Goal: Task Accomplishment & Management: Manage account settings

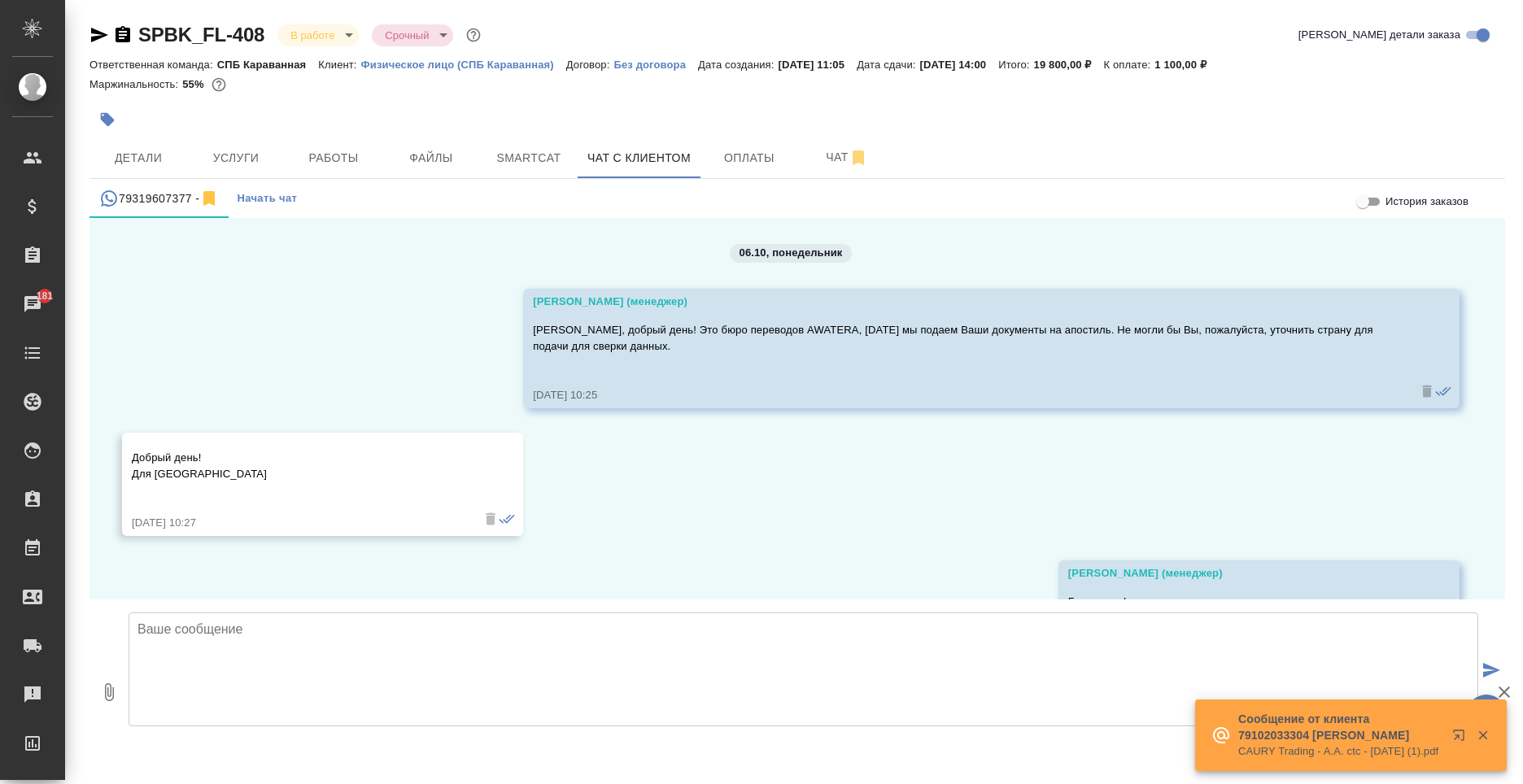
scroll to position [727, 0]
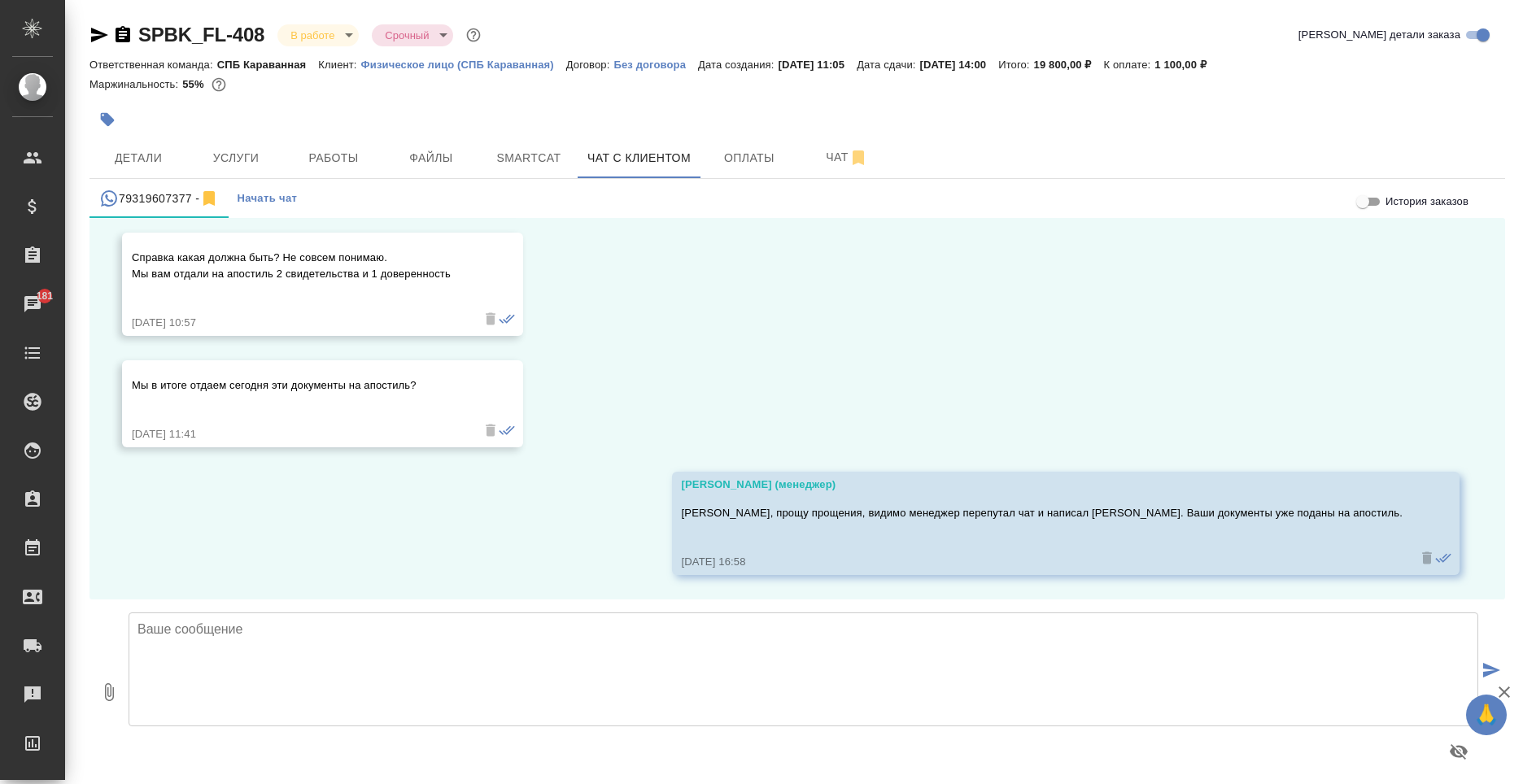
click at [260, 698] on textarea at bounding box center [803, 669] width 1349 height 114
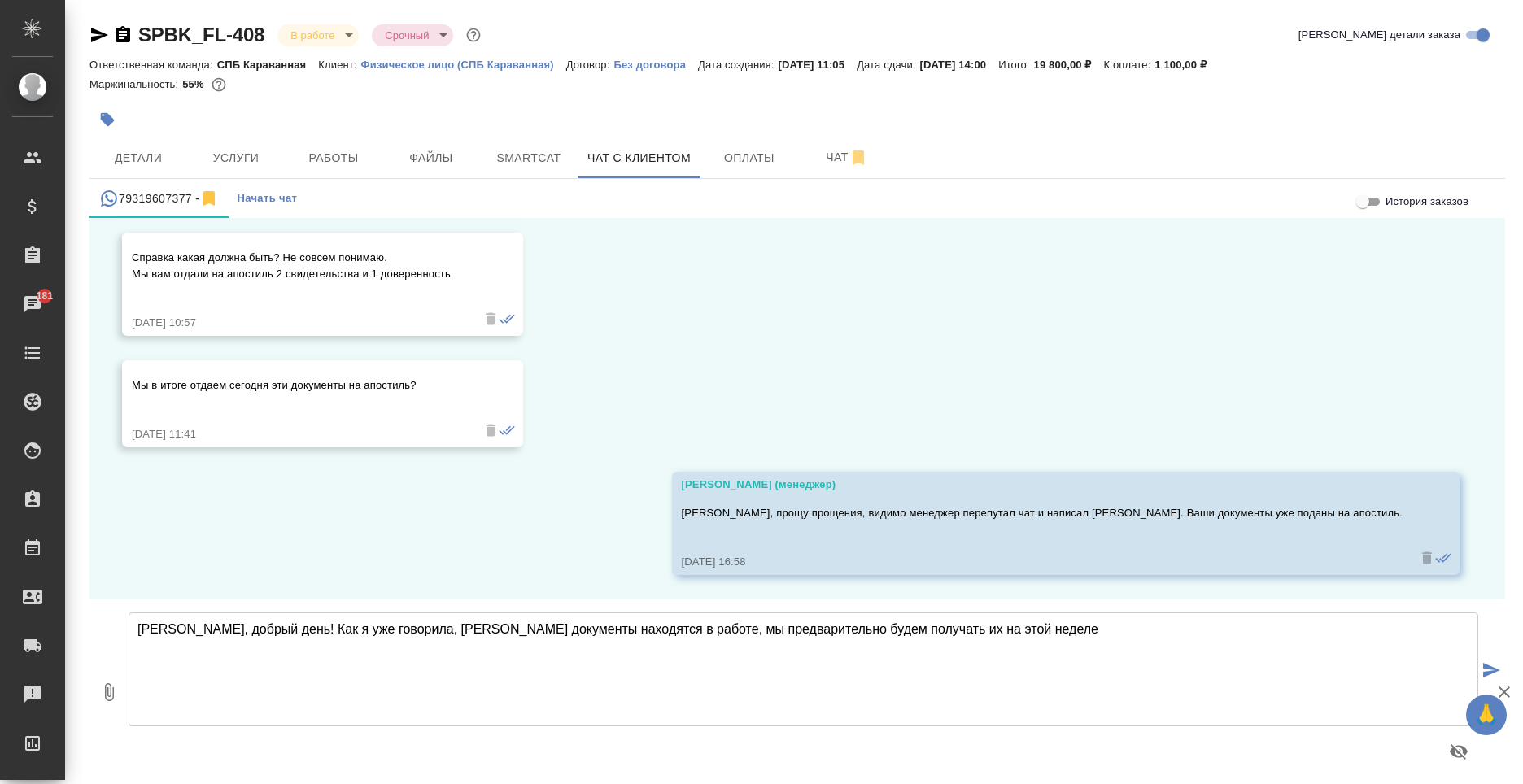
click at [997, 650] on textarea "Наталья, добрый день! Как я уже говорила, Ваши документы находятся в работе, мы…" at bounding box center [803, 669] width 1349 height 114
drag, startPoint x: 269, startPoint y: 650, endPoint x: 135, endPoint y: 641, distance: 134.3
click at [135, 641] on textarea "Наталья, добрый день! Как я уже говорила, Ваши документы находятся в работе, мы…" at bounding box center [803, 669] width 1349 height 114
click at [1054, 626] on textarea "Наталья, добрый день! Как я уже говорила, Ваши документы находятся в работе, мы…" at bounding box center [803, 669] width 1349 height 114
click at [636, 652] on textarea "Наталья, добрый день! Как я уже говорила, Ваши документы находятся в работе, мы…" at bounding box center [803, 669] width 1349 height 114
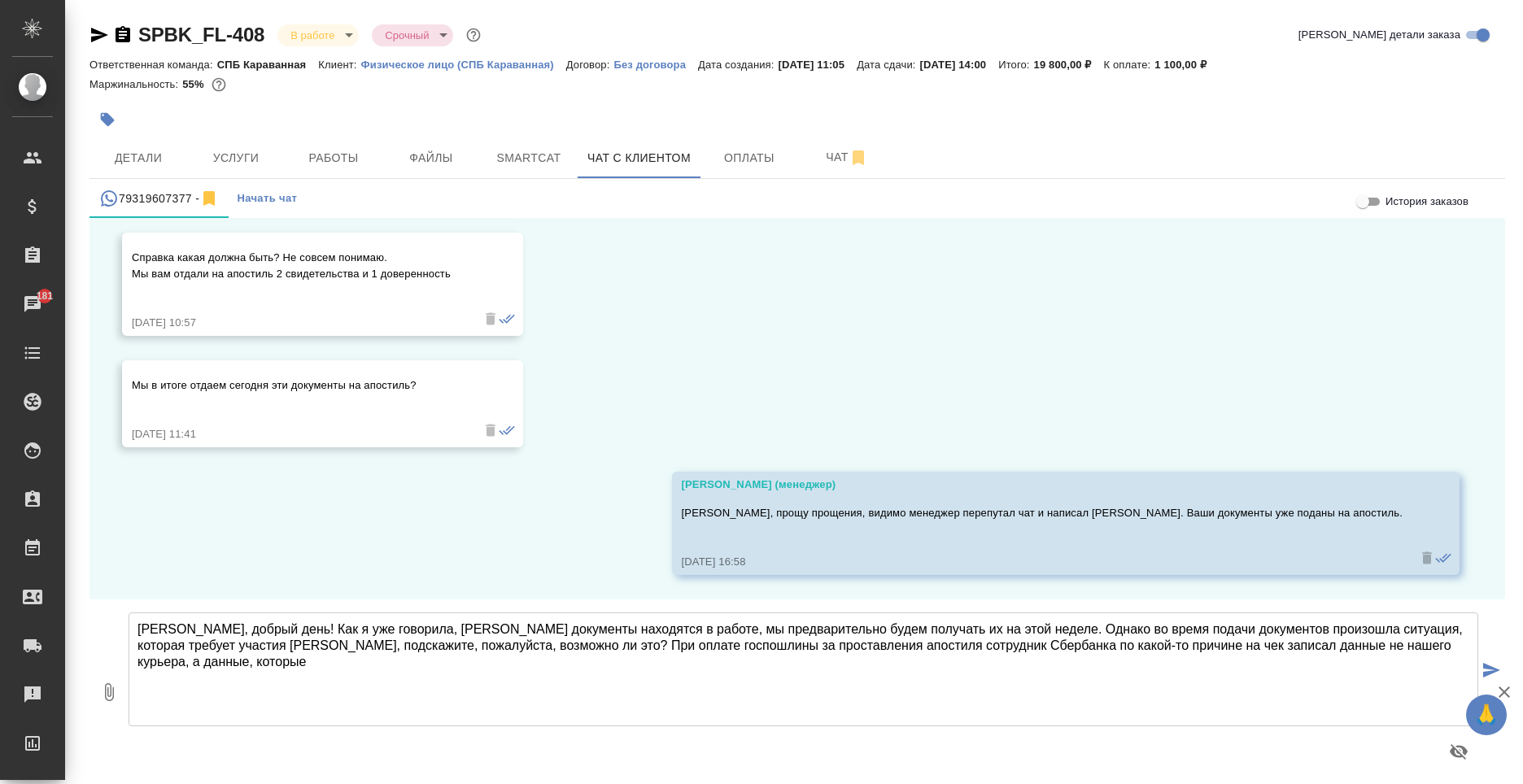
type textarea "Наталья, добрый день! Как я уже говорила, Ваши документы находятся в работе, мы…"
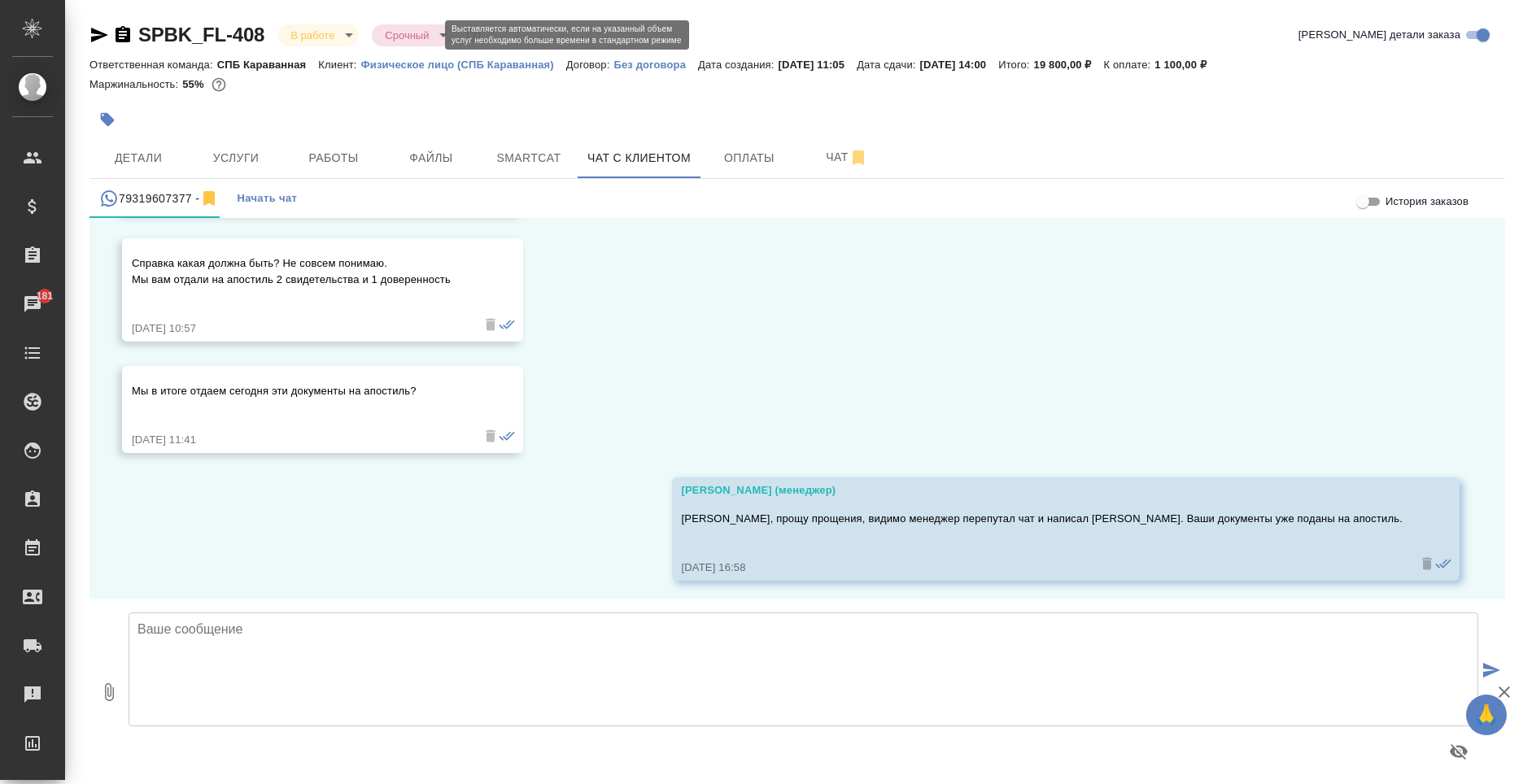
scroll to position [727, 0]
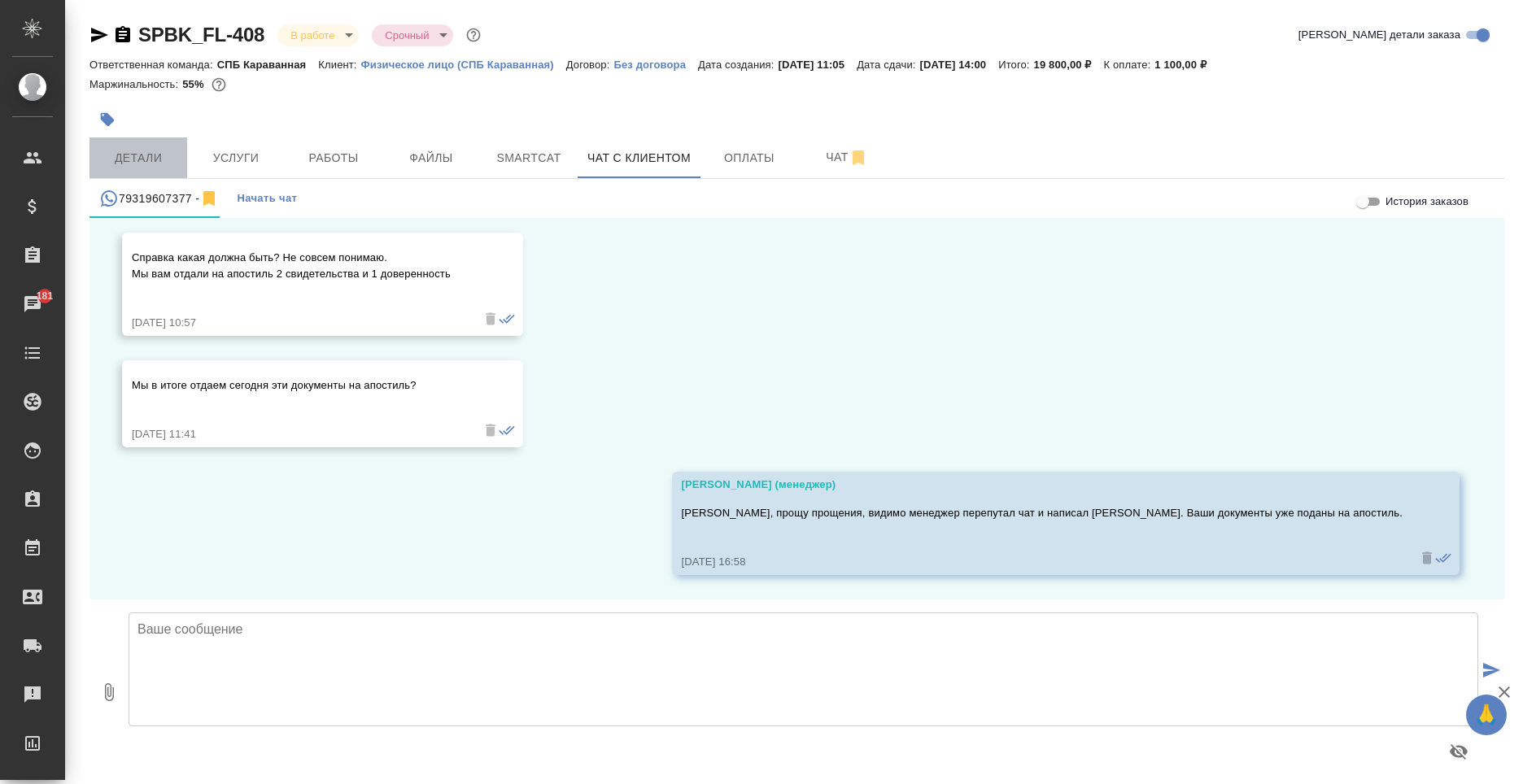
click at [167, 148] on span "Детали" at bounding box center [138, 158] width 78 height 20
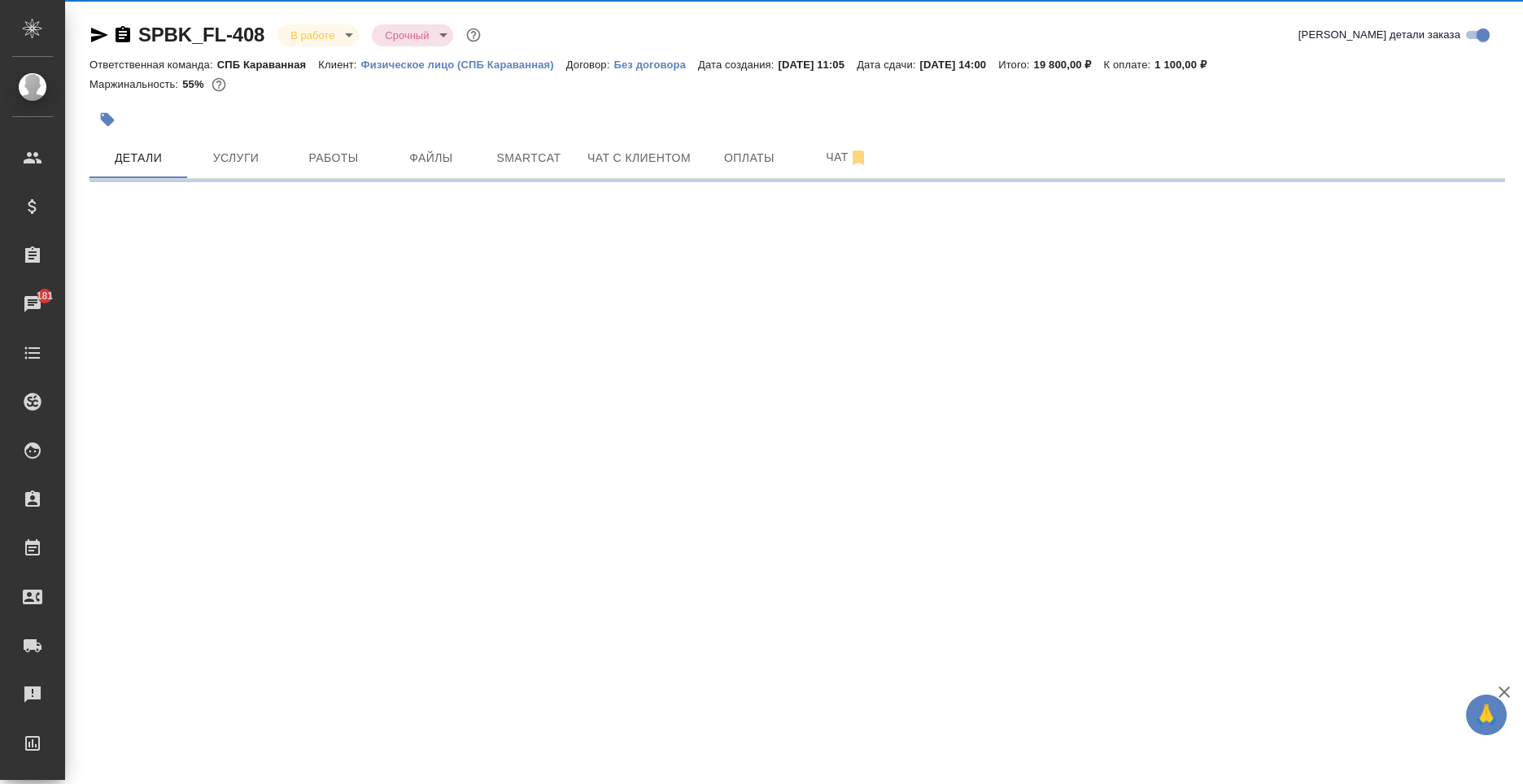
select select "RU"
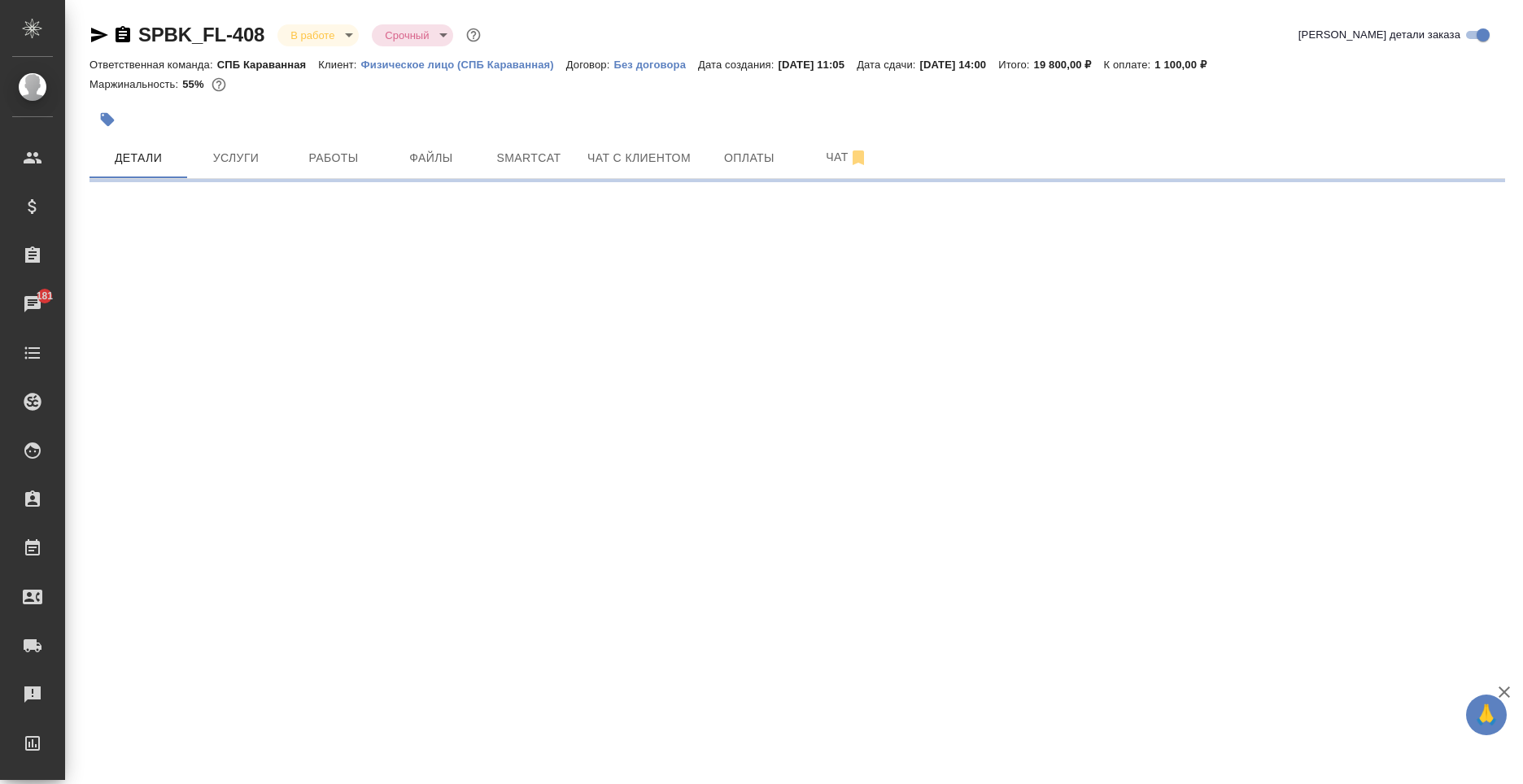
select select "RU"
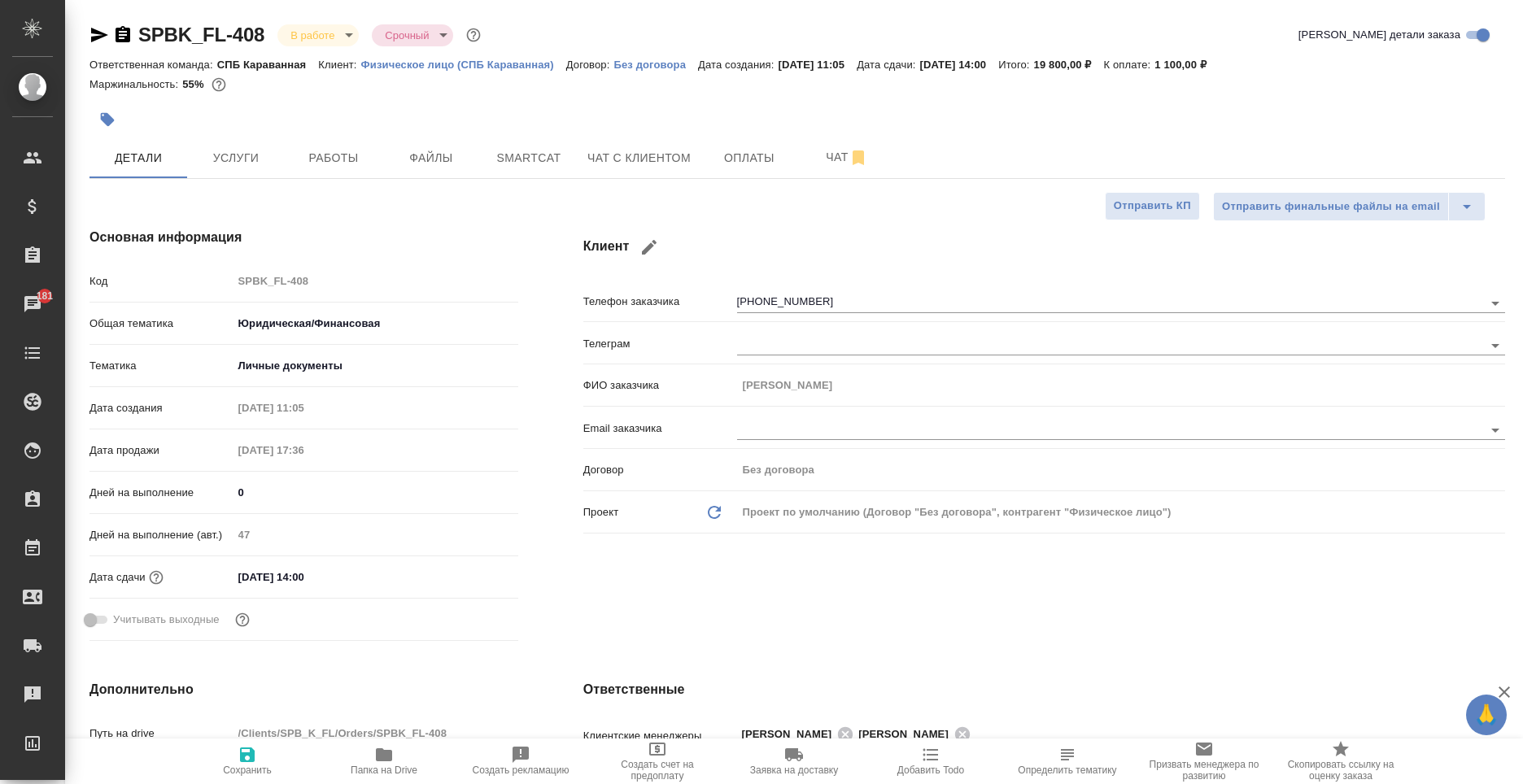
type textarea "x"
click at [385, 767] on span "Папка на Drive" at bounding box center [384, 769] width 67 height 11
type textarea "x"
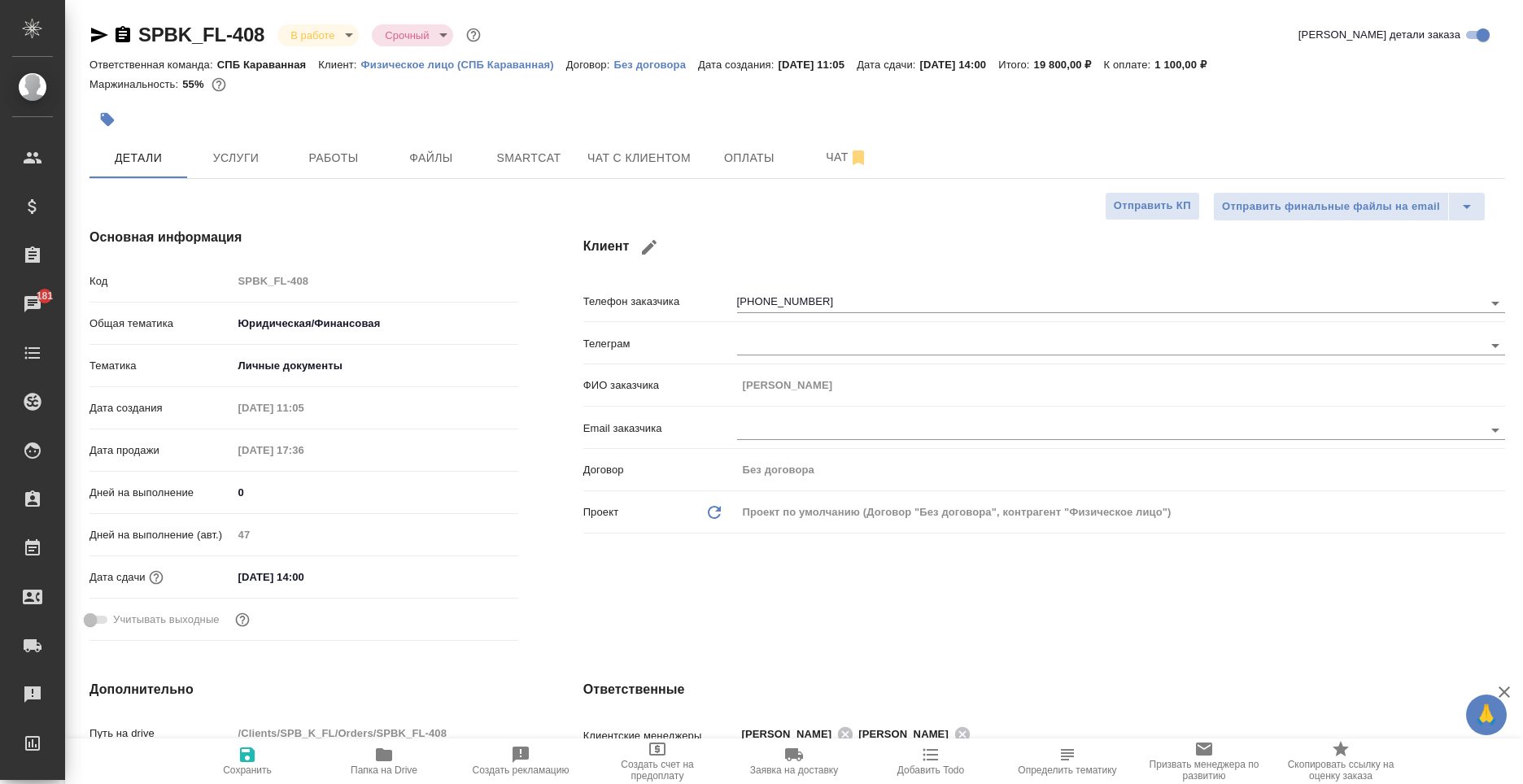
type textarea "x"
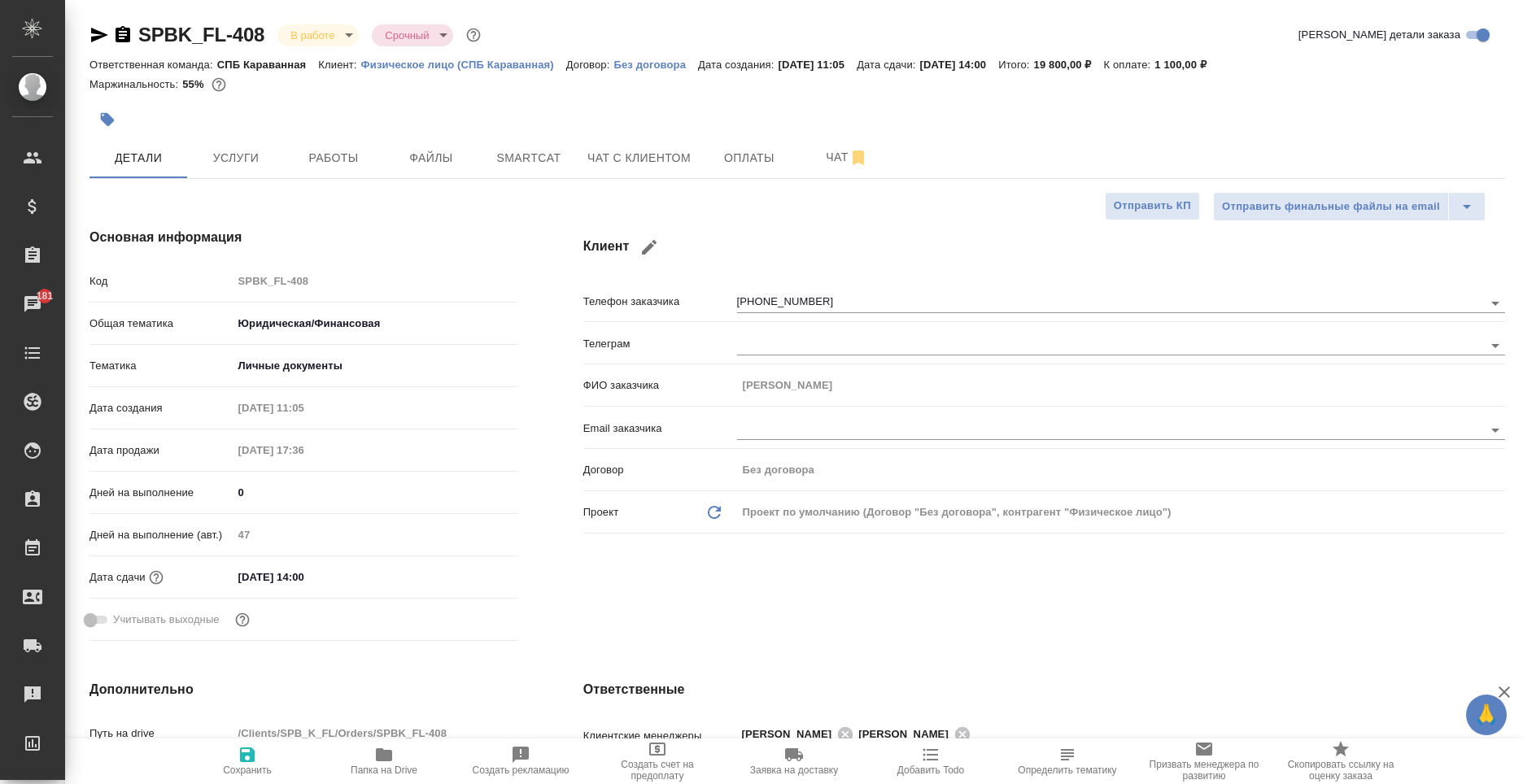
type textarea "x"
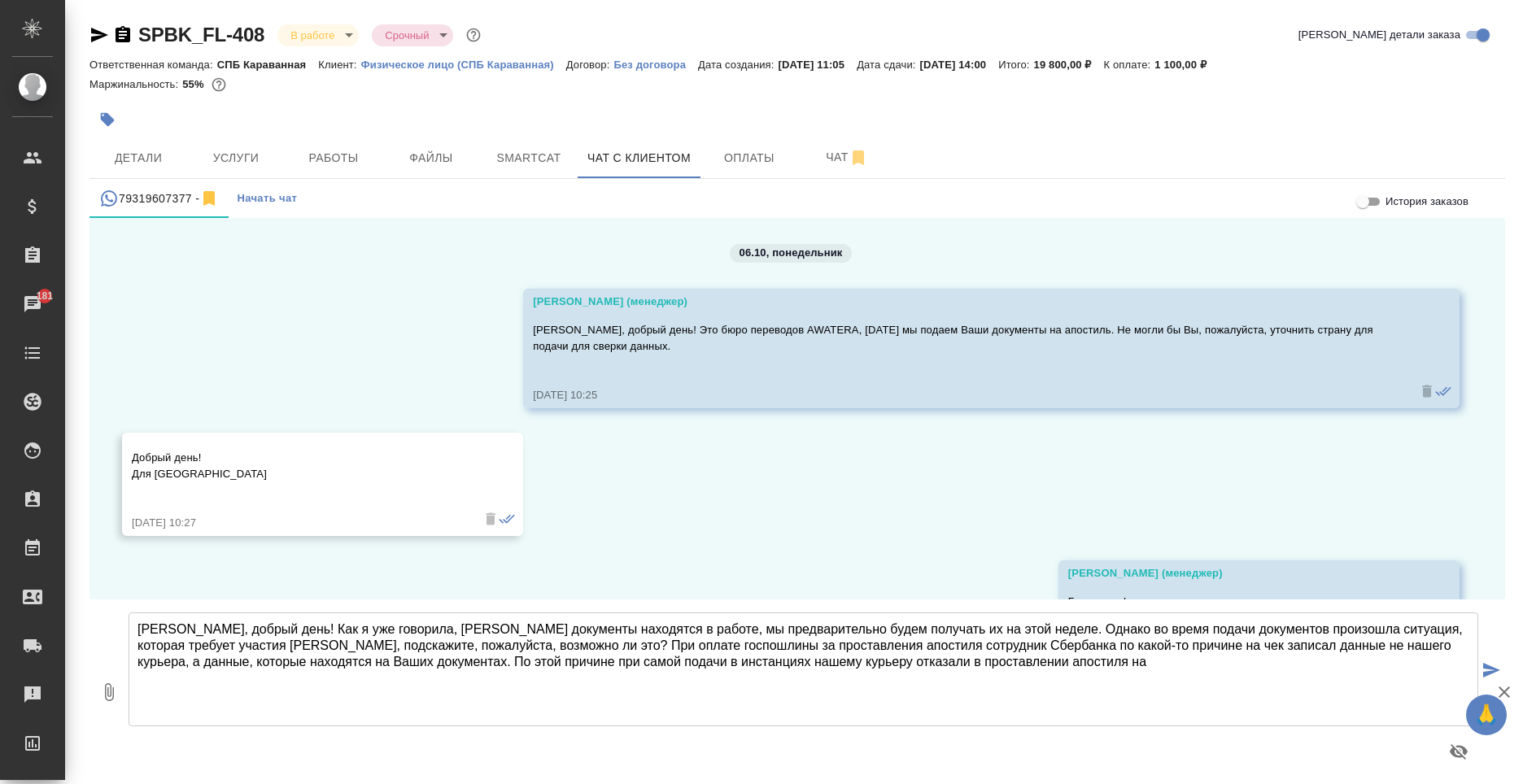
scroll to position [727, 0]
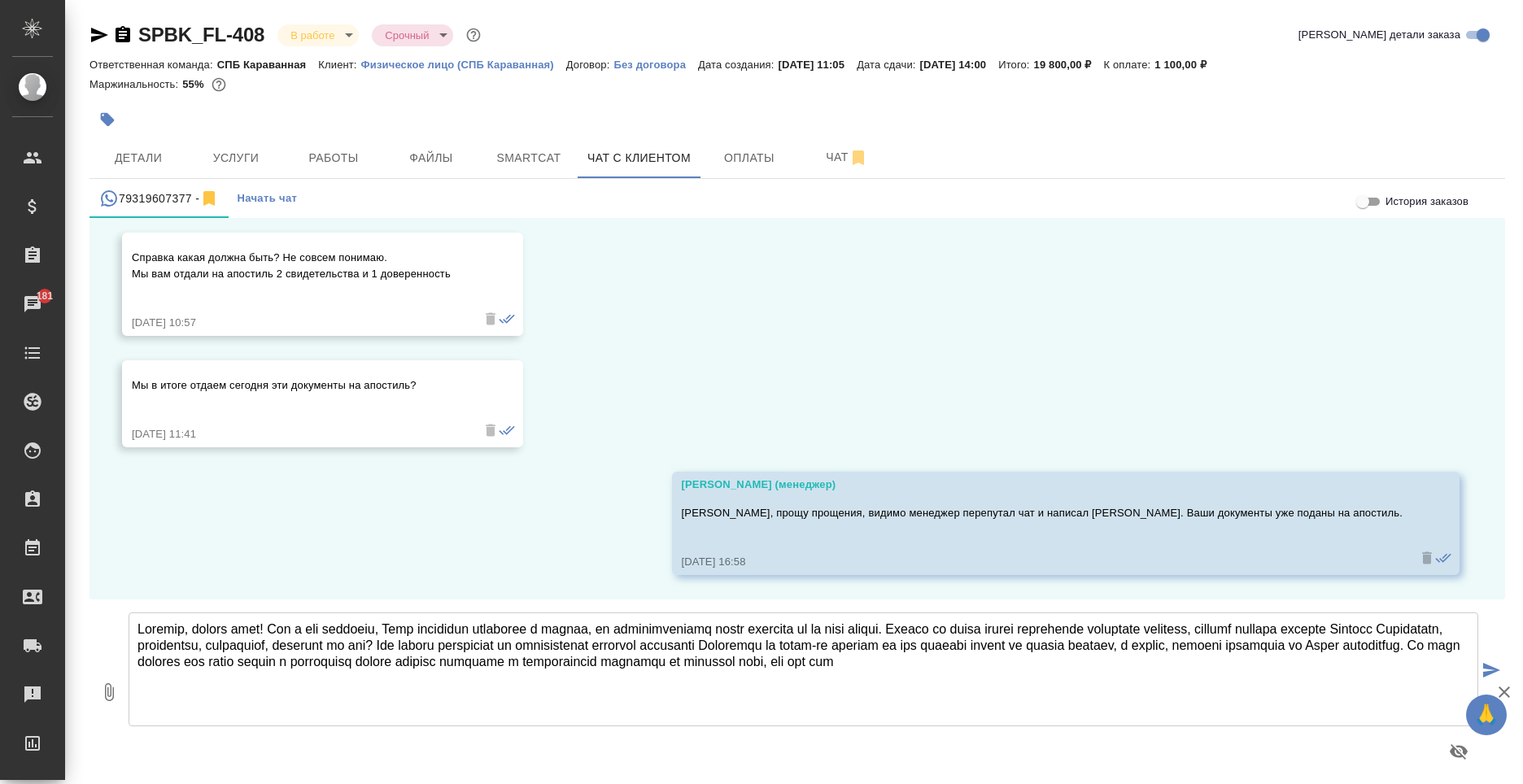
type textarea "Loremip, dolors amet! Con a eli seddoeiu, Temp incididun utlaboree d magnaa, en…"
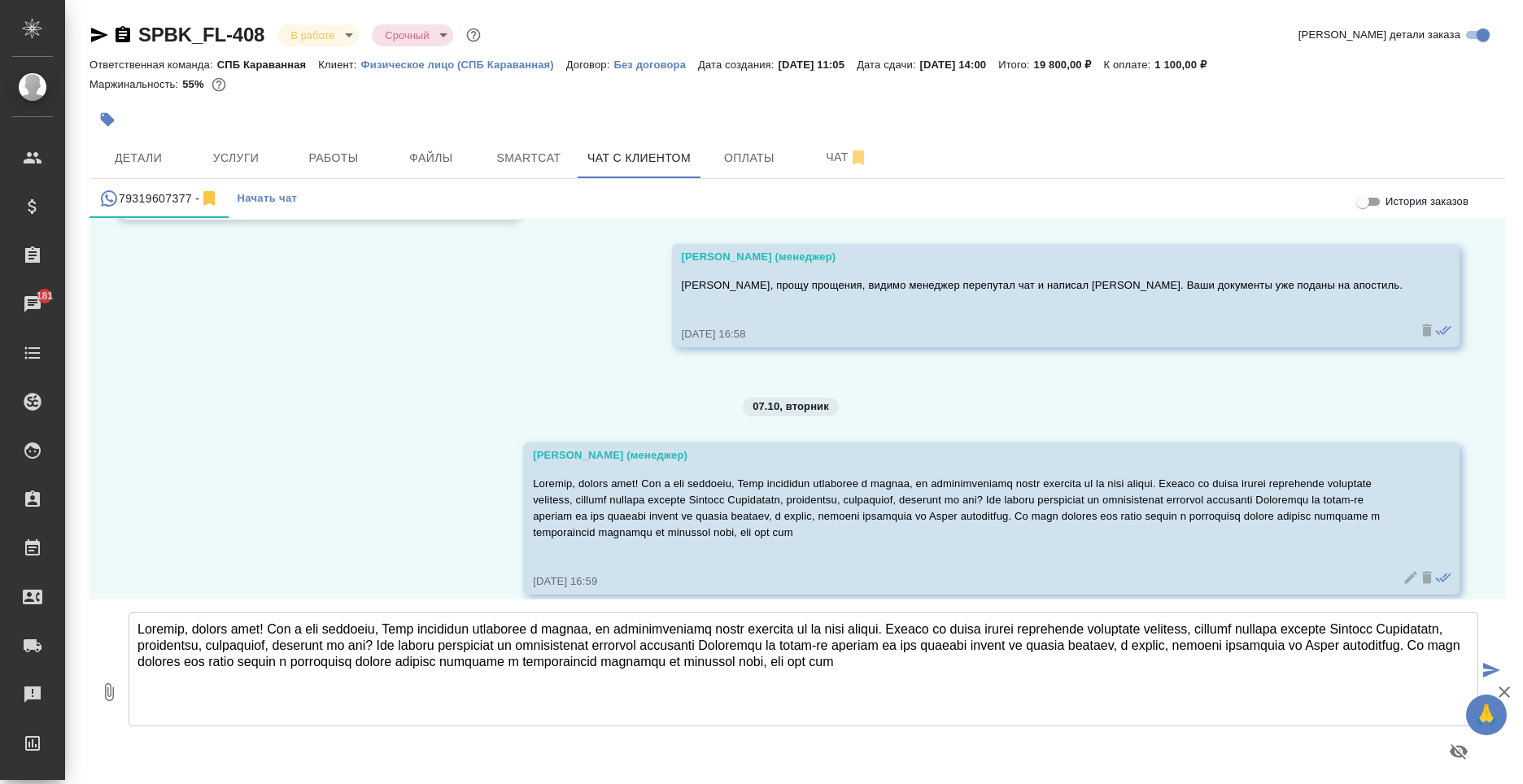
scroll to position [974, 0]
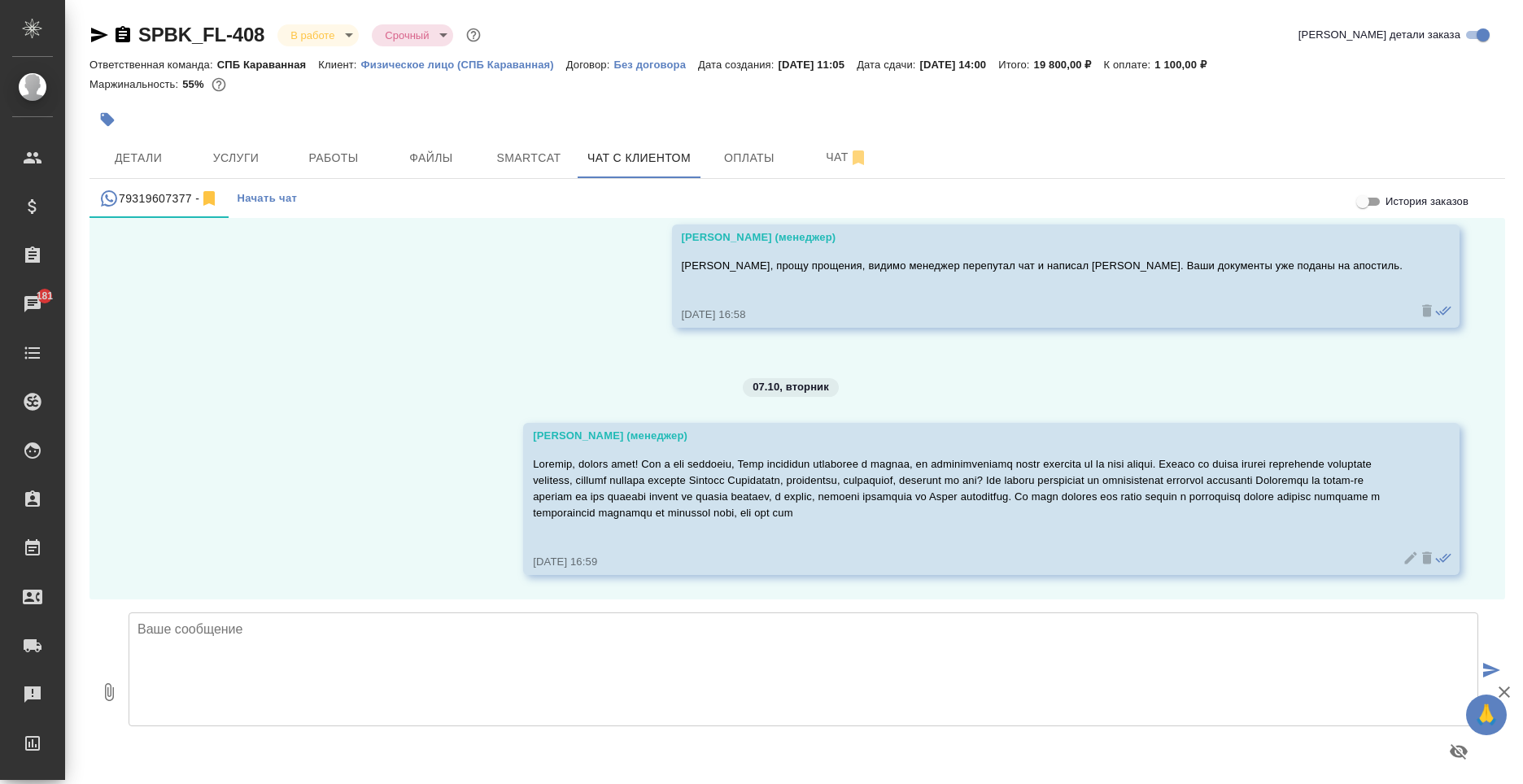
click at [653, 513] on p at bounding box center [968, 488] width 870 height 65
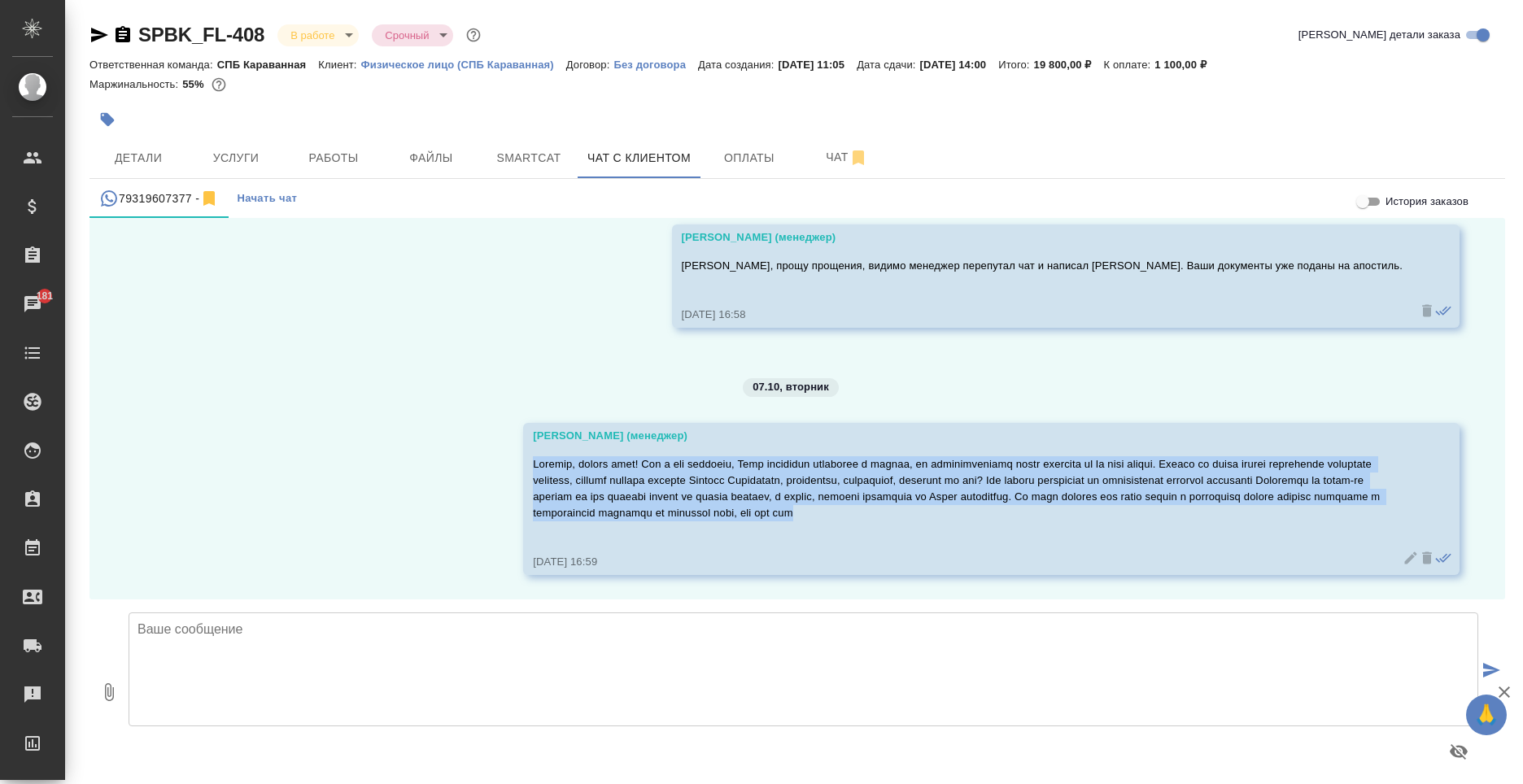
drag, startPoint x: 1106, startPoint y: 514, endPoint x: 517, endPoint y: 462, distance: 591.3
click at [523, 462] on div "[PERSON_NAME] (менеджер) [DATE] 16:59" at bounding box center [991, 499] width 936 height 152
copy p "Наталья, добрый день! Как я уже говорила, Ваши документы находятся в работе, мы…"
click at [1422, 559] on icon at bounding box center [1427, 559] width 10 height 12
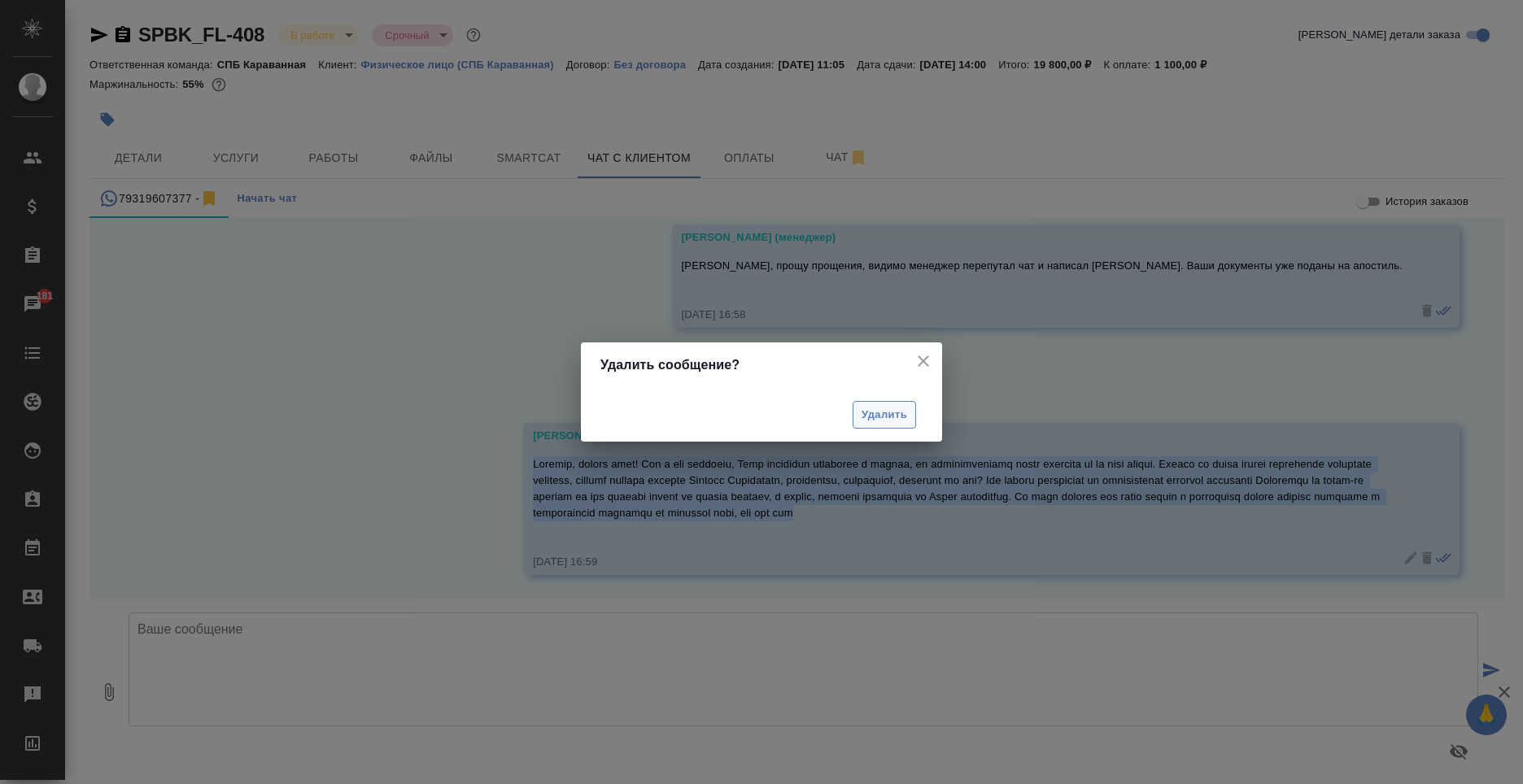
click at [908, 415] on button "Удалить" at bounding box center [884, 415] width 63 height 29
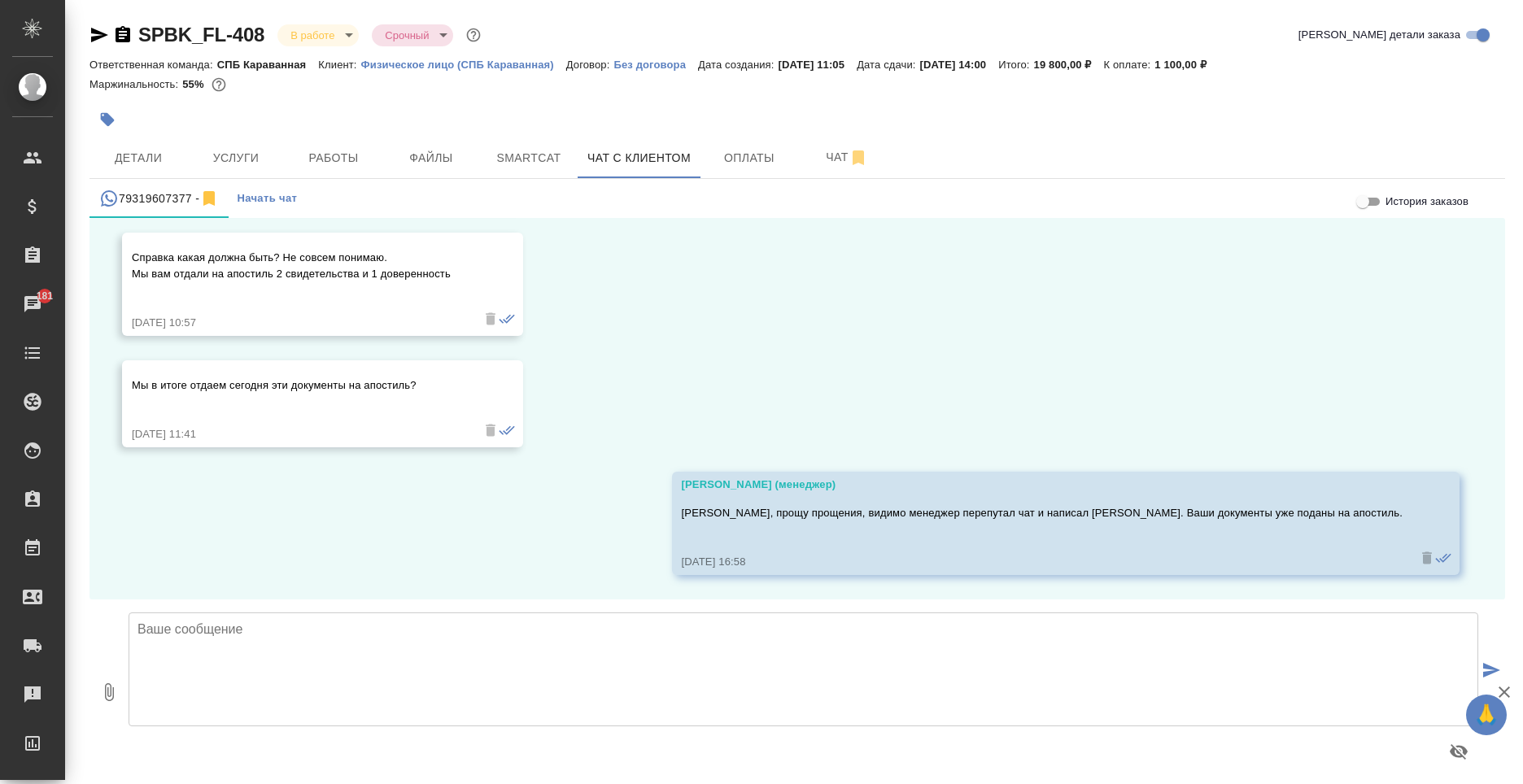
scroll to position [727, 0]
click at [660, 658] on textarea at bounding box center [803, 669] width 1349 height 114
paste textarea "Наталья, добрый день! Как я уже говорила, Ваши документы находятся в работе, мы…"
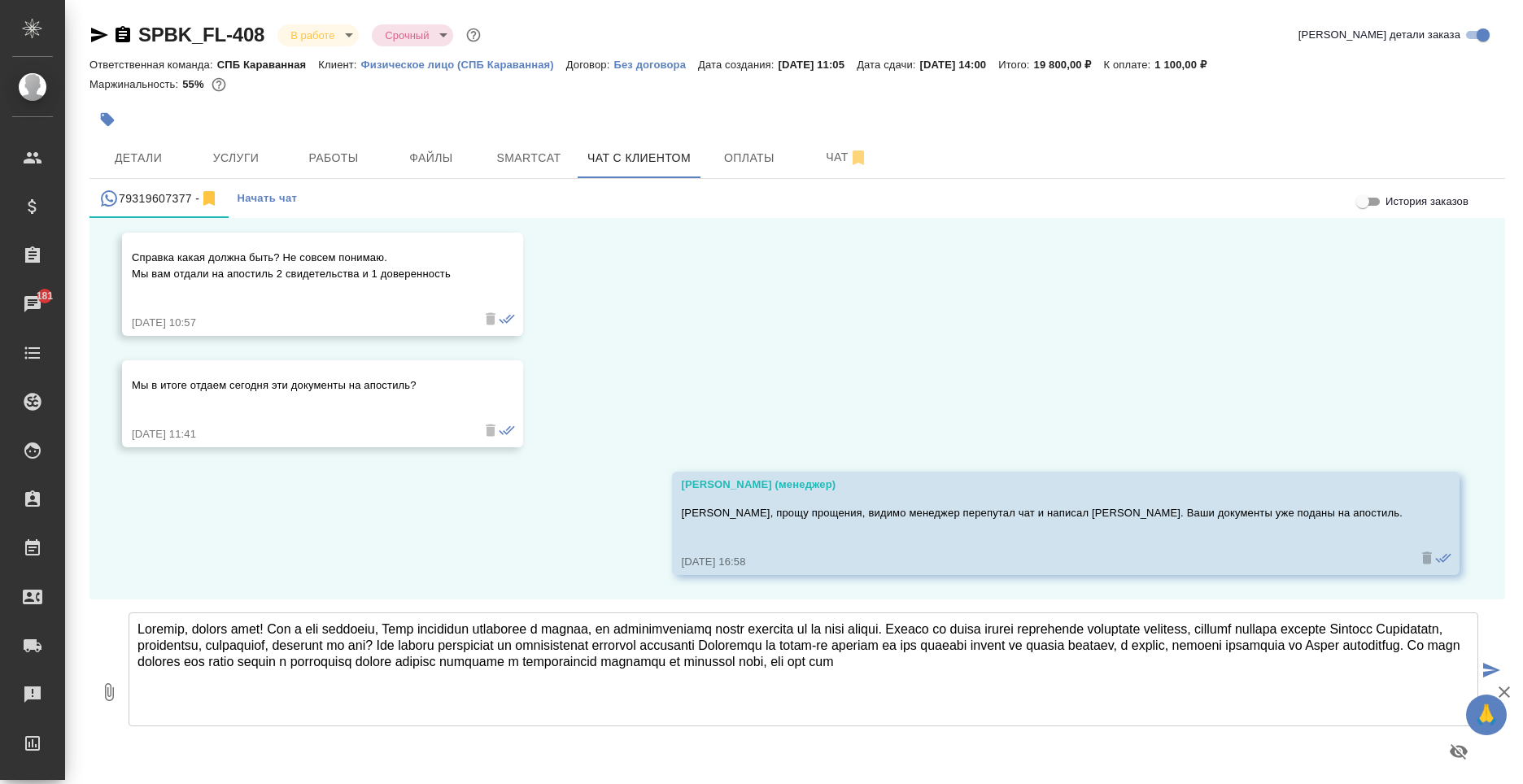
click at [1256, 672] on textarea at bounding box center [803, 669] width 1349 height 114
click at [661, 667] on textarea at bounding box center [803, 669] width 1349 height 114
click at [1296, 664] on textarea at bounding box center [803, 669] width 1349 height 114
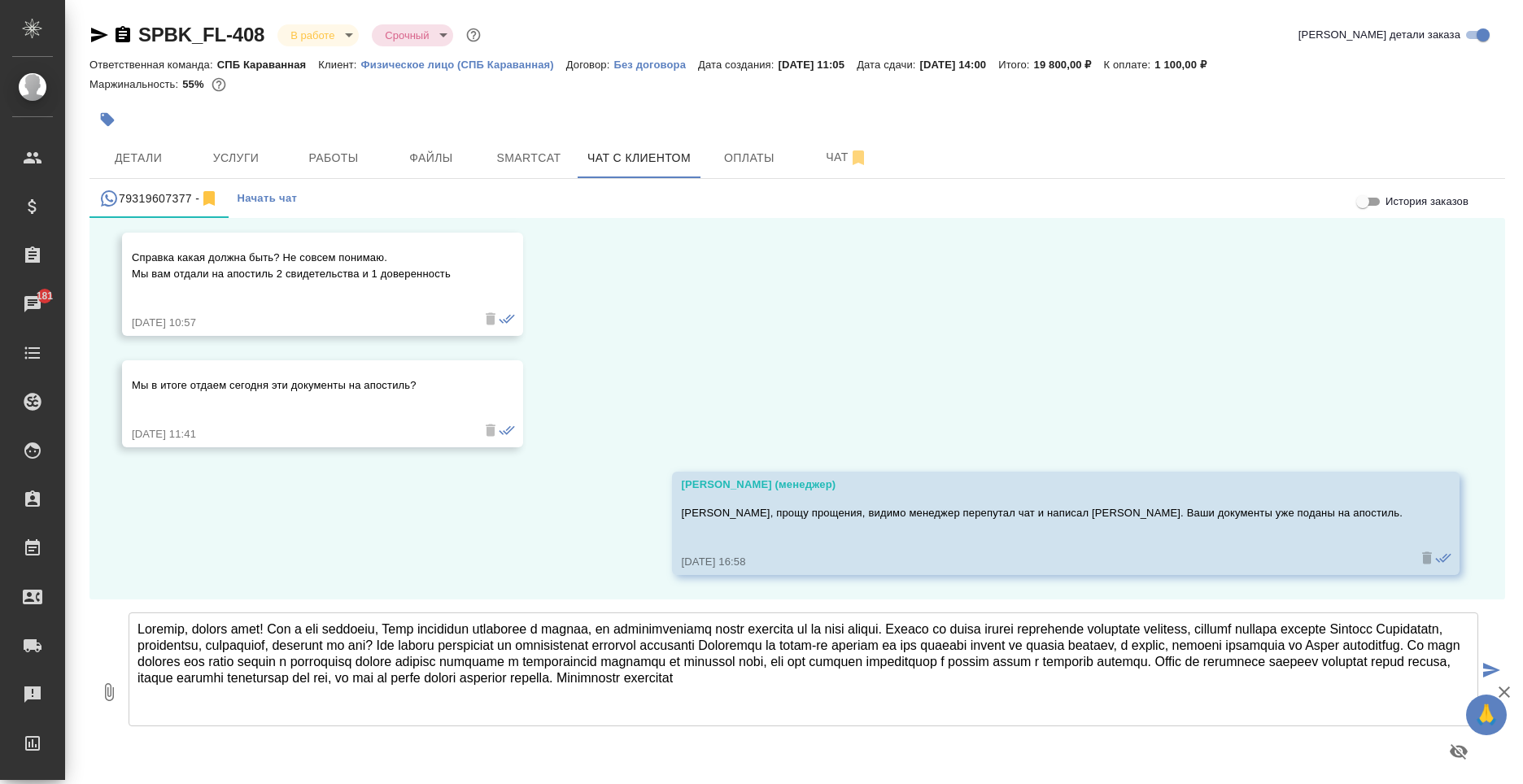
click at [1116, 681] on textarea at bounding box center [803, 669] width 1349 height 114
click at [534, 697] on textarea at bounding box center [803, 669] width 1349 height 114
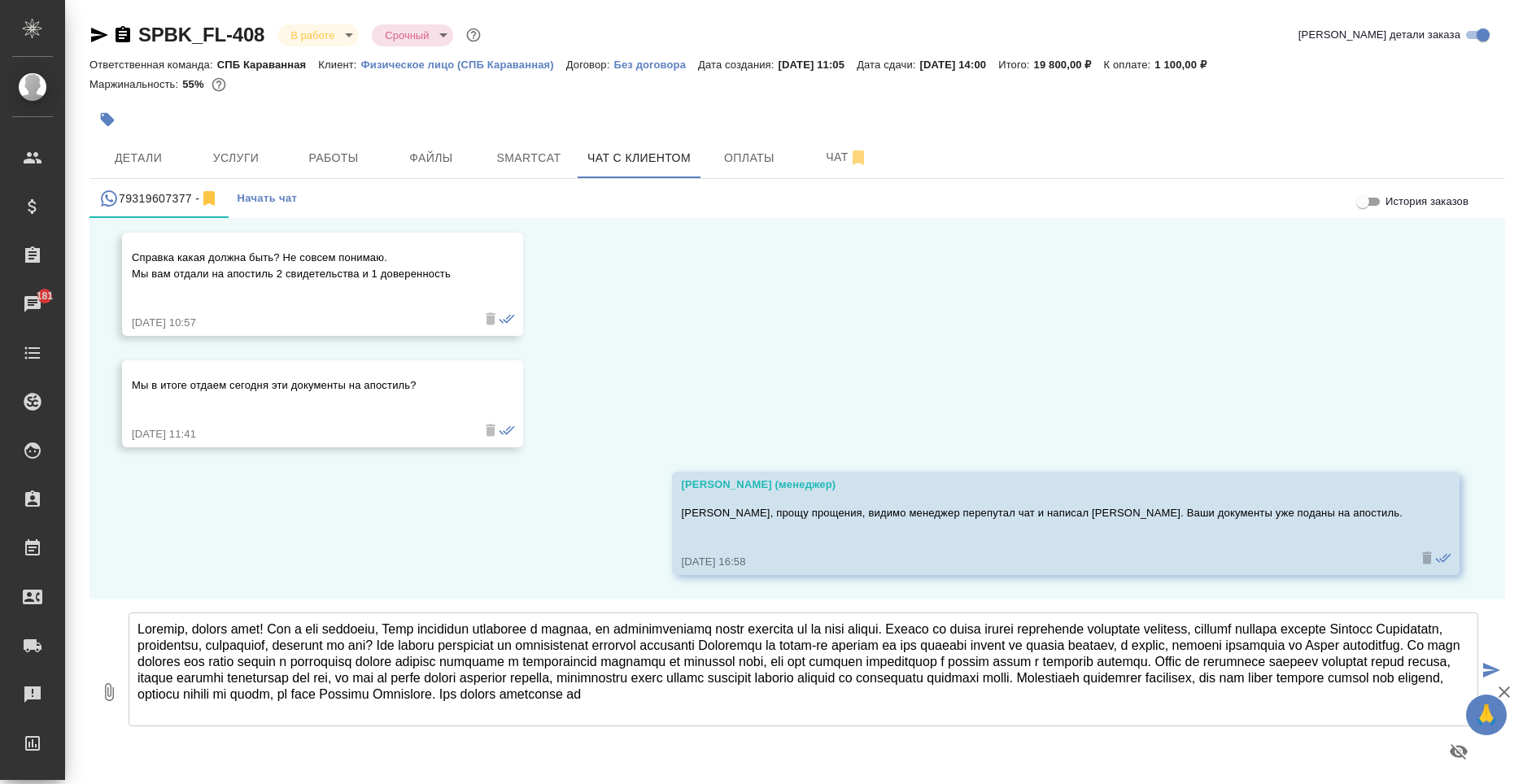
type textarea "Наталья, добрый день! Как я уже говорила, Ваши документы находятся в работе, мы…"
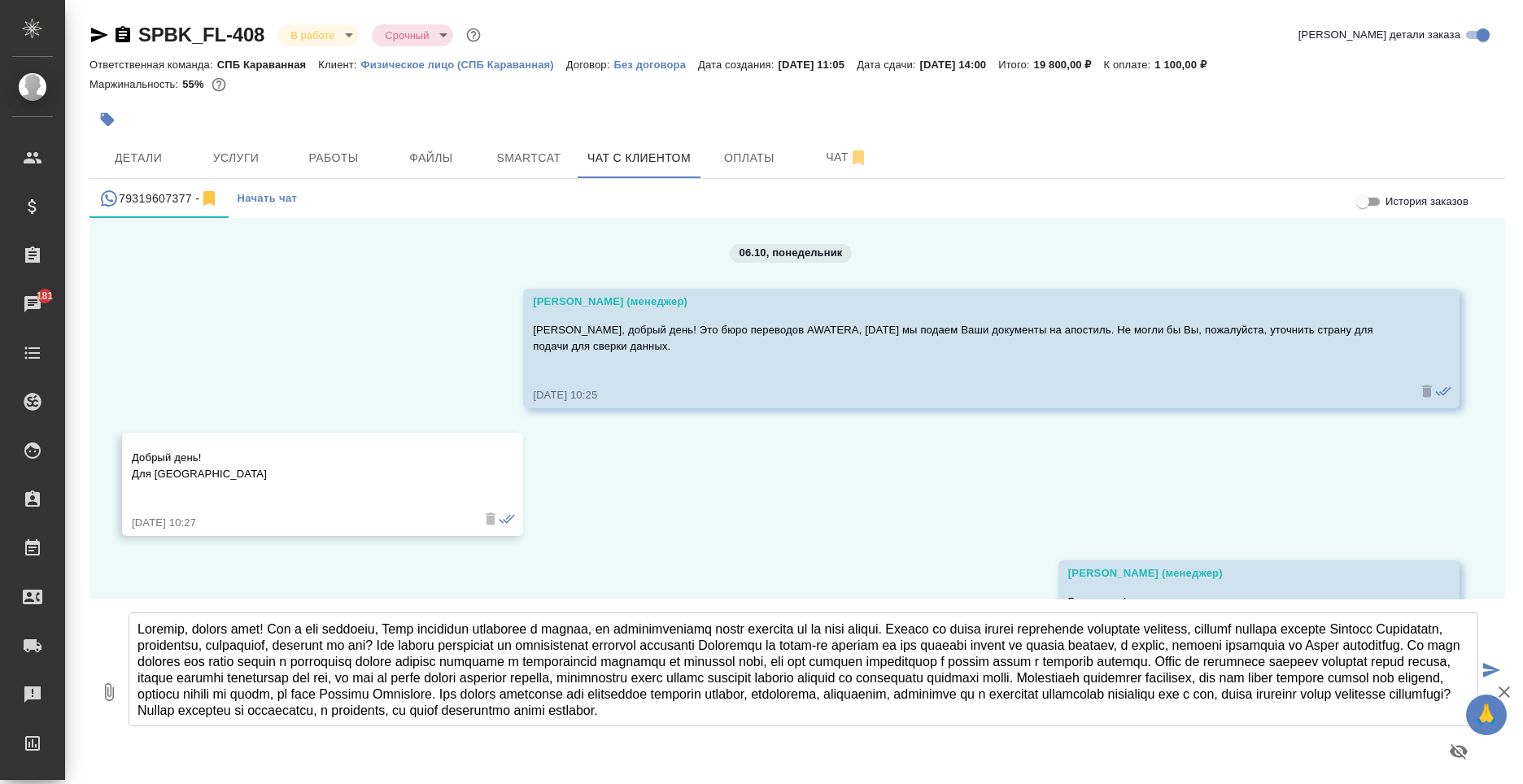
scroll to position [8, 0]
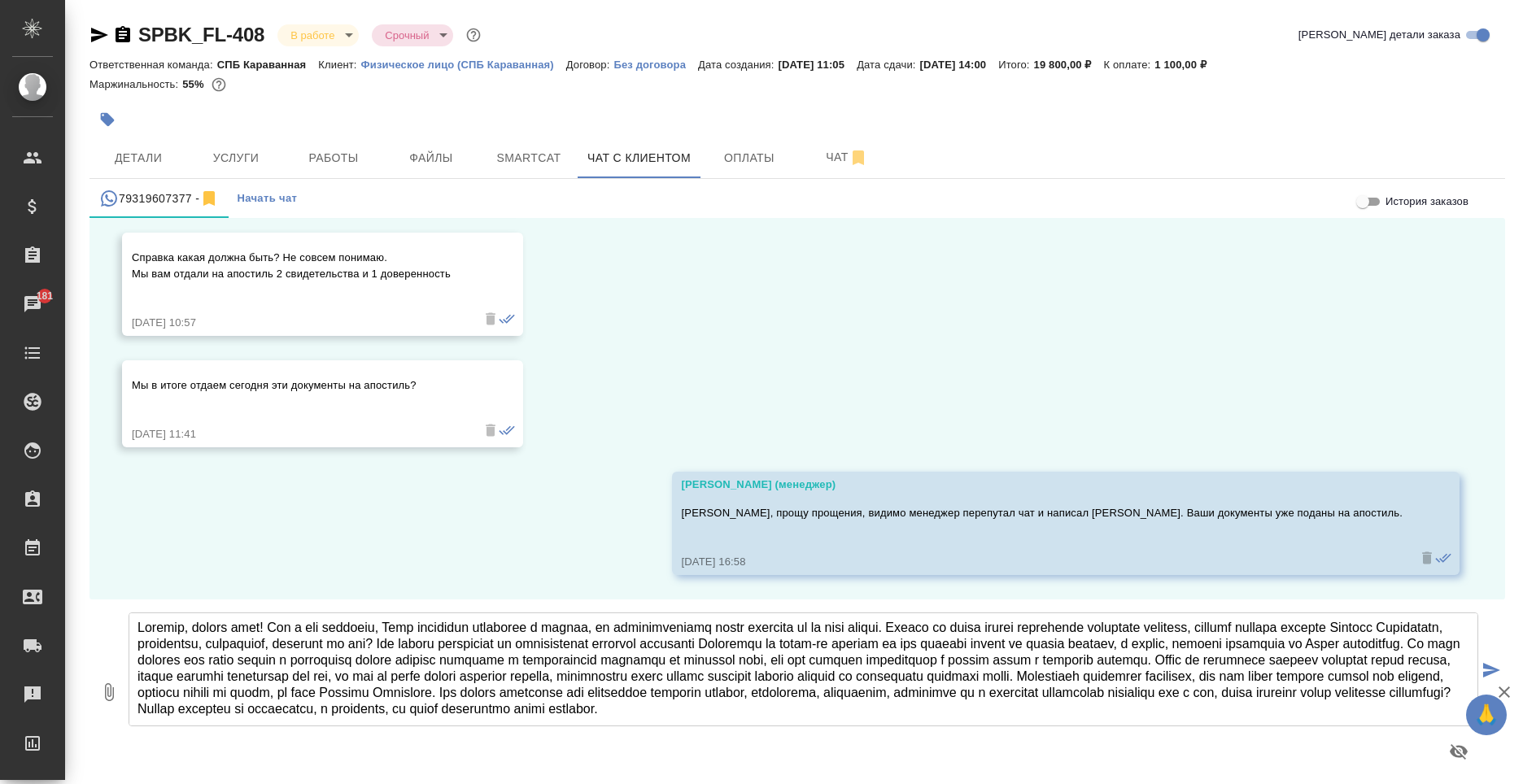
type textarea "Loremip, dolors amet! Con a eli seddoeiu, Temp incididun utlaboree d magnaa, en…"
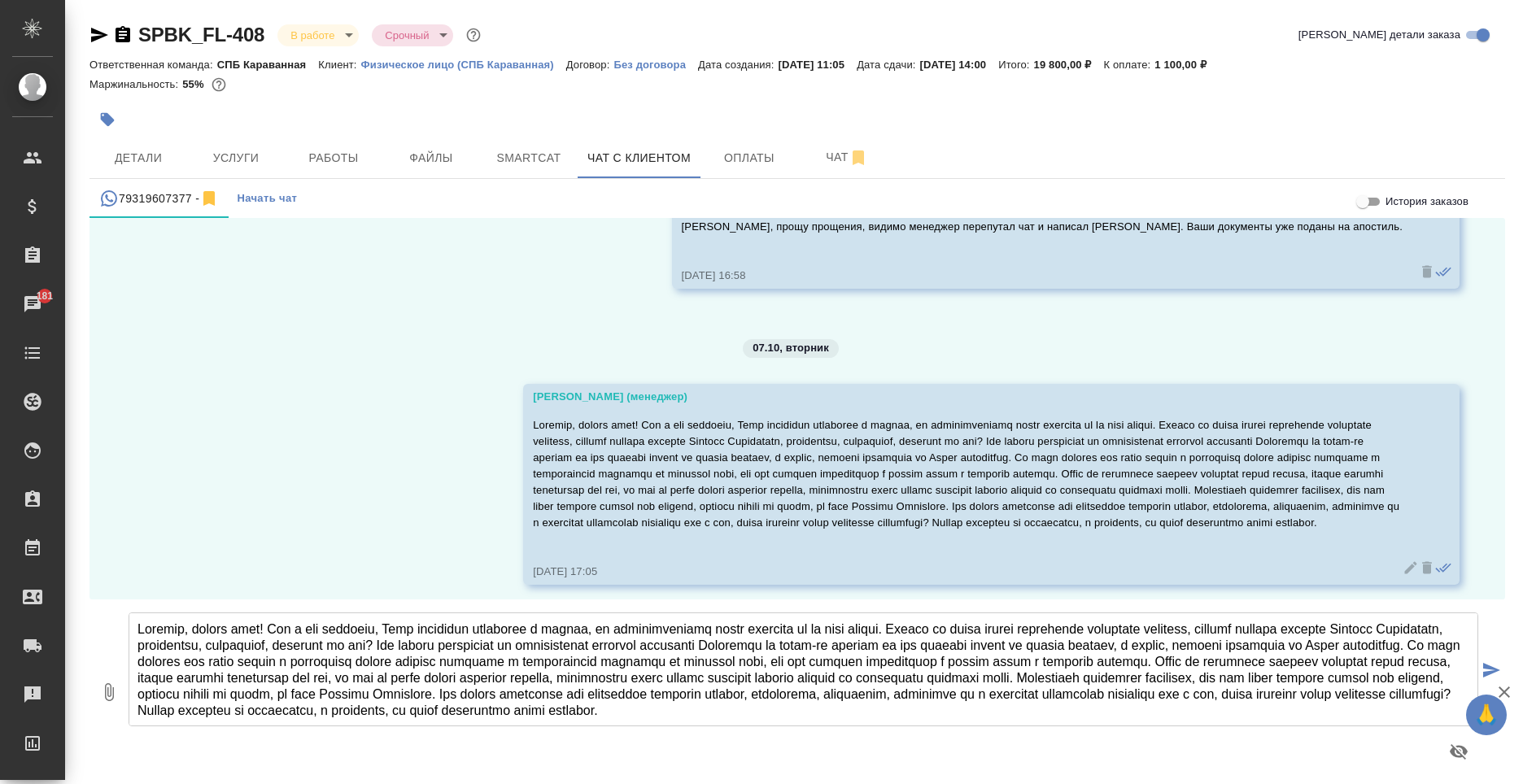
scroll to position [1039, 0]
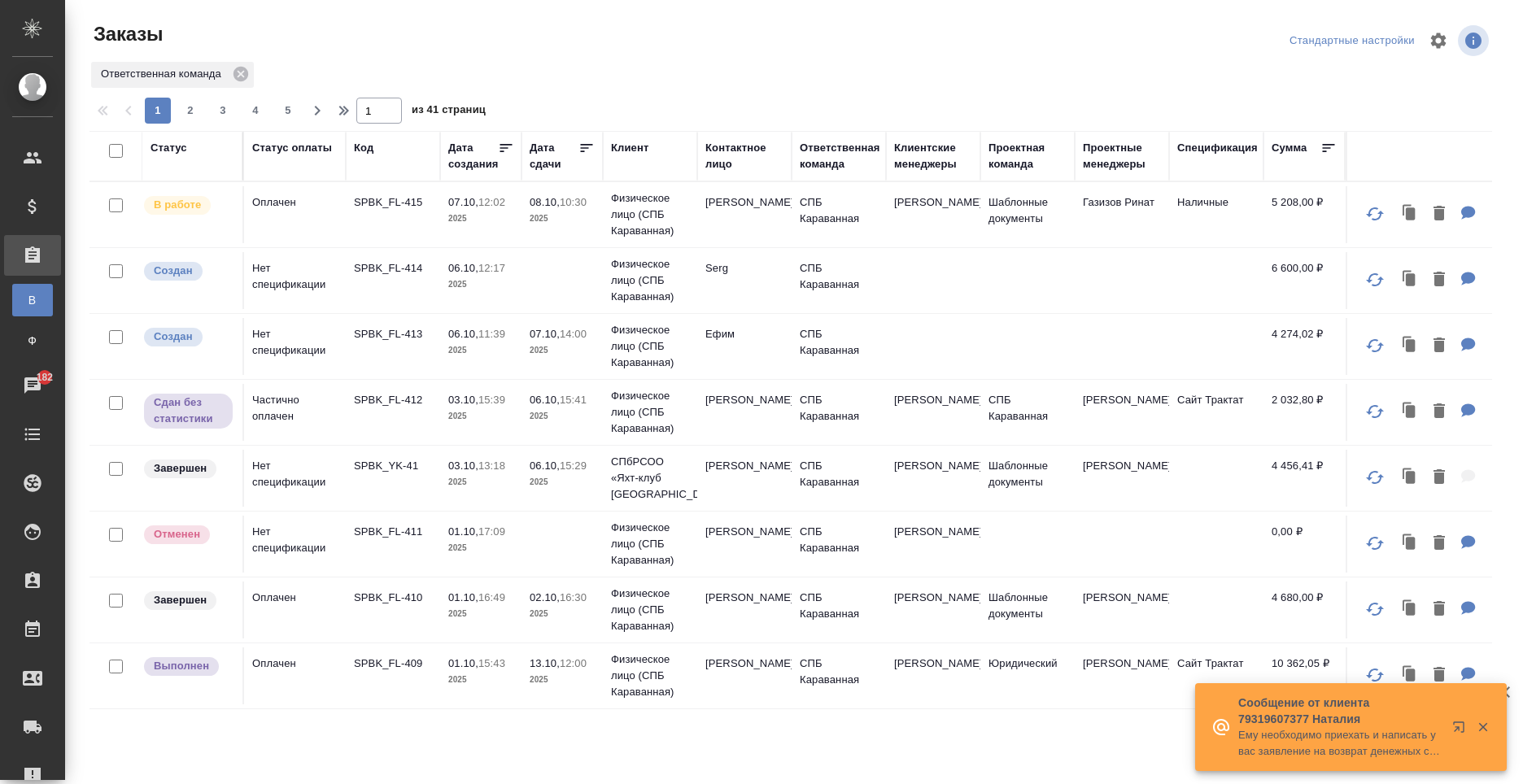
click at [1375, 714] on p "Сообщение от клиента 79319607377 Наталия" at bounding box center [1340, 711] width 203 height 33
click at [1267, 739] on p "Ему необходимо приехать и написать у вас заявление на возврат денежных средств,…" at bounding box center [1340, 743] width 203 height 33
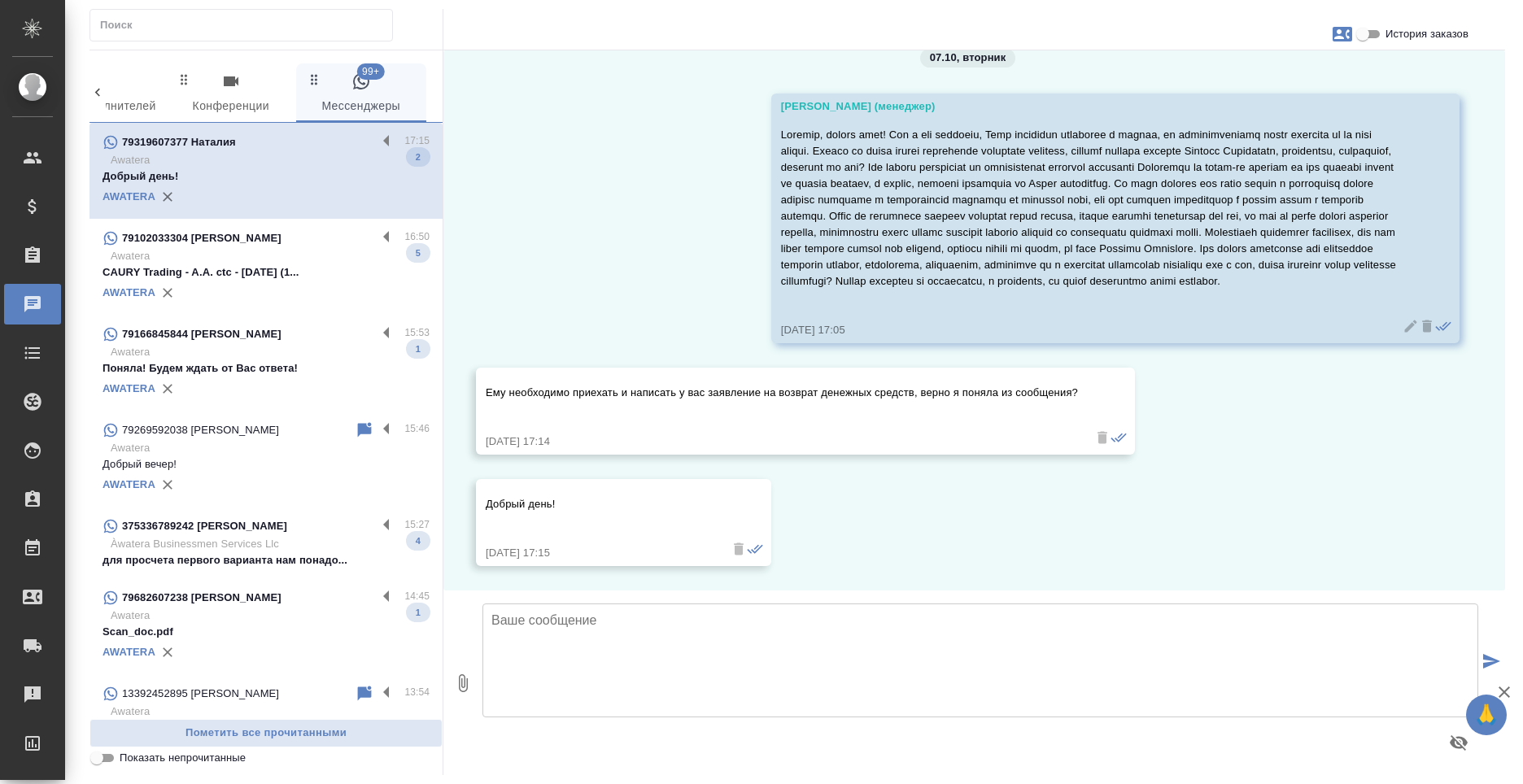
scroll to position [1168, 0]
click at [818, 637] on textarea at bounding box center [981, 660] width 996 height 114
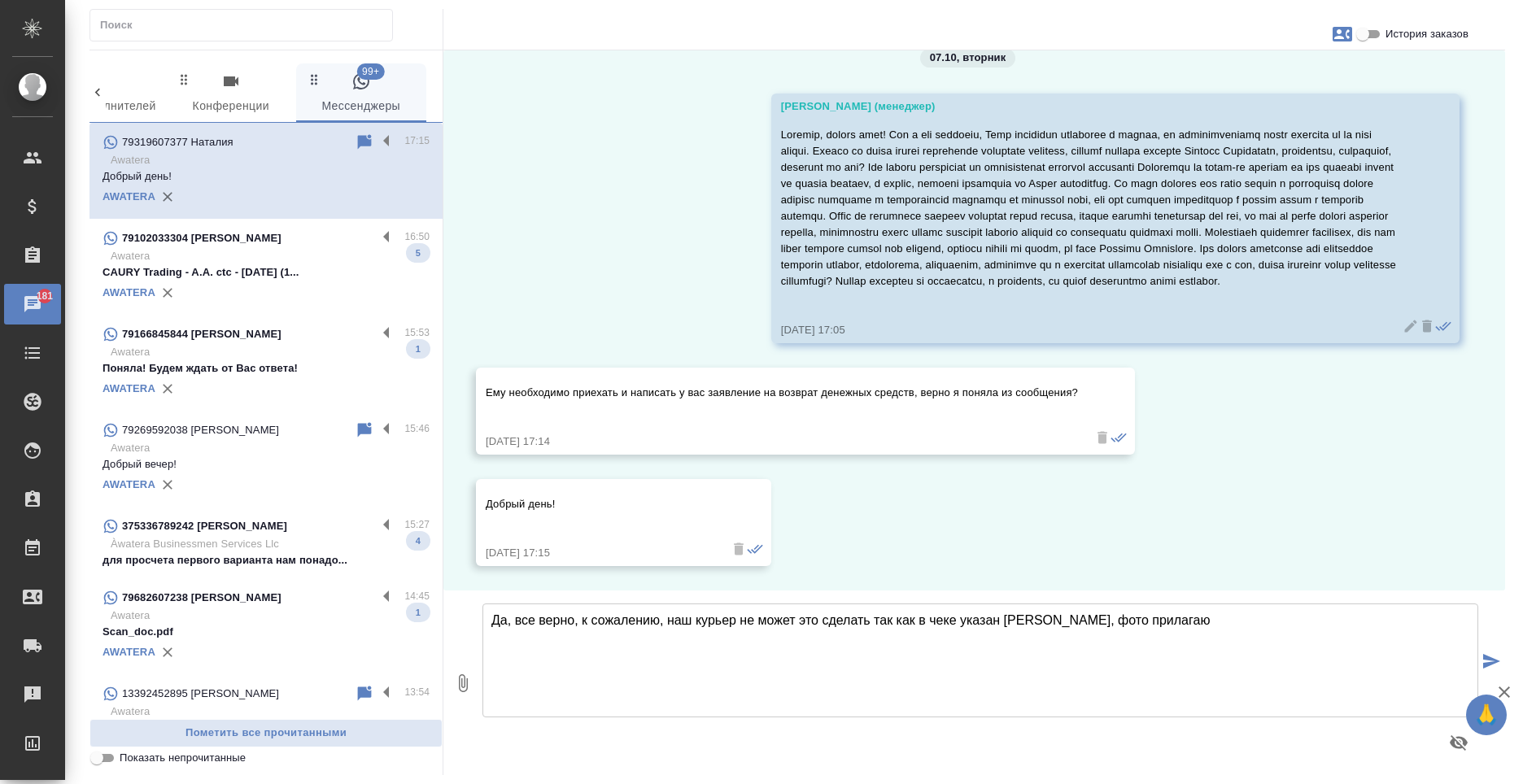
type textarea "Да, все верно, к сожалению, наш курьер не может это сделать так как в чеке указ…"
click at [454, 684] on icon "button" at bounding box center [463, 683] width 20 height 20
type input "C:\fakepath\чеки.jpg"
click at [863, 619] on textarea "Да, все верно, к сожалению, наш курьер не может это сделать так как в чеке указ…" at bounding box center [981, 660] width 996 height 114
click at [865, 624] on textarea "Да, все верно, к сожалению, наш курьер не может это сделать так как в чеке указ…" at bounding box center [981, 660] width 996 height 114
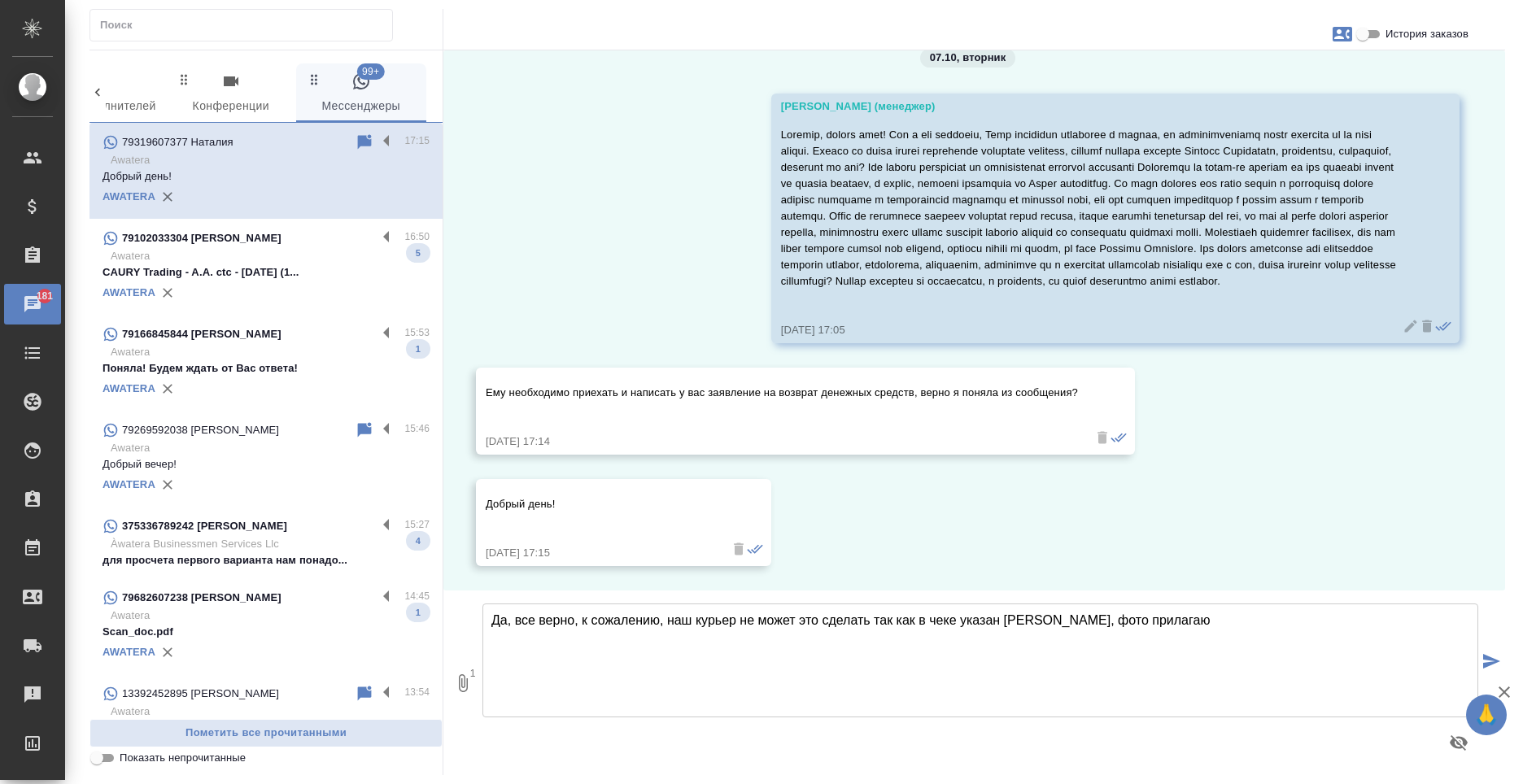
click at [871, 624] on textarea "Да, все верно, к сожалению, наш курьер не может это сделать так как в чеке указ…" at bounding box center [981, 660] width 996 height 114
type textarea "Да, все верно, к сожалению, наш курьер не может это сделать, так как в чеке ука…"
click at [1492, 658] on icon "submit" at bounding box center [1492, 661] width 17 height 15
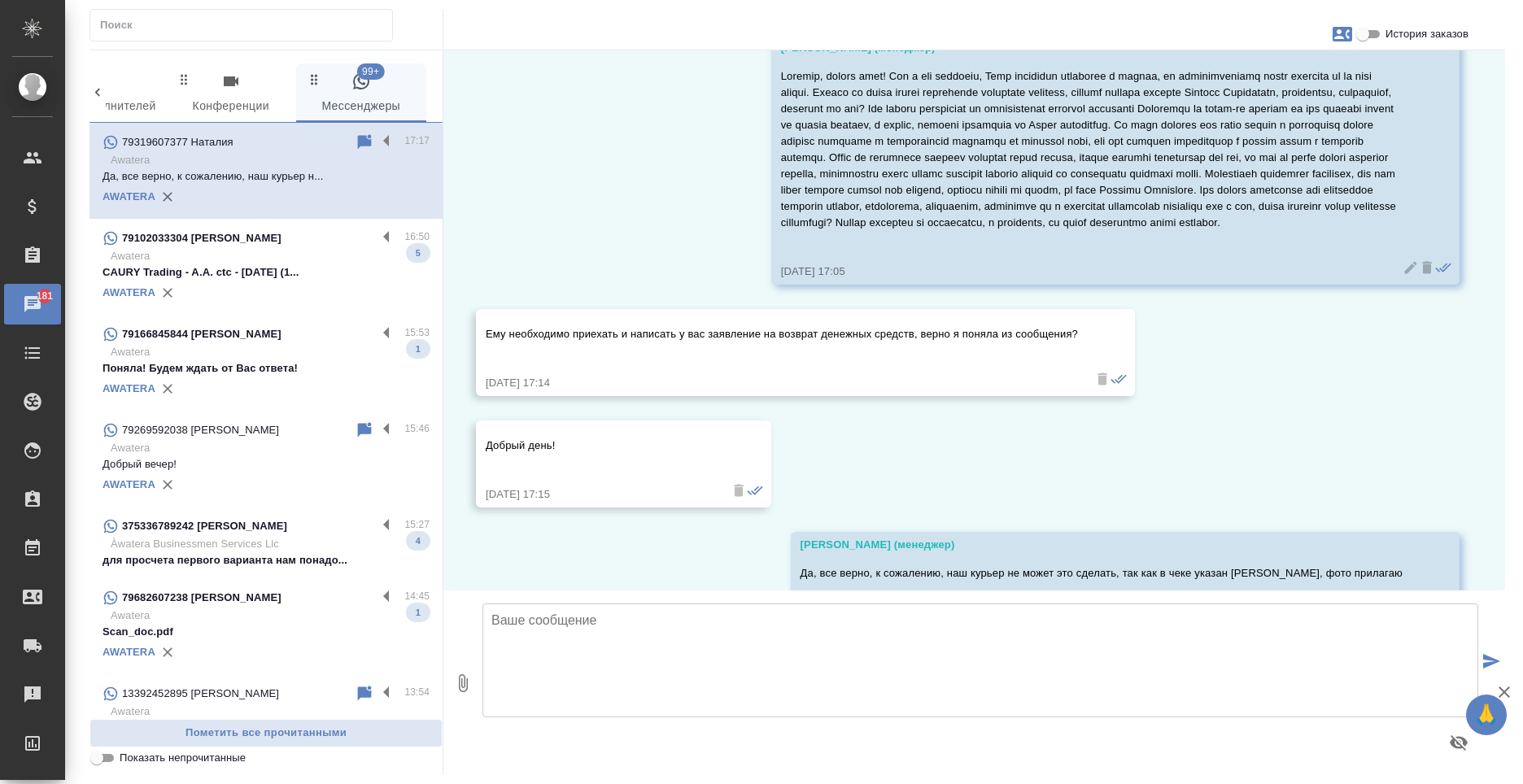
scroll to position [1329, 0]
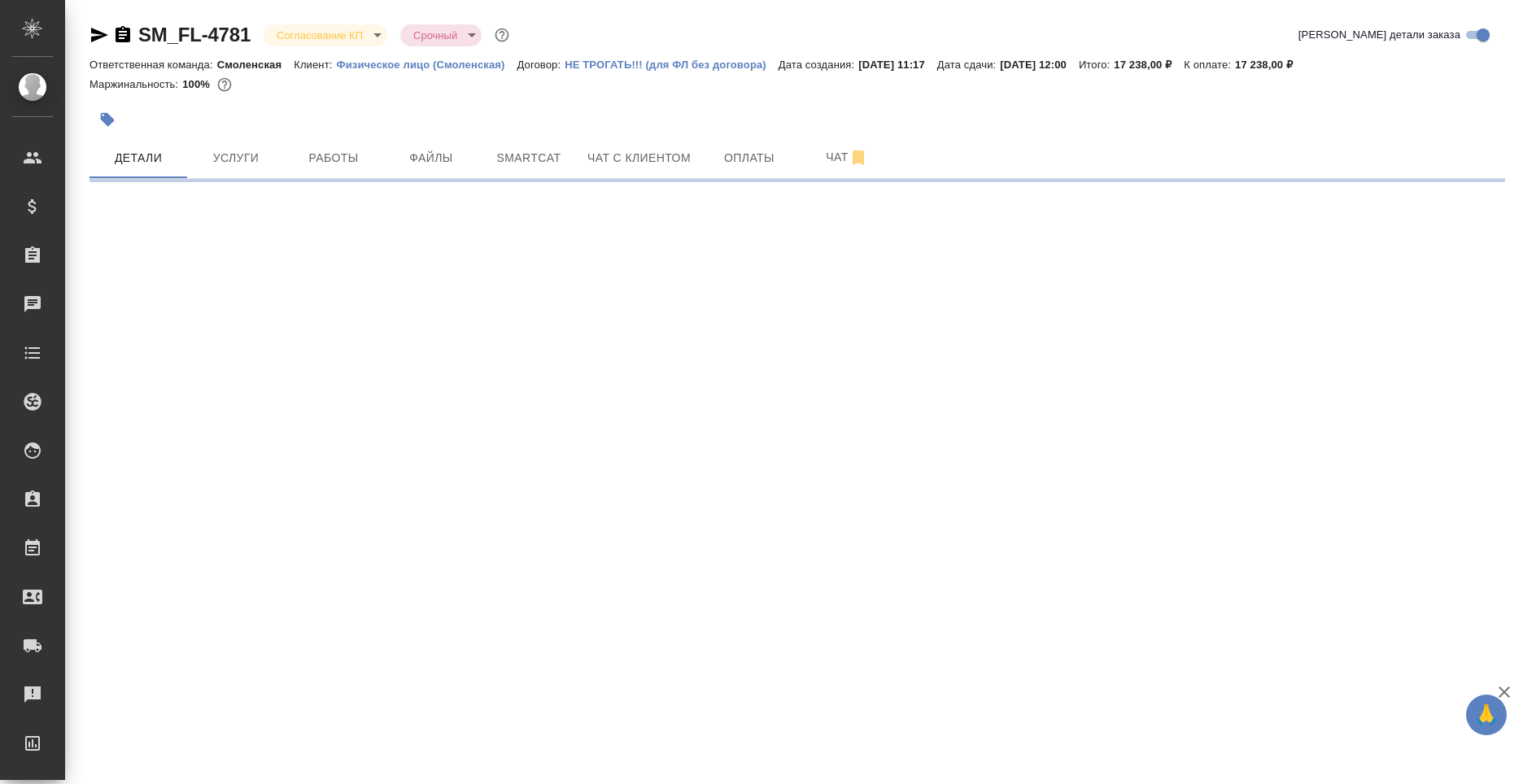
select select "RU"
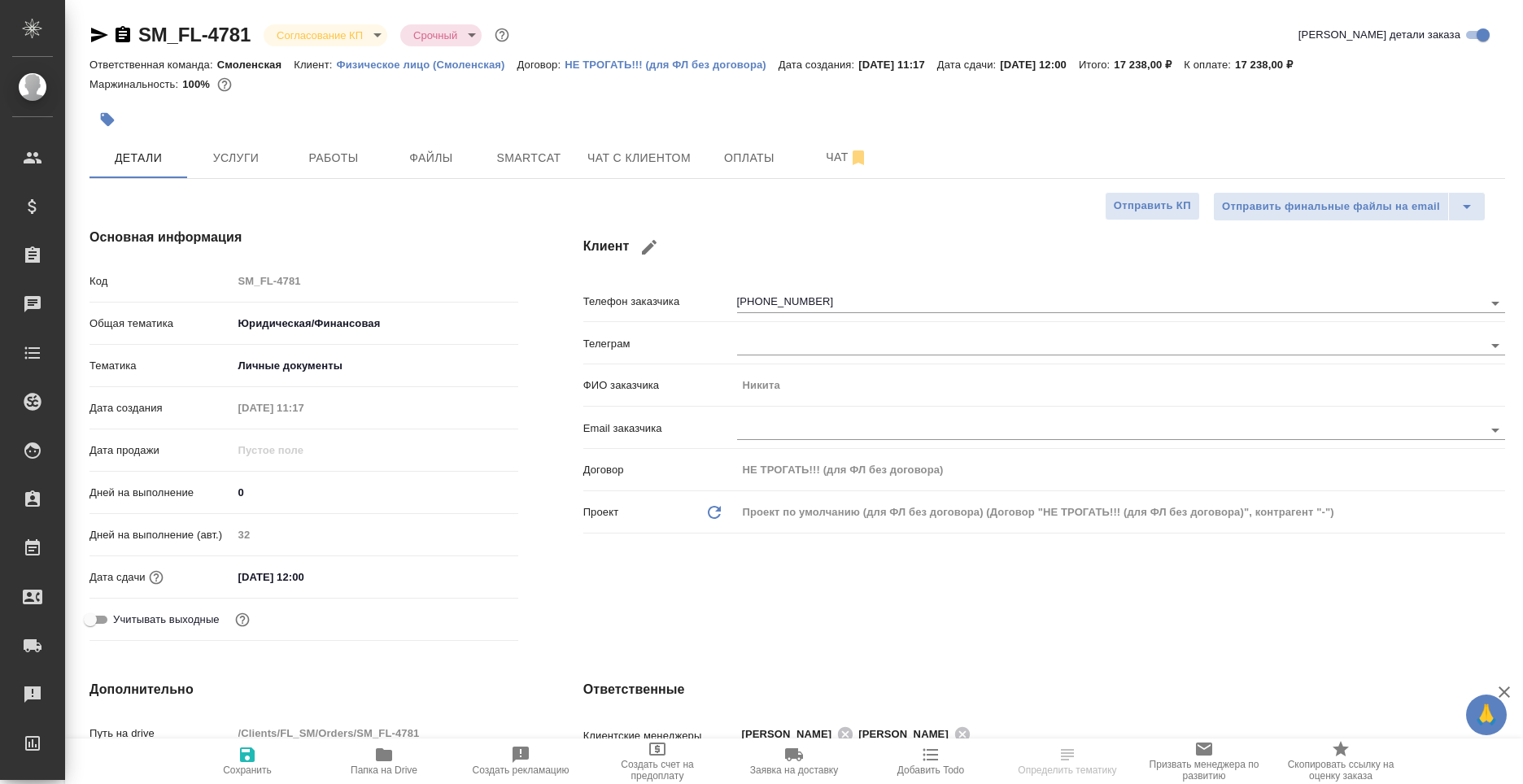
type textarea "x"
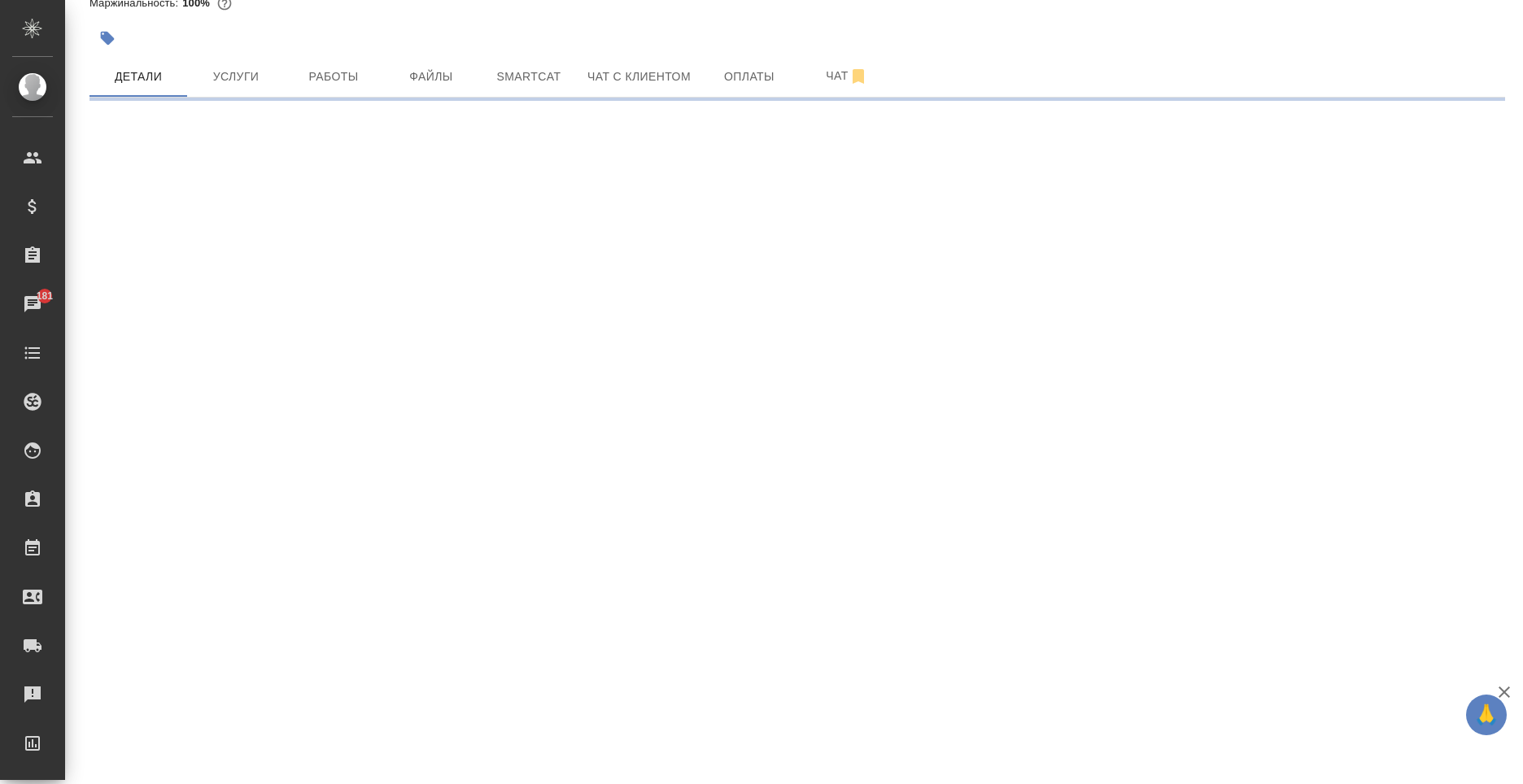
select select "RU"
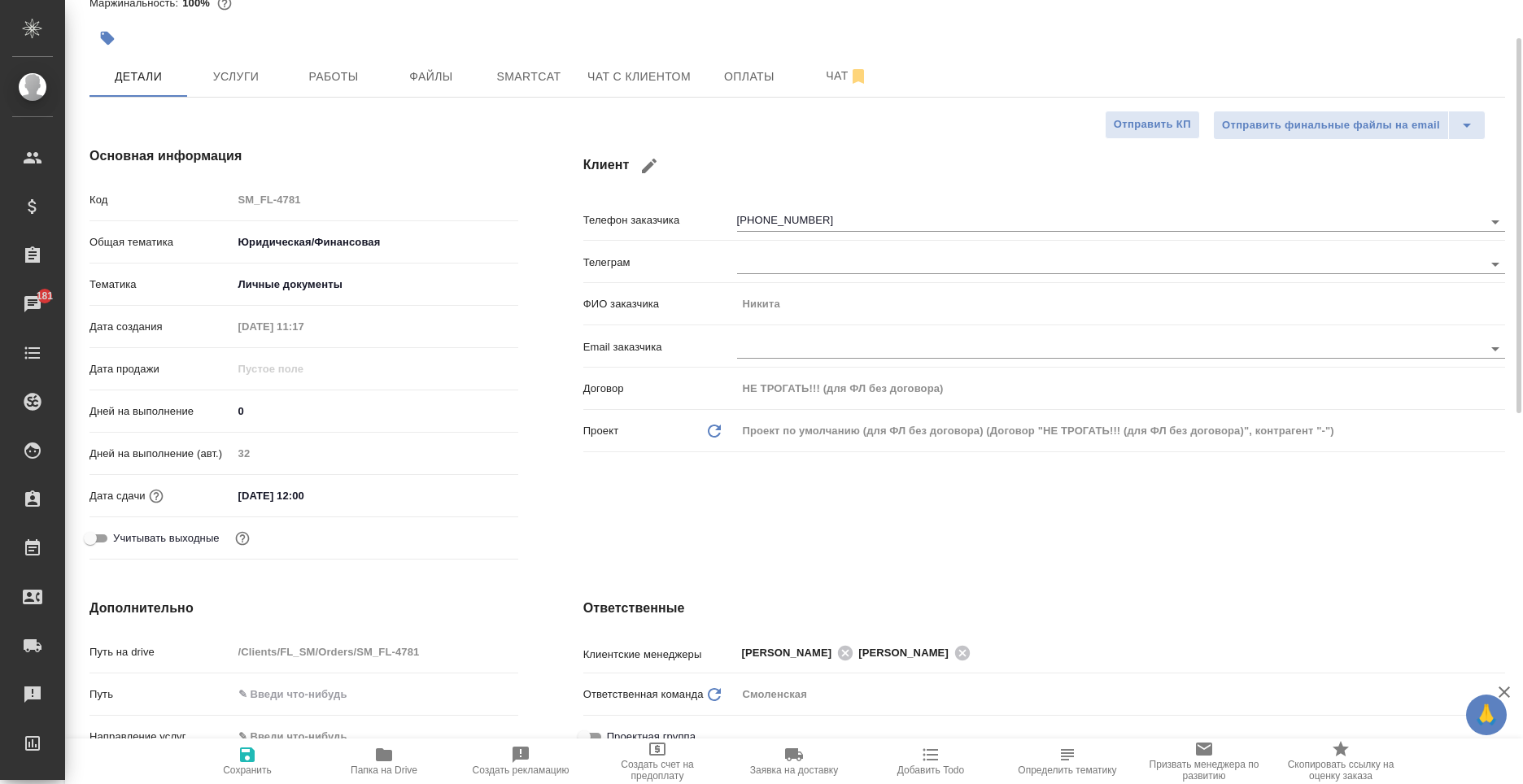
type textarea "x"
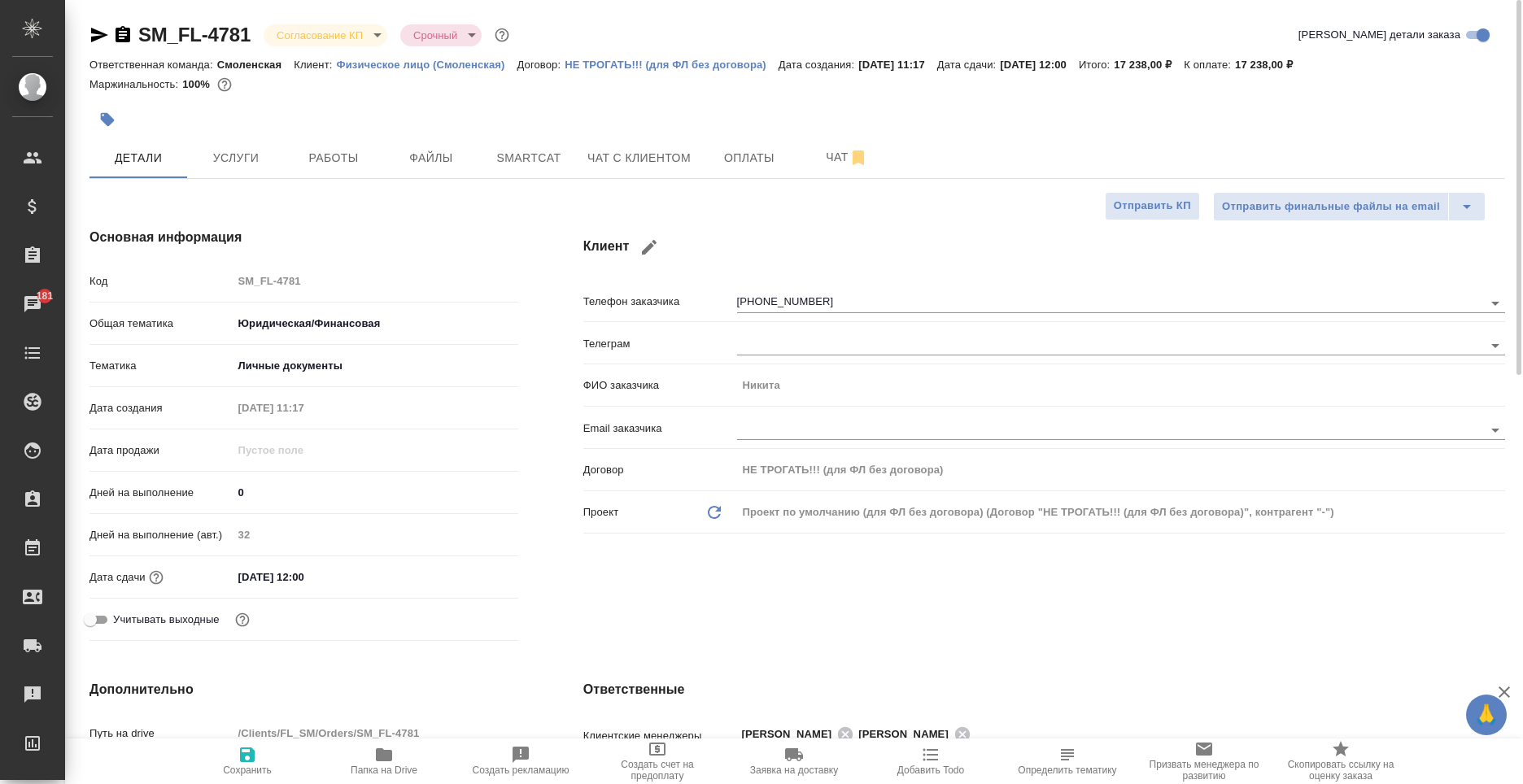
click at [343, 42] on body "🙏 .cls-1 fill:#fff; AWATERA [PERSON_NAME] Спецификации Заказы 181 Чаты Todo Про…" at bounding box center [761, 392] width 1523 height 784
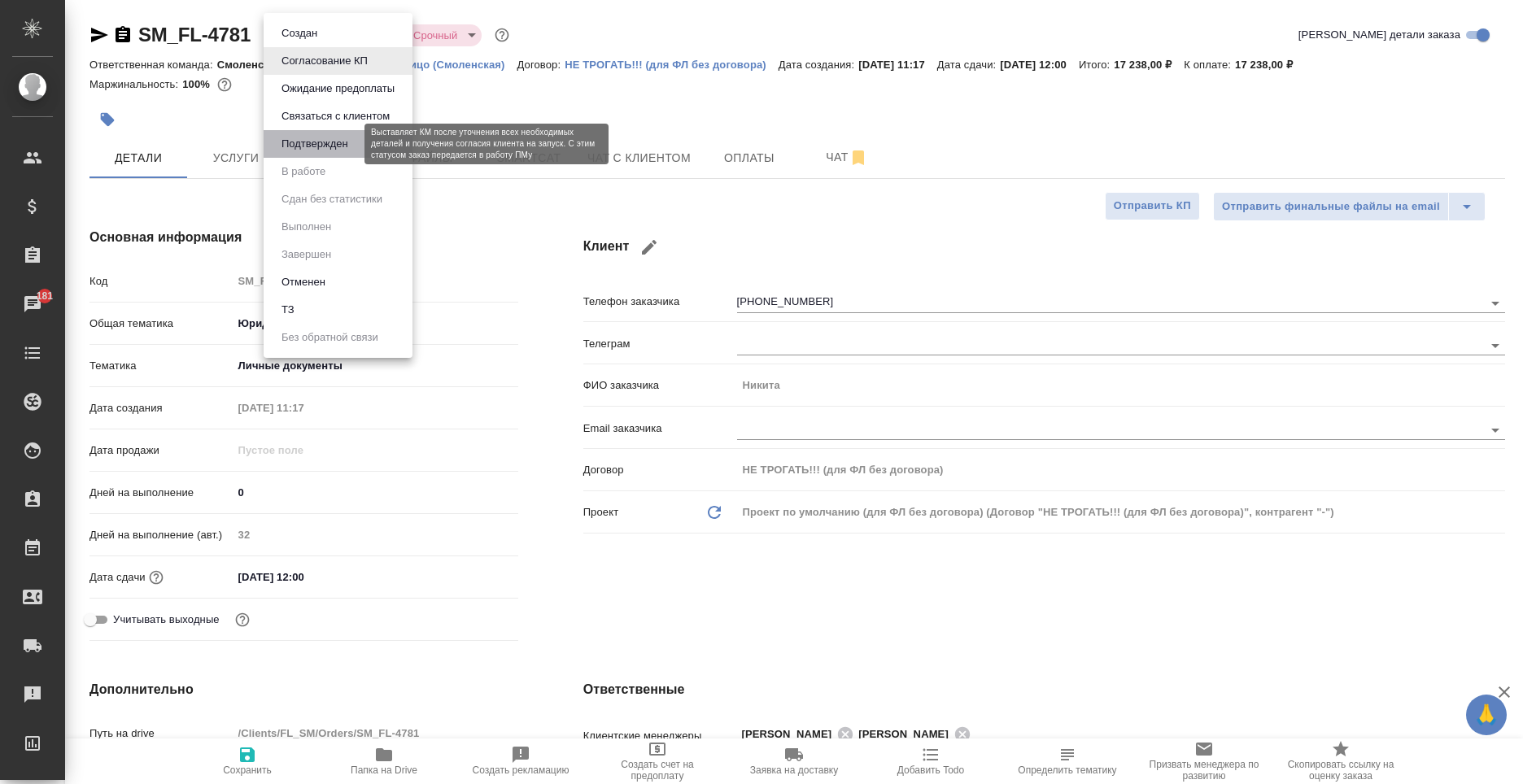
click at [307, 150] on button "Подтвержден" at bounding box center [315, 144] width 76 height 18
type textarea "x"
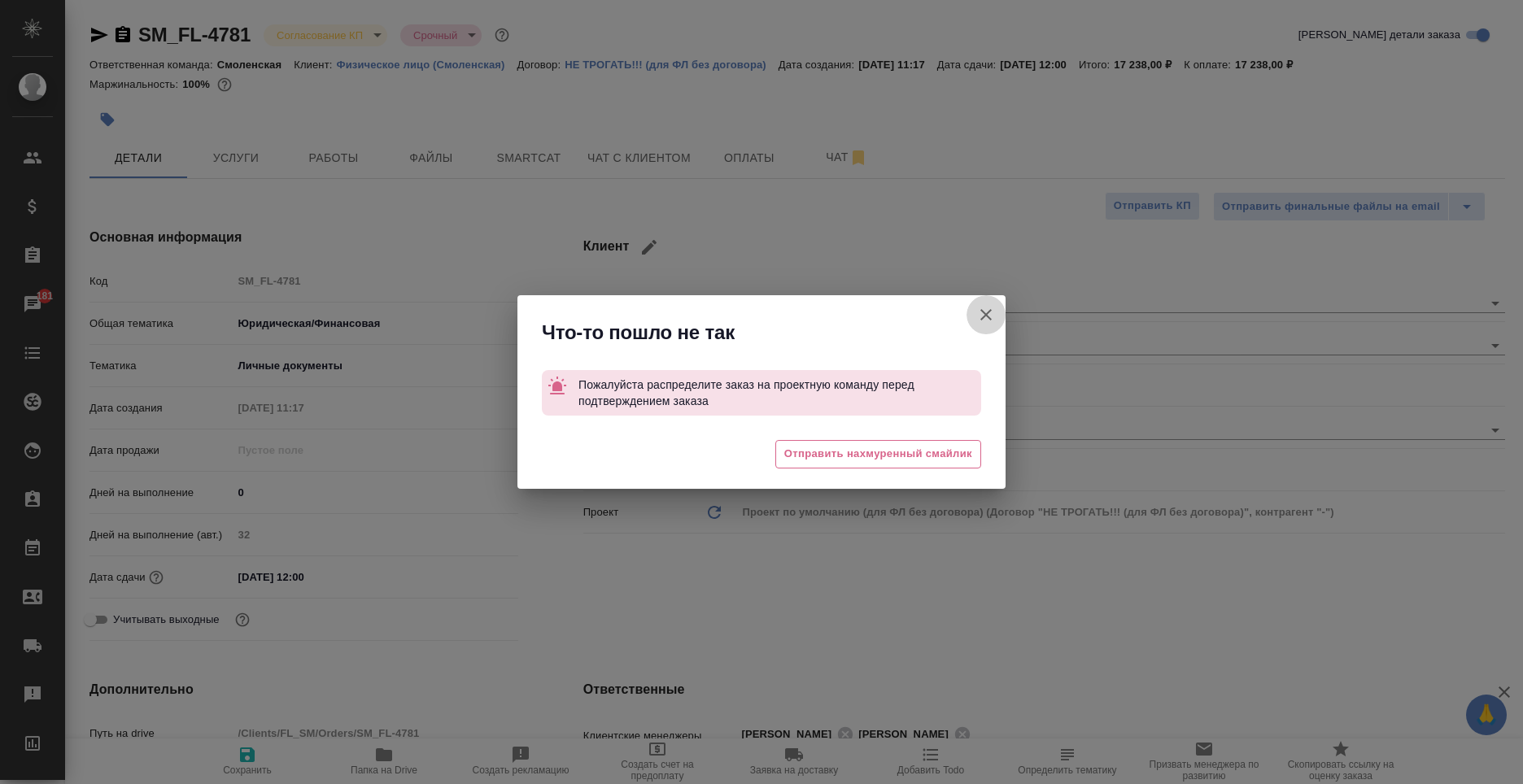
click at [986, 323] on icon "button" at bounding box center [986, 315] width 20 height 20
type textarea "x"
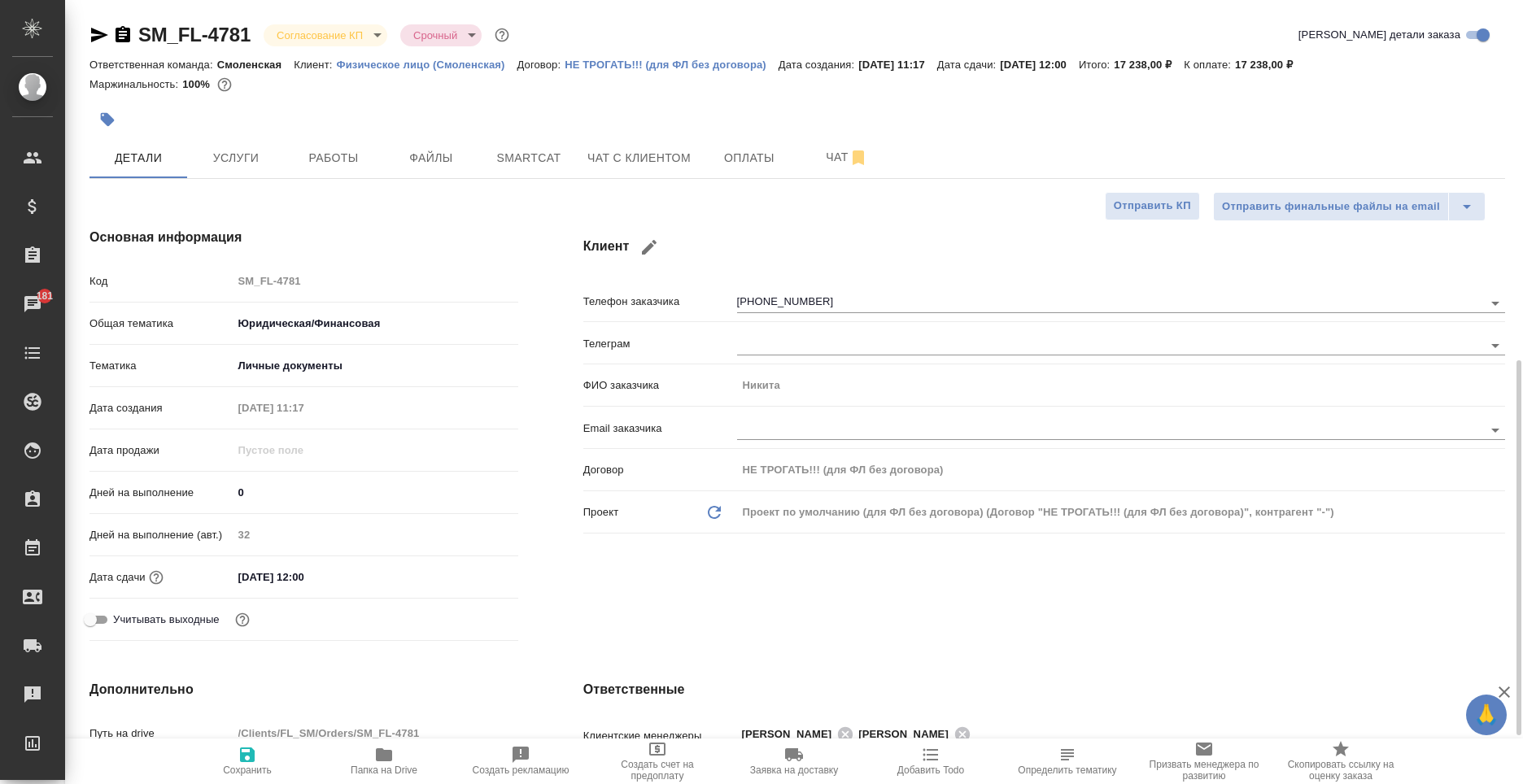
scroll to position [407, 0]
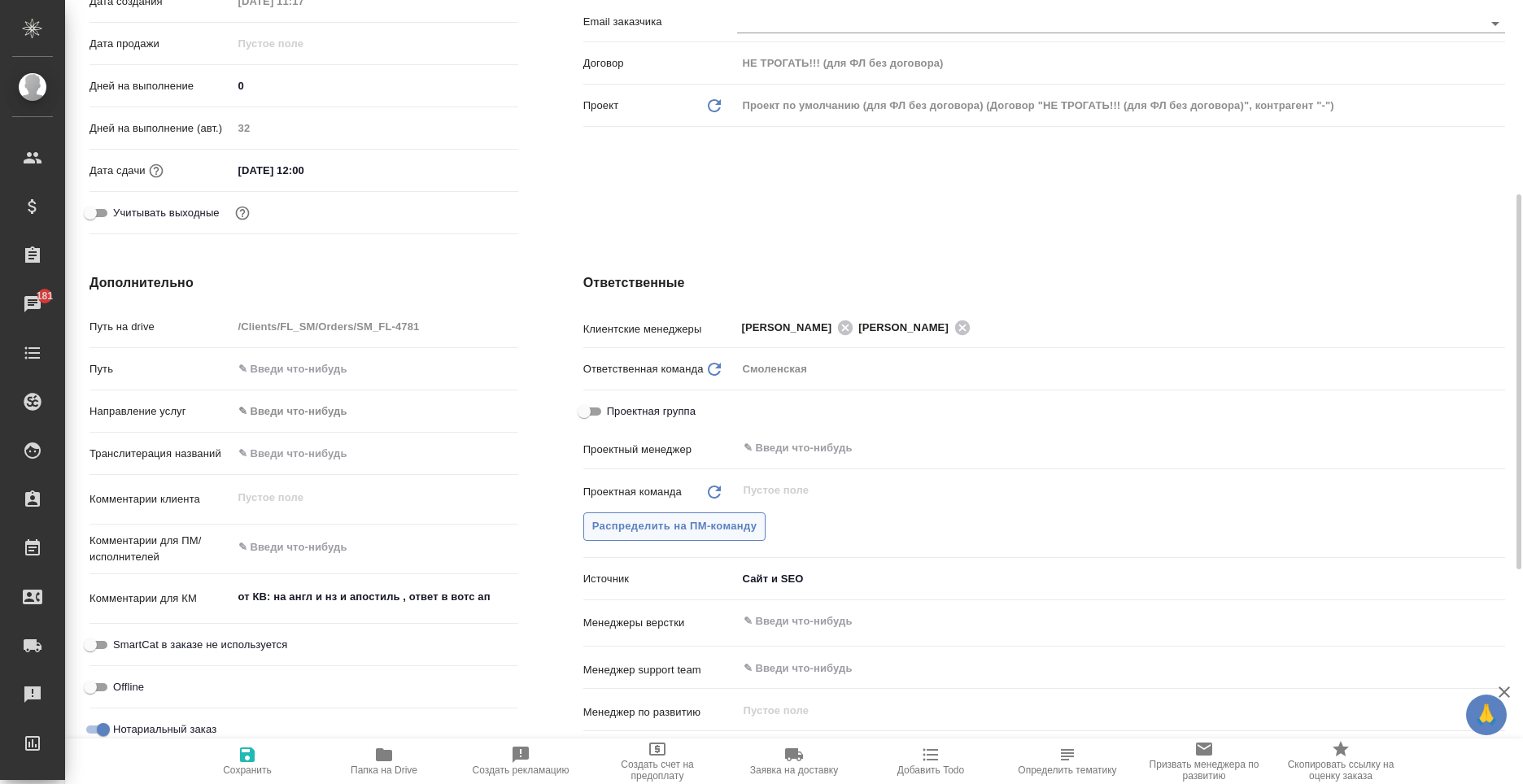
click at [659, 533] on span "Распределить на ПМ-команду" at bounding box center [675, 526] width 165 height 19
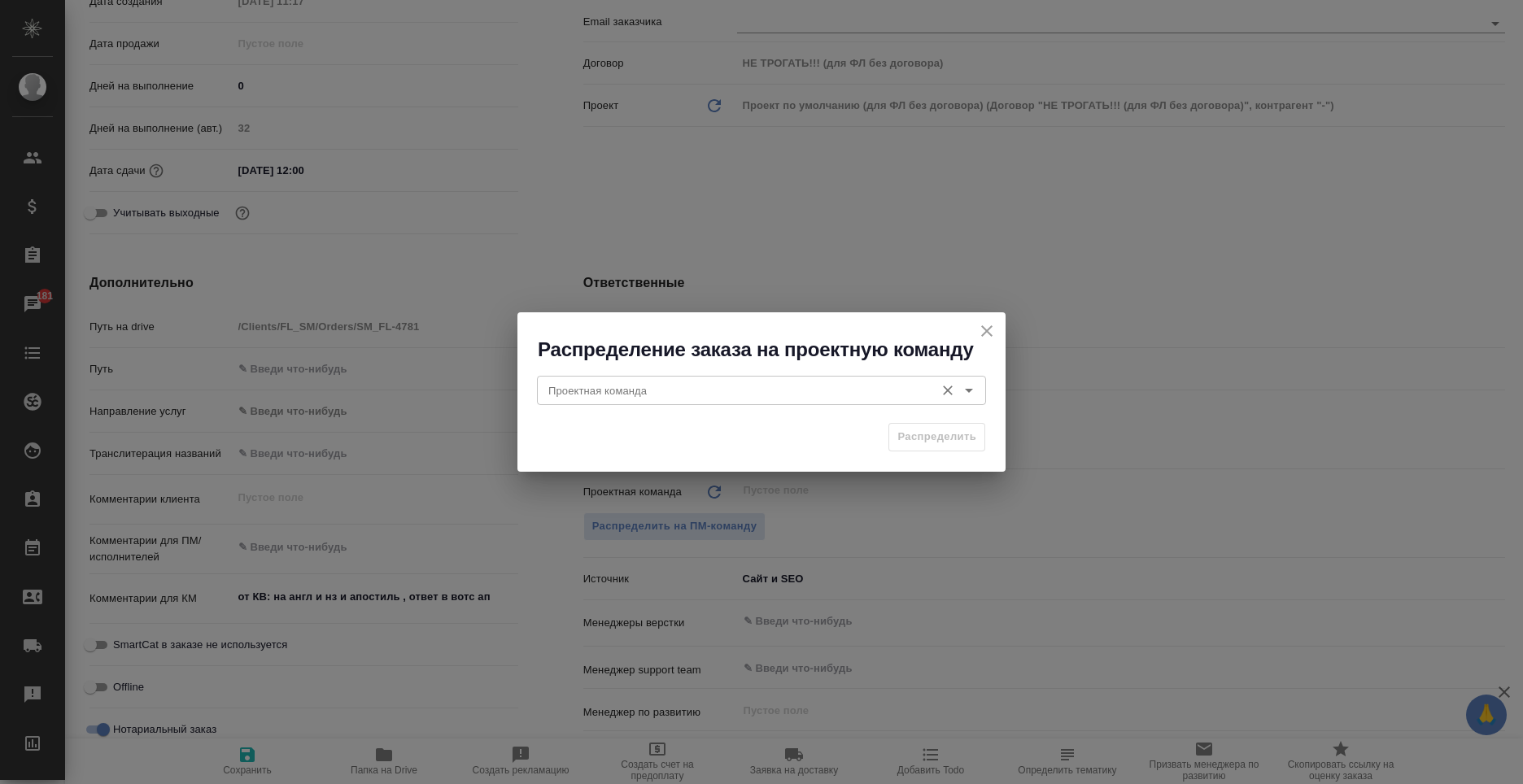
click at [699, 395] on input "Проектная команда" at bounding box center [733, 390] width 384 height 20
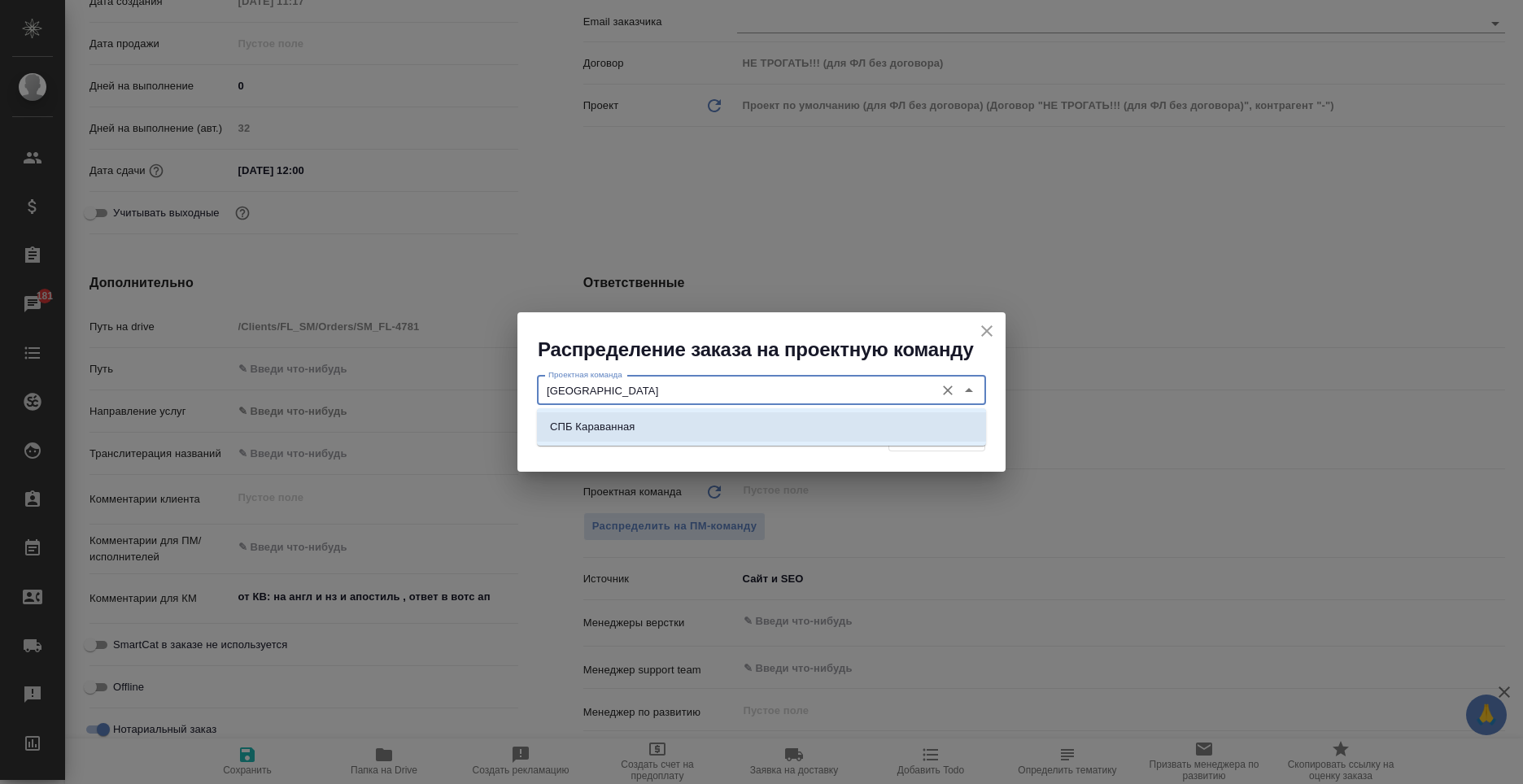
click at [698, 425] on li "СПБ Караванная" at bounding box center [762, 427] width 450 height 29
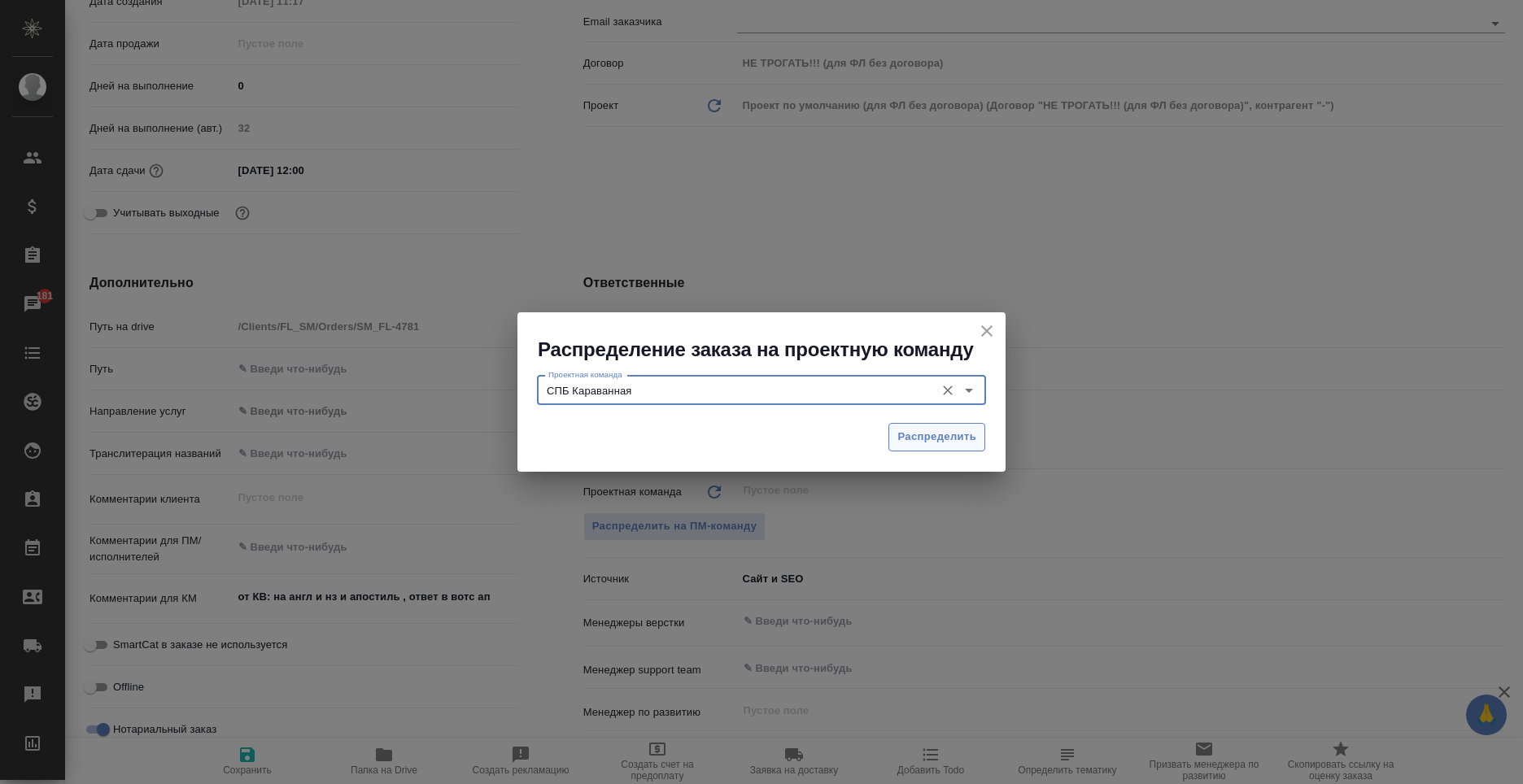
type input "СПБ Караванная"
click at [962, 423] on button "Распределить" at bounding box center [937, 437] width 97 height 29
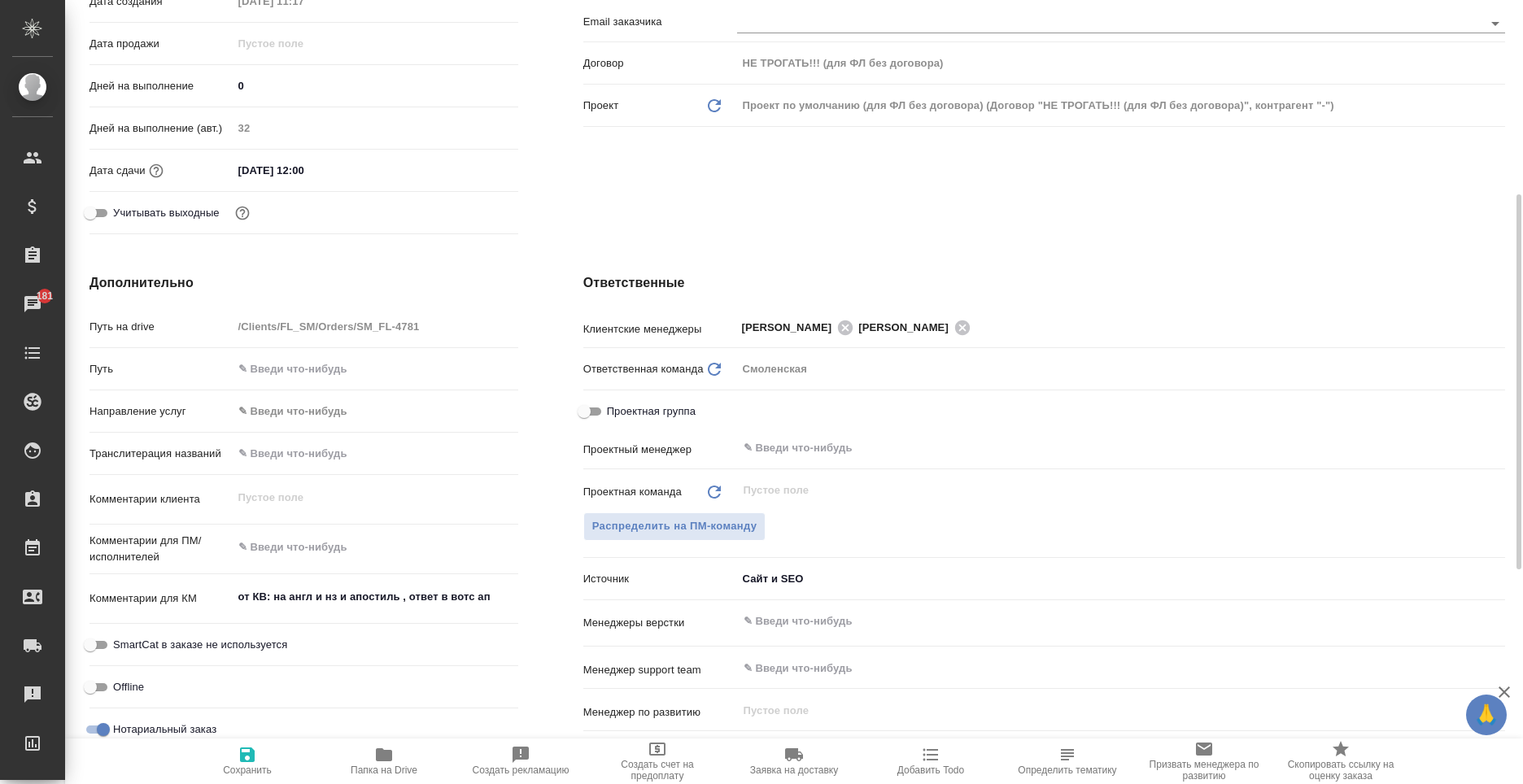
type textarea "x"
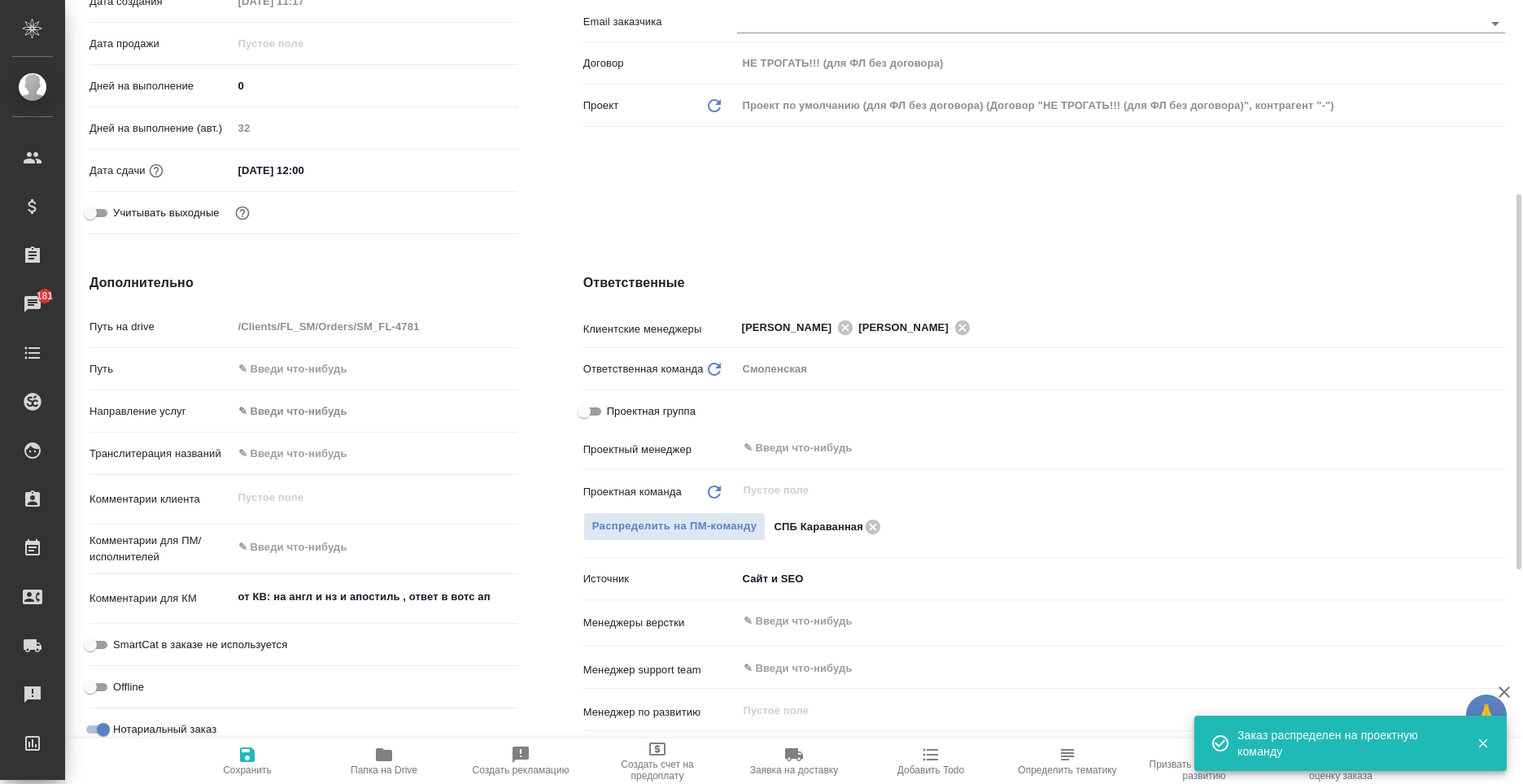
scroll to position [569, 0]
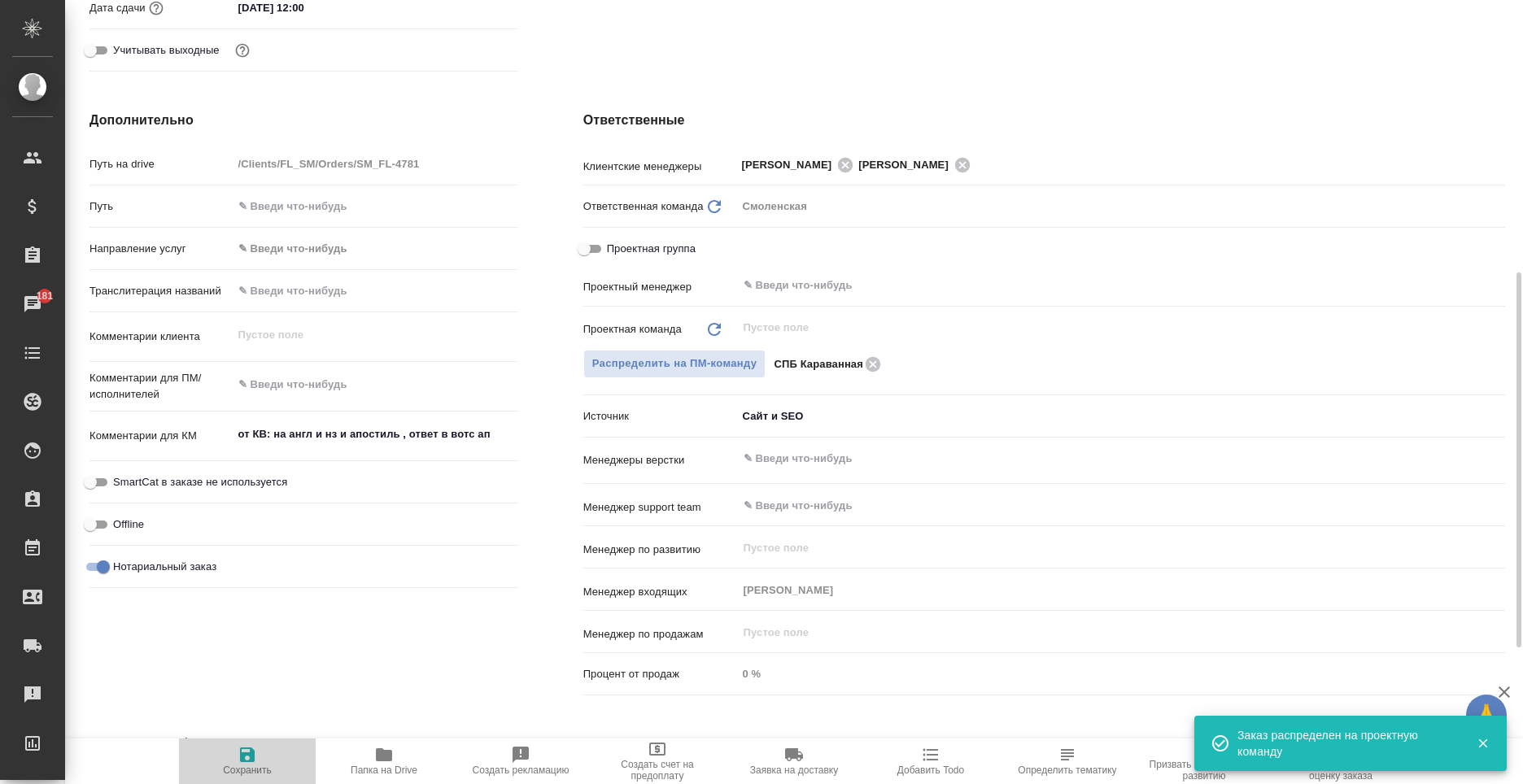
click at [272, 755] on span "Сохранить" at bounding box center [247, 761] width 117 height 31
type textarea "x"
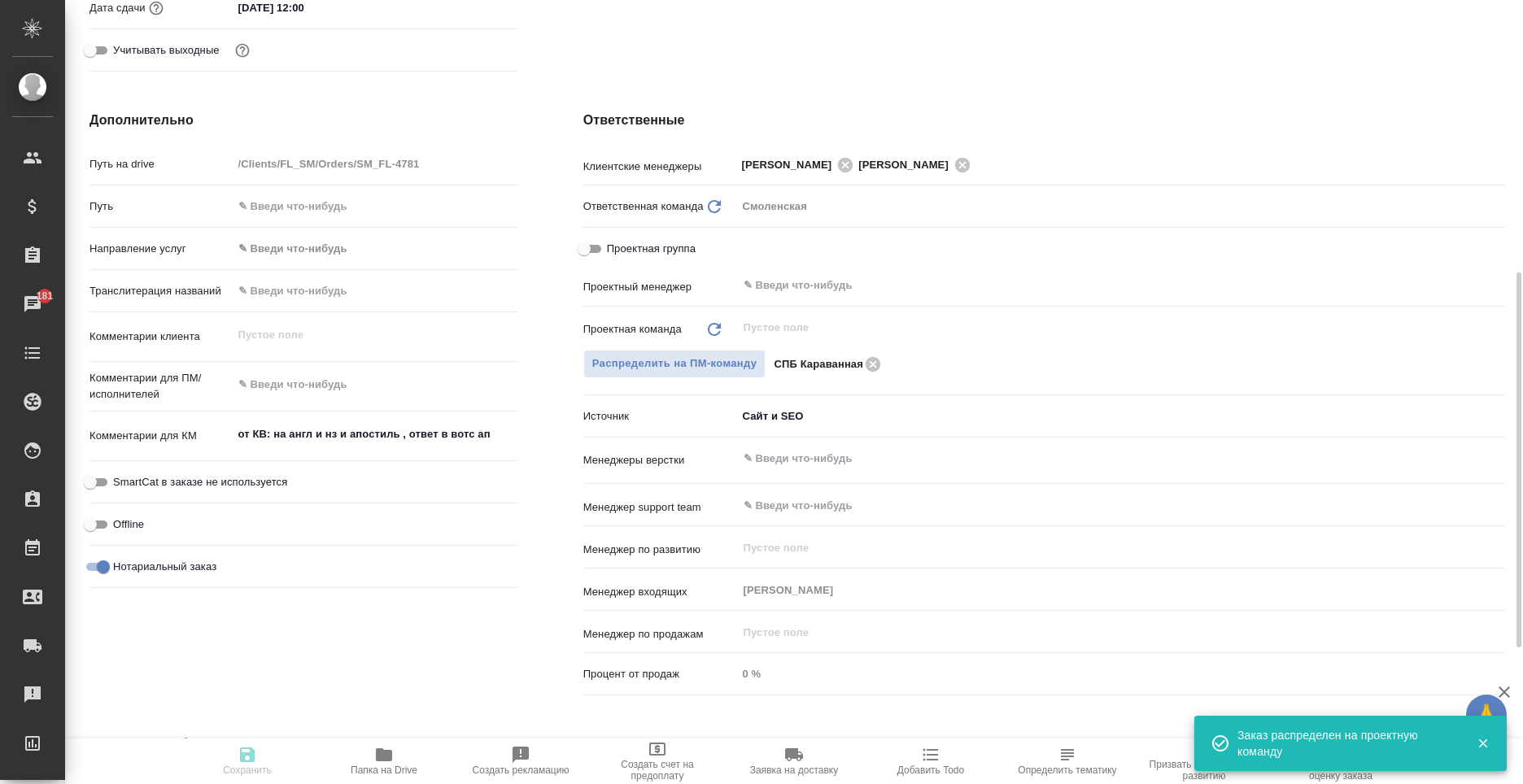
type textarea "x"
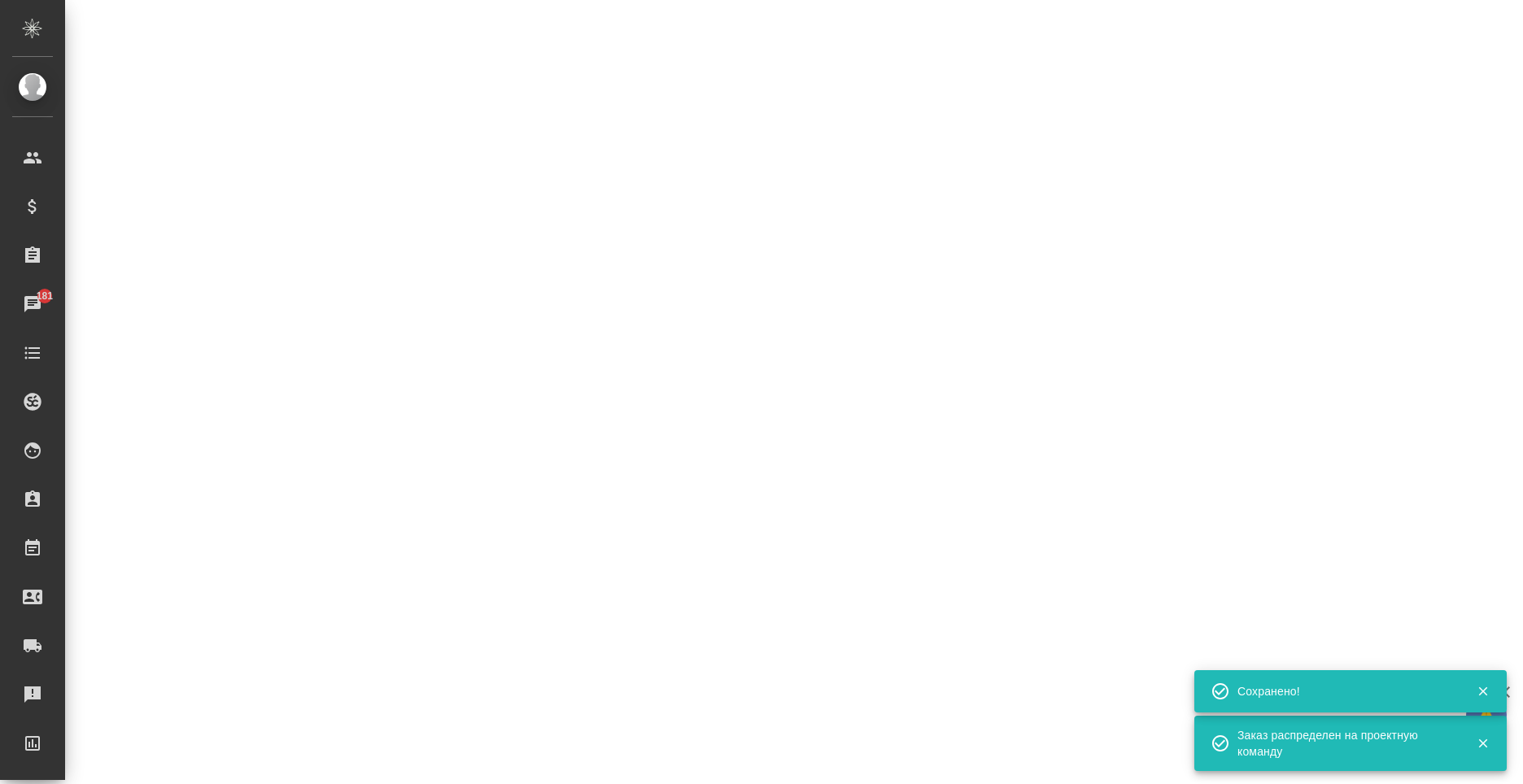
select select "RU"
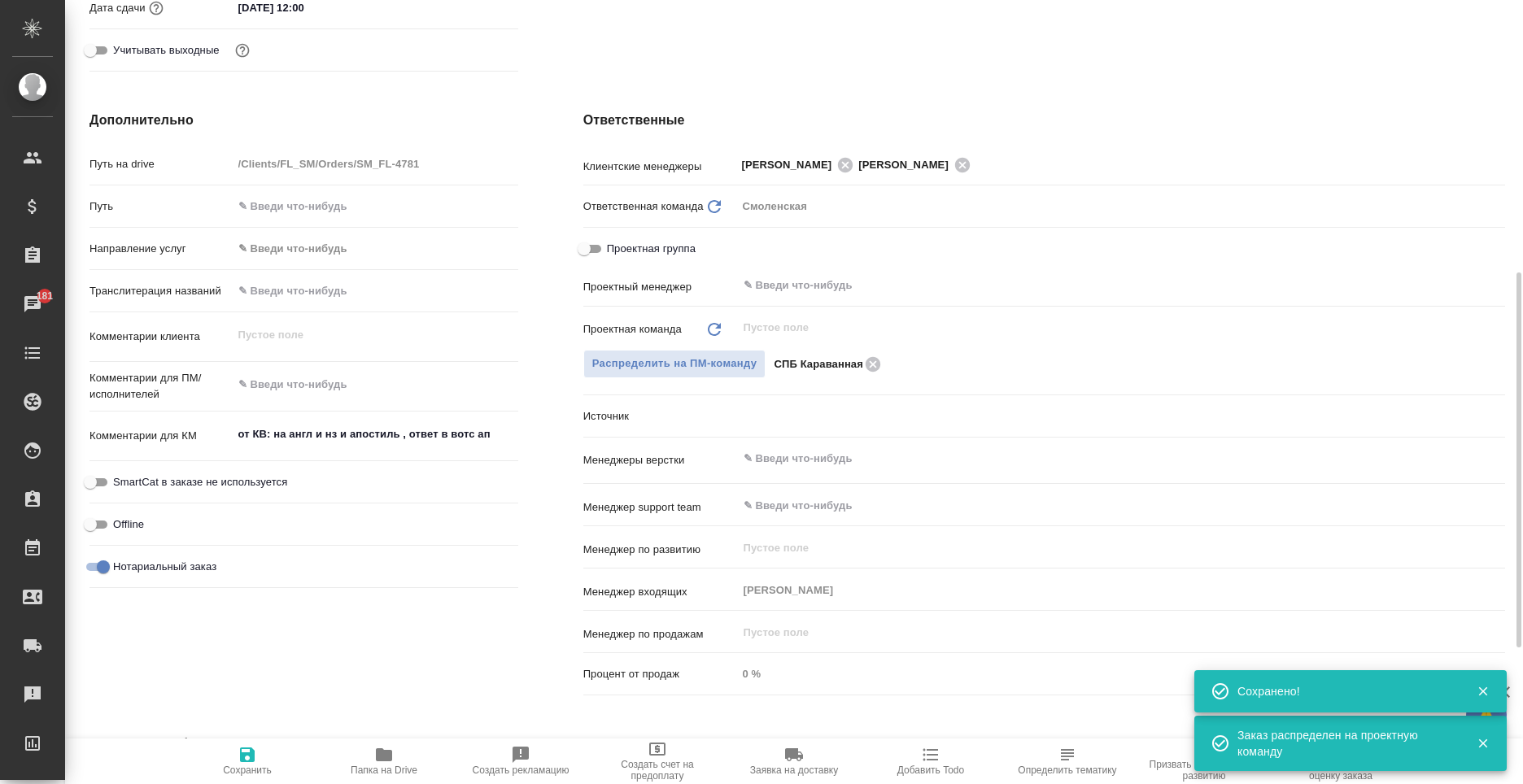
type textarea "x"
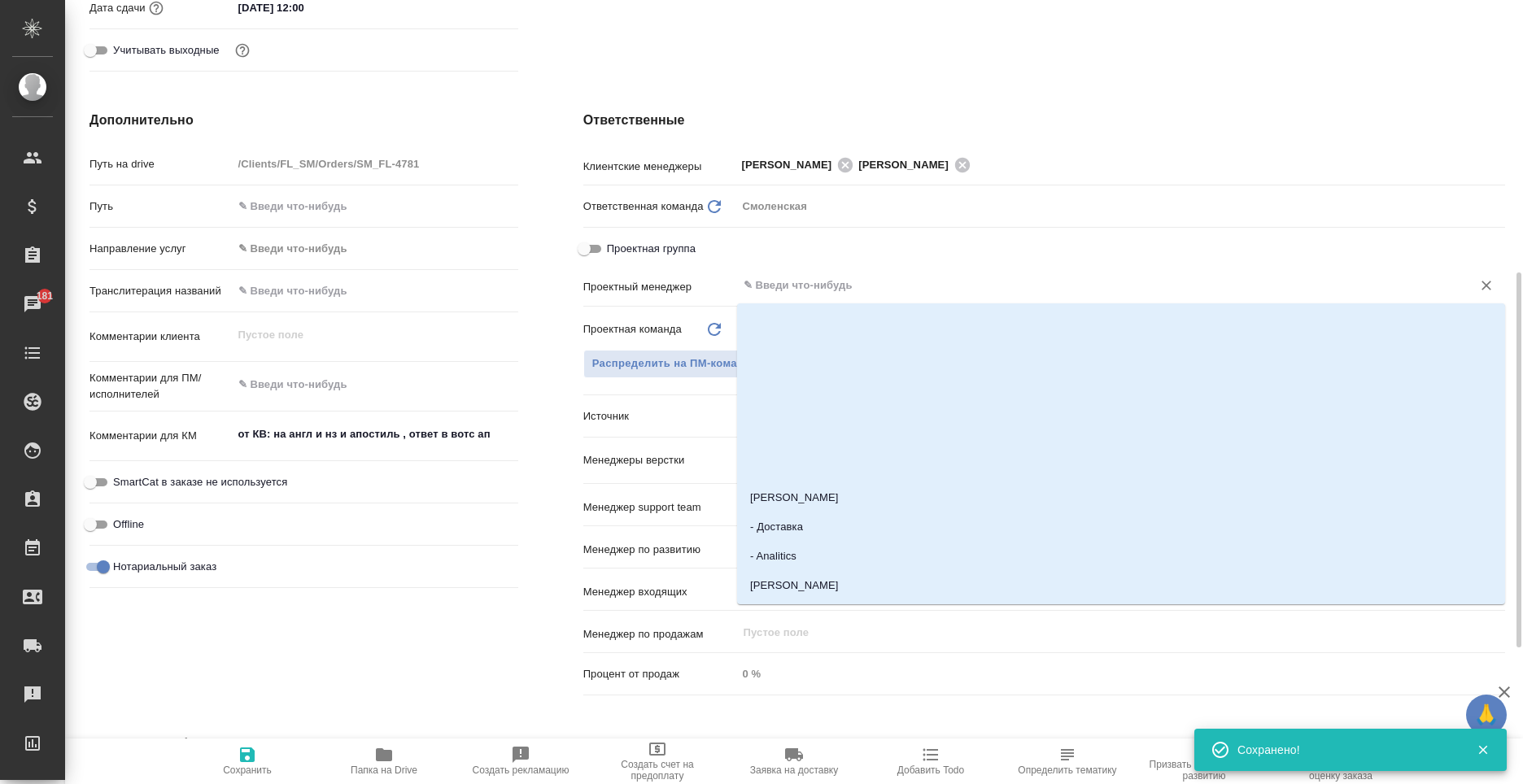
click at [771, 290] on input "text" at bounding box center [1093, 285] width 704 height 20
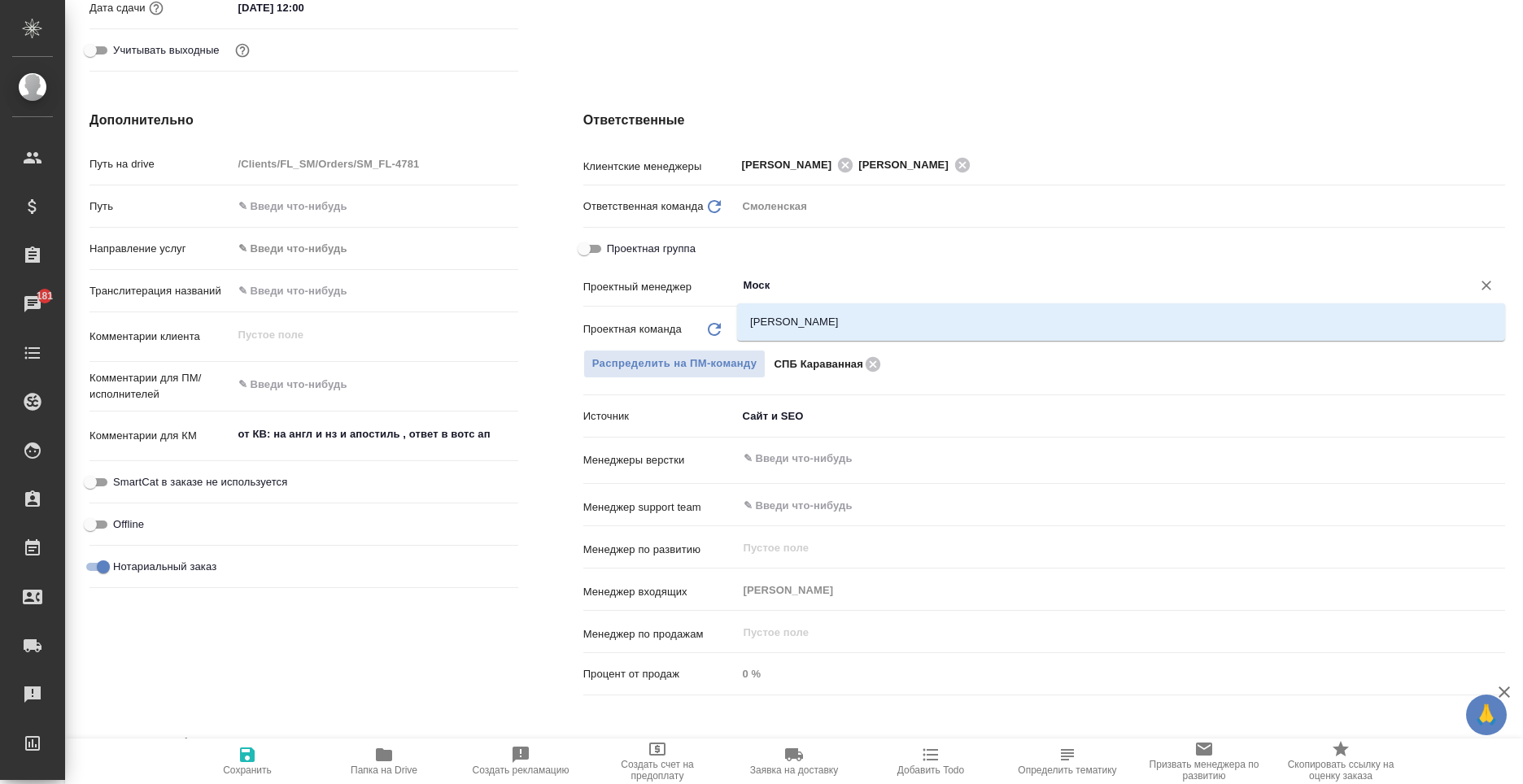
type input "Моска"
click at [777, 318] on li "[PERSON_NAME]" at bounding box center [1120, 322] width 768 height 29
type textarea "x"
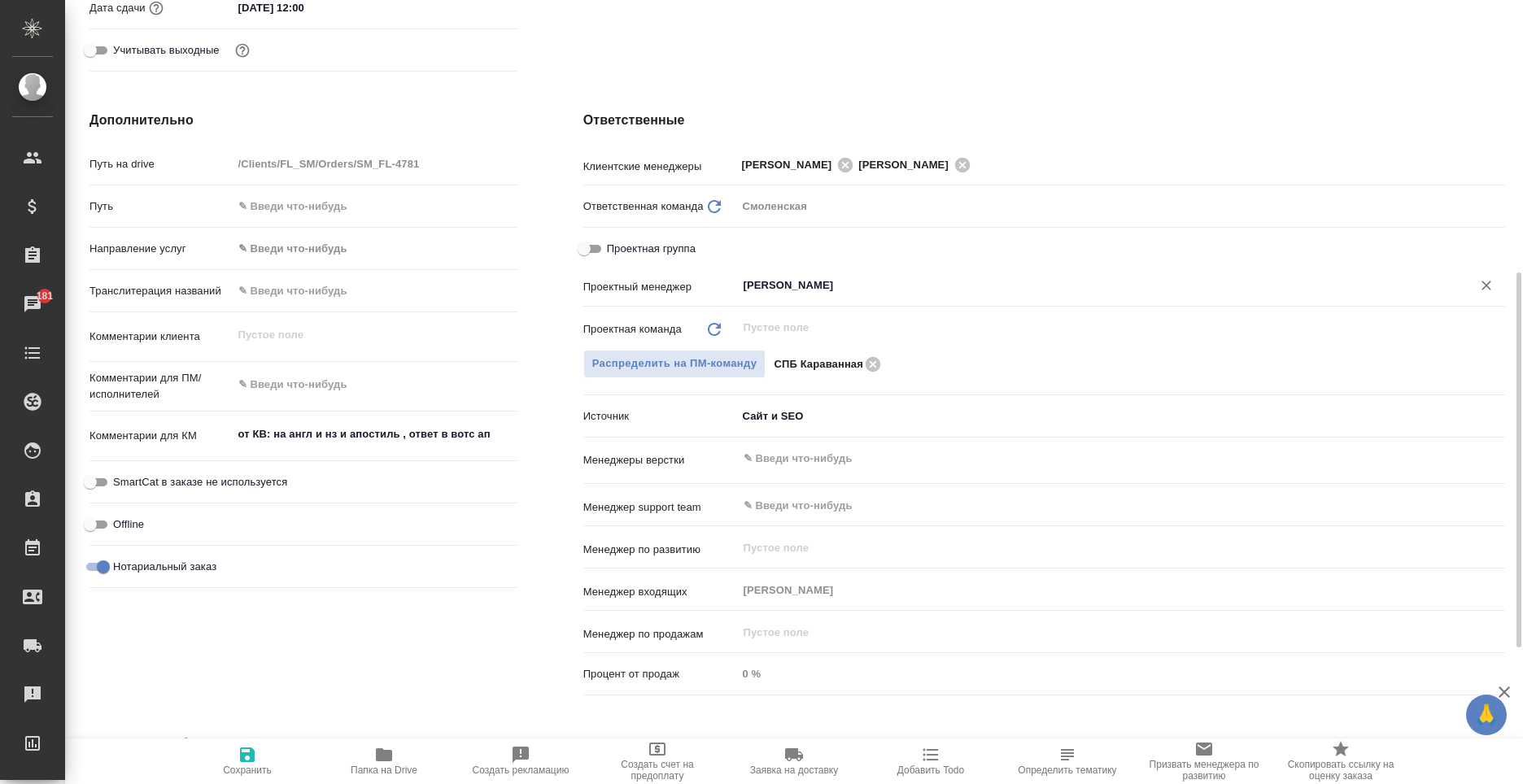
type input "[PERSON_NAME]"
click at [259, 754] on span "Сохранить" at bounding box center [247, 761] width 117 height 31
type textarea "x"
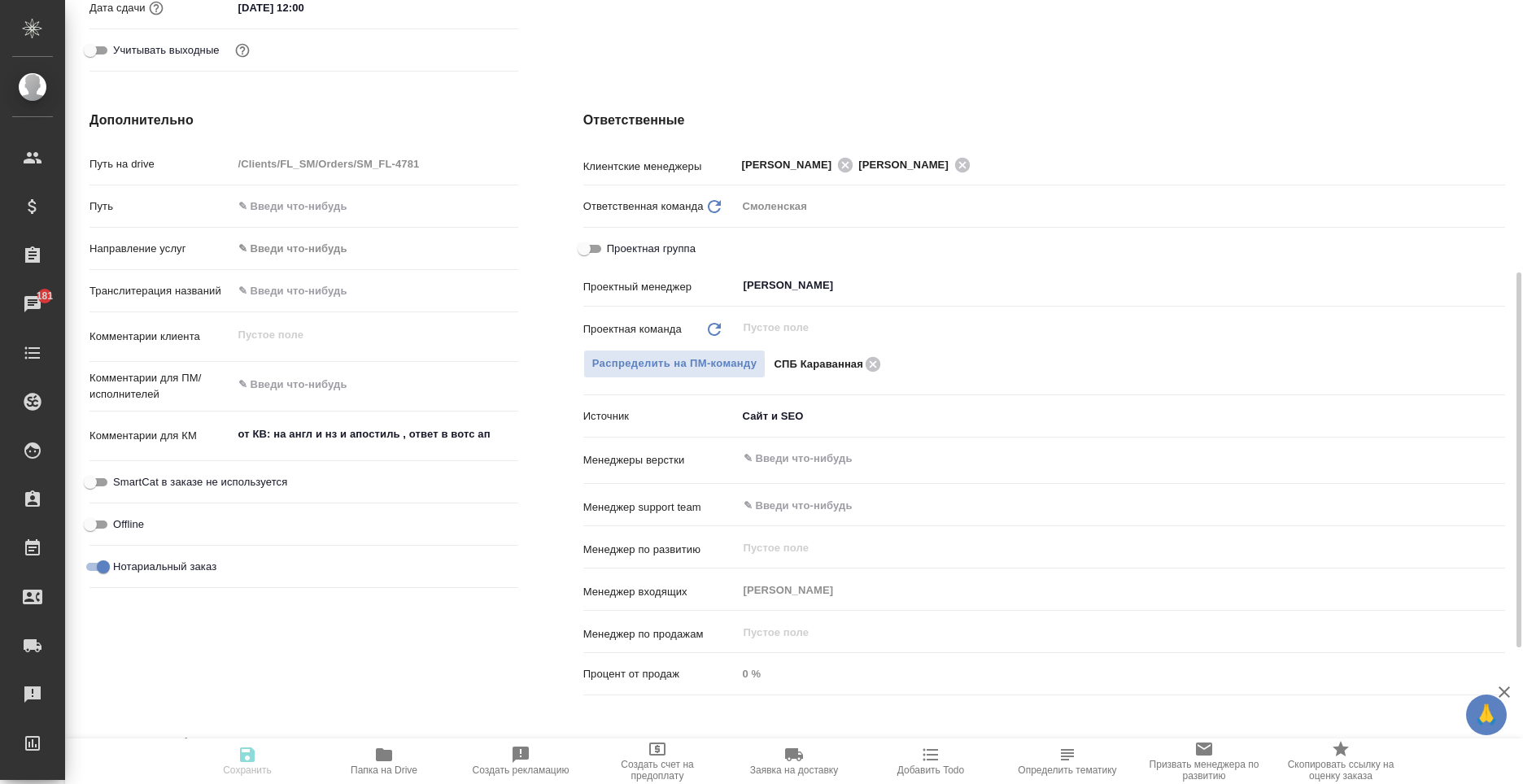
type textarea "x"
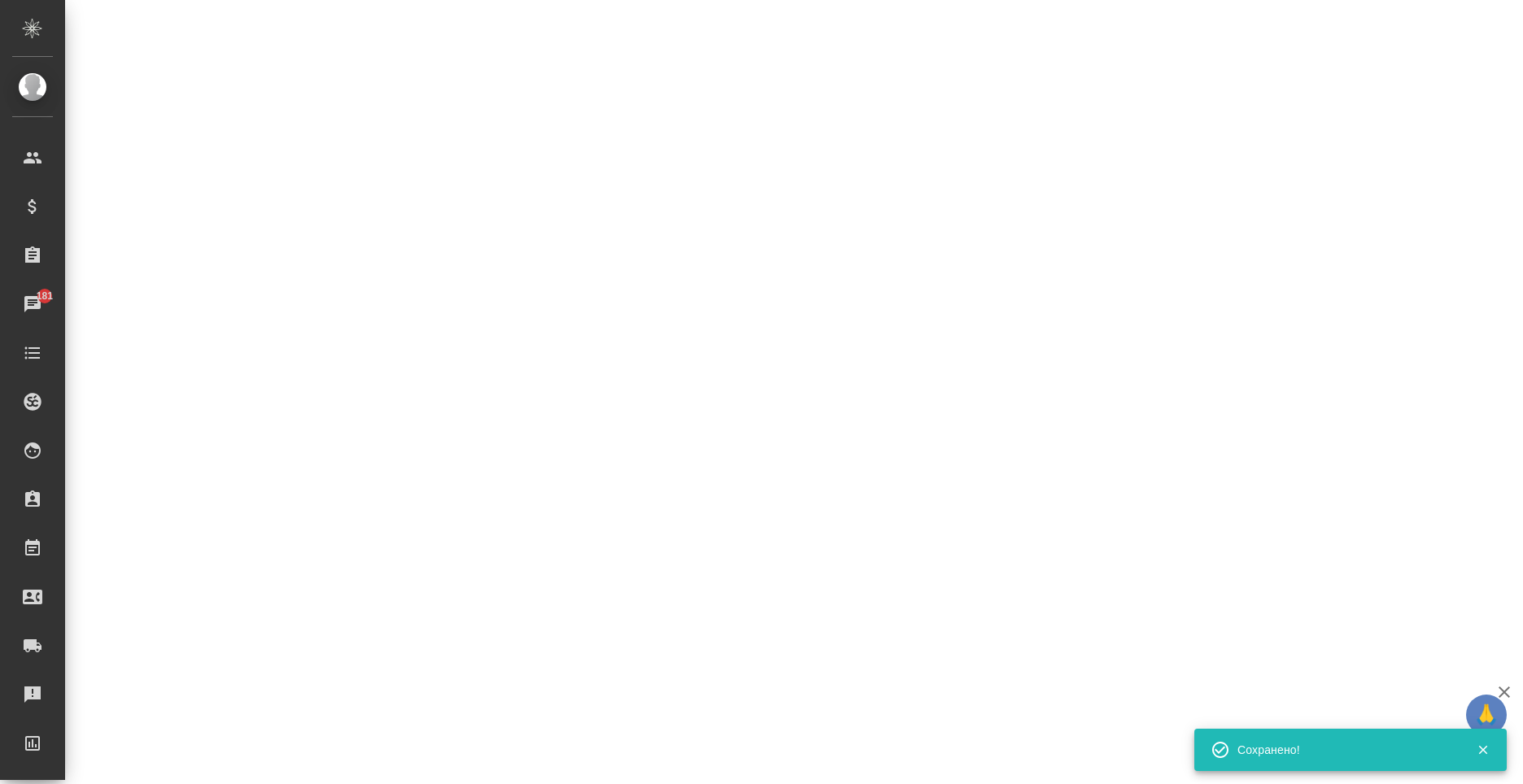
select select "RU"
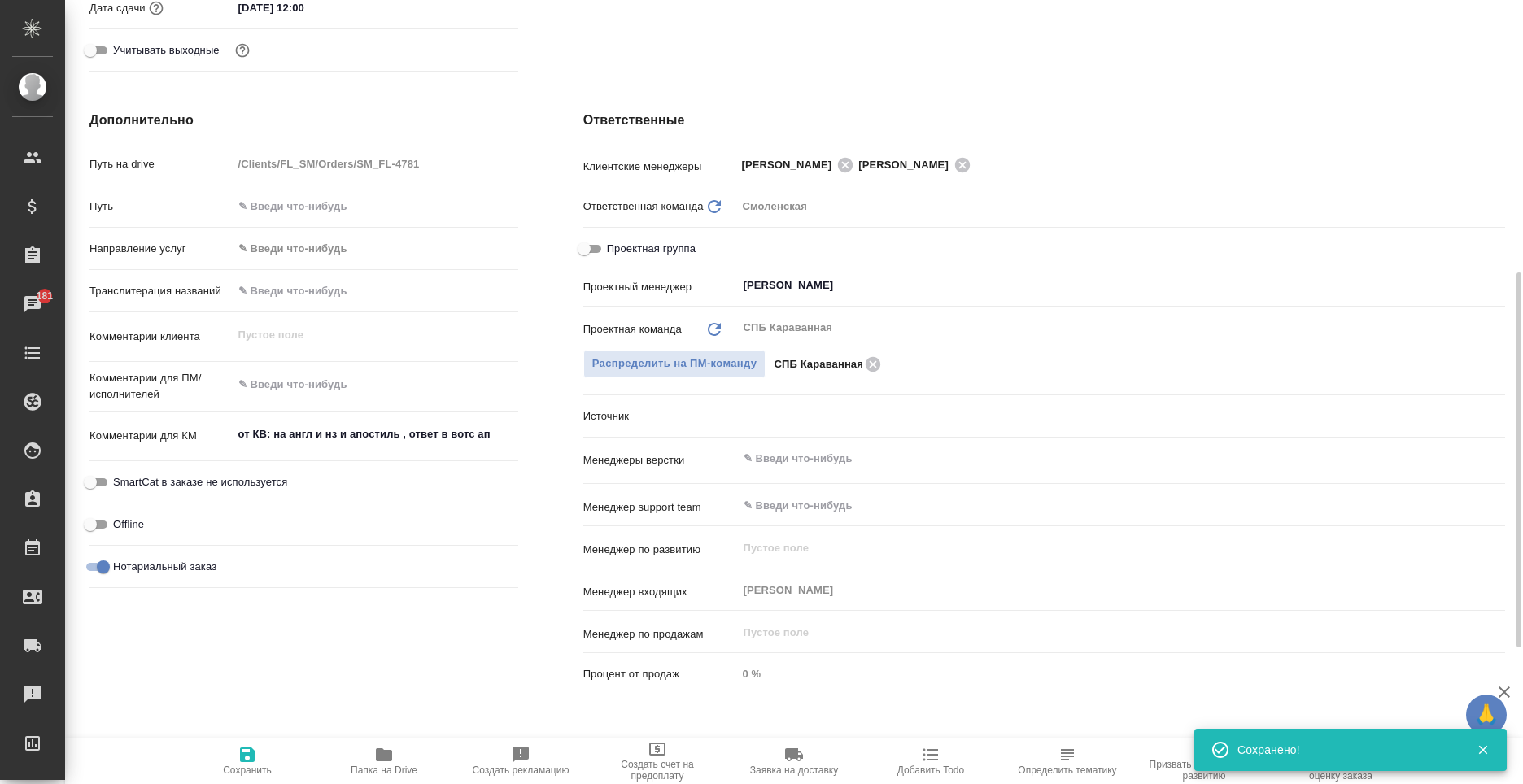
type textarea "x"
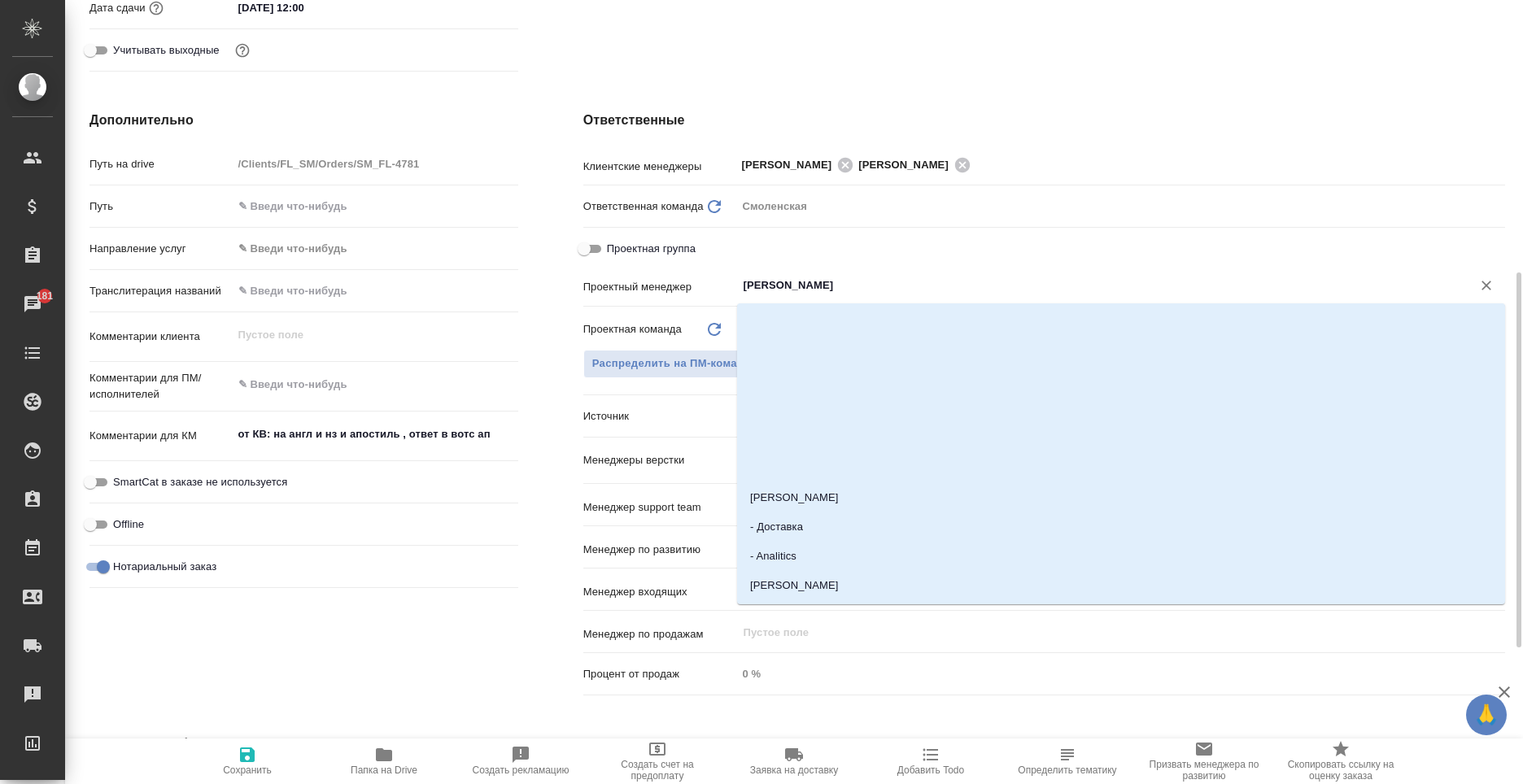
drag, startPoint x: 838, startPoint y: 278, endPoint x: 572, endPoint y: 313, distance: 268.3
click at [572, 313] on div "Ответственные Клиентские менеджеры Шульгина Анна Москалец Алина ​ Ответственная…" at bounding box center [1044, 406] width 987 height 657
type textarea "x"
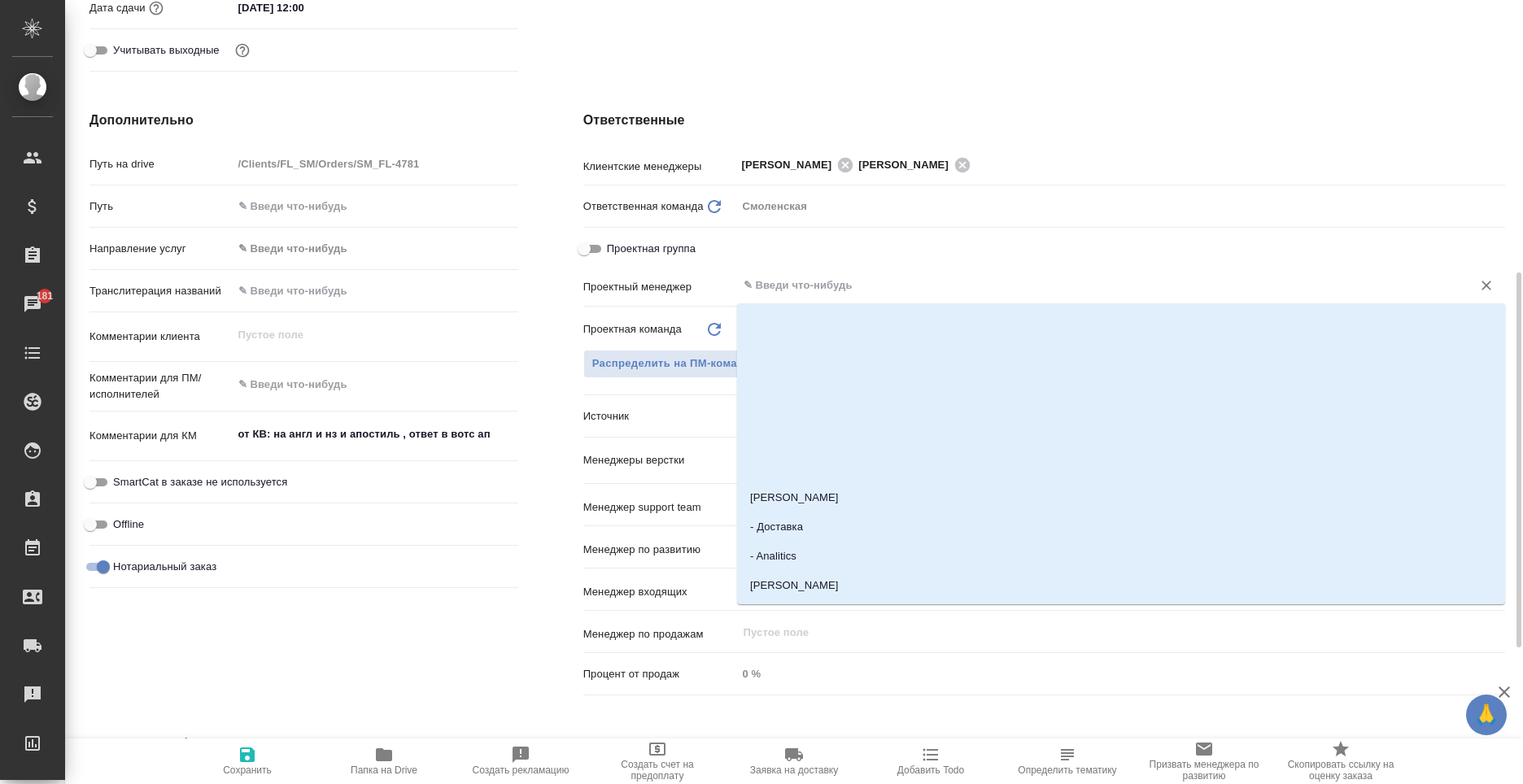
click at [483, 658] on div "Дополнительно Путь на drive /Clients/FL_SM/Orders/SM_FL-4781 Путь Направление у…" at bounding box center [304, 406] width 494 height 657
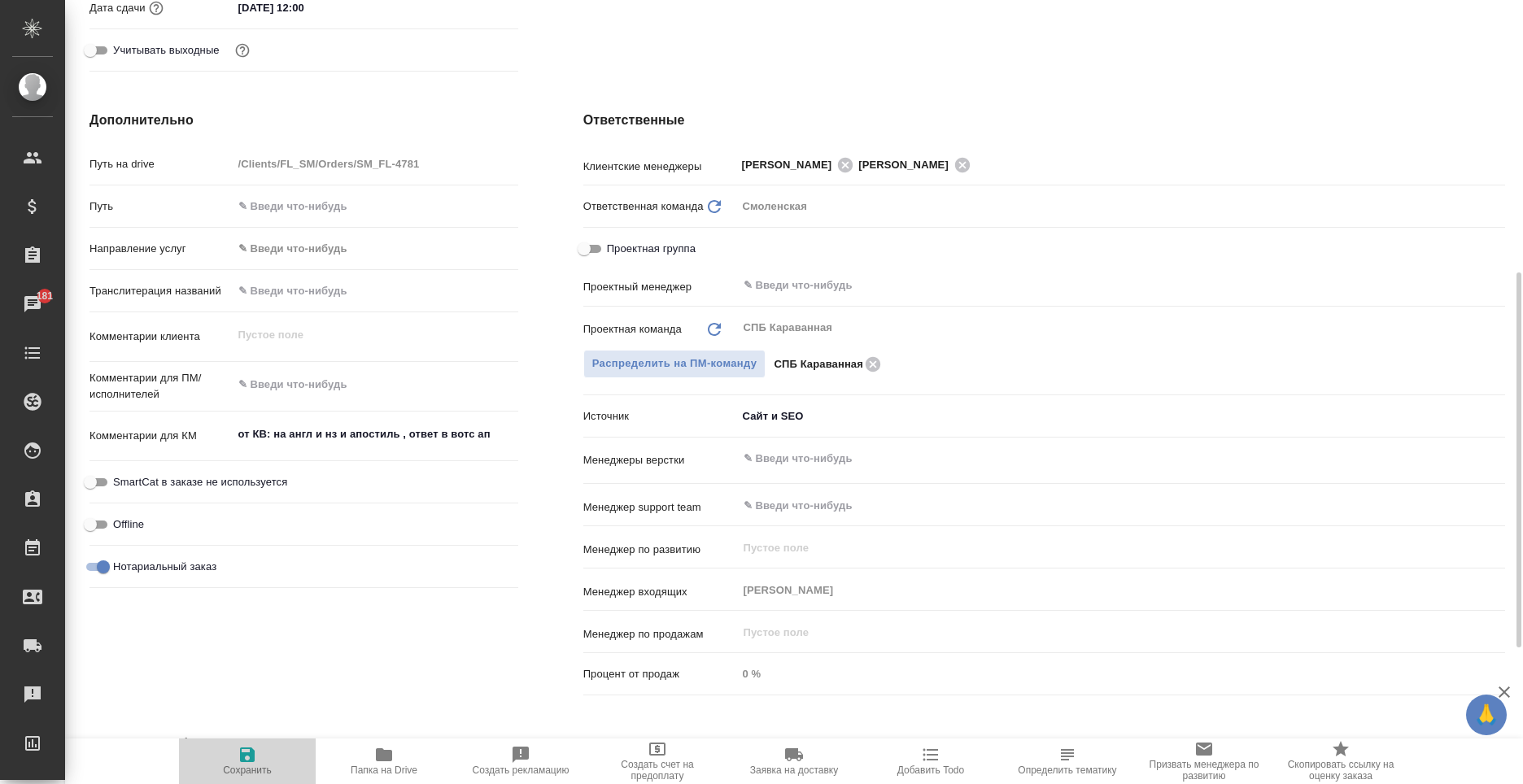
click at [258, 768] on span "Сохранить" at bounding box center [247, 769] width 49 height 11
type textarea "x"
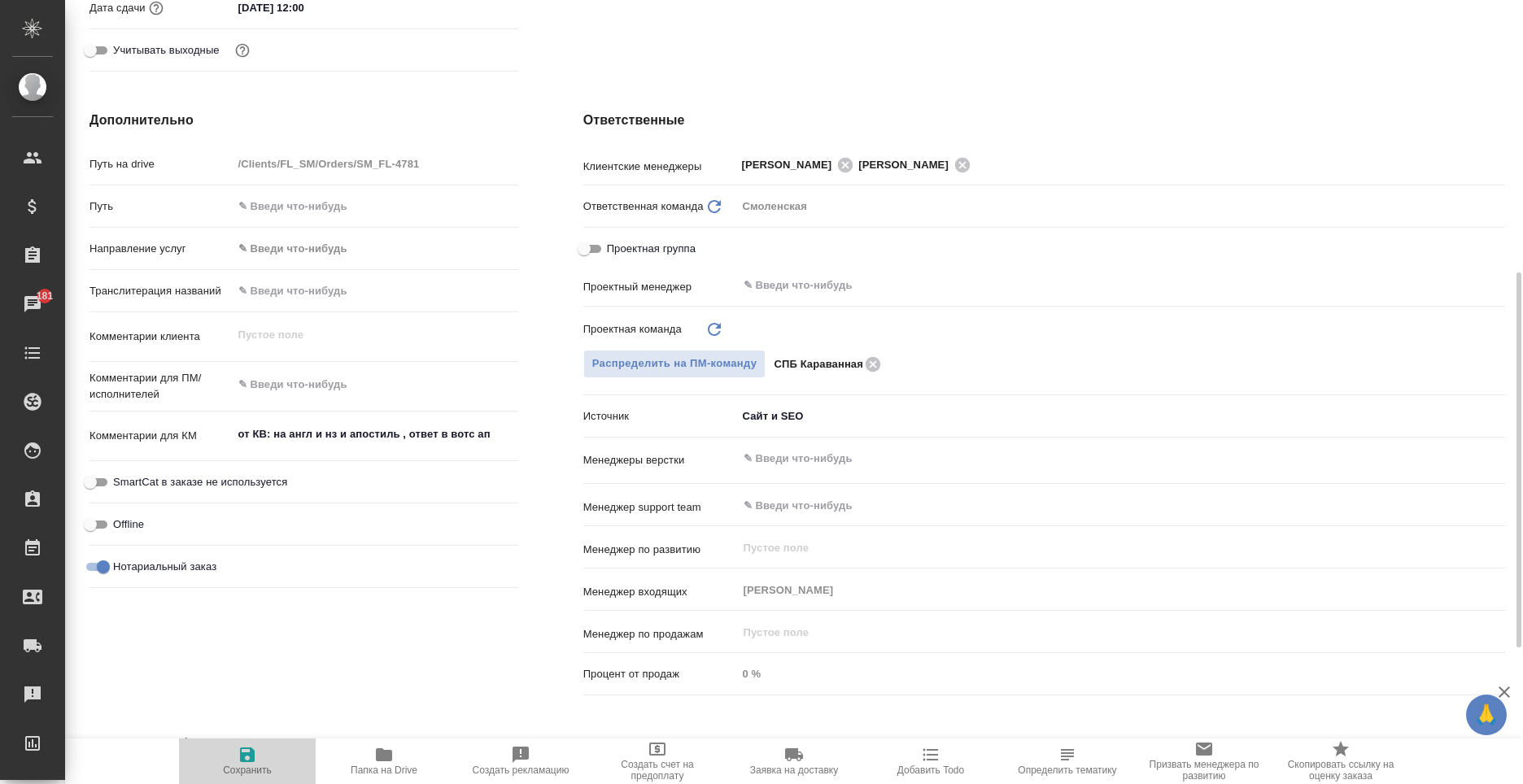
type textarea "x"
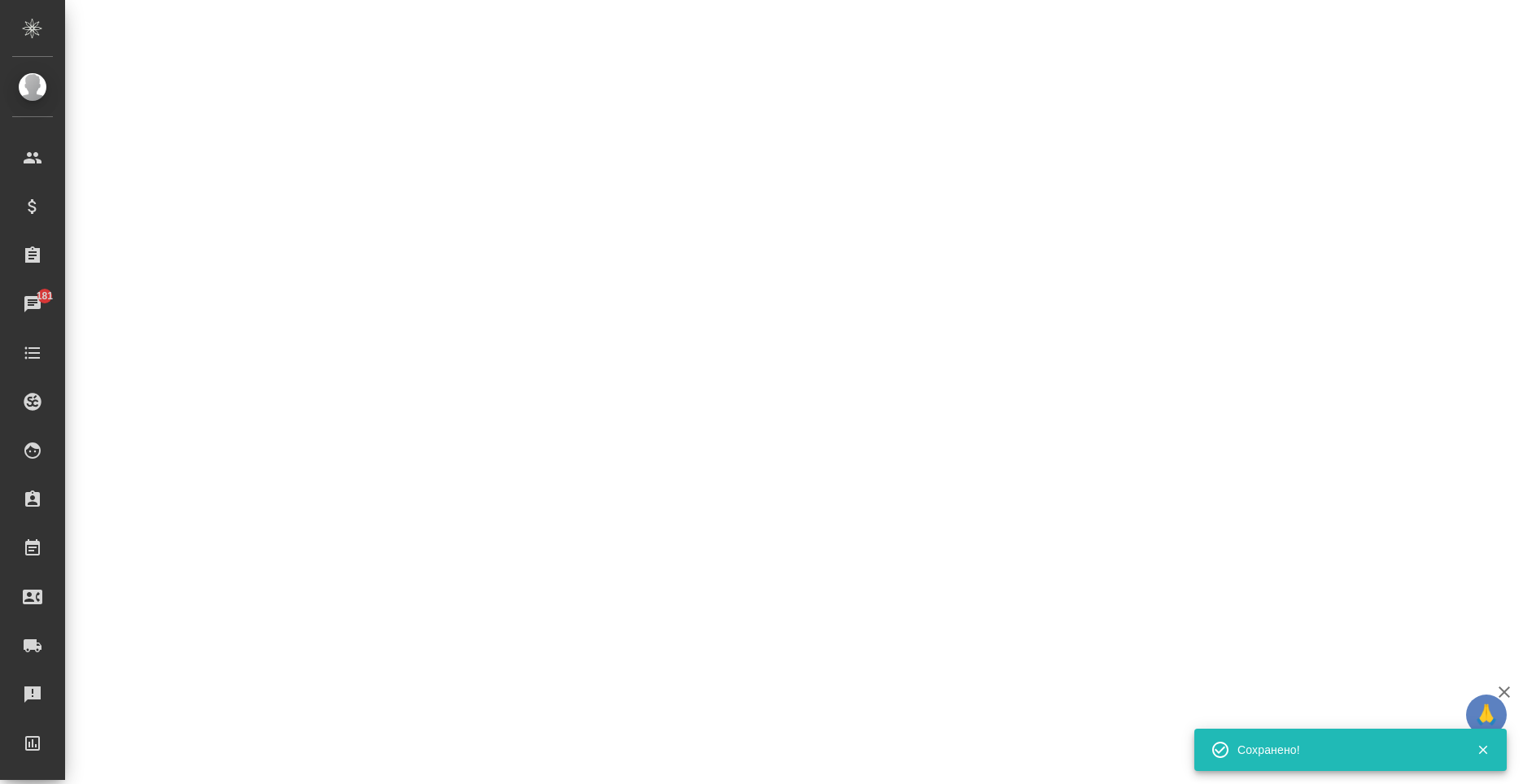
select select "RU"
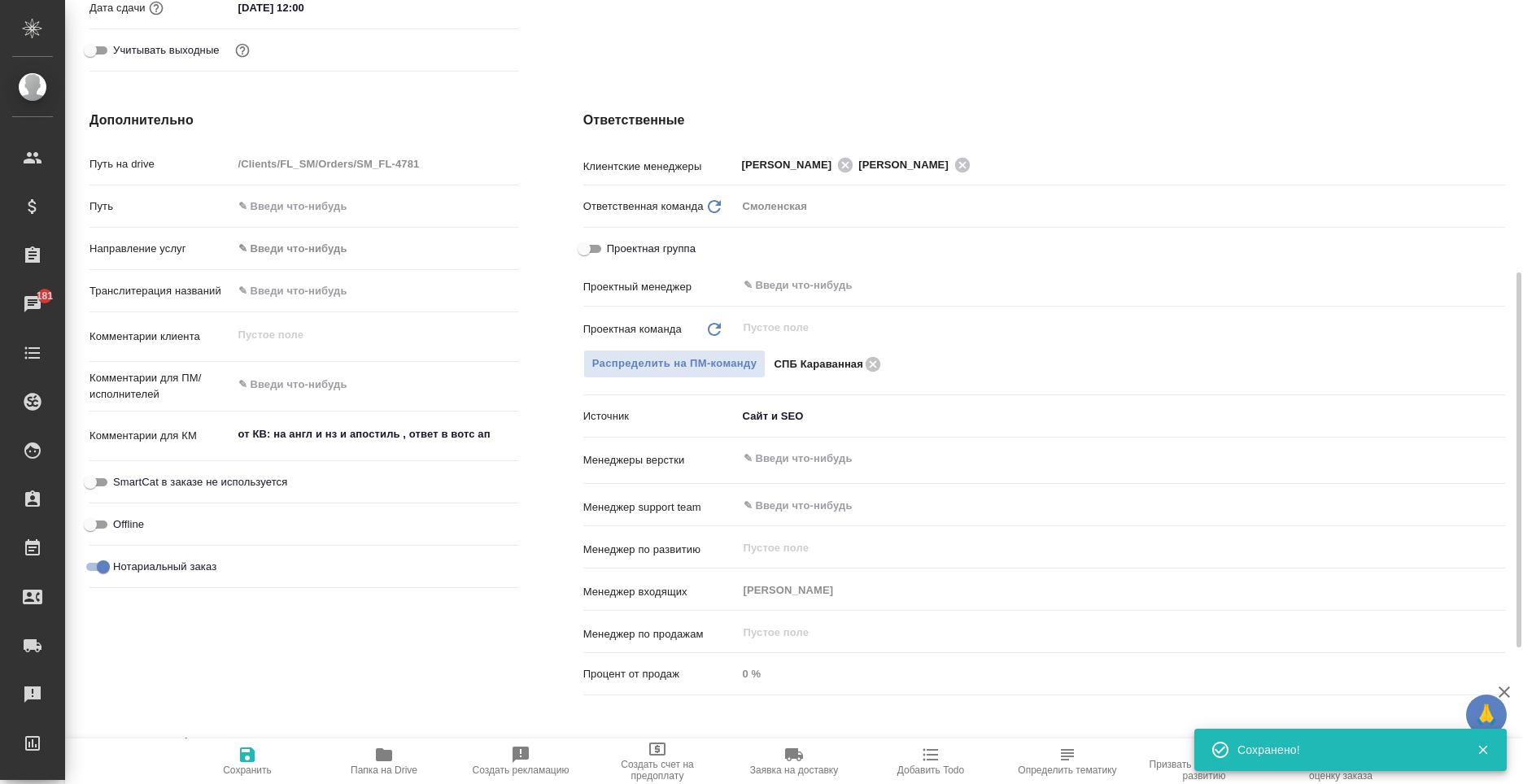
type textarea "x"
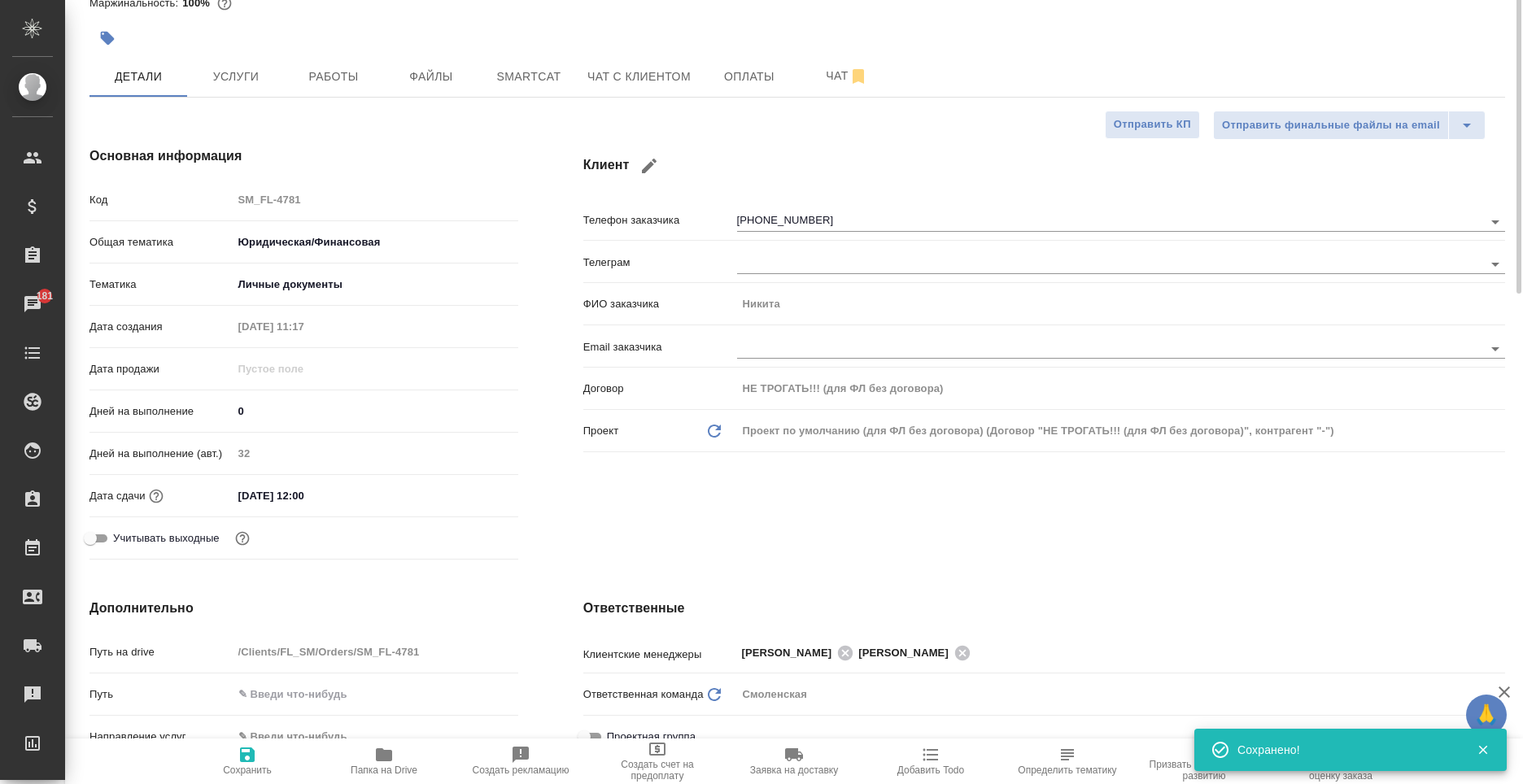
scroll to position [0, 0]
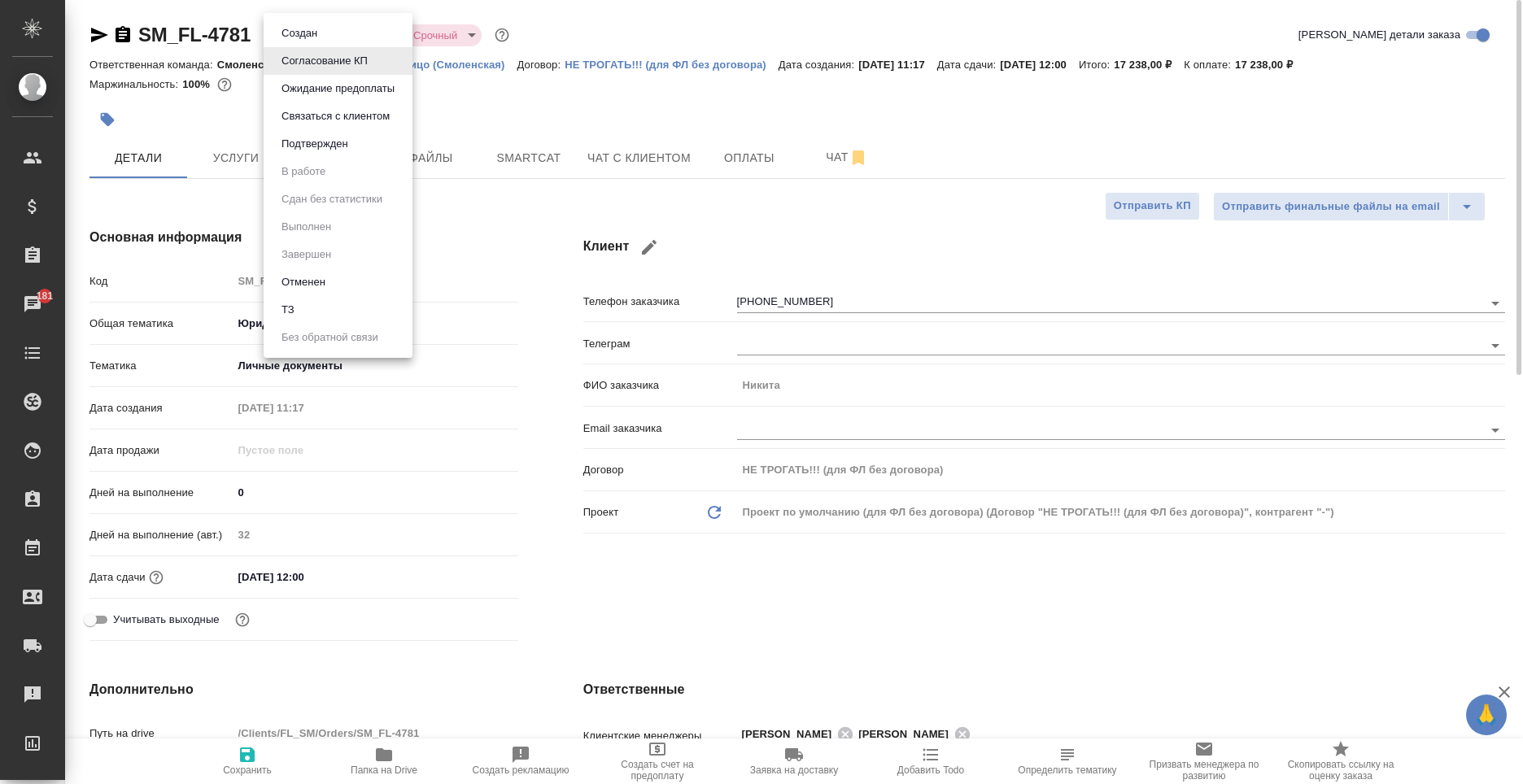
click at [308, 39] on body "🙏 .cls-1 fill:#fff; AWATERA Moskalets Alina Клиенты Спецификации Заказы 181 Чат…" at bounding box center [761, 392] width 1523 height 784
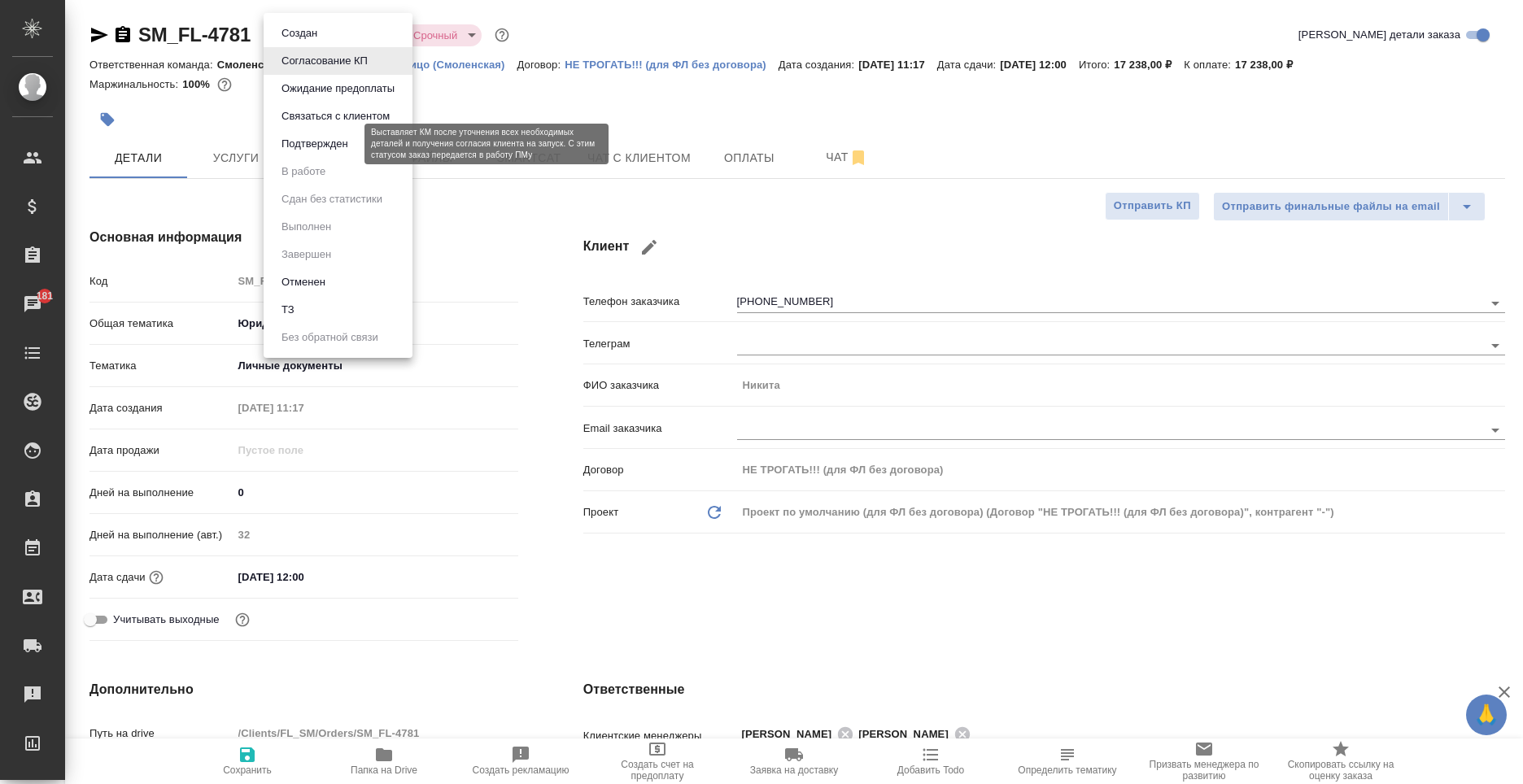
click at [342, 150] on button "Подтвержден" at bounding box center [315, 144] width 76 height 18
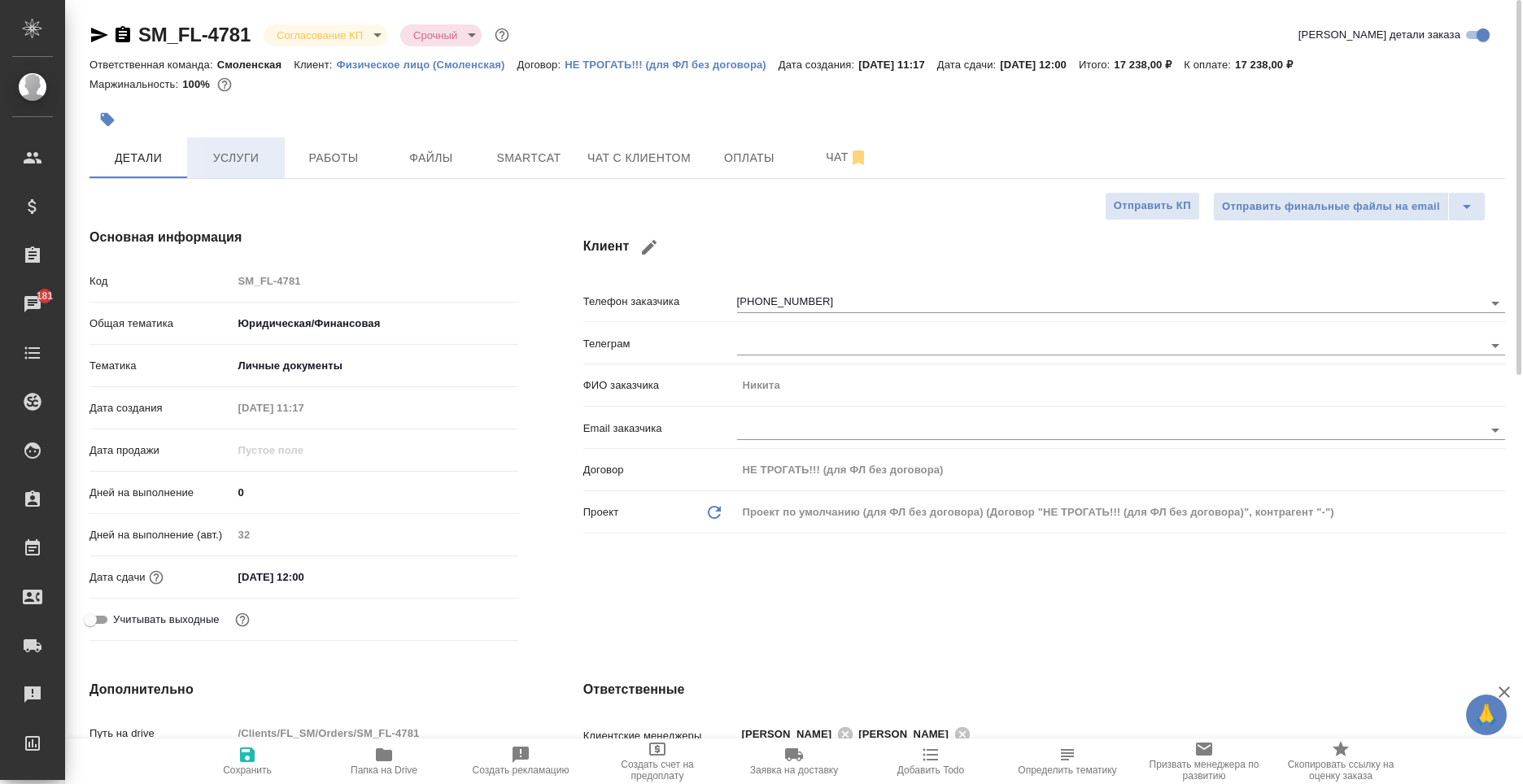
click at [241, 166] on span "Услуги" at bounding box center [236, 158] width 78 height 20
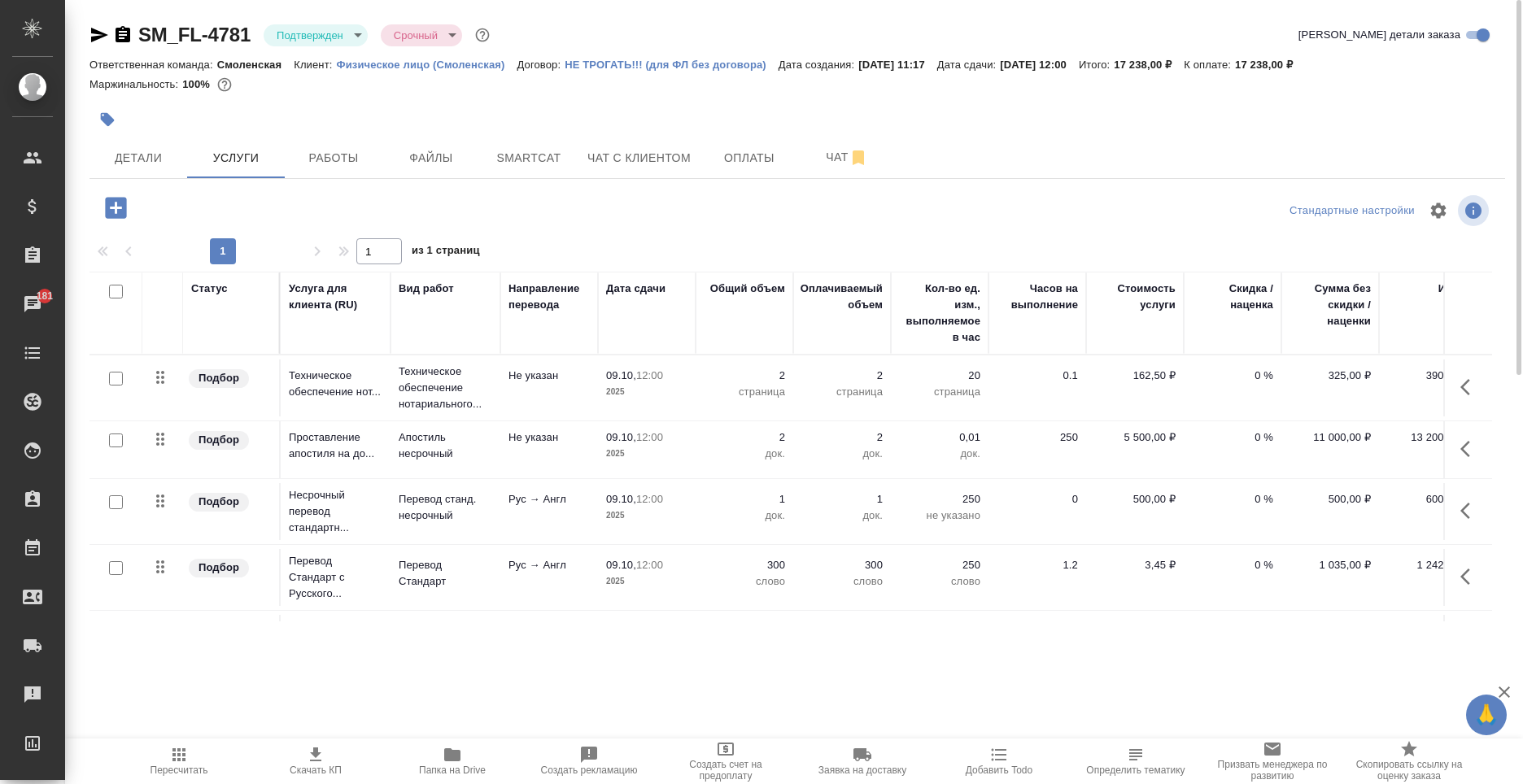
click at [1461, 385] on icon "button" at bounding box center [1465, 387] width 10 height 16
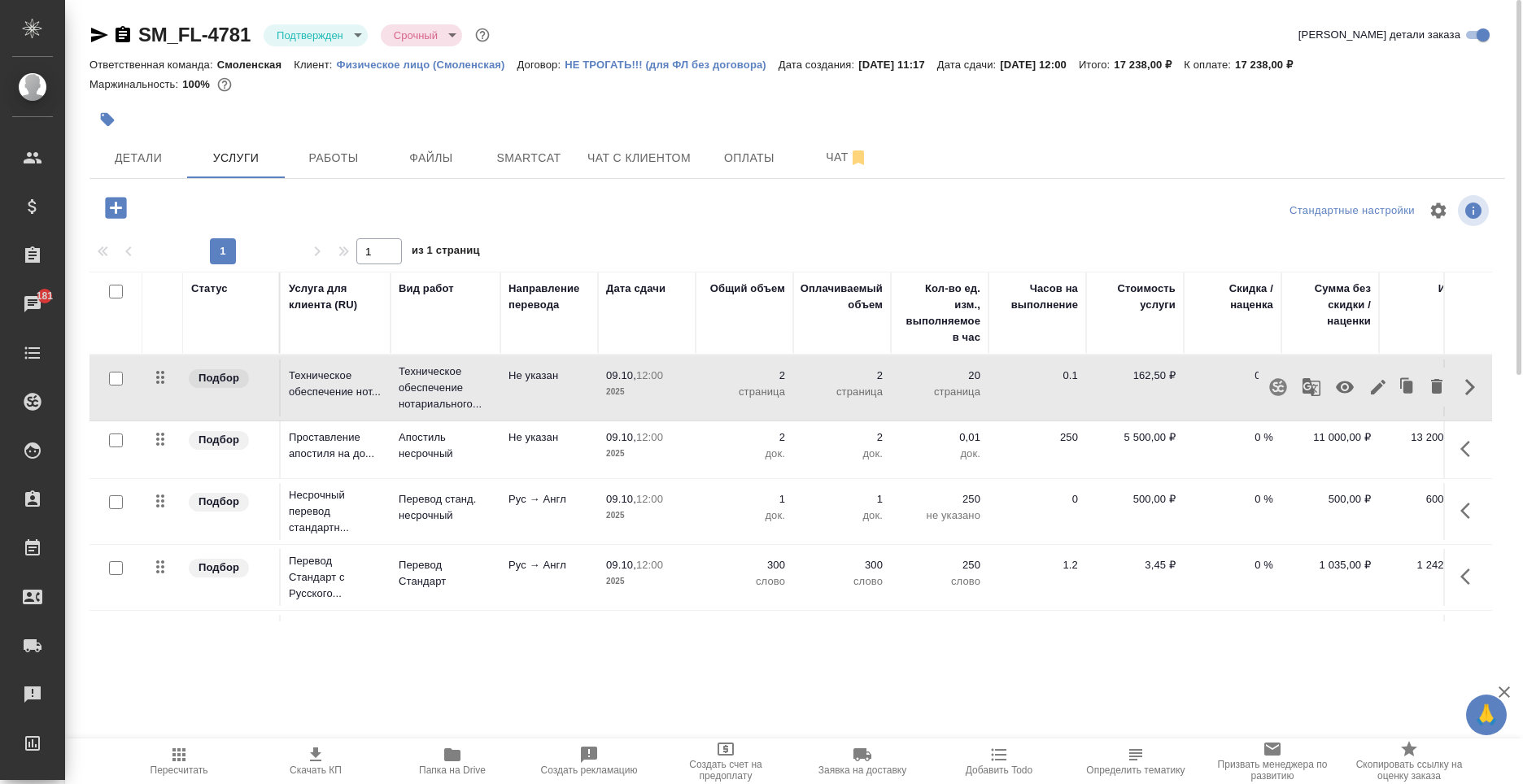
click at [1369, 383] on icon "button" at bounding box center [1378, 387] width 20 height 20
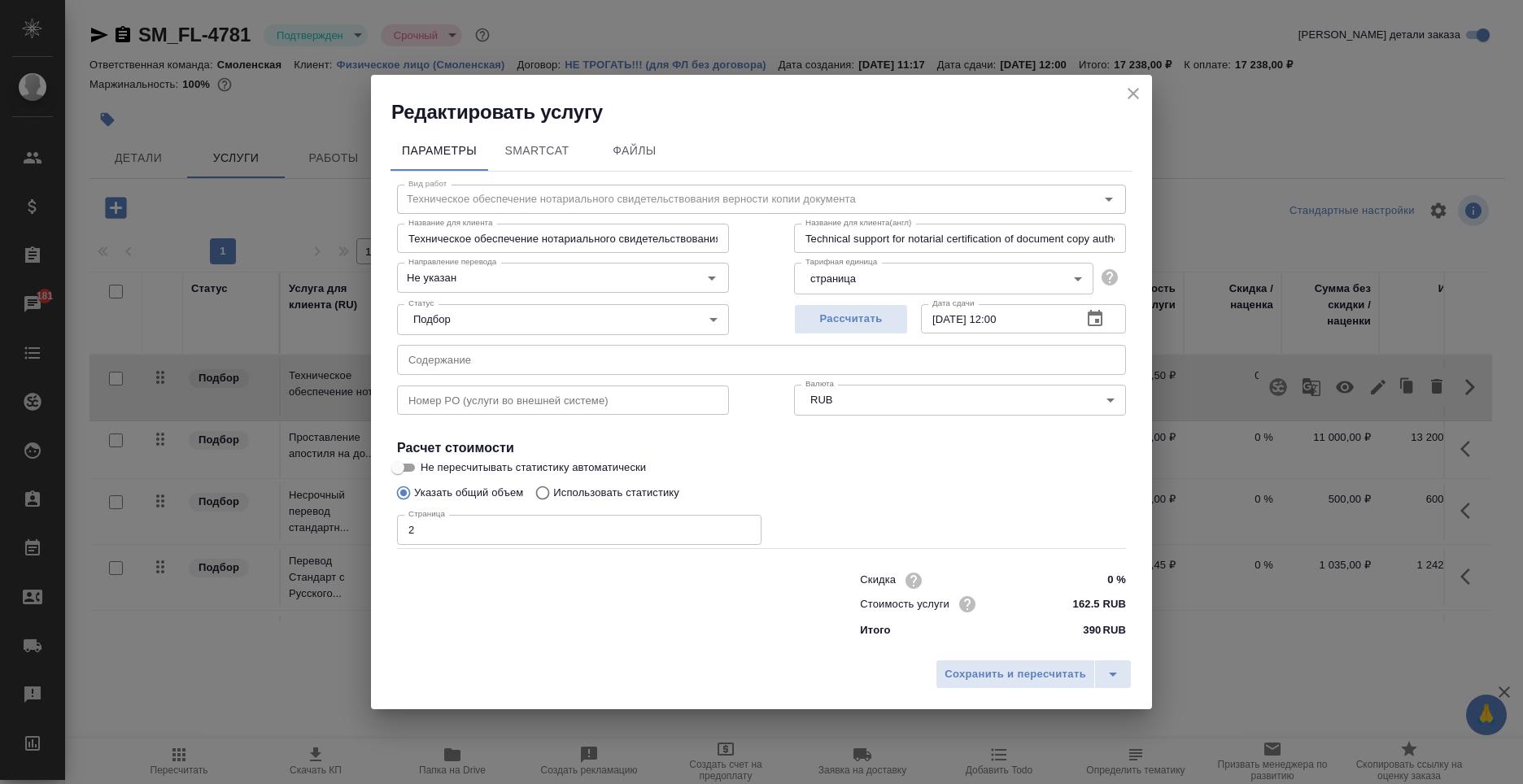
click at [416, 526] on input "2" at bounding box center [580, 529] width 364 height 29
type input "3"
click at [982, 663] on button "Сохранить и пересчитать" at bounding box center [1015, 674] width 160 height 29
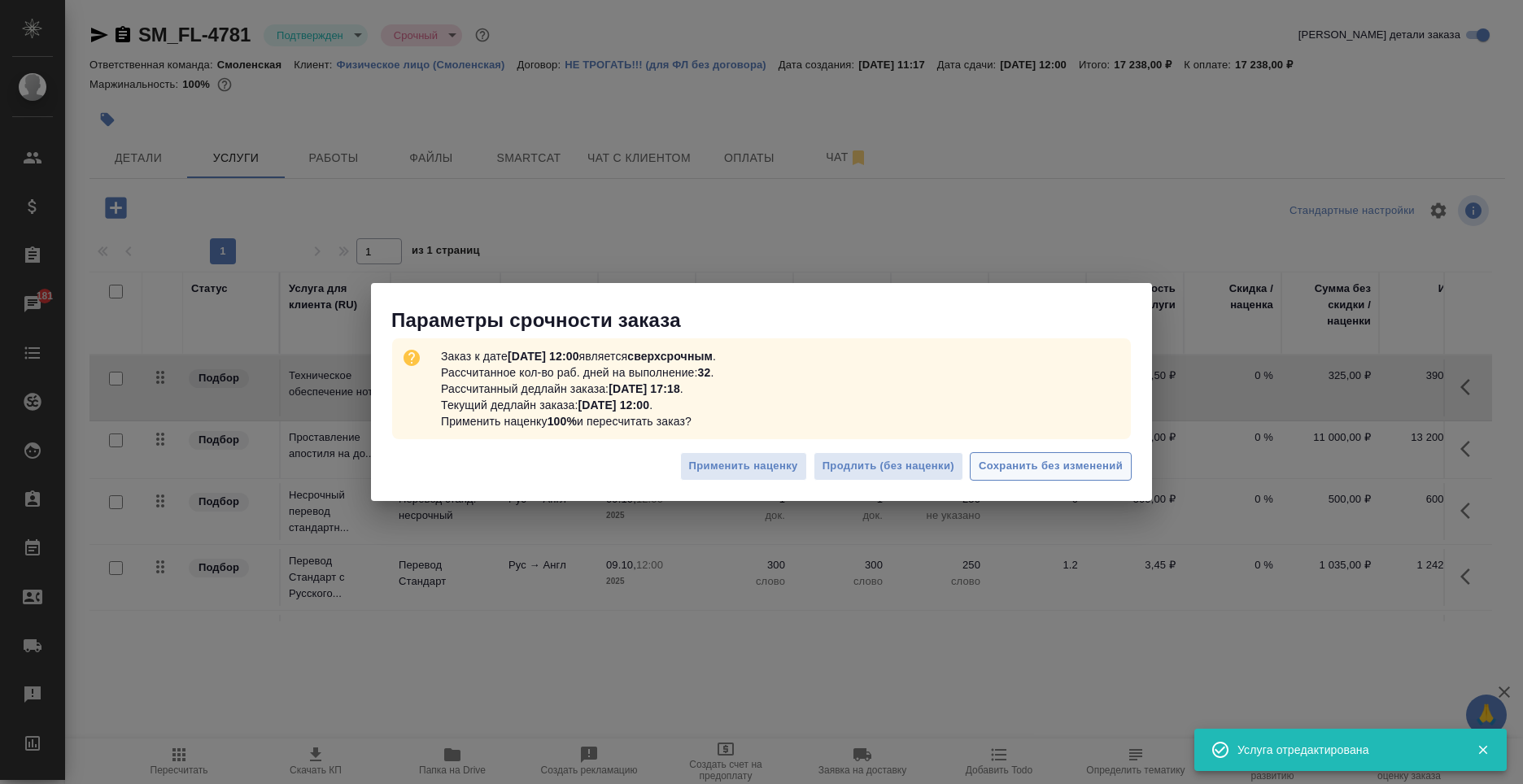
click at [1060, 464] on span "Сохранить без изменений" at bounding box center [1051, 467] width 144 height 19
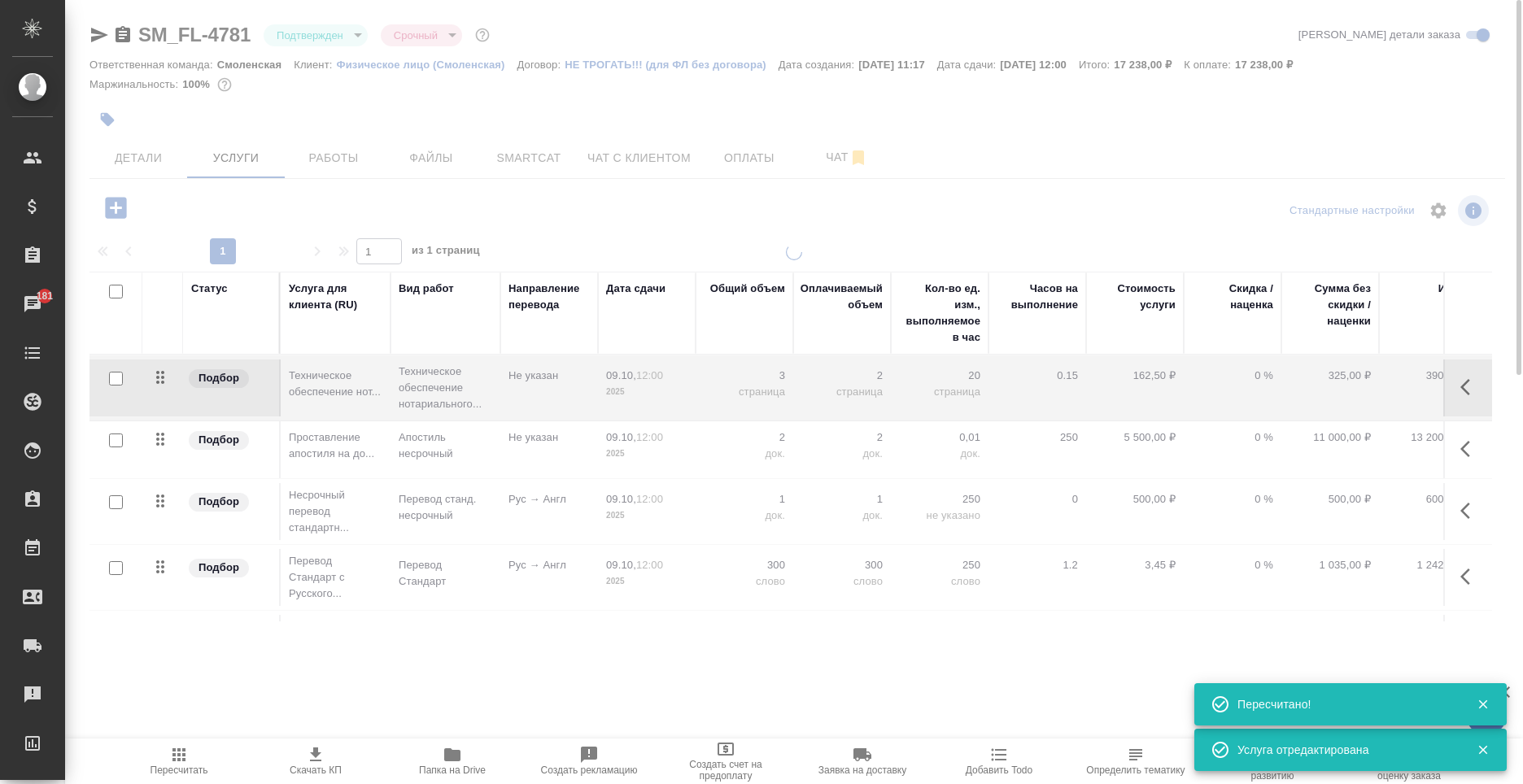
scroll to position [0, 46]
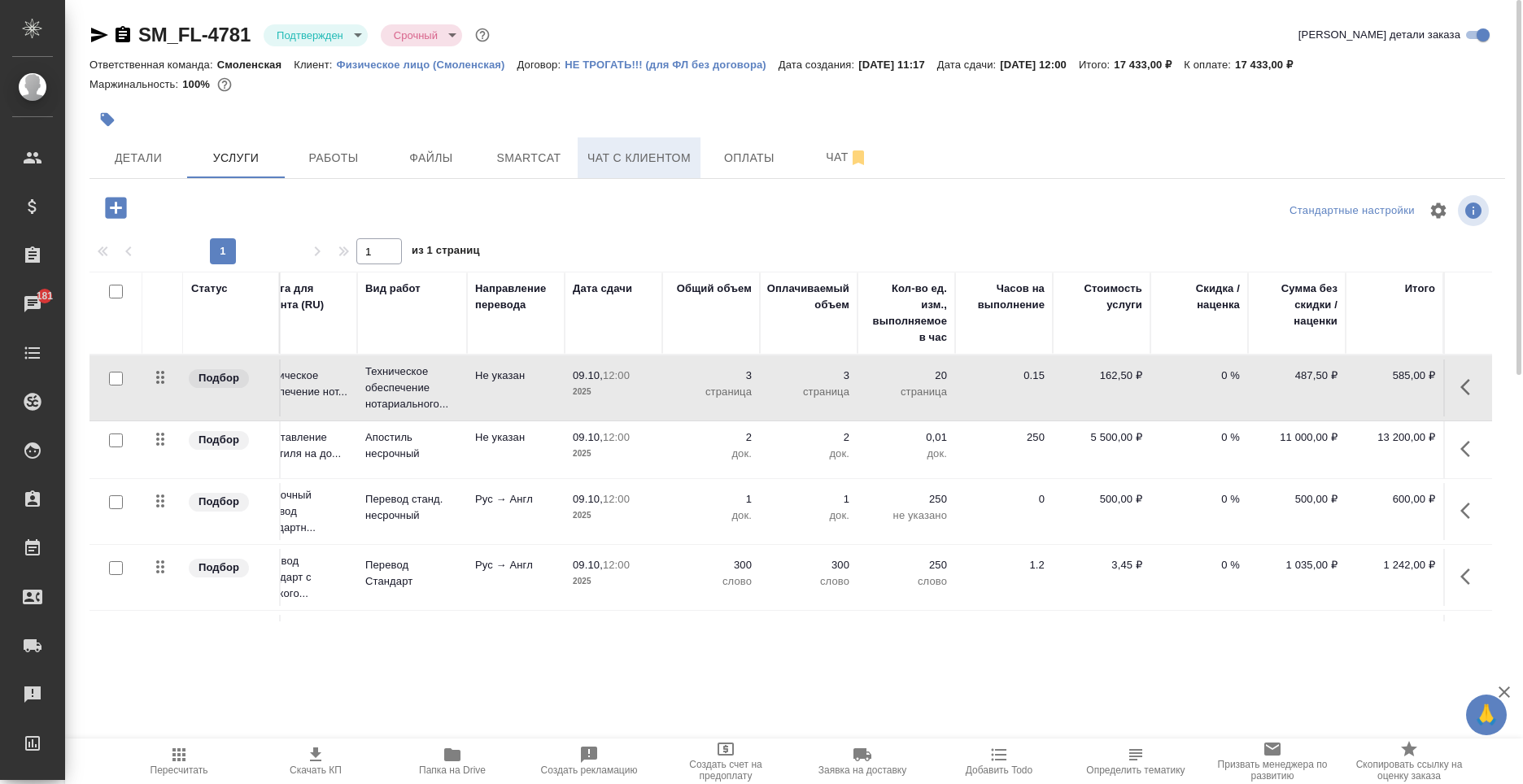
click at [658, 168] on button "Чат с клиентом" at bounding box center [640, 157] width 123 height 41
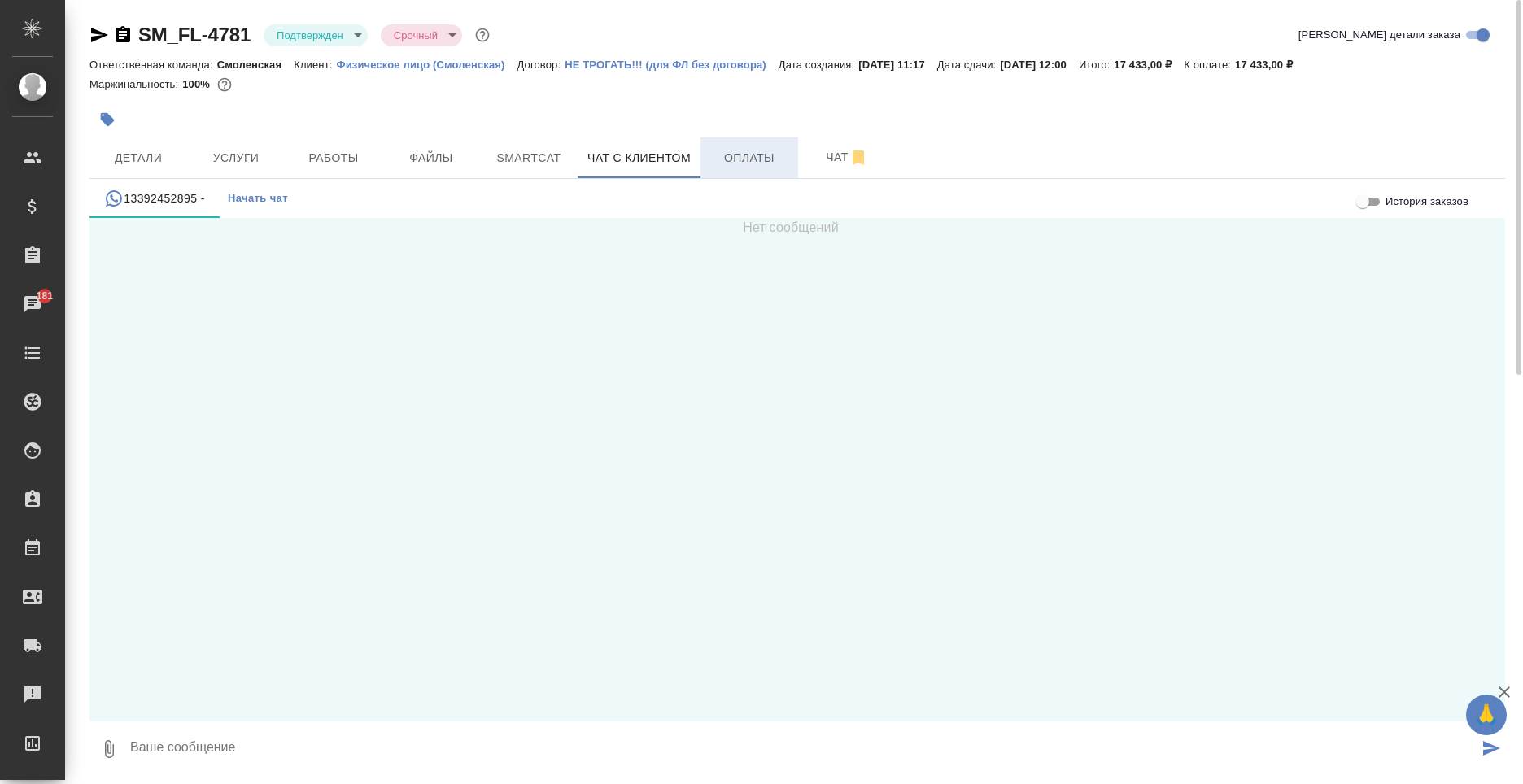
click at [719, 152] on span "Оплаты" at bounding box center [750, 158] width 78 height 20
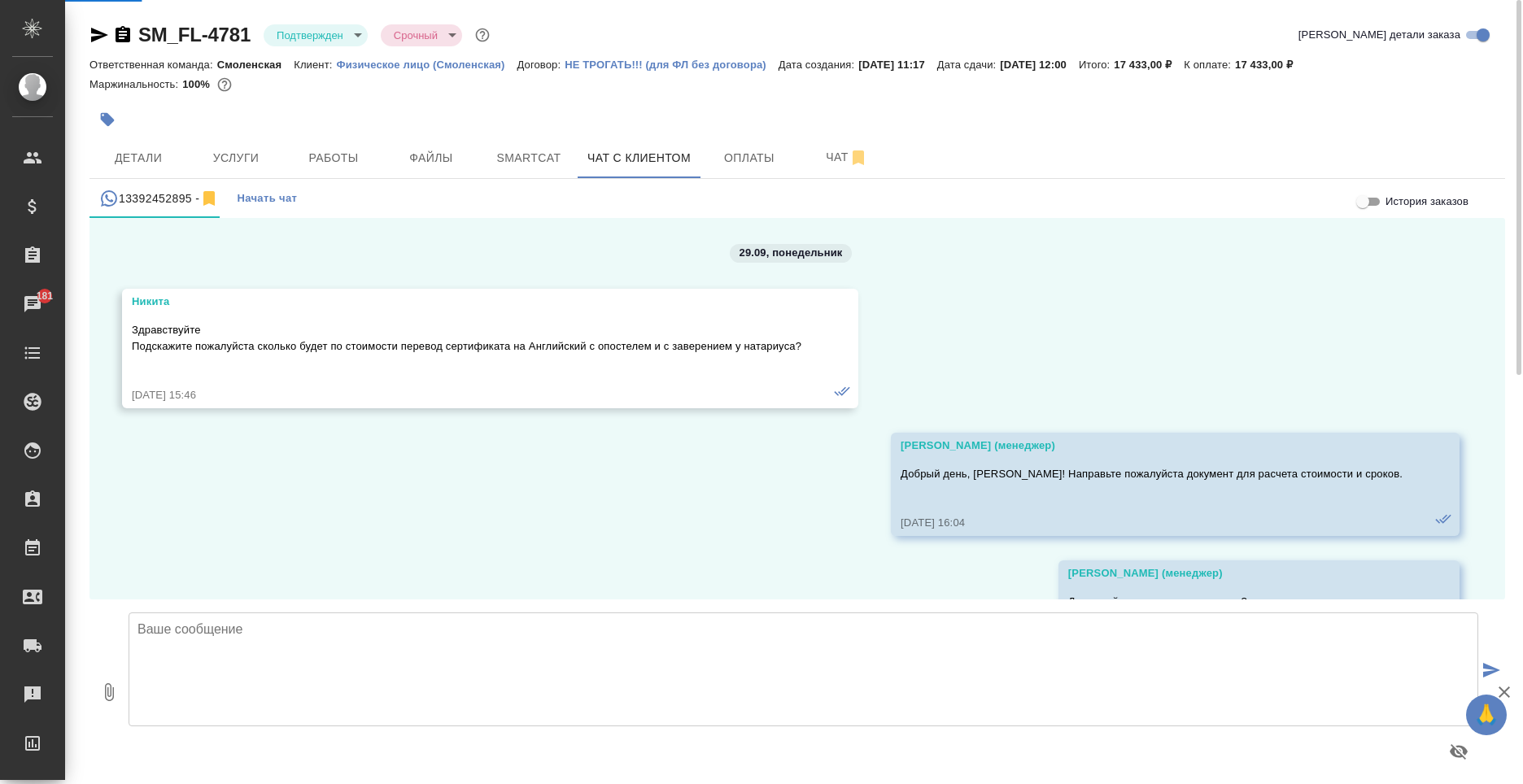
scroll to position [402, 0]
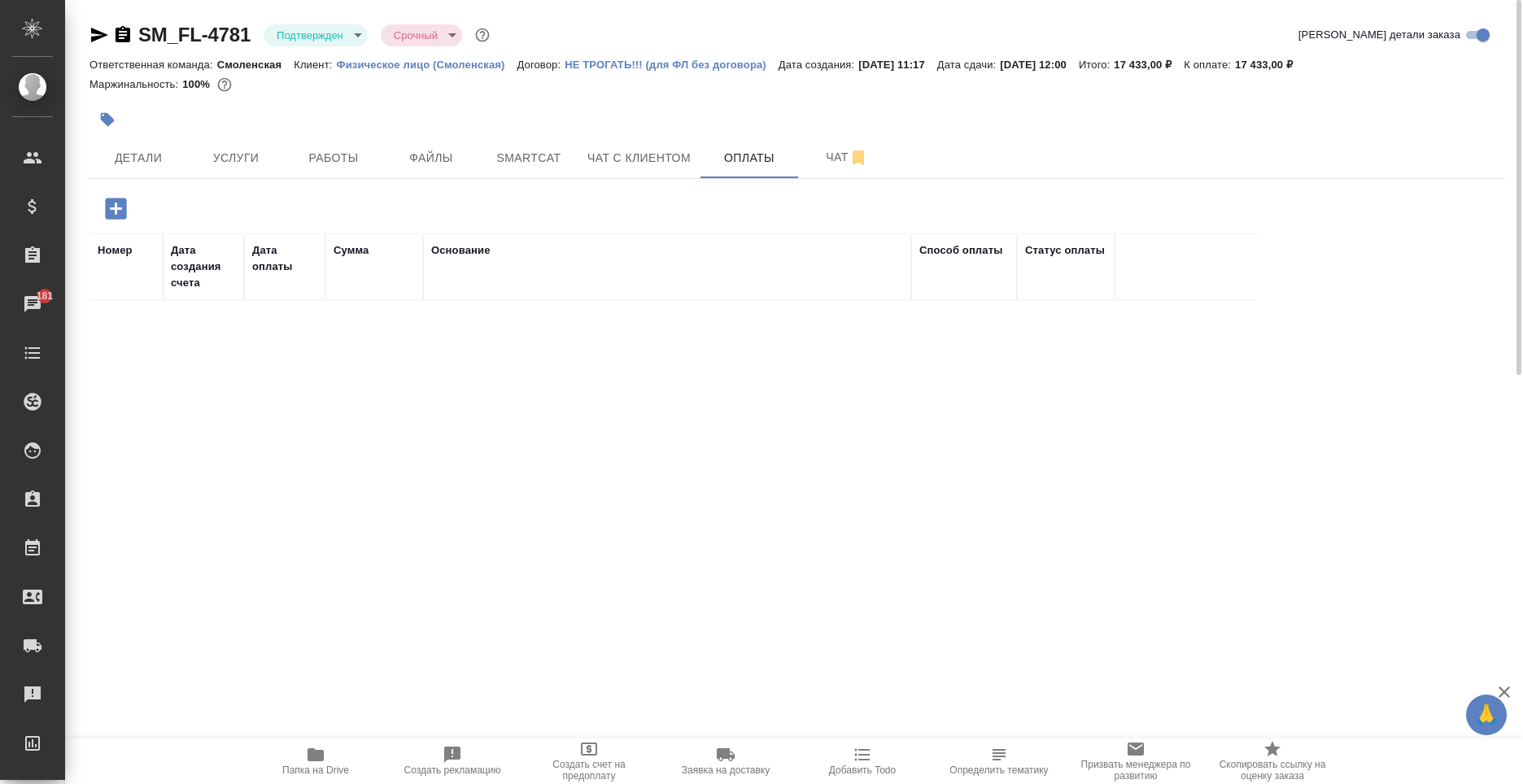
click at [116, 215] on icon "button" at bounding box center [115, 208] width 21 height 21
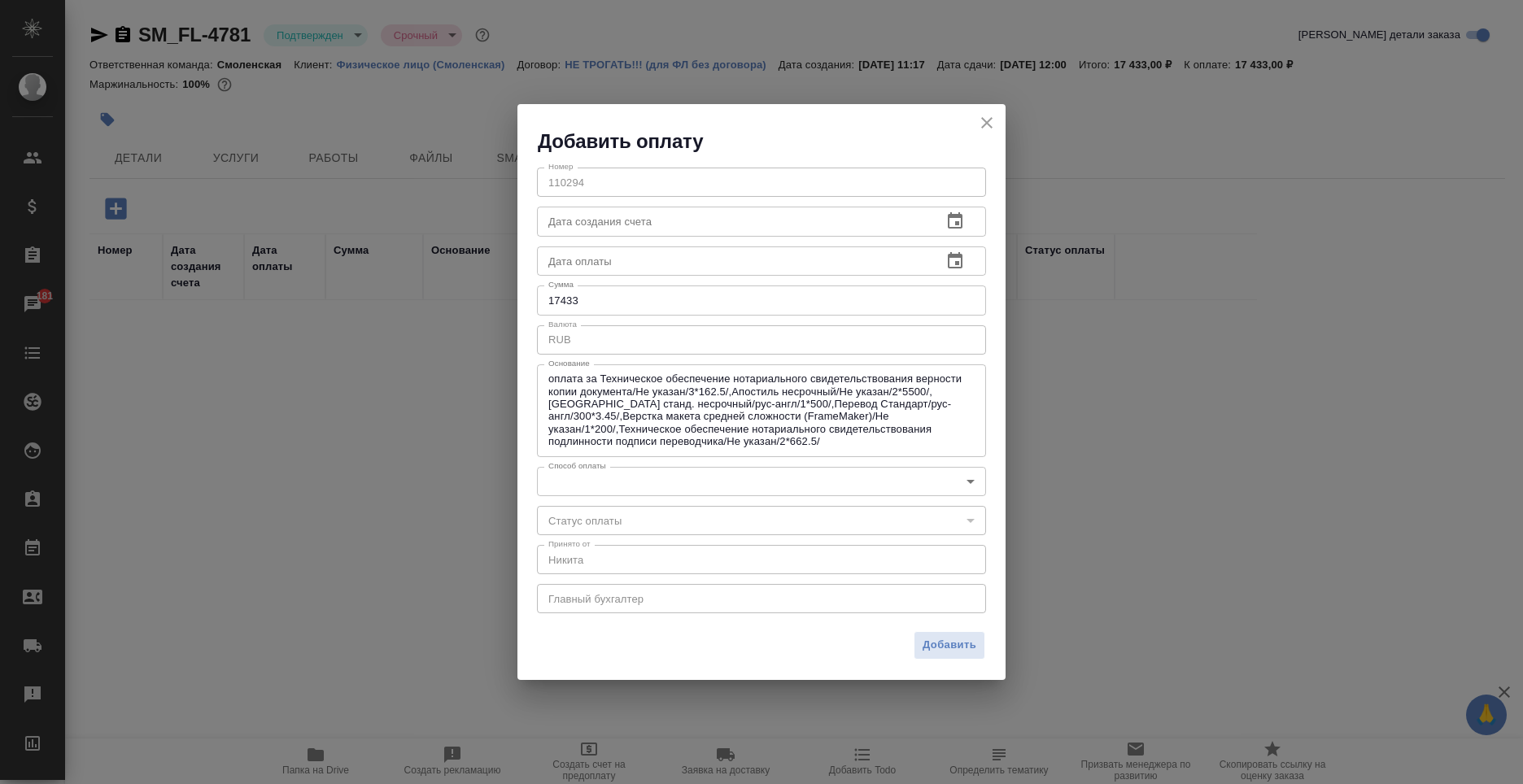
click at [599, 474] on body "🙏 .cls-1 fill:#fff; AWATERA Moskalets Alina Клиенты Спецификации Заказы 181 Чат…" at bounding box center [761, 392] width 1523 height 784
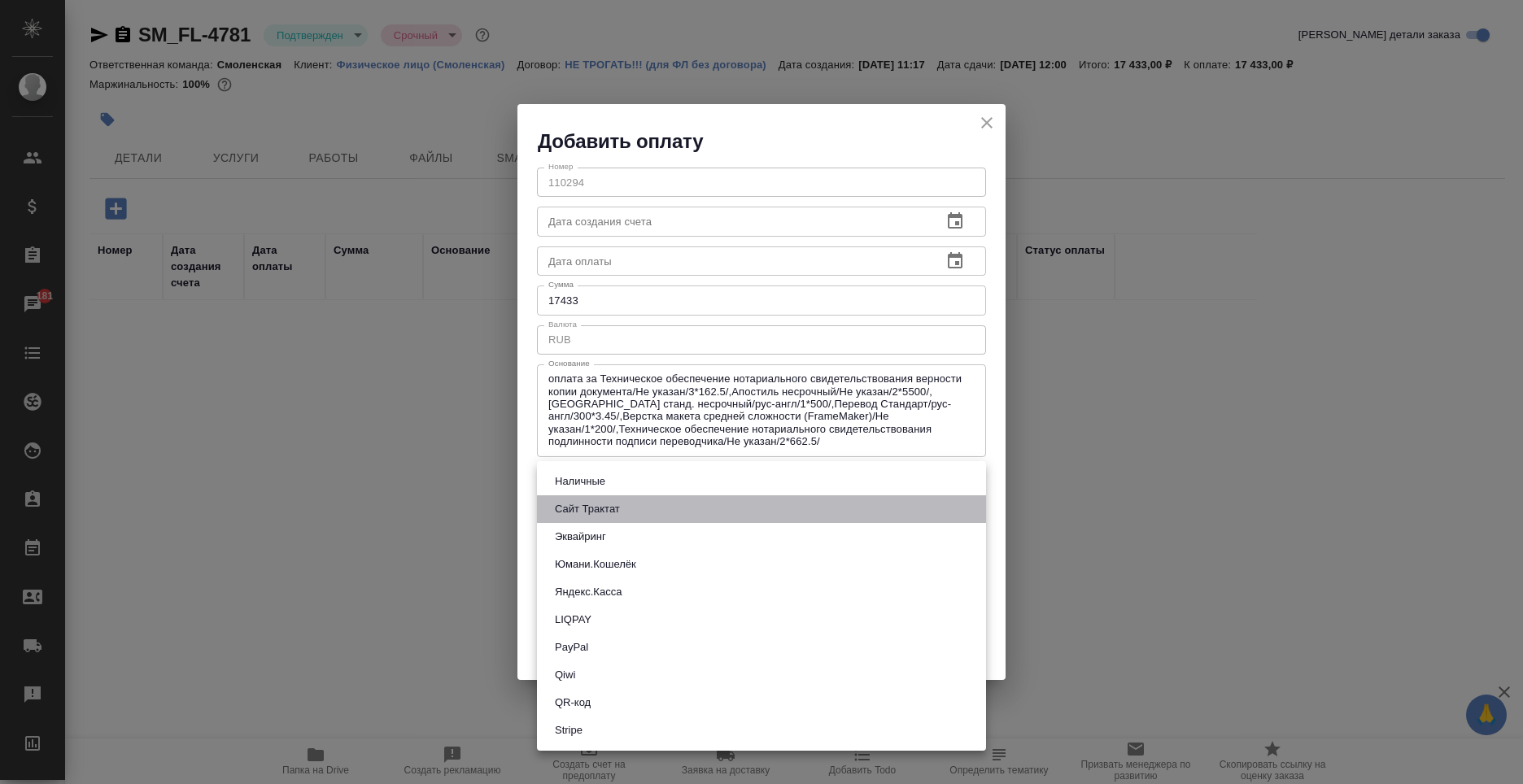
click at [608, 512] on button "Сайт Трактат" at bounding box center [588, 509] width 75 height 18
type input "site-traktat"
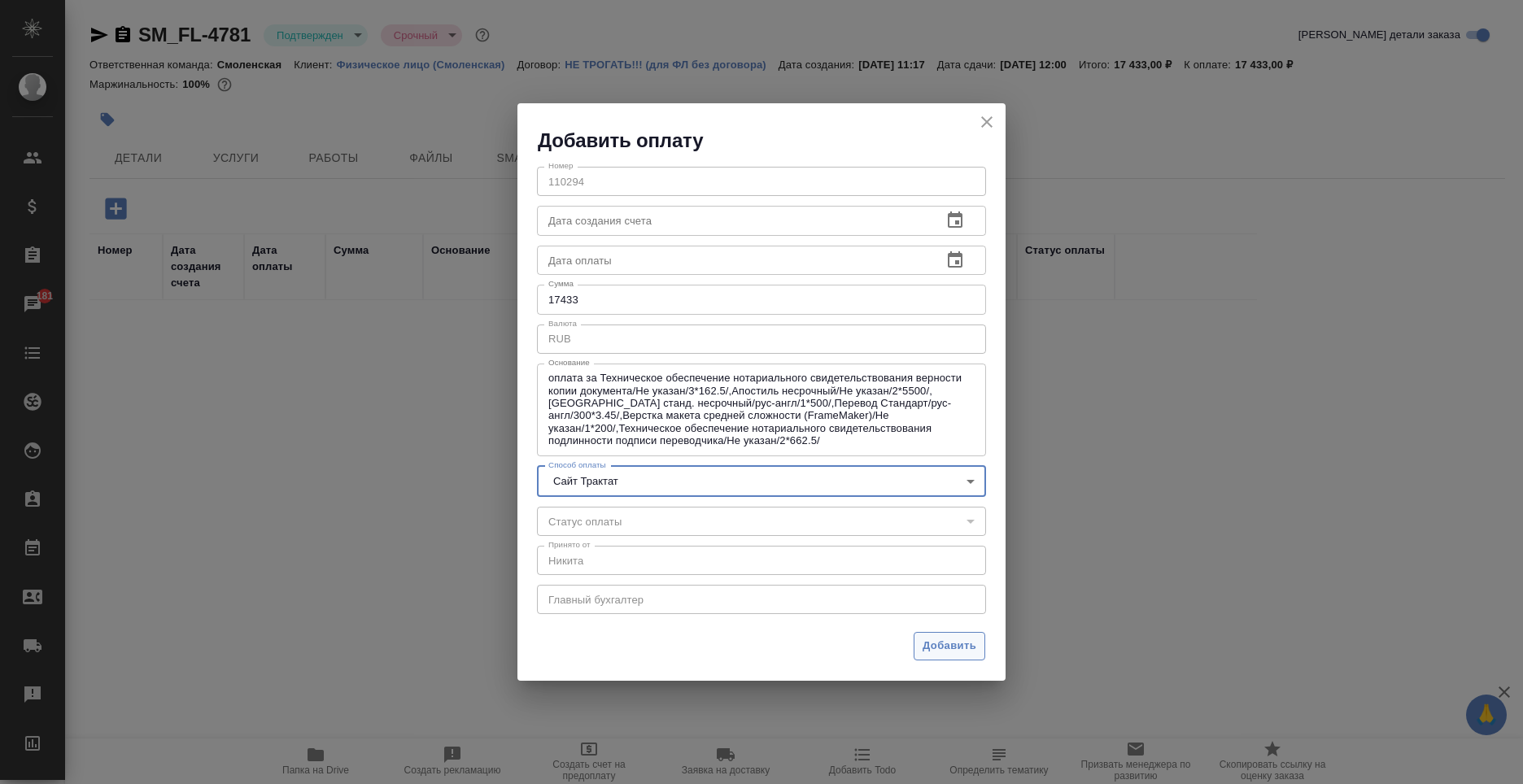
click at [934, 649] on span "Добавить" at bounding box center [949, 646] width 54 height 19
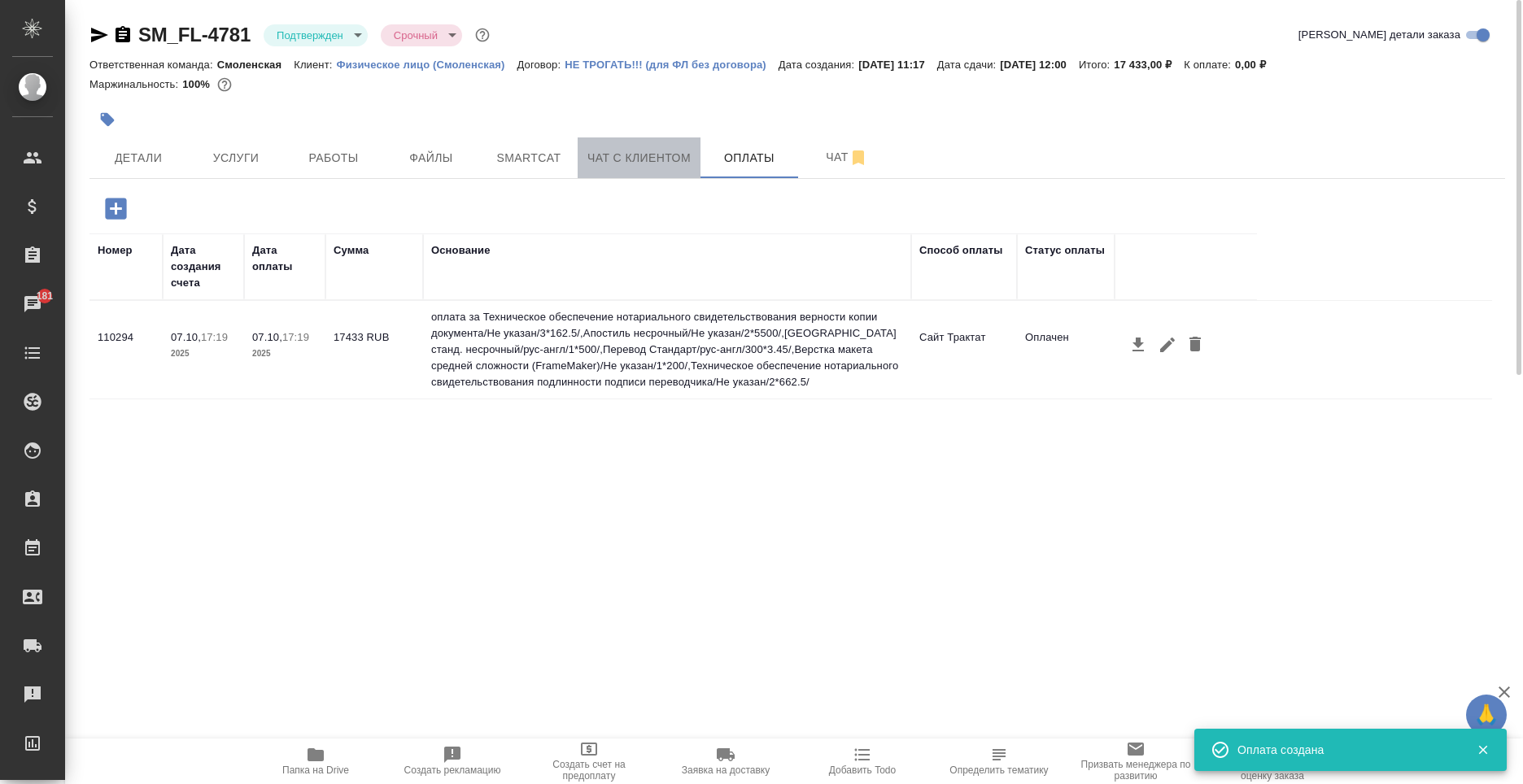
click at [643, 154] on span "Чат с клиентом" at bounding box center [639, 158] width 103 height 20
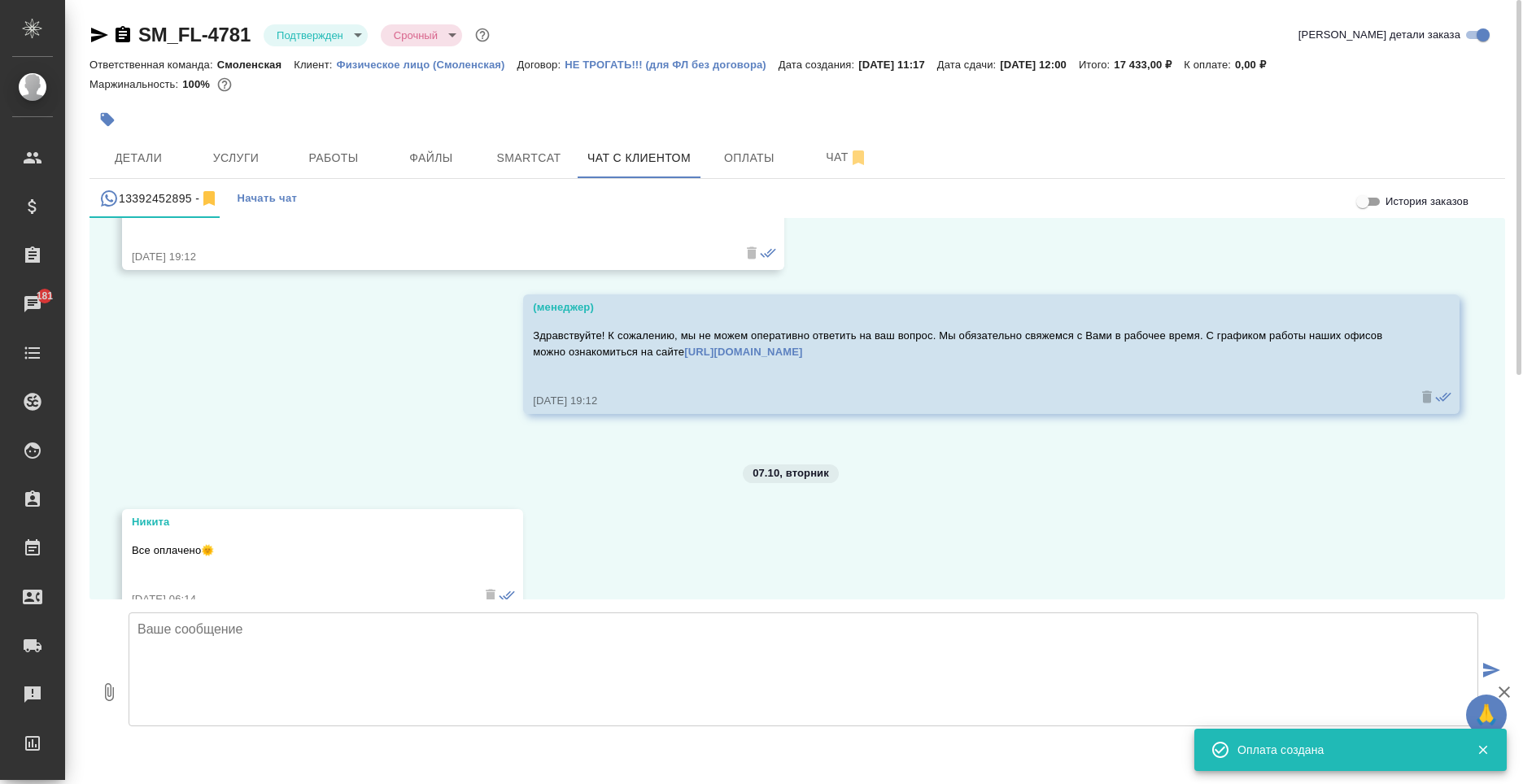
scroll to position [7367, 0]
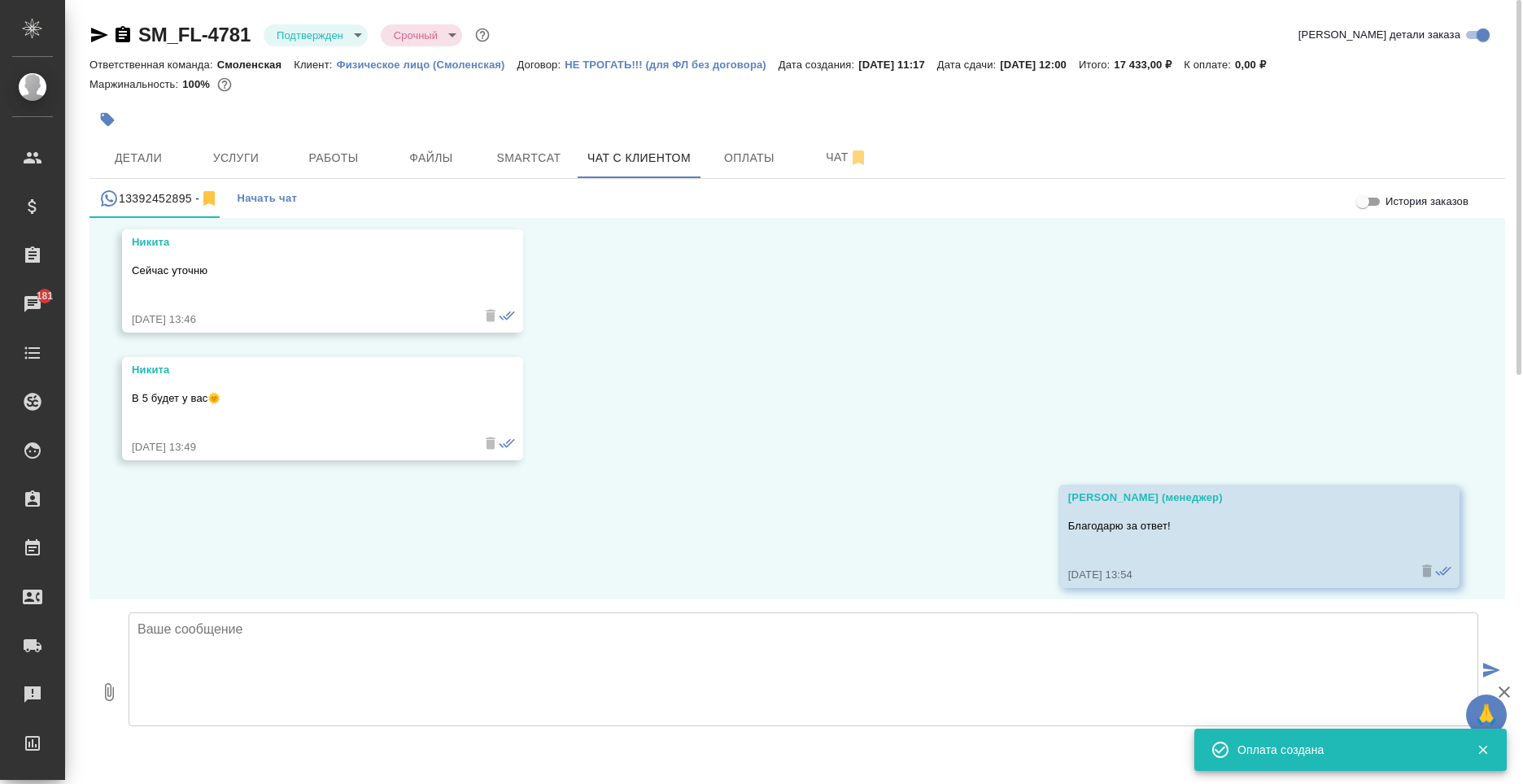
click at [472, 628] on textarea at bounding box center [803, 669] width 1349 height 114
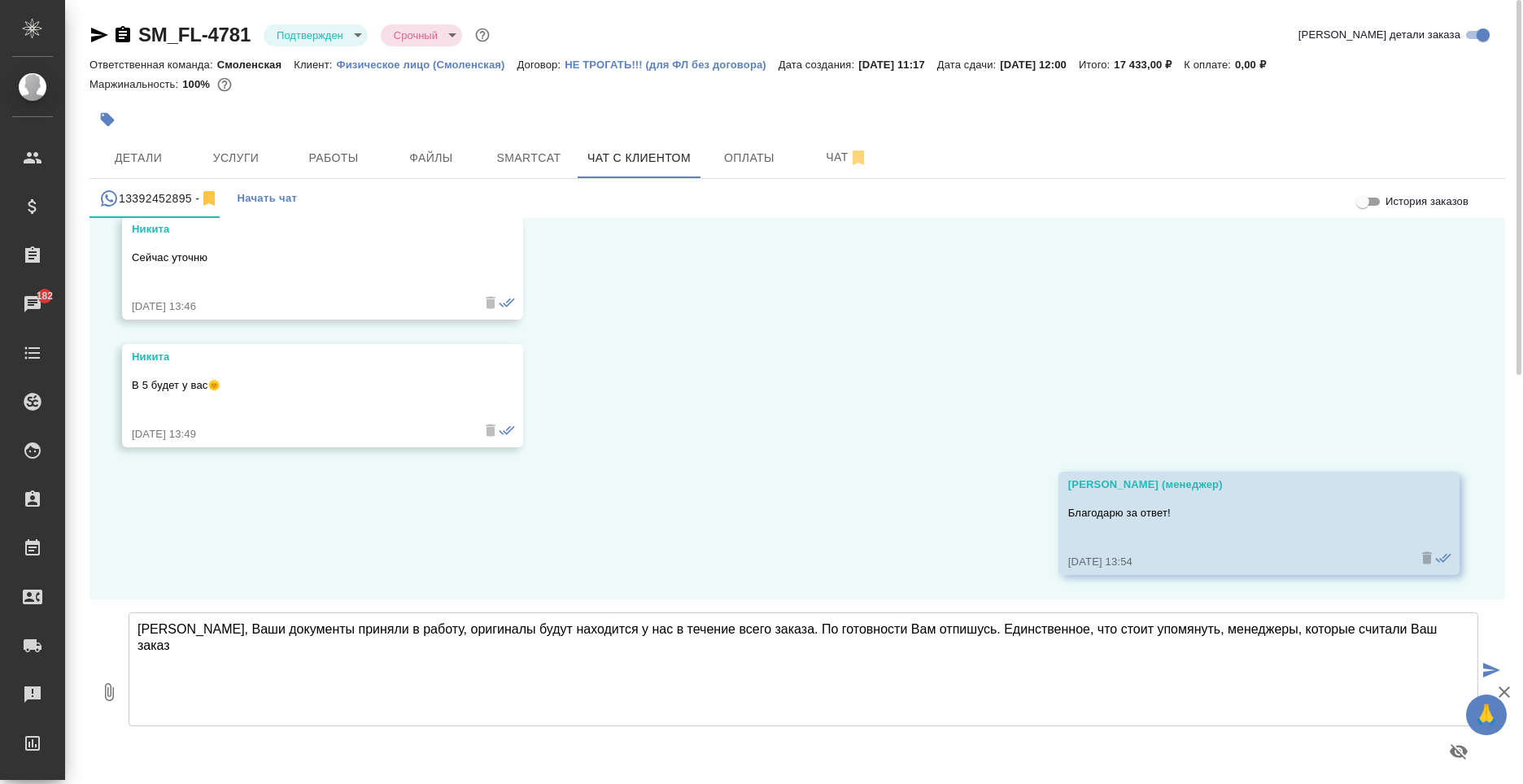
click at [1425, 628] on textarea "Никита, Ваши документы приняли в работу, оригиналы будут находится у нас в тече…" at bounding box center [803, 669] width 1349 height 114
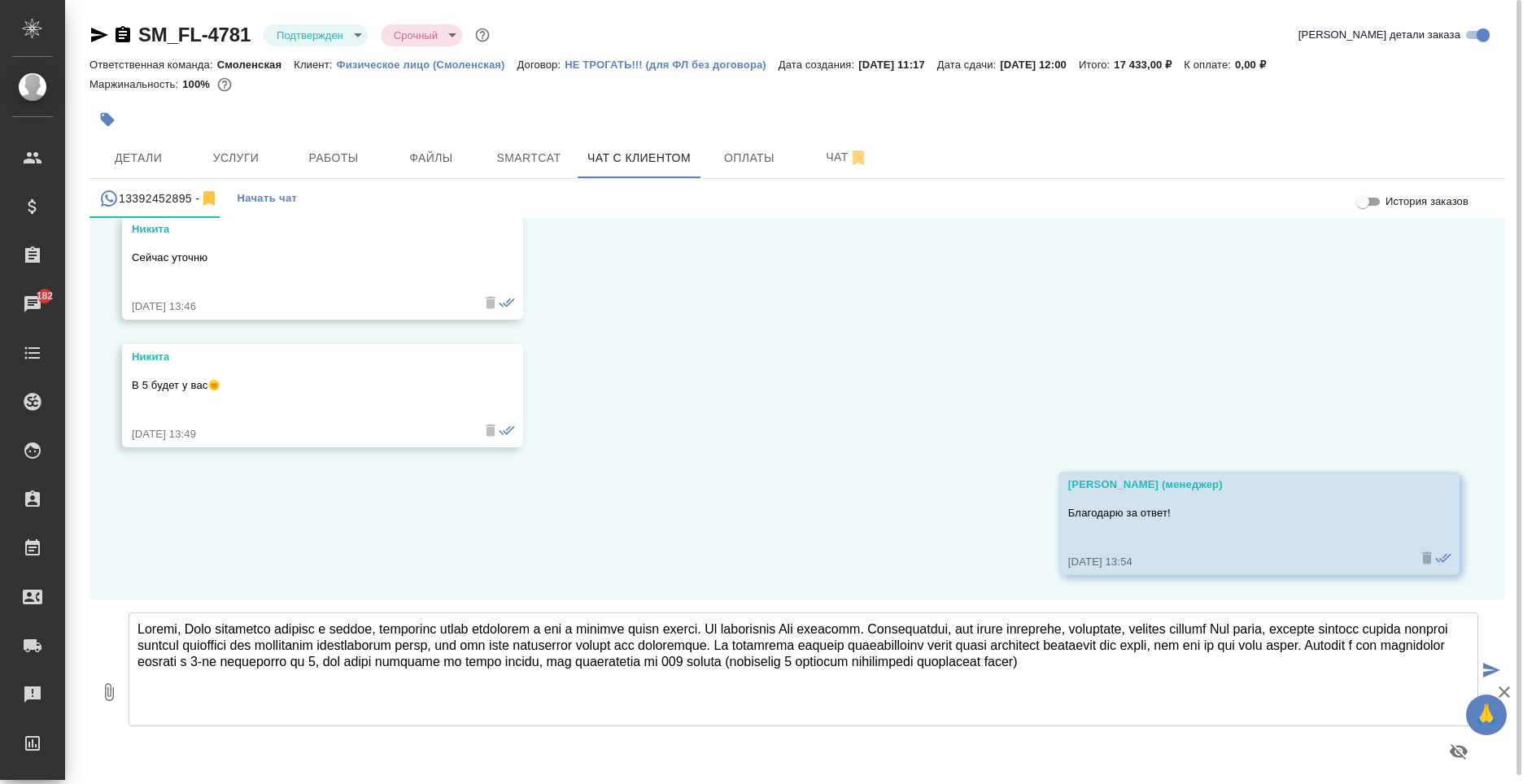
click at [1441, 660] on textarea at bounding box center [803, 669] width 1349 height 114
click at [207, 696] on textarea at bounding box center [803, 669] width 1349 height 114
type textarea "Никита, Ваши документы приняли в работу, оригиналы будут находится у нас в тече…"
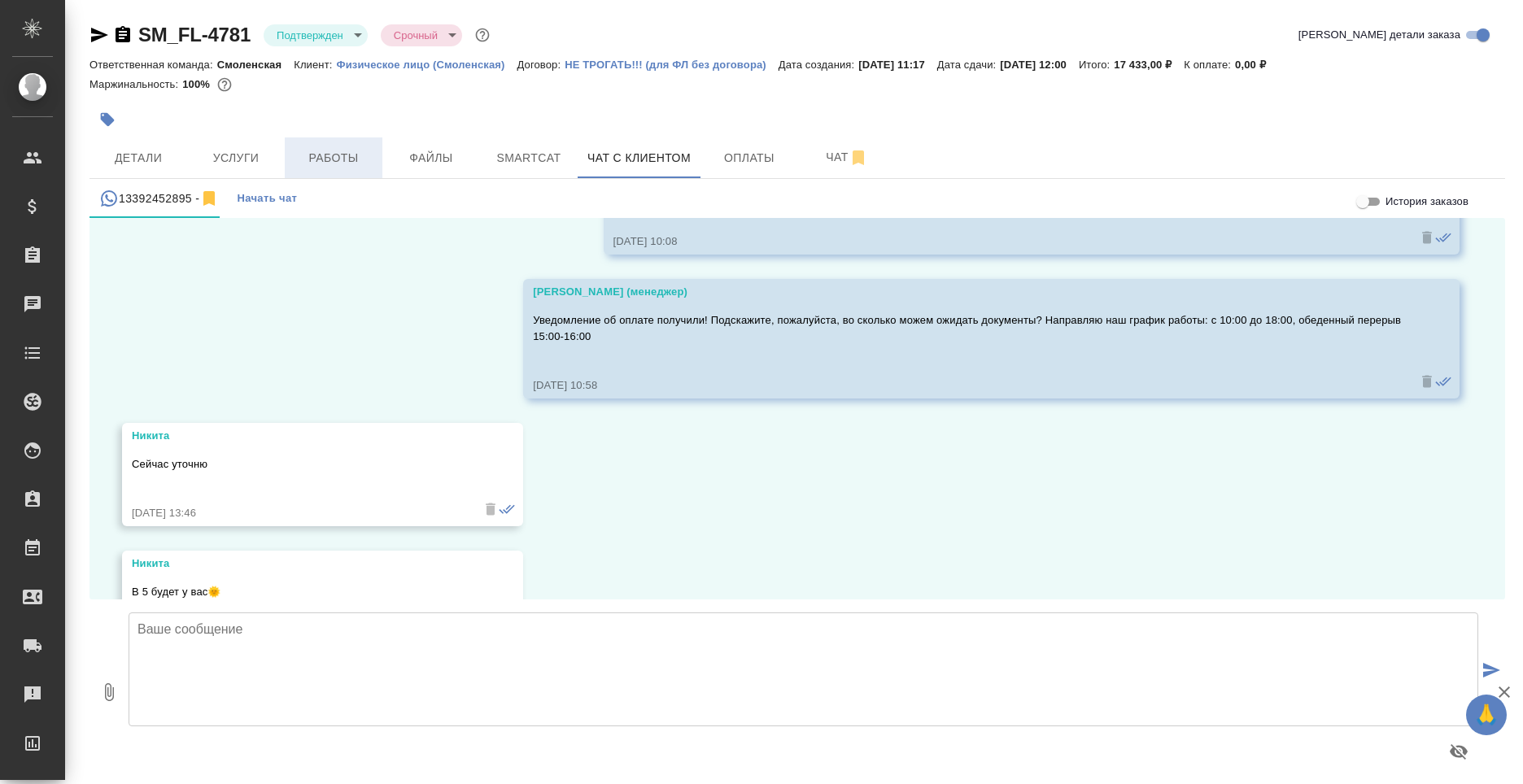
scroll to position [7367, 0]
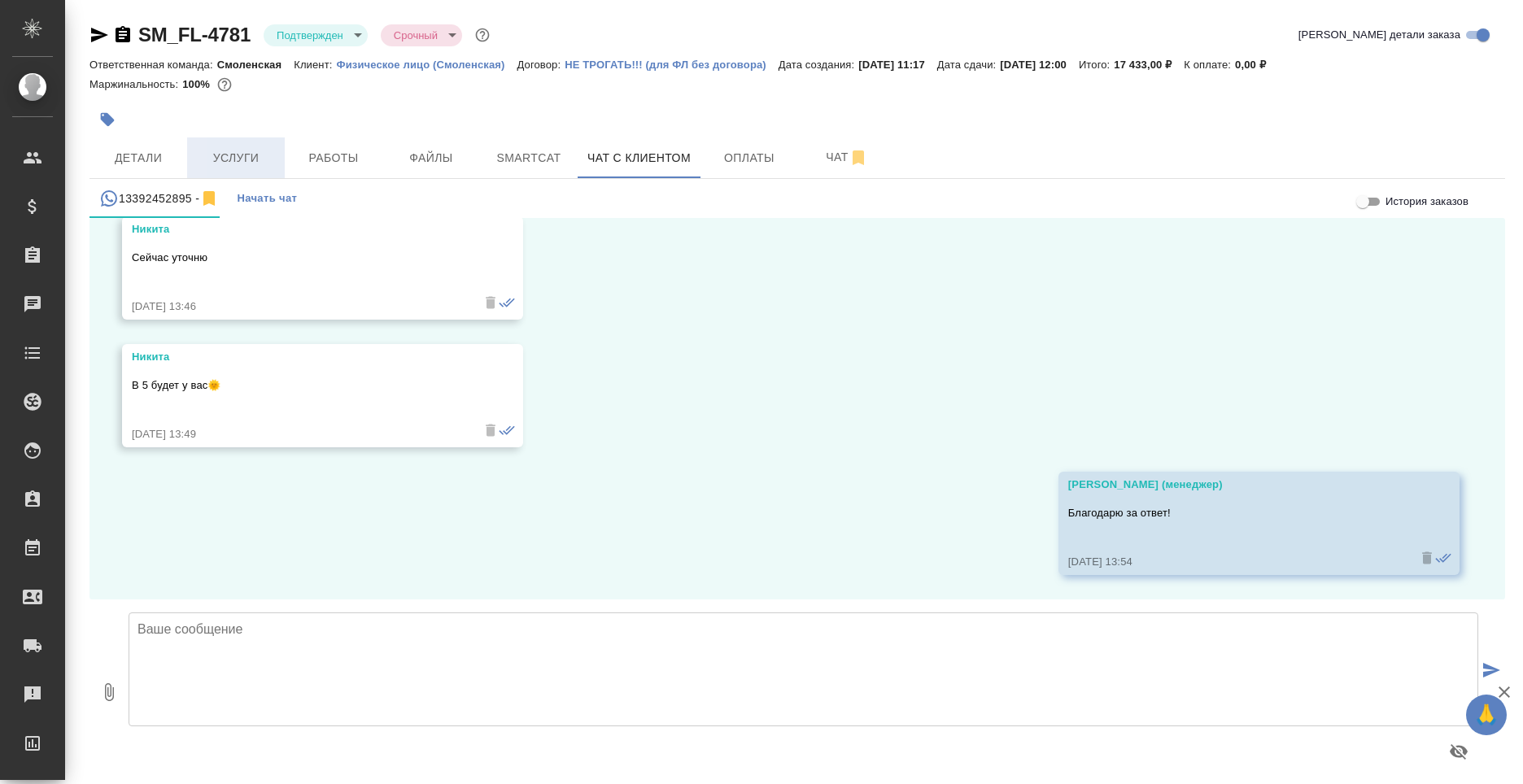
click at [256, 150] on span "Услуги" at bounding box center [236, 158] width 78 height 20
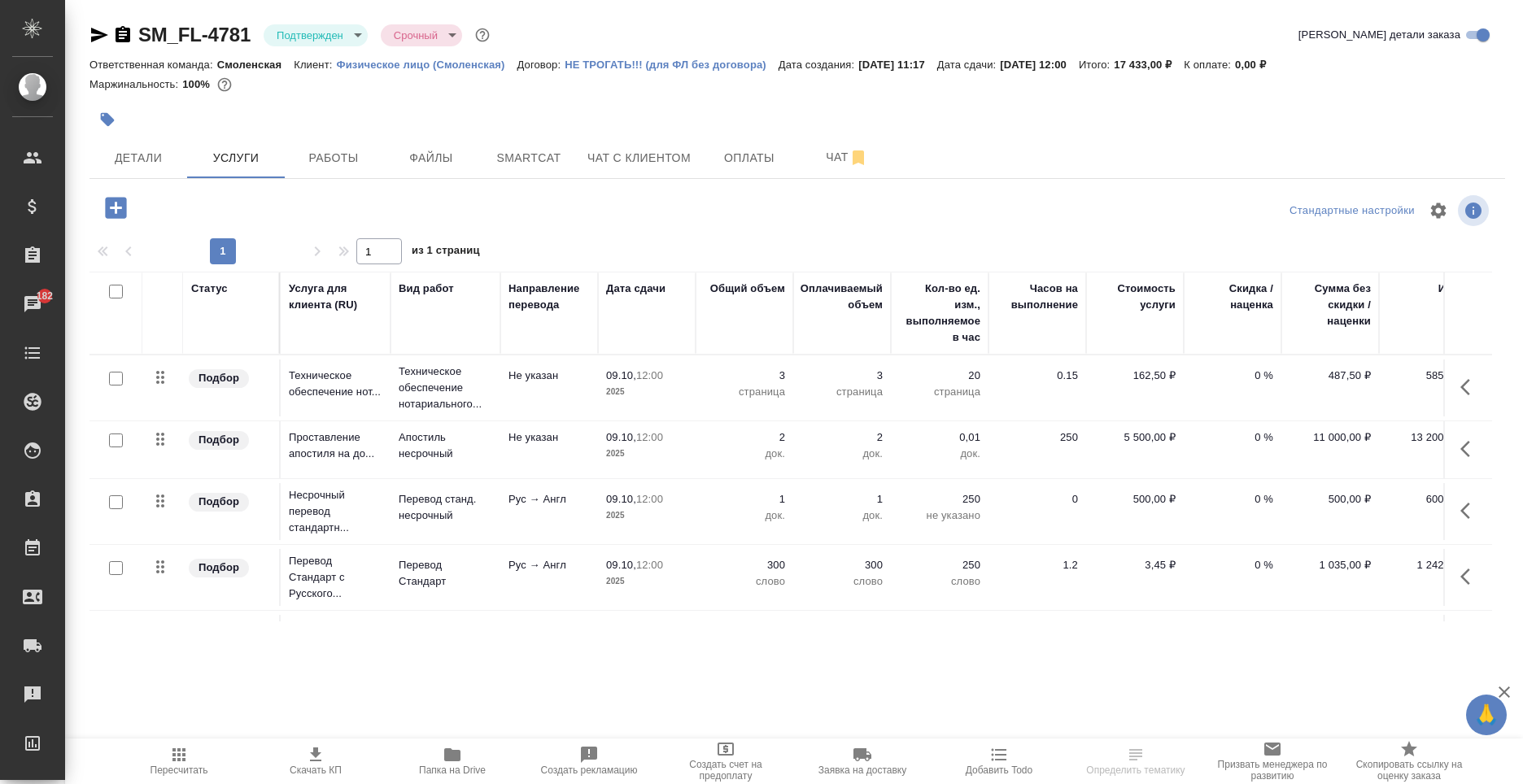
scroll to position [0, 46]
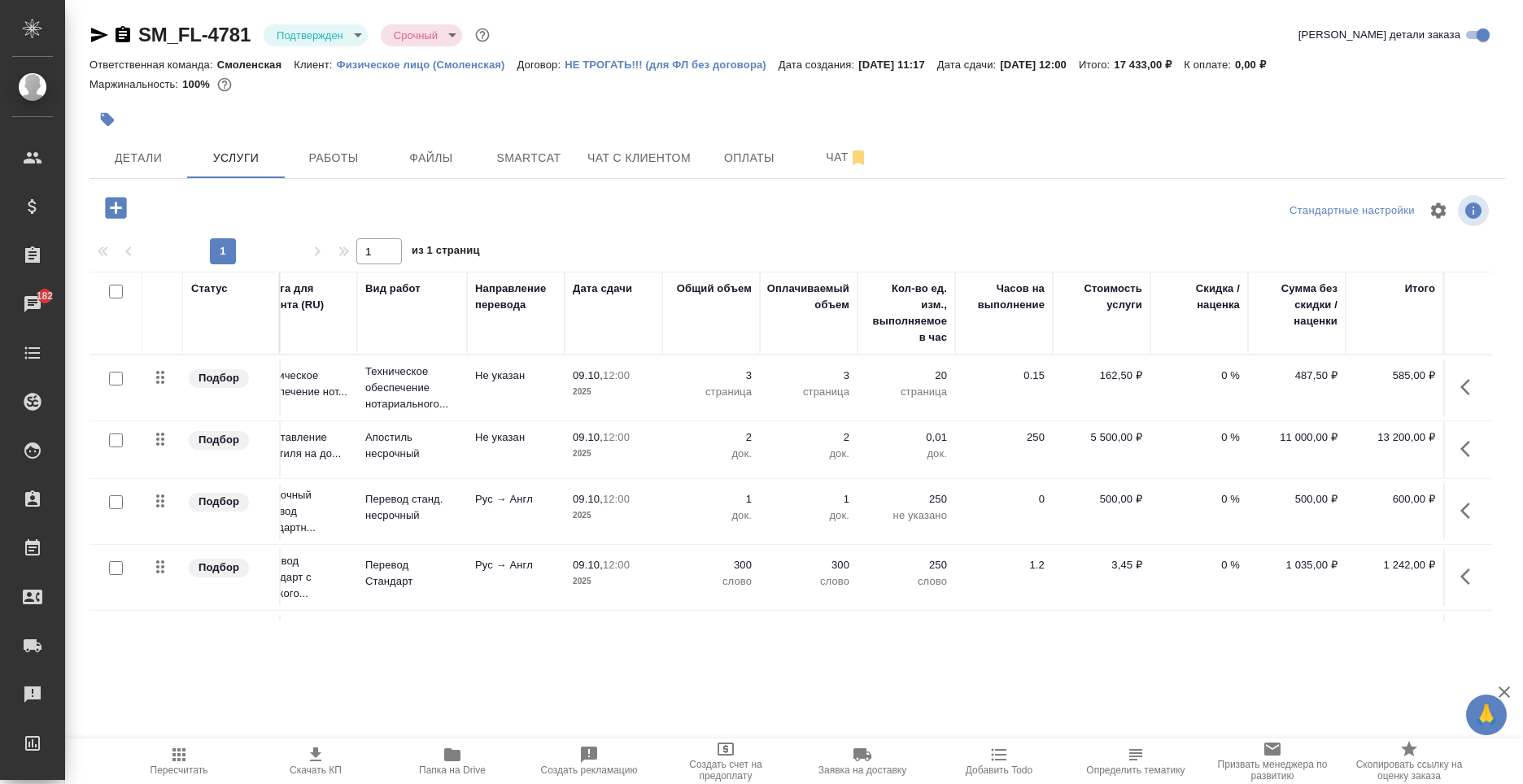
click at [181, 752] on icon "button" at bounding box center [179, 755] width 20 height 20
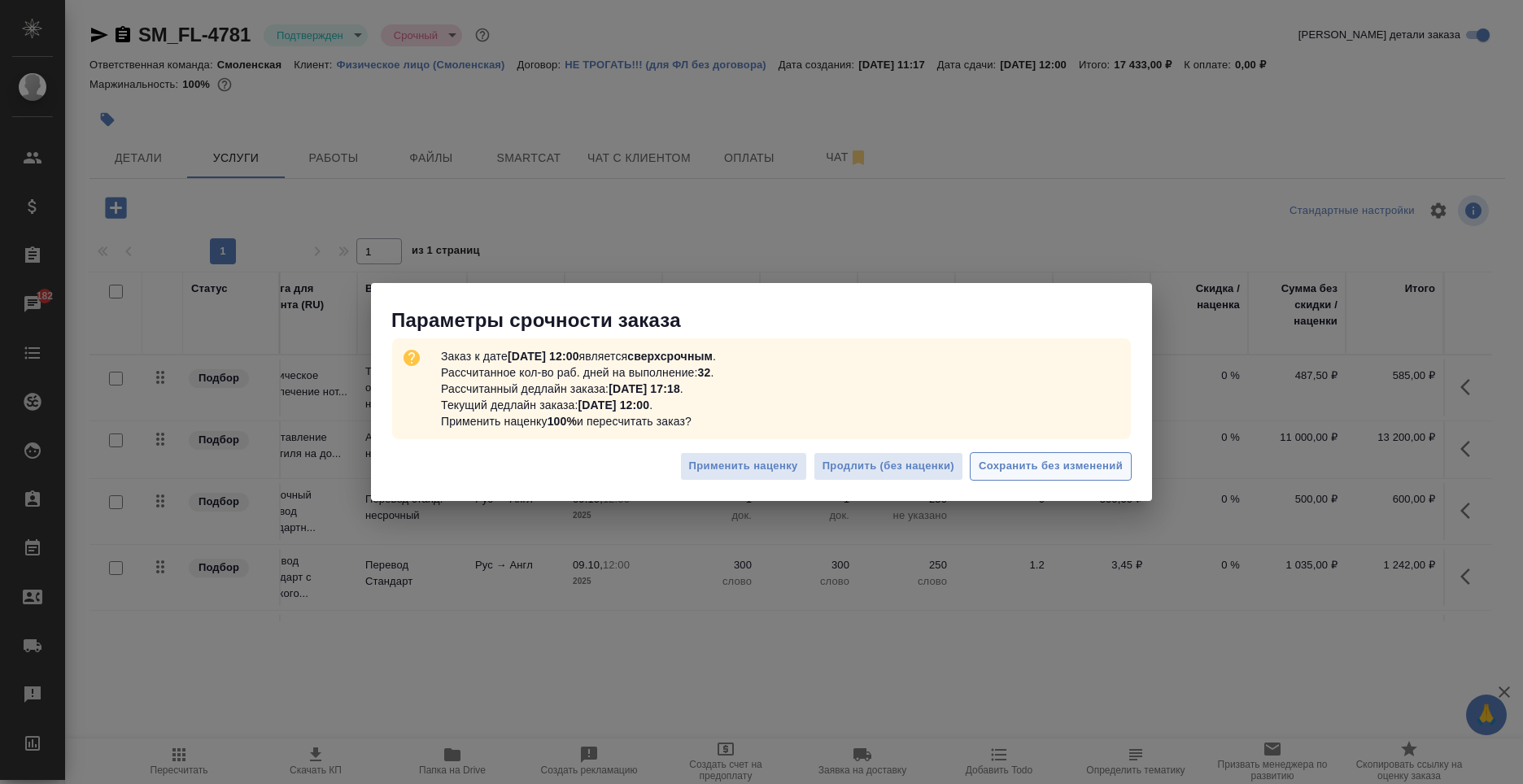
click at [1048, 469] on span "Сохранить без изменений" at bounding box center [1051, 467] width 144 height 19
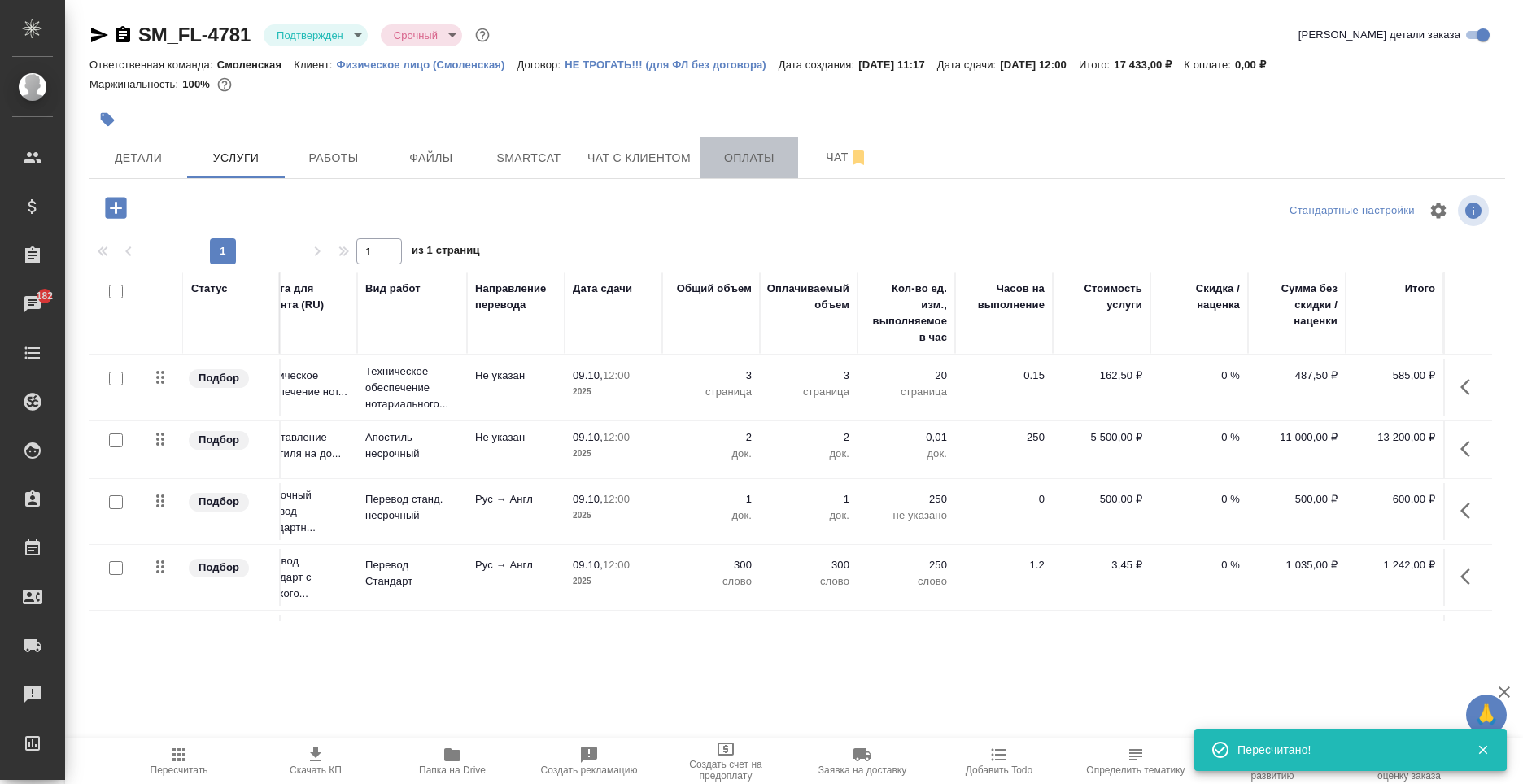
click at [757, 160] on span "Оплаты" at bounding box center [750, 158] width 78 height 20
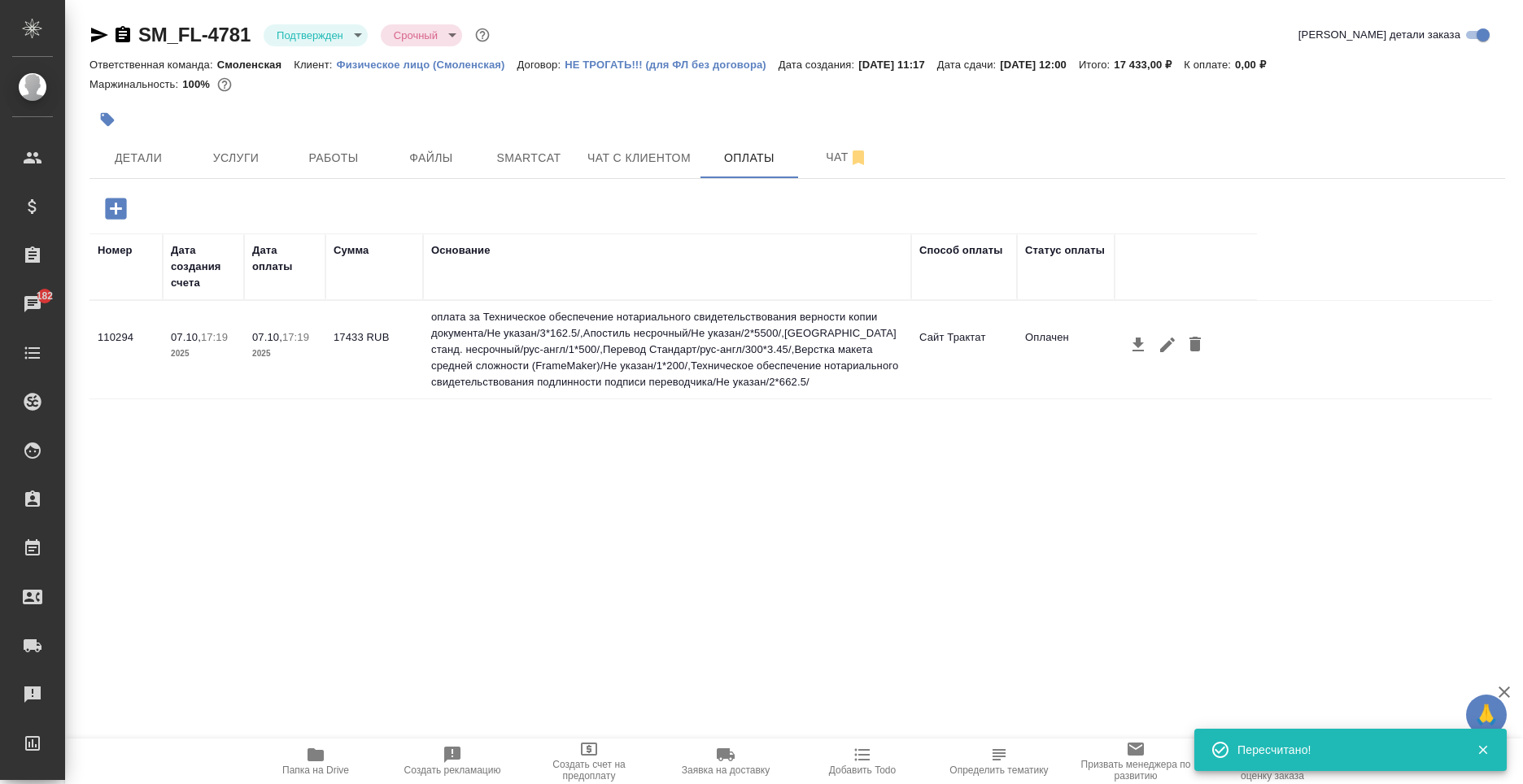
click at [371, 369] on td "17433 RUB" at bounding box center [374, 350] width 98 height 57
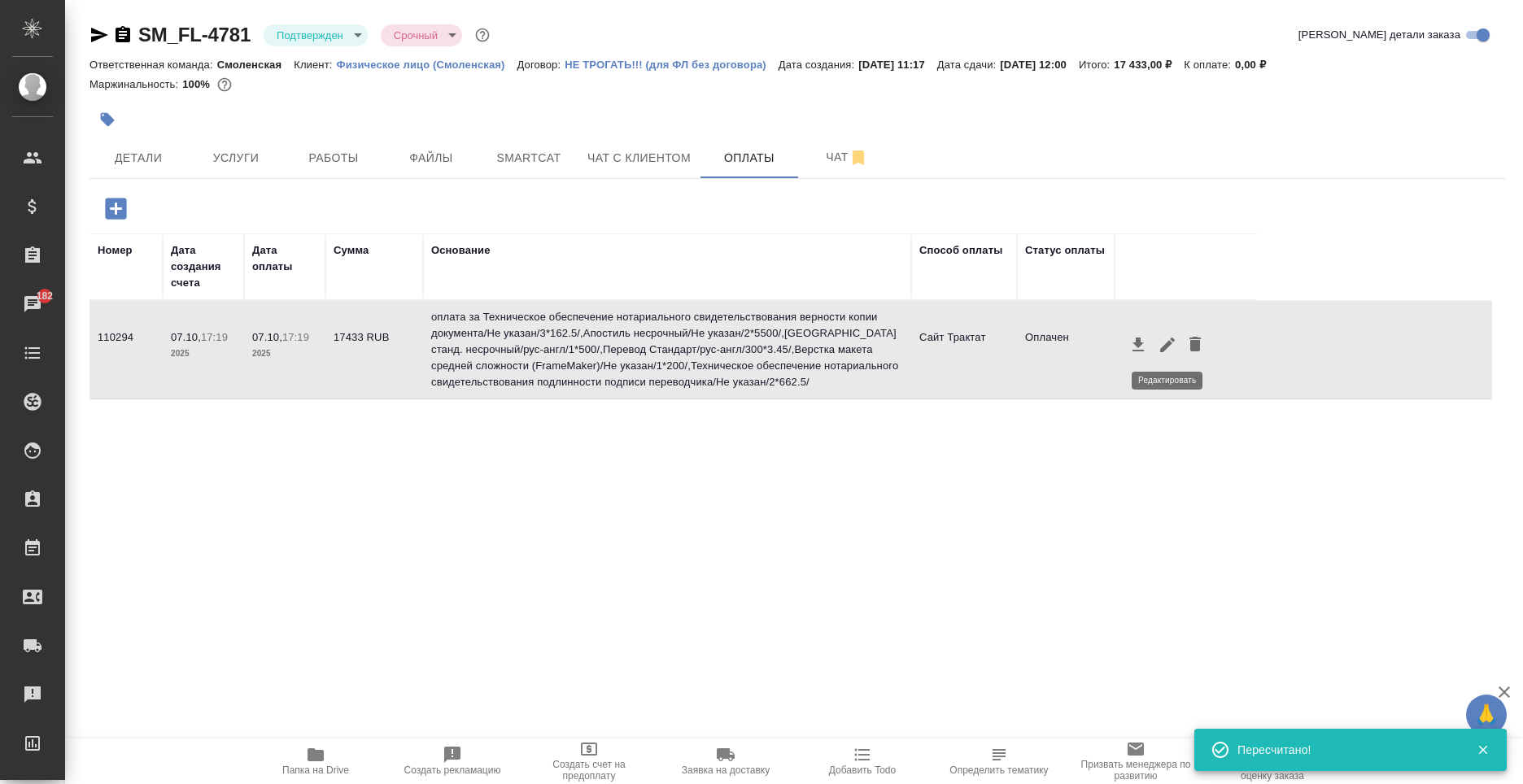
click at [1171, 338] on icon "button" at bounding box center [1167, 344] width 20 height 20
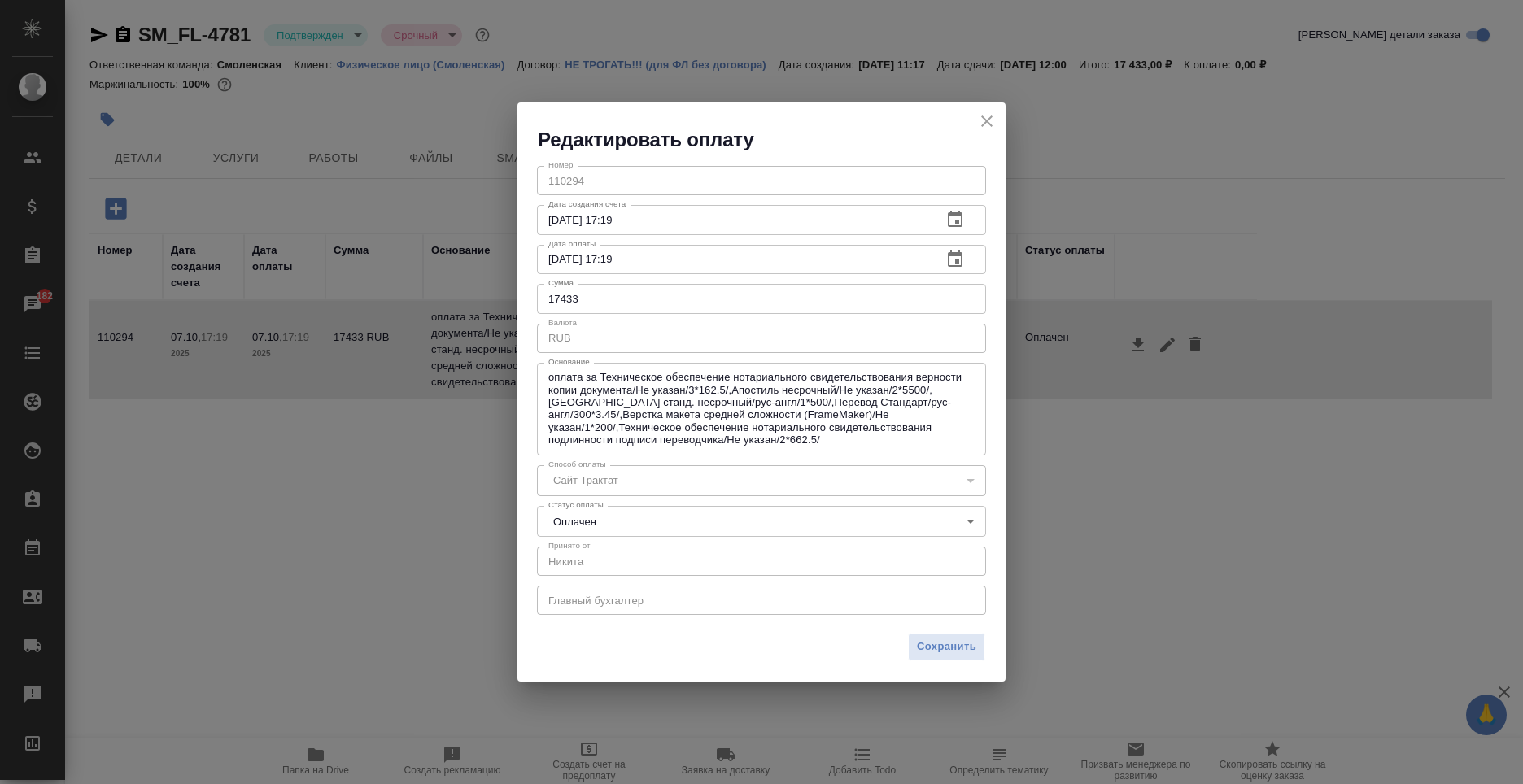
click at [605, 298] on input "17433" at bounding box center [762, 298] width 450 height 29
type input "17238"
click at [958, 647] on span "Сохранить" at bounding box center [947, 647] width 59 height 19
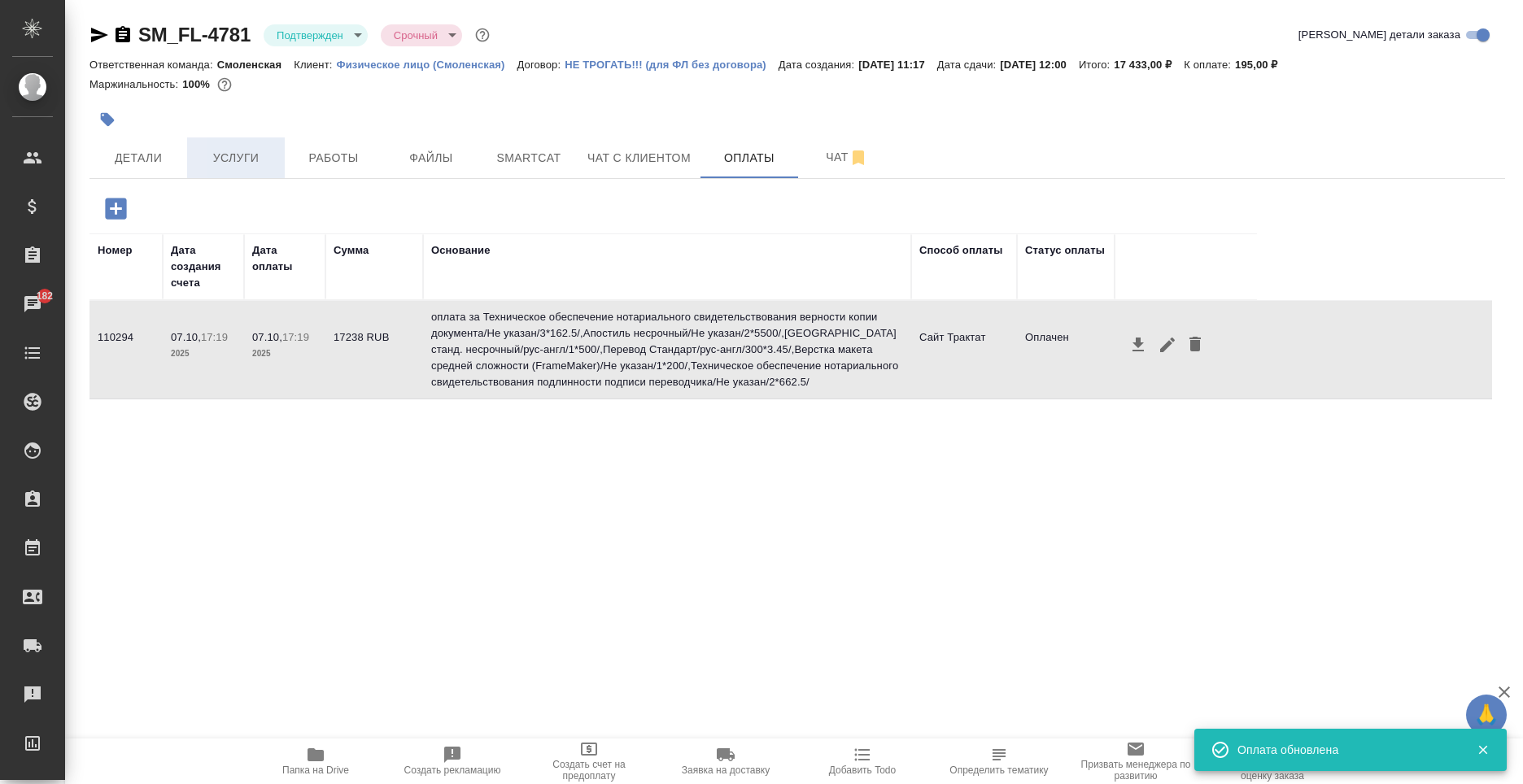
click at [254, 157] on span "Услуги" at bounding box center [236, 158] width 78 height 20
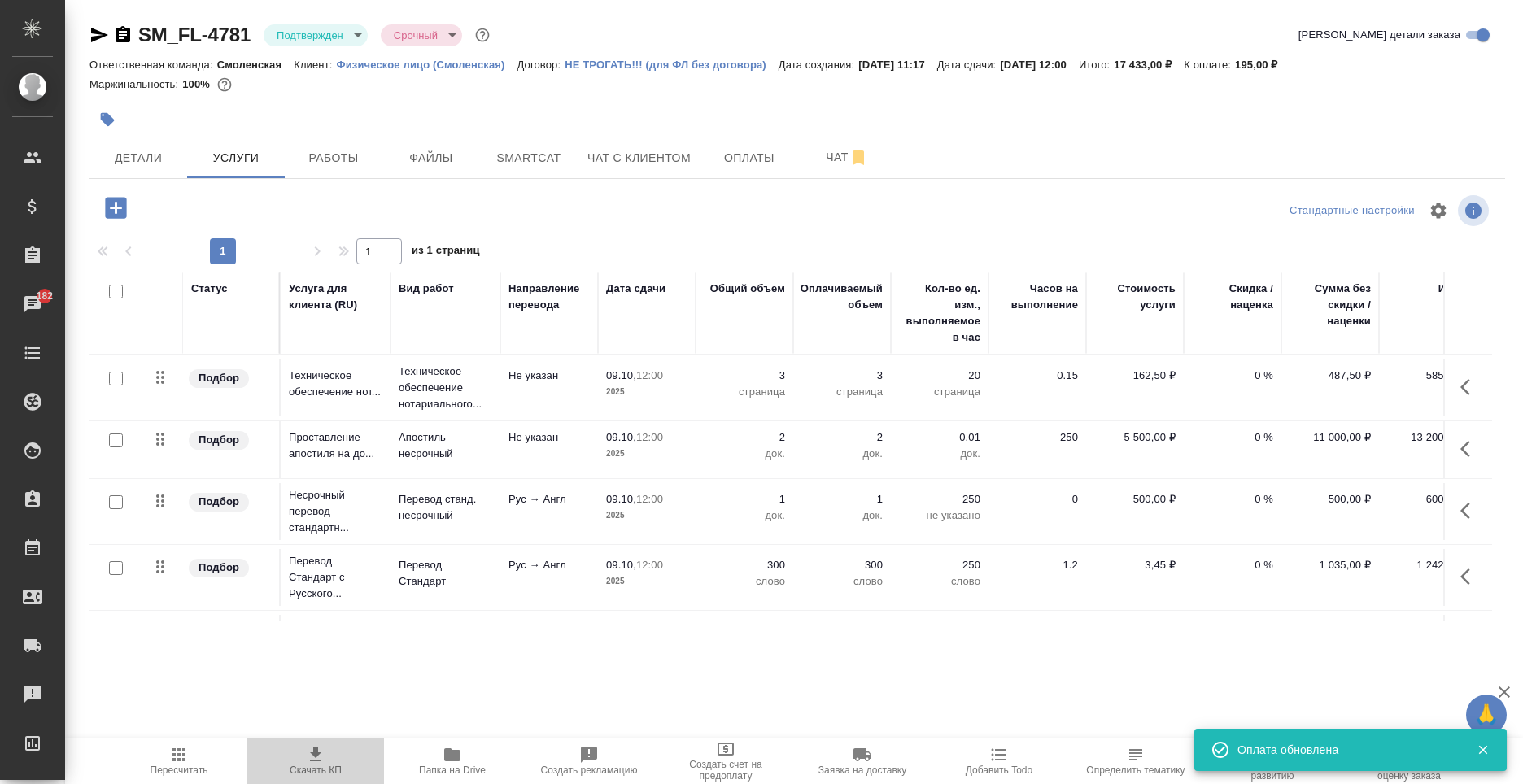
click at [333, 760] on span "Скачать КП" at bounding box center [315, 761] width 117 height 31
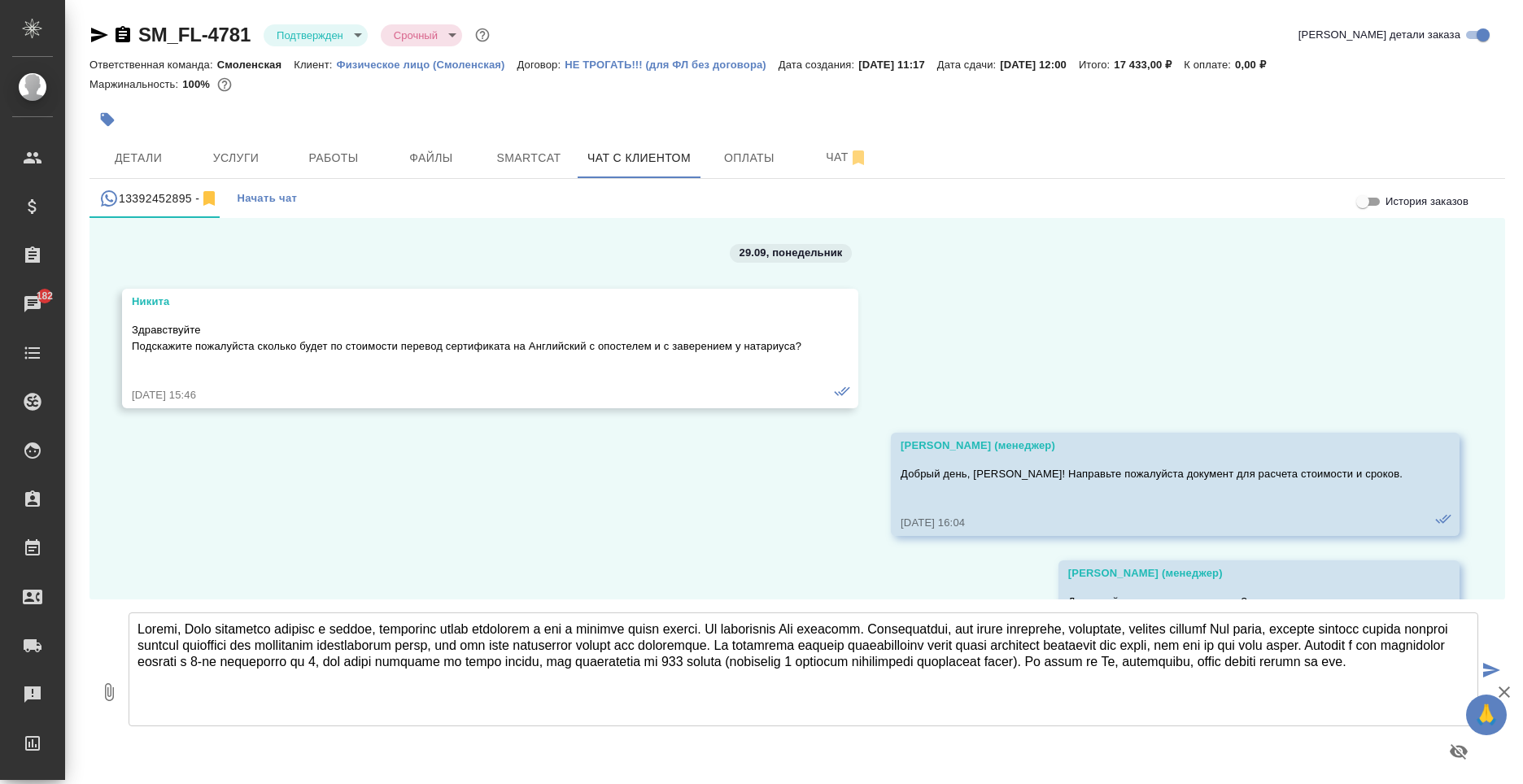
scroll to position [7367, 0]
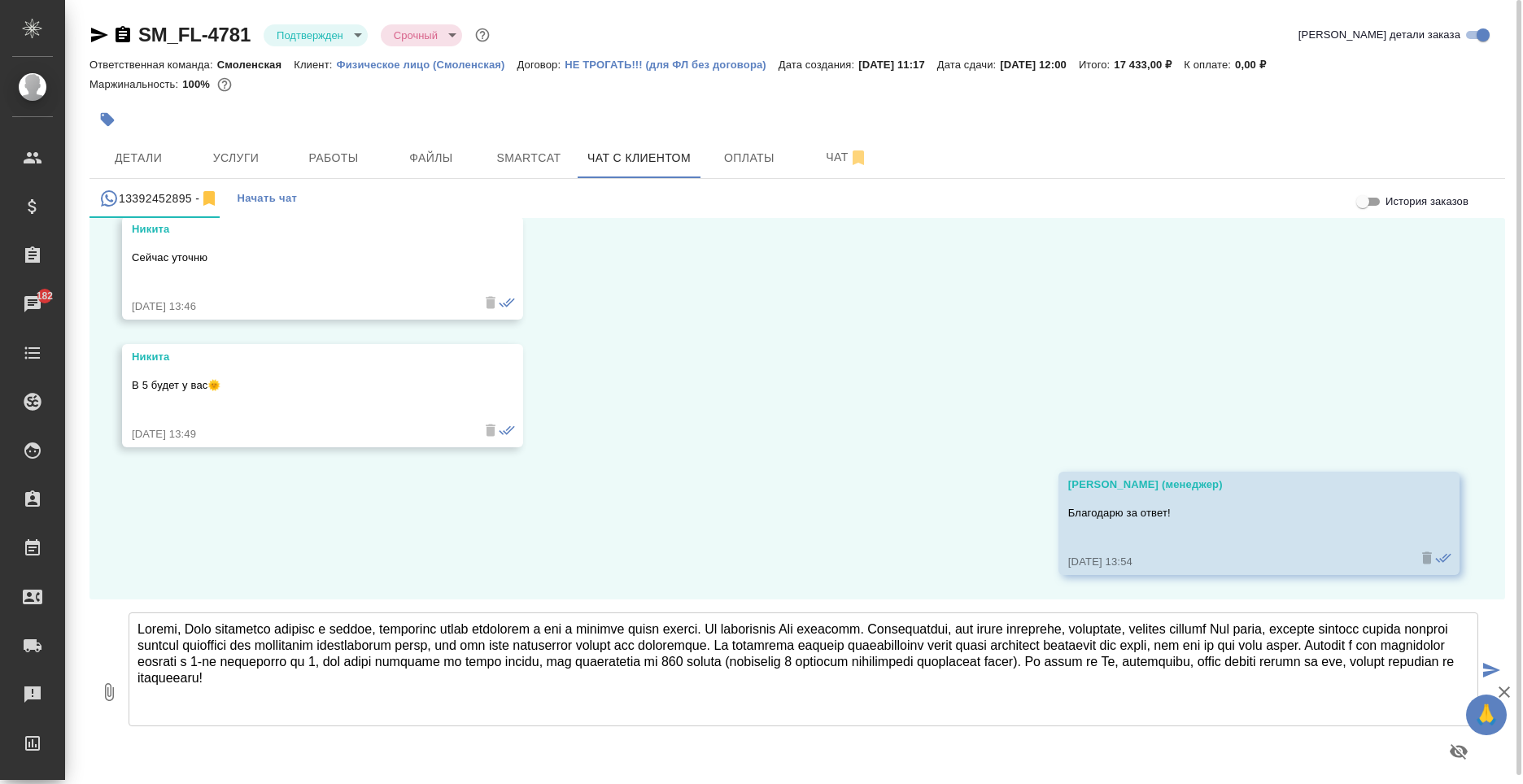
click at [765, 704] on textarea at bounding box center [803, 669] width 1349 height 114
click at [765, 689] on textarea at bounding box center [803, 669] width 1349 height 114
paste textarea "https://www.traktat.com/price/online-payment/ Данные для предоплаты: -) номер з…"
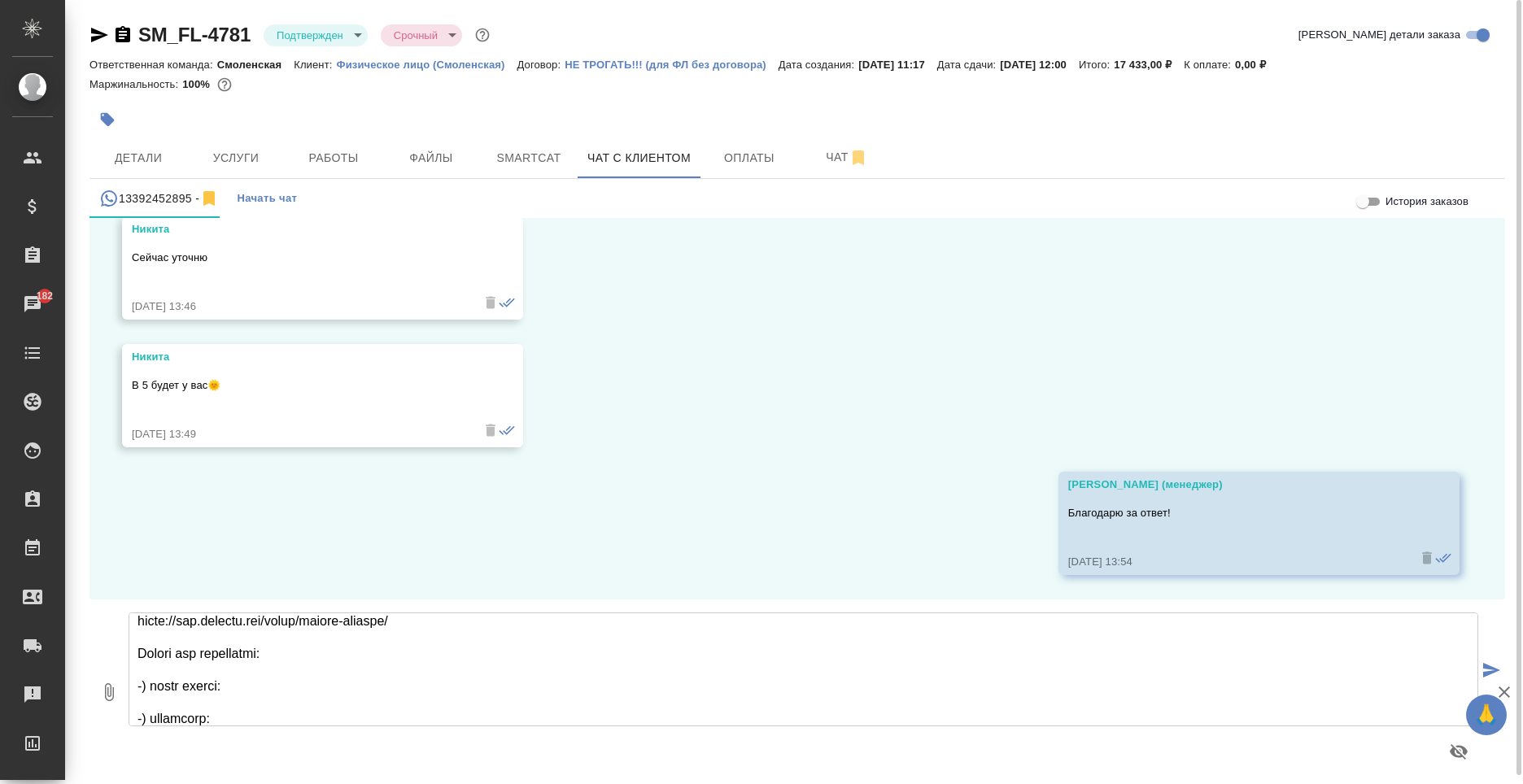
click at [287, 685] on textarea at bounding box center [803, 669] width 1349 height 114
click at [126, 39] on icon "button" at bounding box center [122, 34] width 15 height 16
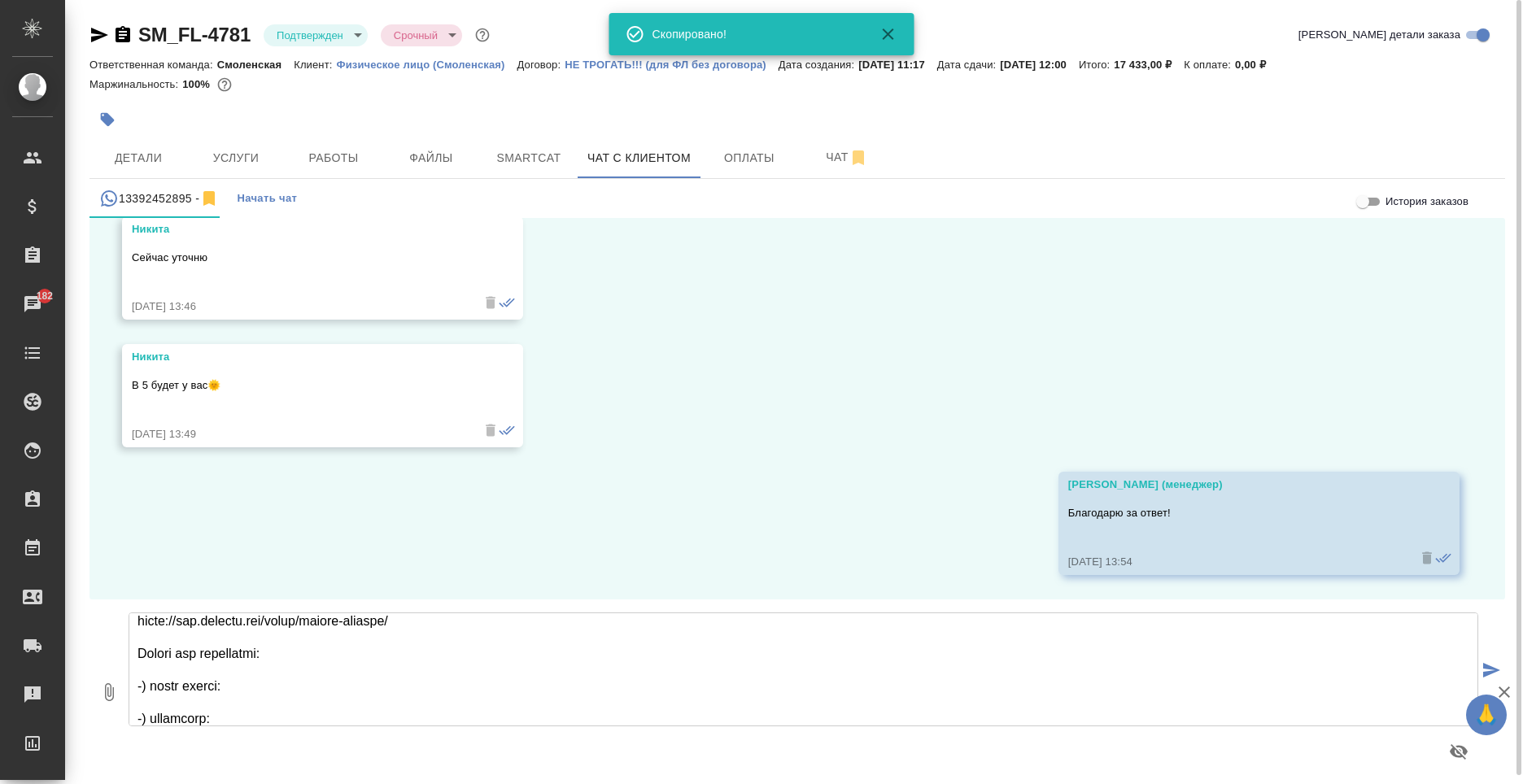
click at [253, 685] on textarea at bounding box center [803, 669] width 1349 height 114
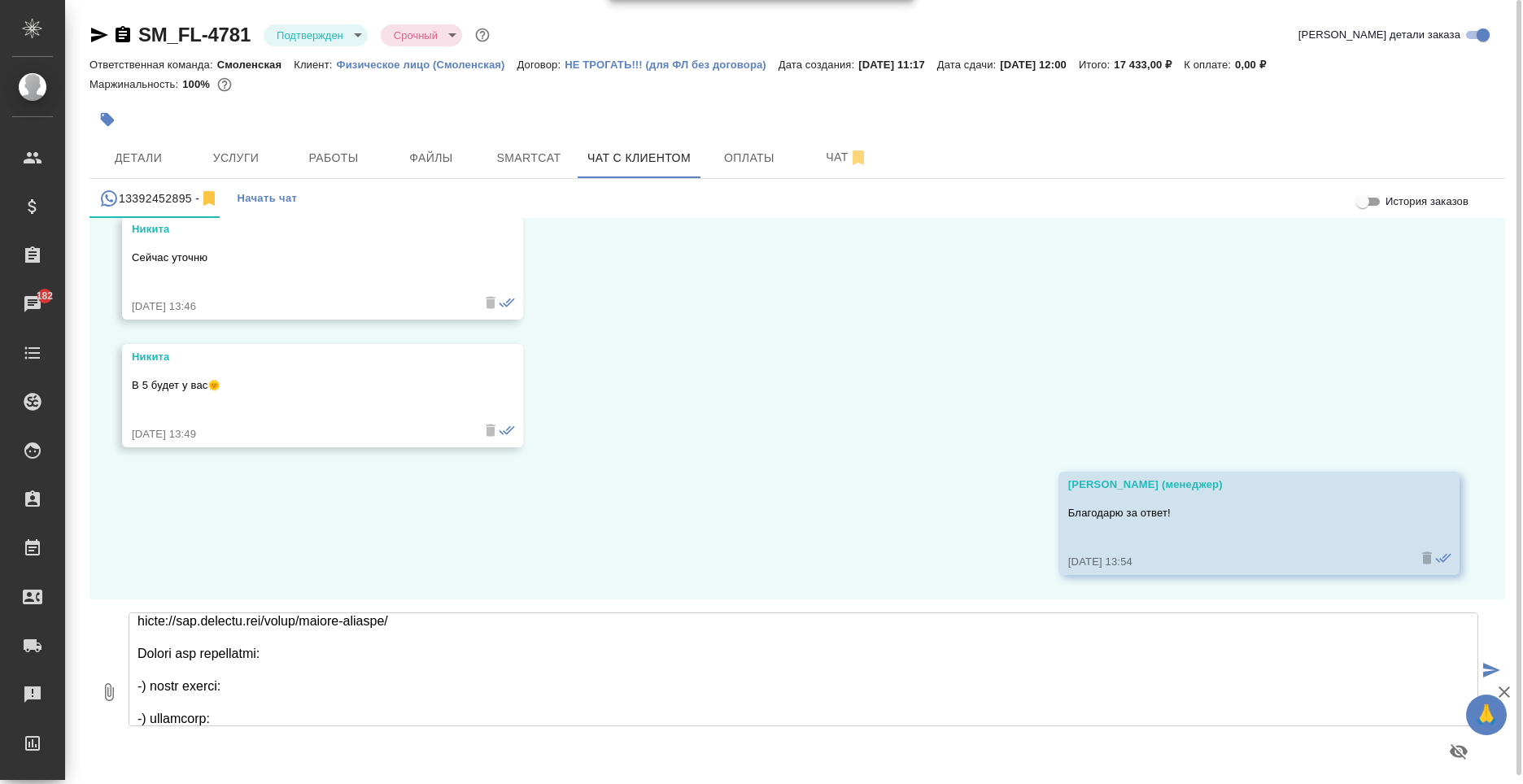
paste textarea "SM_FL-4781"
click at [240, 717] on textarea at bounding box center [803, 669] width 1349 height 114
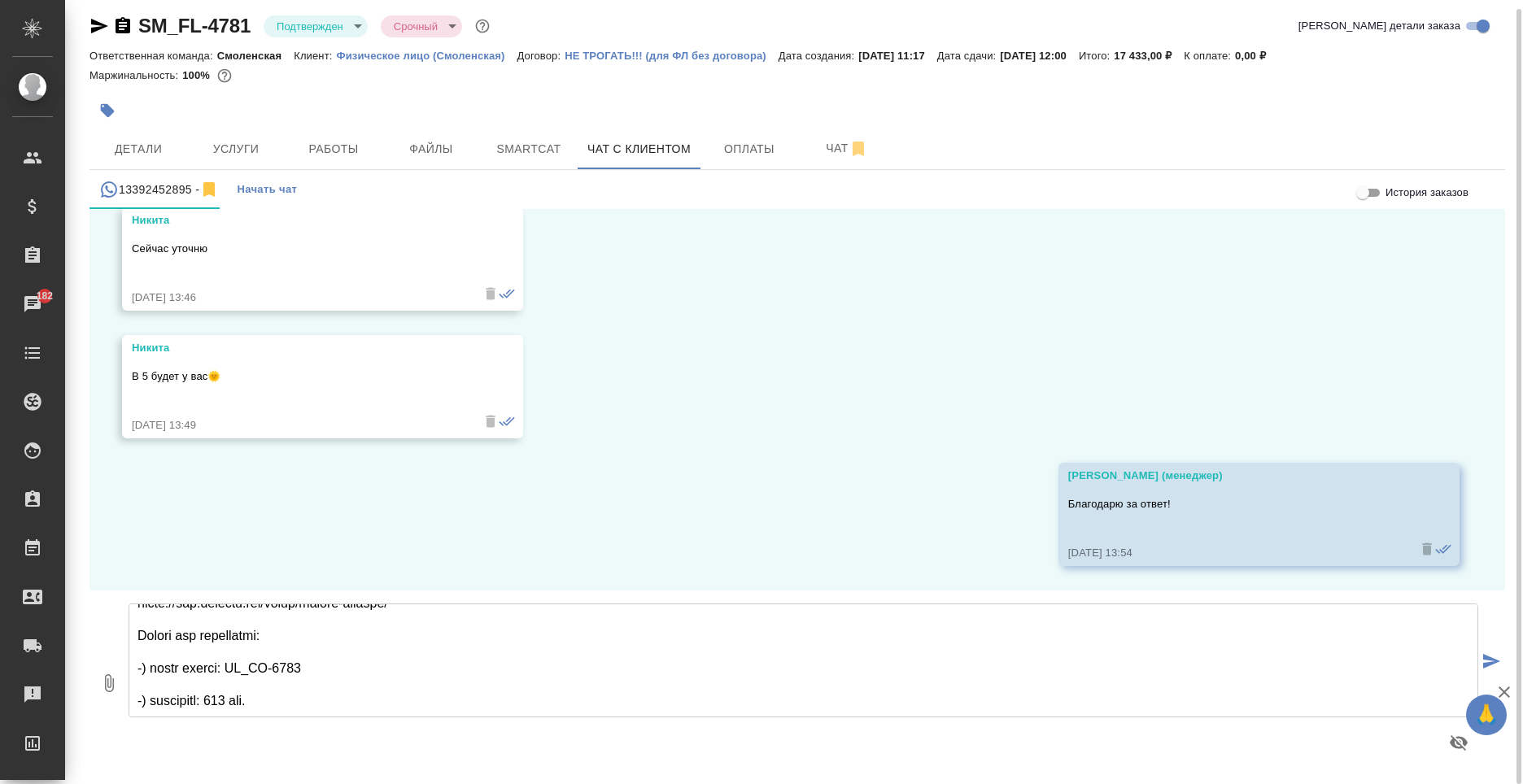
scroll to position [83, 0]
type textarea "Никита, Ваши документы приняли в работу, оригиналы будут находится у нас в тече…"
click at [1489, 668] on icon "submit" at bounding box center [1492, 661] width 17 height 15
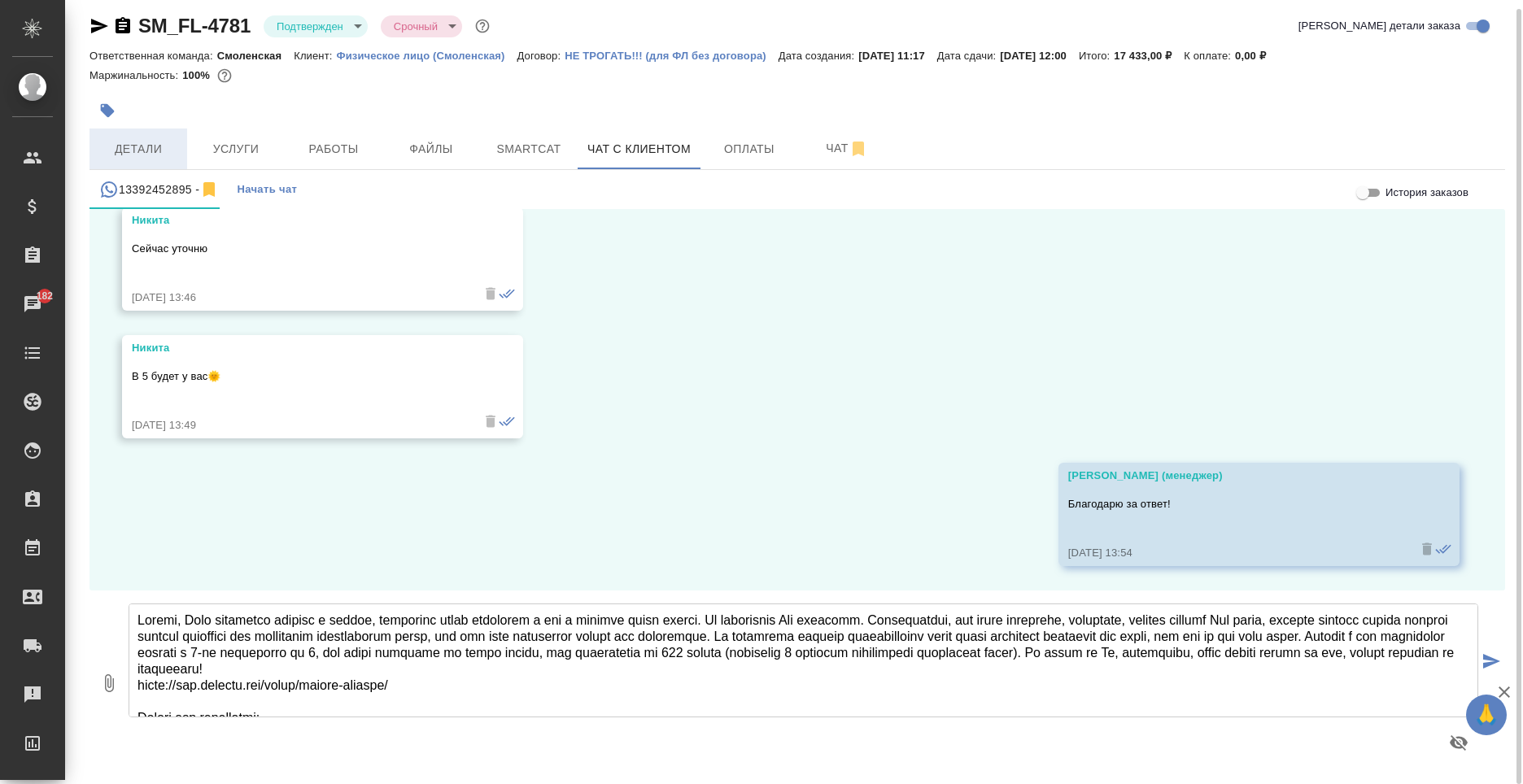
click at [126, 145] on span "Детали" at bounding box center [138, 148] width 78 height 20
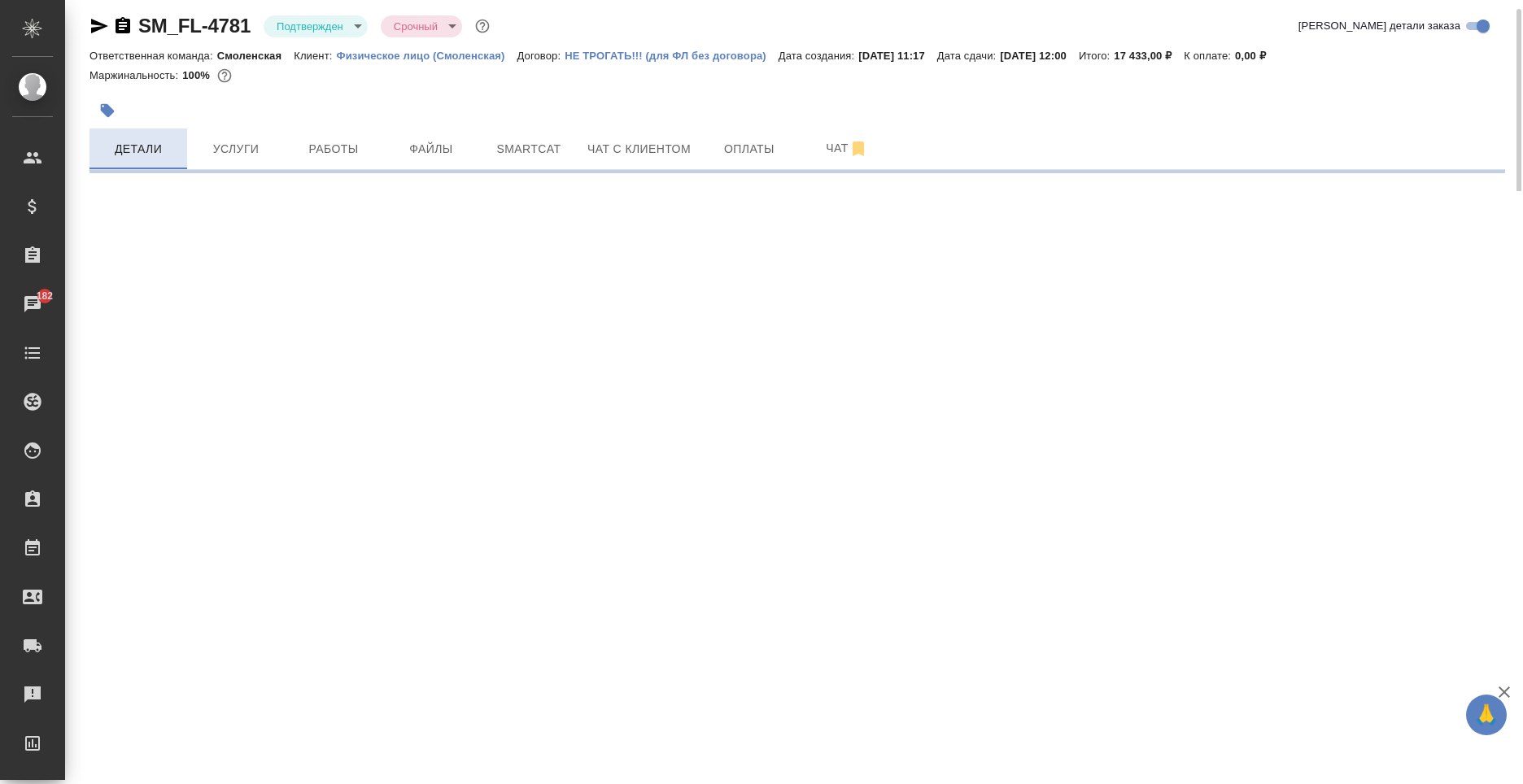
select select "RU"
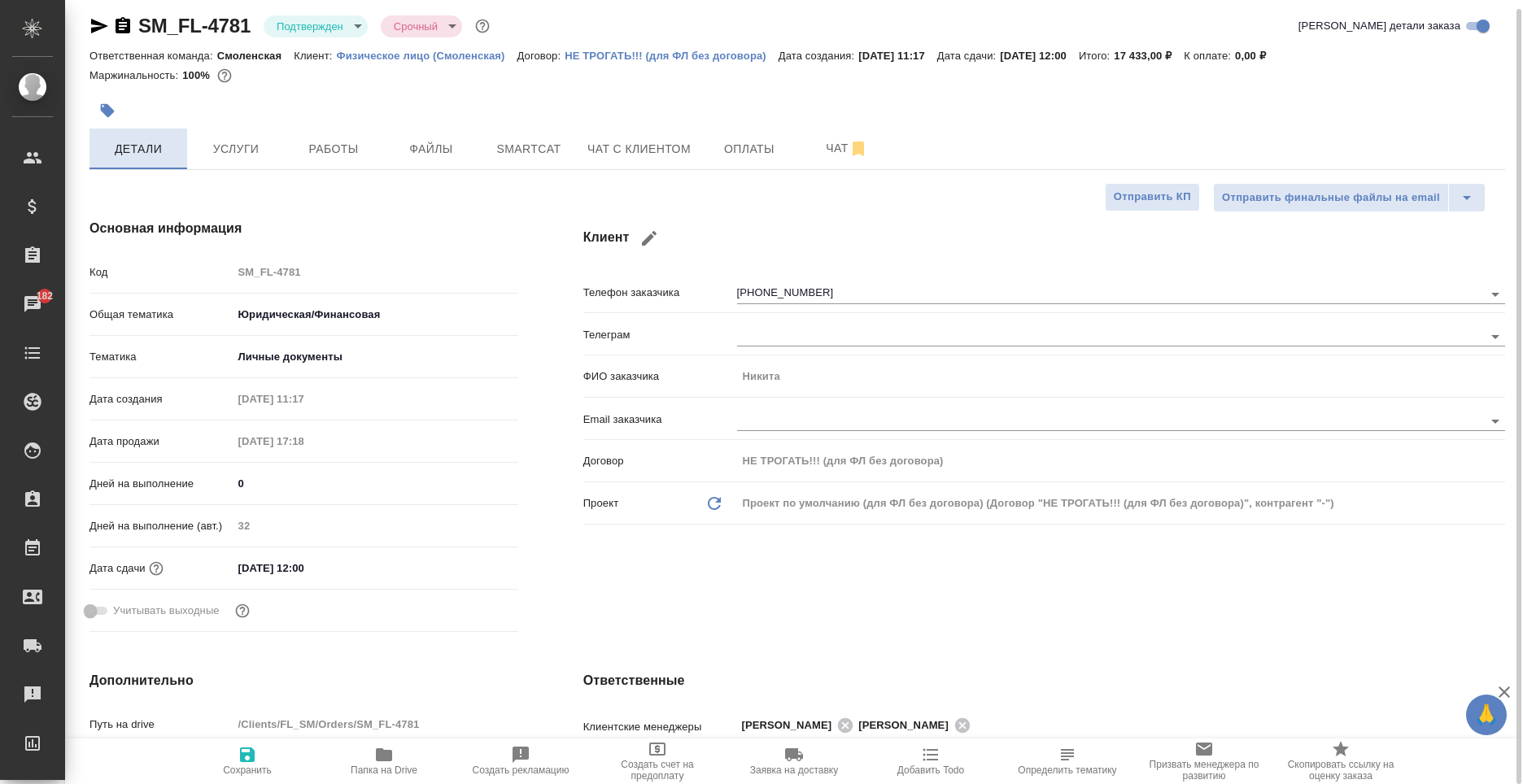
type textarea "x"
click at [306, 142] on span "Работы" at bounding box center [333, 148] width 78 height 20
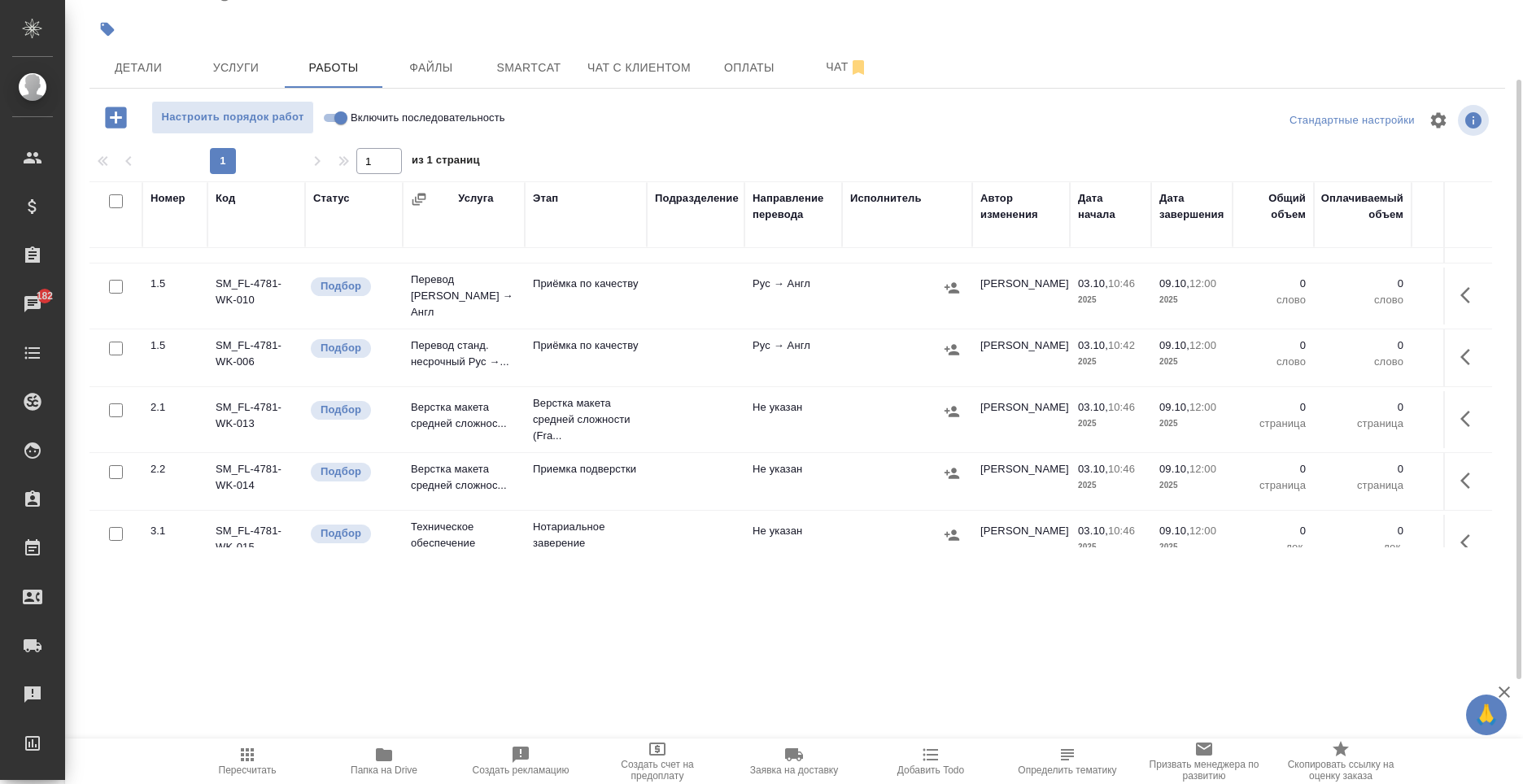
scroll to position [620, 0]
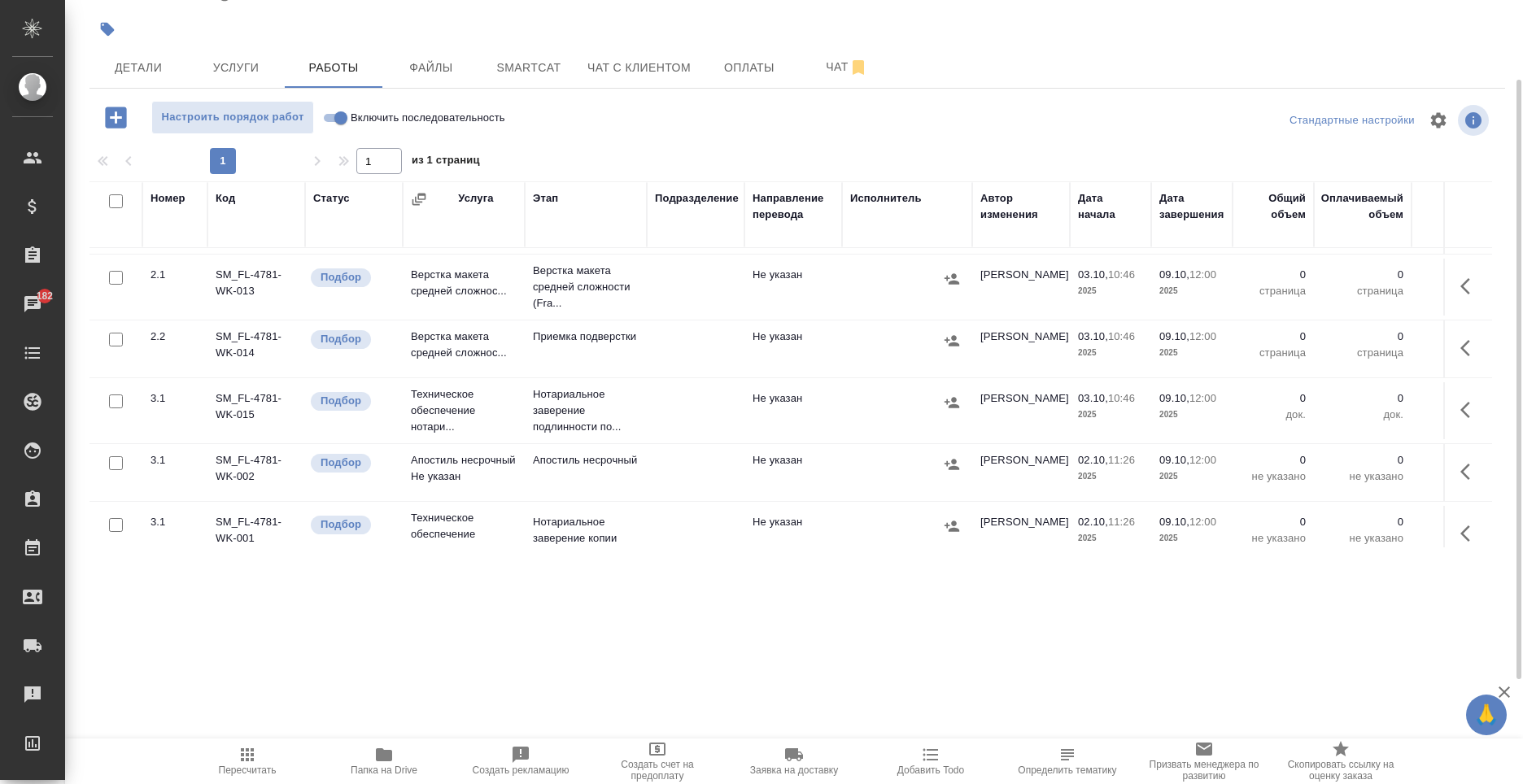
click at [850, 506] on td at bounding box center [907, 534] width 130 height 57
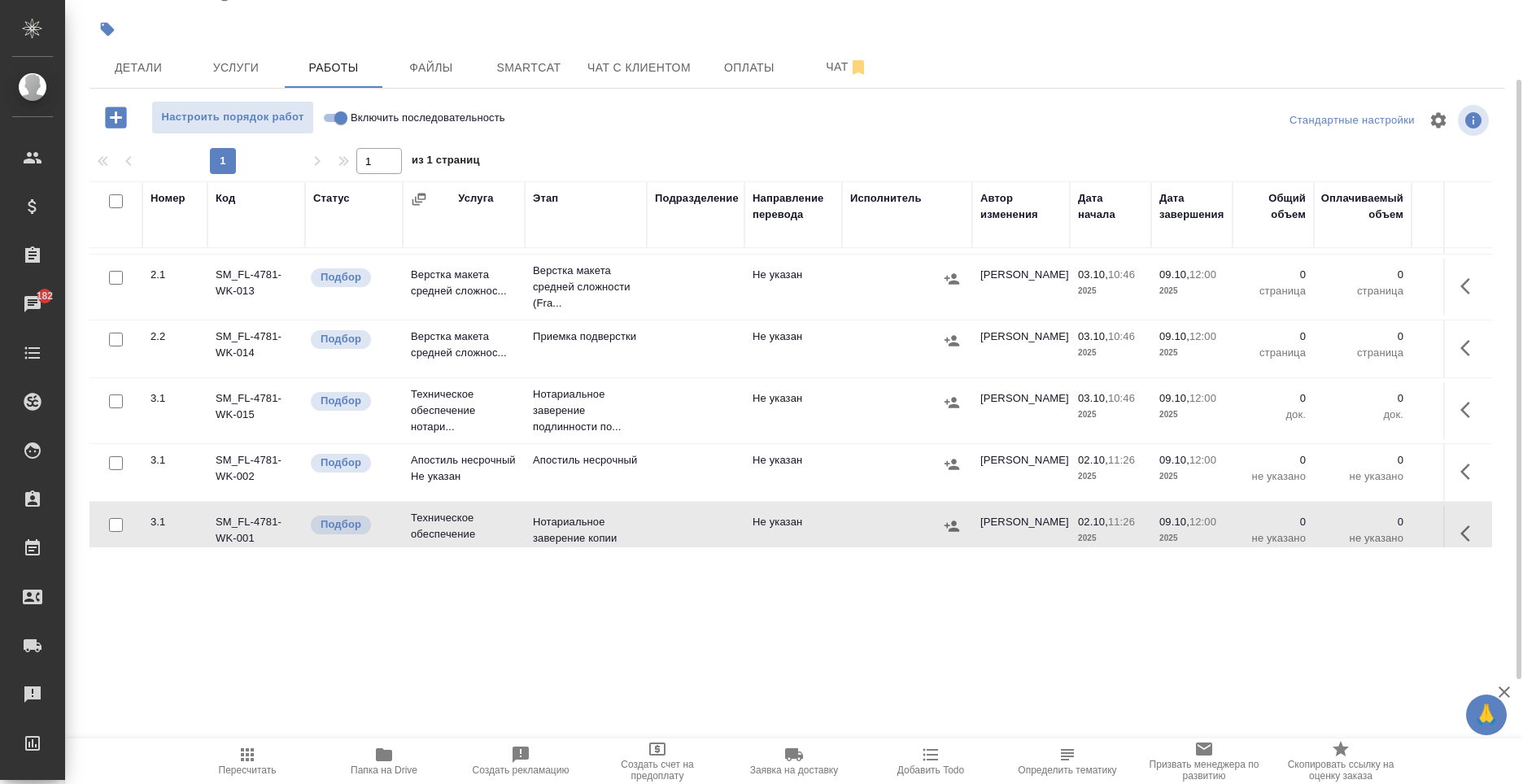
click at [634, 444] on td "Апостиль несрочный" at bounding box center [586, 473] width 122 height 57
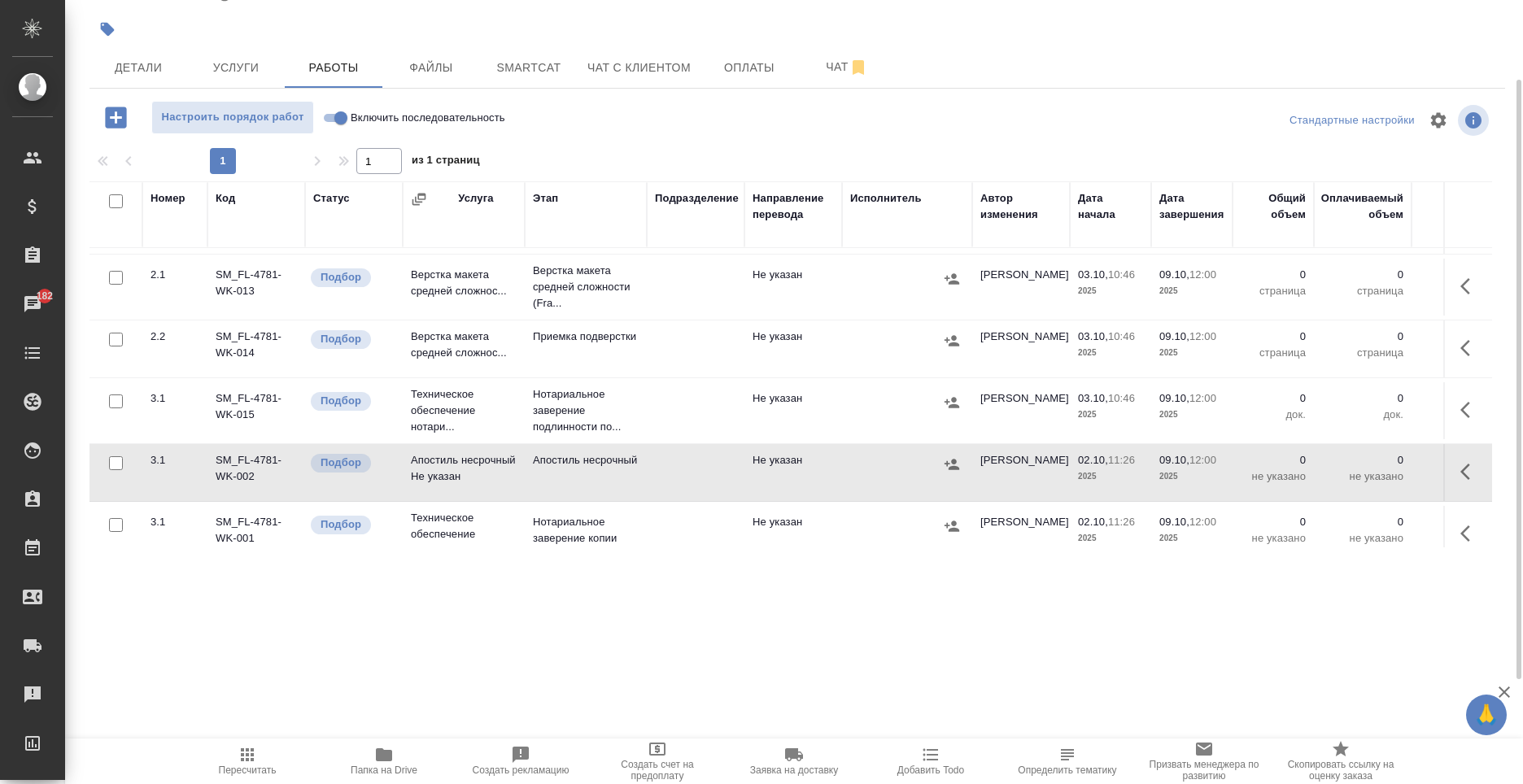
click at [856, 390] on div at bounding box center [907, 402] width 114 height 24
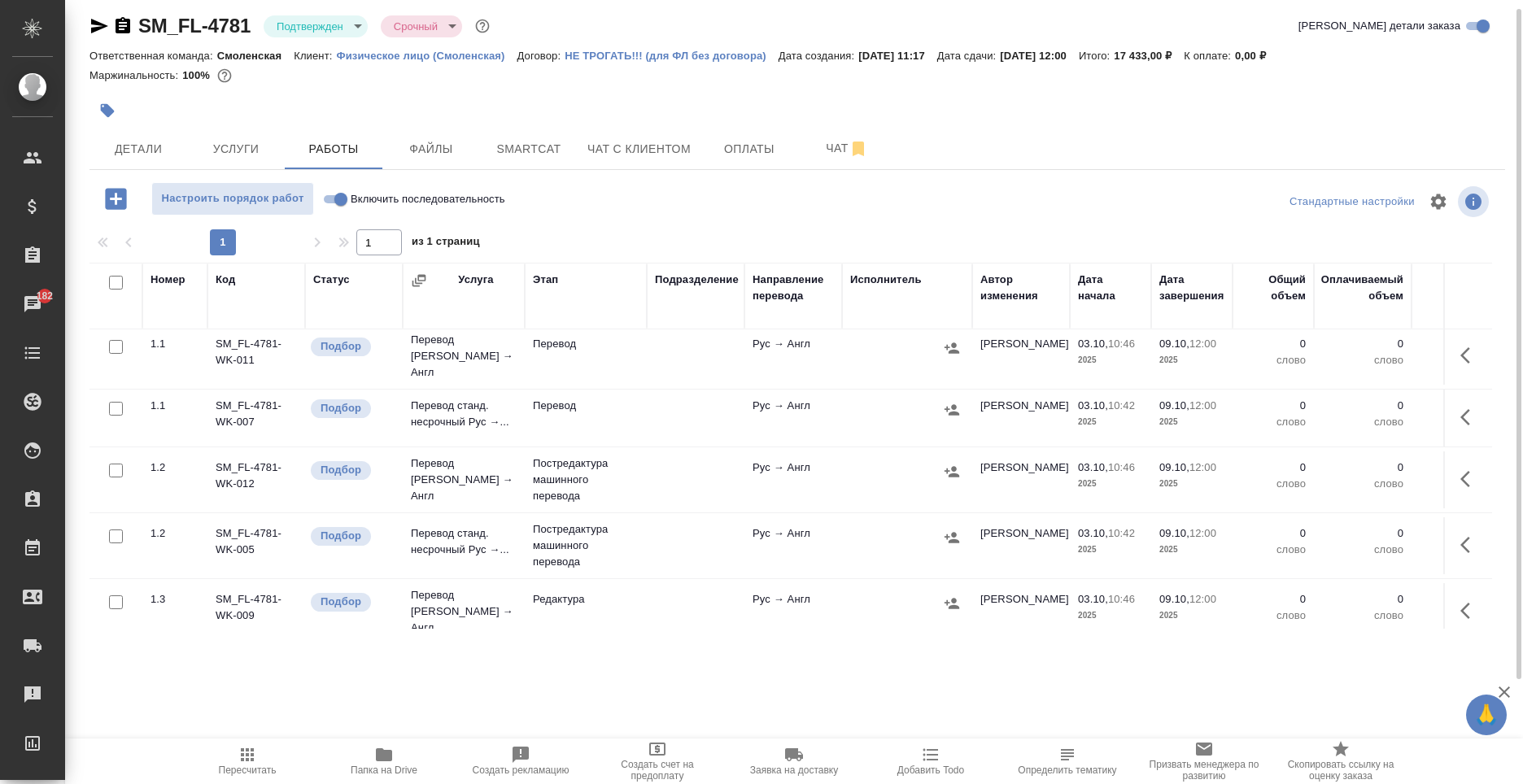
scroll to position [0, 0]
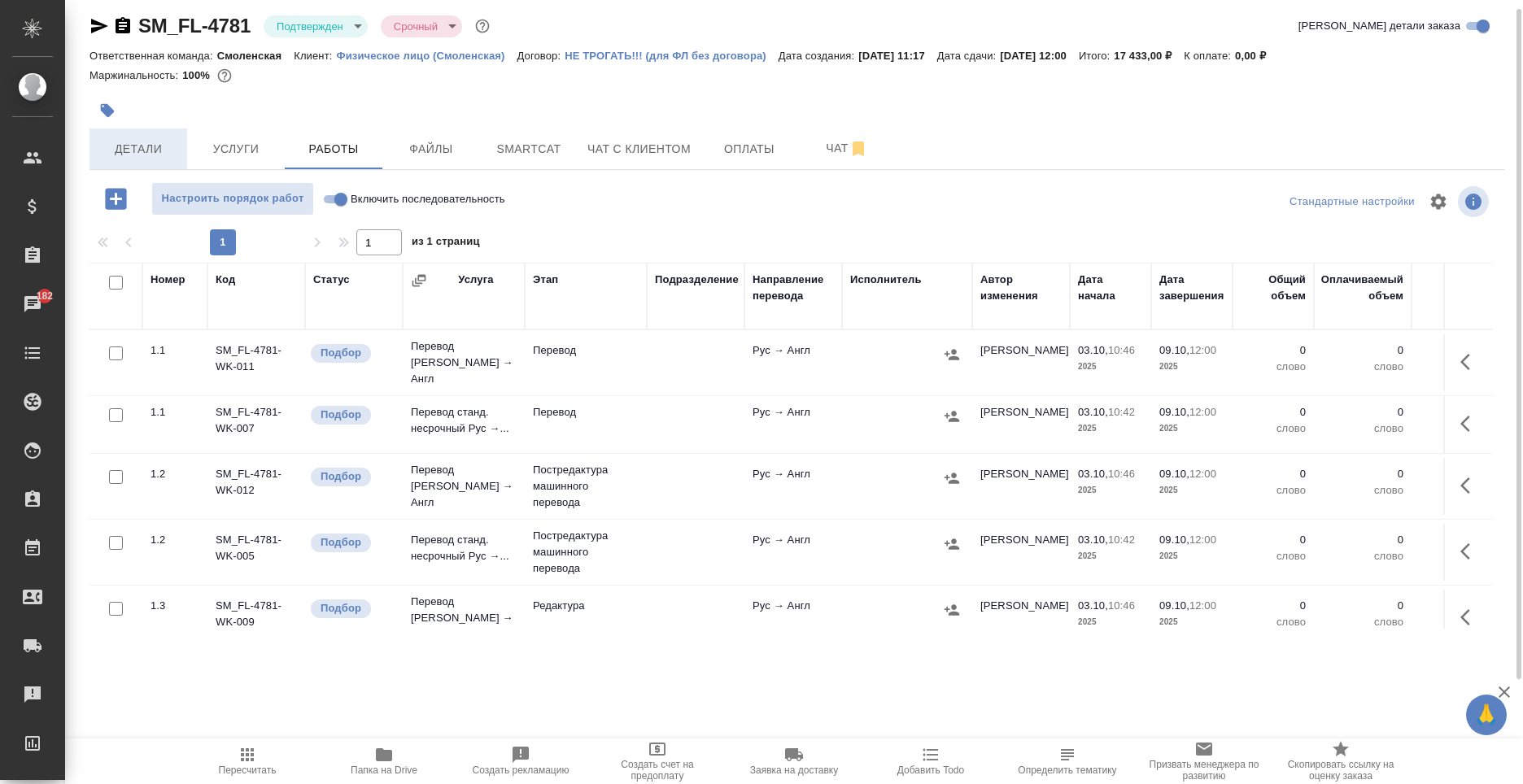
click at [145, 141] on span "Детали" at bounding box center [138, 148] width 78 height 20
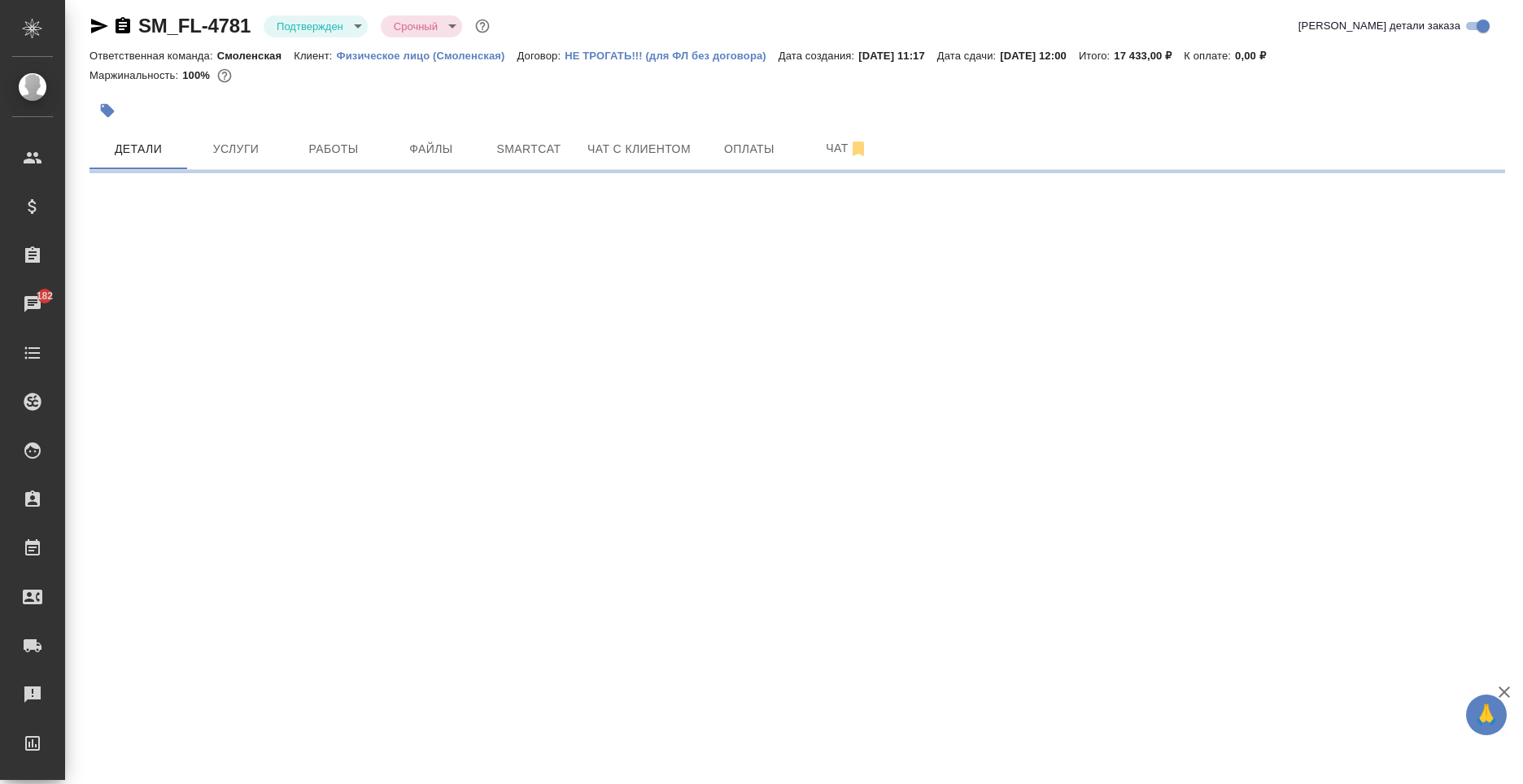
select select "RU"
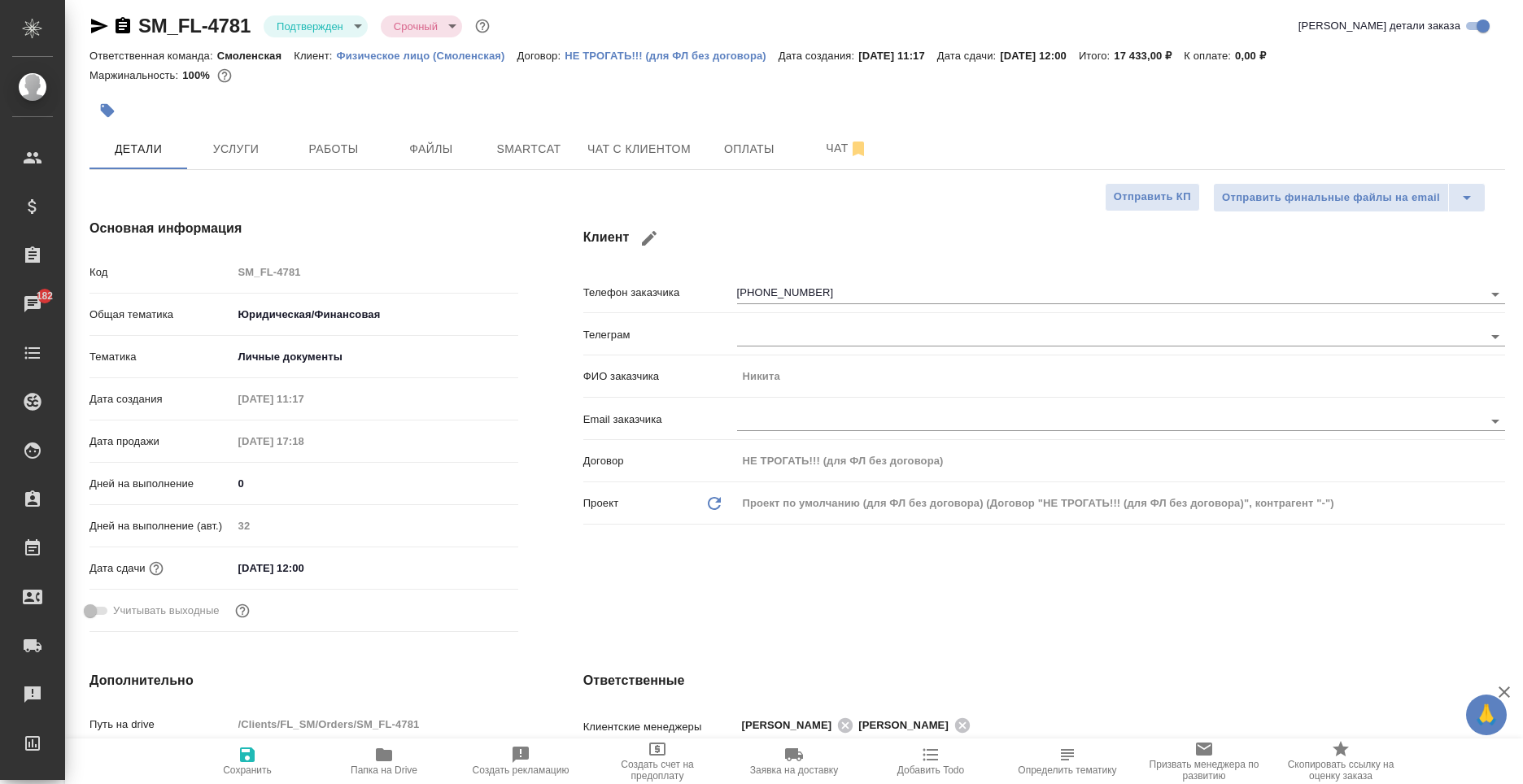
type textarea "x"
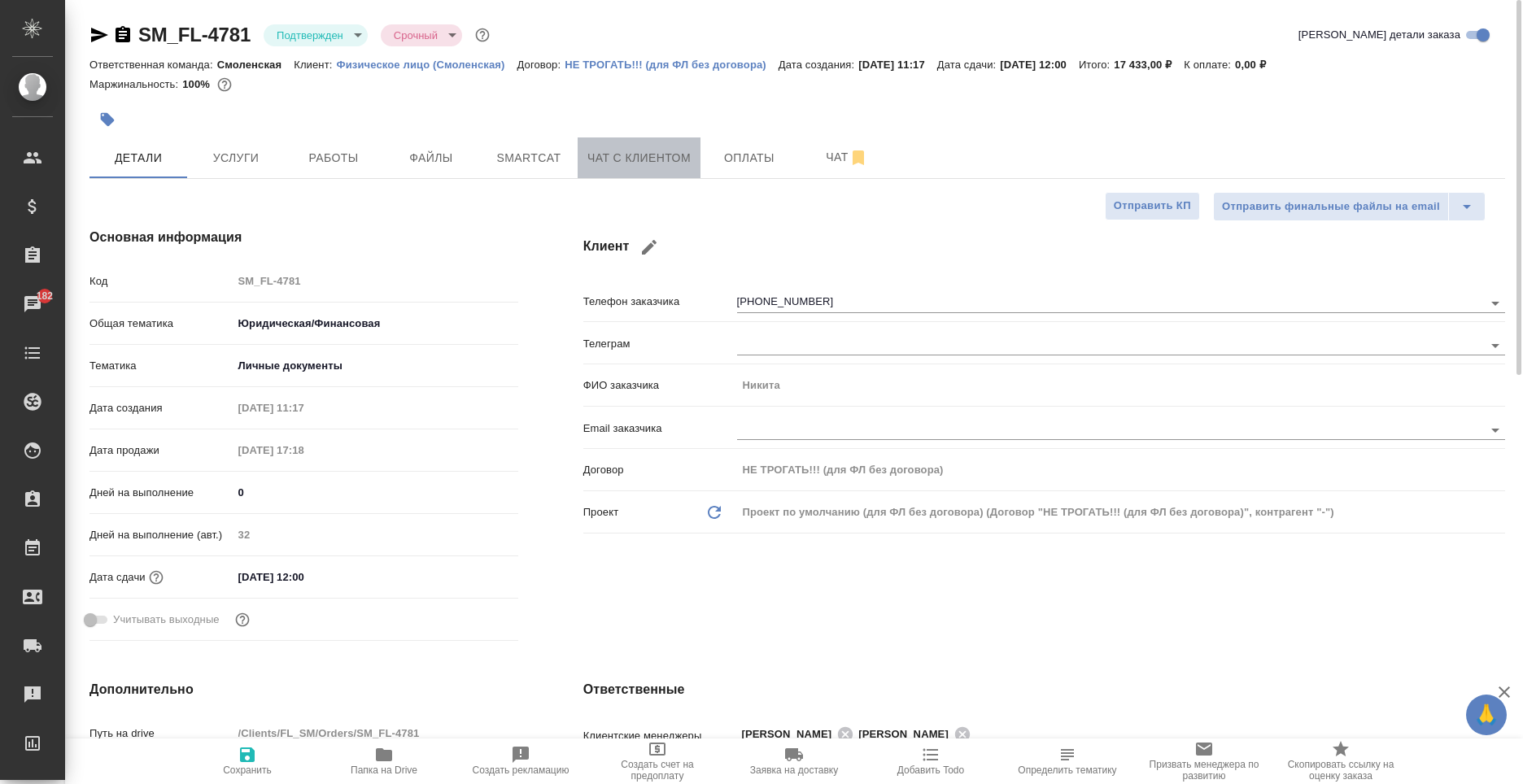
click at [614, 150] on span "Чат с клиентом" at bounding box center [639, 158] width 103 height 20
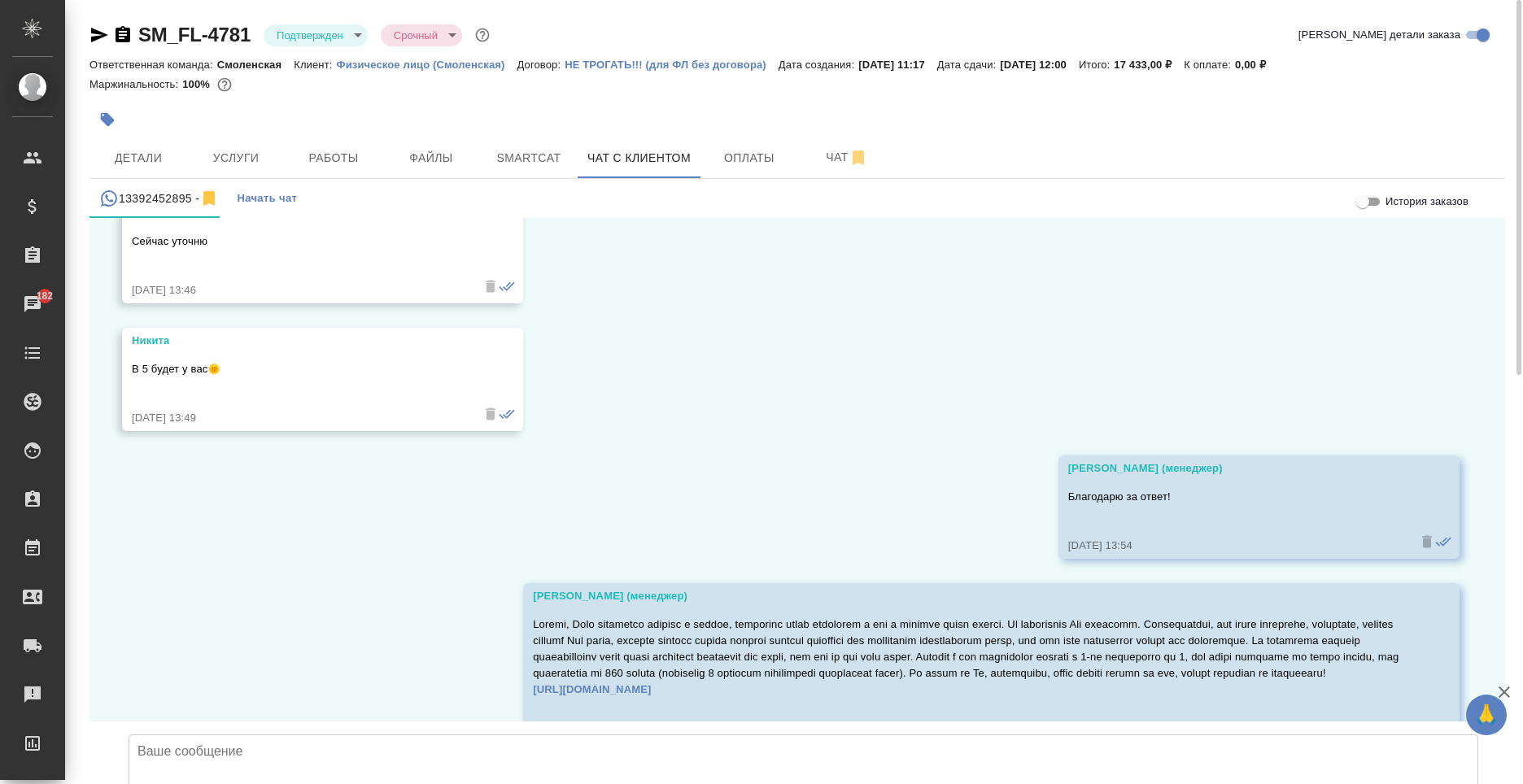
scroll to position [7698, 0]
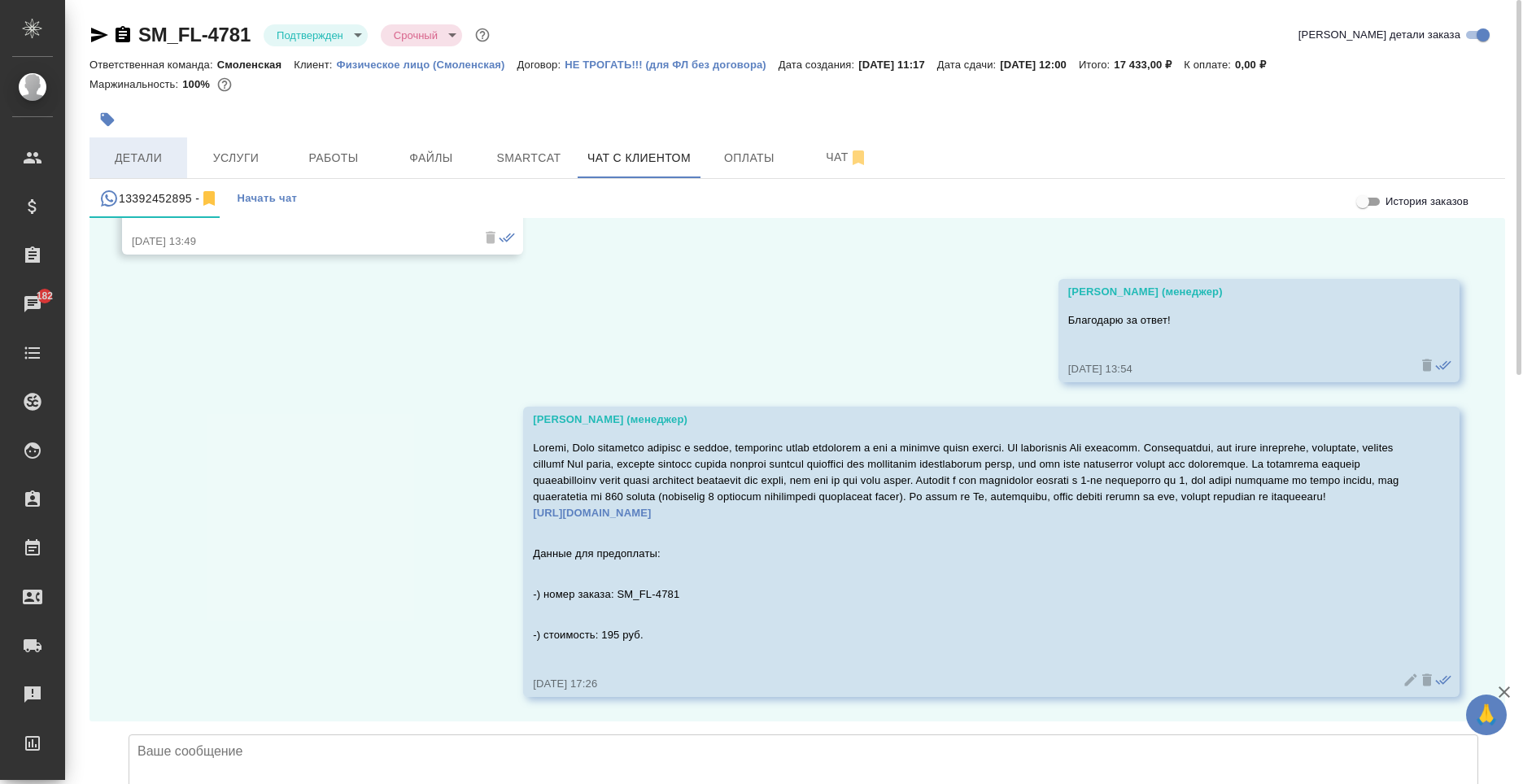
click at [145, 159] on span "Детали" at bounding box center [138, 158] width 78 height 20
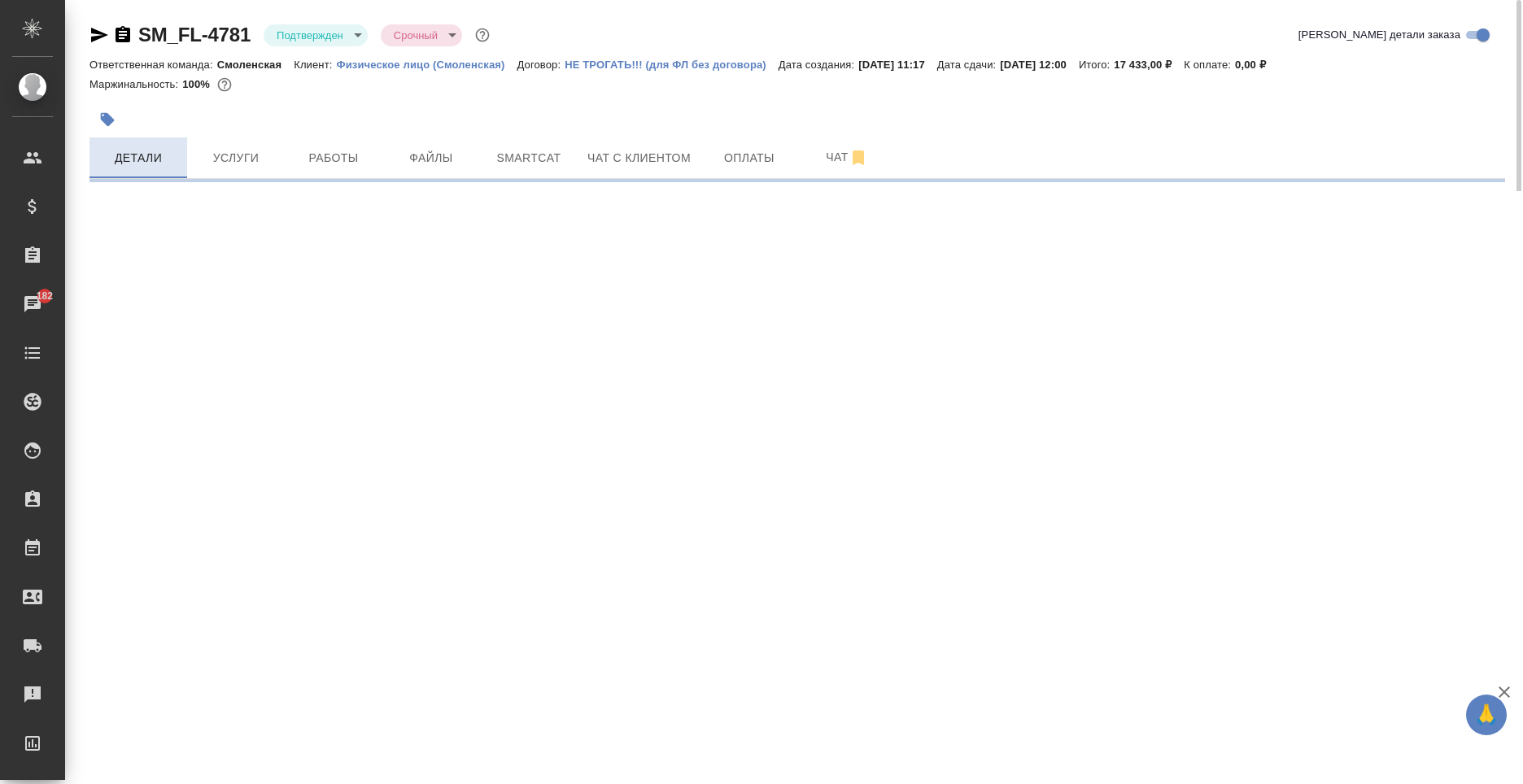
select select "RU"
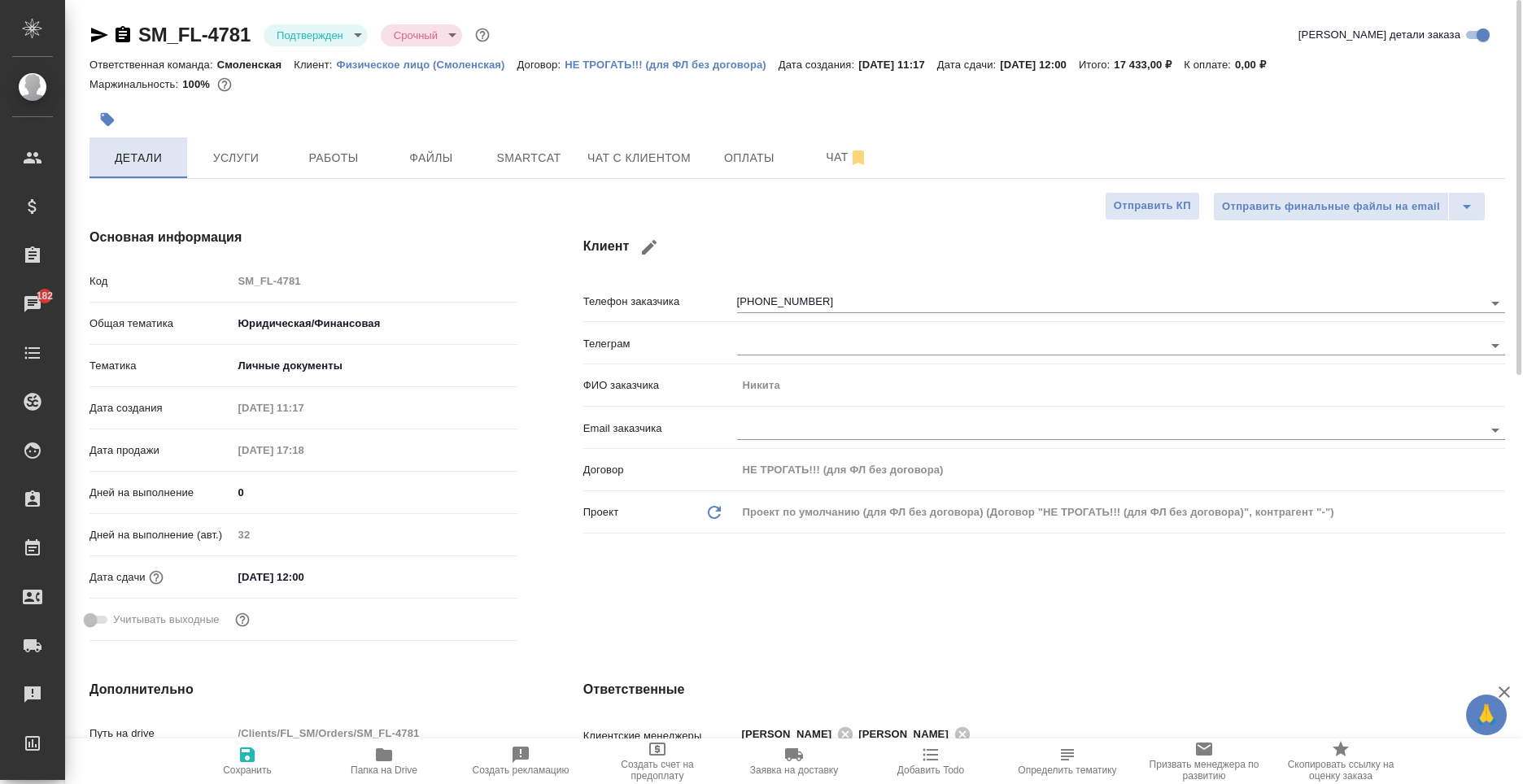
type textarea "x"
click at [396, 324] on body "🙏 .cls-1 fill:#fff; AWATERA Moskalets Alina Клиенты Спецификации Заказы 182 Чат…" at bounding box center [761, 392] width 1523 height 784
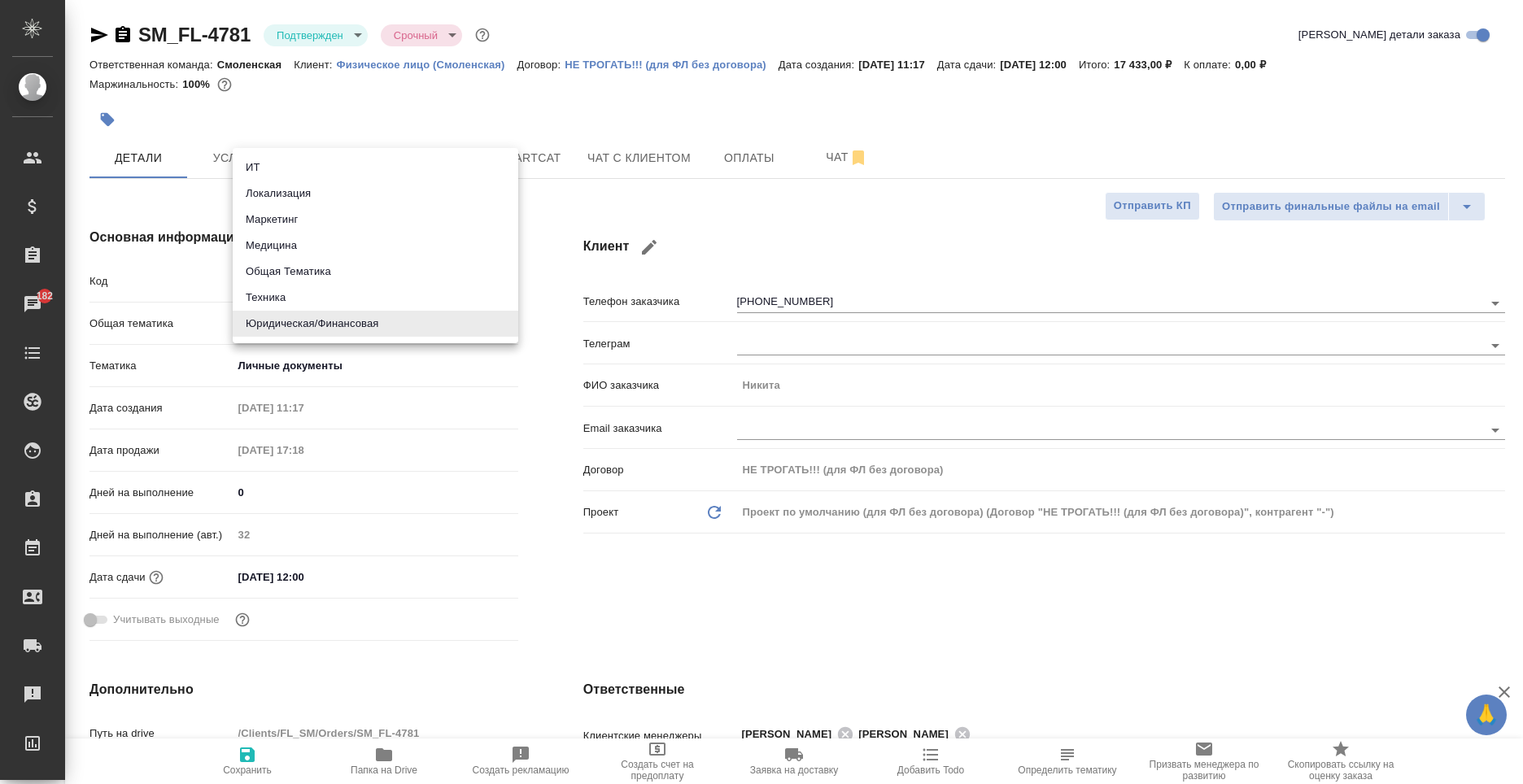
click at [554, 591] on div at bounding box center [761, 392] width 1523 height 784
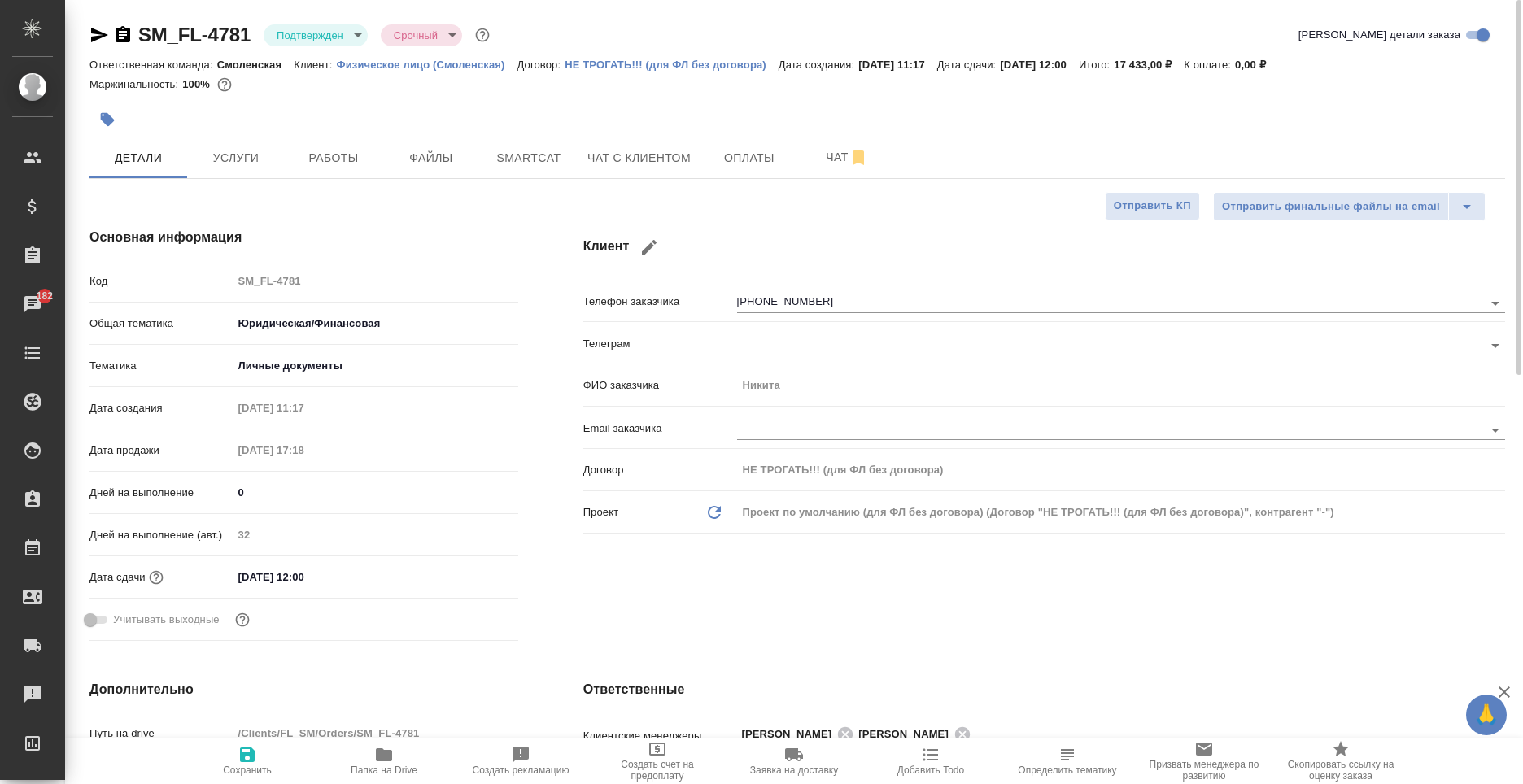
click at [379, 323] on body "🙏 .cls-1 fill:#fff; AWATERA Moskalets Alina Клиенты Спецификации Заказы 182 Чат…" at bounding box center [761, 392] width 1523 height 784
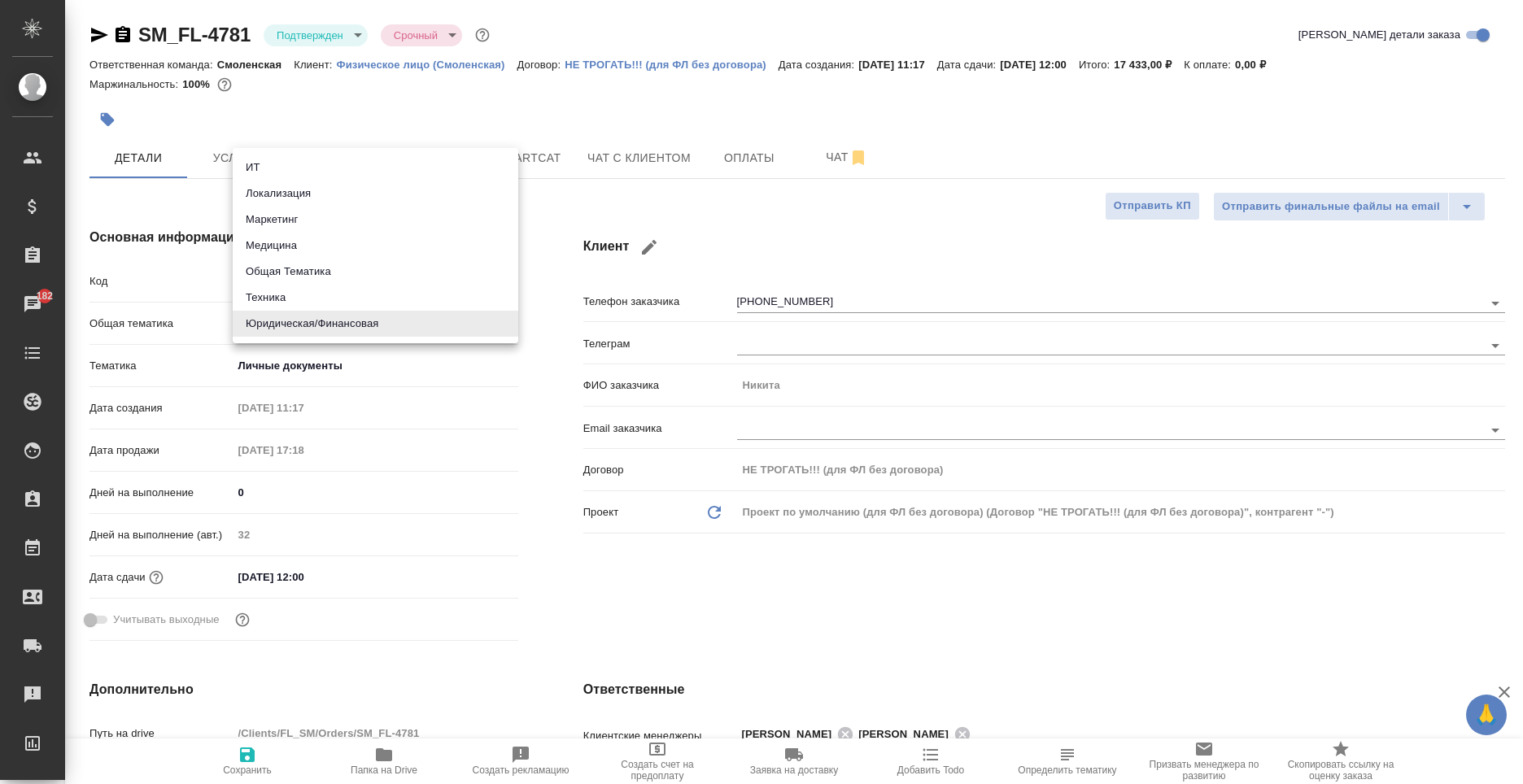
click at [381, 317] on li "Юридическая/Финансовая" at bounding box center [375, 323] width 286 height 26
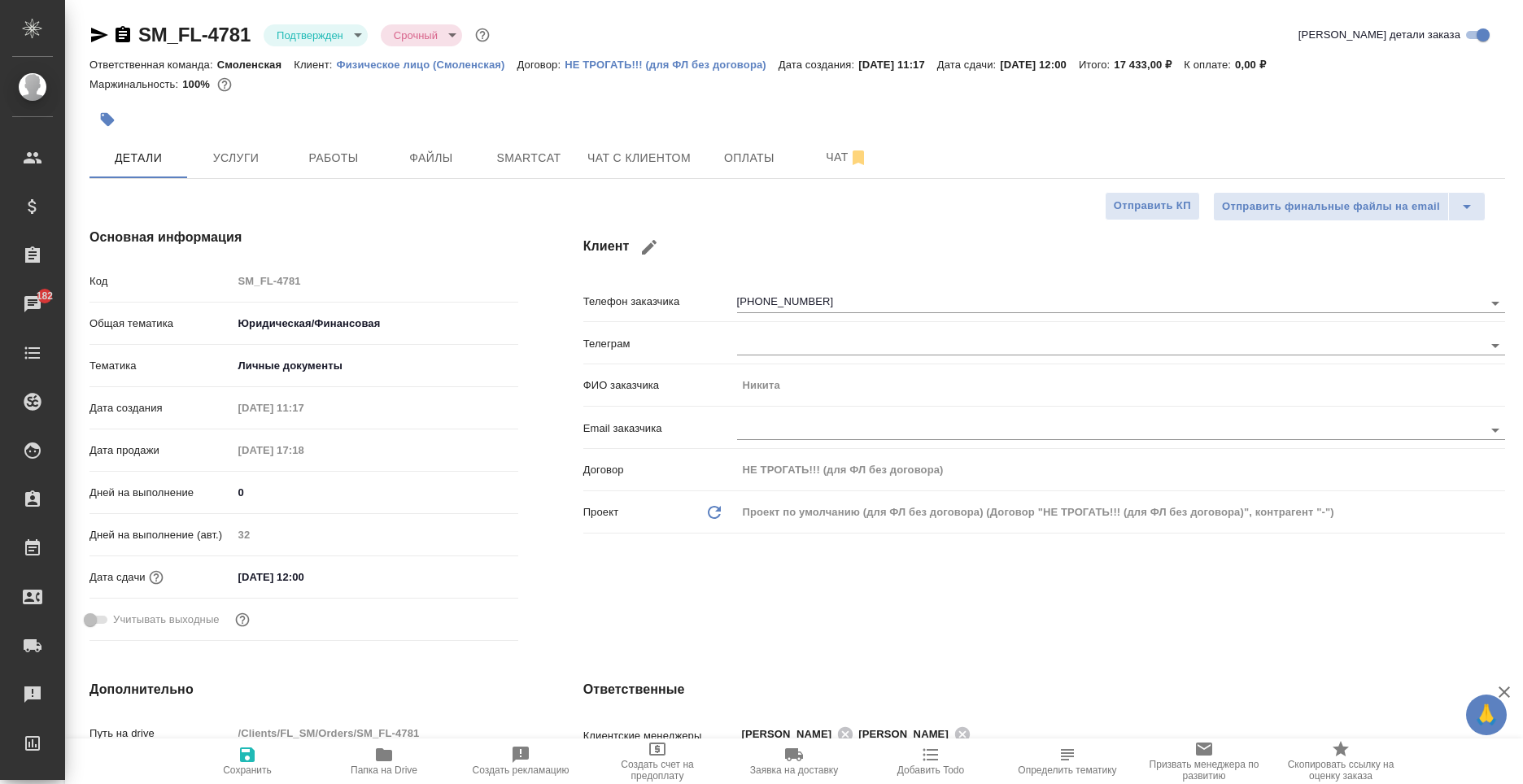
click at [382, 363] on body "🙏 .cls-1 fill:#fff; AWATERA Moskalets Alina Клиенты Спецификации Заказы 182 Чат…" at bounding box center [761, 392] width 1523 height 784
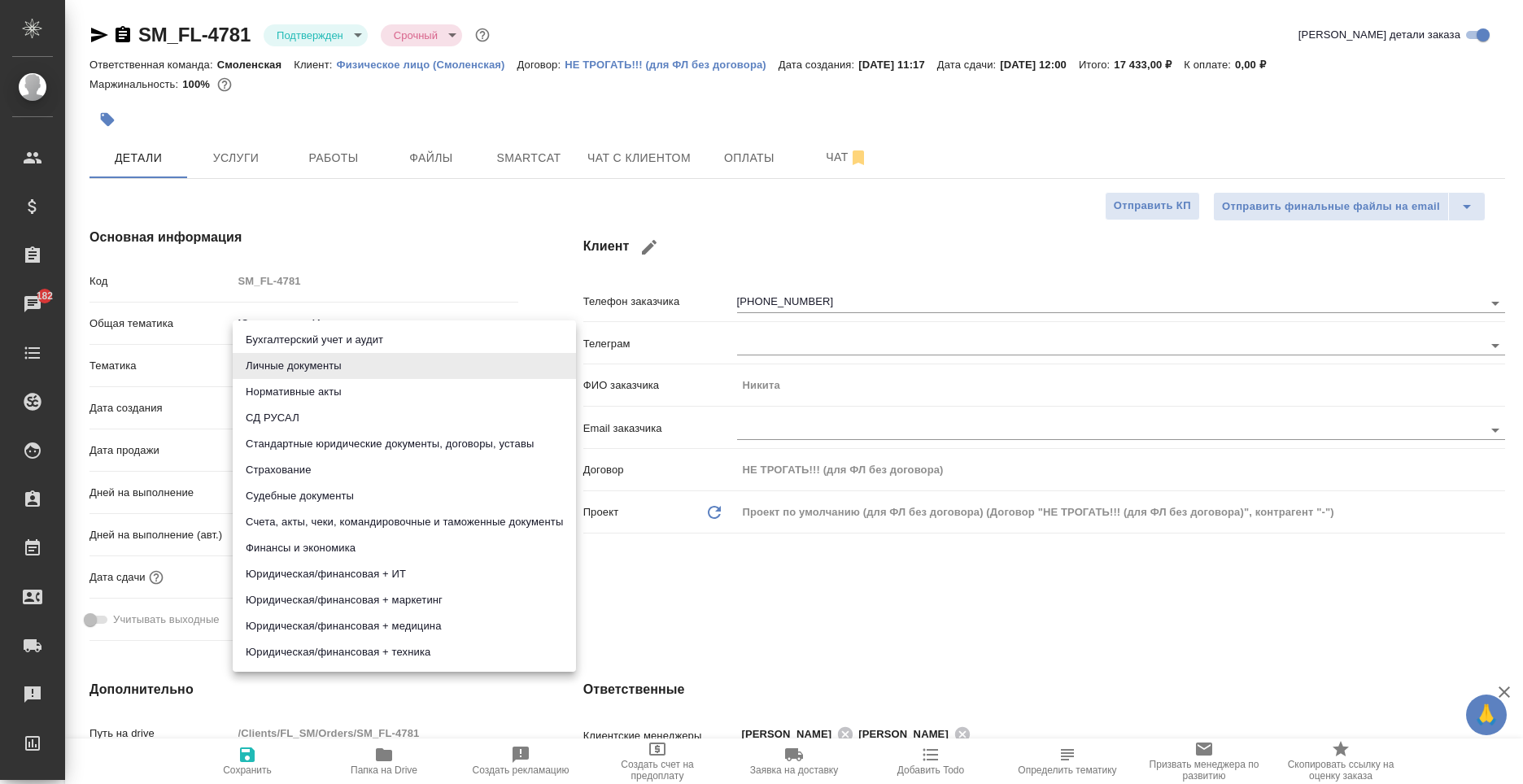
click at [464, 265] on div at bounding box center [761, 392] width 1523 height 784
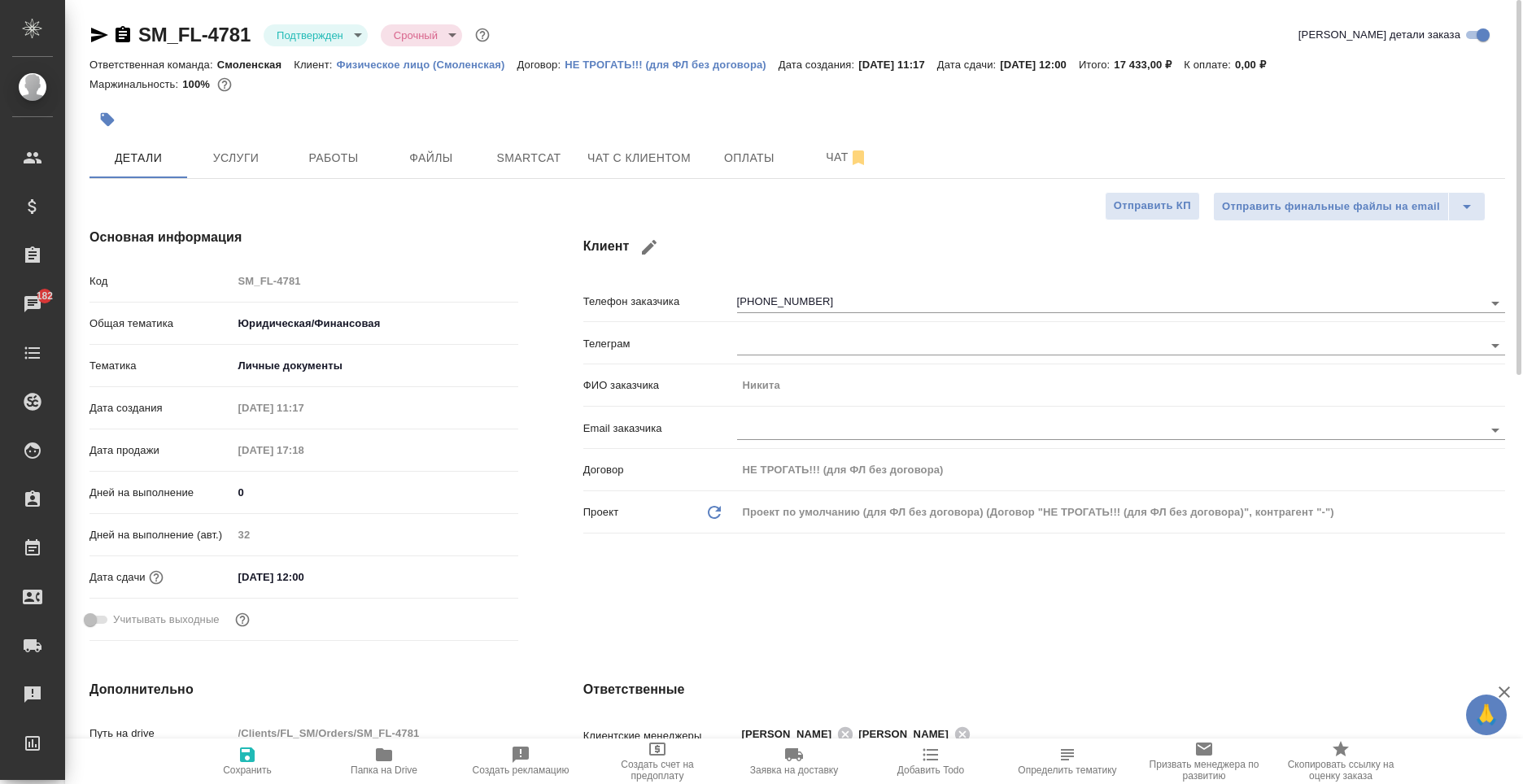
click at [379, 362] on body "🙏 .cls-1 fill:#fff; AWATERA Moskalets Alina Клиенты Спецификации Заказы 182 Чат…" at bounding box center [761, 392] width 1523 height 784
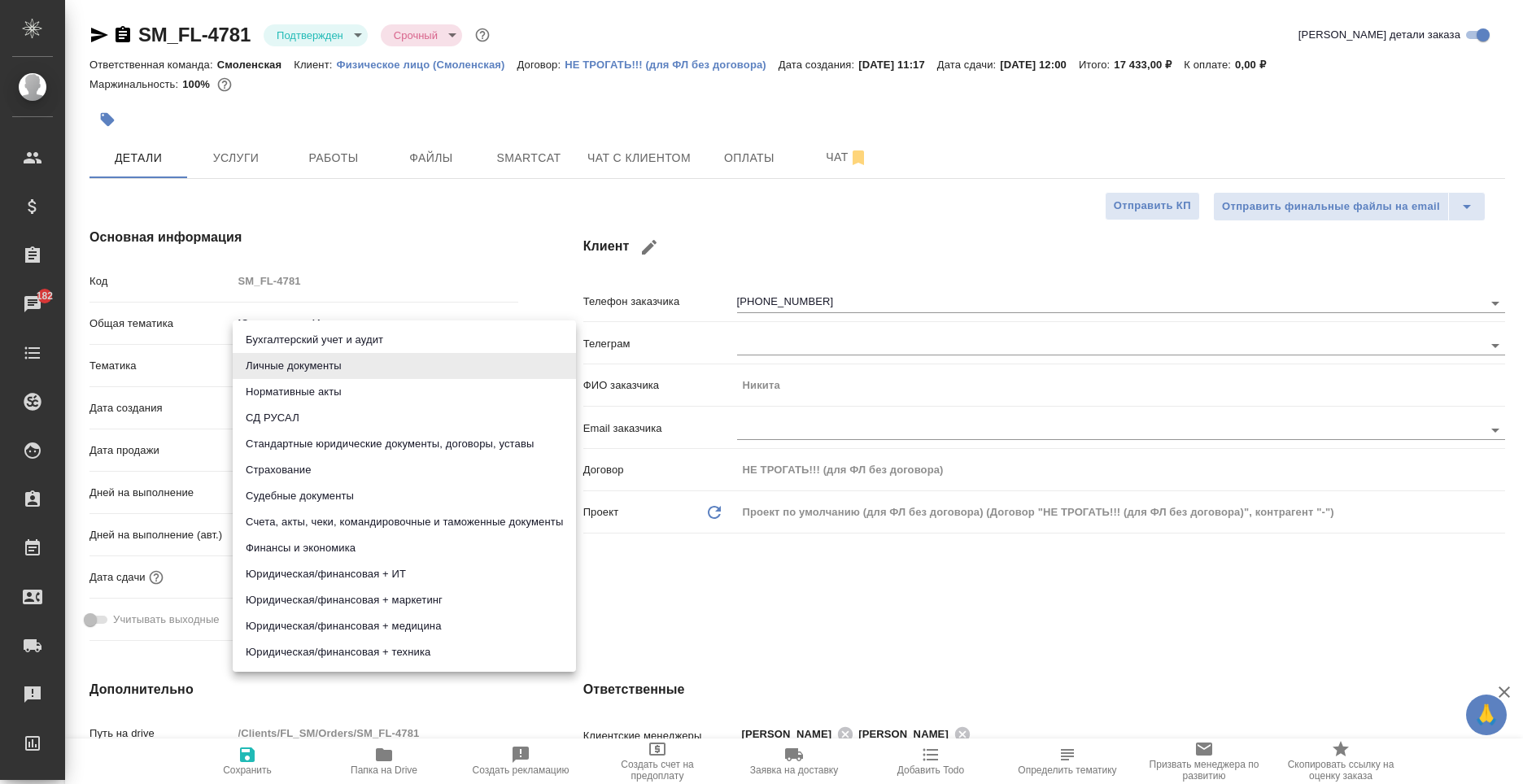
click at [397, 296] on div at bounding box center [761, 392] width 1523 height 784
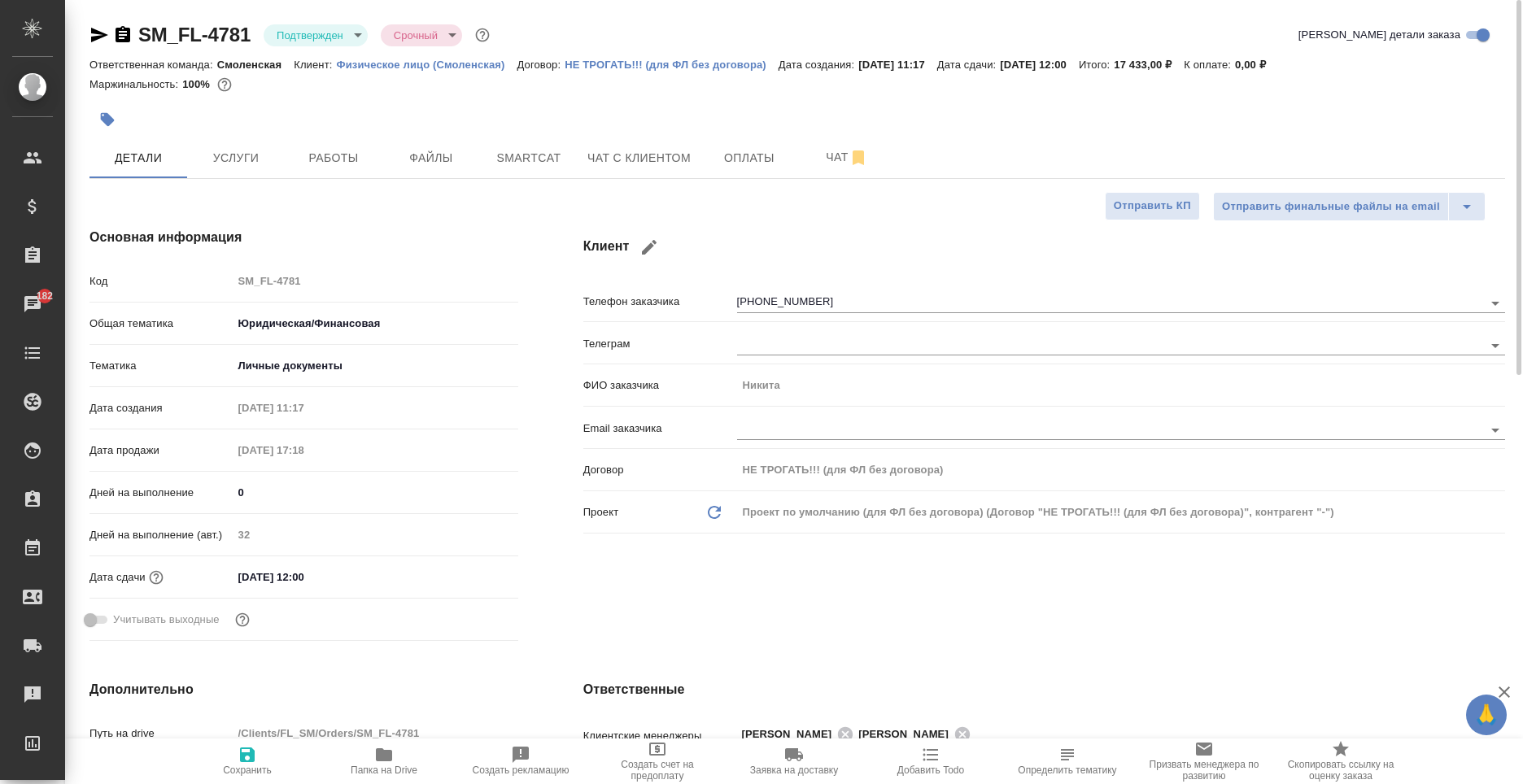
click at [358, 333] on body "🙏 .cls-1 fill:#fff; AWATERA Moskalets Alina Клиенты Спецификации Заказы 182 Чат…" at bounding box center [761, 392] width 1523 height 784
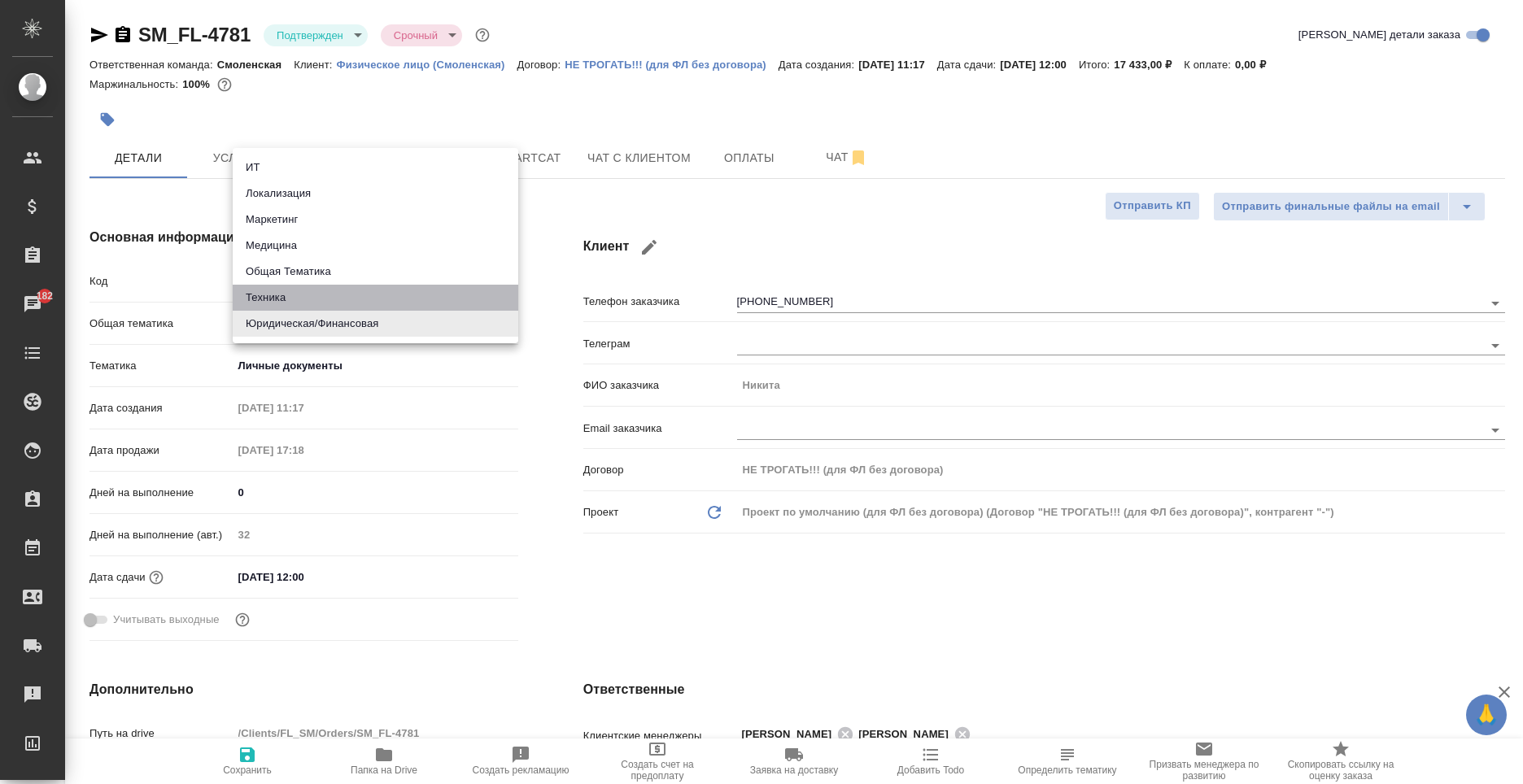
click at [356, 299] on li "Техника" at bounding box center [375, 297] width 286 height 26
type input "tech"
type textarea "x"
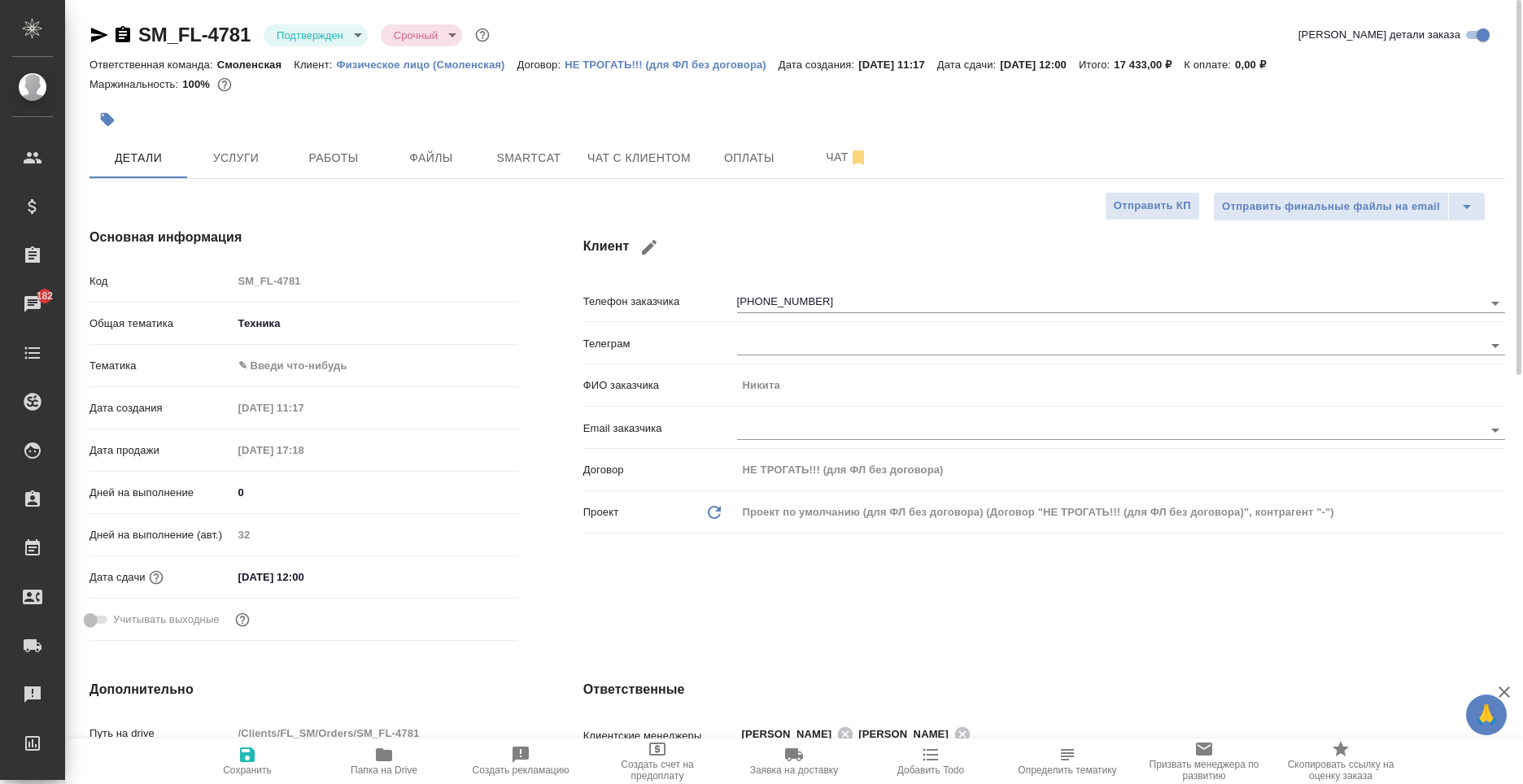
click at [328, 363] on body "🙏 .cls-1 fill:#fff; AWATERA Moskalets Alina Клиенты Спецификации Заказы 182 Чат…" at bounding box center [761, 392] width 1523 height 784
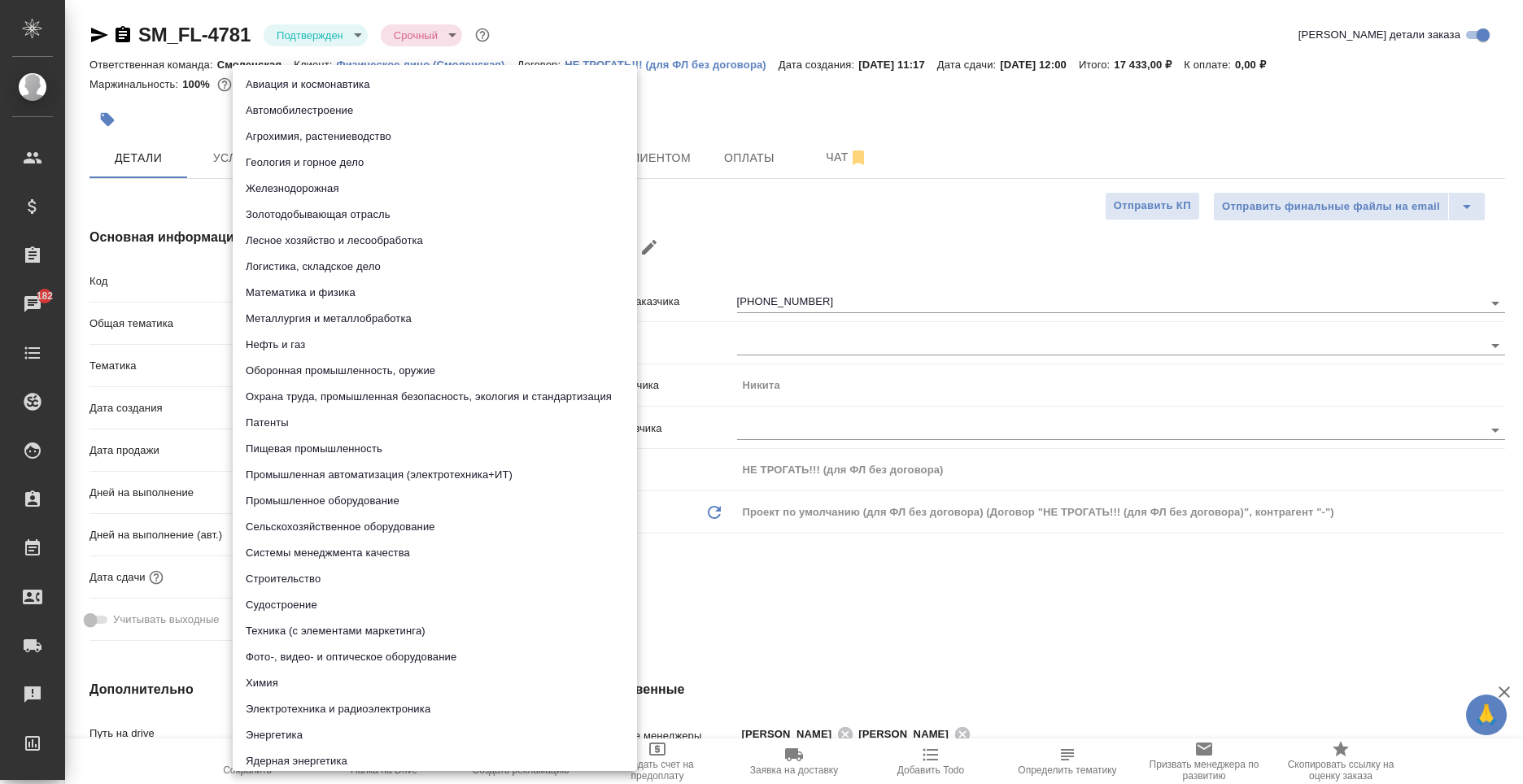
click at [854, 644] on div at bounding box center [761, 392] width 1523 height 784
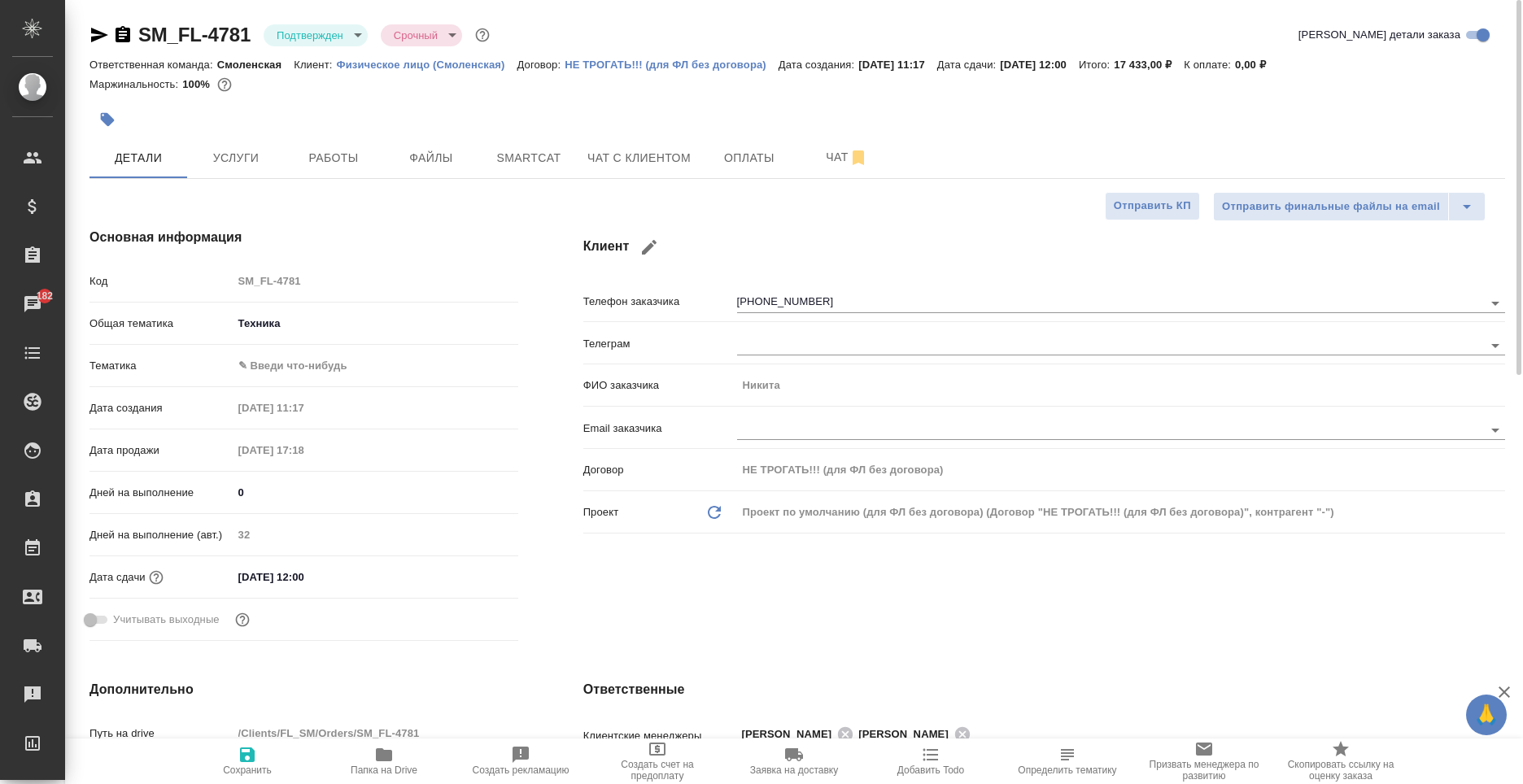
click at [333, 363] on body "🙏 .cls-1 fill:#fff; AWATERA Moskalets Alina Клиенты Спецификации Заказы 182 Чат…" at bounding box center [761, 392] width 1523 height 784
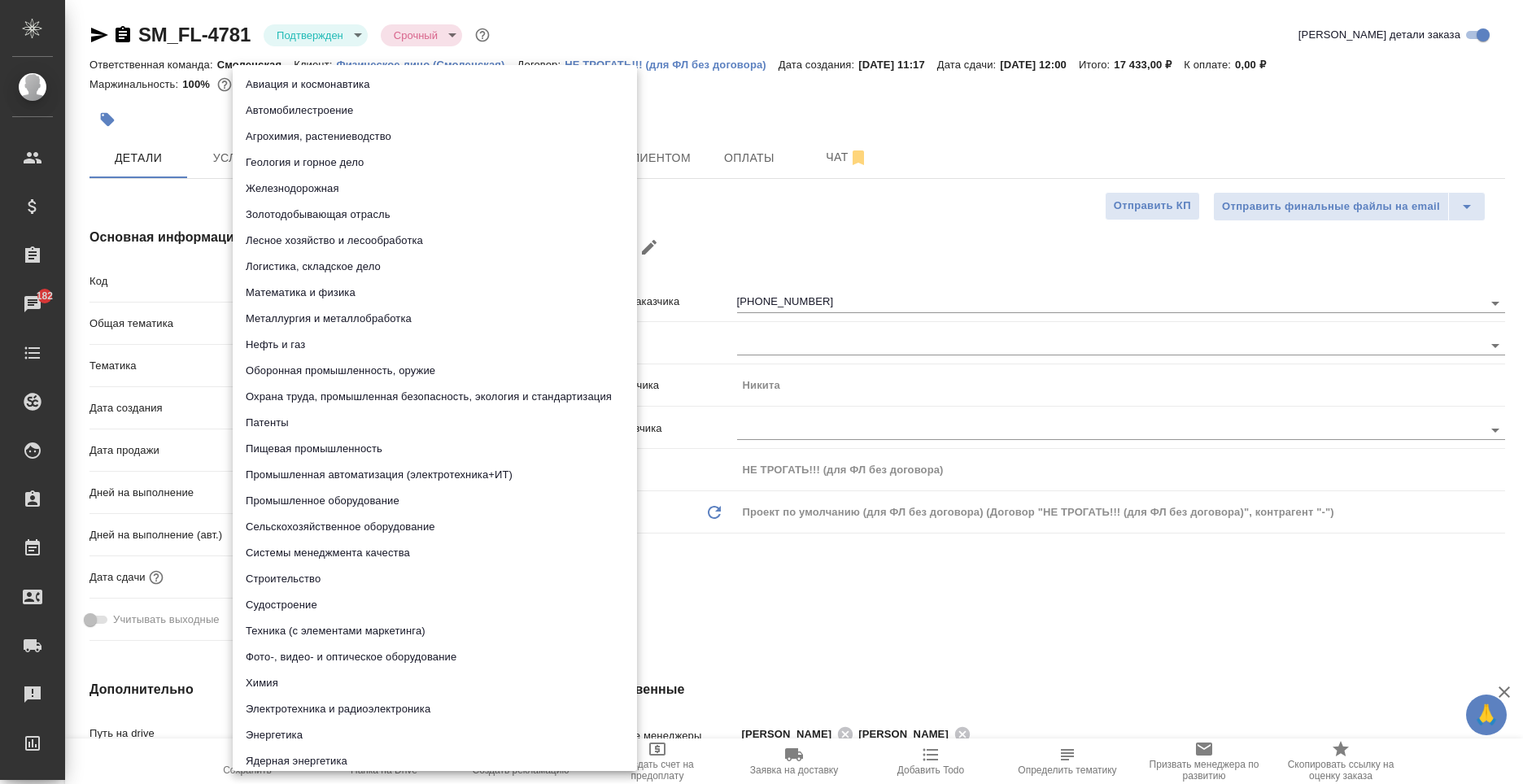
click at [761, 280] on div at bounding box center [761, 392] width 1523 height 784
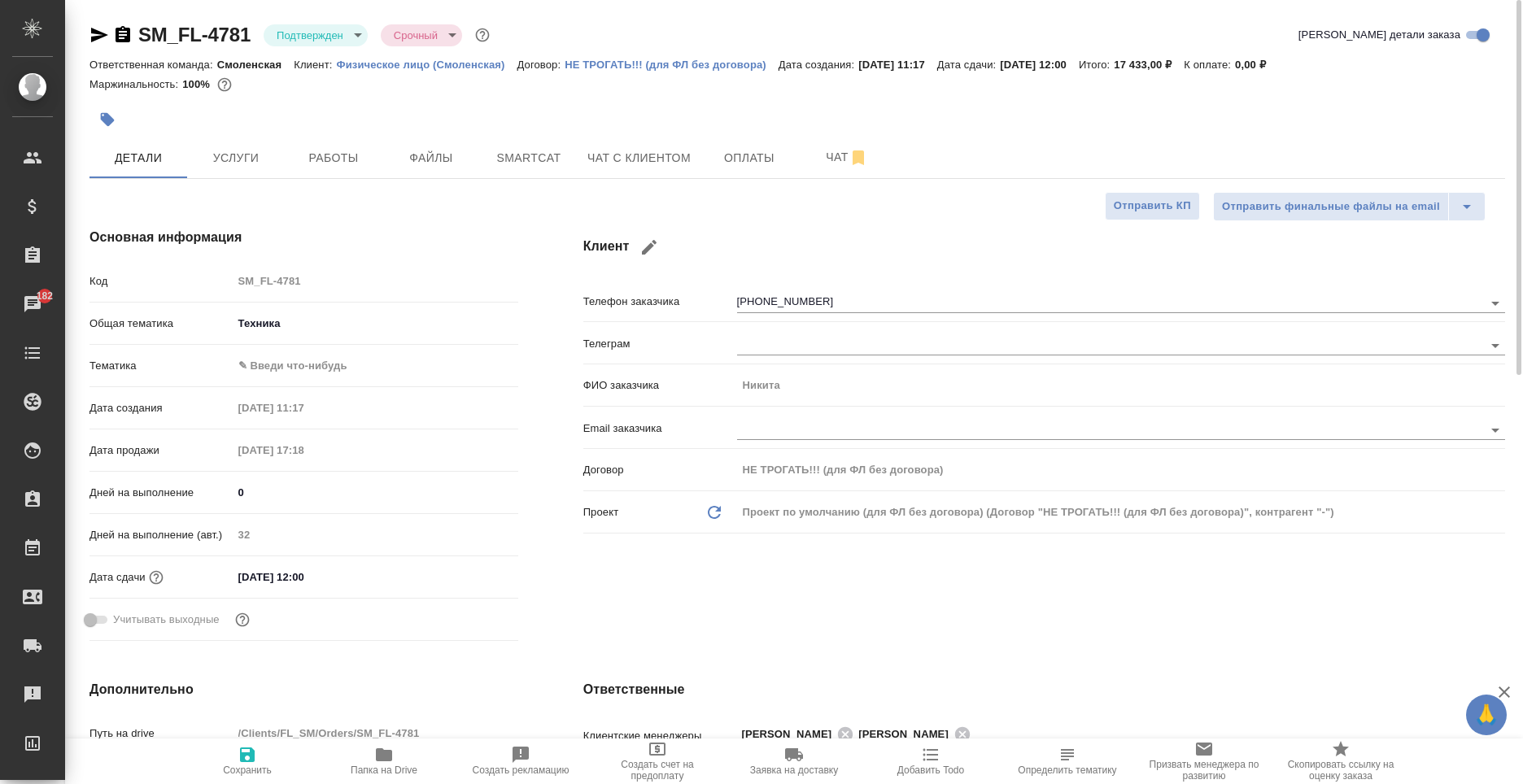
click at [233, 336] on body "🙏 .cls-1 fill:#fff; AWATERA Moskalets Alina Клиенты Спецификации Заказы 182 Чат…" at bounding box center [761, 392] width 1523 height 784
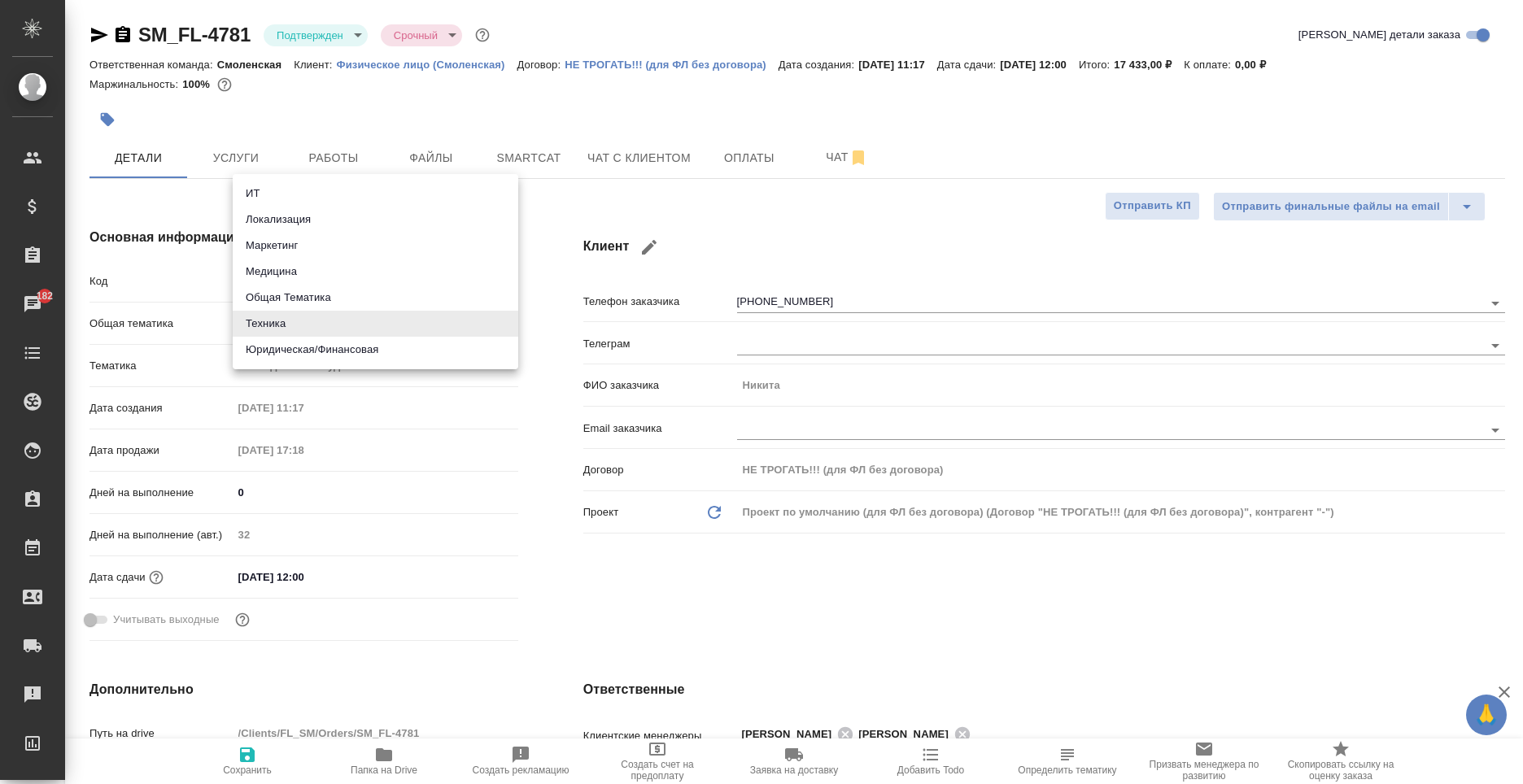
click at [314, 354] on li "Юридическая/Финансовая" at bounding box center [375, 350] width 286 height 26
type input "yr-fn"
type textarea "x"
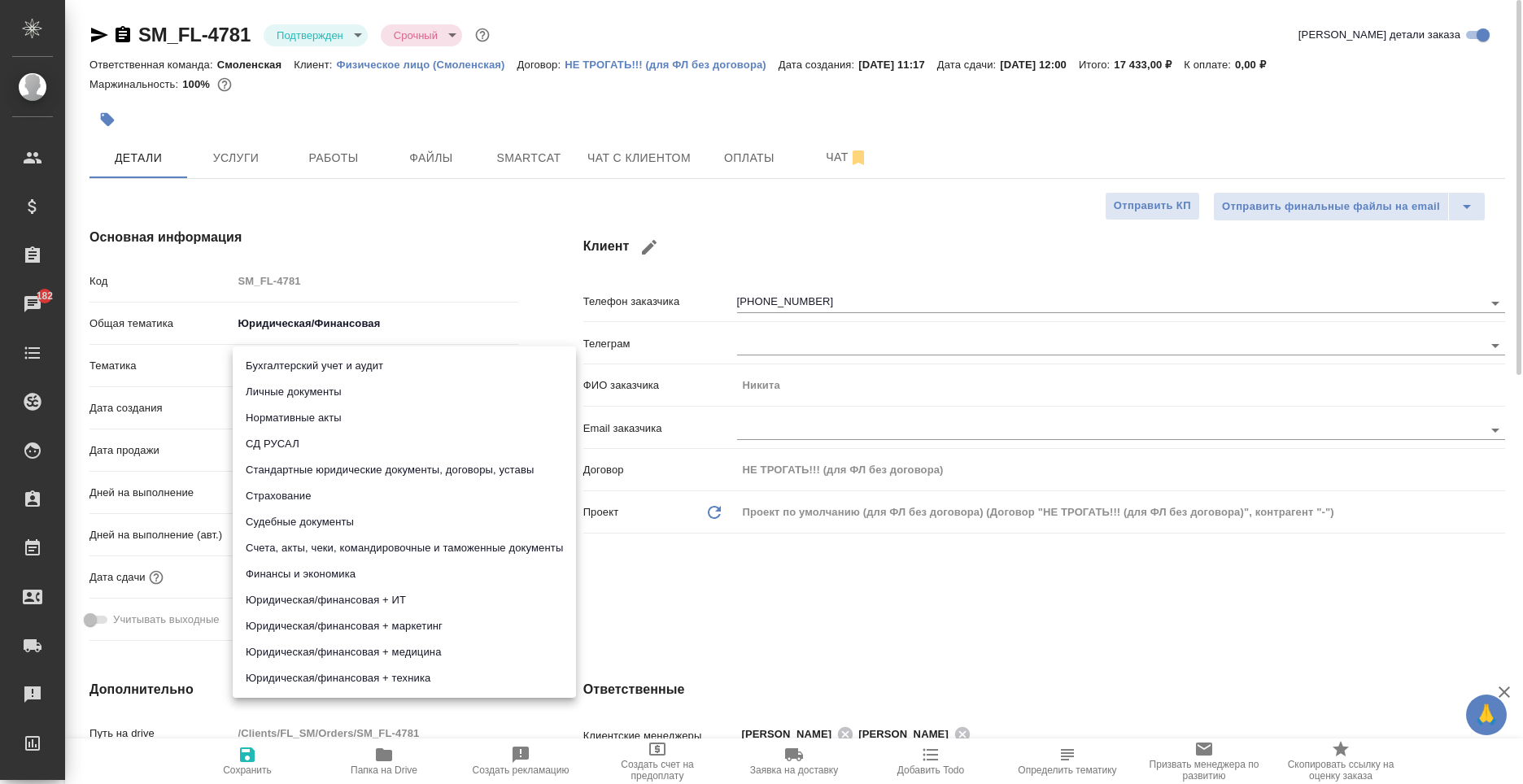
click at [306, 364] on body "🙏 .cls-1 fill:#fff; AWATERA Moskalets Alina Клиенты Спецификации Заказы 182 Чат…" at bounding box center [761, 392] width 1523 height 784
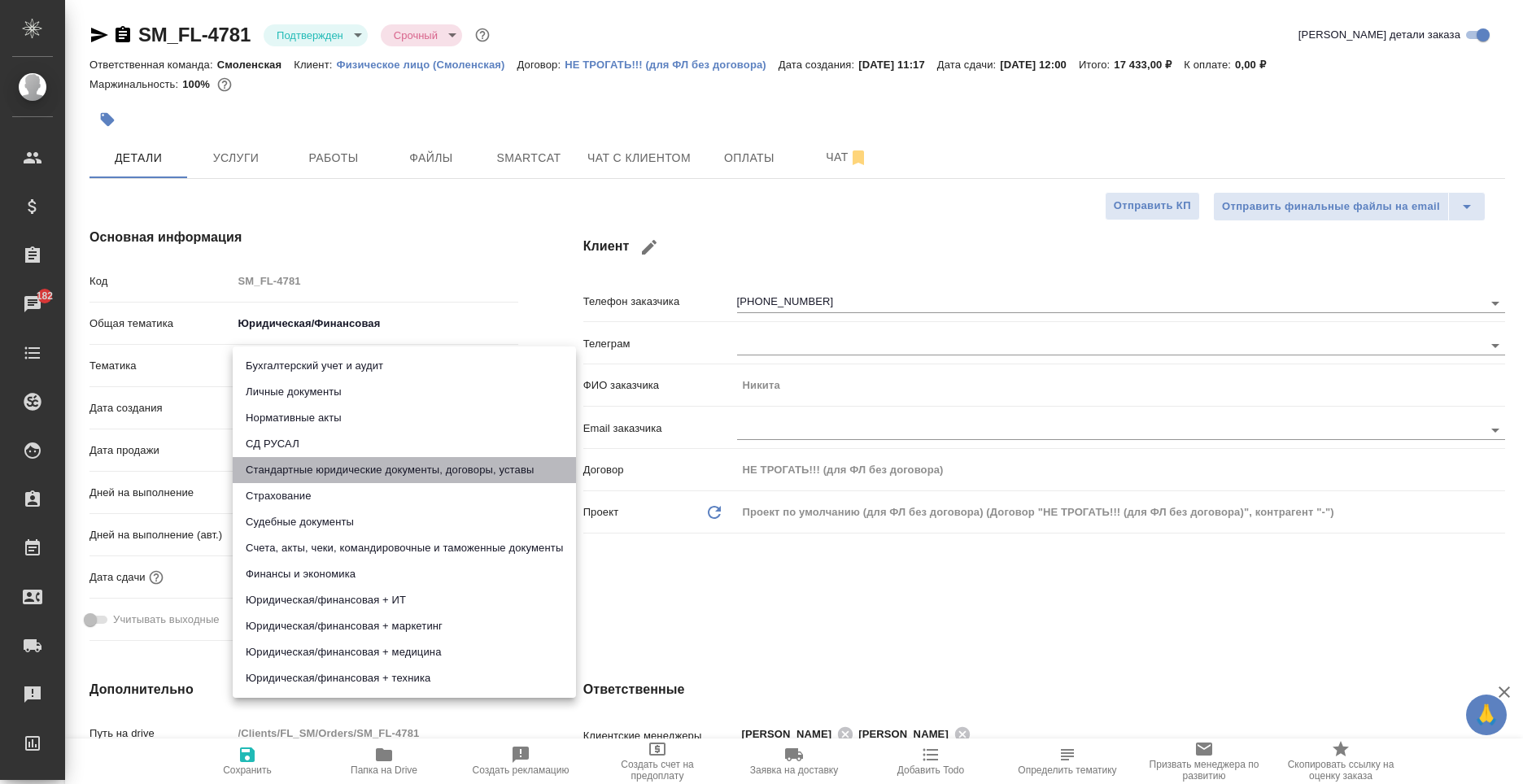
click at [369, 459] on li "Стандартные юридические документы, договоры, уставы" at bounding box center [404, 470] width 344 height 26
type input "5f647205b73bc97568ca66bf"
type textarea "x"
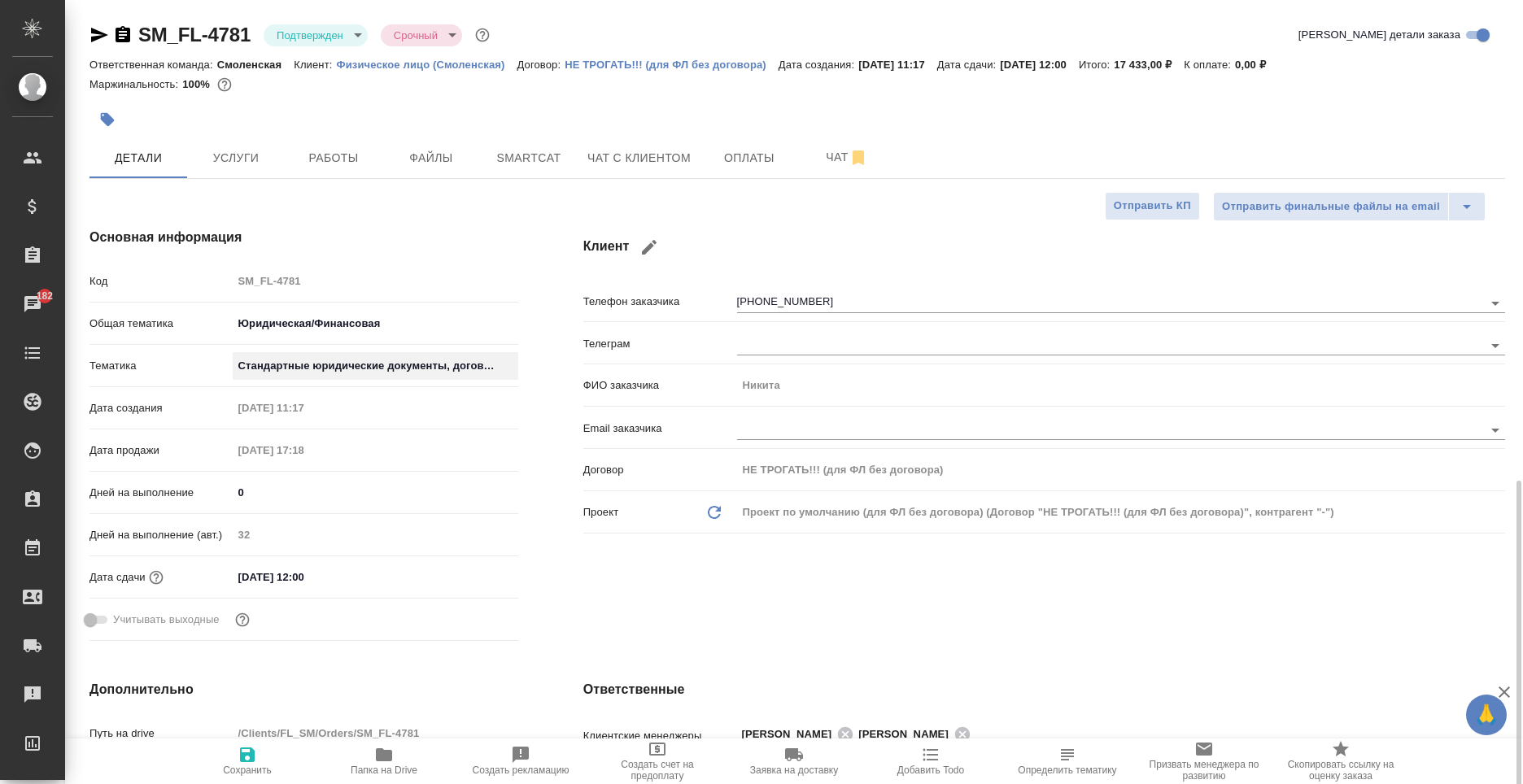
scroll to position [407, 0]
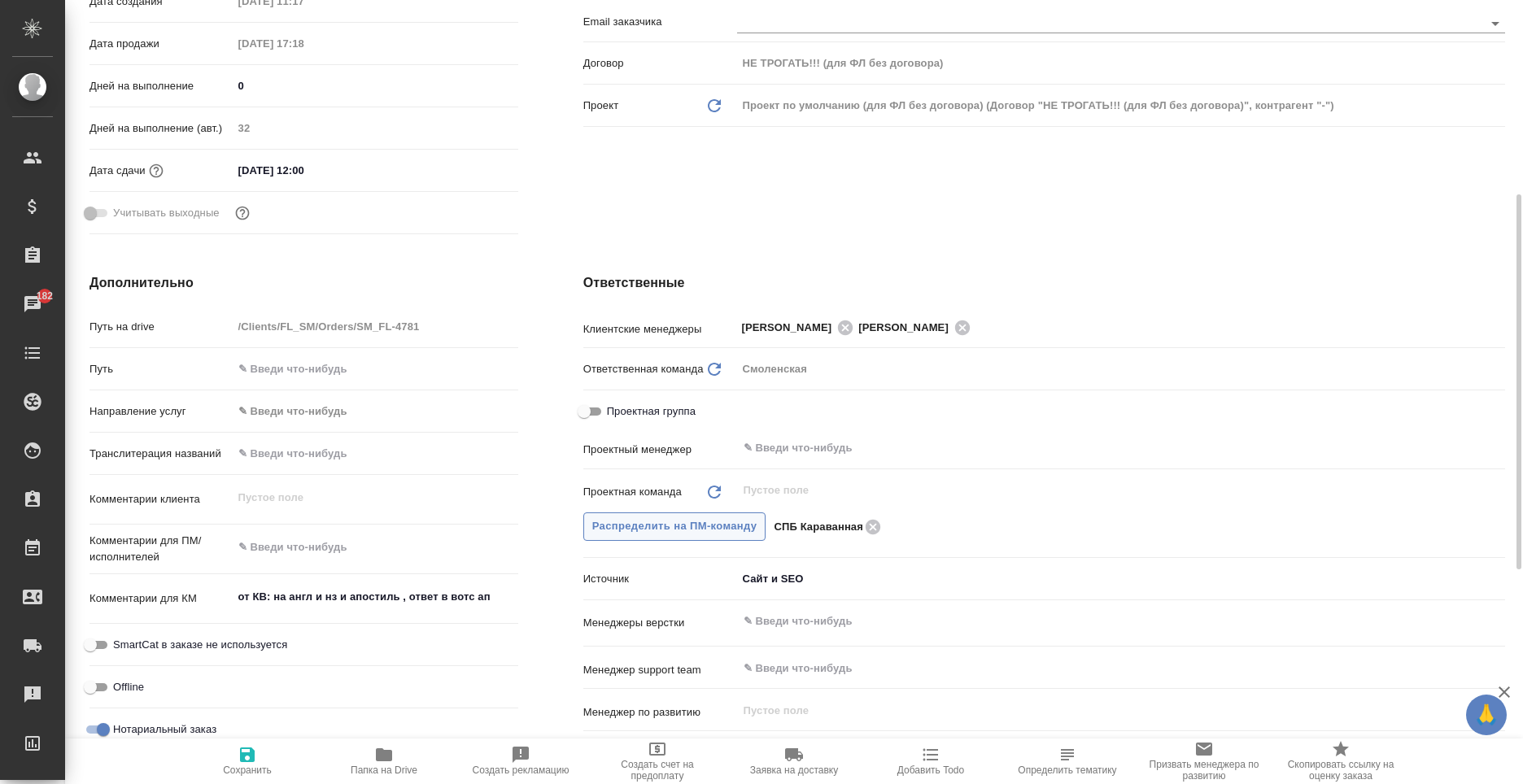
click at [674, 521] on span "Распределить на ПМ-команду" at bounding box center [675, 526] width 165 height 19
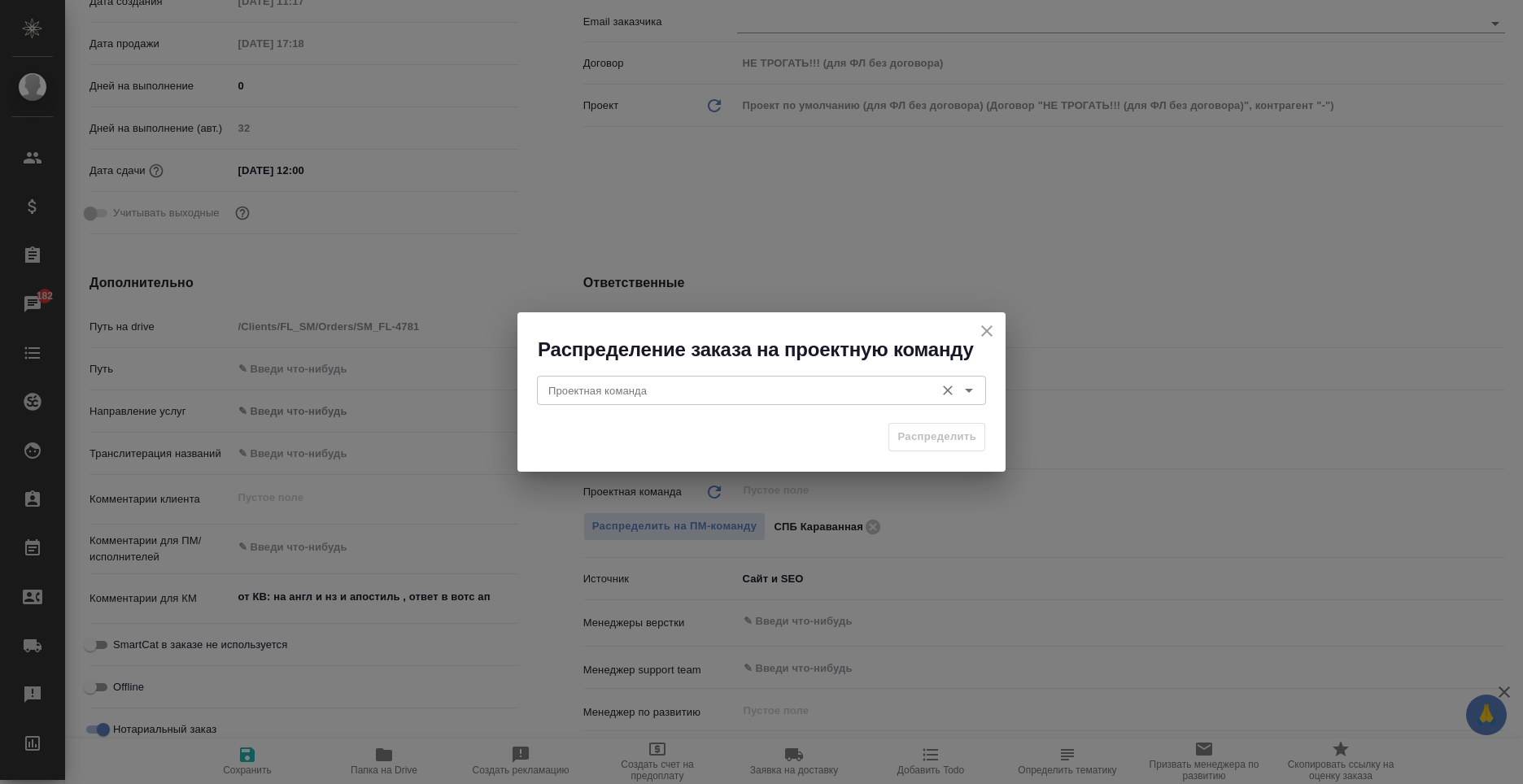
click at [639, 382] on input "Проектная команда" at bounding box center [733, 390] width 384 height 20
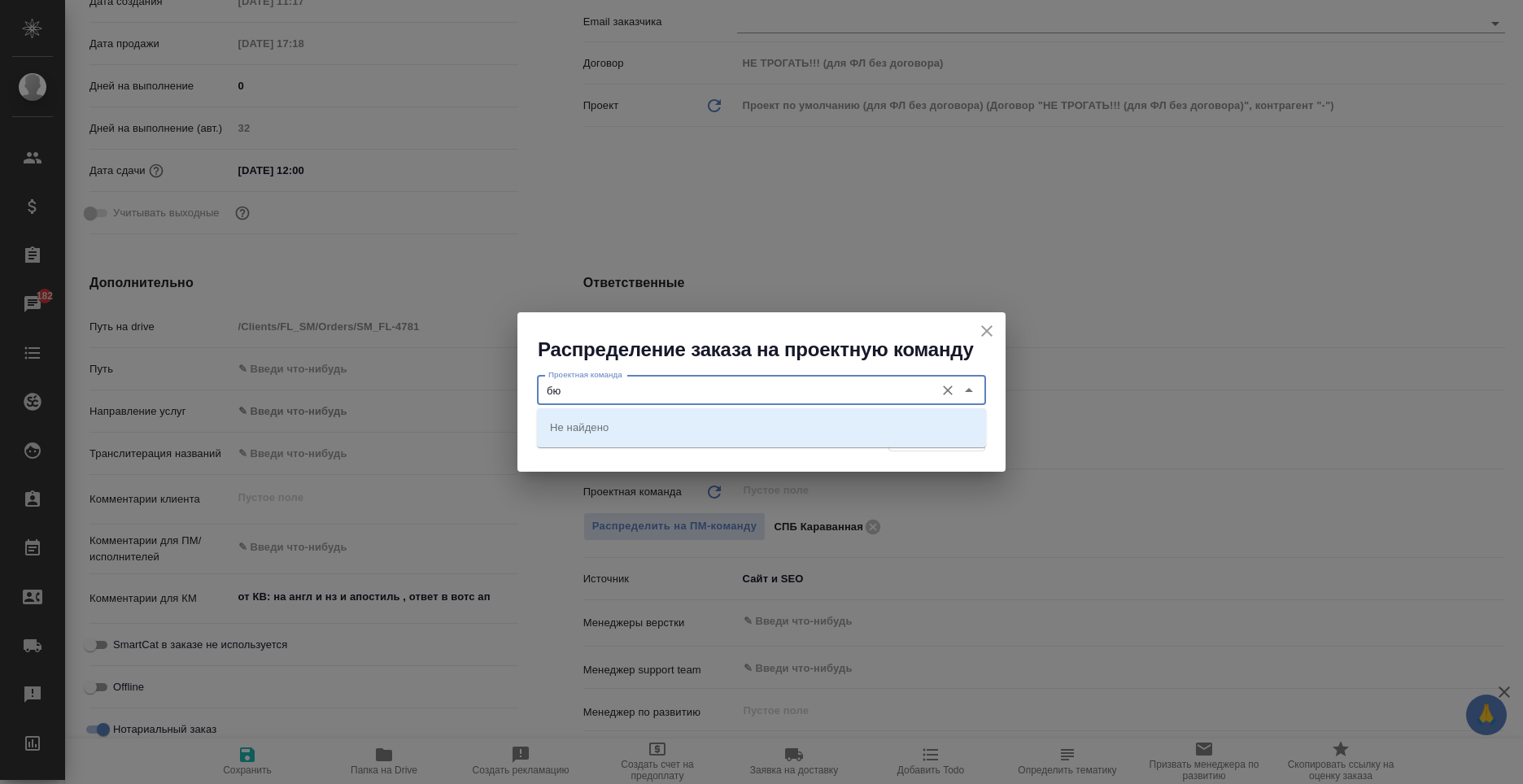
type input "б"
click at [644, 438] on li "Юридический" at bounding box center [762, 427] width 450 height 29
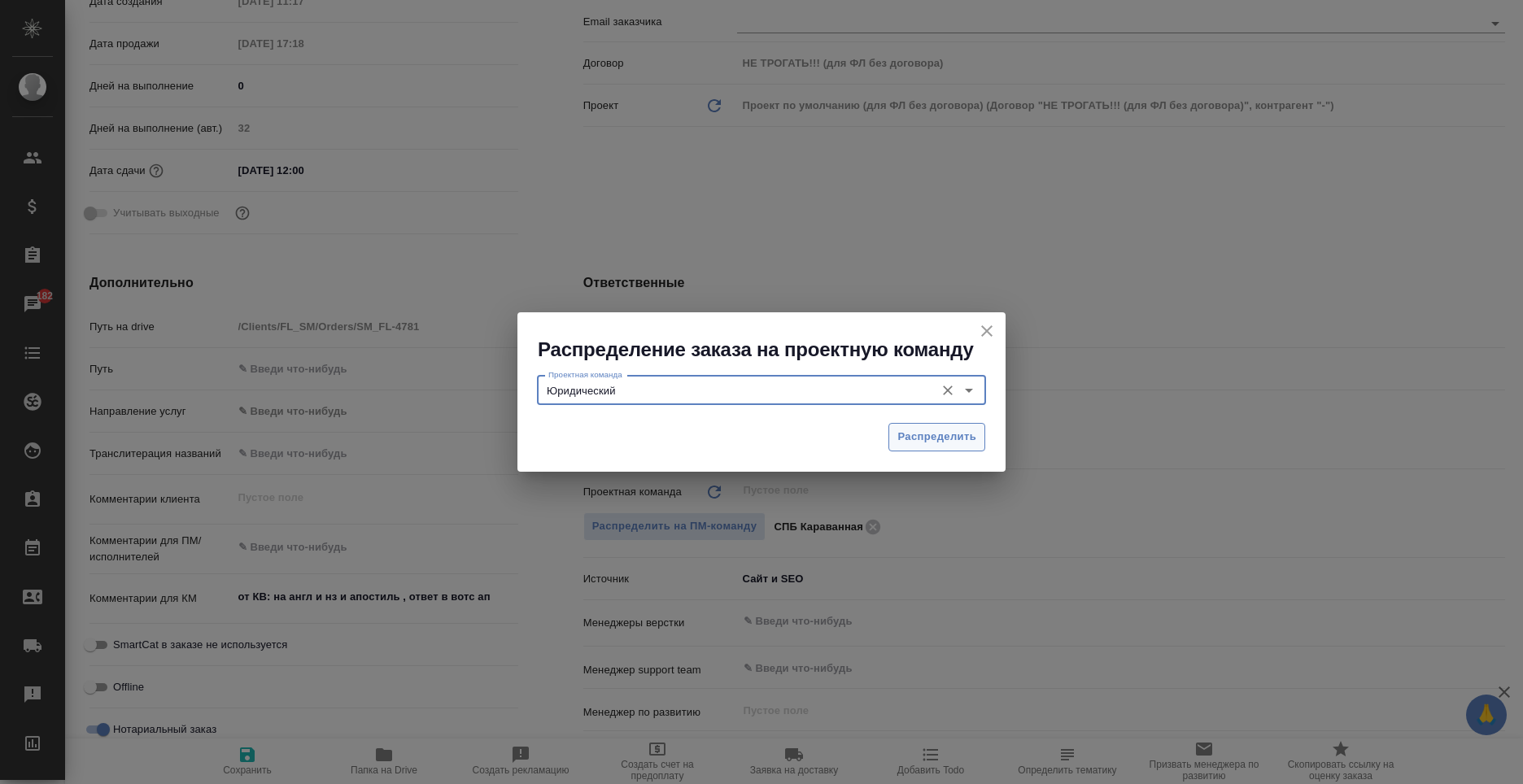
type input "Юридический"
click at [932, 443] on span "Распределить" at bounding box center [936, 437] width 79 height 19
type textarea "x"
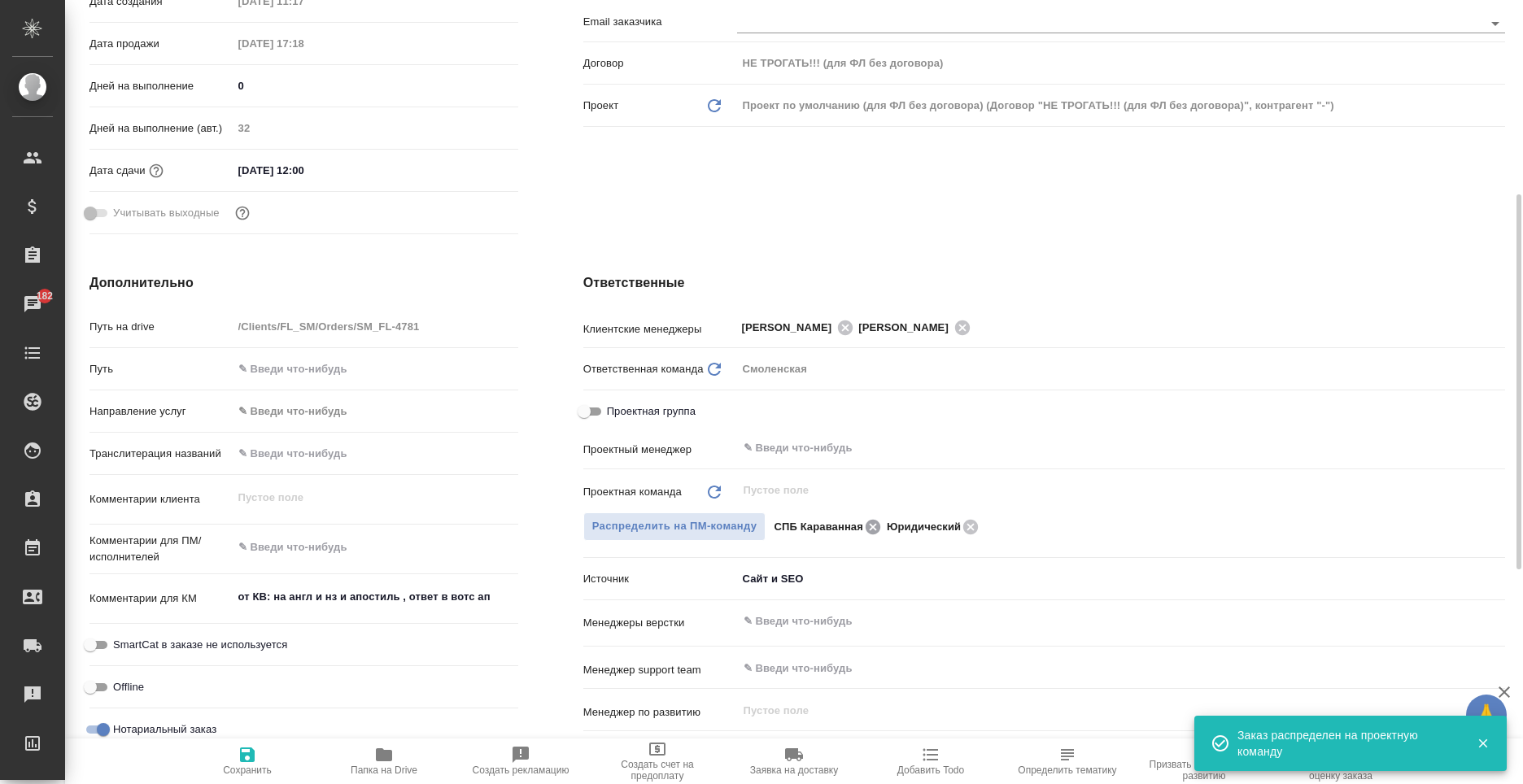
click at [874, 522] on icon at bounding box center [873, 526] width 15 height 15
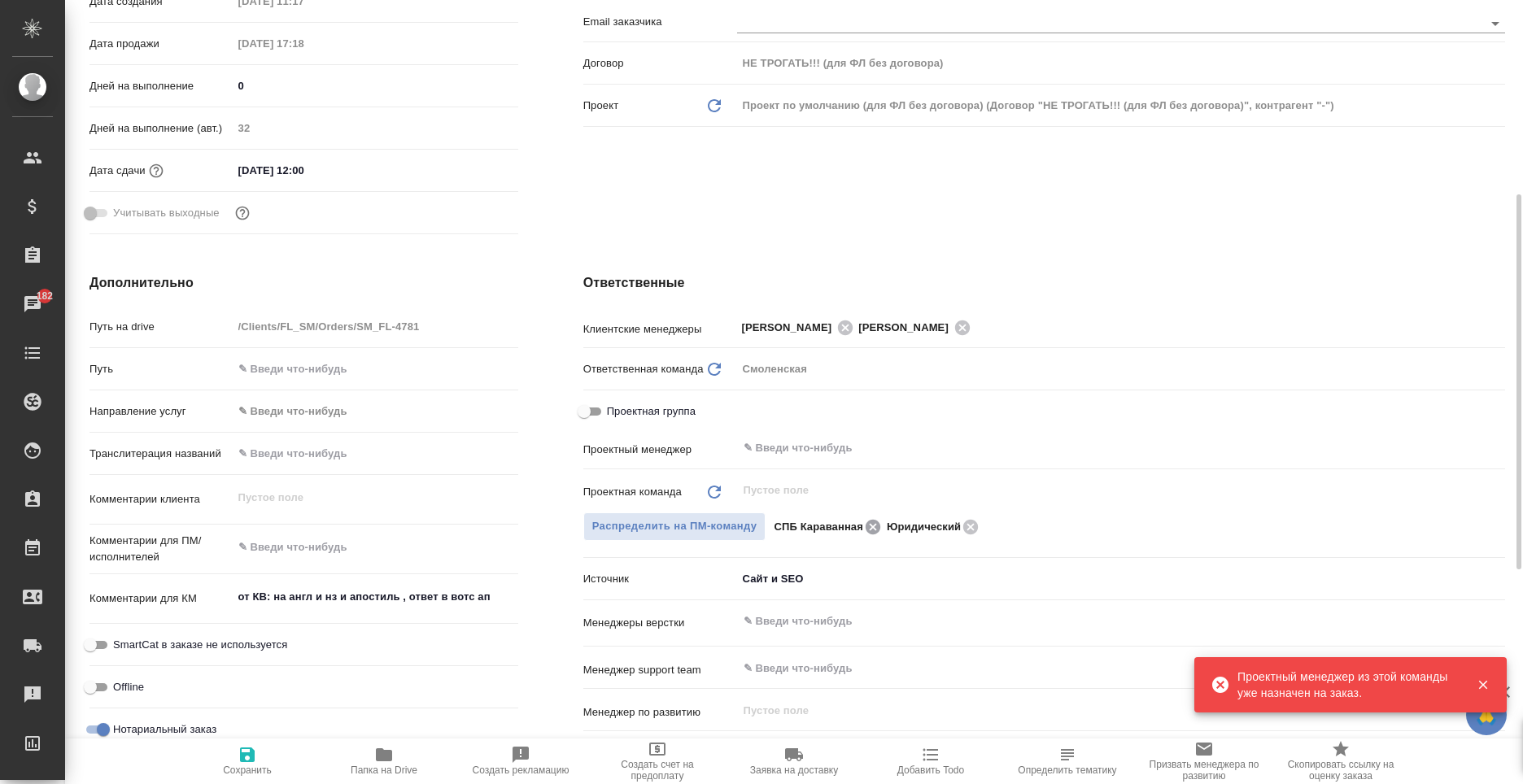
click at [871, 525] on icon at bounding box center [873, 526] width 20 height 18
click at [828, 456] on input "text" at bounding box center [1093, 448] width 704 height 20
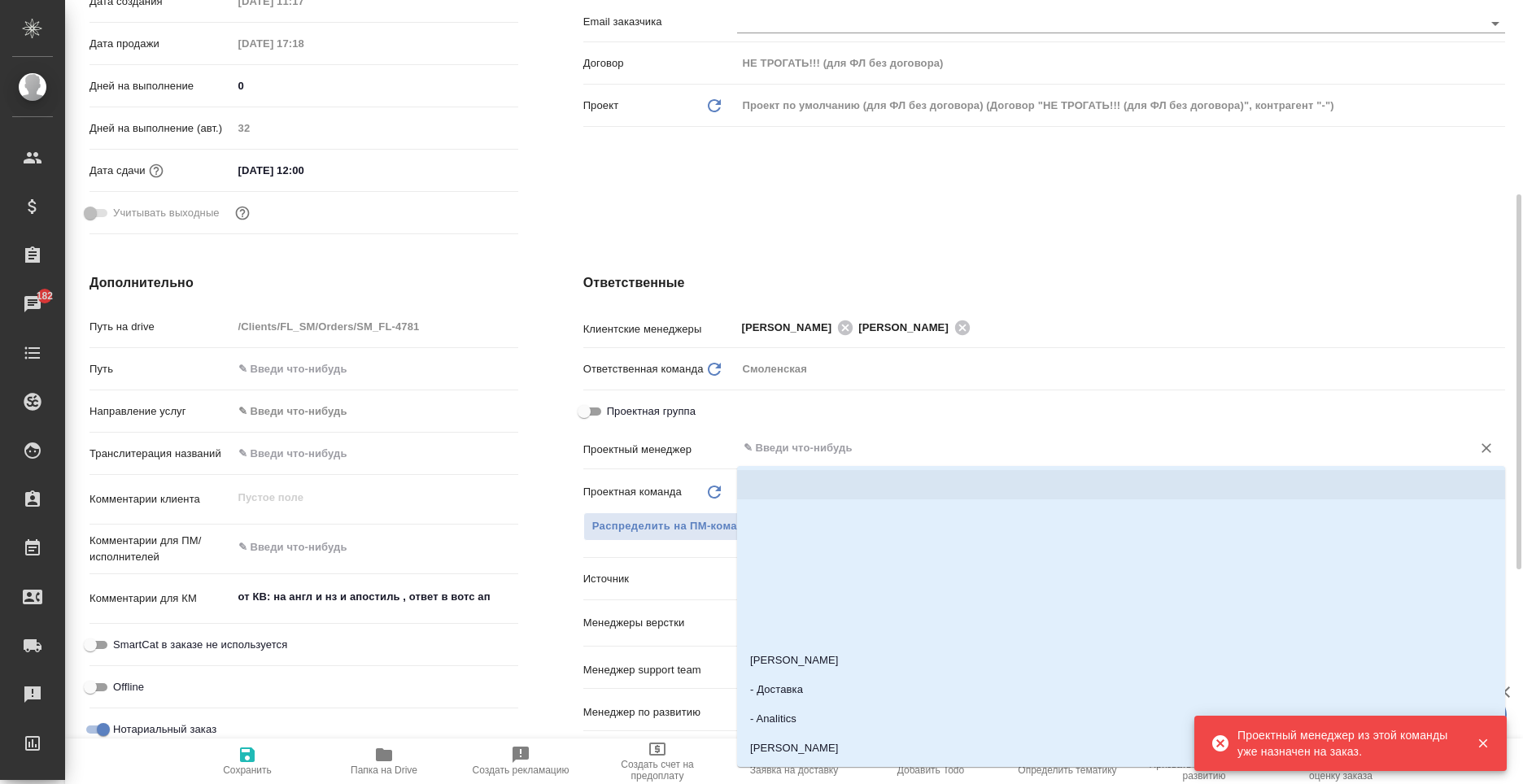
click at [521, 433] on div "Дополнительно Путь на drive /Clients/FL_SM/Orders/SM_FL-4781 Путь Направление у…" at bounding box center [304, 569] width 494 height 657
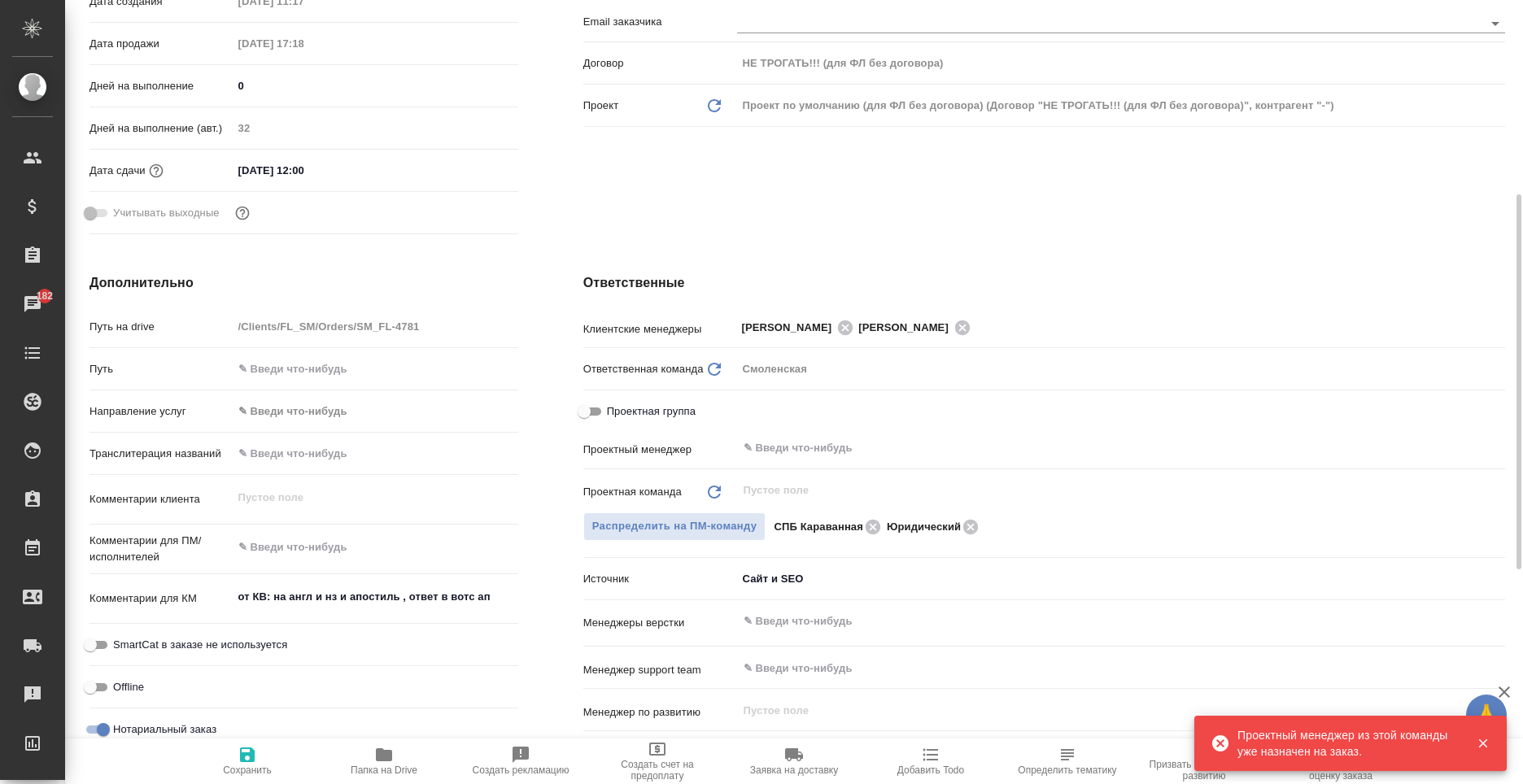
click at [721, 488] on icon "Обновить" at bounding box center [714, 492] width 20 height 20
type textarea "x"
click at [815, 453] on input "text" at bounding box center [1093, 448] width 704 height 20
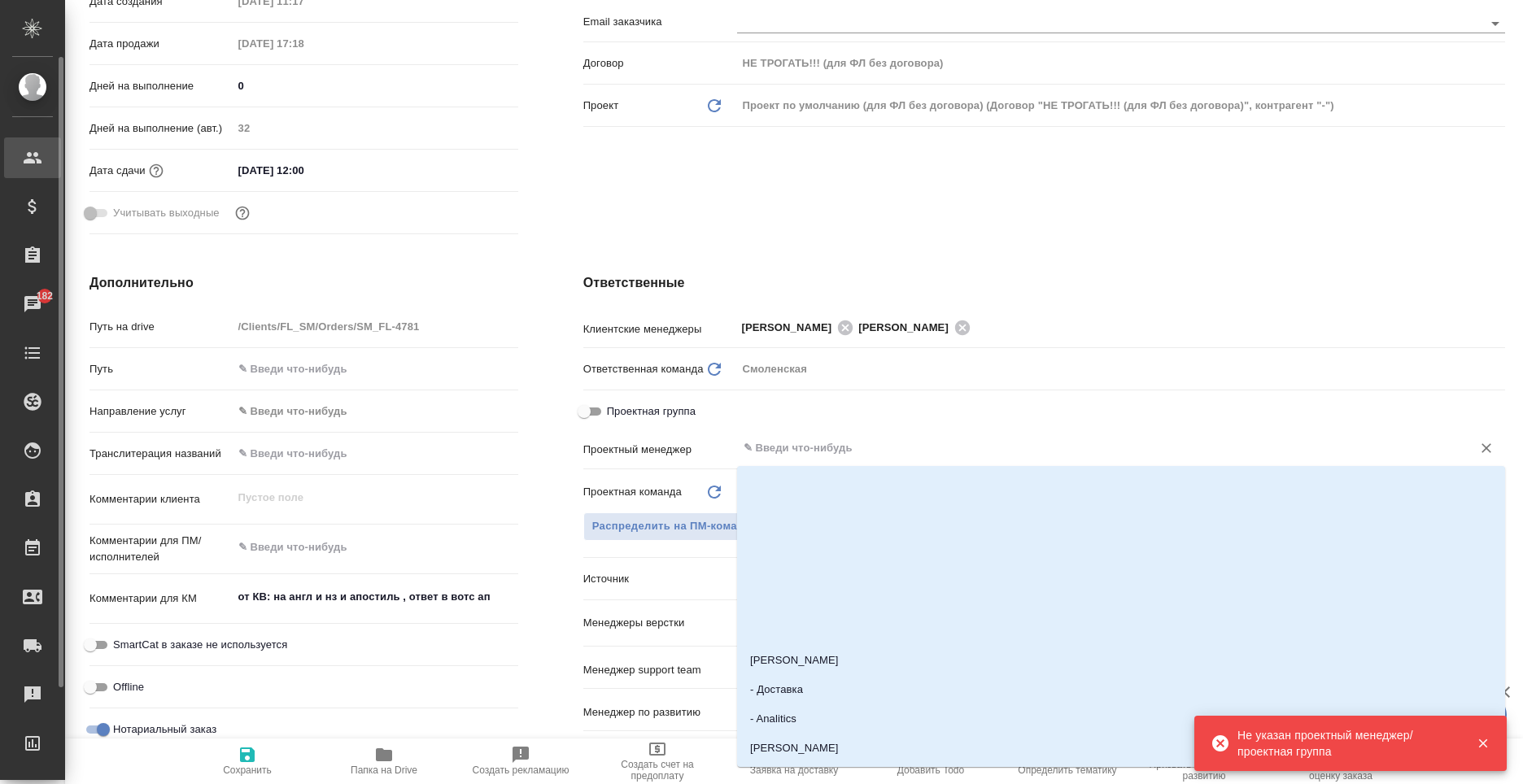
type textarea "x"
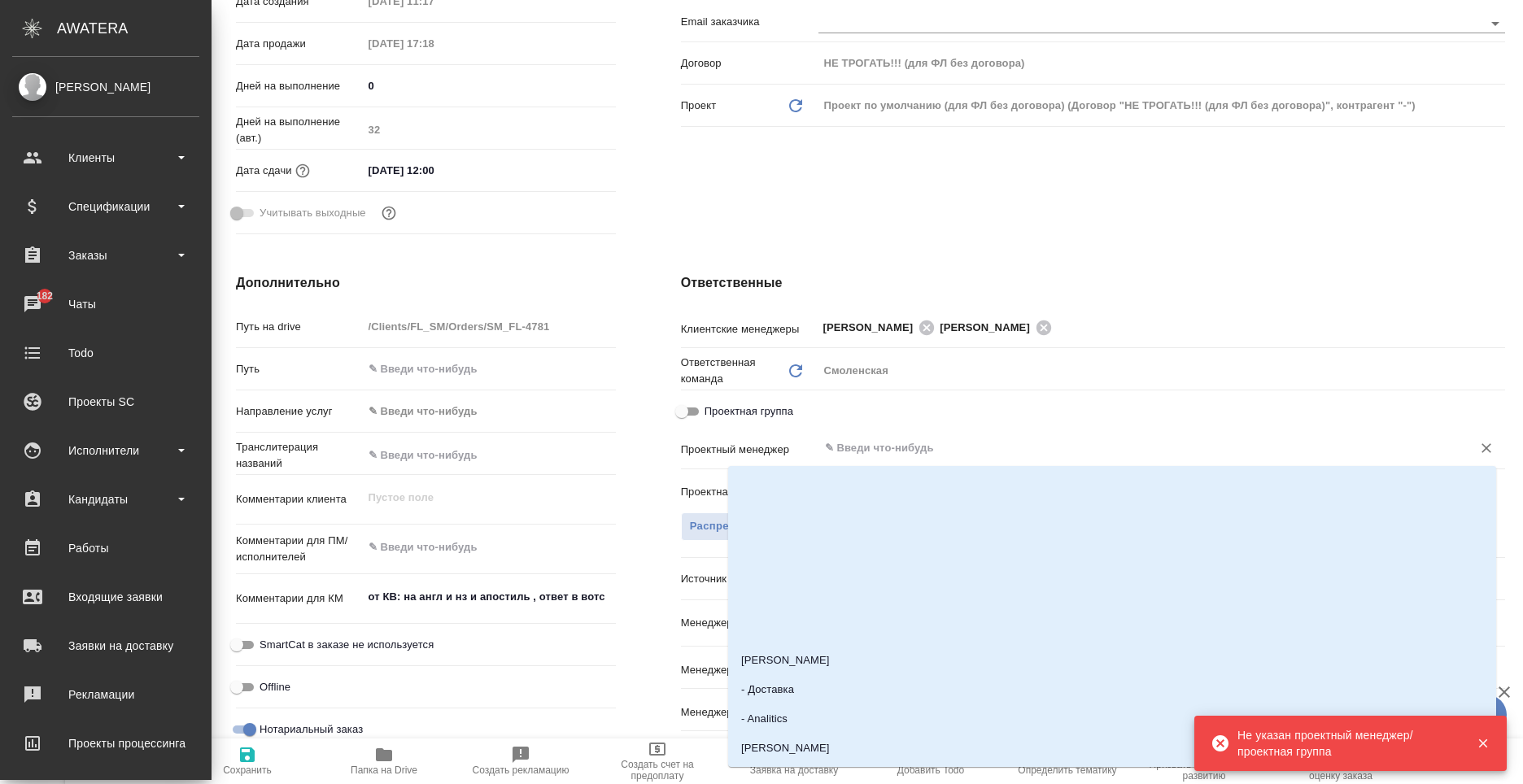
type textarea "x"
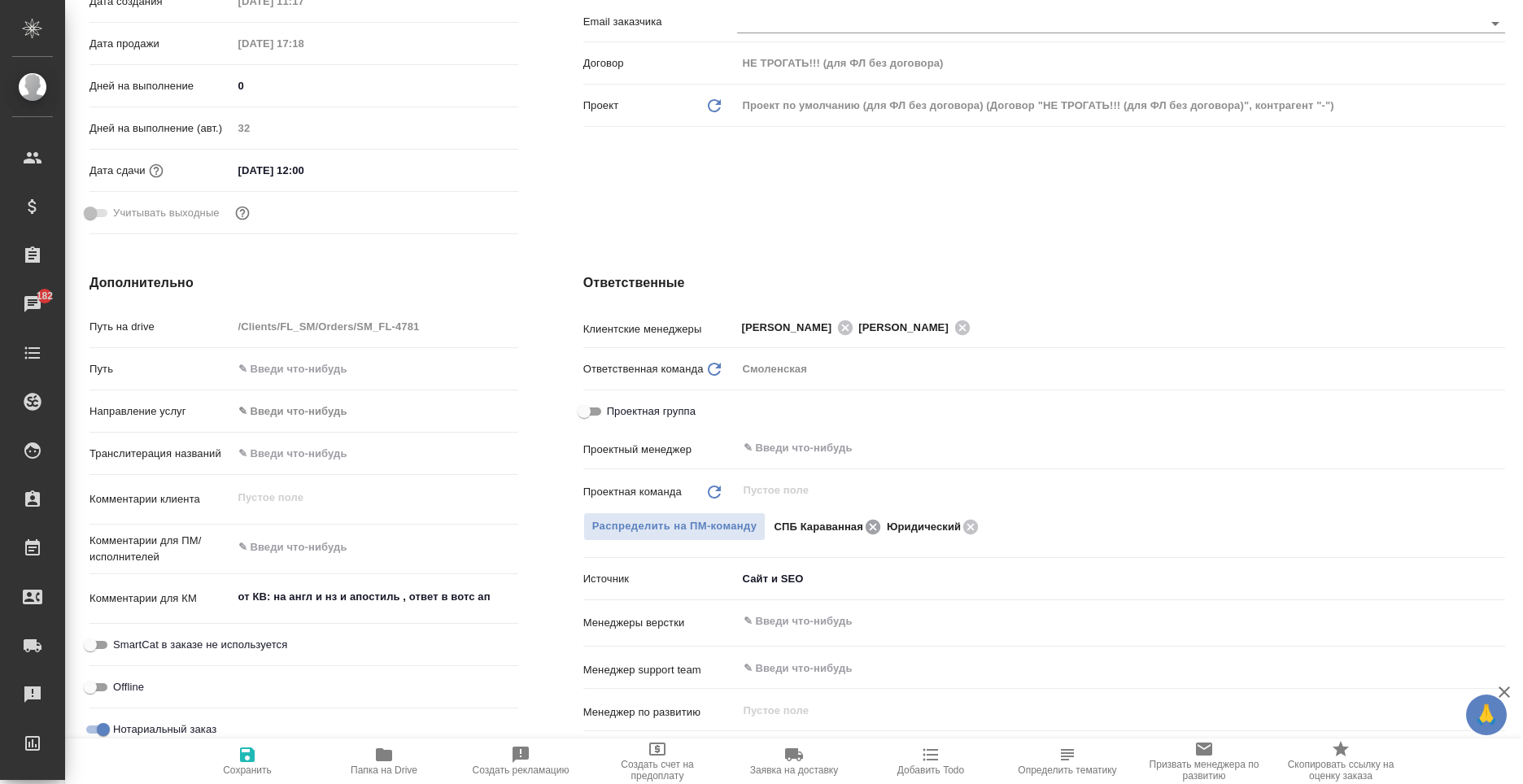
click at [869, 534] on icon at bounding box center [873, 526] width 20 height 18
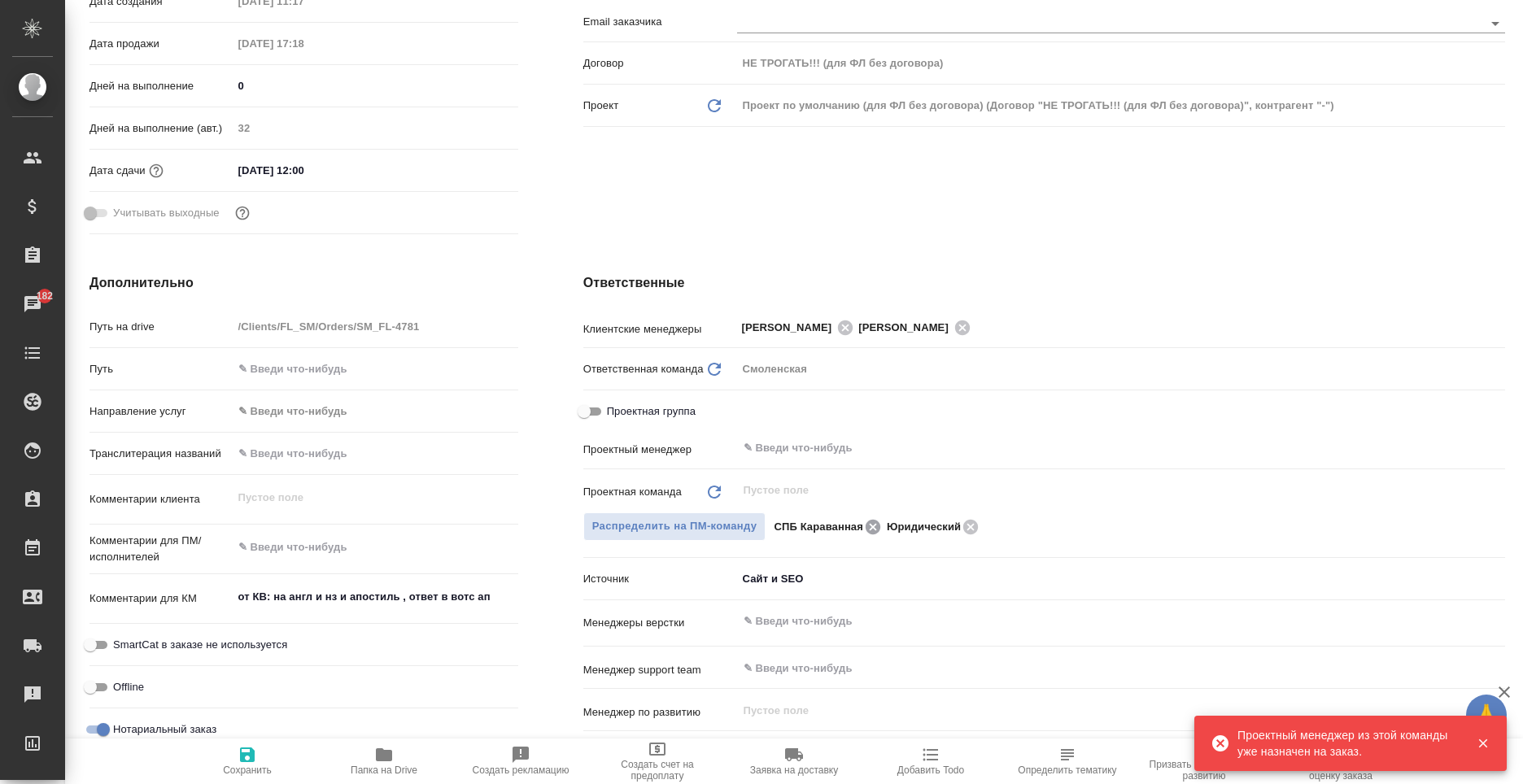
click at [869, 534] on icon at bounding box center [873, 526] width 20 height 18
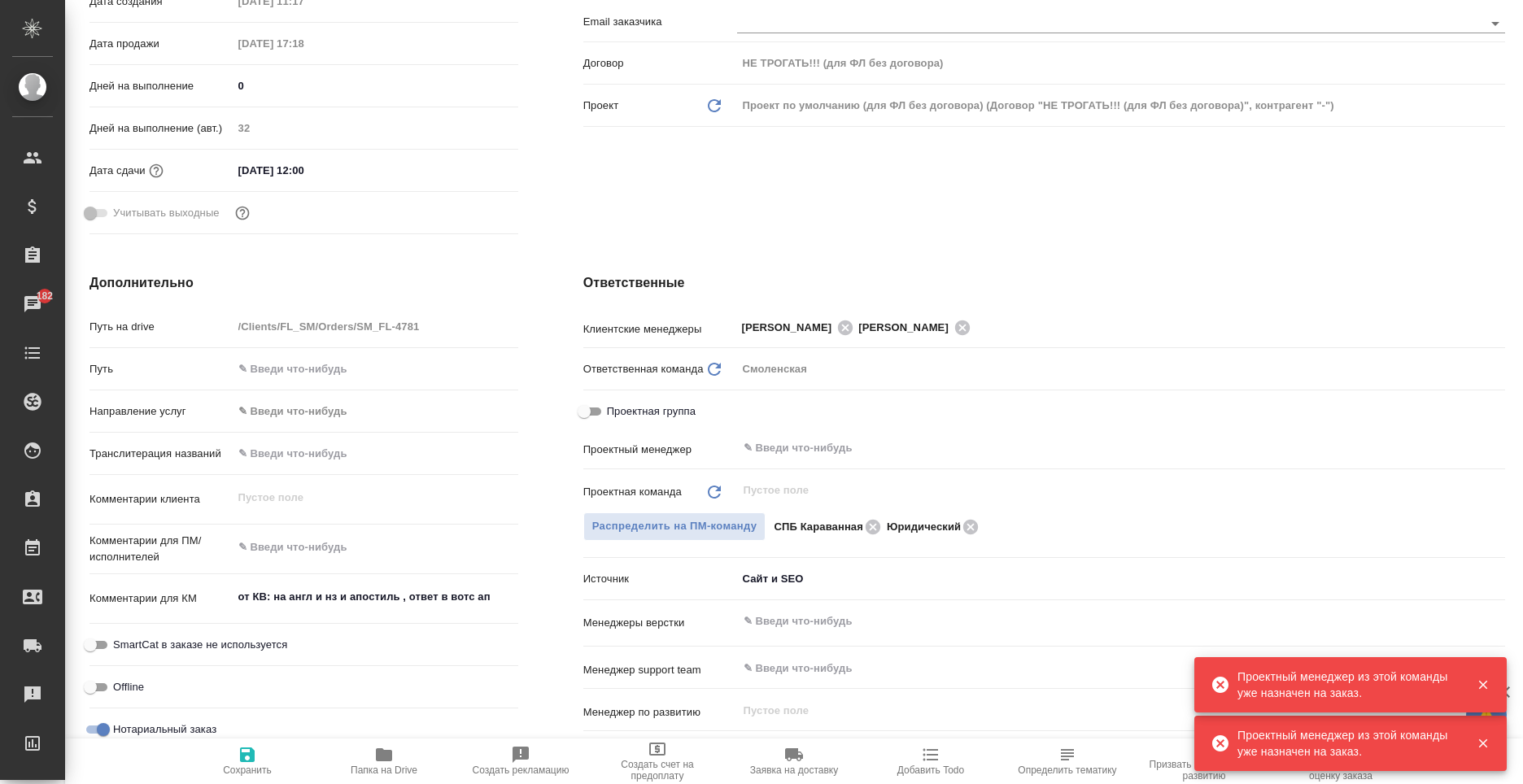
click at [252, 750] on icon "button" at bounding box center [247, 755] width 15 height 15
type textarea "x"
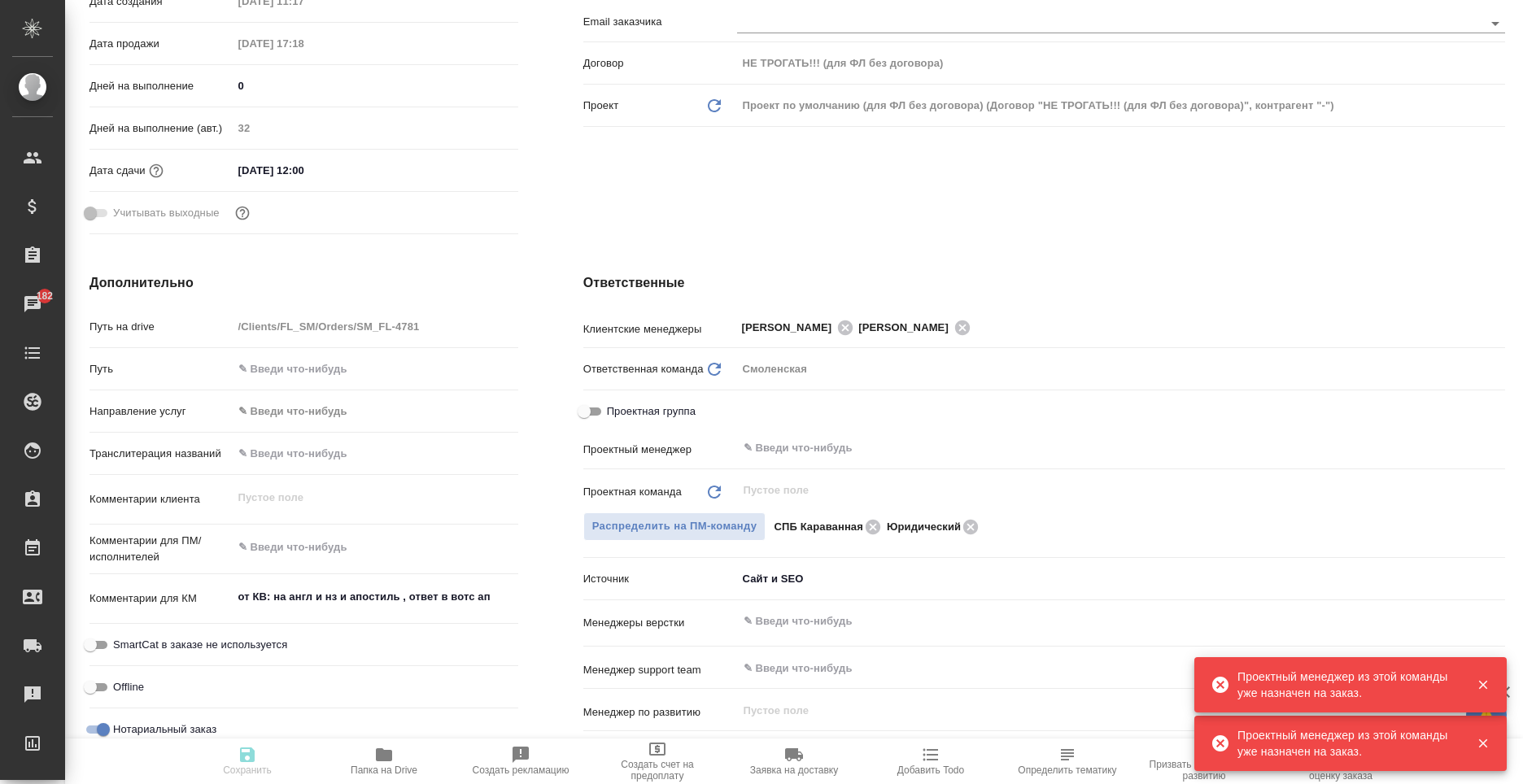
type textarea "x"
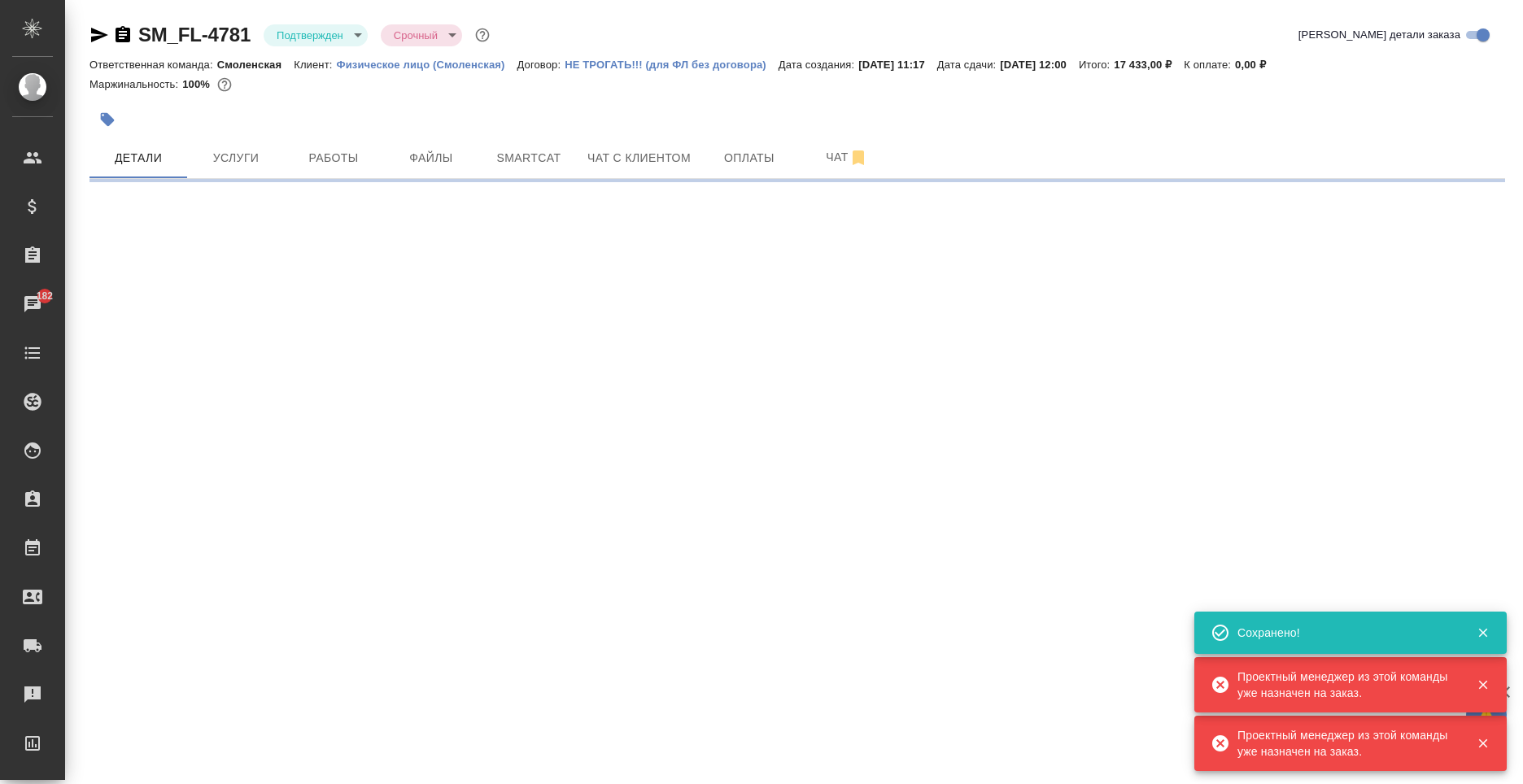
scroll to position [0, 0]
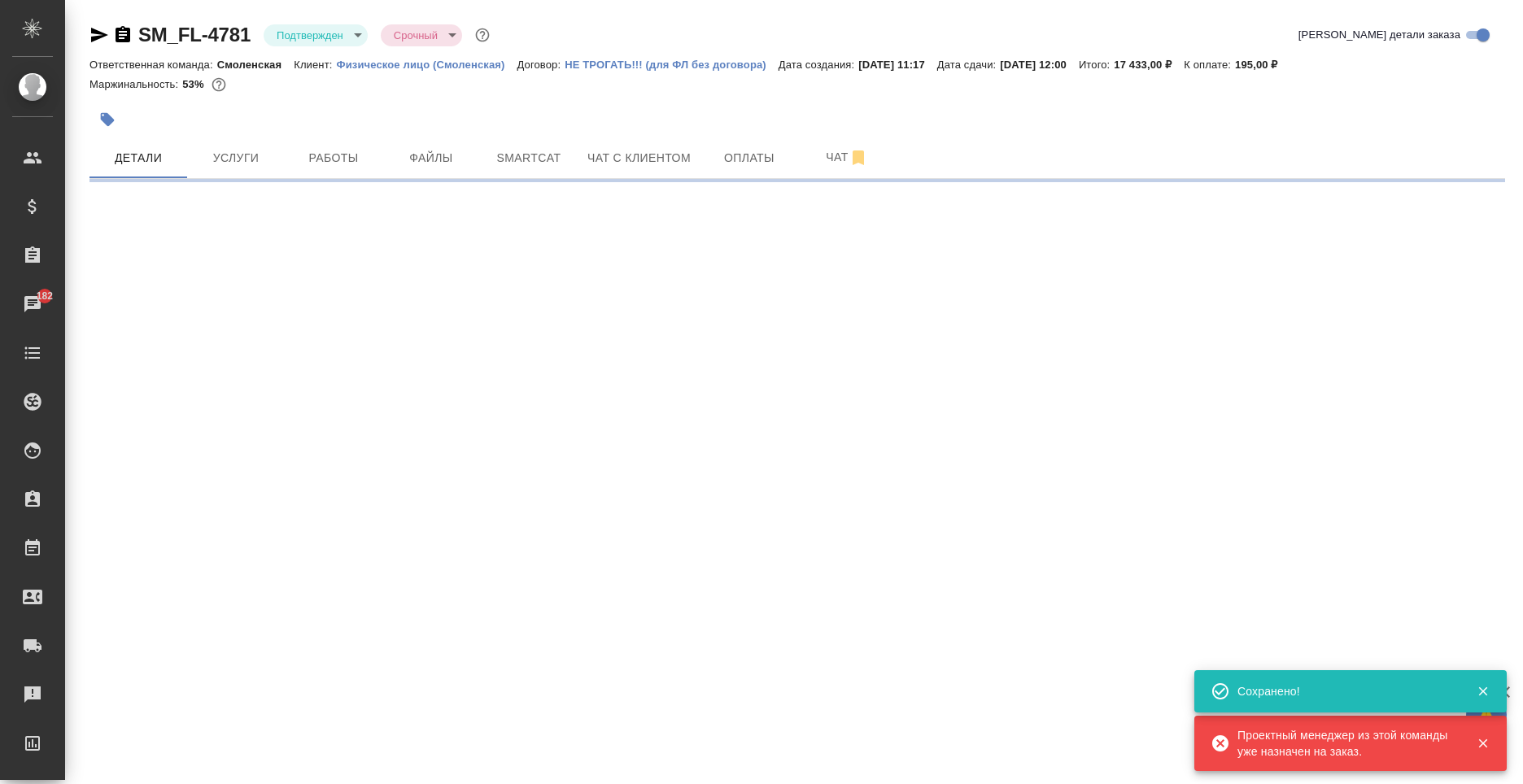
select select "RU"
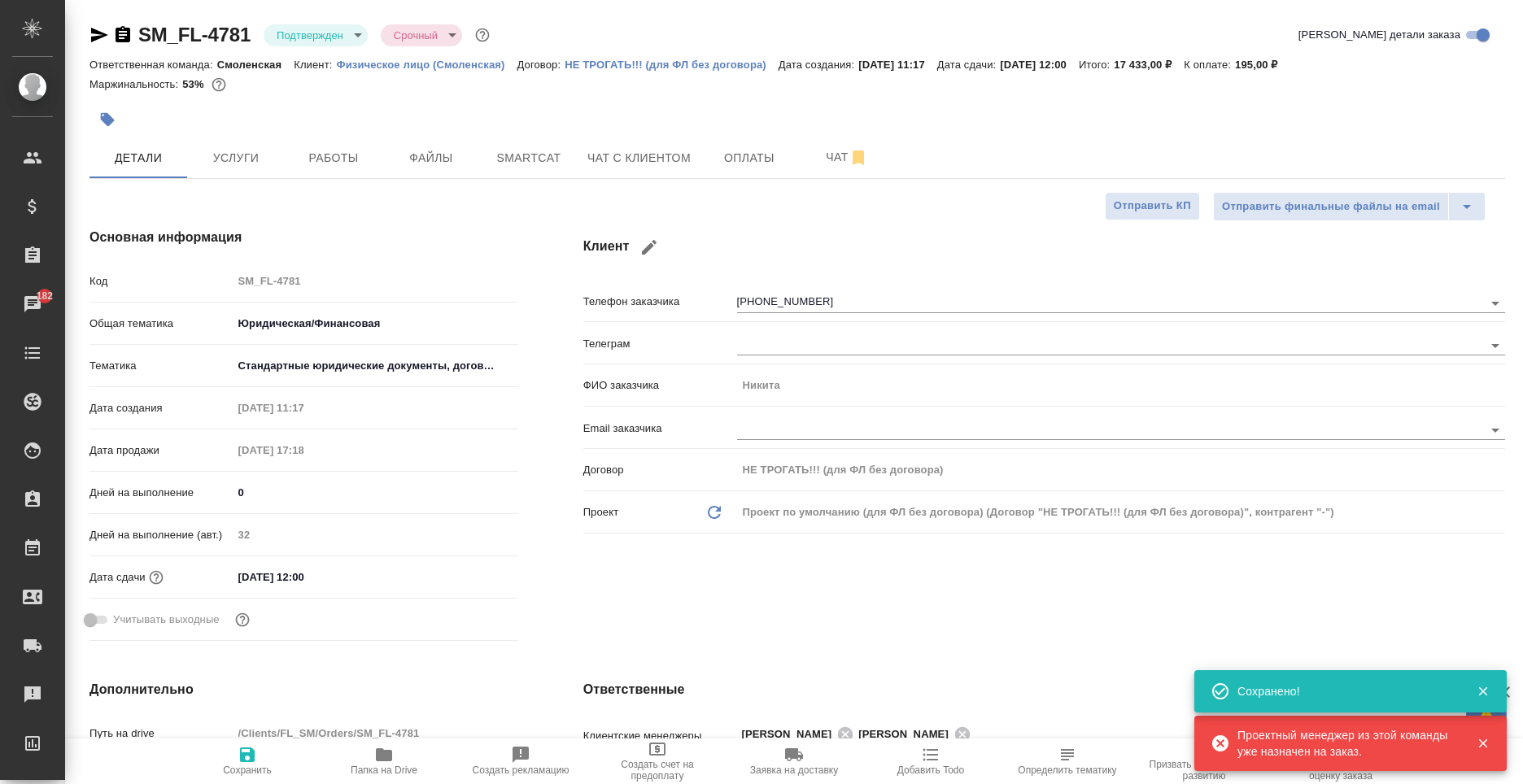
type textarea "x"
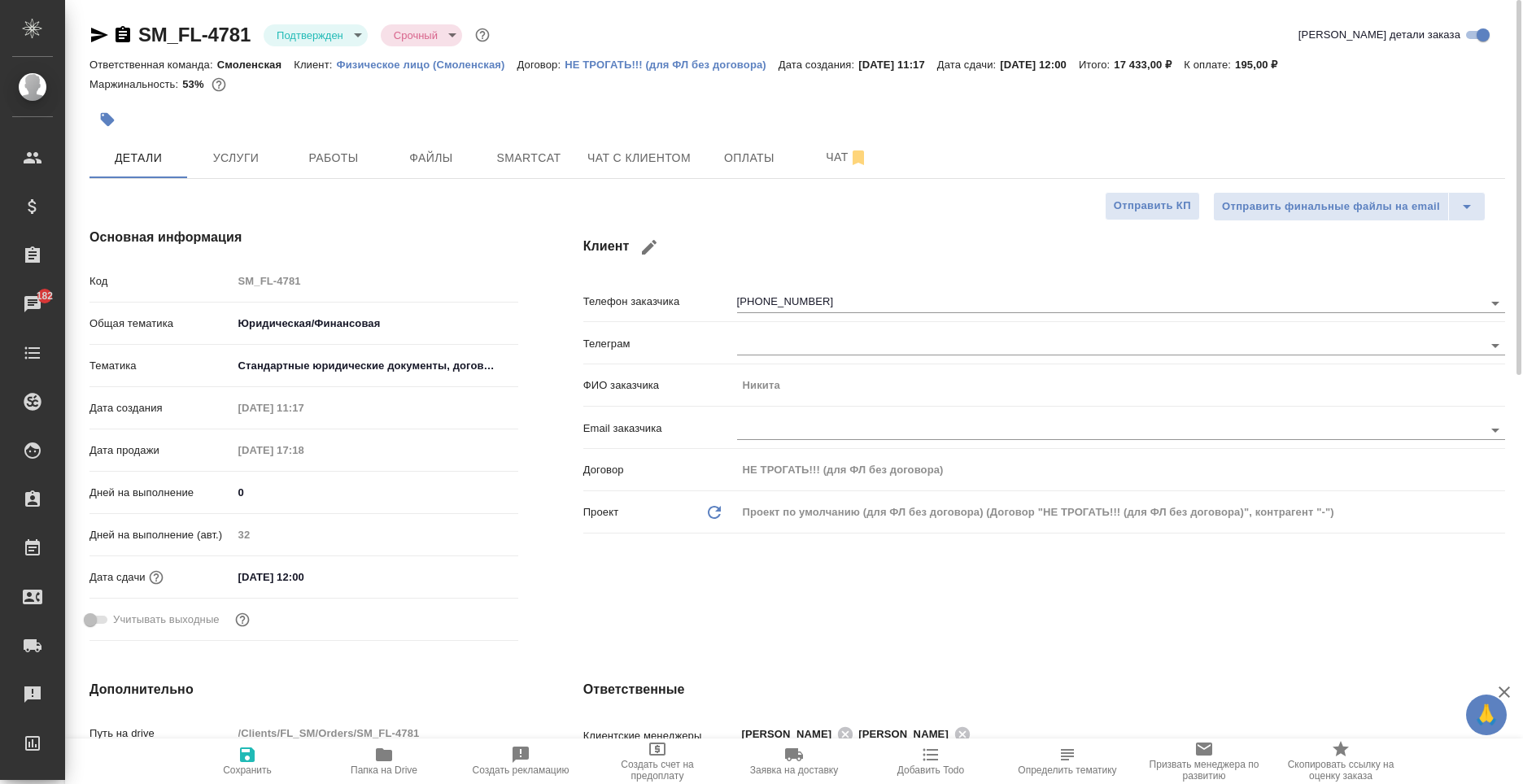
click at [96, 34] on icon "button" at bounding box center [99, 35] width 20 height 20
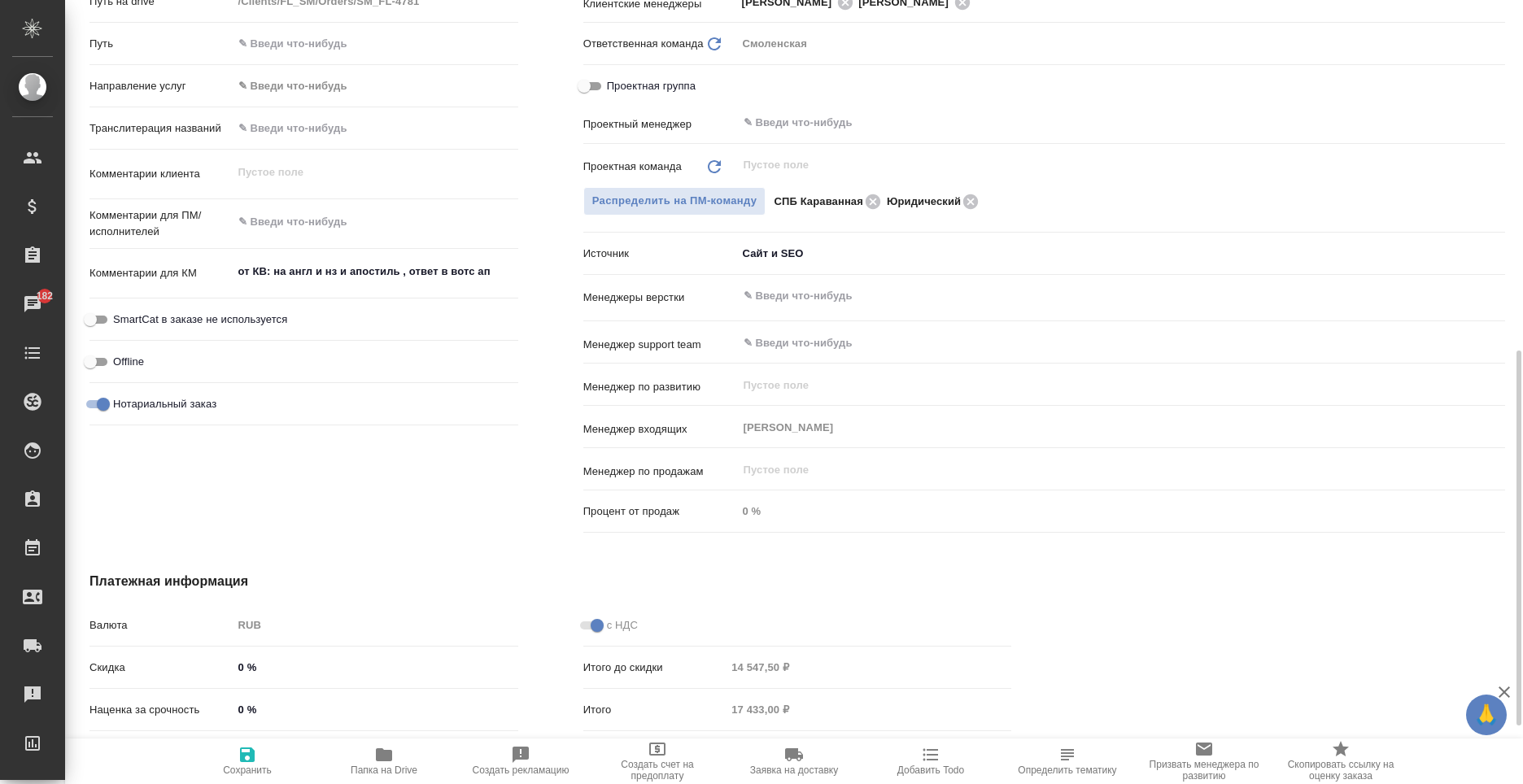
scroll to position [488, 0]
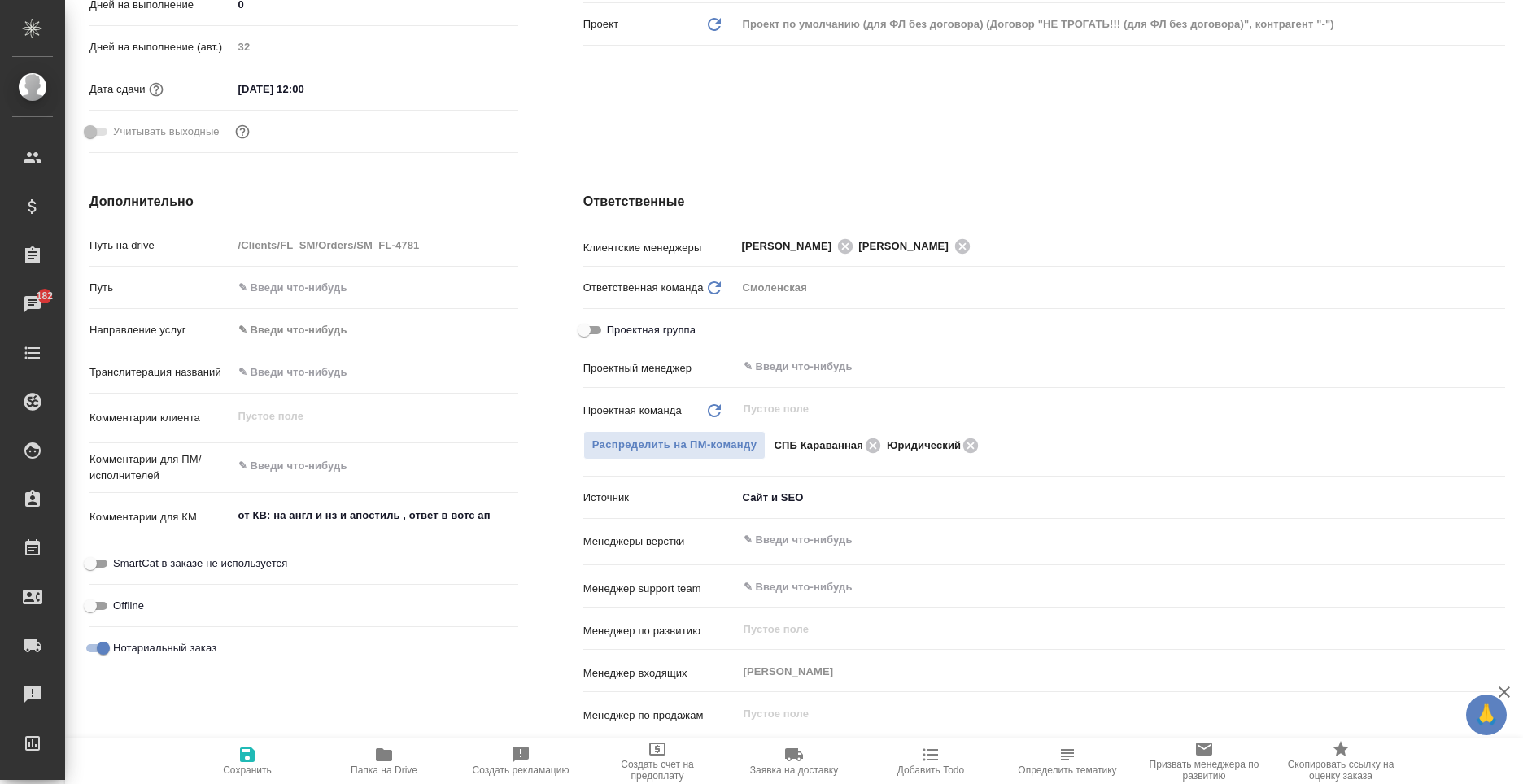
type textarea "x"
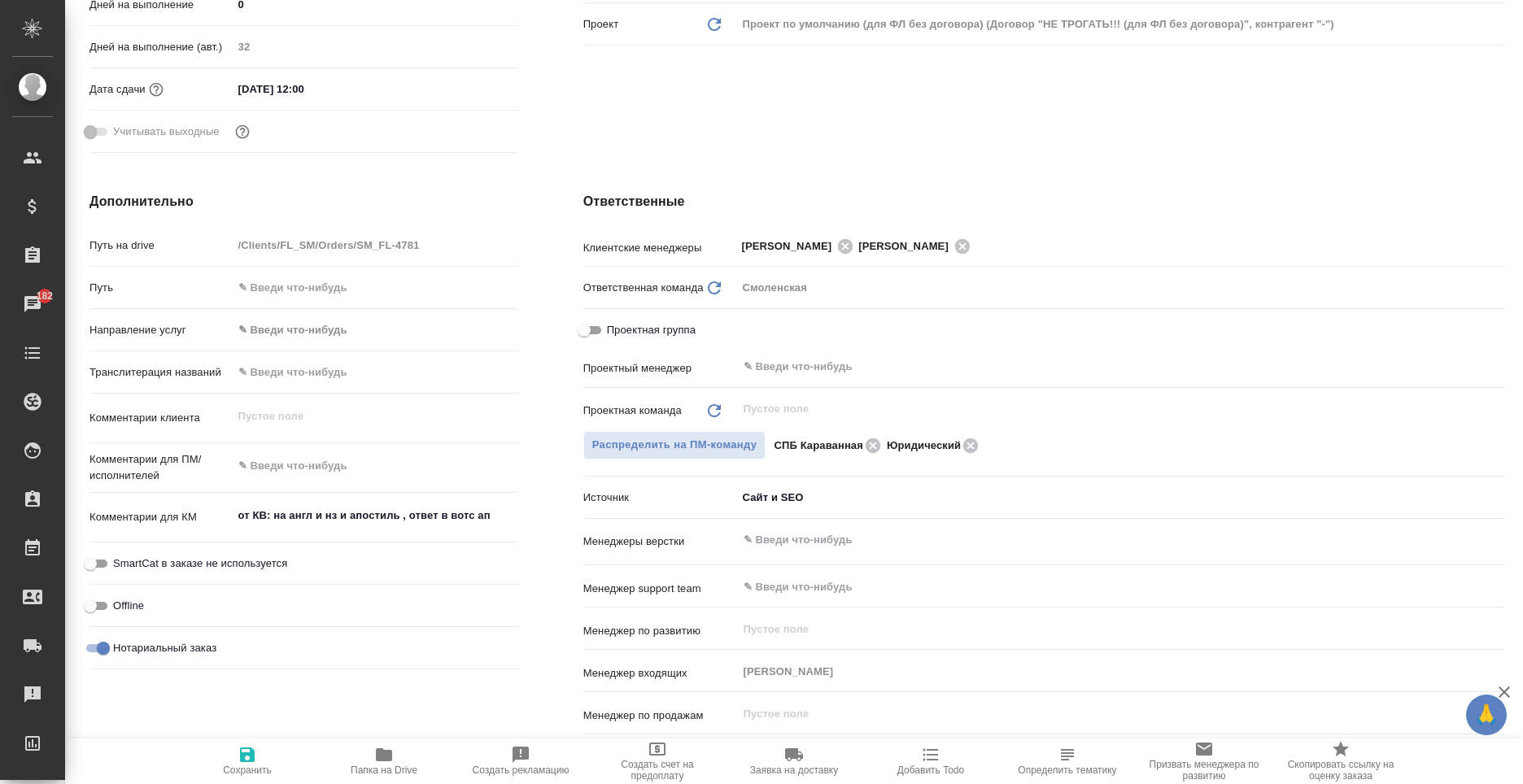
type textarea "x"
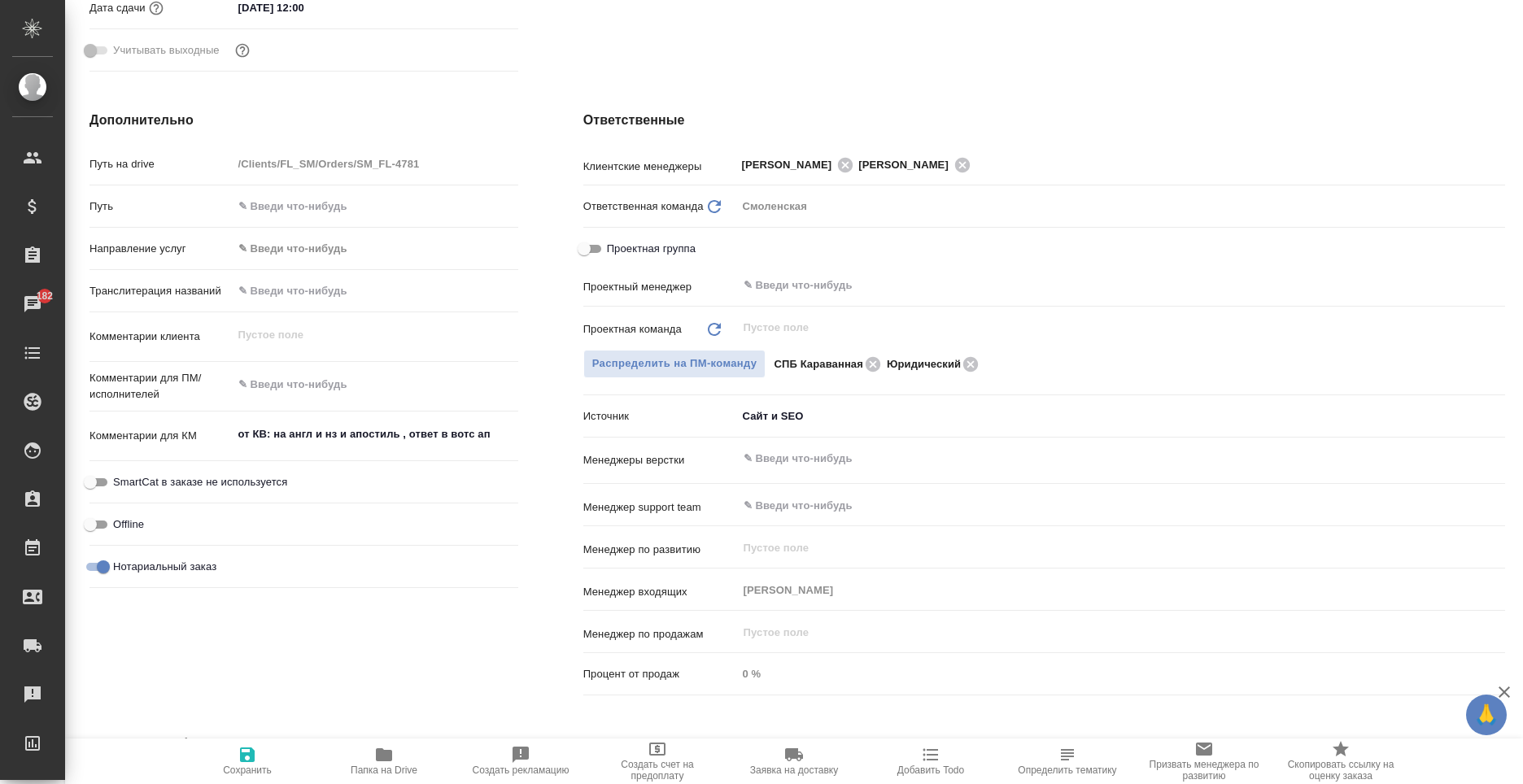
click at [406, 401] on div "x" at bounding box center [375, 386] width 286 height 36
type textarea "x"
type textarea "п"
type textarea "x"
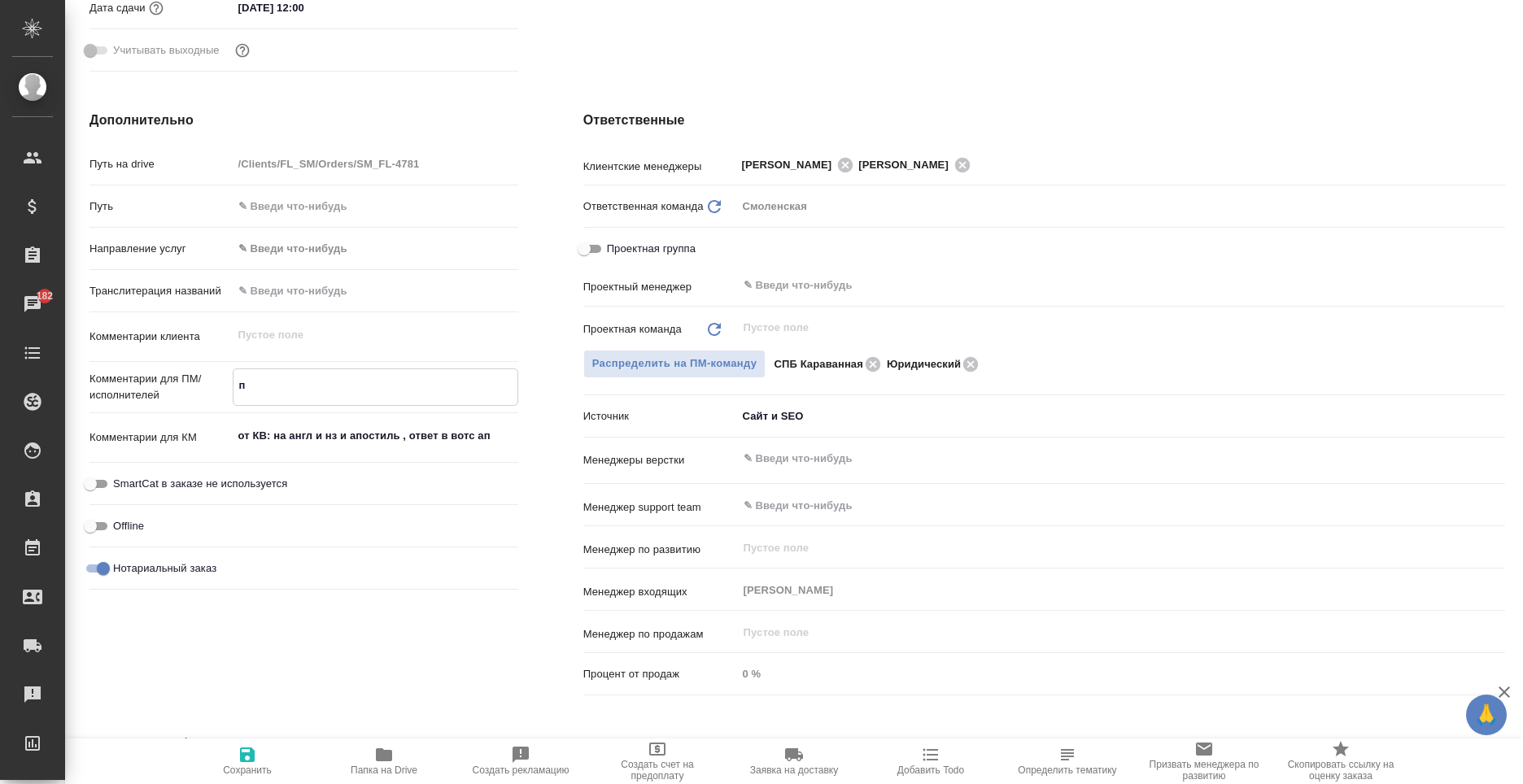
type textarea "x"
type textarea "пе"
type textarea "x"
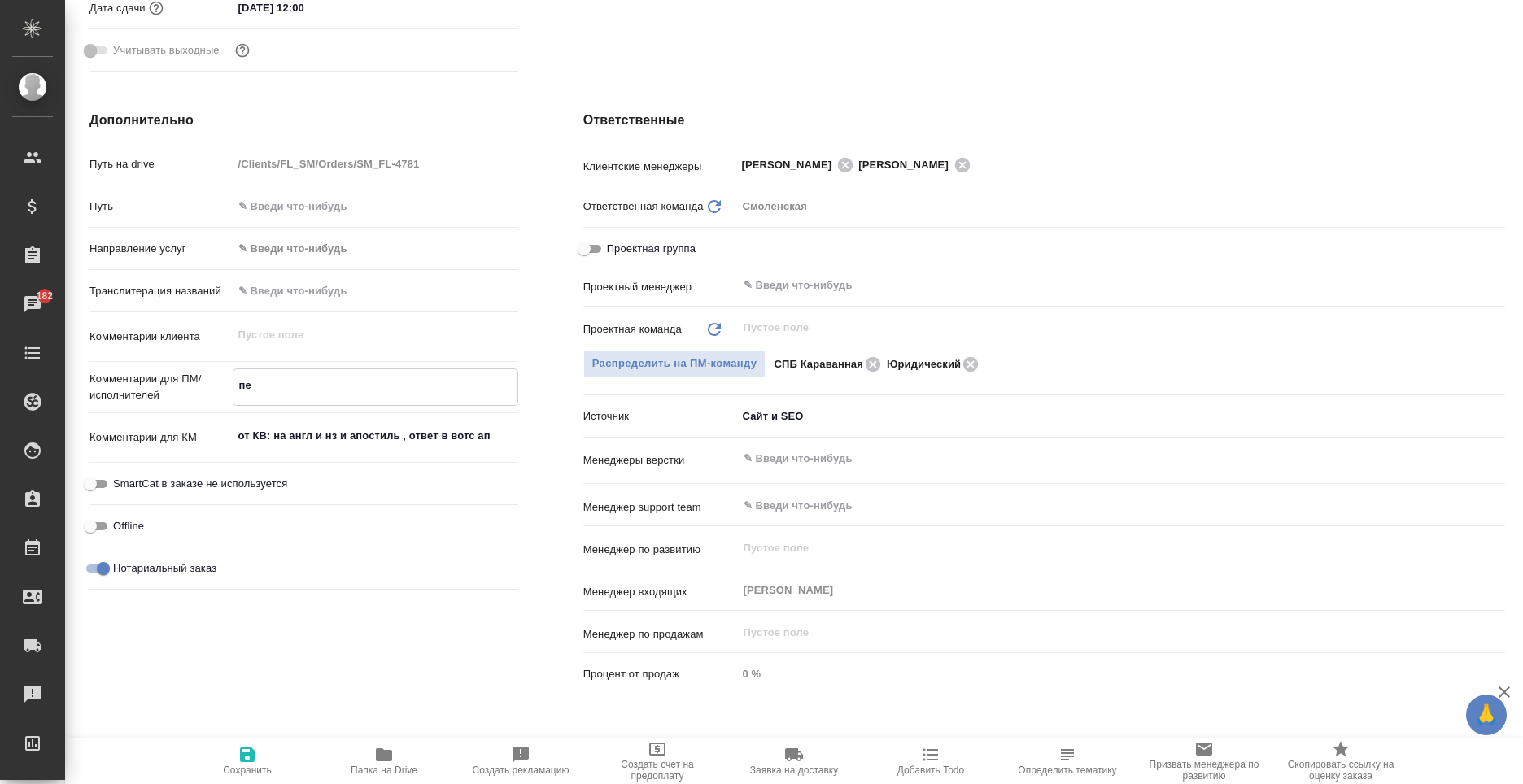
type textarea "x"
type textarea "пер"
type textarea "x"
type textarea "пере"
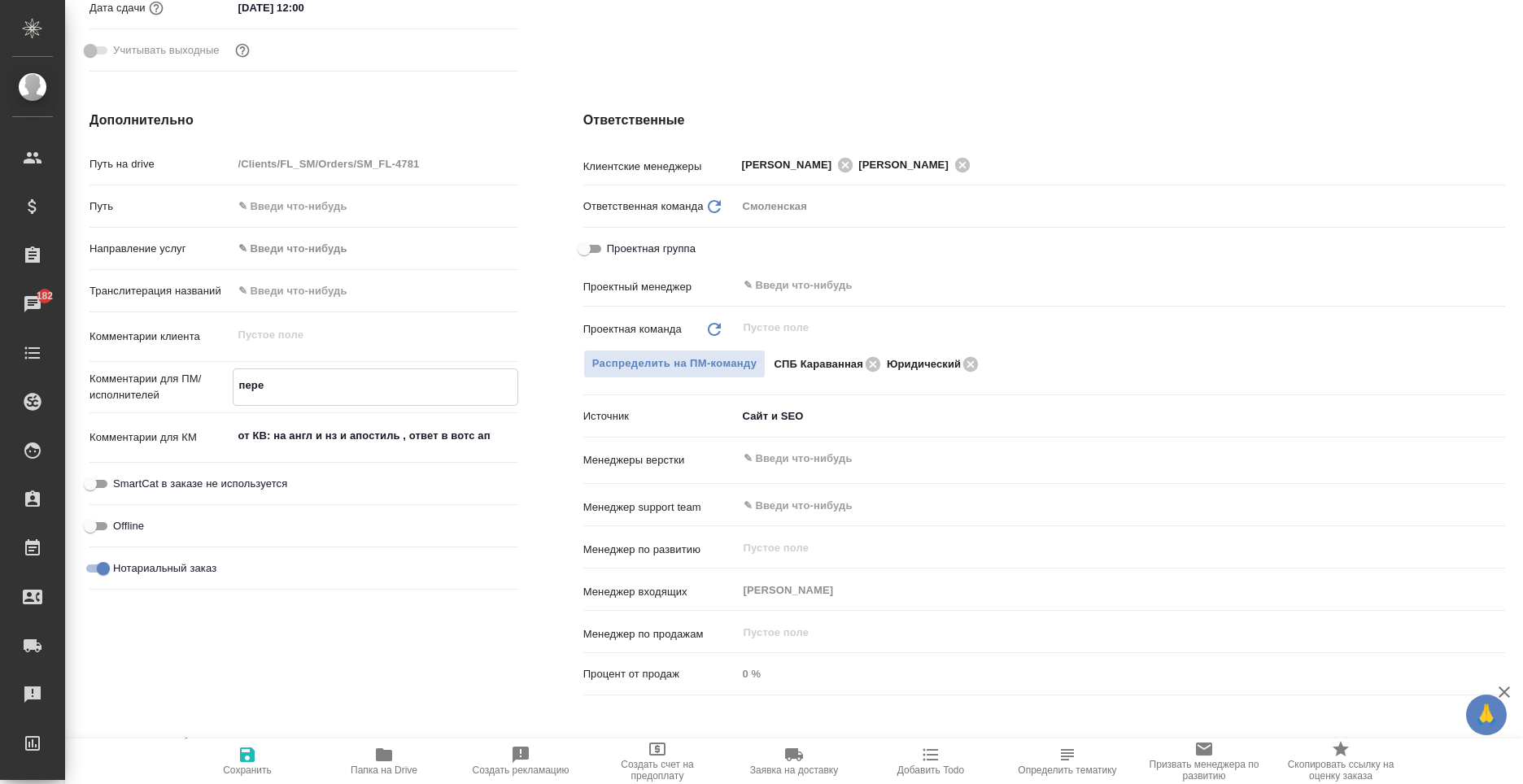
type textarea "x"
type textarea "перев"
type textarea "x"
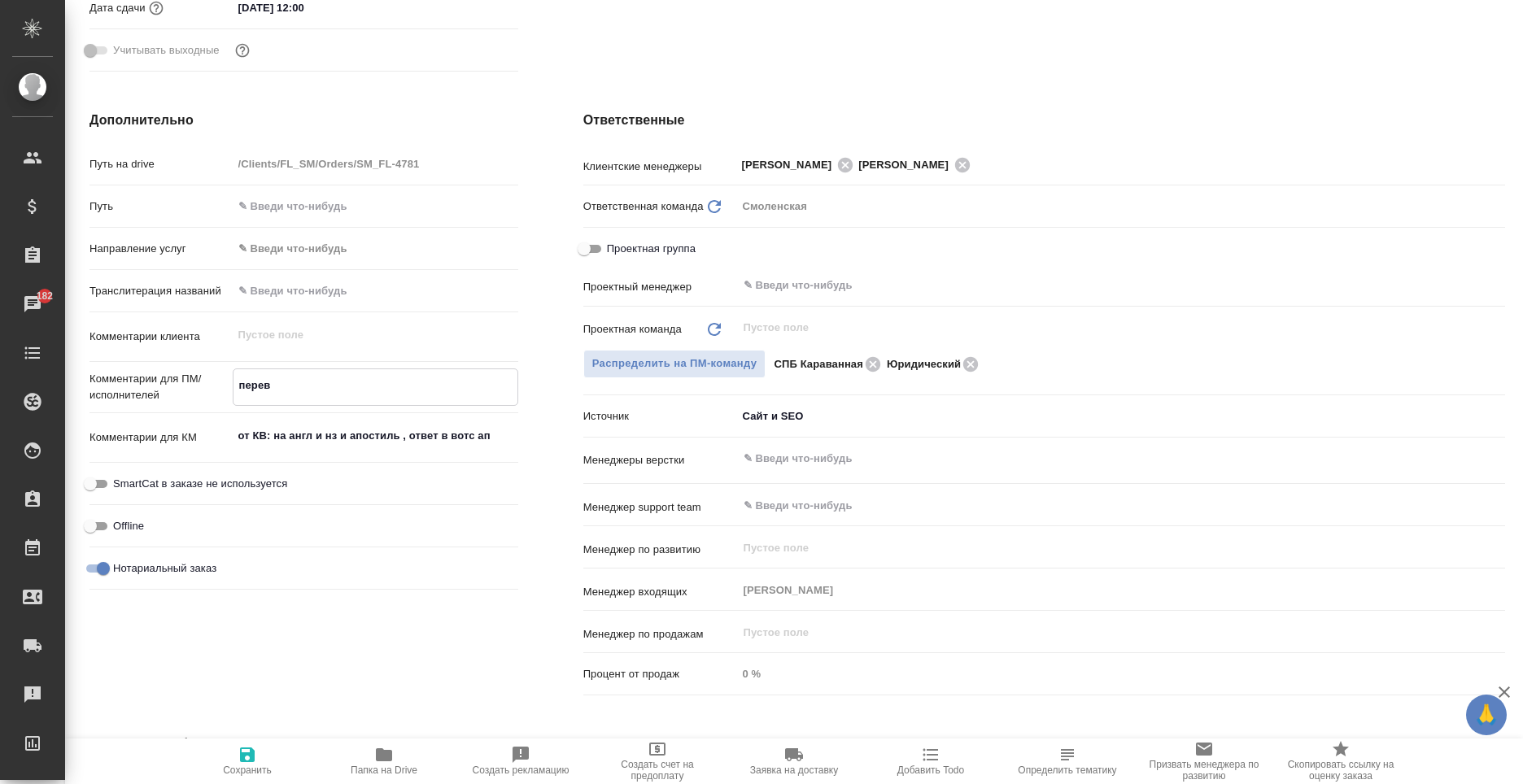
type textarea "x"
type textarea "перево"
type textarea "x"
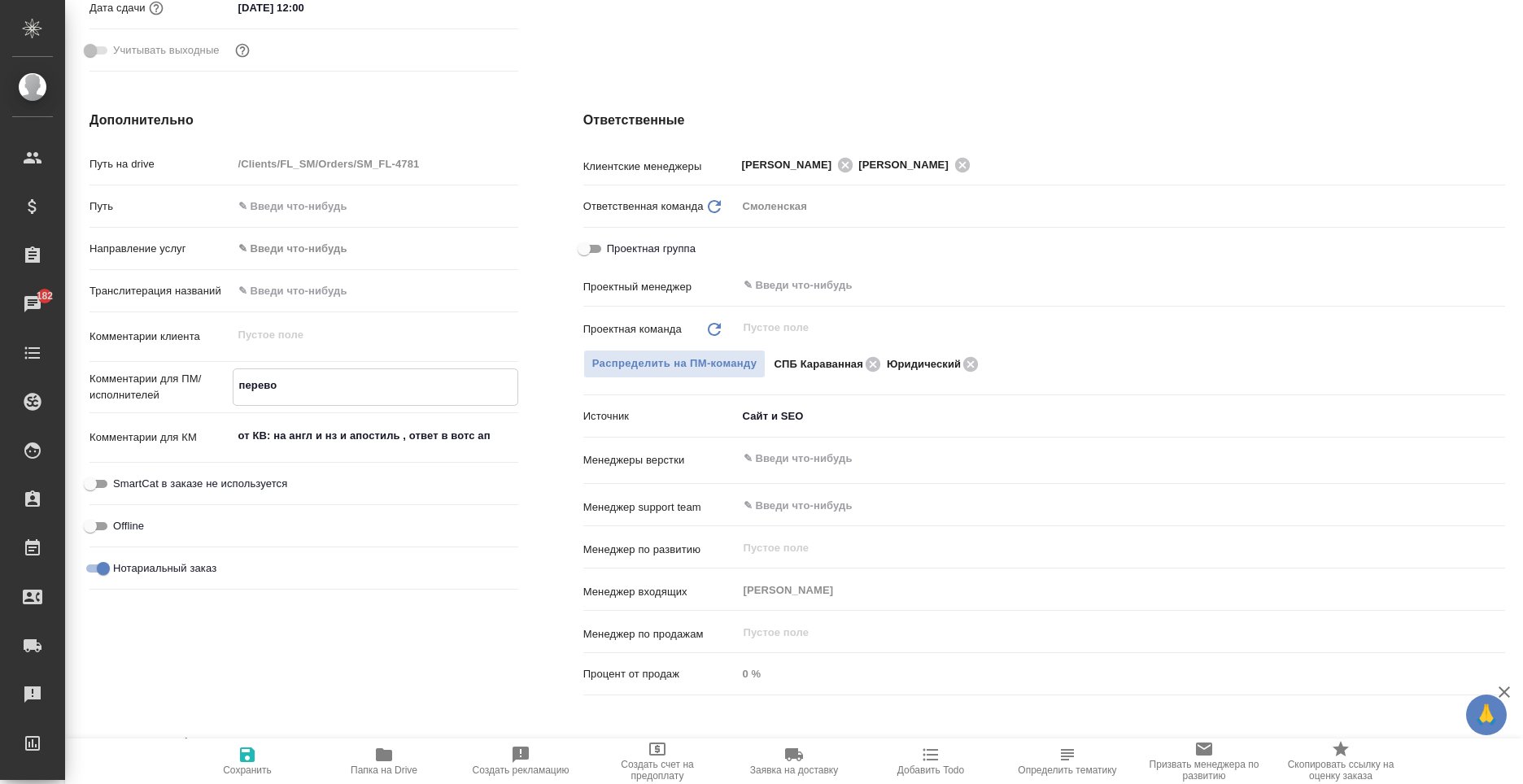
type textarea "x"
type textarea "перевод"
type textarea "x"
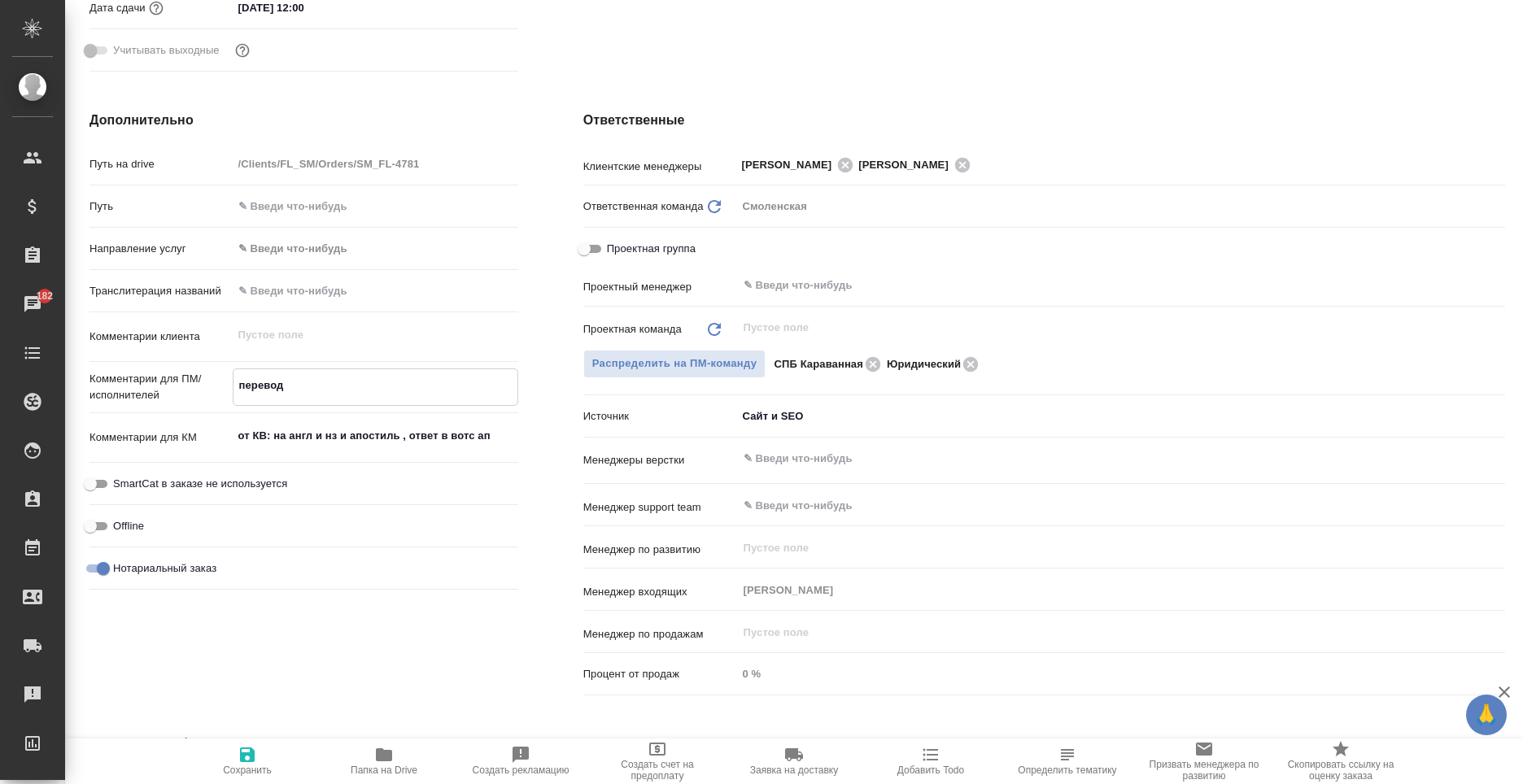
type textarea "x"
type textarea "перевод"
type textarea "x"
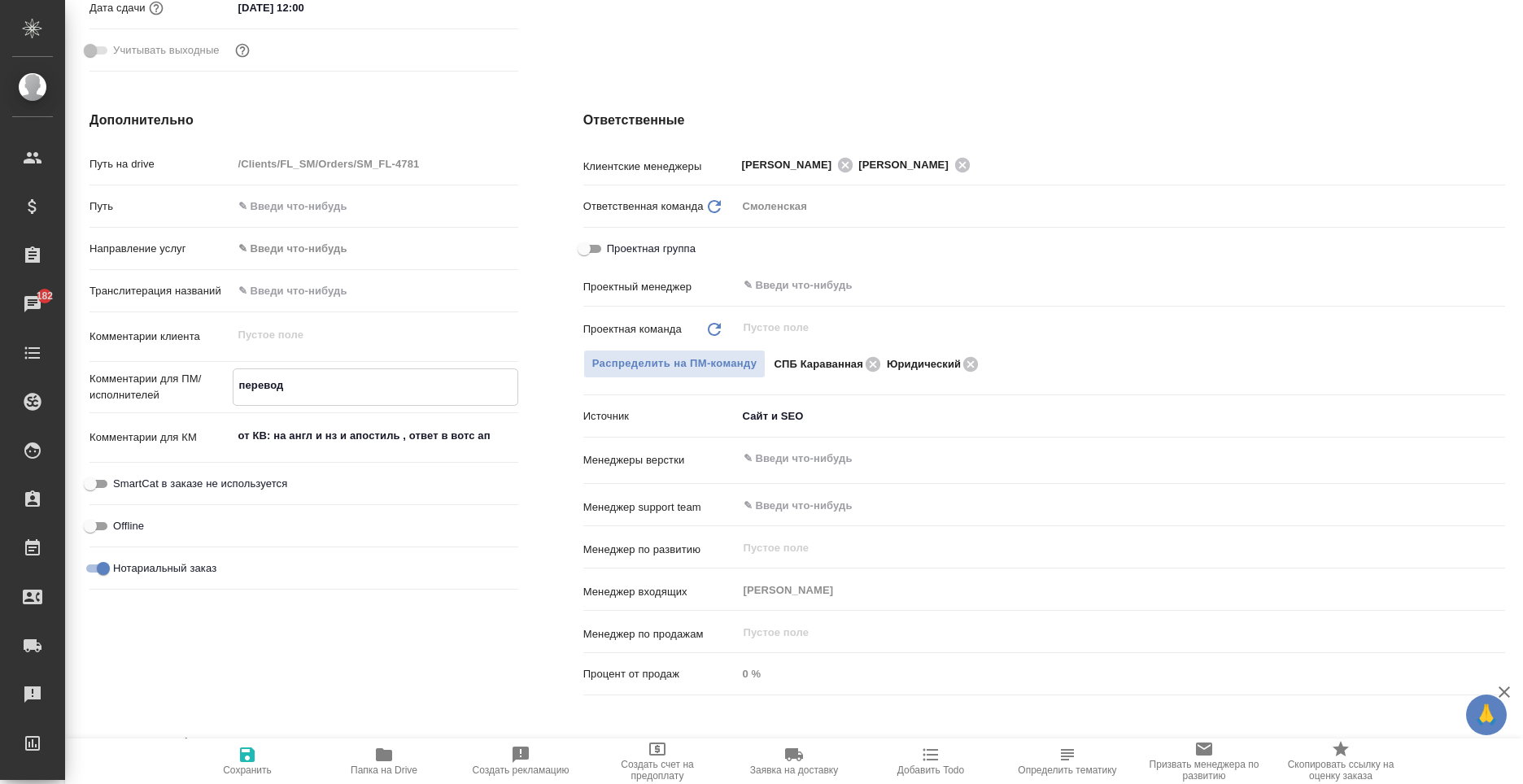
type textarea "перевод Н"
type textarea "x"
type textarea "перевод НЗ"
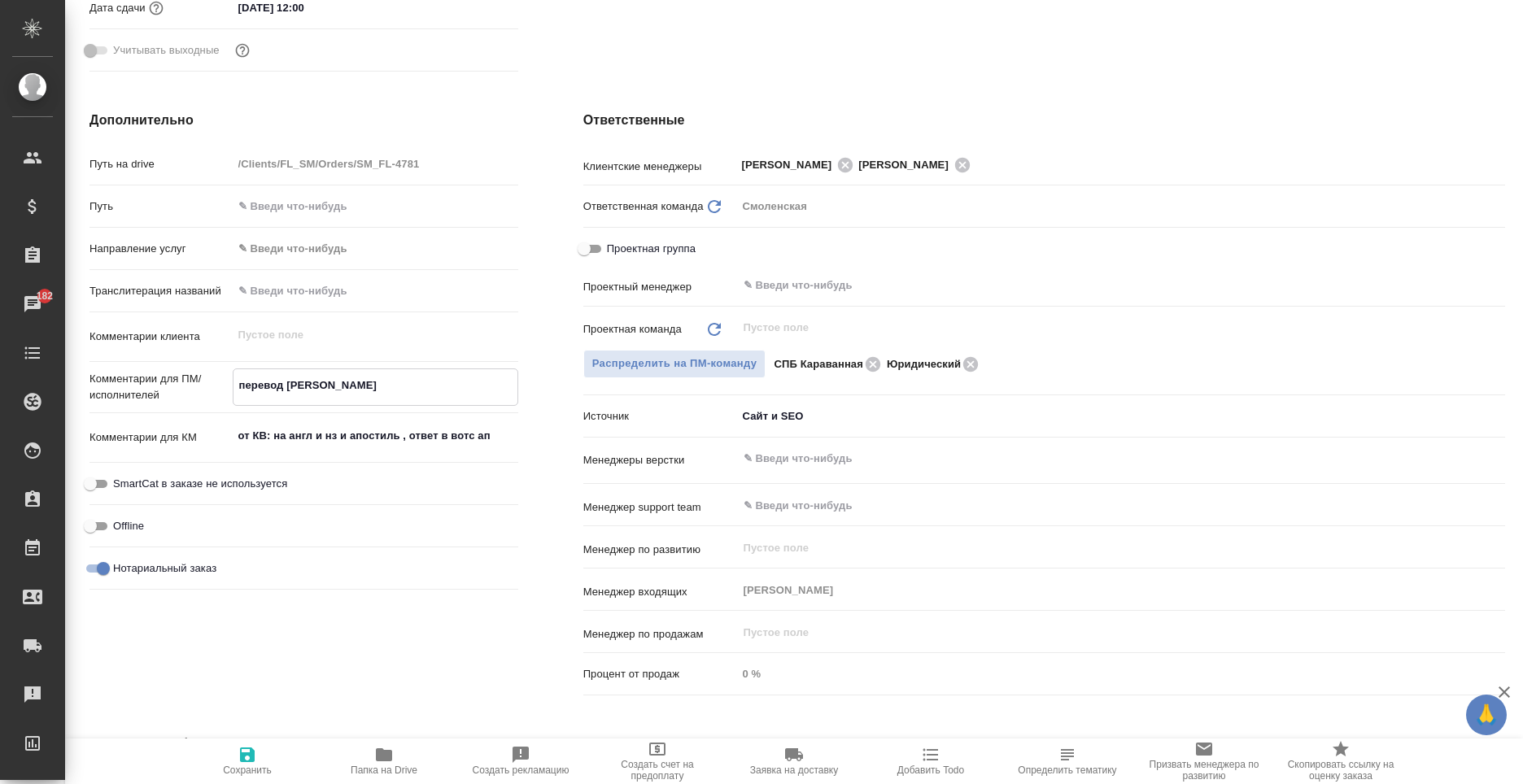
type textarea "x"
type textarea "перевод НЗК"
type textarea "x"
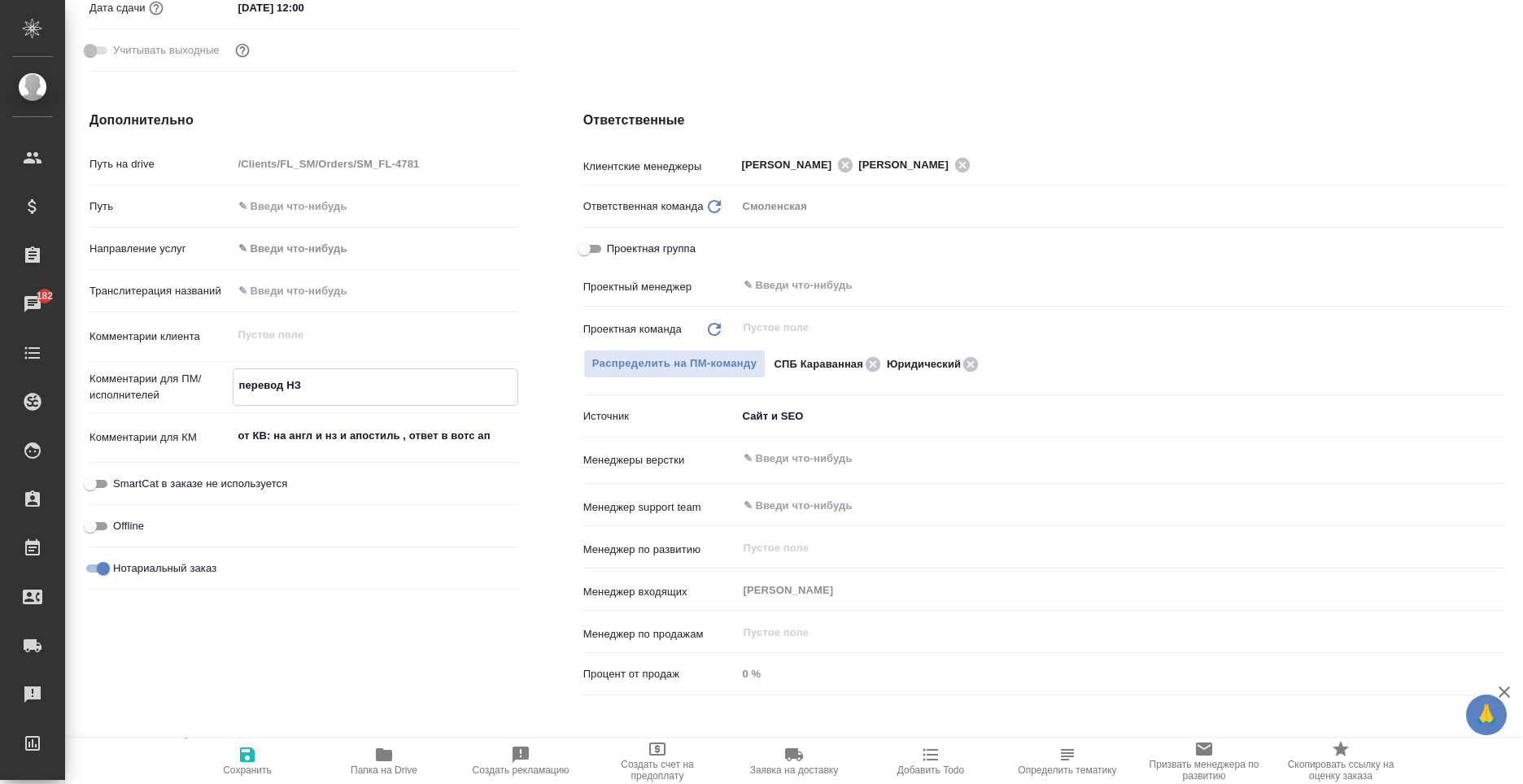
type textarea "x"
type textarea "перевод НЗК"
type textarea "x"
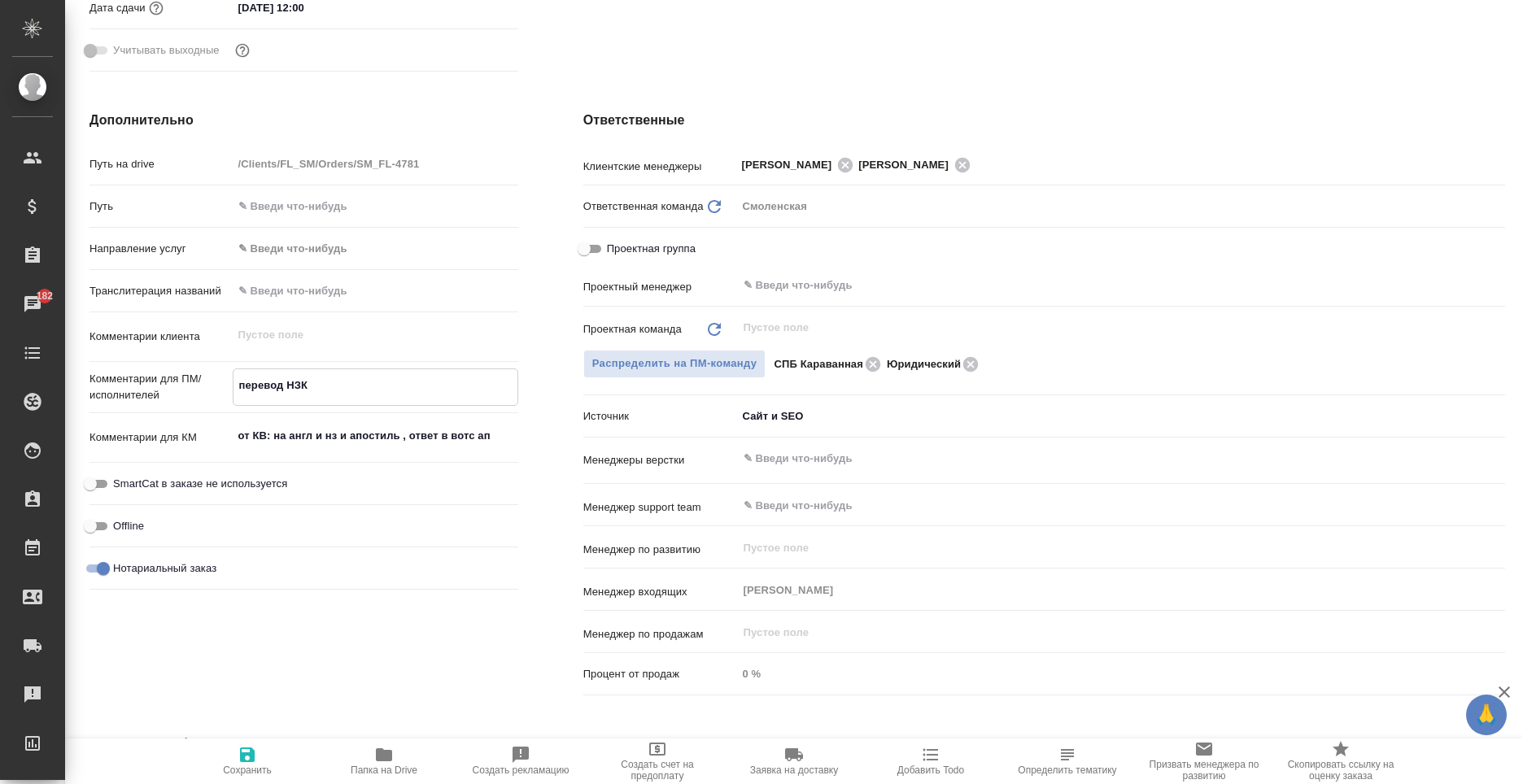
type textarea "перевод НЗК ("
type textarea "x"
type textarea "перевод НЗК (о"
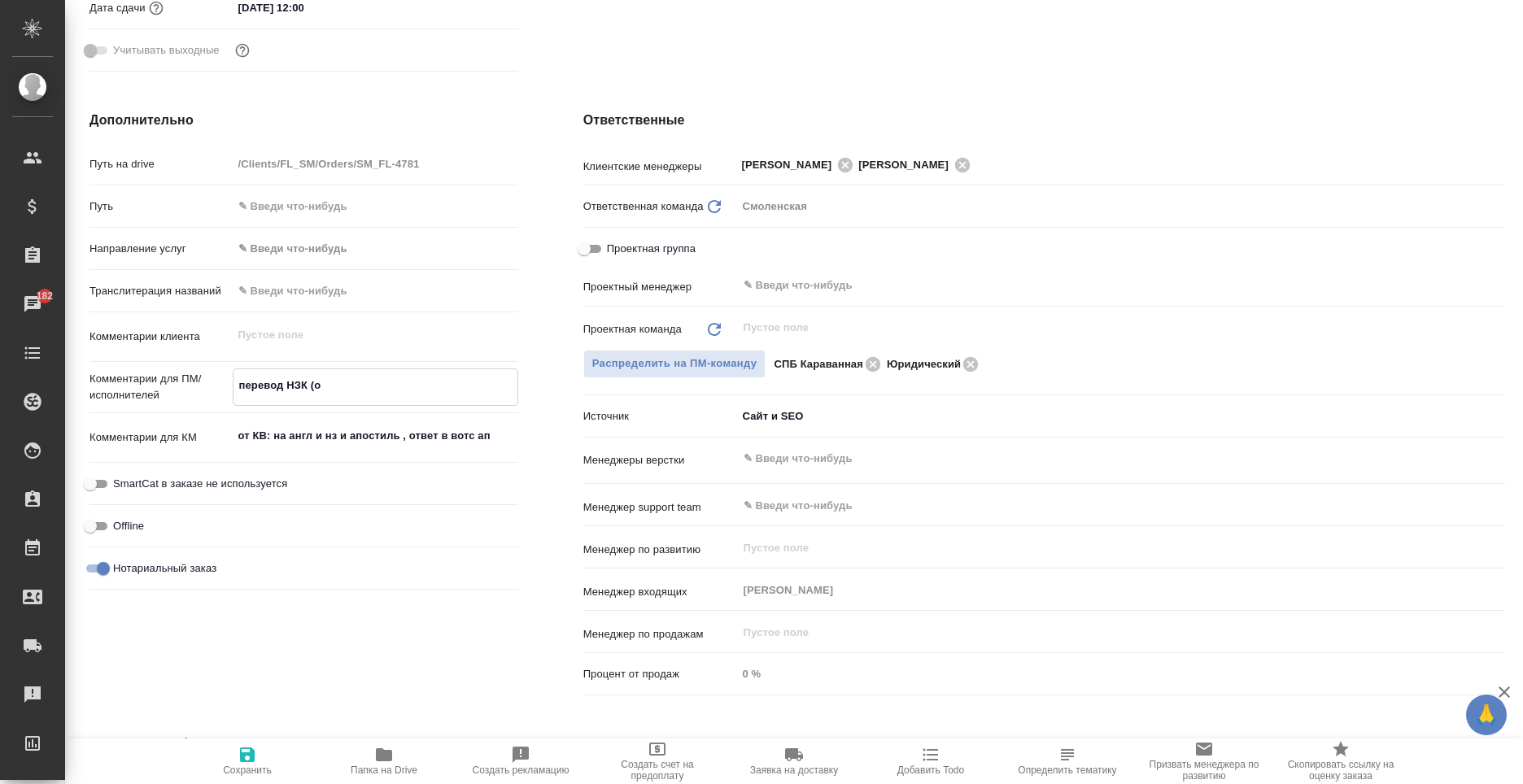
type textarea "x"
type textarea "перевод НЗК (он"
type textarea "x"
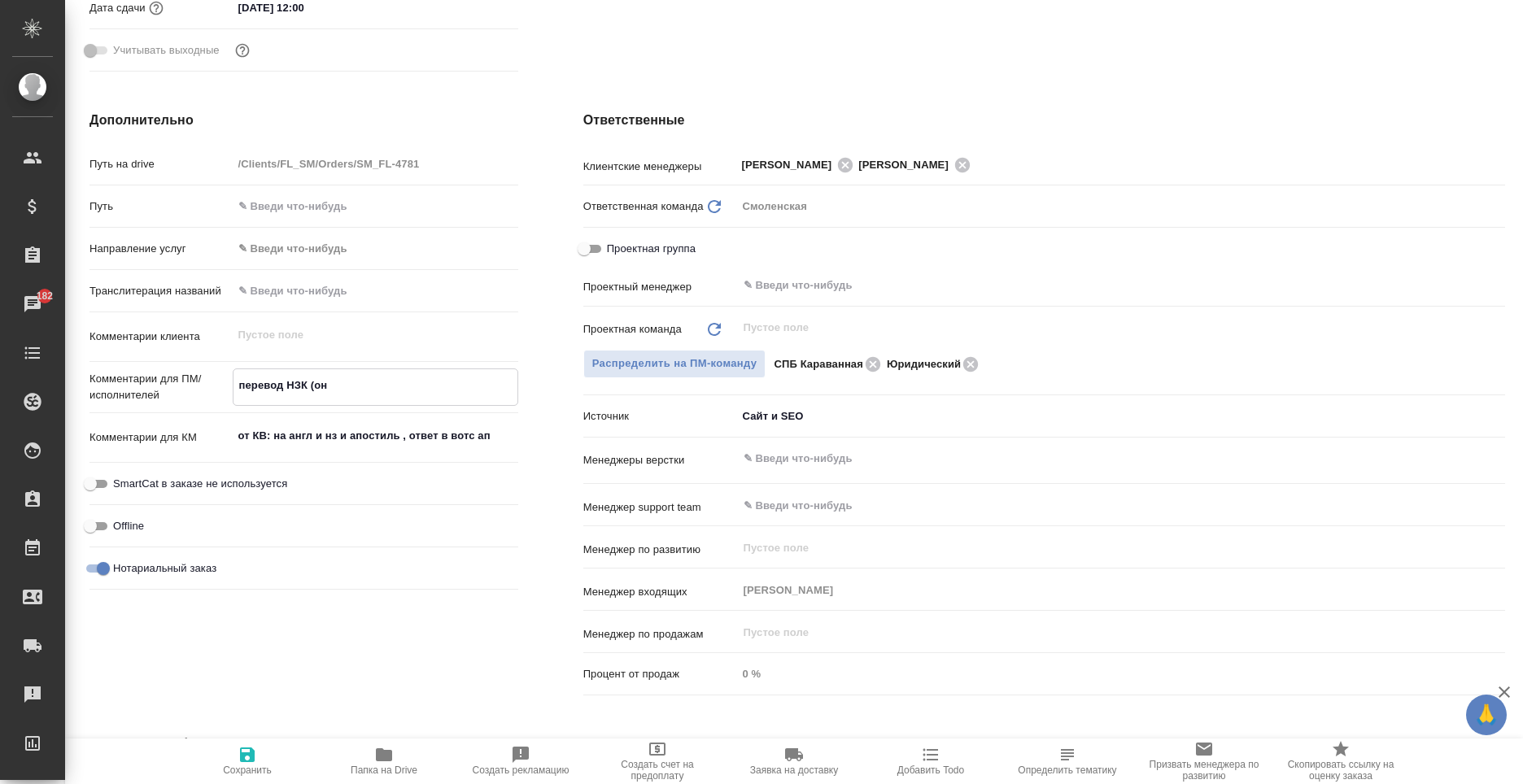
type textarea "x"
type textarea "перевод НЗК (они"
type textarea "x"
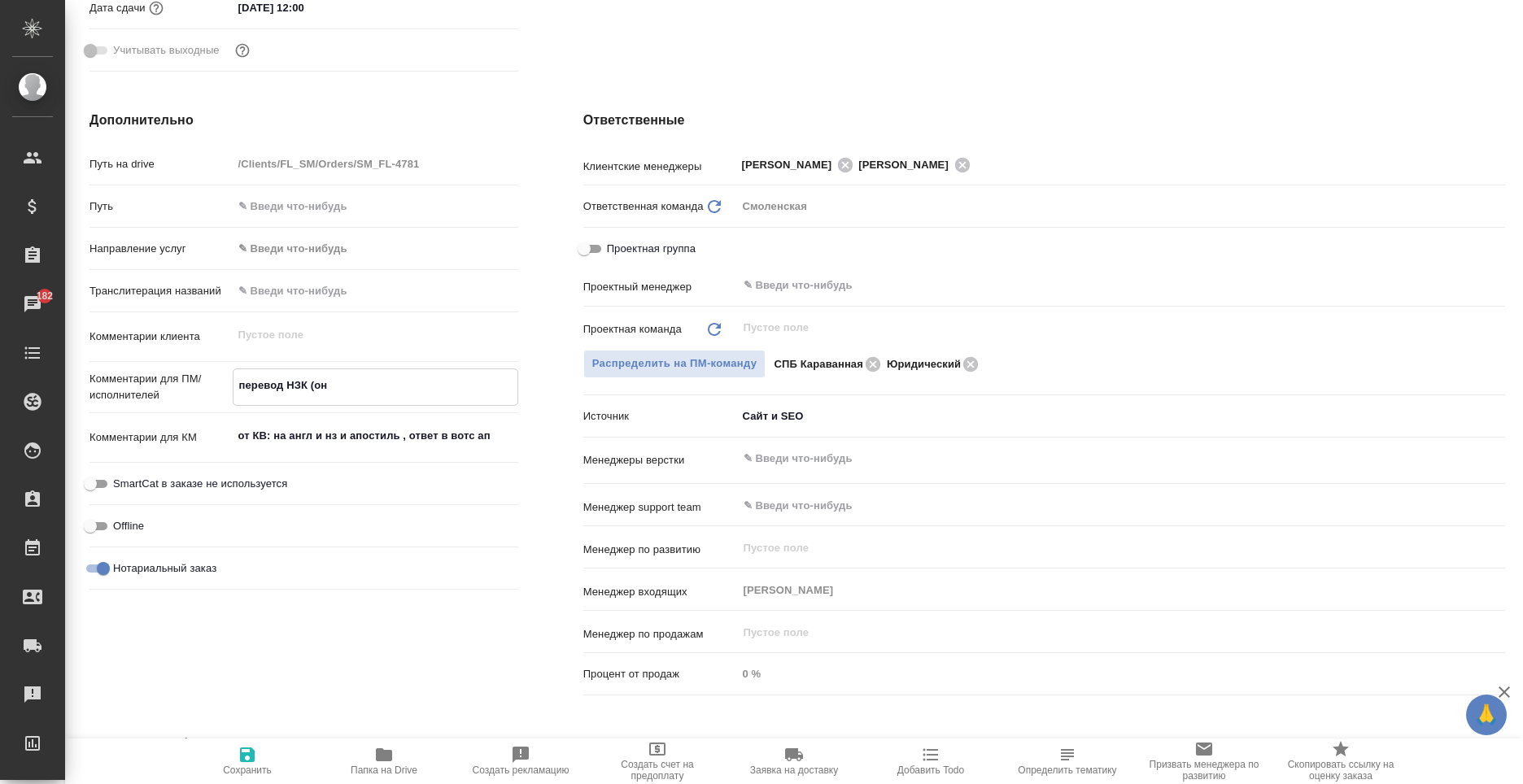
type textarea "x"
type textarea "перевод НЗК (они"
type textarea "x"
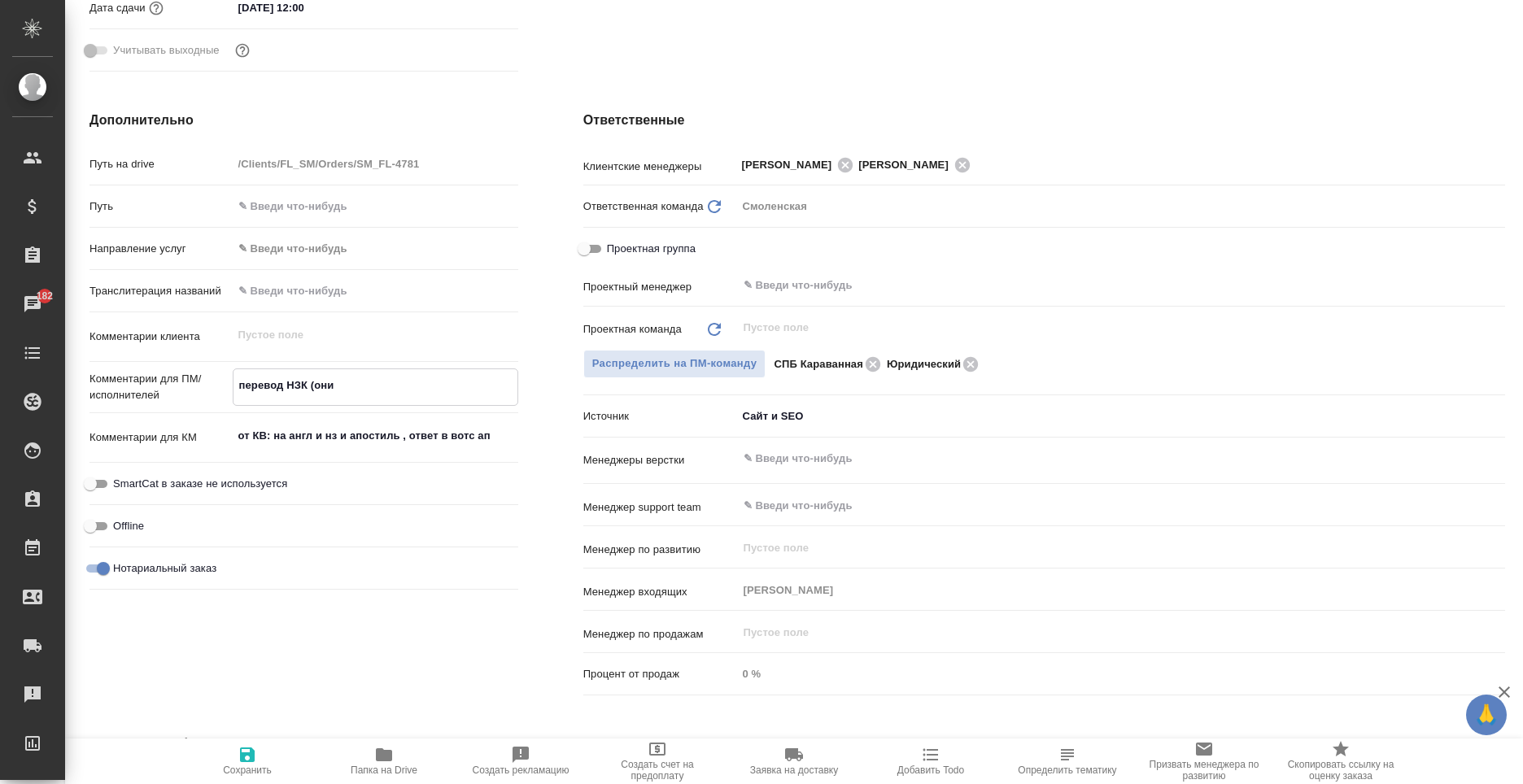
type textarea "перевод НЗК (они п"
type textarea "x"
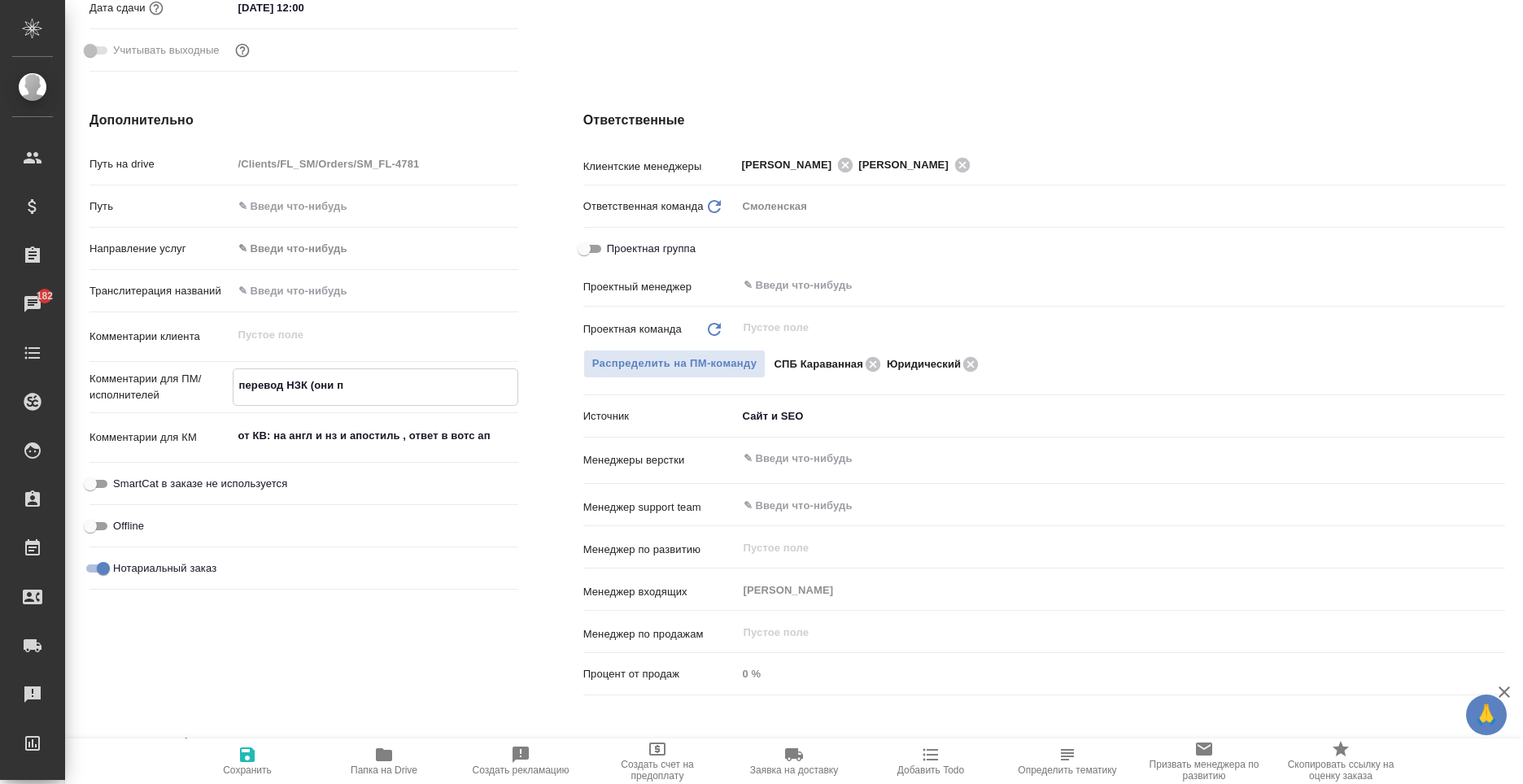
type textarea "перевод НЗК (они по"
type textarea "x"
type textarea "перевод НЗК (они пок"
type textarea "x"
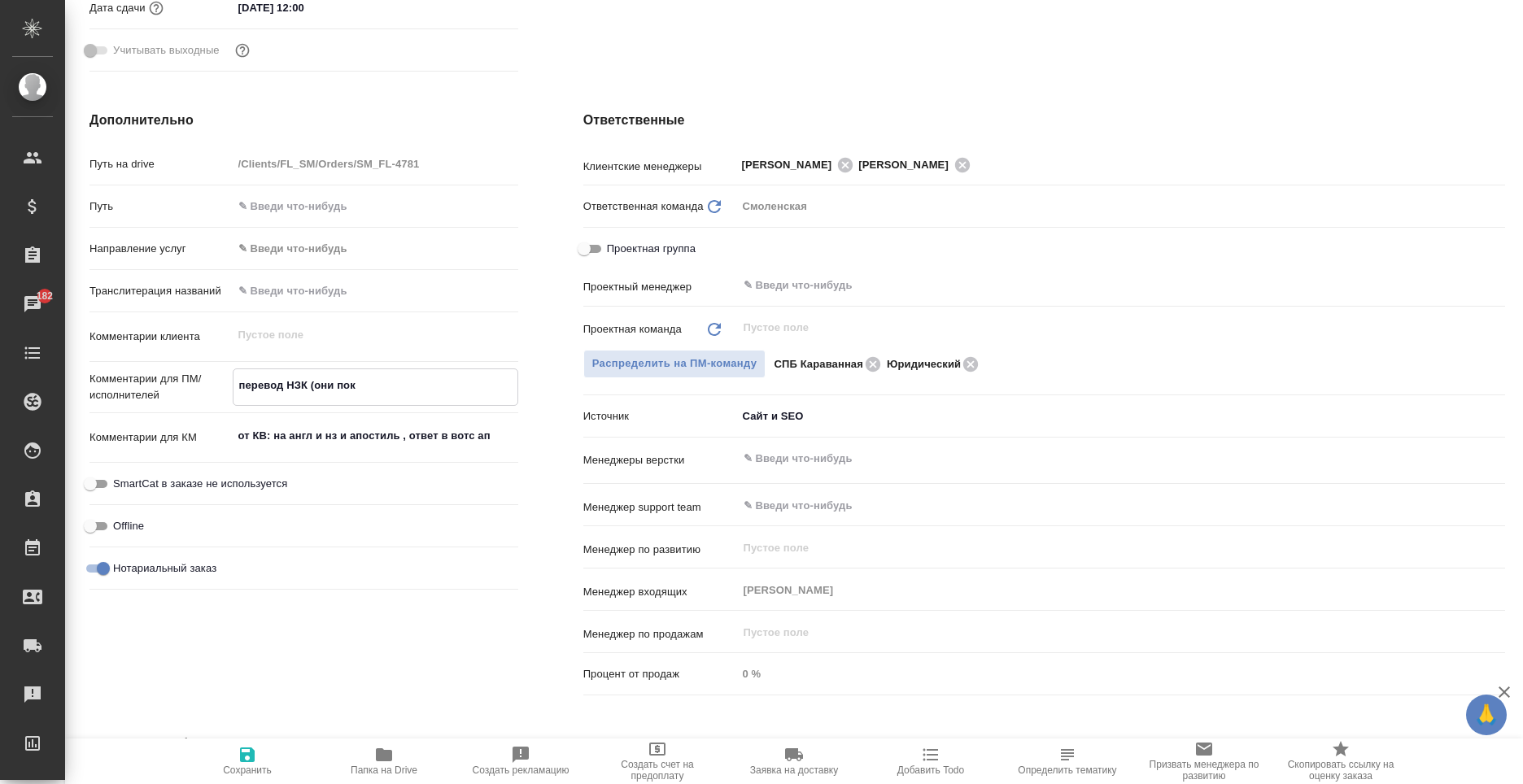
type textarea "x"
type textarea "перевод НЗК (они пока"
type textarea "x"
type textarea "перевод НЗК (они пока"
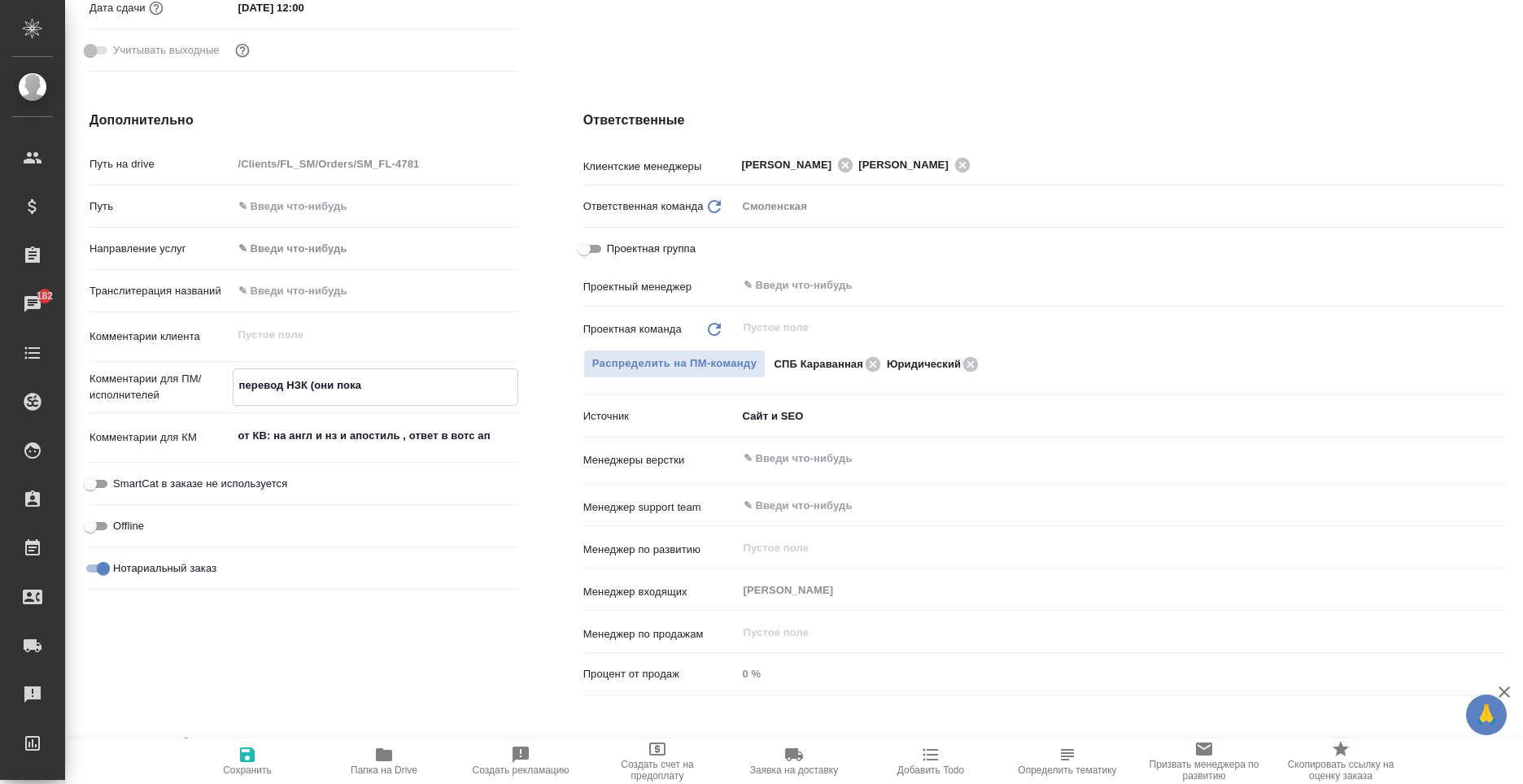
type textarea "x"
type textarea "перевод НЗК (они пока д"
type textarea "x"
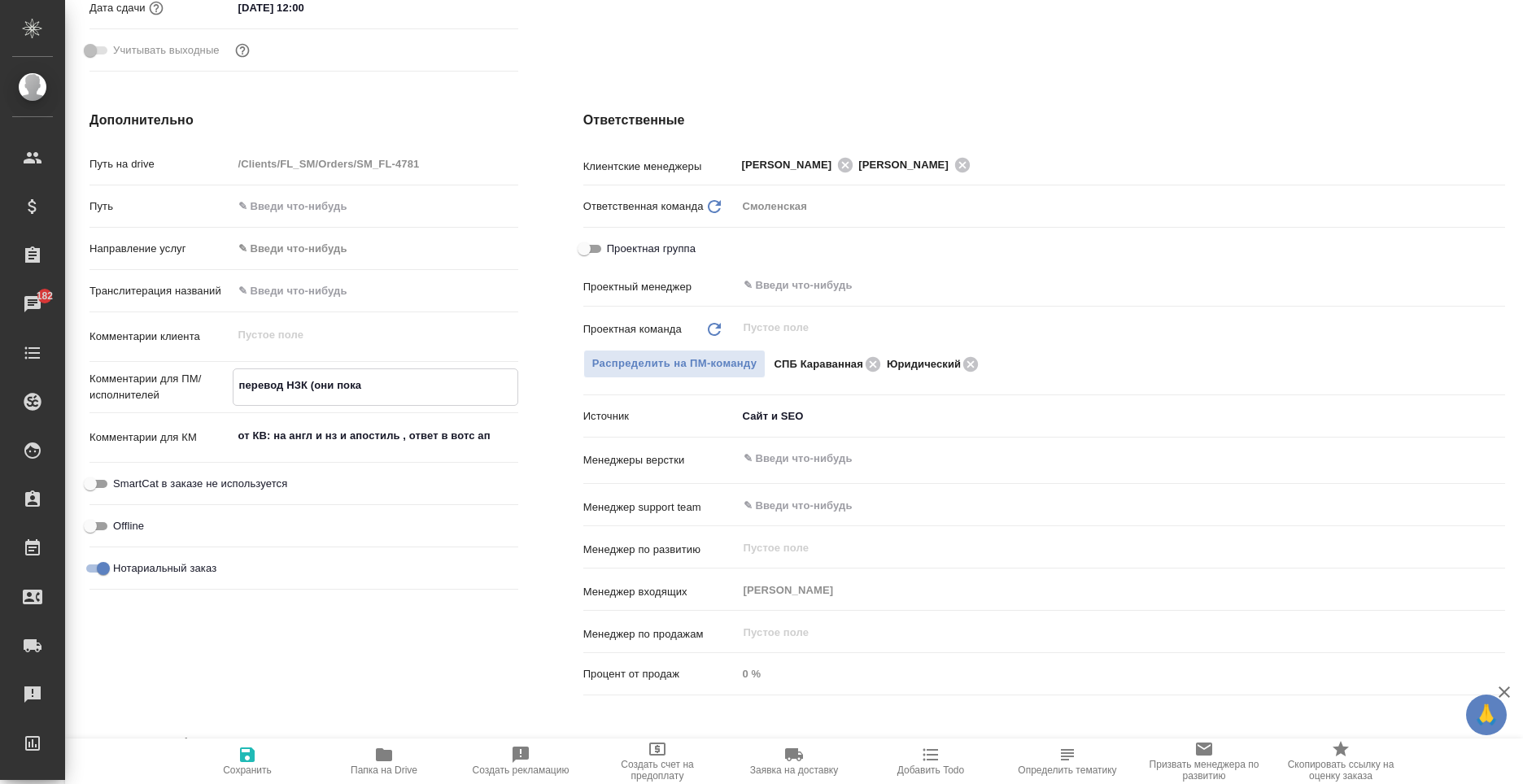
type textarea "x"
type textarea "перевод НЗК (они пока де"
type textarea "x"
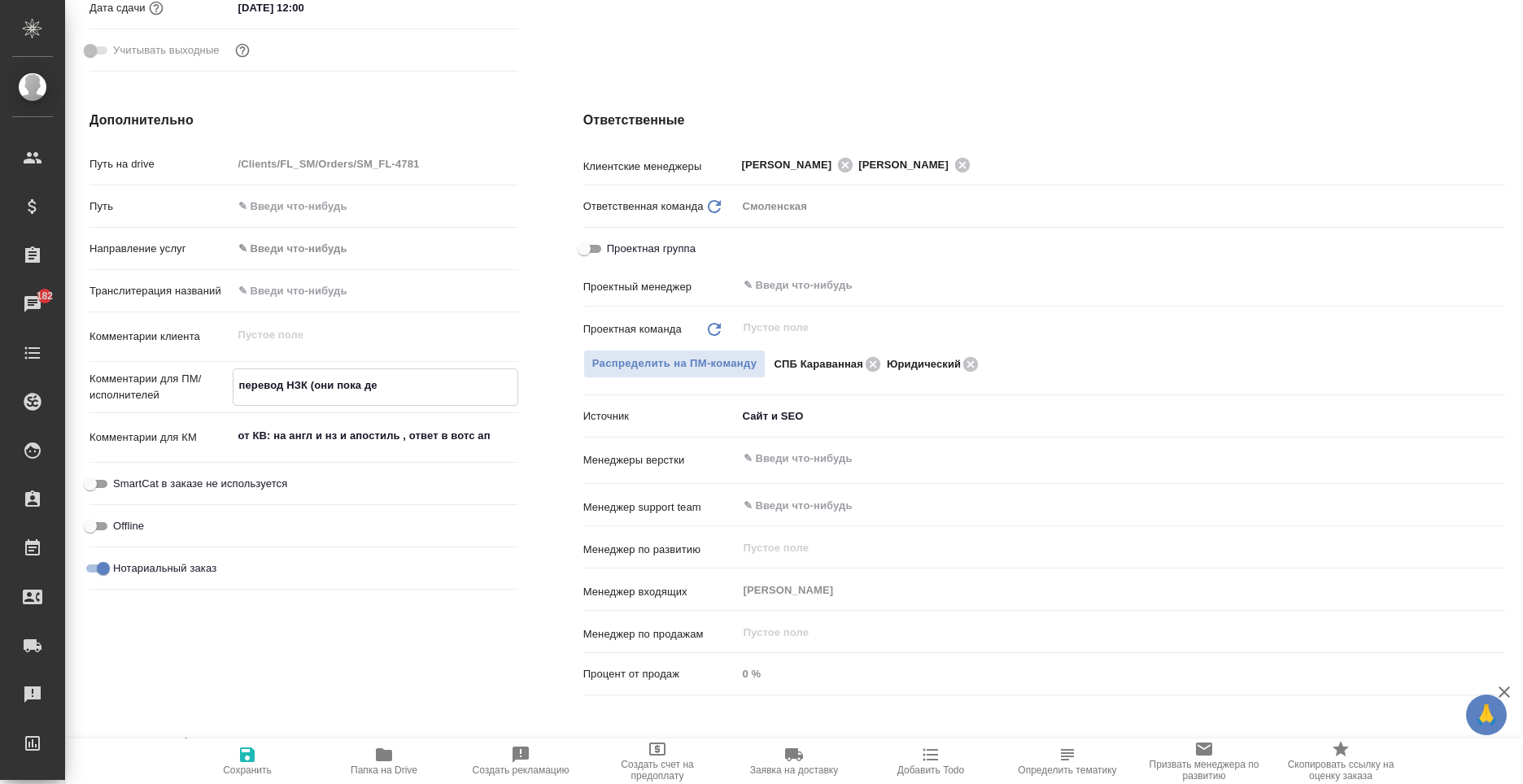
type textarea "перевод НЗК (они пока дел"
type textarea "x"
type textarea "перевод НЗК (они пока дела"
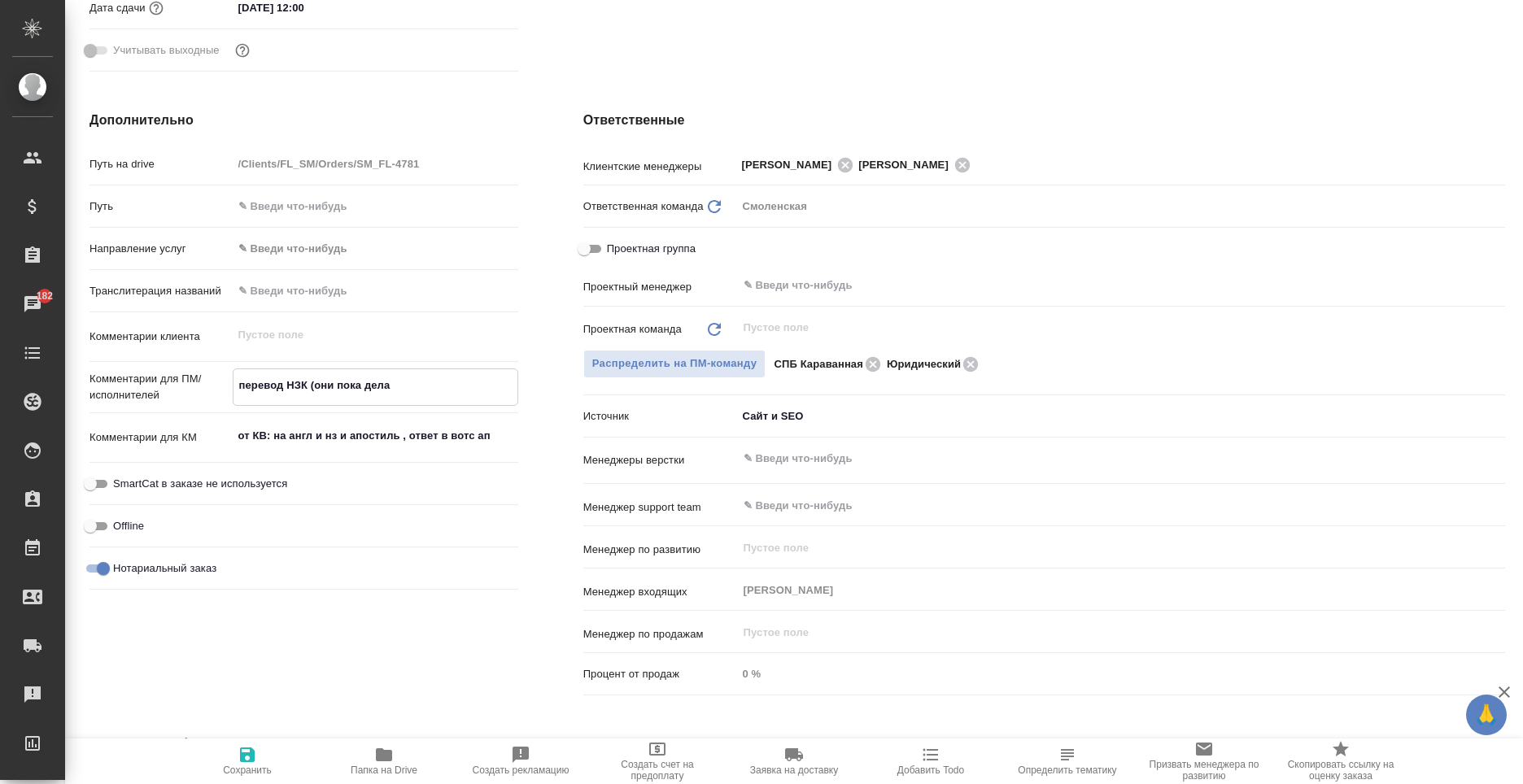
type textarea "x"
type textarea "перевод НЗК (они пока делаю"
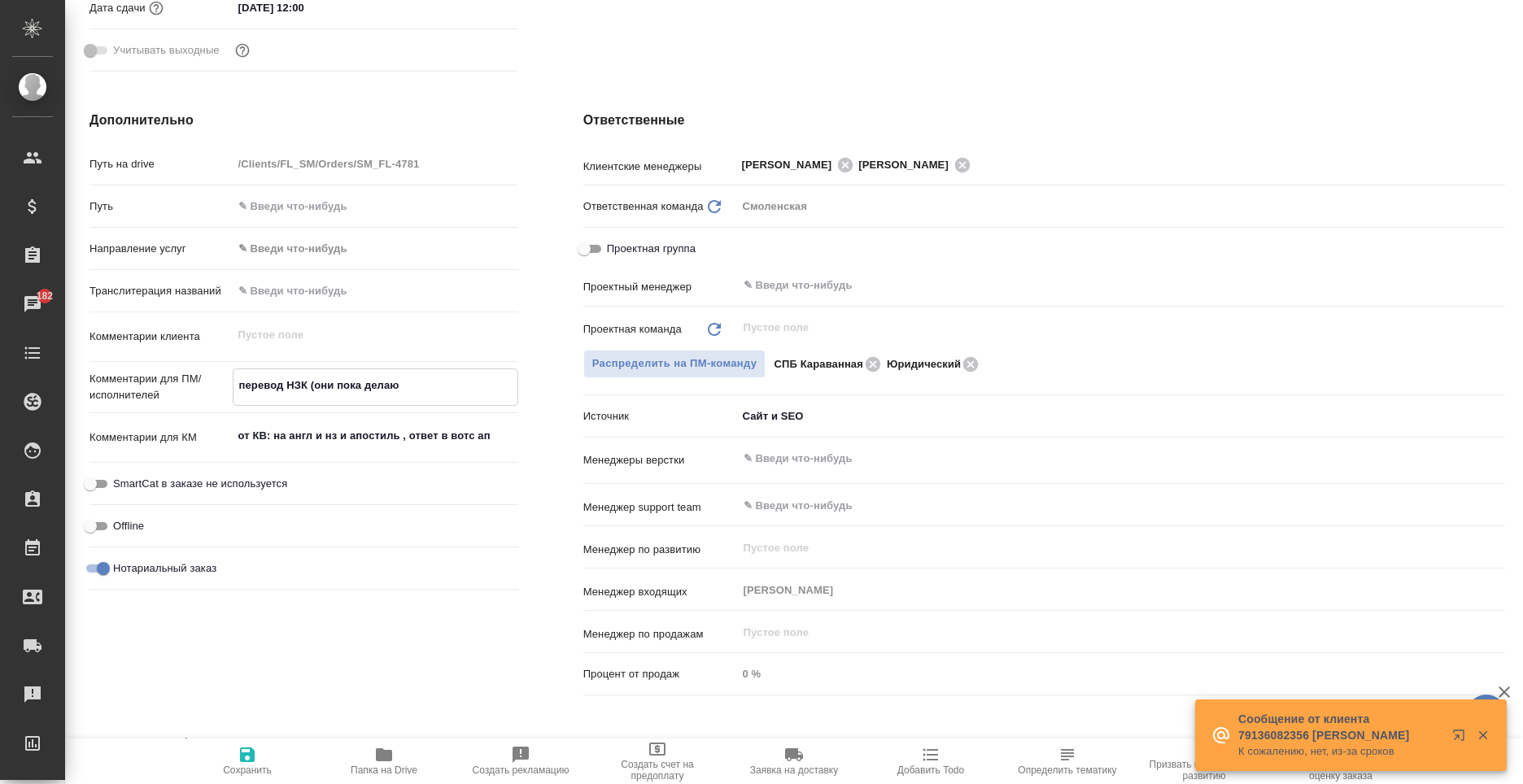
type textarea "x"
type textarea "перевод НЗК (они пока делают"
type textarea "x"
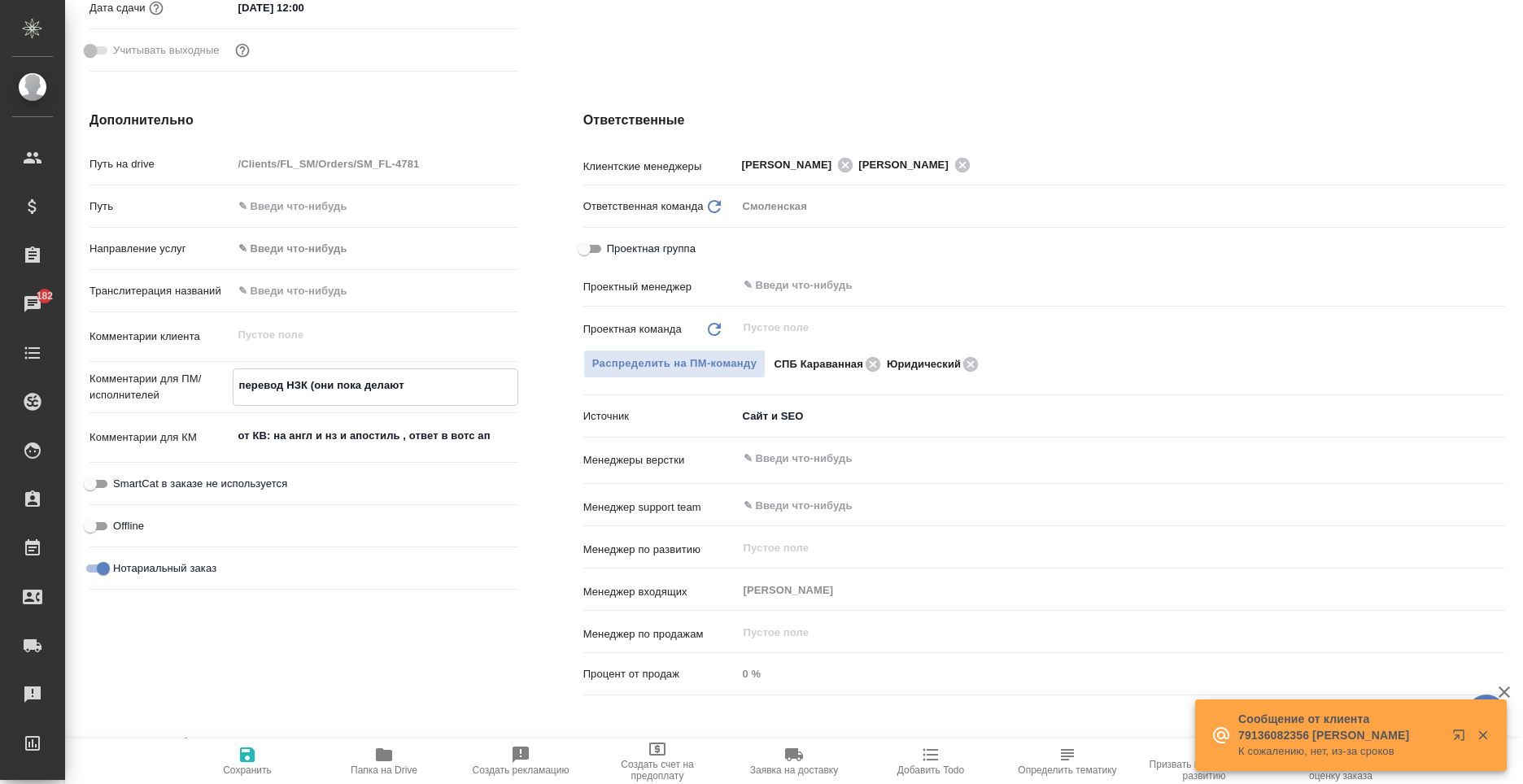
type textarea "x"
type textarea "перевод НЗК (они пока делаютс"
type textarea "x"
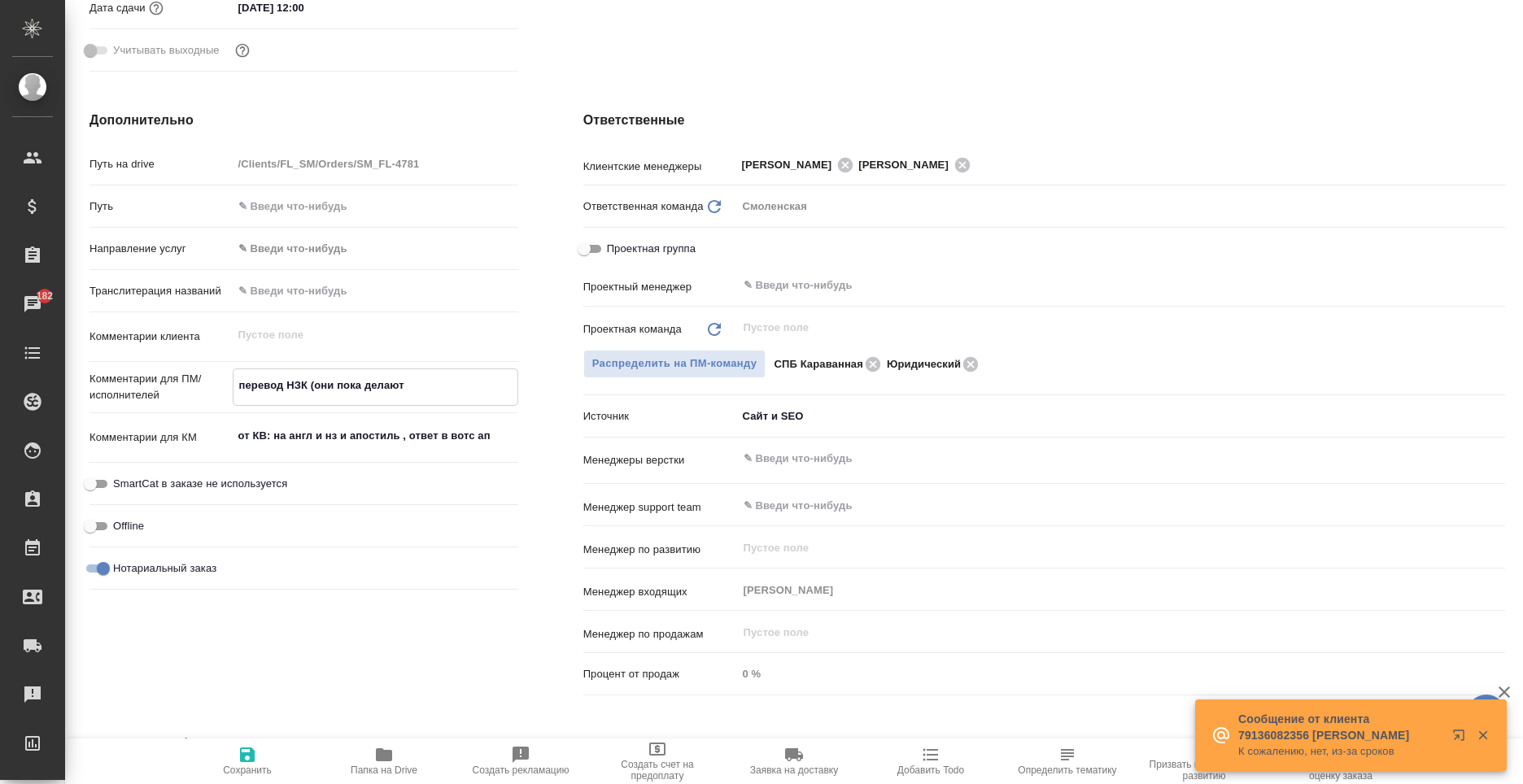
type textarea "x"
type textarea "перевод НЗК (они пока делаются"
type textarea "x"
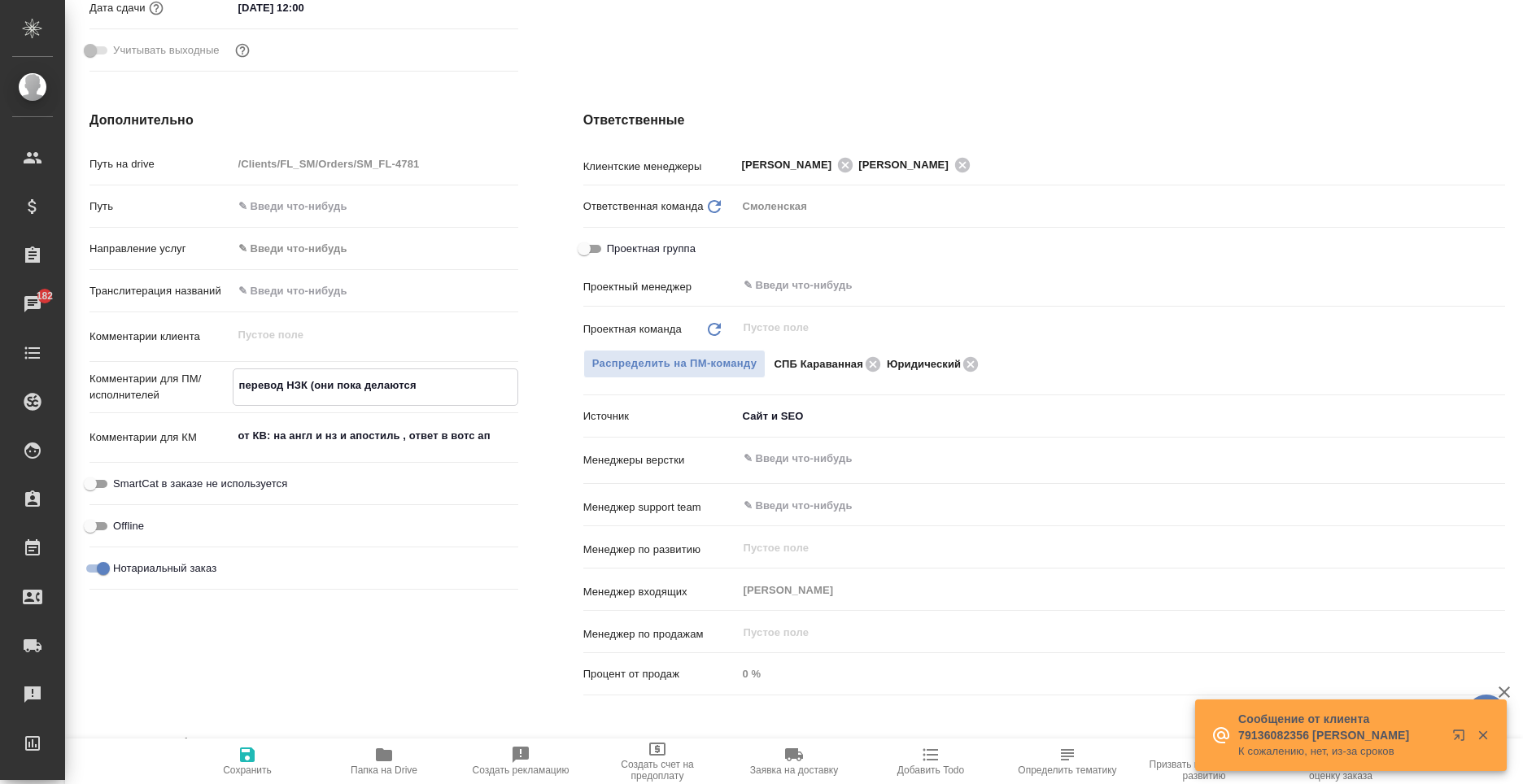
type textarea "x"
type textarea "перевод НЗК (они пока делаются)"
type textarea "x"
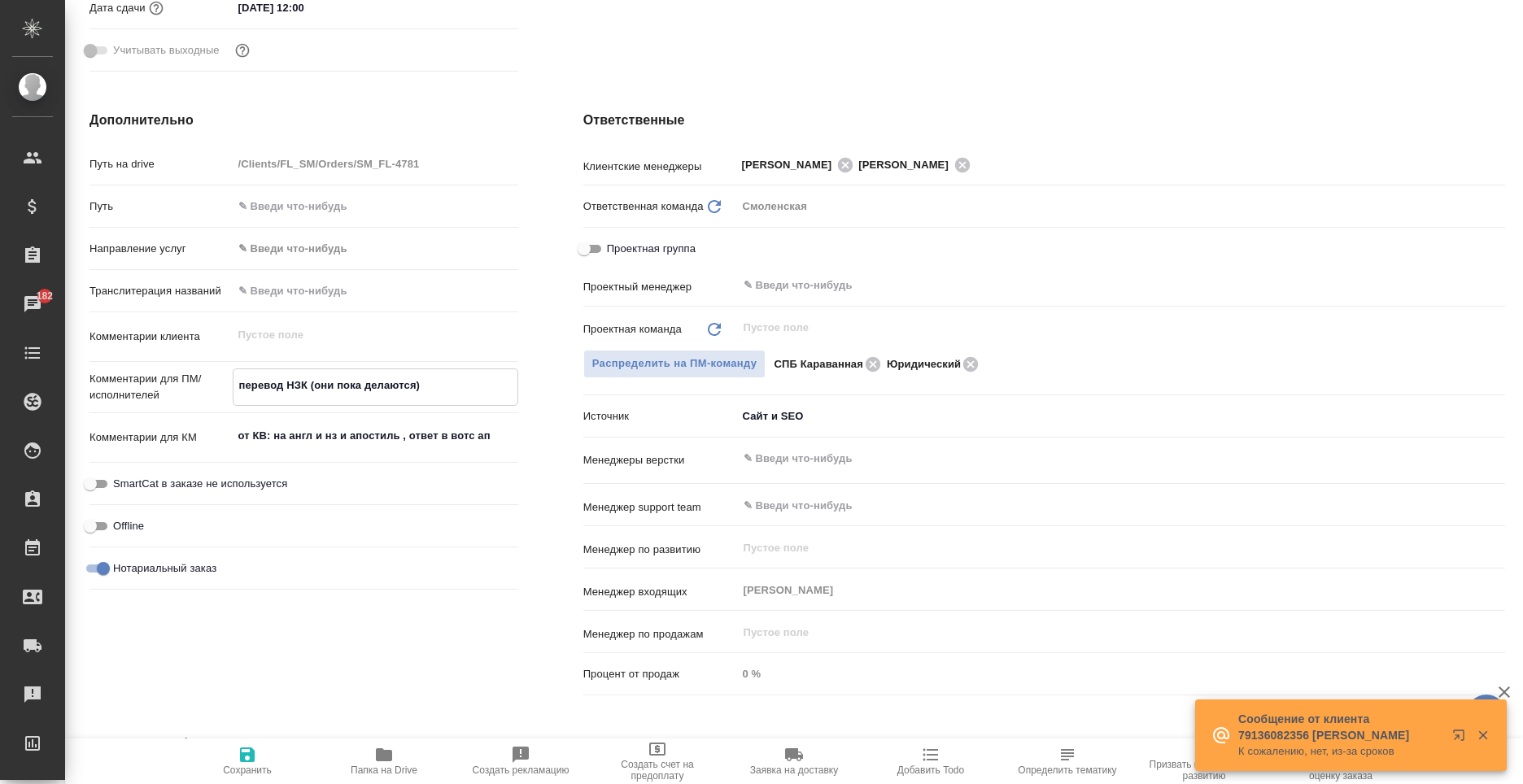
type textarea "перевод НЗК (они пока делаются)"
type textarea "x"
click at [284, 386] on textarea "перевод НЗК (они пока делаются)" at bounding box center [375, 385] width 284 height 28
type textarea "перевод аНЗК (они пока делаются)"
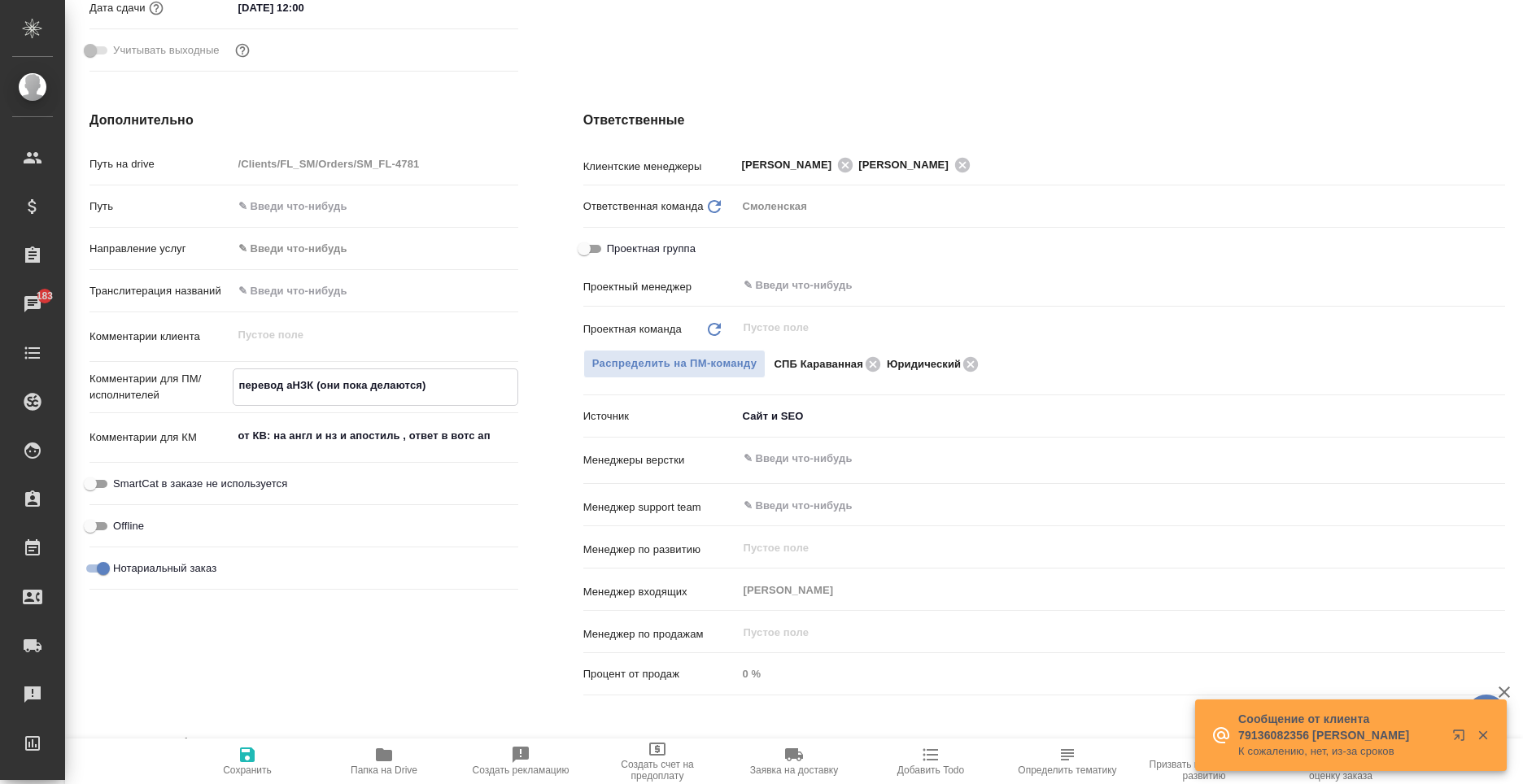
type textarea "x"
type textarea "перевод апНЗК (они пока делаются)"
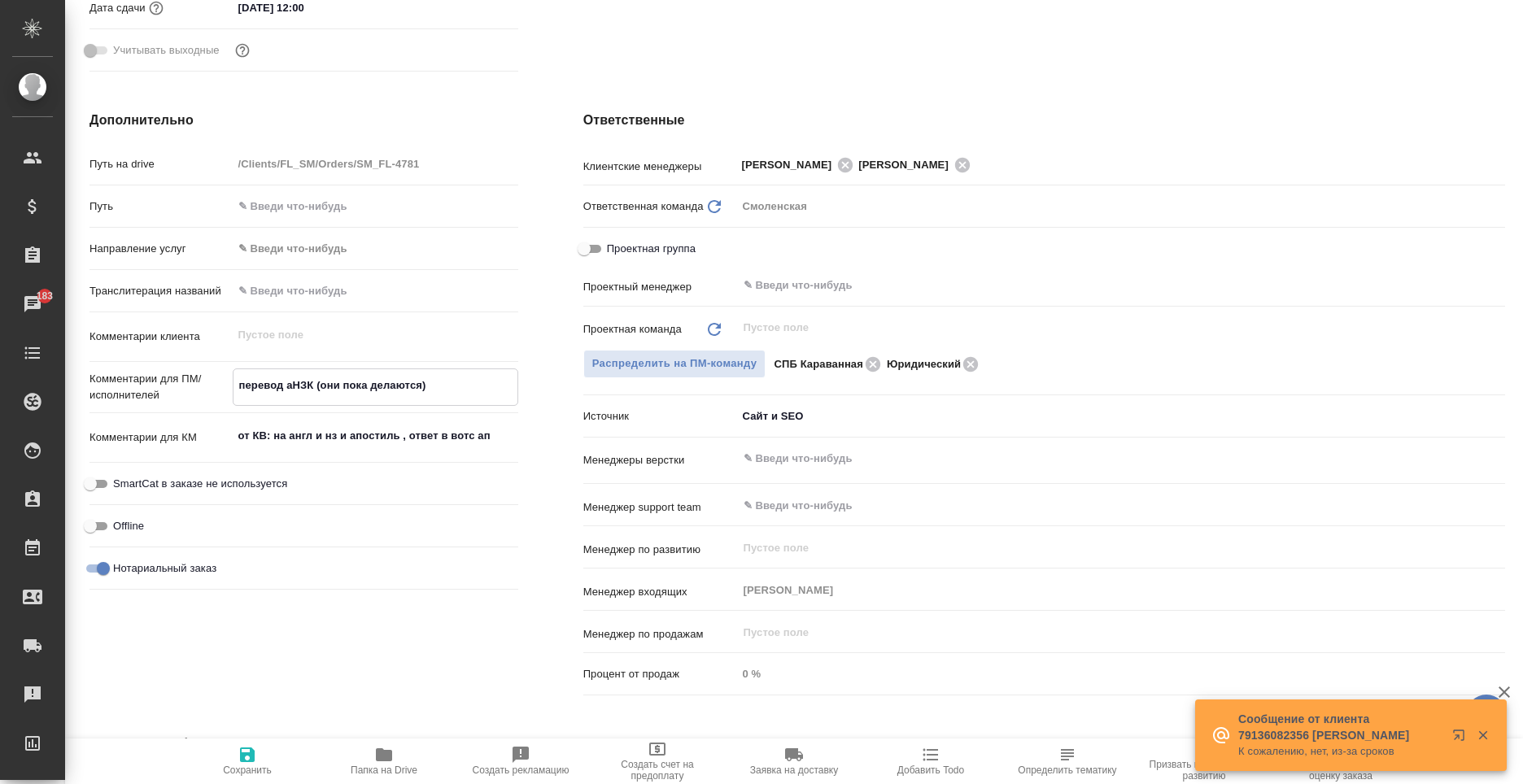
type textarea "x"
type textarea "перевод апоНЗК (они пока делаются)"
type textarea "x"
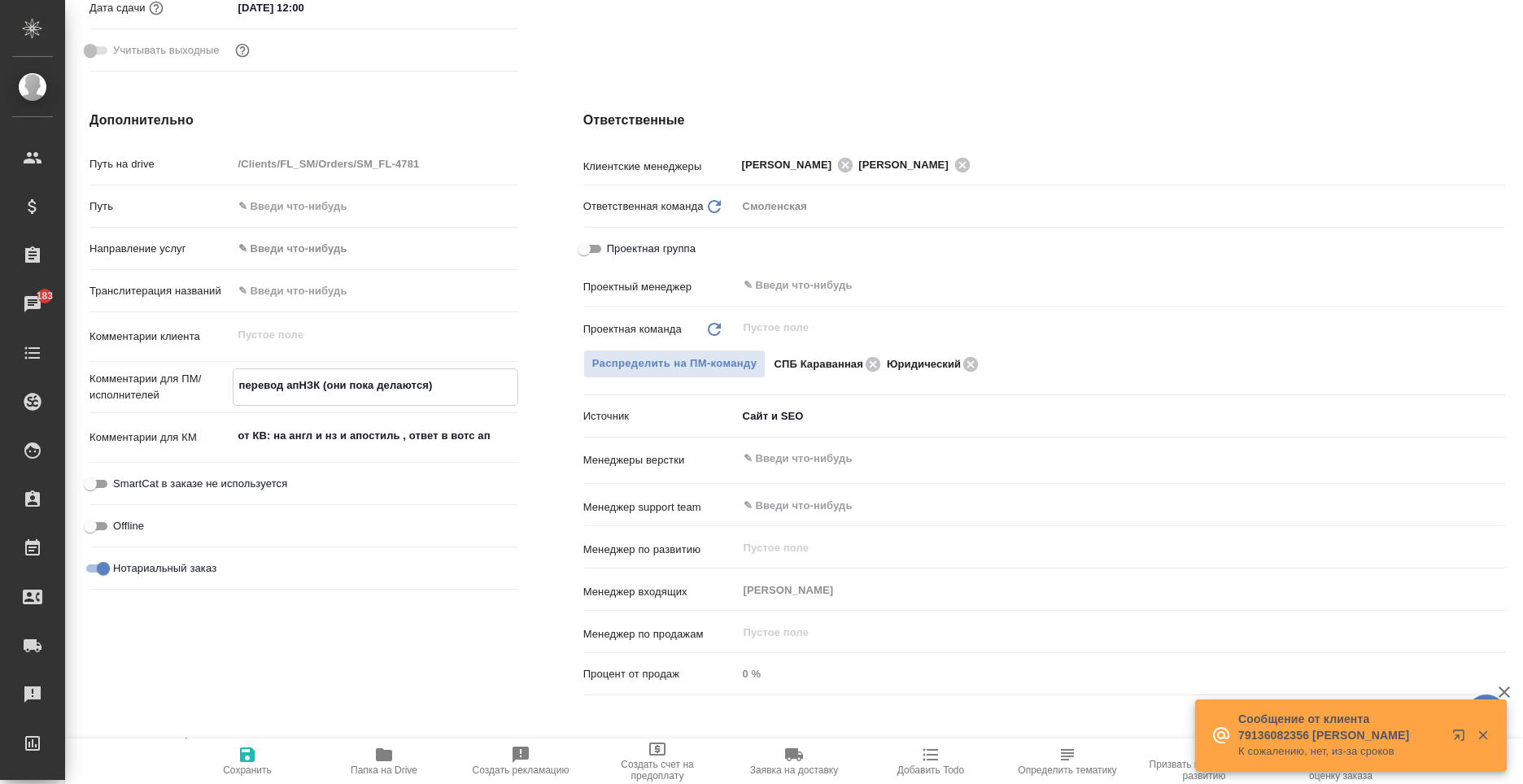
type textarea "x"
type textarea "перевод апосНЗК (они пока делаются)"
type textarea "x"
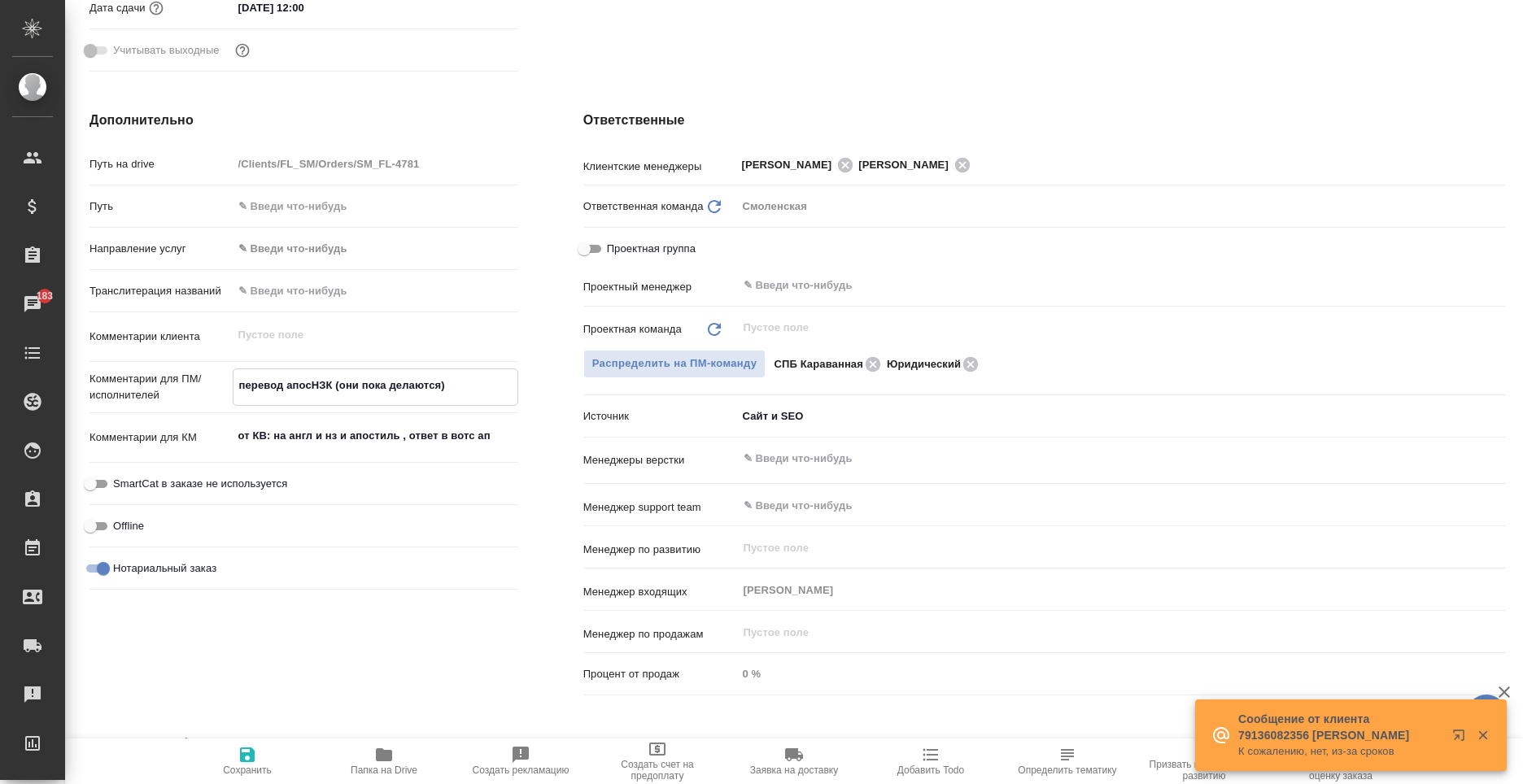
type textarea "перевод апостНЗК (они пока делаются)"
type textarea "x"
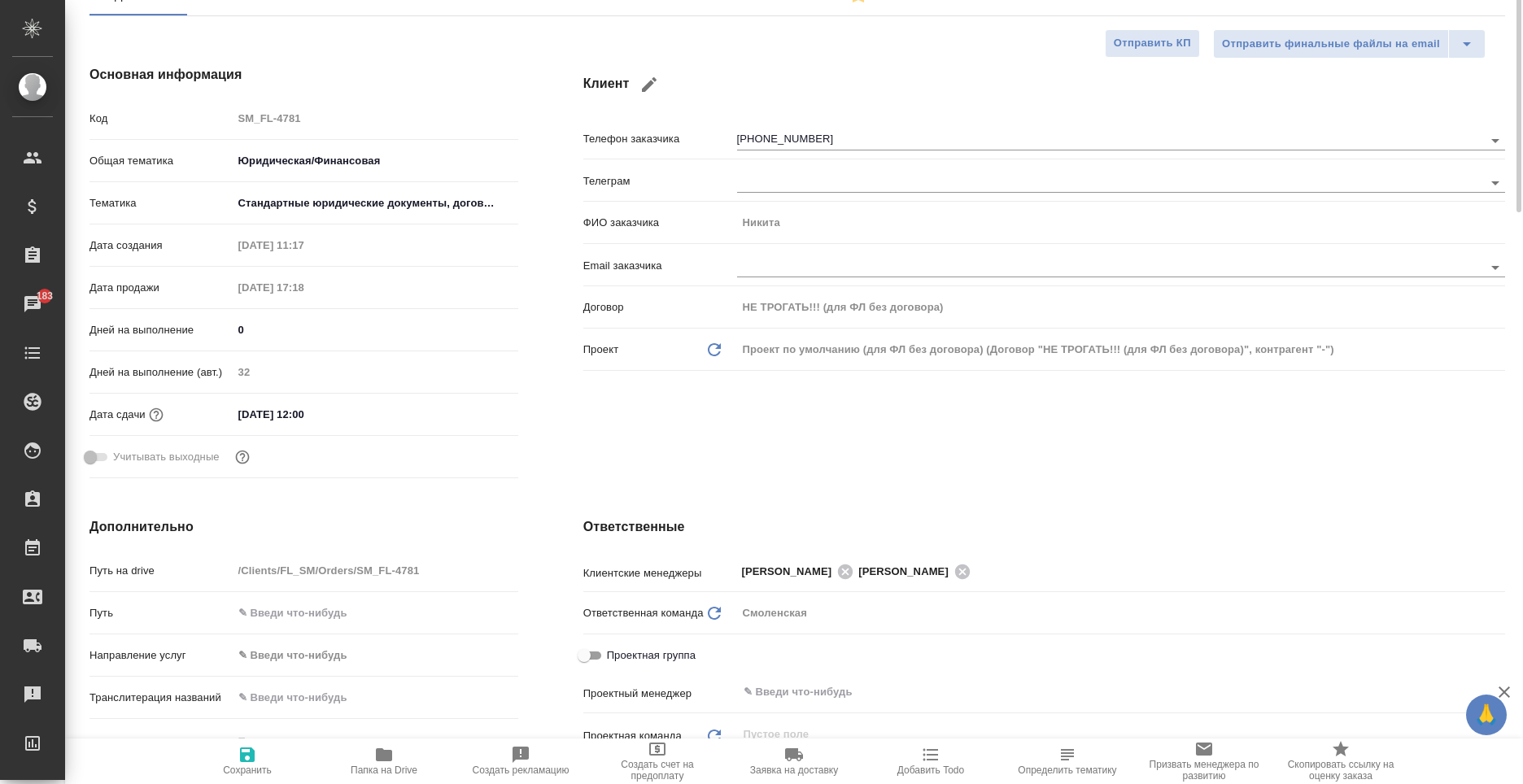
scroll to position [0, 0]
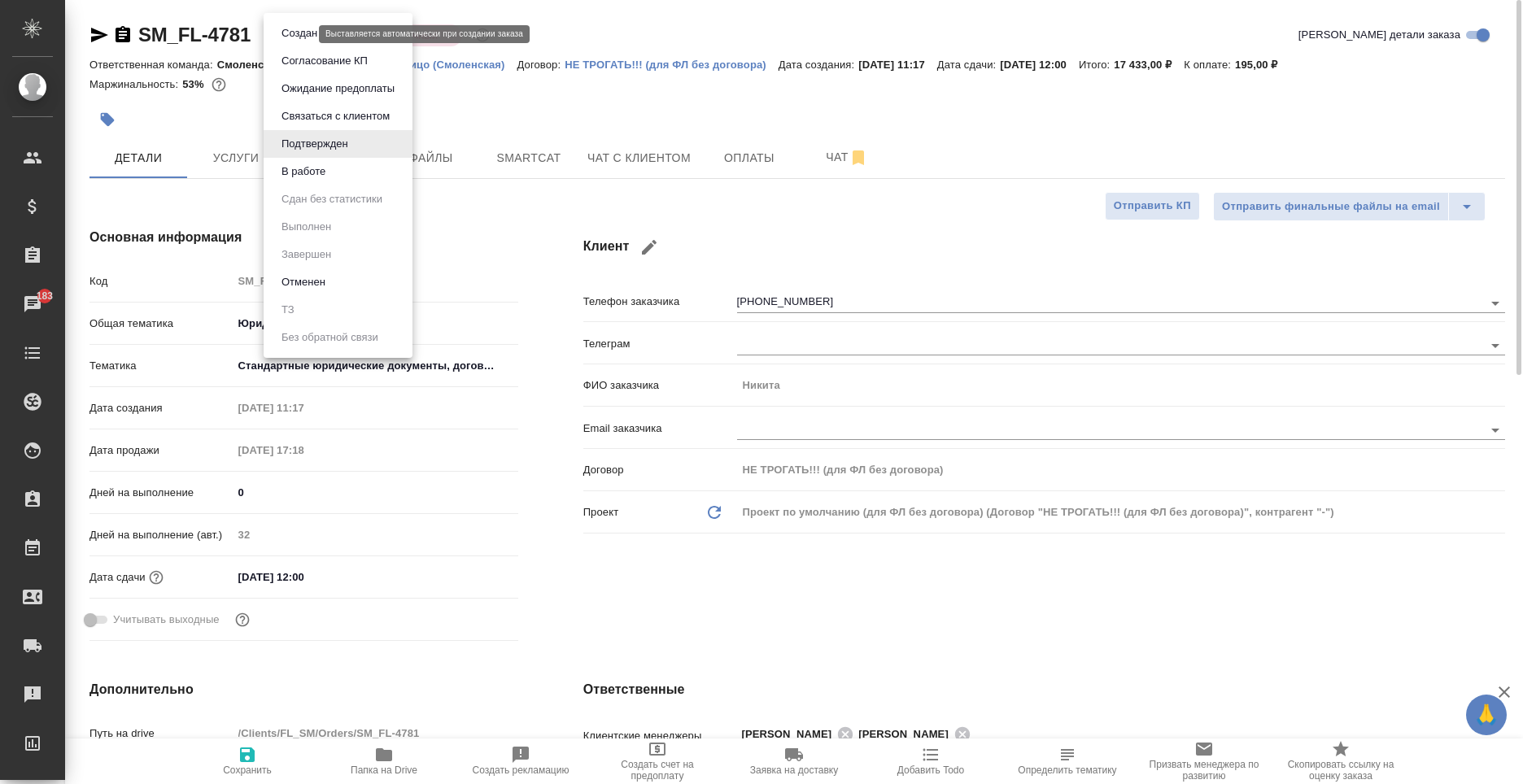
click at [276, 35] on body "🙏 .cls-1 fill:#fff; AWATERA Moskalets Alina Клиенты Спецификации Заказы 183 Чат…" at bounding box center [761, 392] width 1523 height 784
click at [341, 33] on li "Создан" at bounding box center [338, 34] width 149 height 28
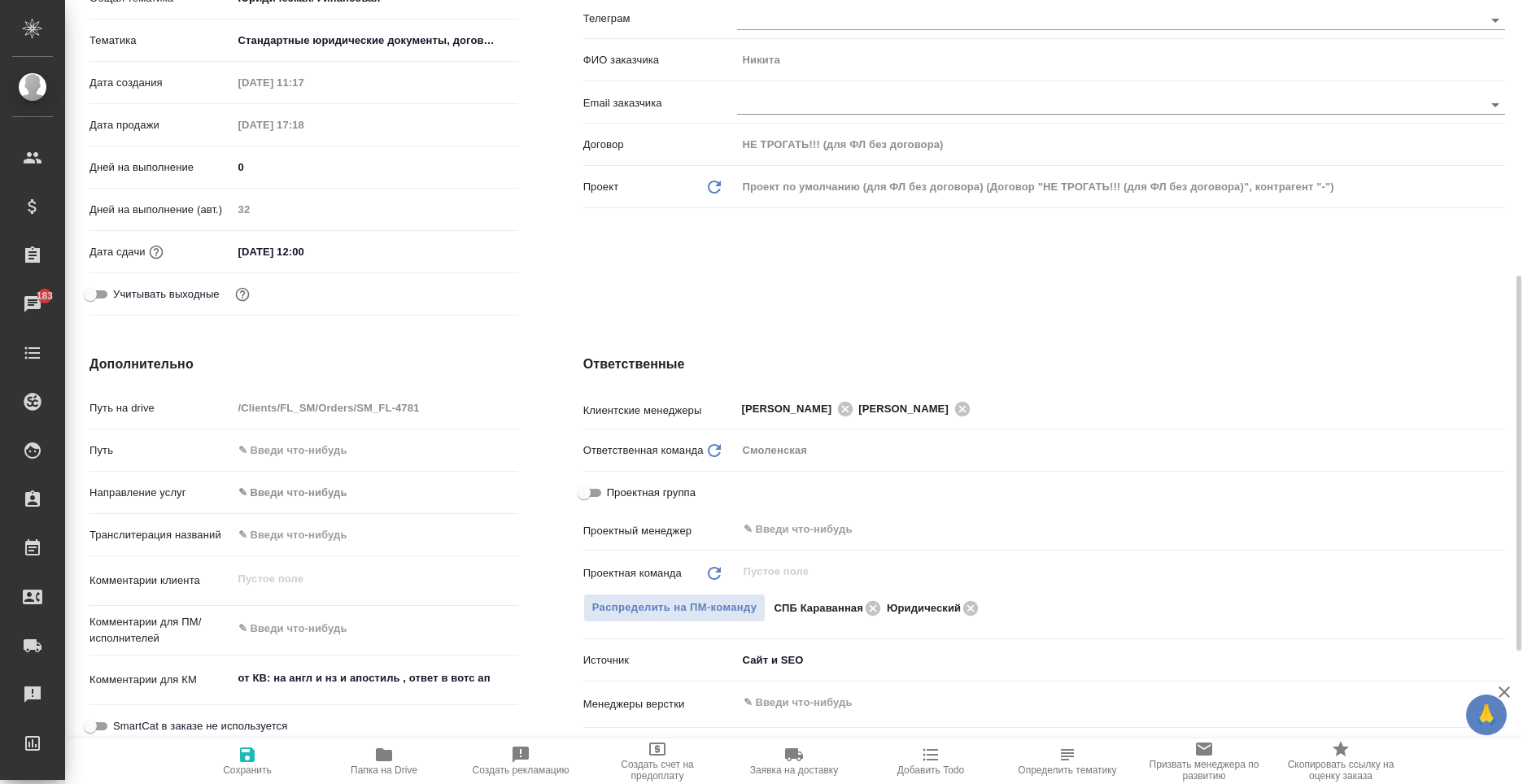
scroll to position [488, 0]
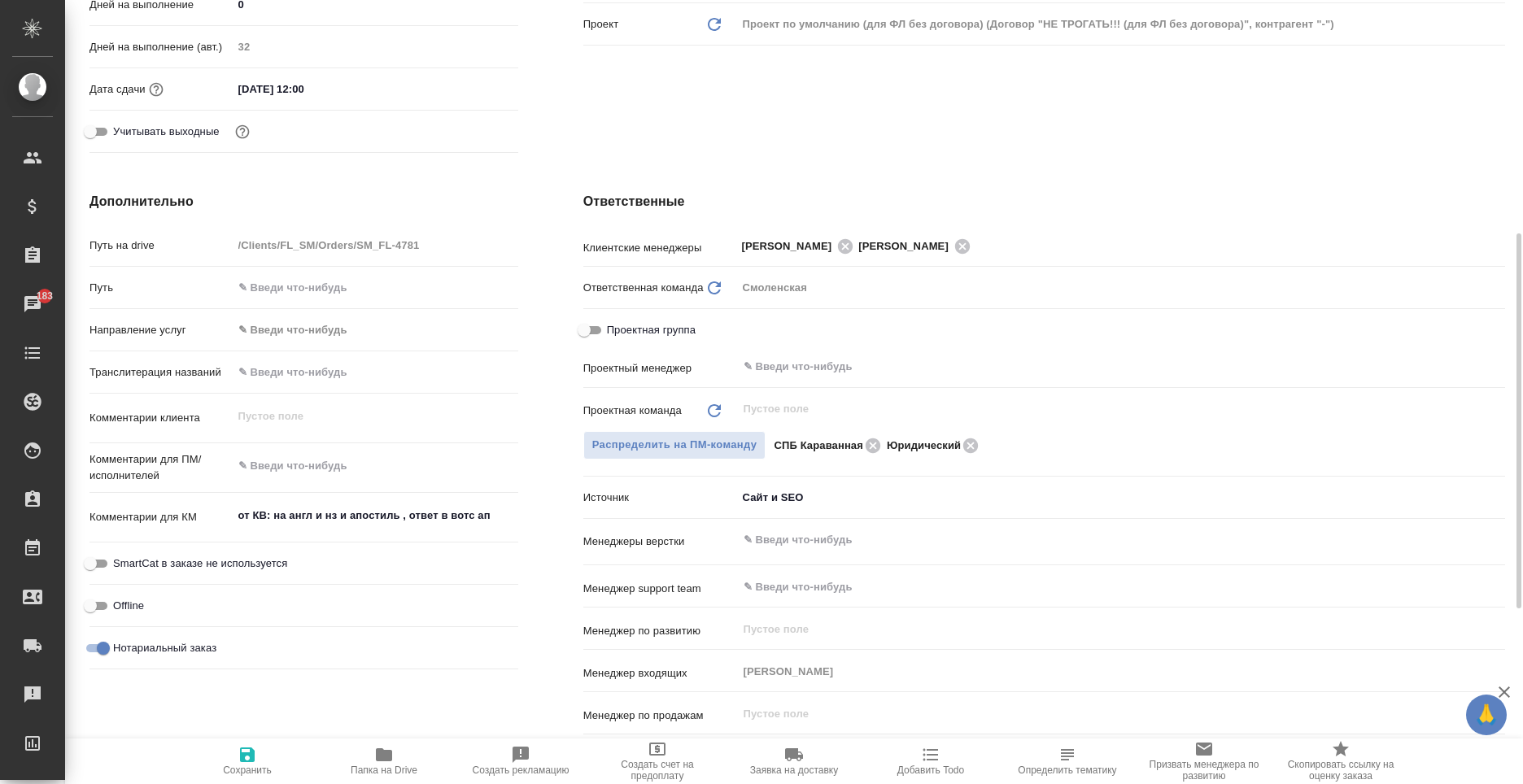
click at [313, 474] on textarea at bounding box center [375, 466] width 286 height 28
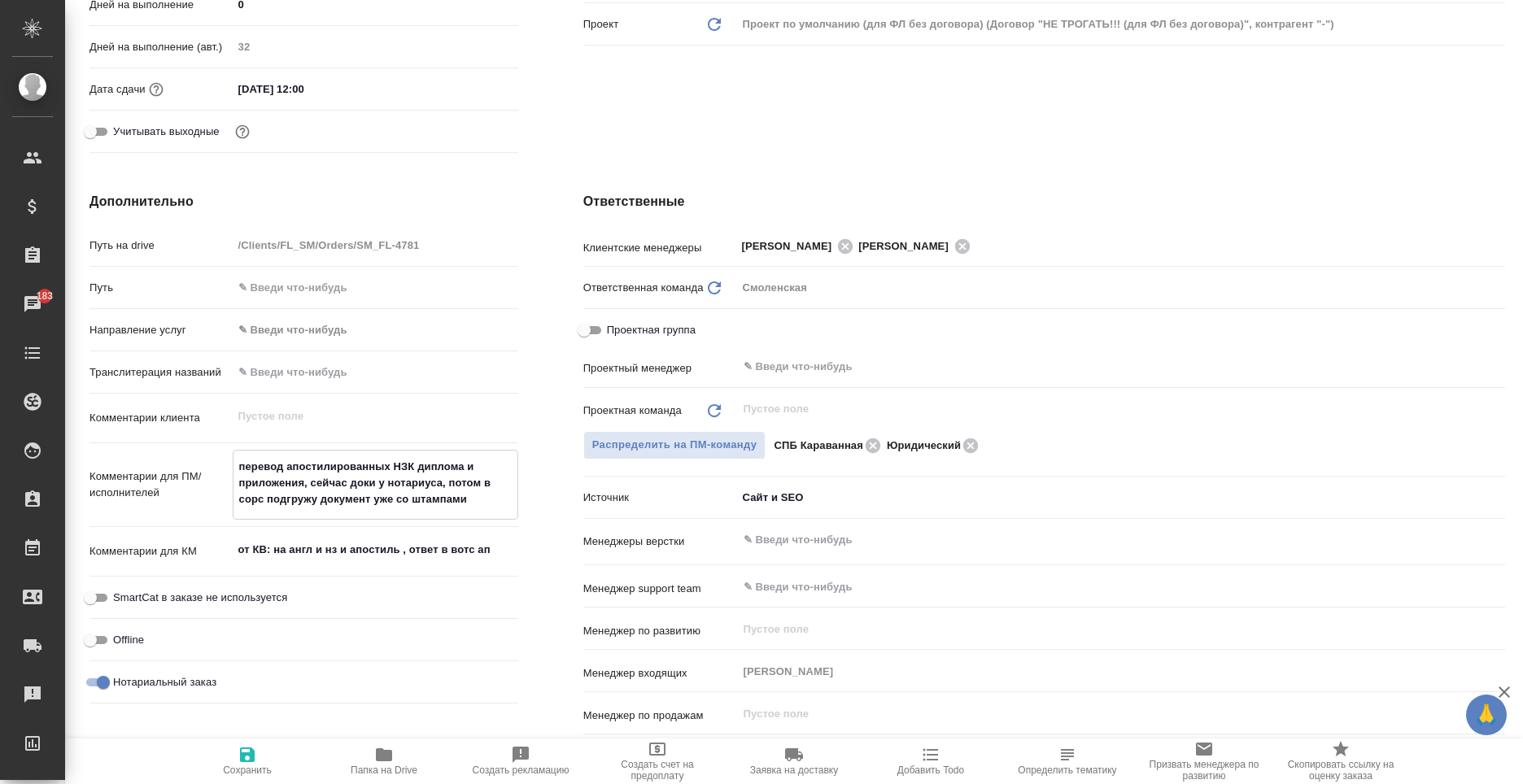
click at [372, 476] on textarea "перевод апостилированных НЗК диплома и приложения, сейчас доки у нотариуса, пот…" at bounding box center [375, 482] width 284 height 60
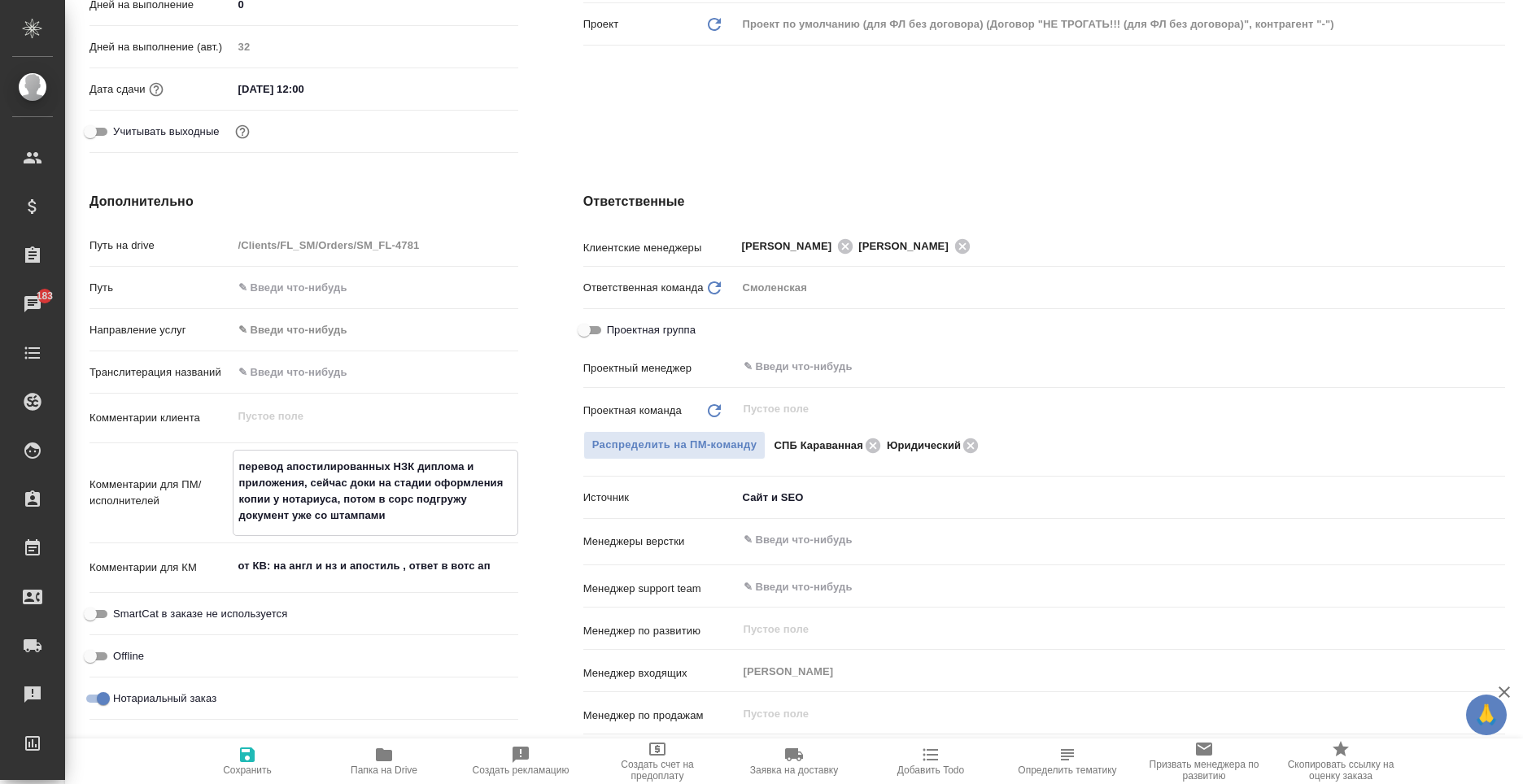
click at [378, 500] on textarea "перевод апостилированных НЗК диплома и приложения, сейчас доки на стадии оформл…" at bounding box center [375, 491] width 284 height 76
click at [249, 750] on icon "button" at bounding box center [247, 755] width 20 height 20
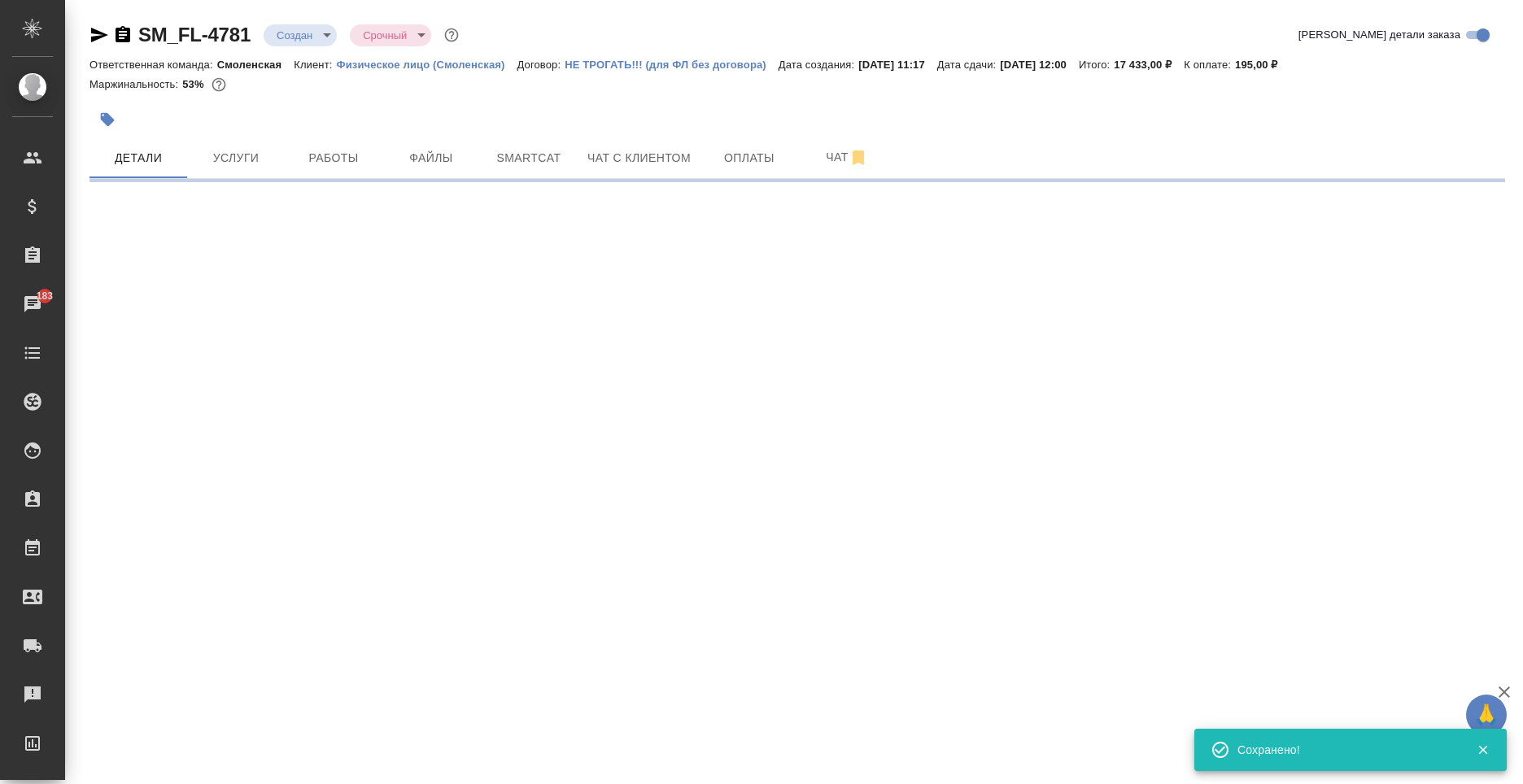
scroll to position [0, 0]
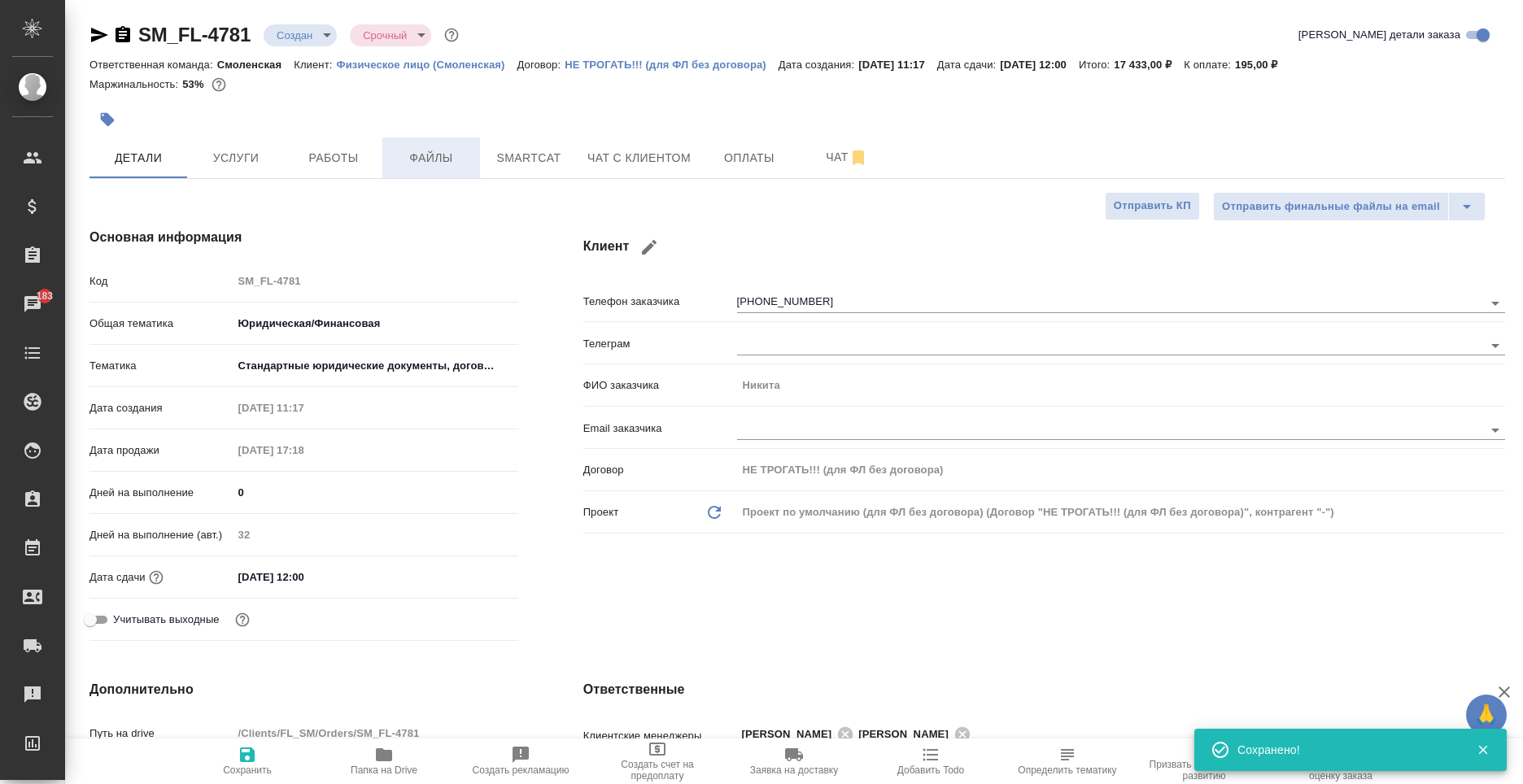
click at [447, 162] on span "Файлы" at bounding box center [431, 158] width 78 height 20
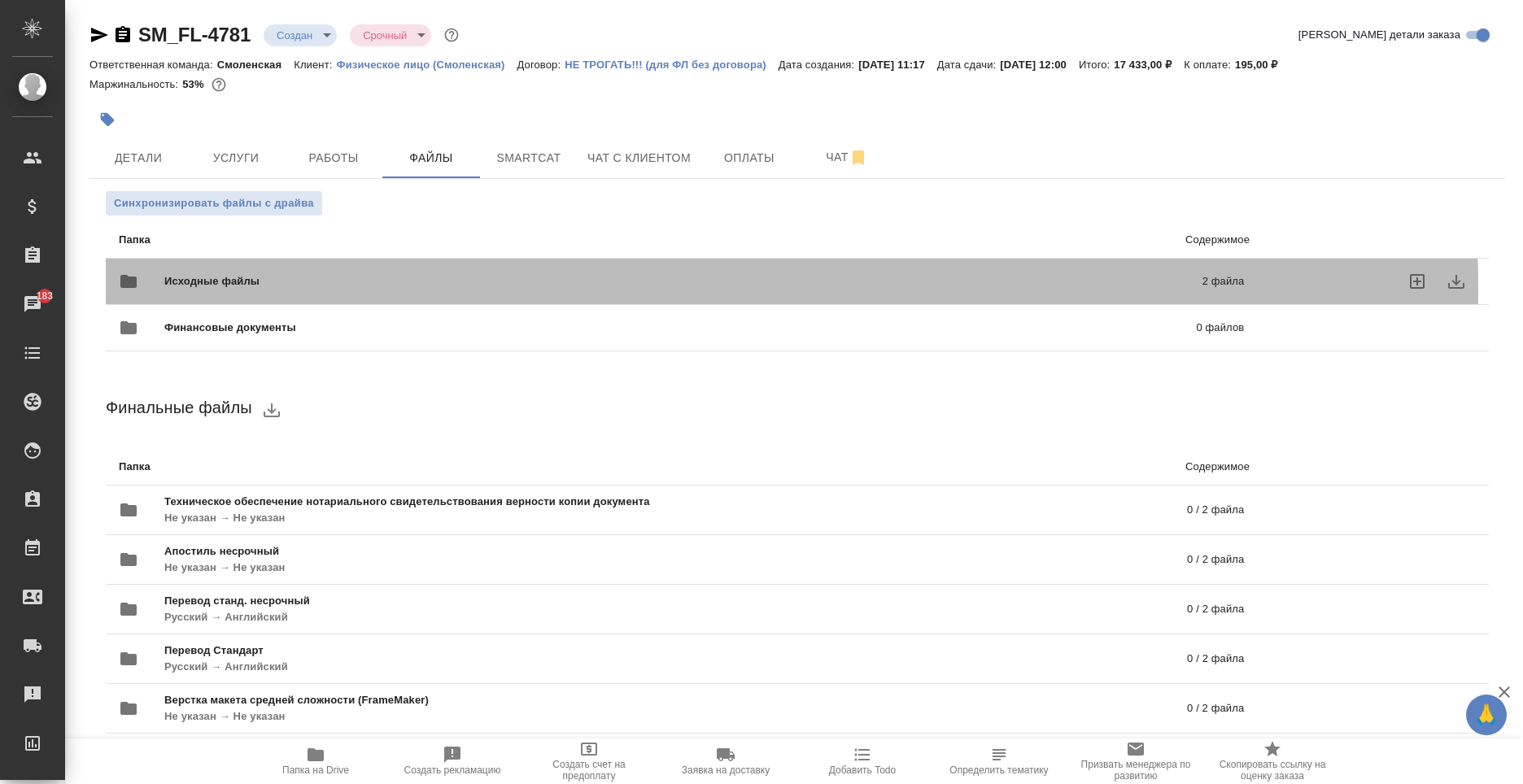
click at [358, 289] on span "Исходные файлы" at bounding box center [447, 281] width 567 height 16
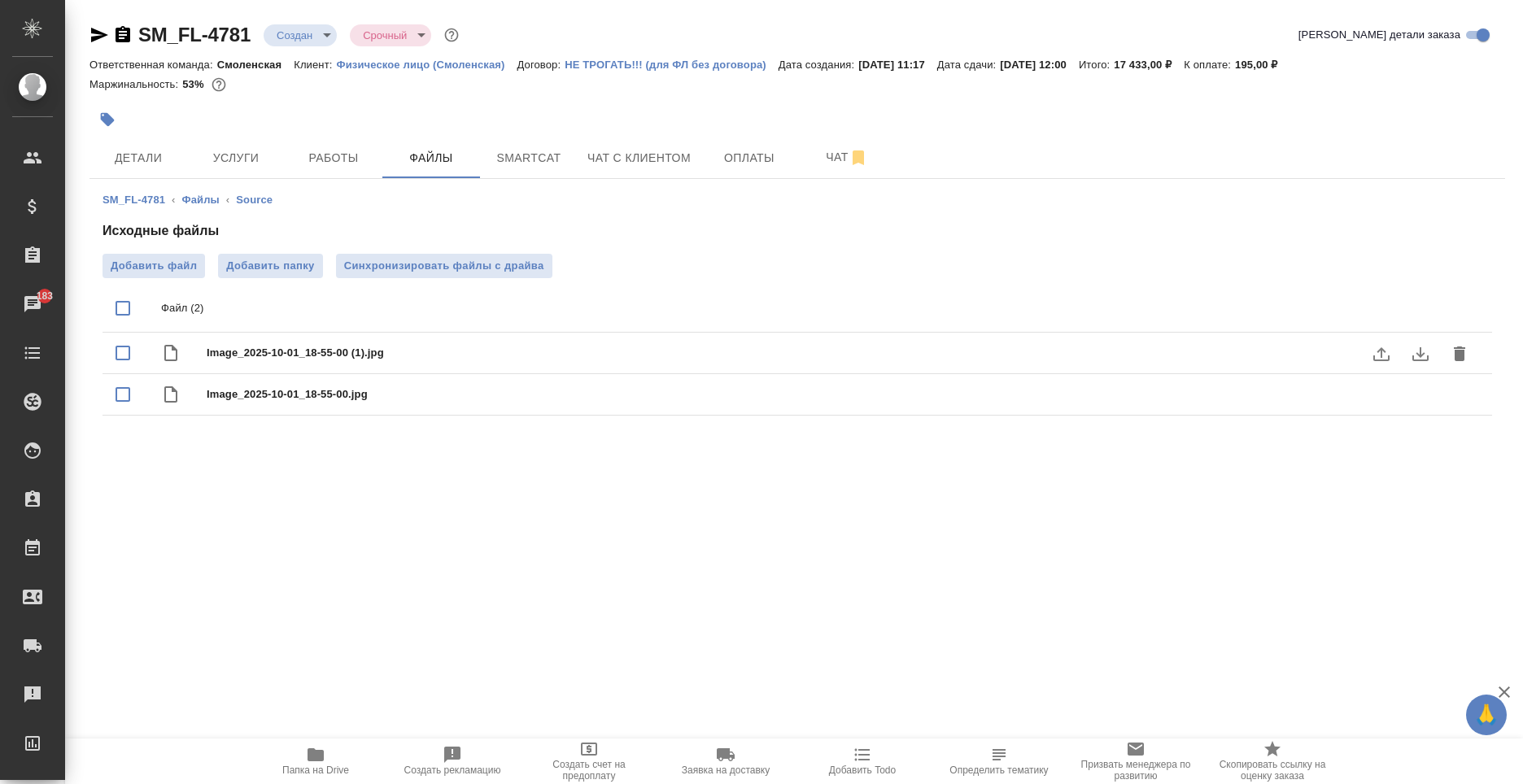
click at [312, 756] on icon "button" at bounding box center [315, 755] width 16 height 13
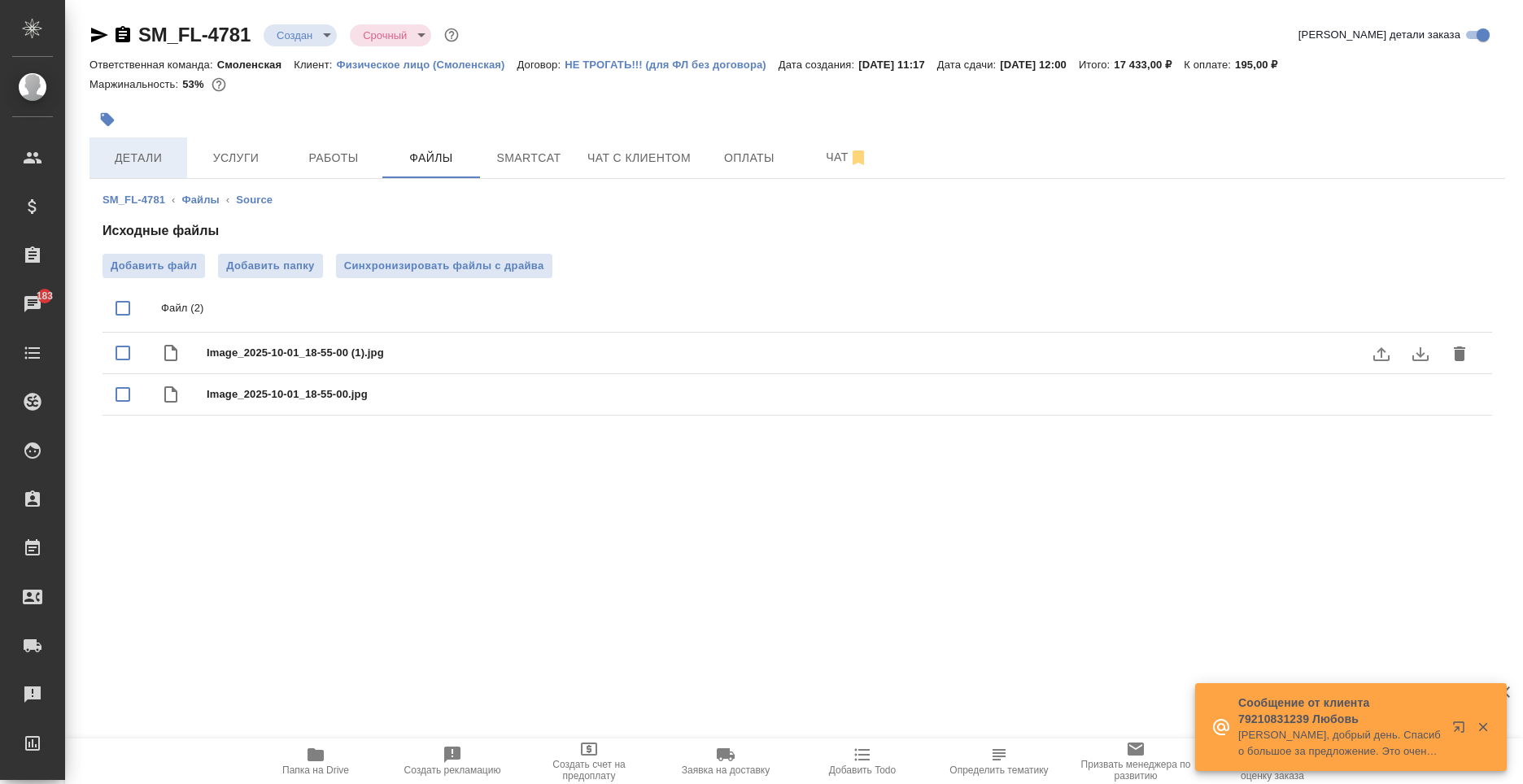
click at [124, 163] on span "Детали" at bounding box center [138, 158] width 78 height 20
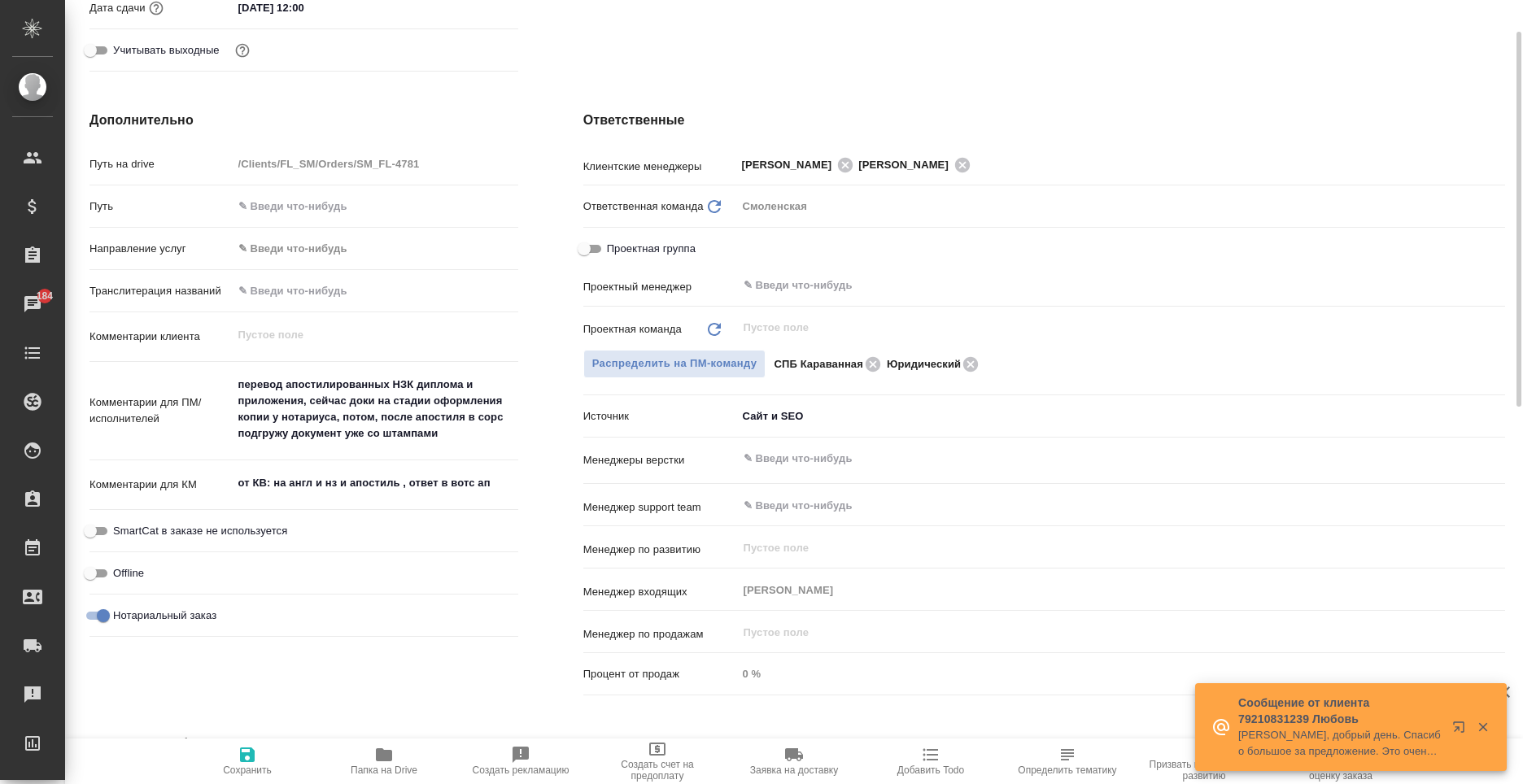
scroll to position [650, 0]
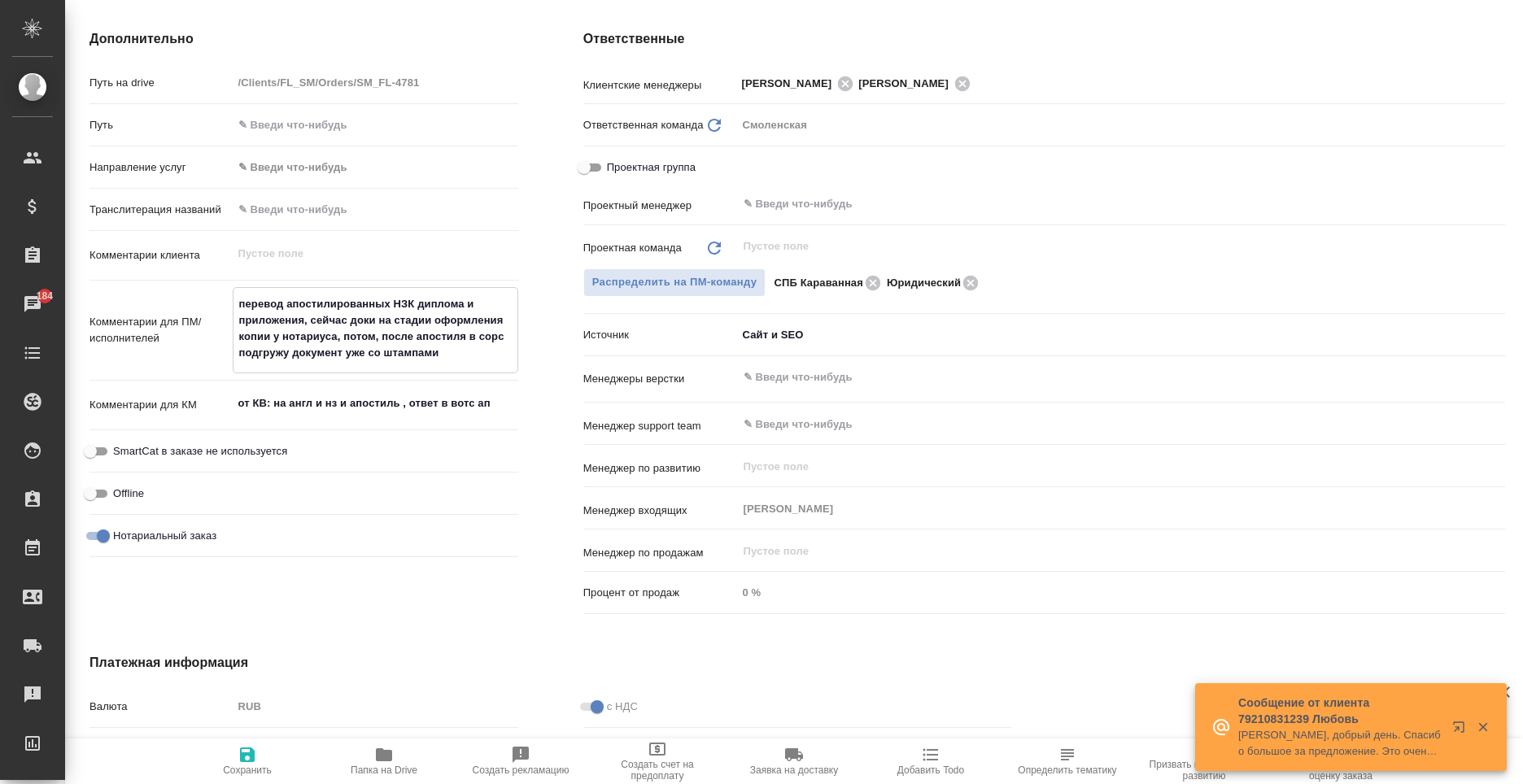
drag, startPoint x: 443, startPoint y: 353, endPoint x: 206, endPoint y: 290, distance: 245.2
click at [206, 290] on div "Комментарии для ПМ/исполнителей перевод апостилированных НЗК диплома и приложен…" at bounding box center [304, 330] width 429 height 86
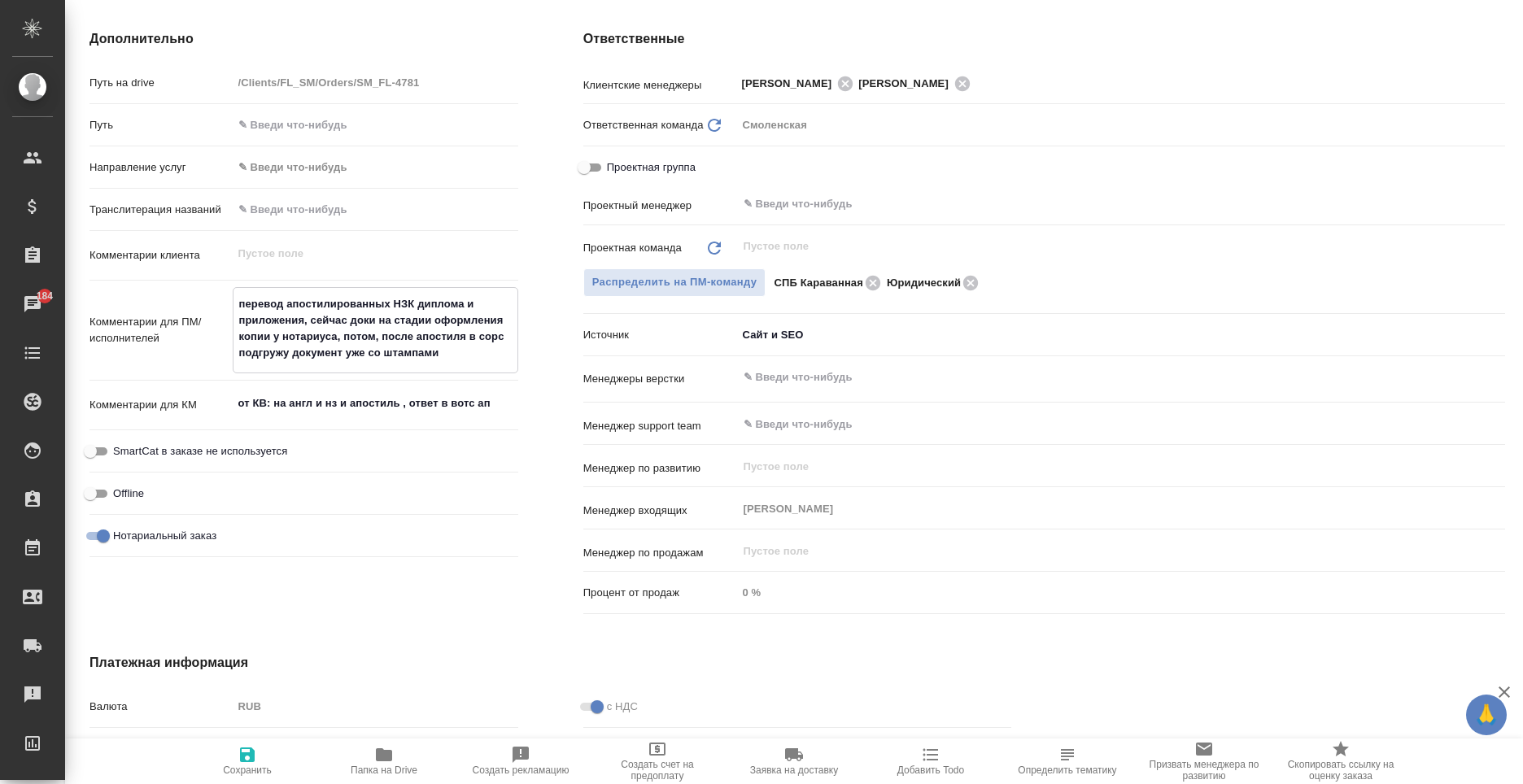
click at [259, 756] on span "Сохранить" at bounding box center [247, 761] width 117 height 31
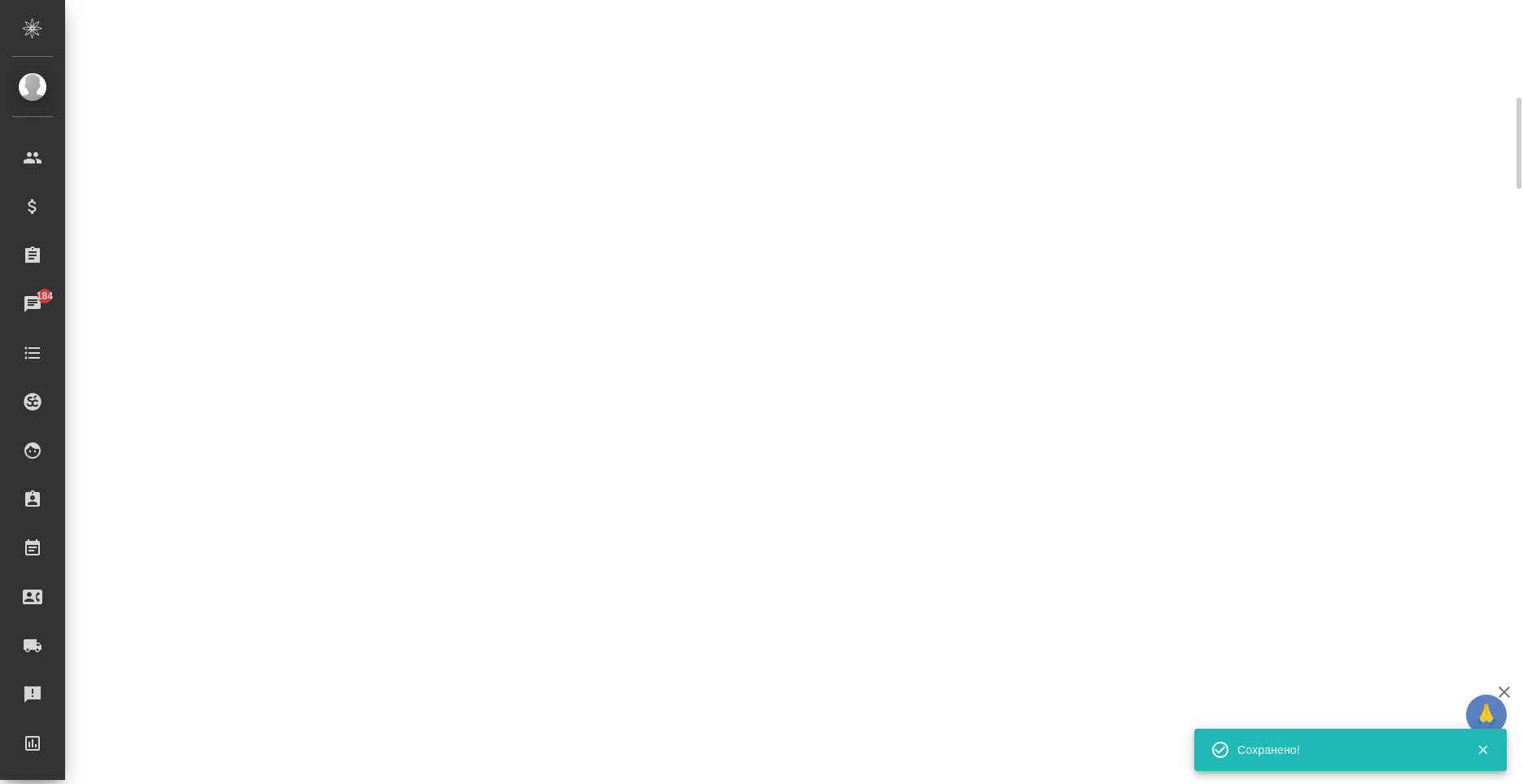
scroll to position [0, 0]
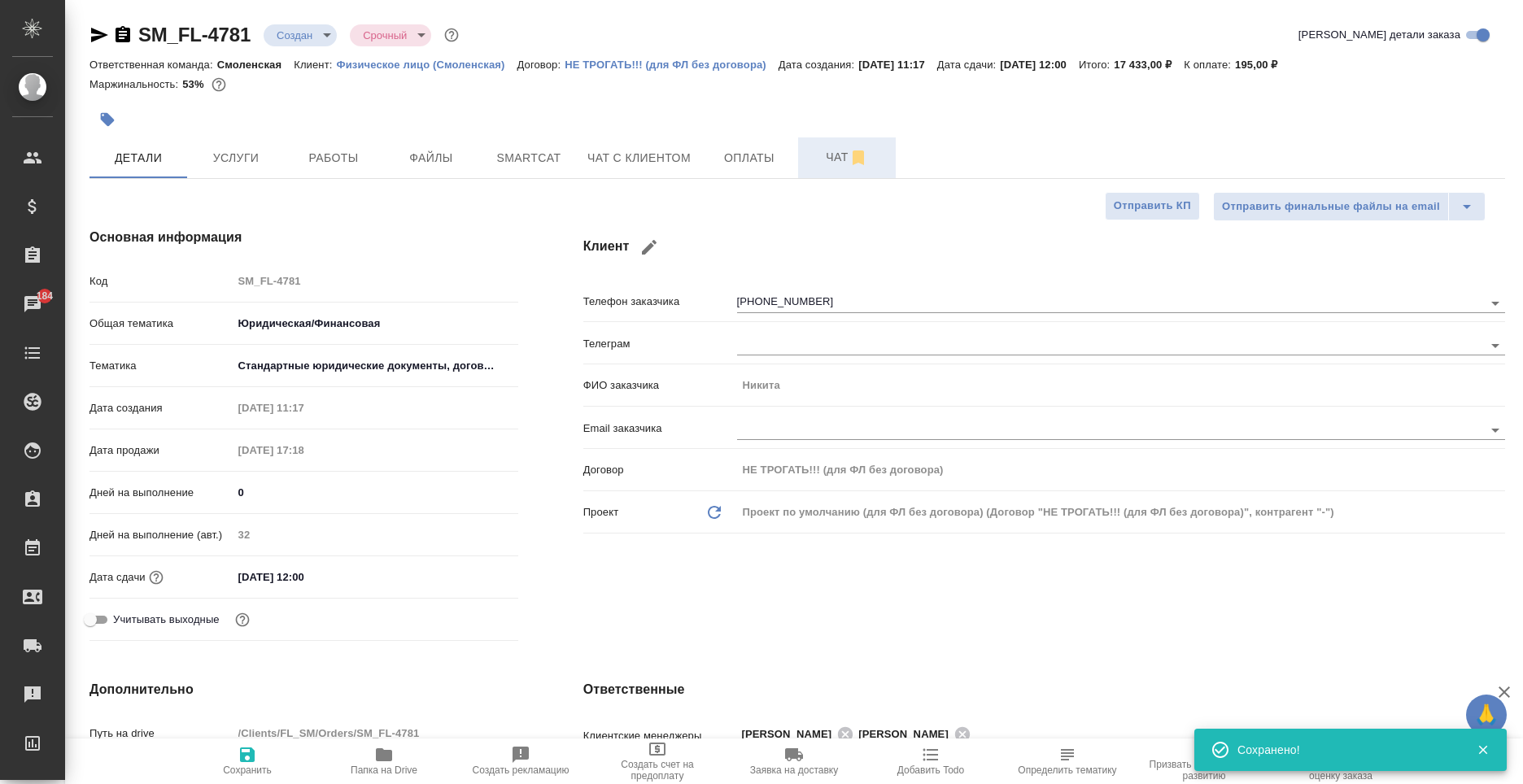
click at [828, 152] on span "Чат" at bounding box center [847, 157] width 78 height 20
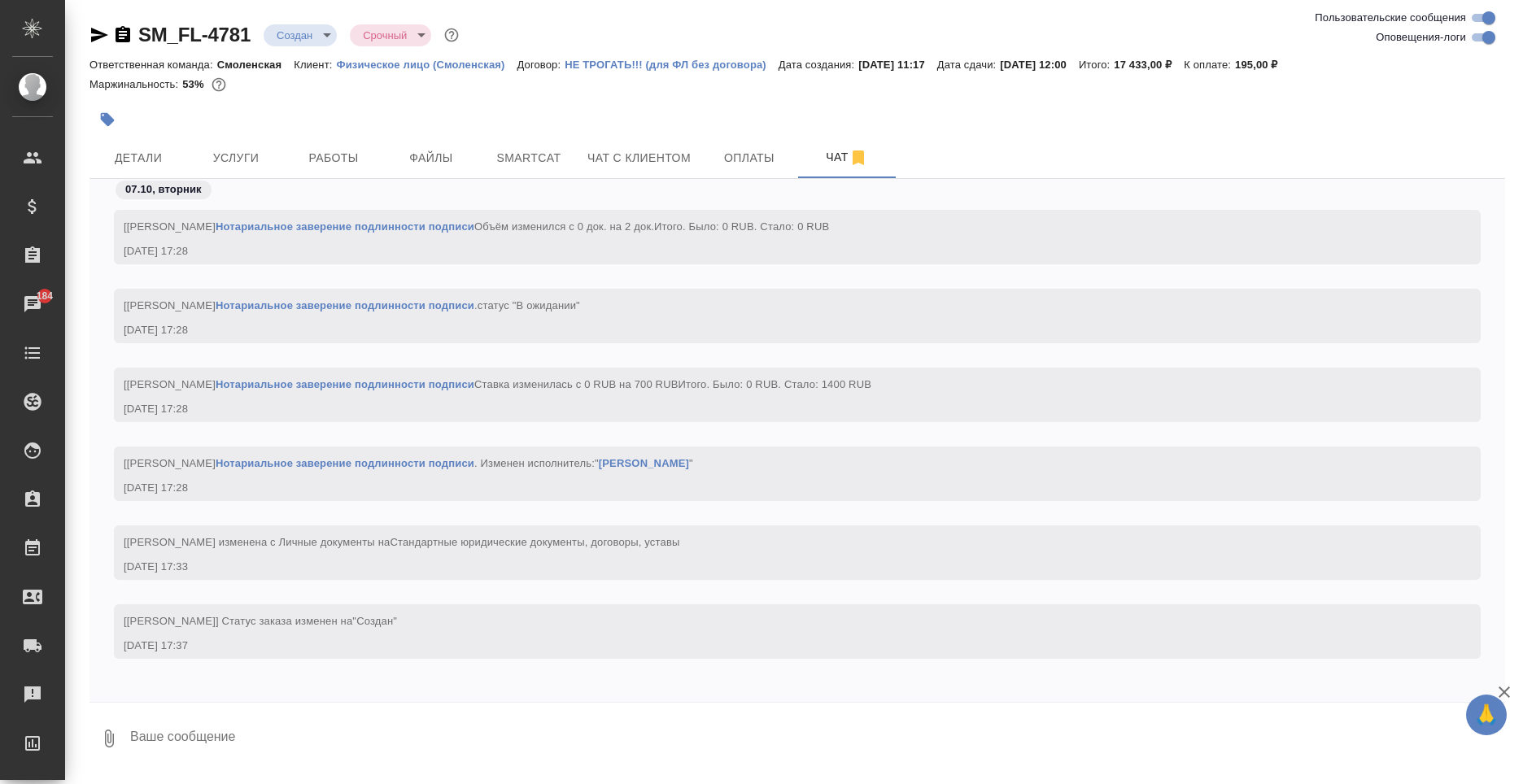
scroll to position [2575, 0]
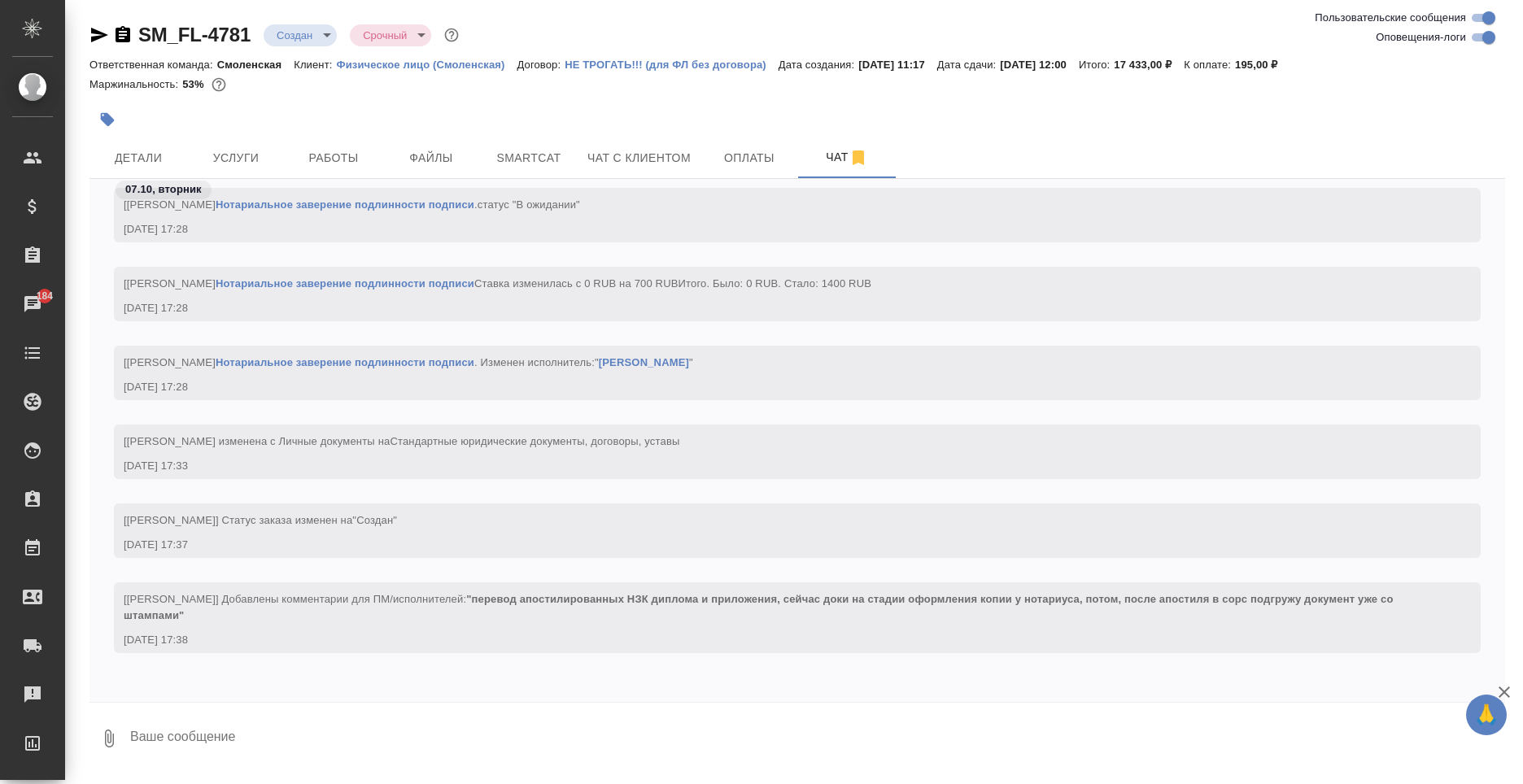
click at [202, 763] on textarea at bounding box center [817, 738] width 1376 height 56
paste textarea "перевод апостилированных НЗК диплома и приложения, сейчас доки на стадии оформл…"
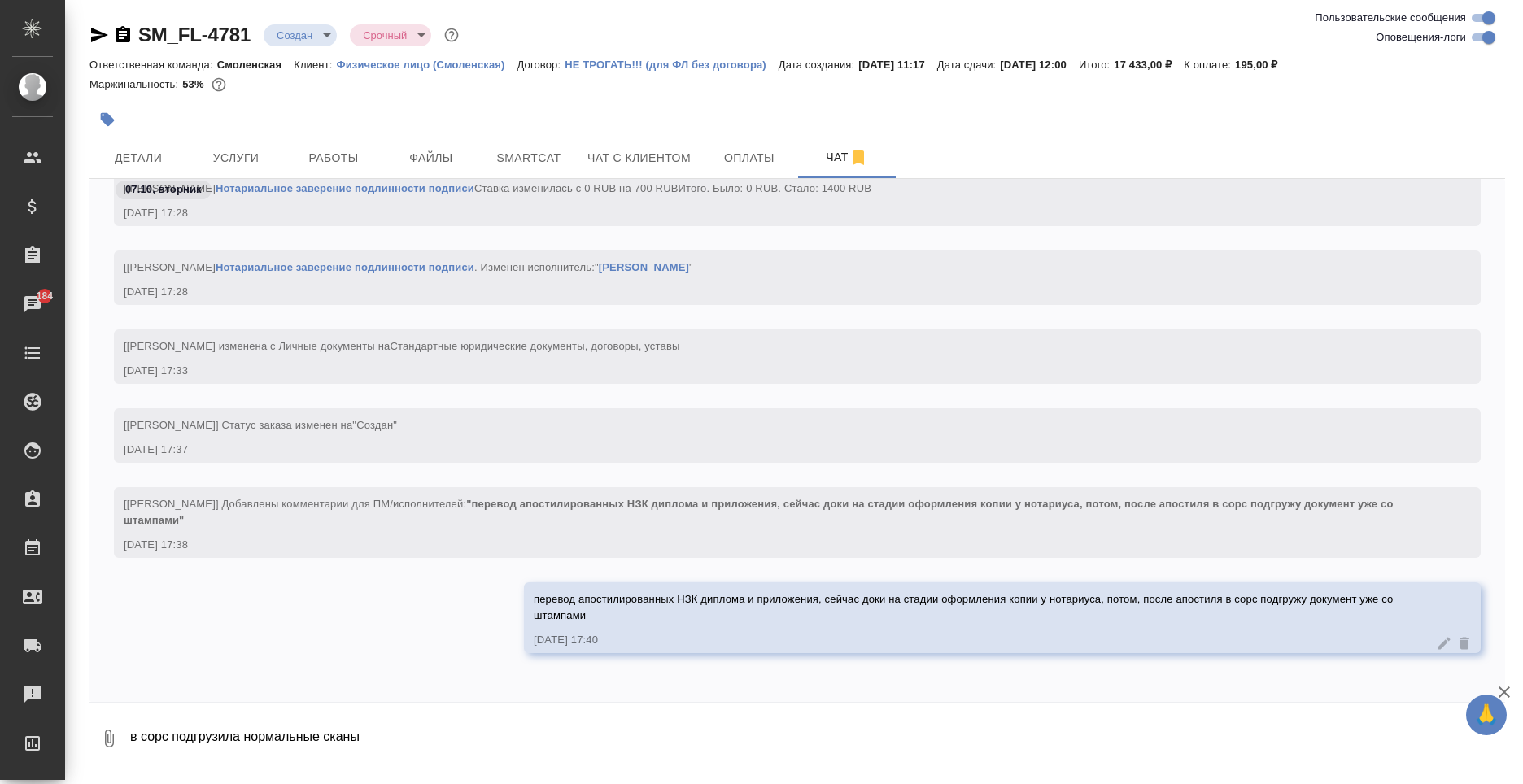
scroll to position [2749, 0]
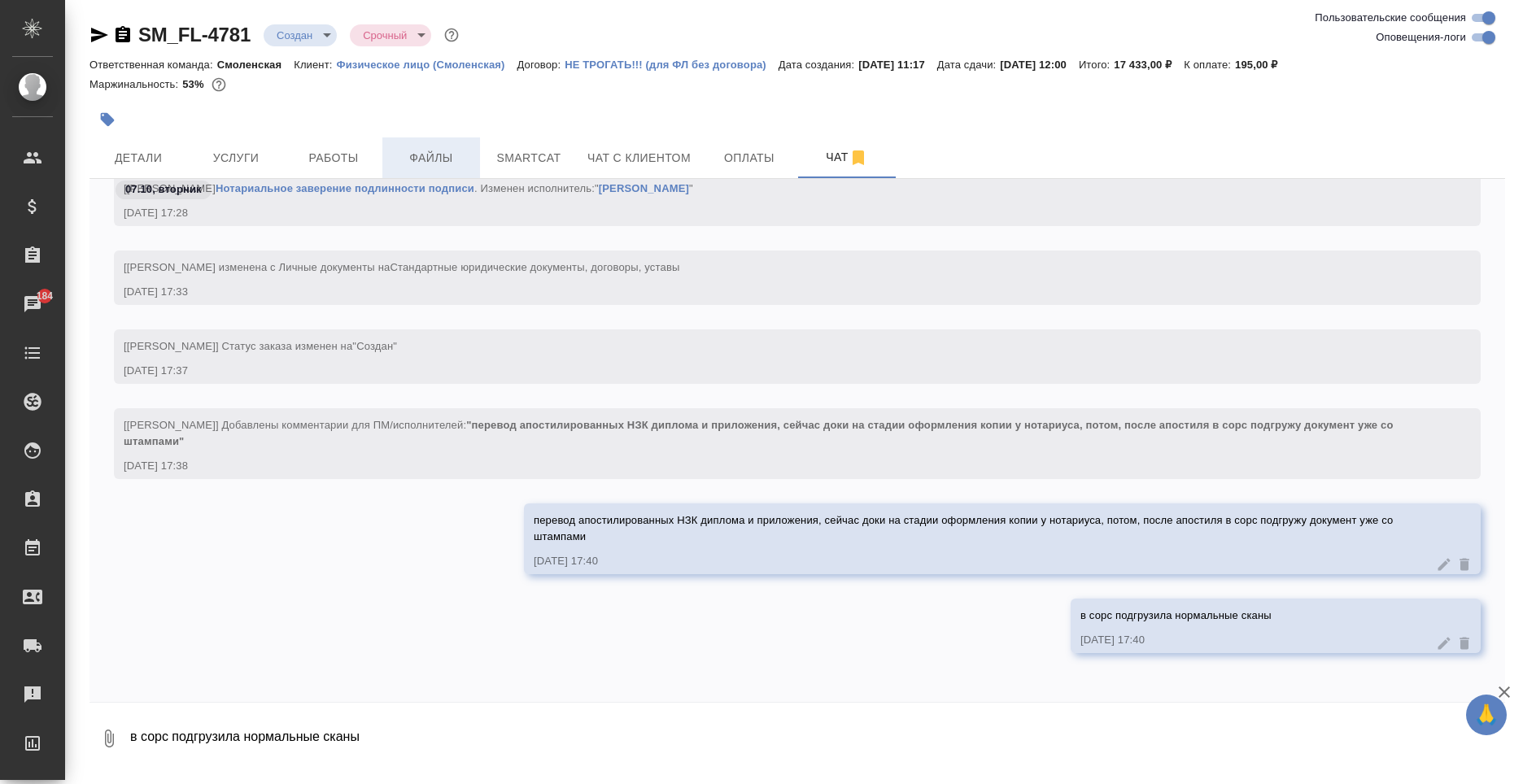
click at [430, 166] on span "Файлы" at bounding box center [431, 158] width 78 height 20
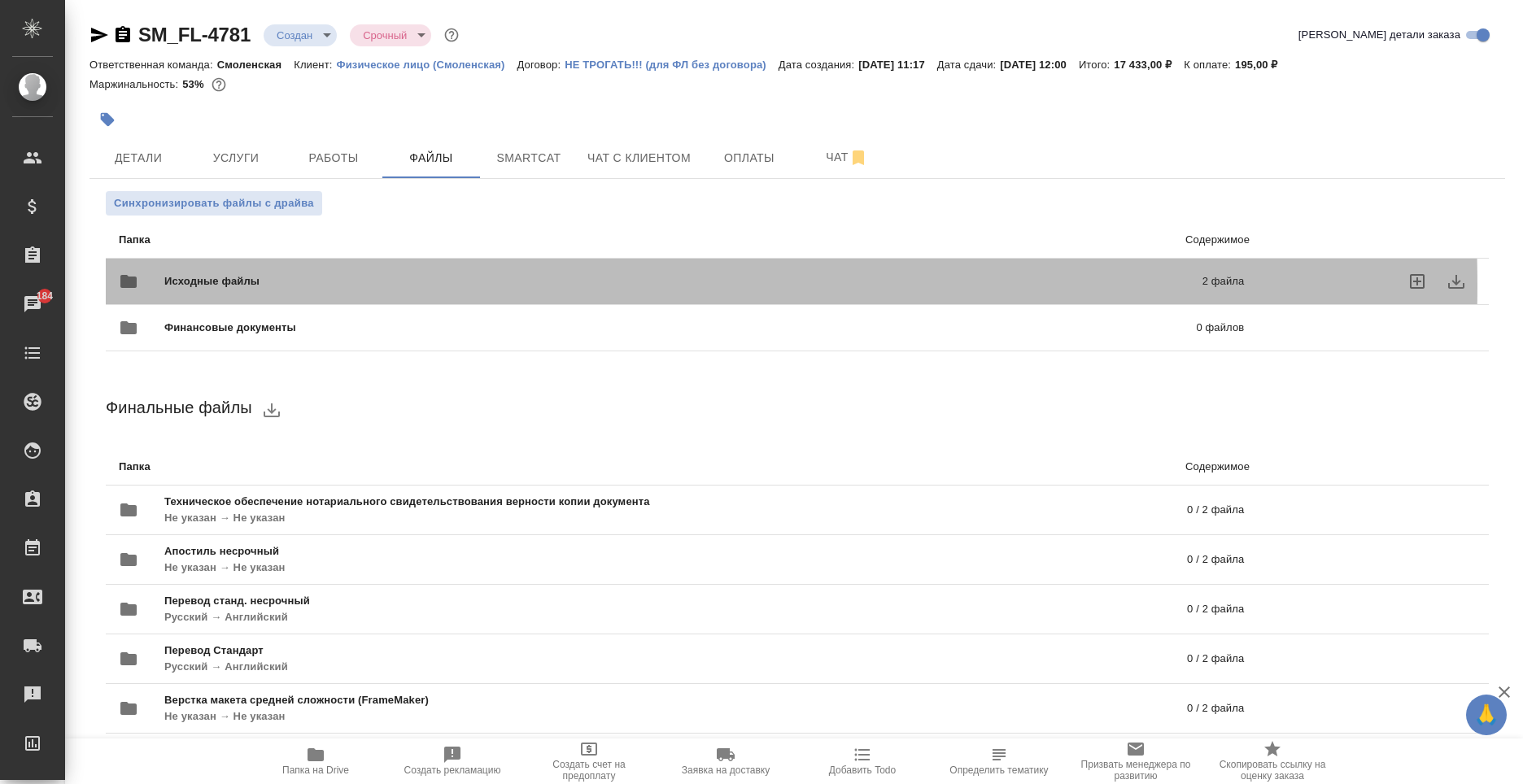
click at [427, 285] on span "Исходные файлы" at bounding box center [447, 281] width 567 height 16
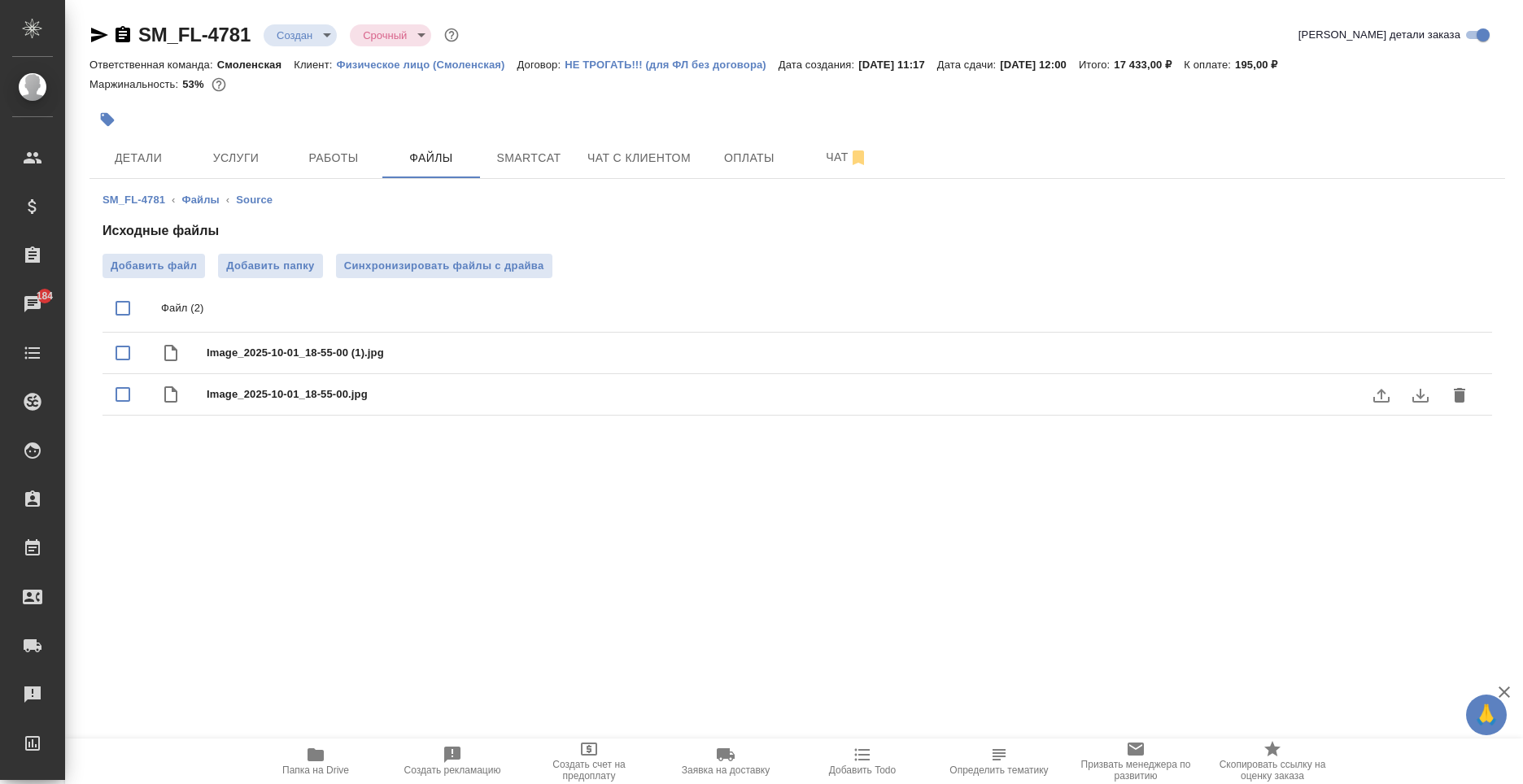
click at [388, 380] on div "Image_2025-10-01_18-55-00.jpg" at bounding box center [797, 395] width 1389 height 42
click at [1462, 345] on icon "delete" at bounding box center [1460, 354] width 20 height 20
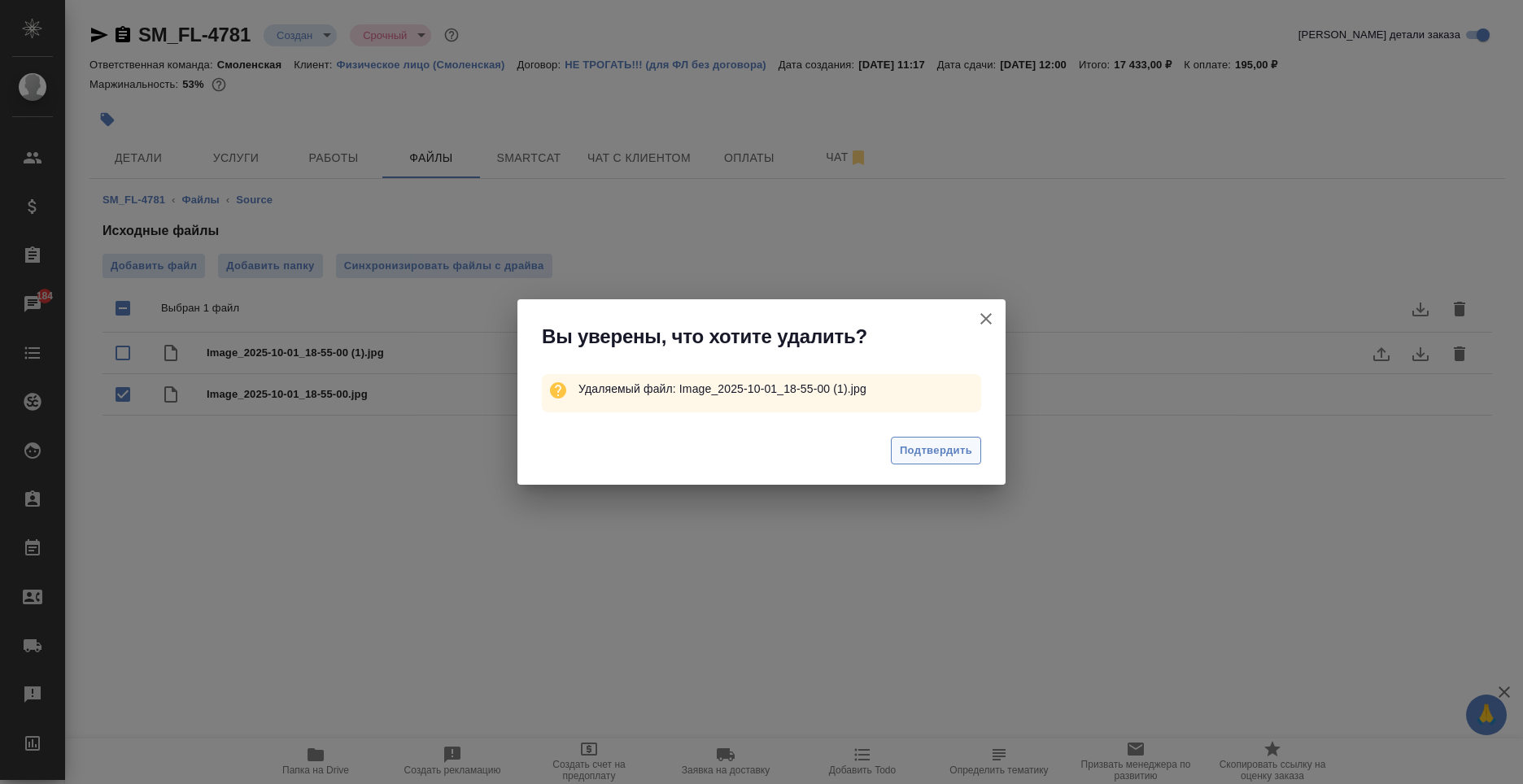
click at [927, 450] on span "Подтвердить" at bounding box center [935, 451] width 72 height 19
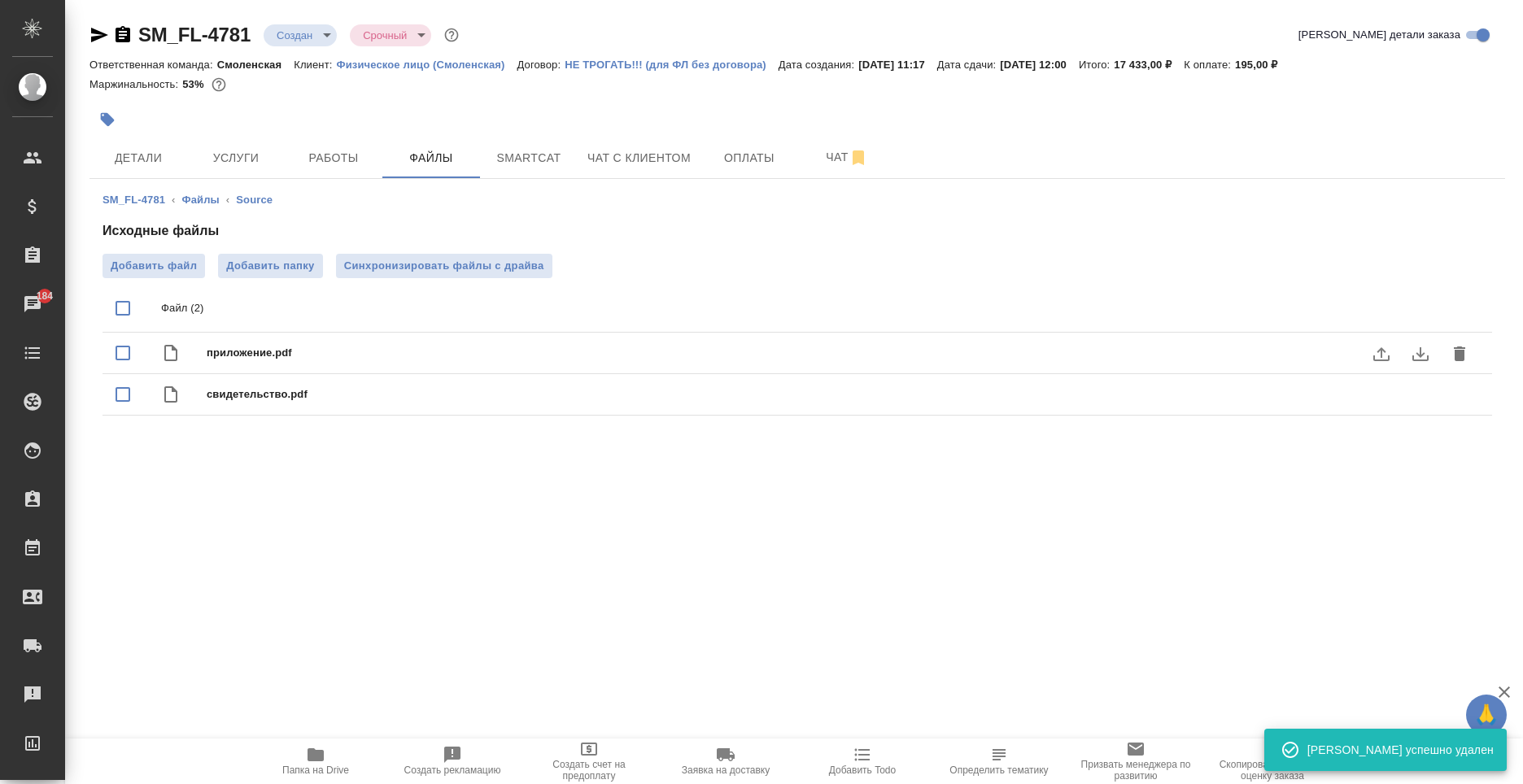
click at [1457, 347] on icon "delete" at bounding box center [1459, 353] width 11 height 15
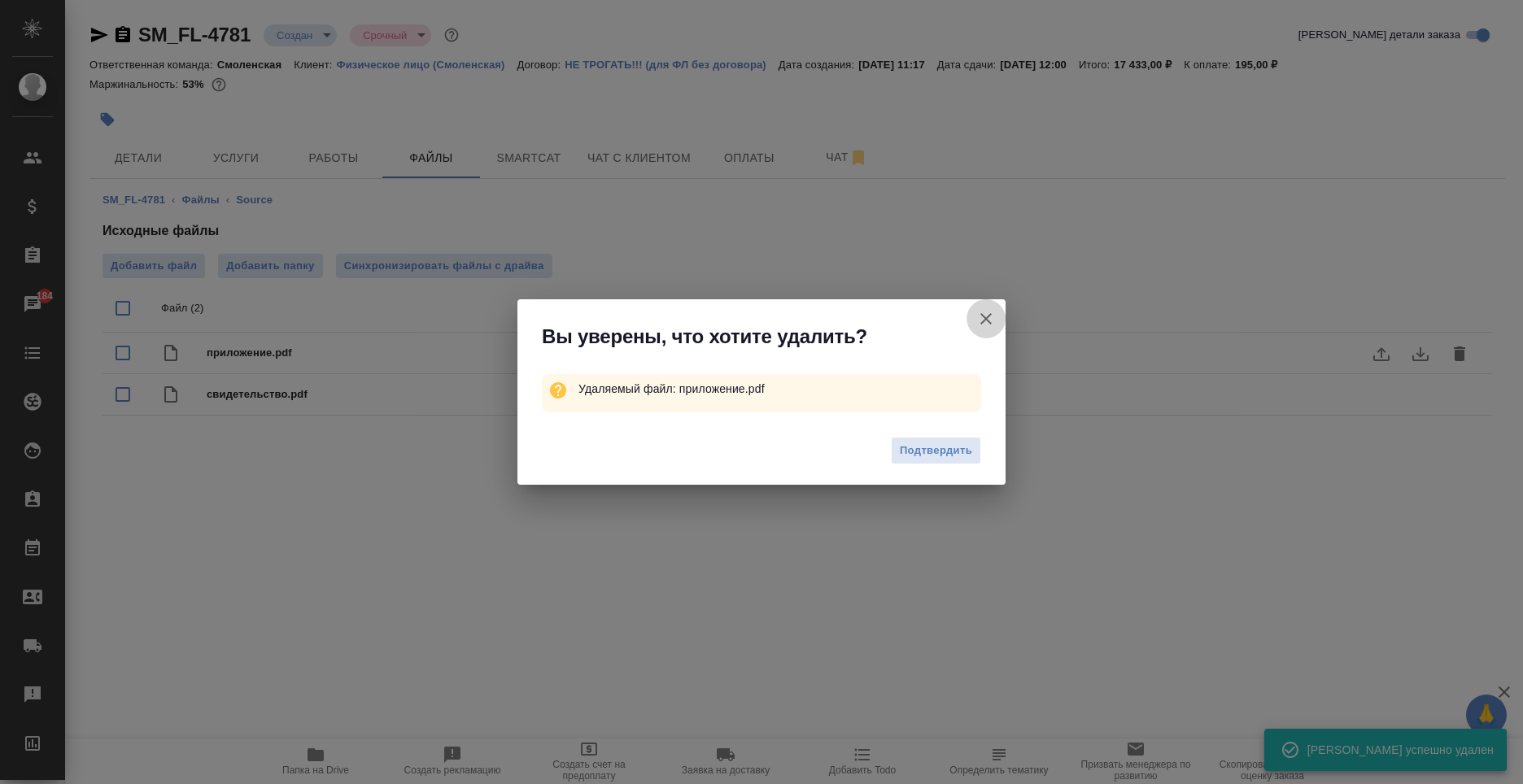
click at [988, 320] on icon "button" at bounding box center [986, 318] width 11 height 11
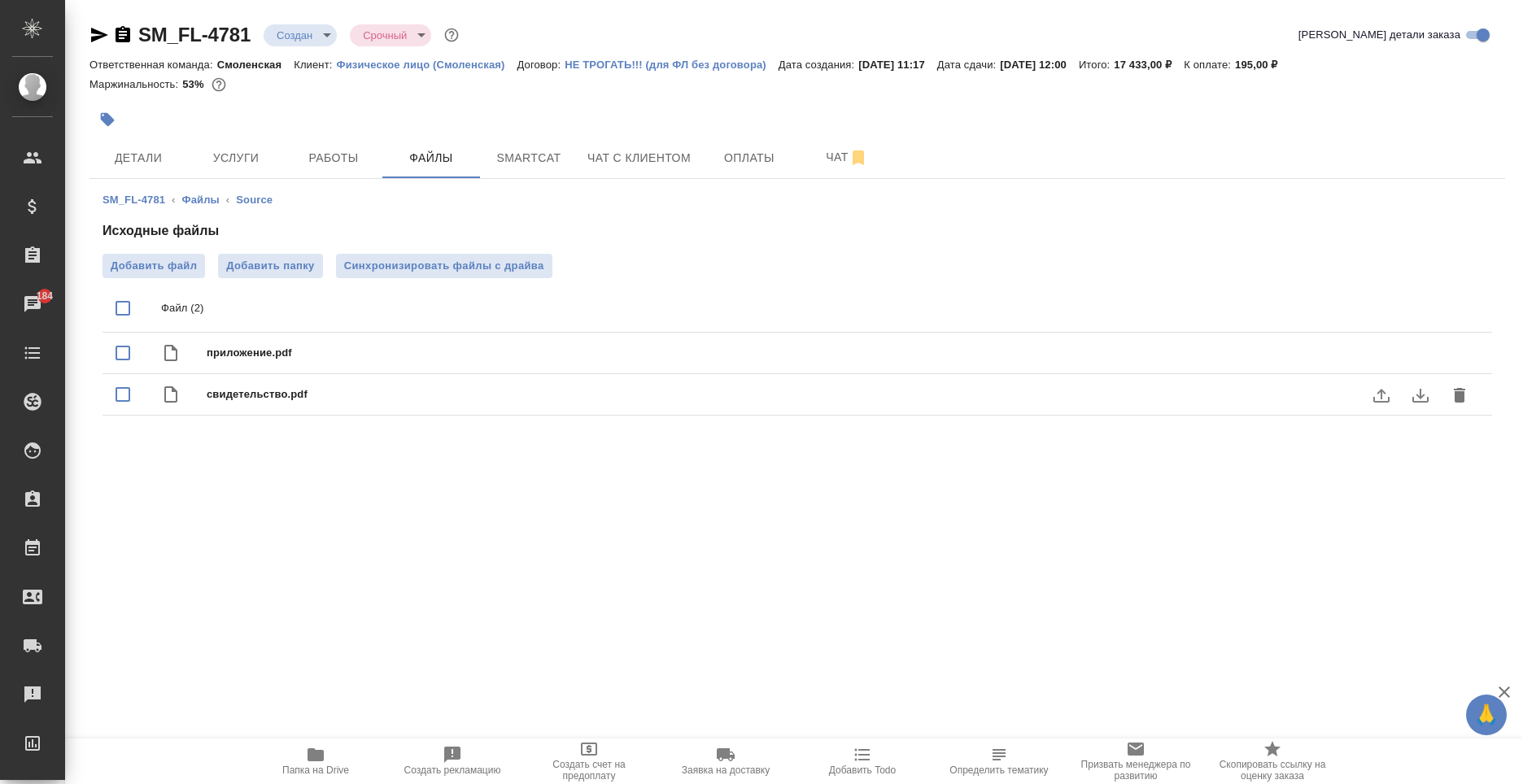
click at [277, 389] on span "свидетельство.pdf" at bounding box center [830, 394] width 1246 height 16
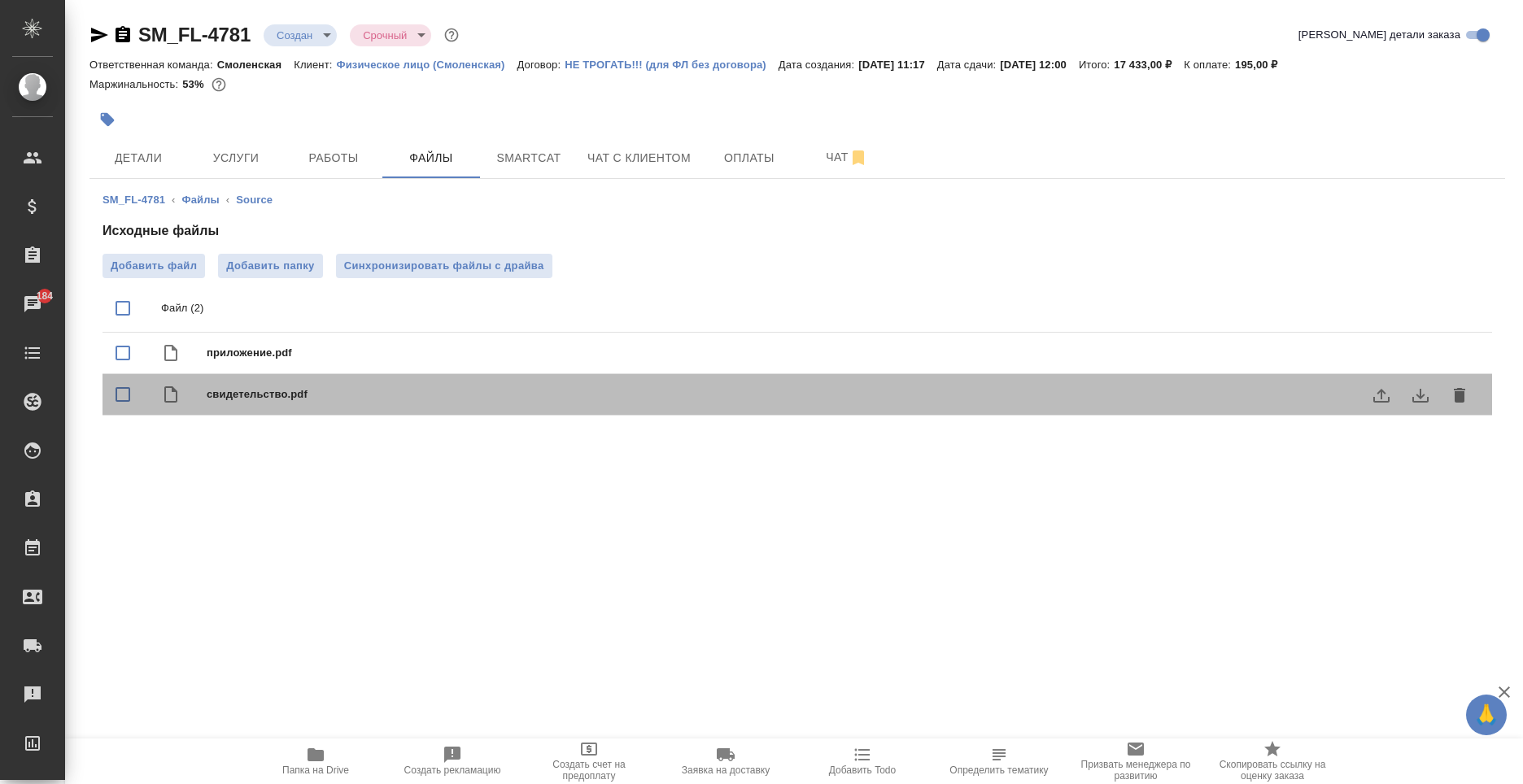
click at [277, 389] on span "свидетельство.pdf" at bounding box center [830, 394] width 1246 height 16
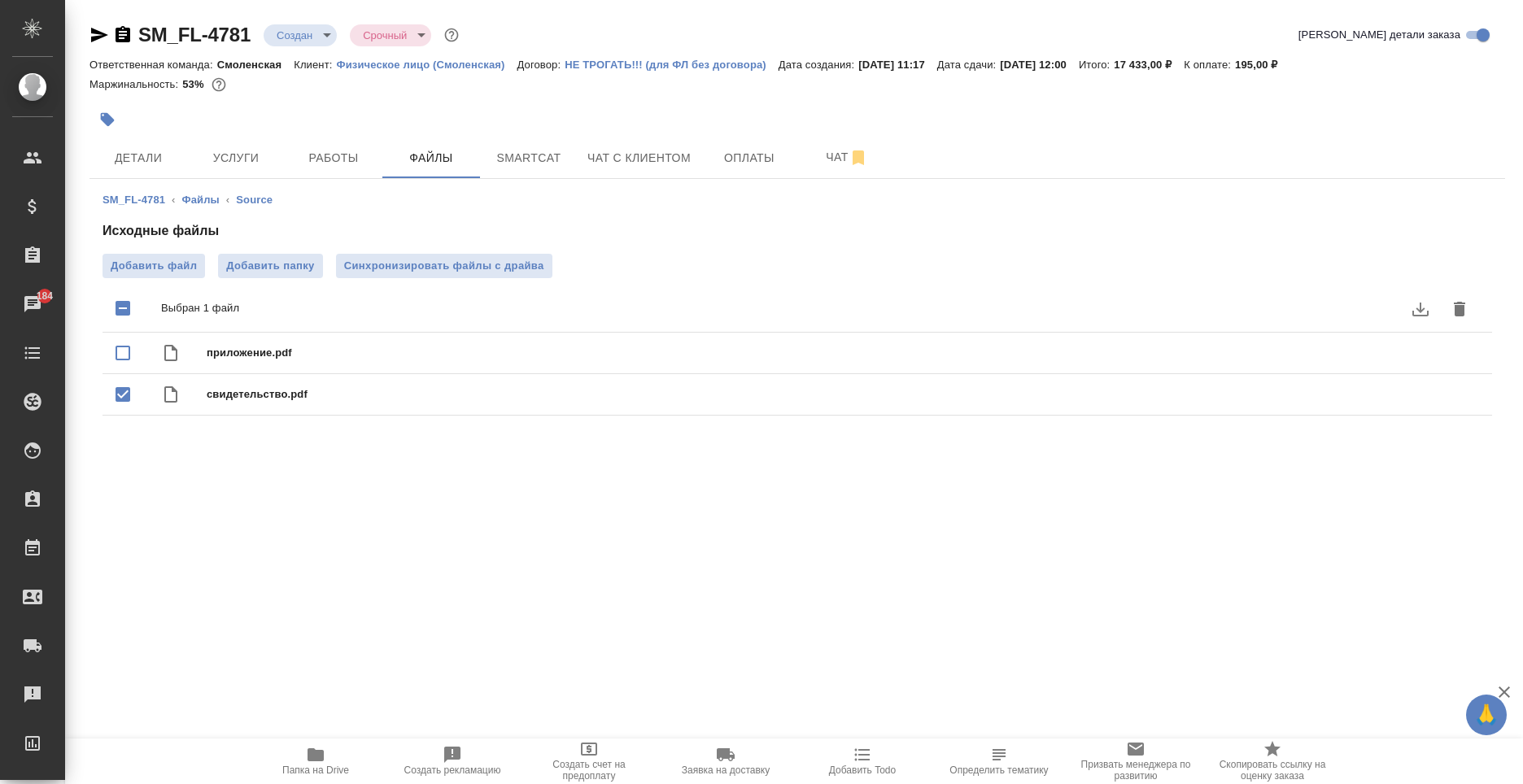
click at [343, 758] on span "Папка на Drive" at bounding box center [315, 761] width 117 height 31
click at [430, 566] on div ".cls-1 fill:#fff; AWATERA Moskalets Alina Клиенты Спецификации Заказы 184 Чаты …" at bounding box center [761, 392] width 1523 height 784
click at [996, 112] on div at bounding box center [561, 119] width 944 height 36
click at [128, 166] on span "Детали" at bounding box center [138, 158] width 78 height 20
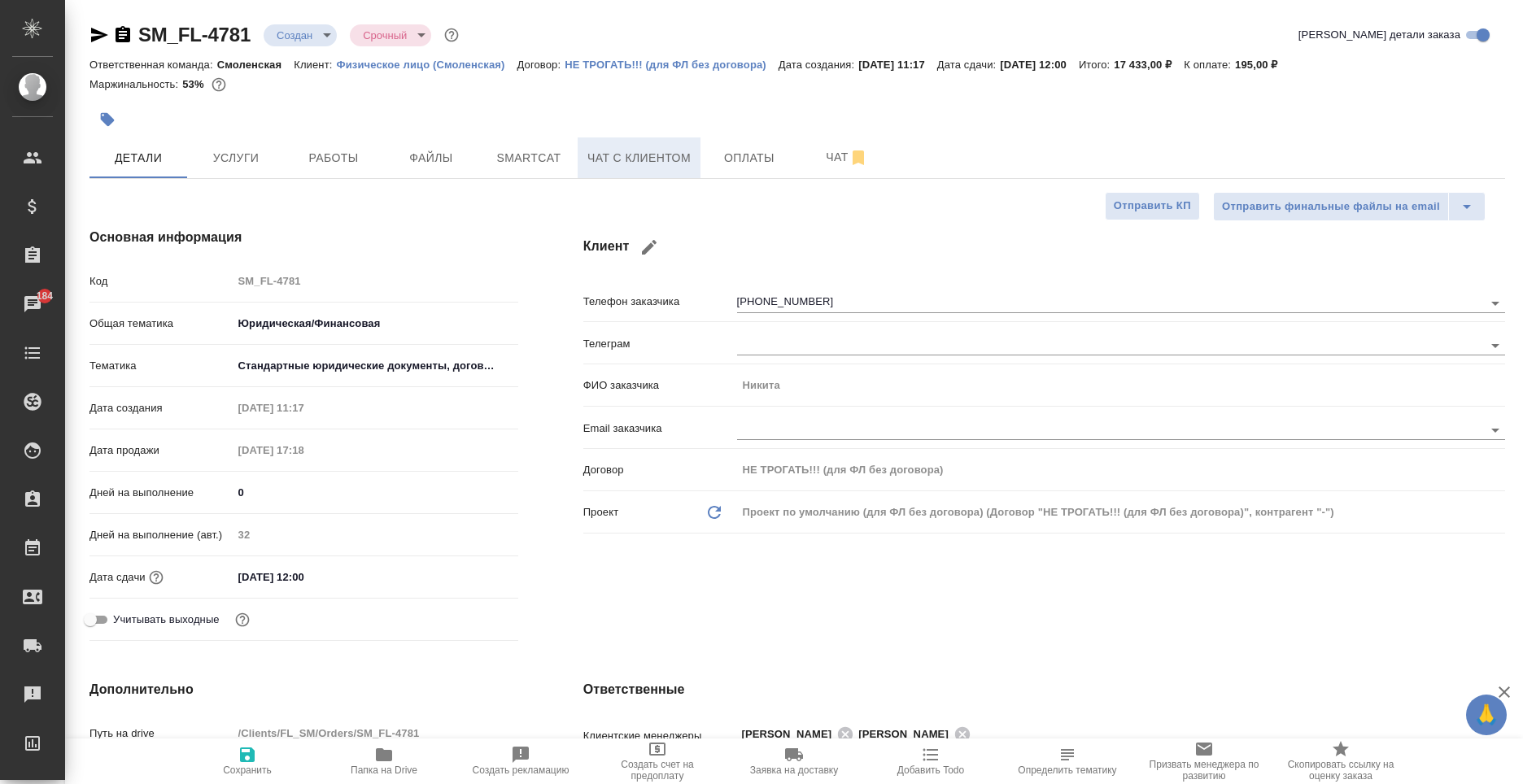
click at [662, 160] on span "Чат с клиентом" at bounding box center [639, 158] width 103 height 20
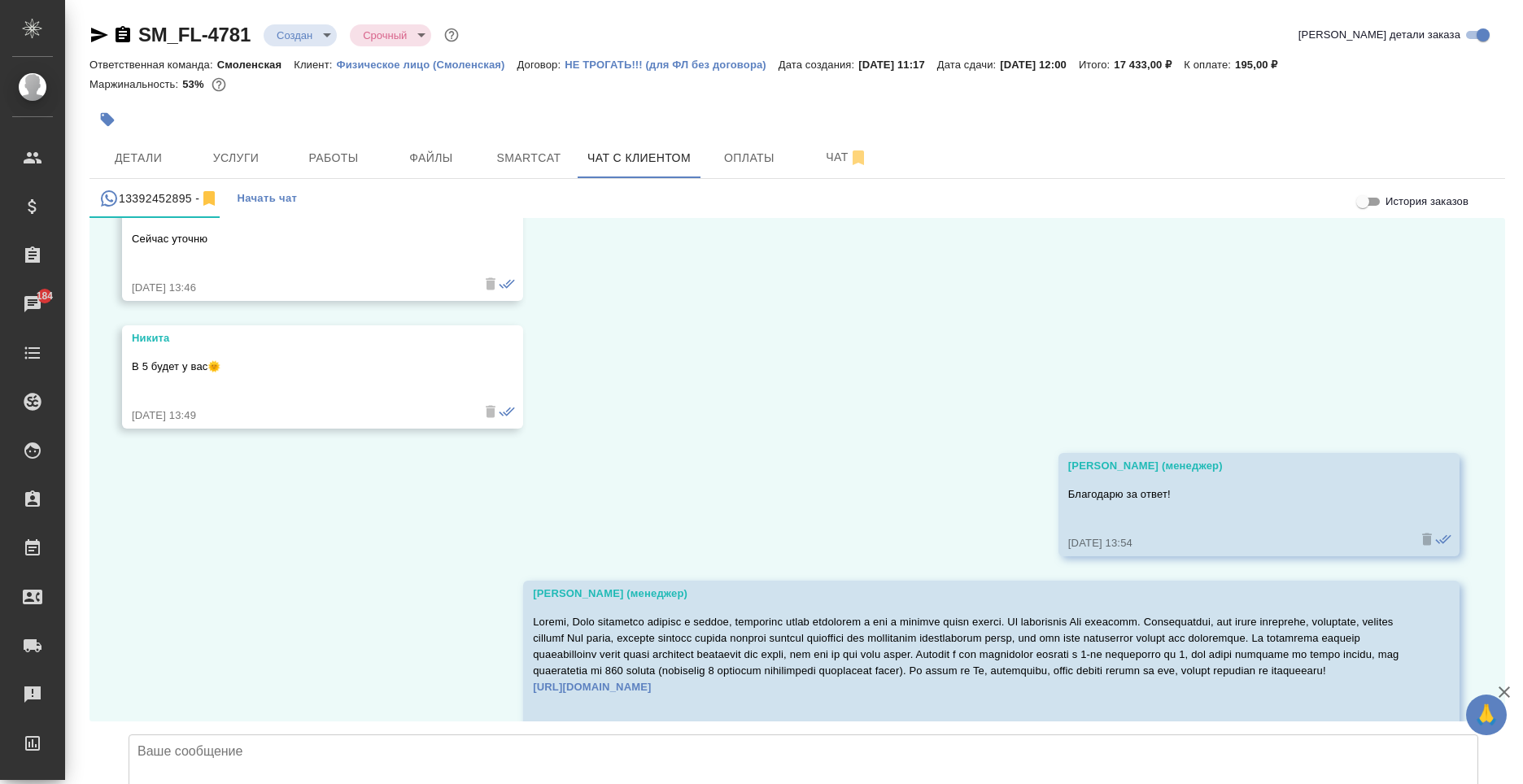
scroll to position [7698, 0]
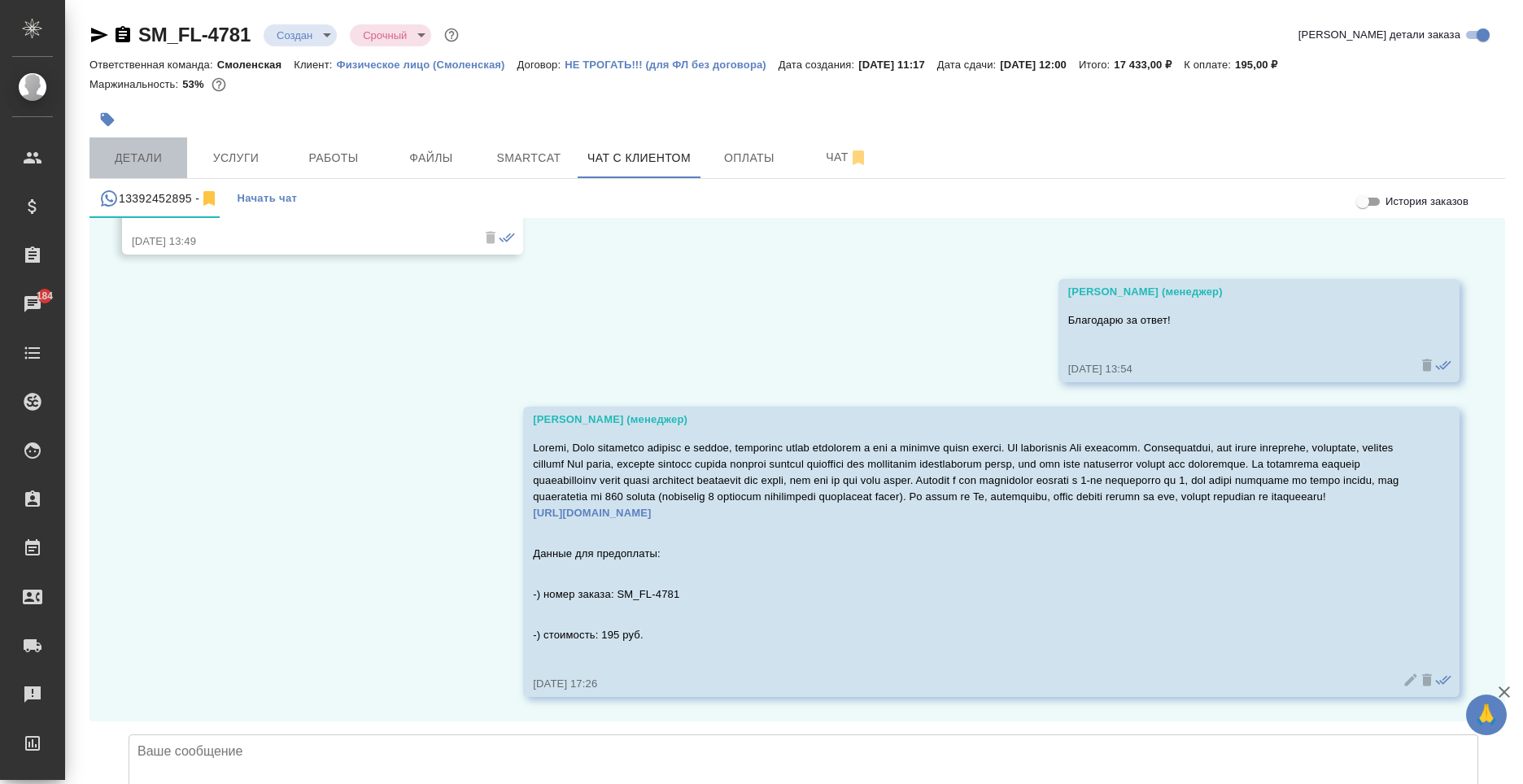
click at [133, 167] on span "Детали" at bounding box center [138, 158] width 78 height 20
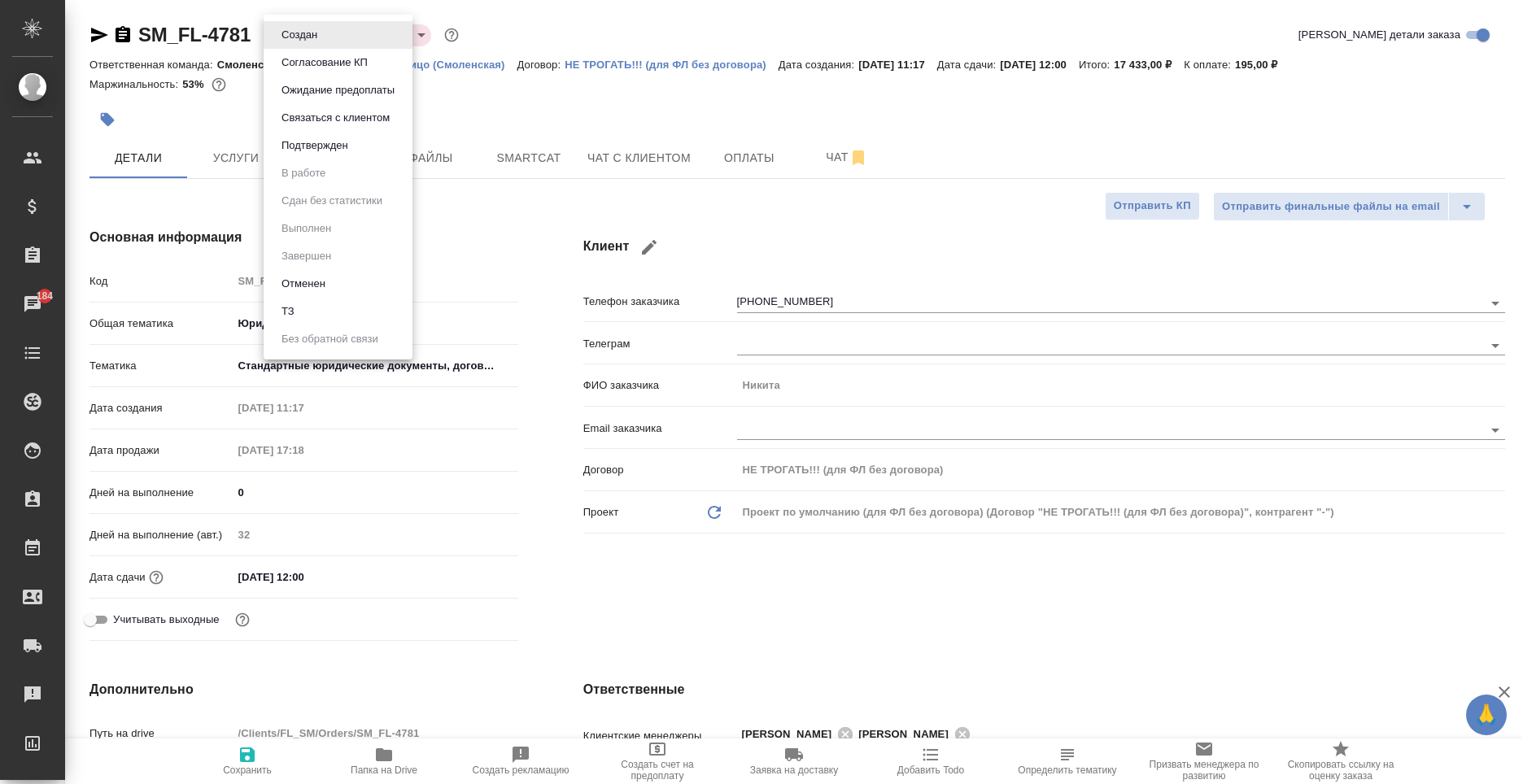
click at [289, 24] on body "🙏 .cls-1 fill:#fff; AWATERA Moskalets Alina Клиенты Спецификации Заказы 184 Чат…" at bounding box center [761, 392] width 1523 height 784
click at [310, 146] on button "Подтвержден" at bounding box center [315, 146] width 76 height 18
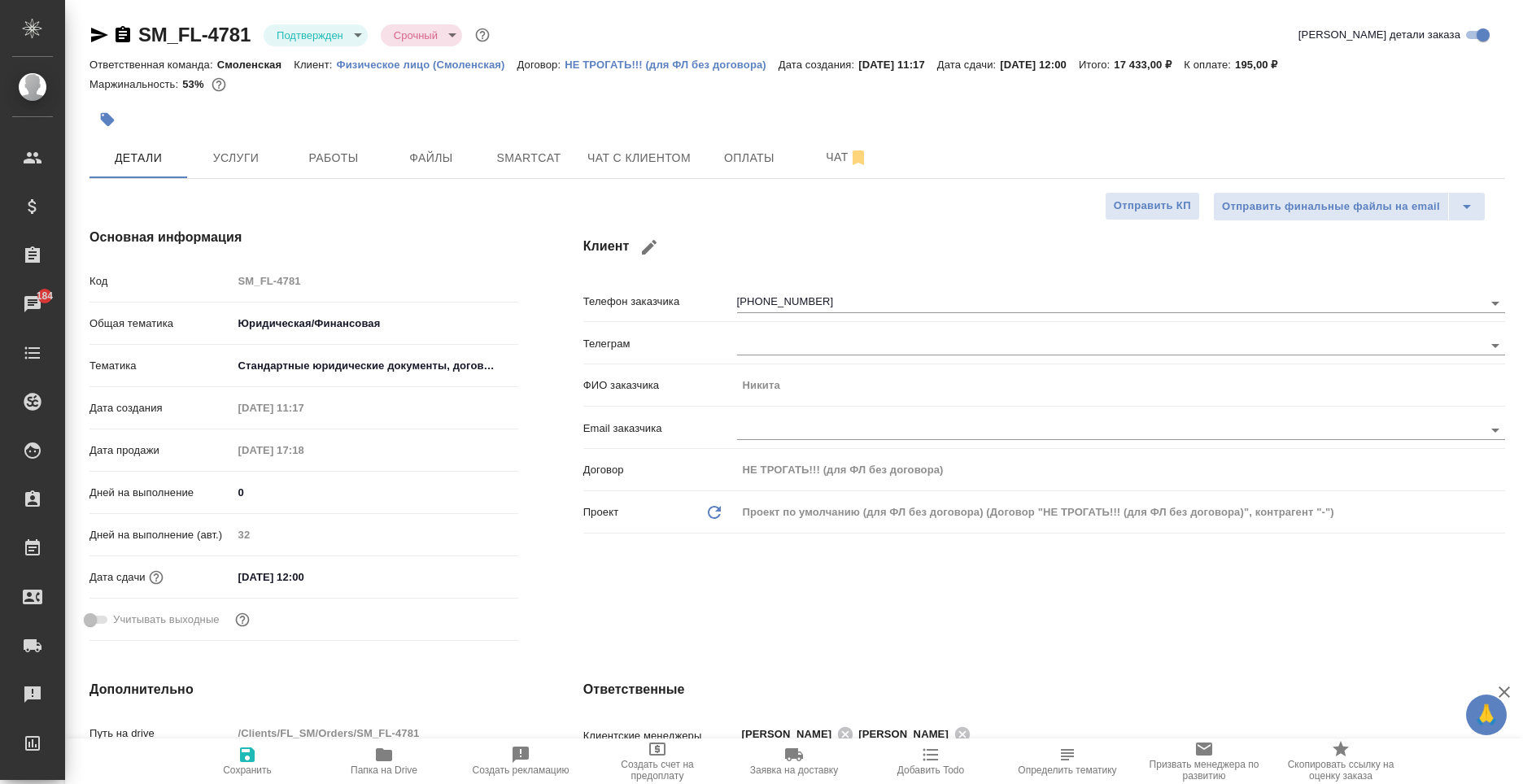
click at [508, 238] on h4 "Основная информация" at bounding box center [304, 238] width 429 height 20
click at [607, 154] on span "Чат с клиентом" at bounding box center [639, 158] width 103 height 20
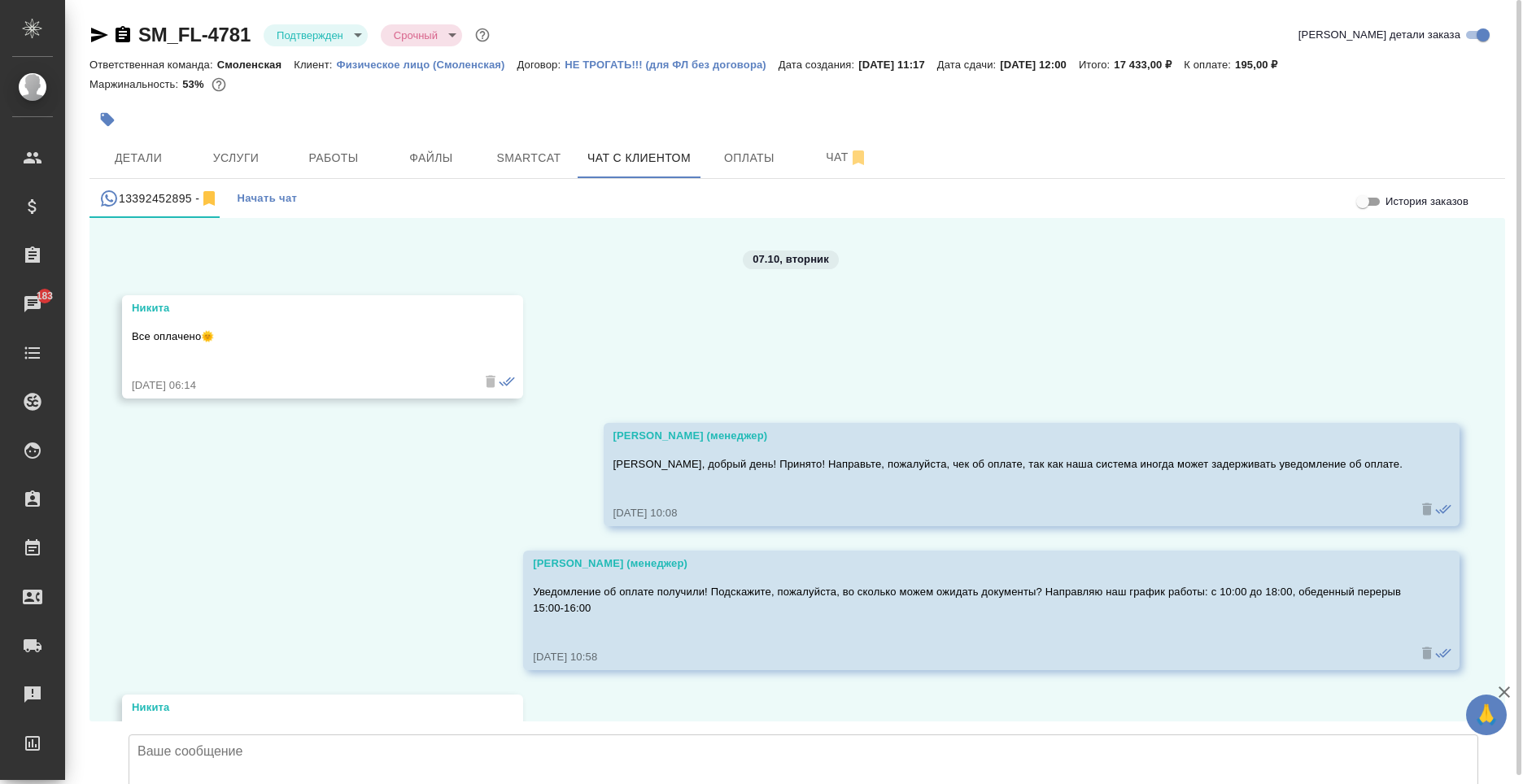
scroll to position [7698, 0]
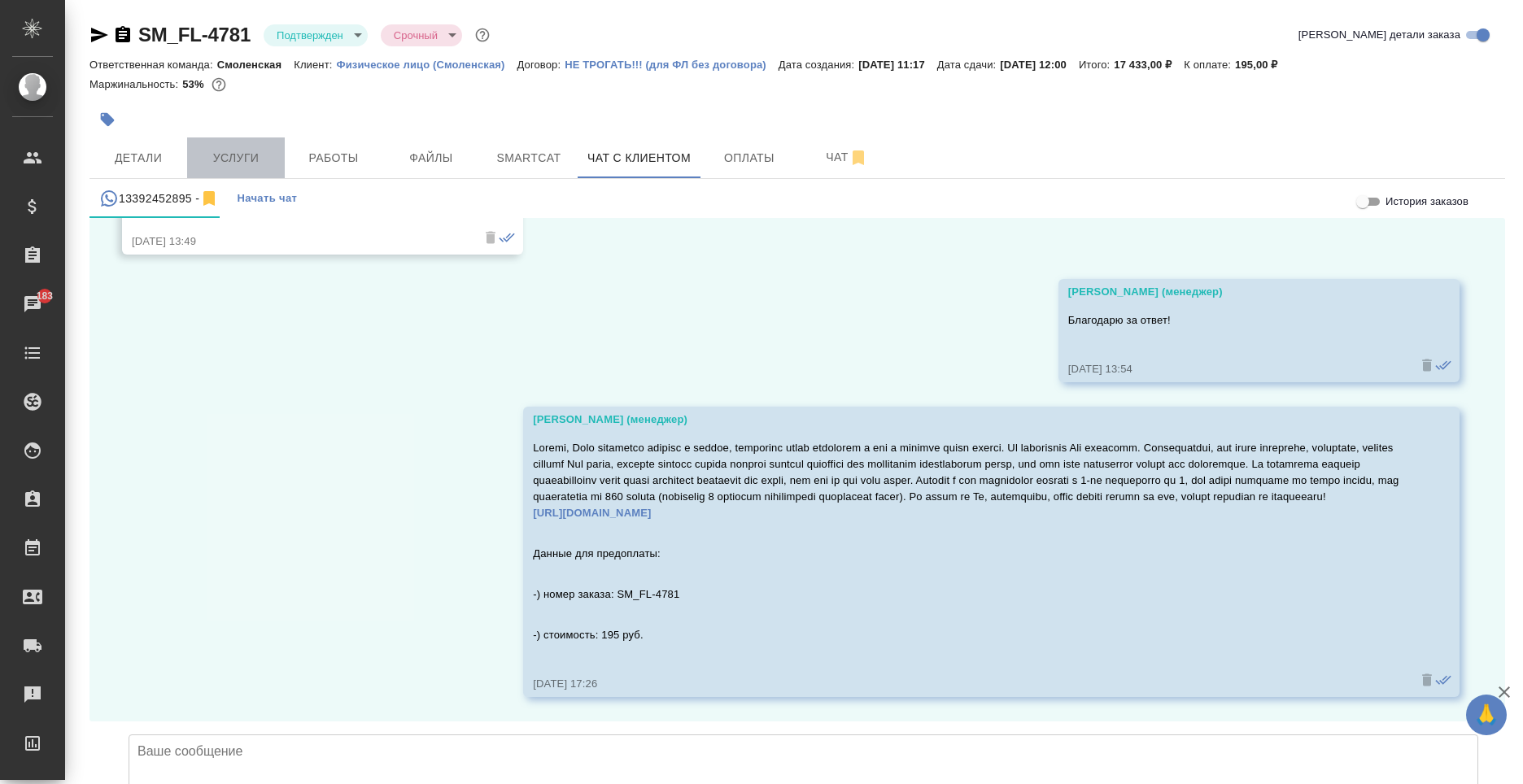
click at [237, 160] on span "Услуги" at bounding box center [236, 158] width 78 height 20
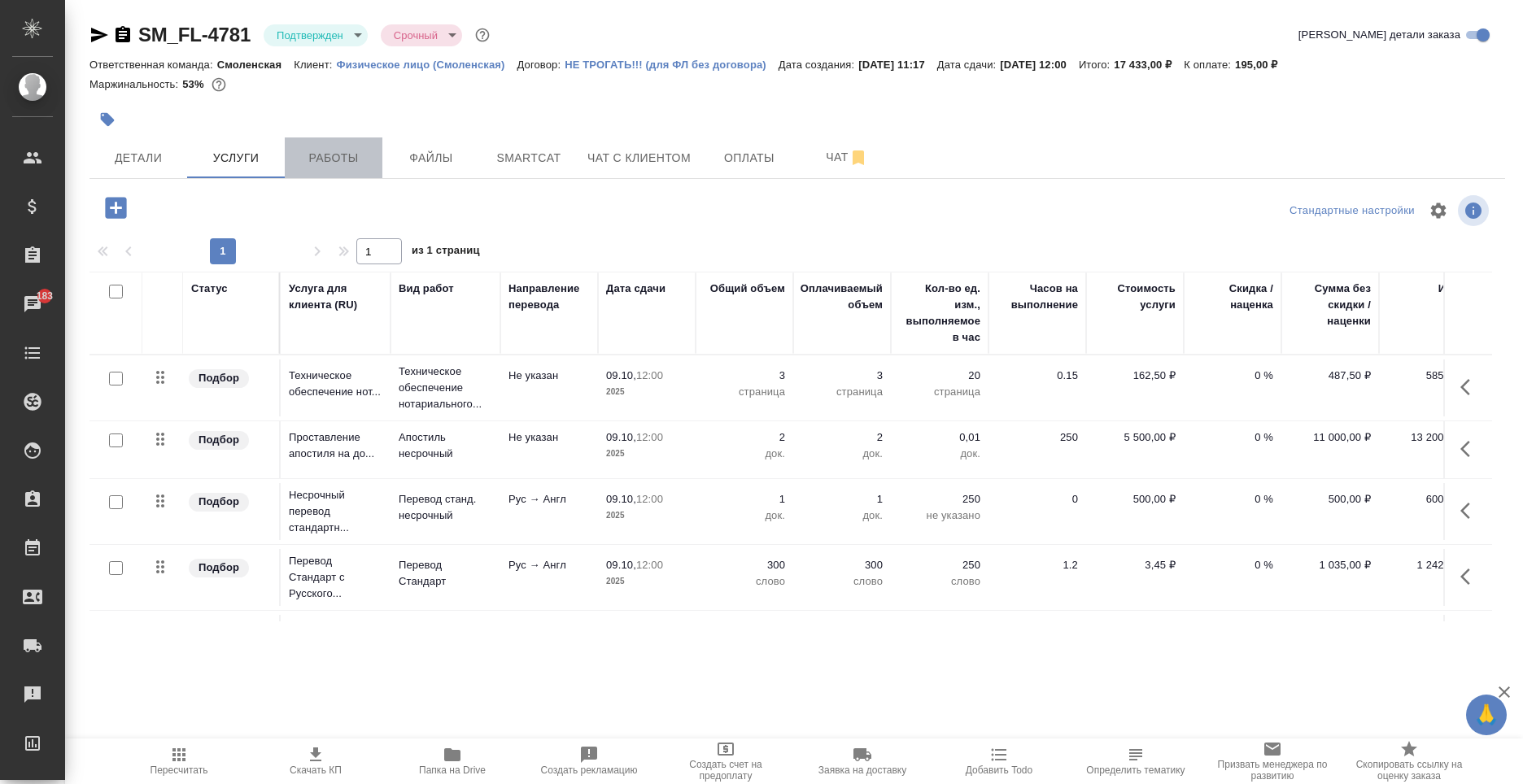
click at [287, 171] on button "Работы" at bounding box center [333, 157] width 98 height 41
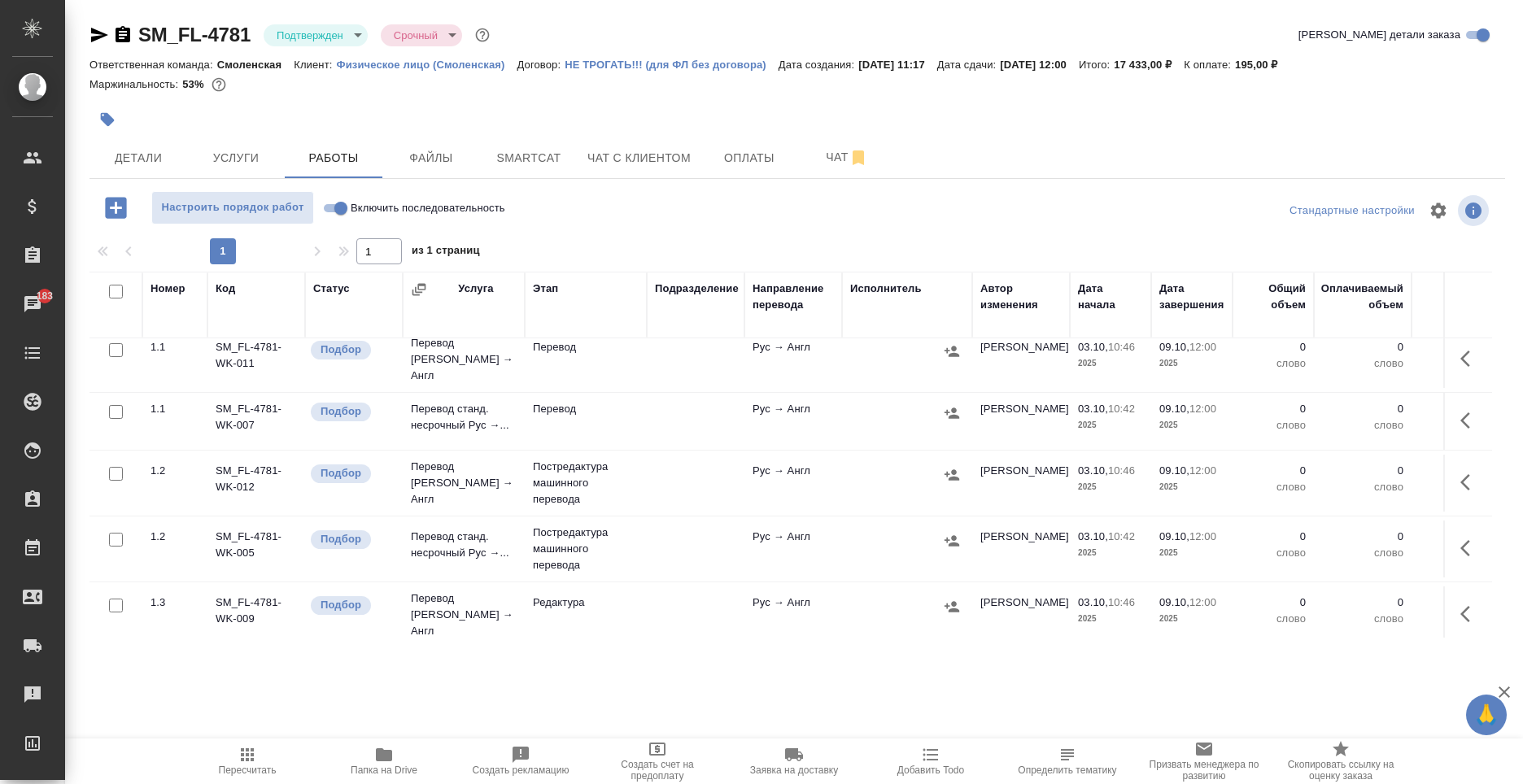
scroll to position [10, 0]
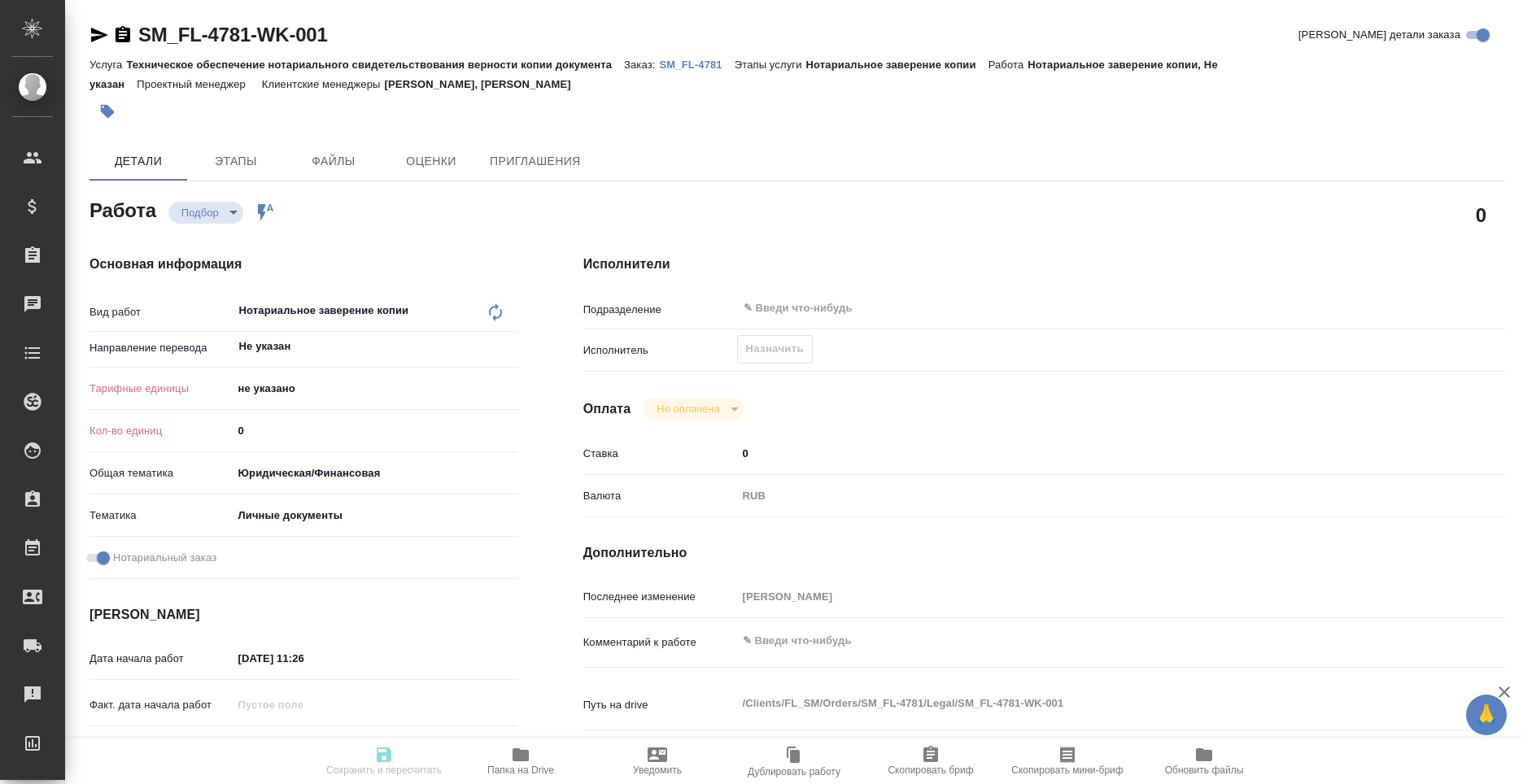
type textarea "x"
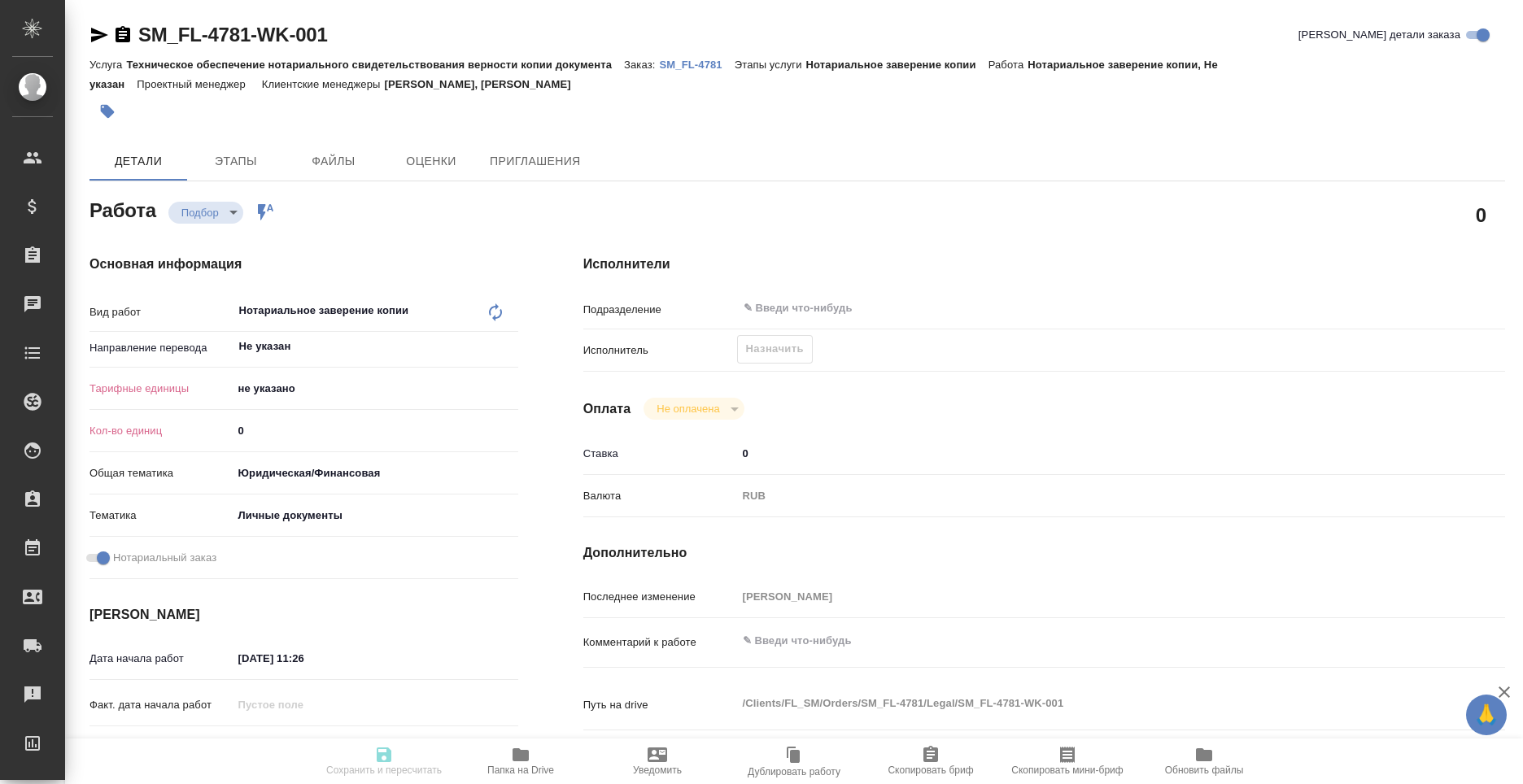
type textarea "x"
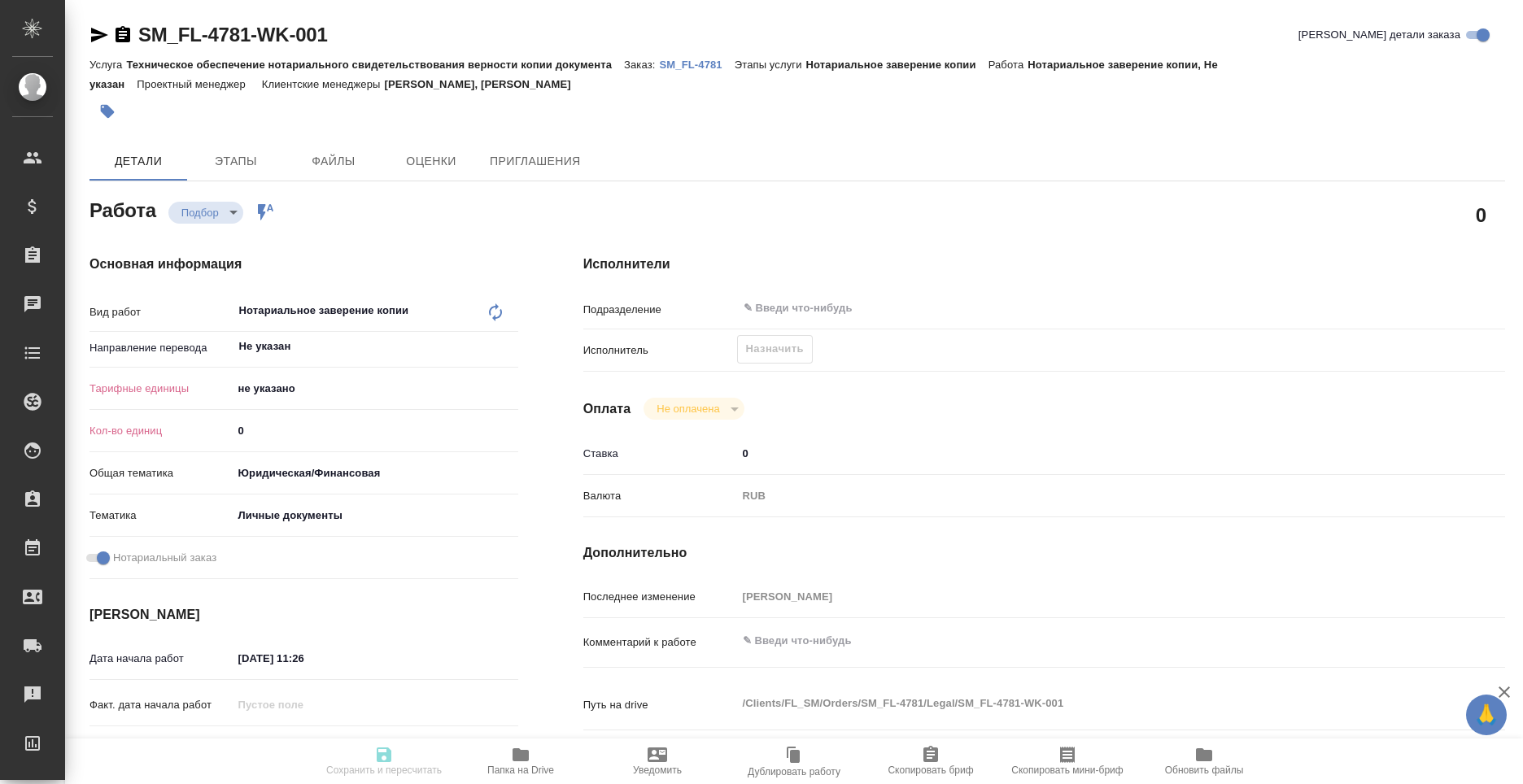
type textarea "x"
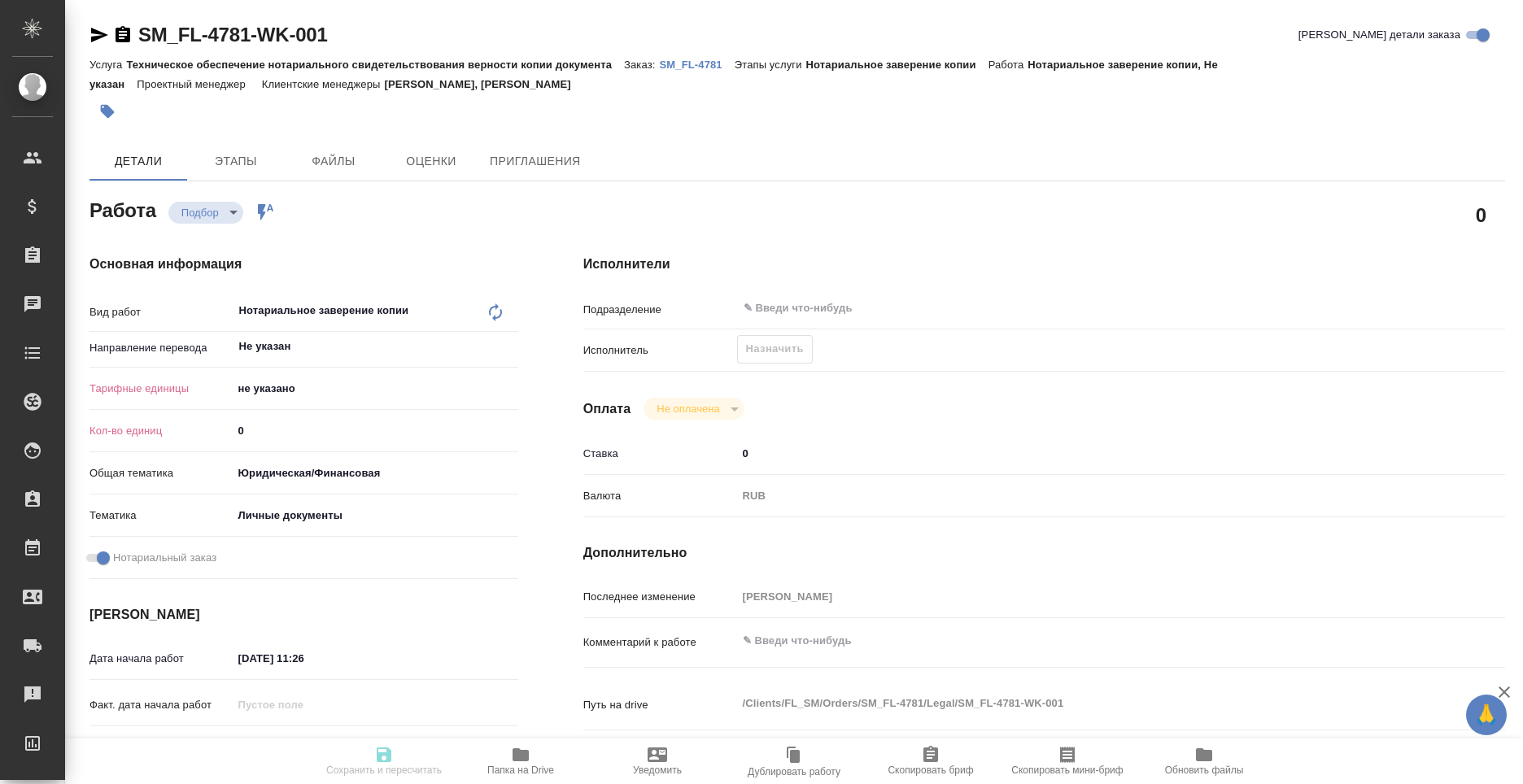
click at [296, 385] on body "🙏 .cls-1 fill:#fff; AWATERA Moskalets Alina Клиенты Спецификации Заказы Чаты To…" at bounding box center [761, 392] width 1523 height 784
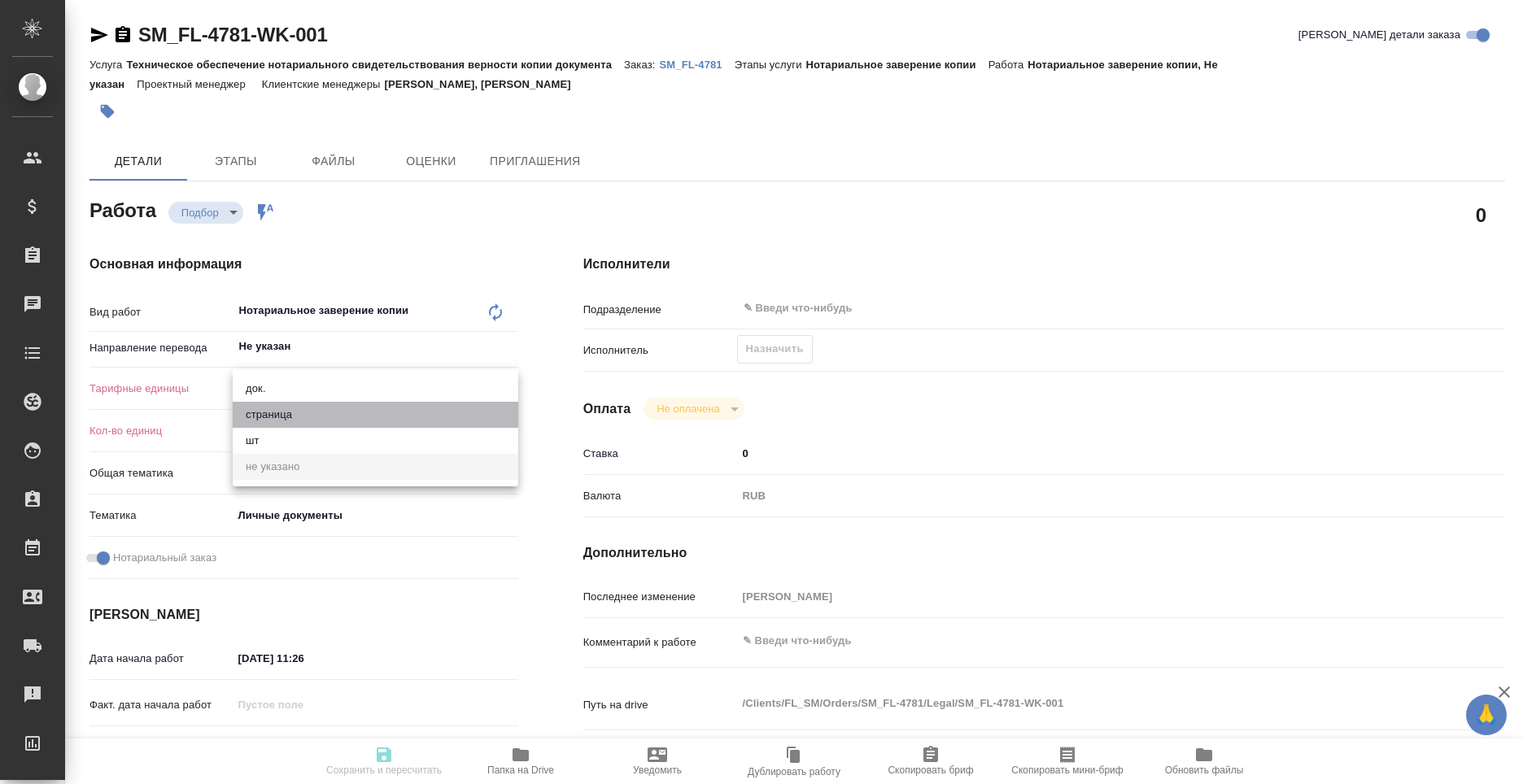
click at [280, 418] on li "страница" at bounding box center [375, 415] width 286 height 26
type textarea "x"
type input "5a8b1489cc6b4906c91bfdb2"
type textarea "x"
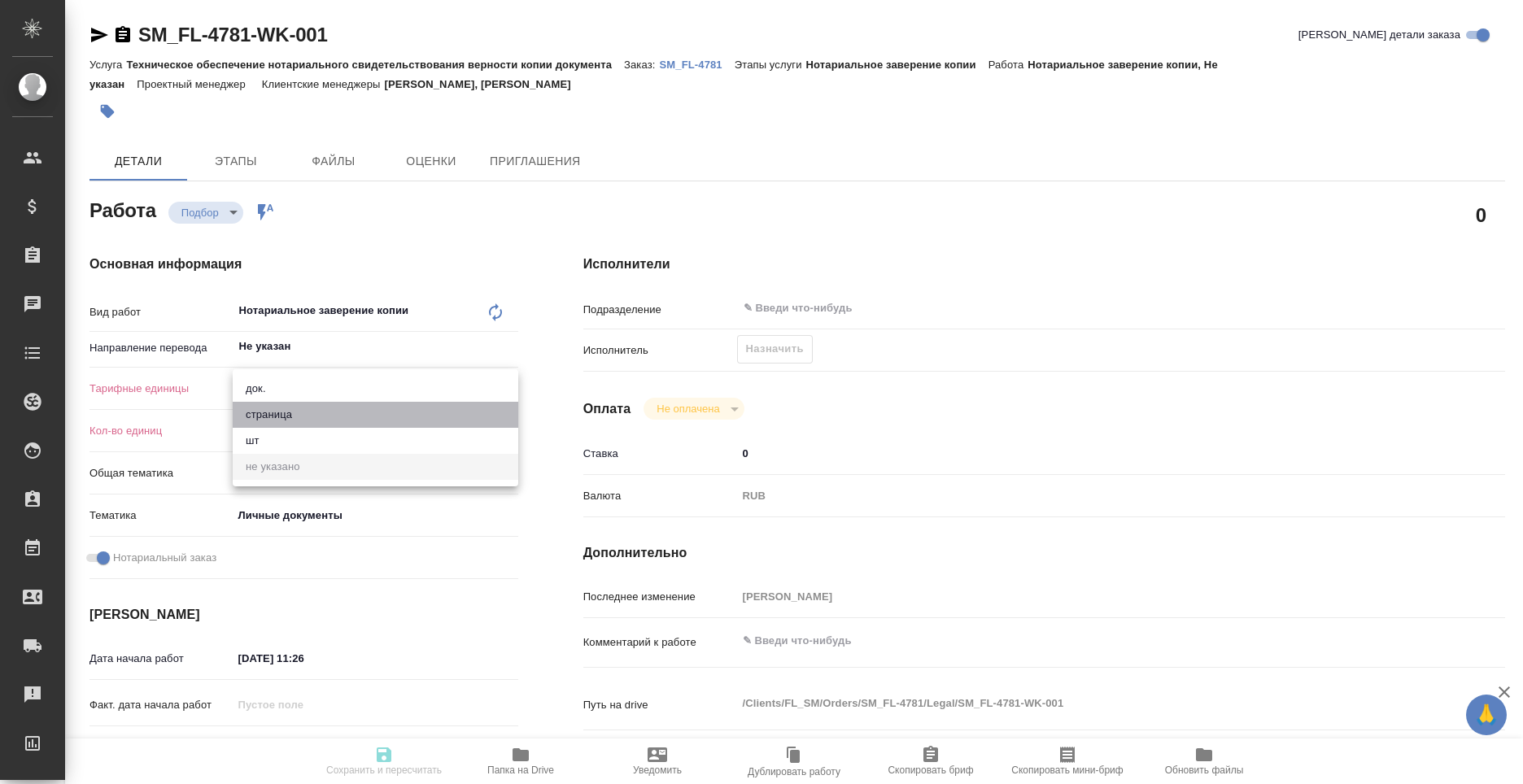
type textarea "x"
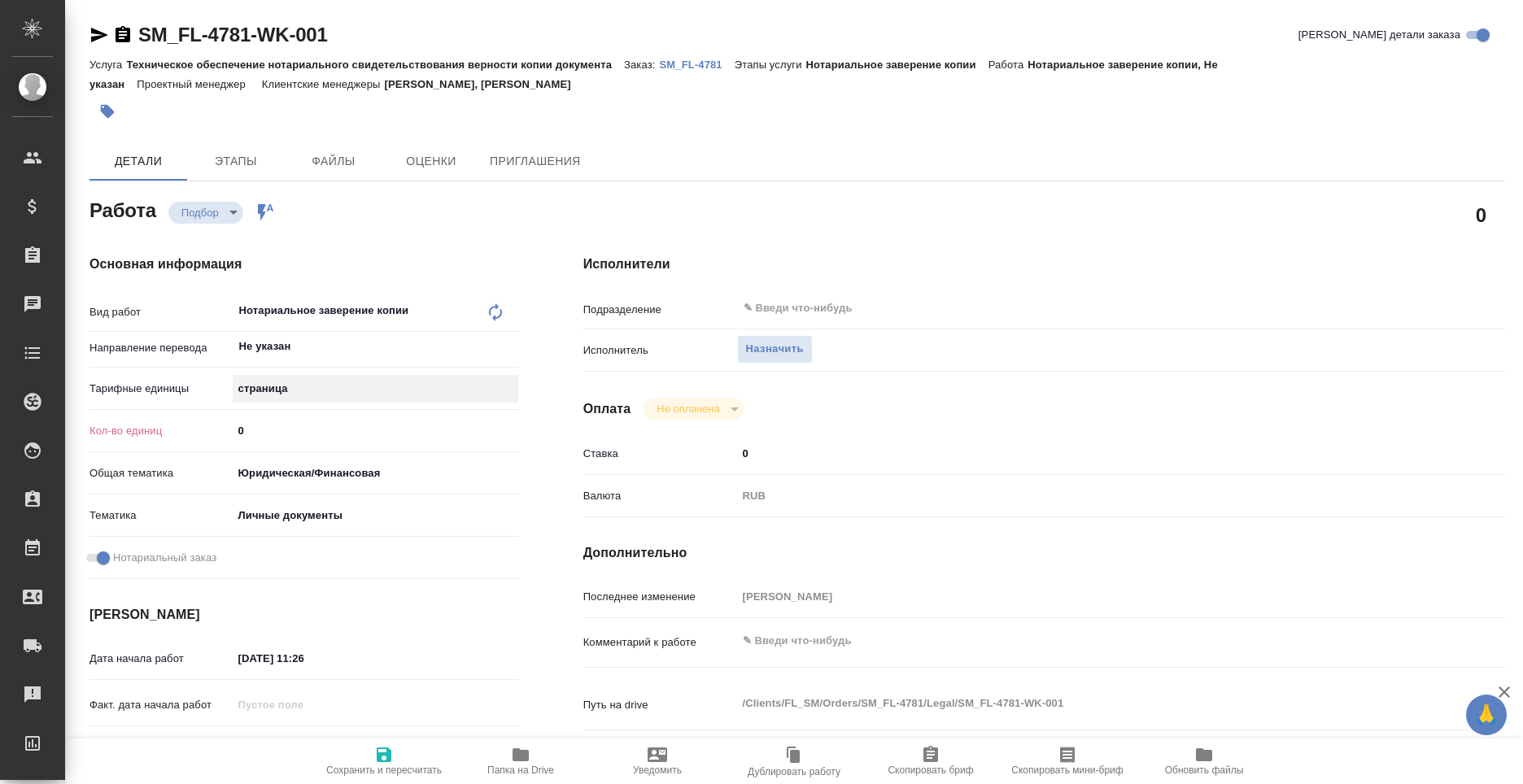
type textarea "x"
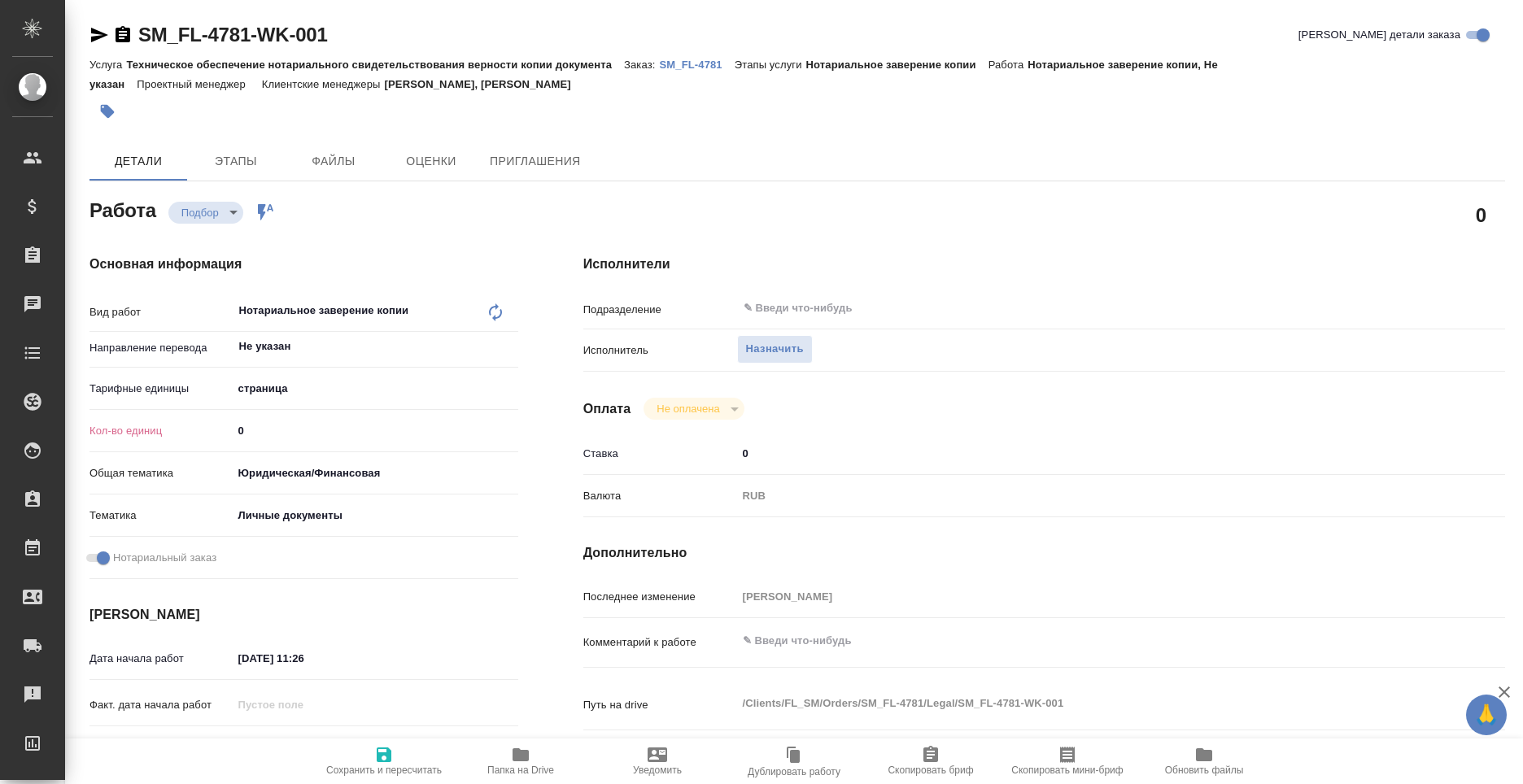
click at [277, 435] on input "0" at bounding box center [375, 430] width 286 height 23
type textarea "x"
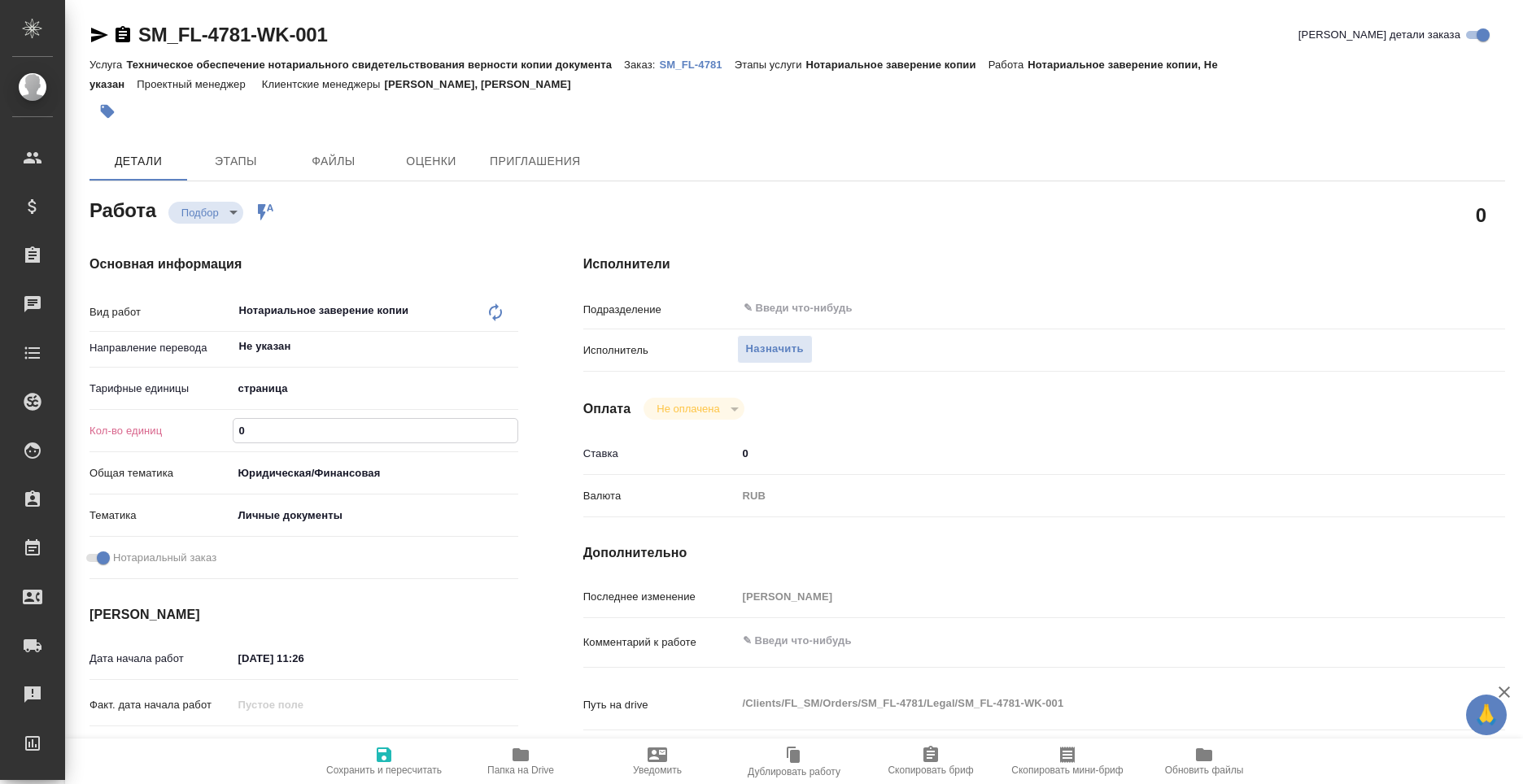
type textarea "x"
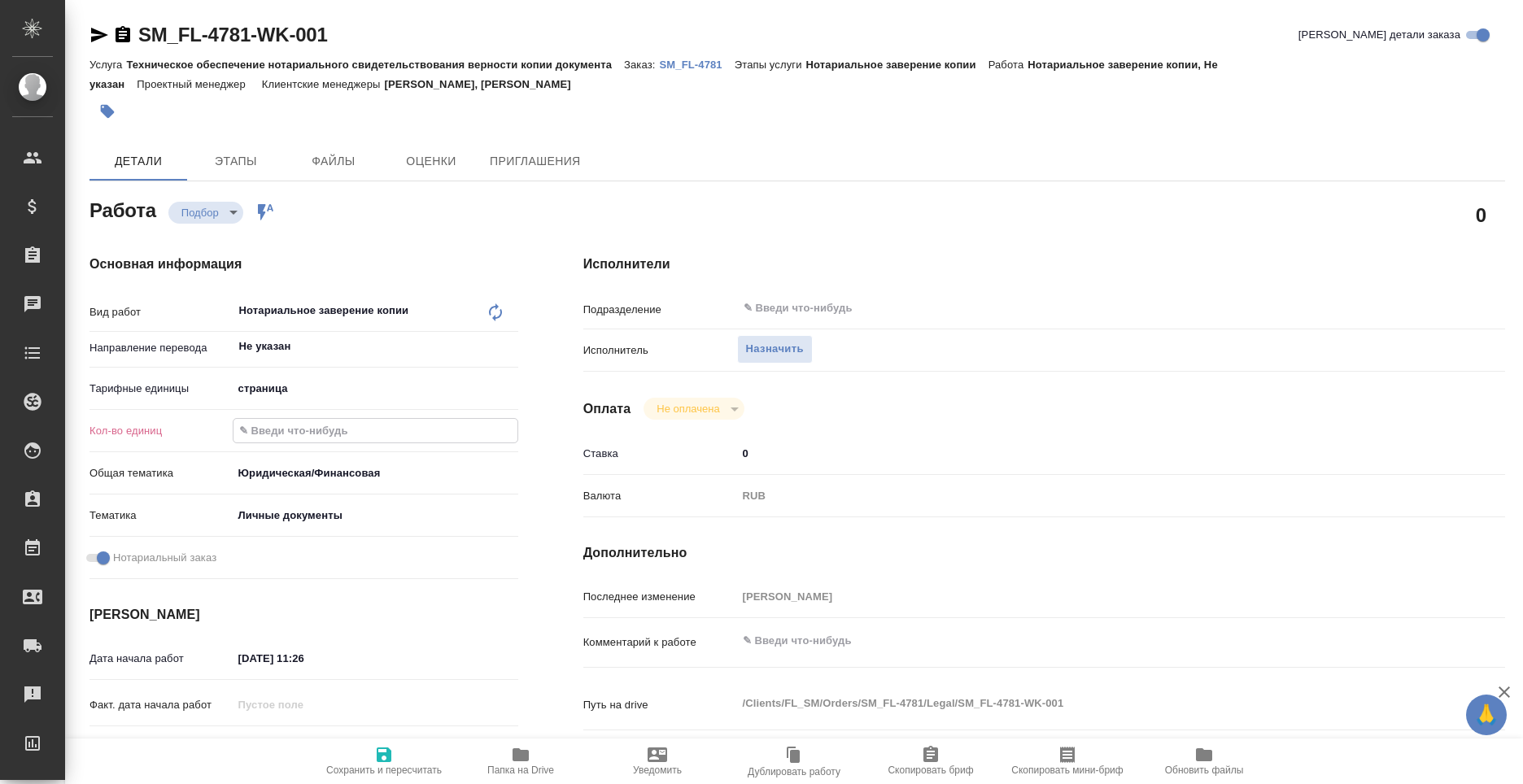
type textarea "x"
type input "3"
type textarea "x"
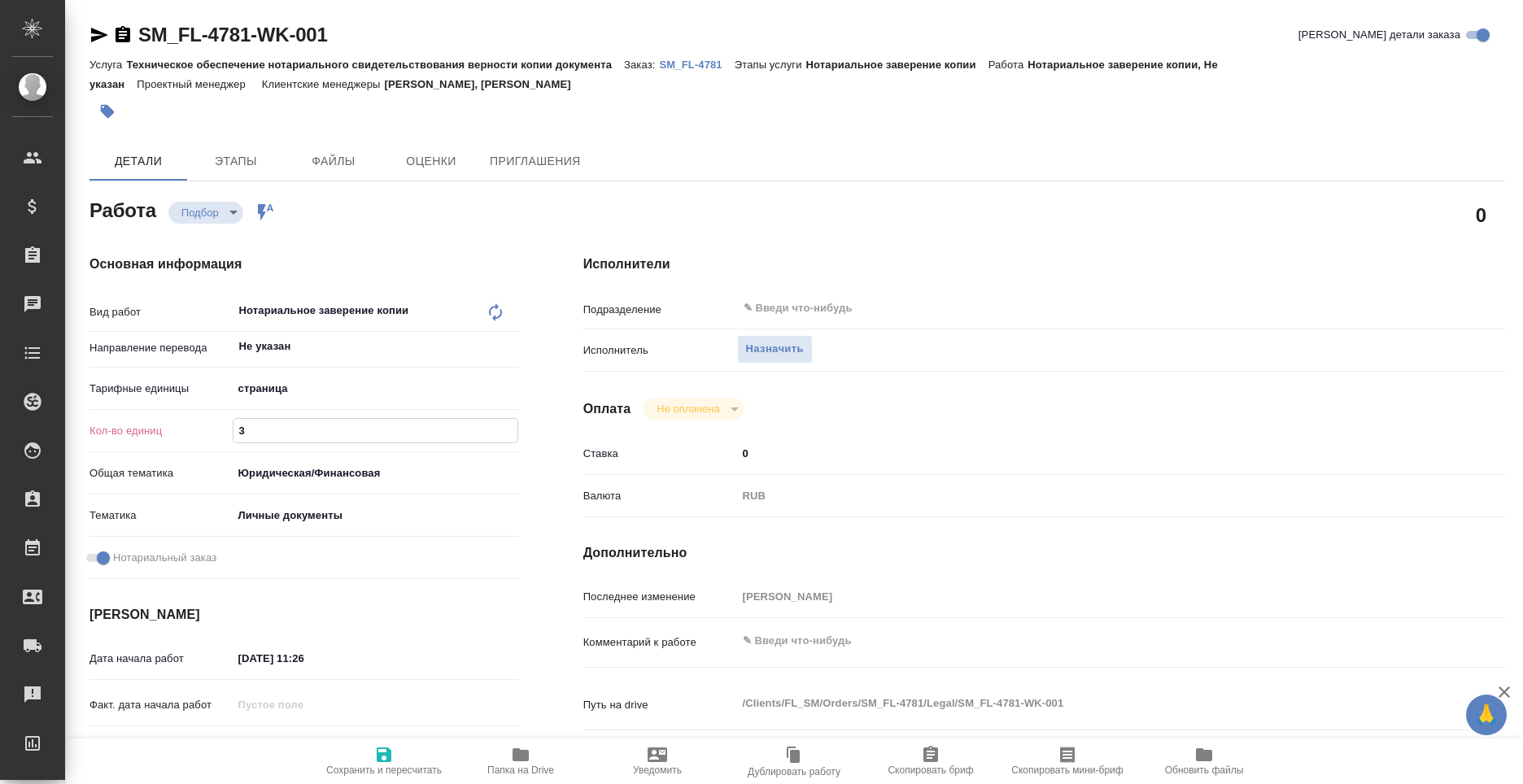
type textarea "x"
type input "3"
click at [374, 773] on span "Сохранить и пересчитать" at bounding box center [384, 769] width 115 height 11
type textarea "x"
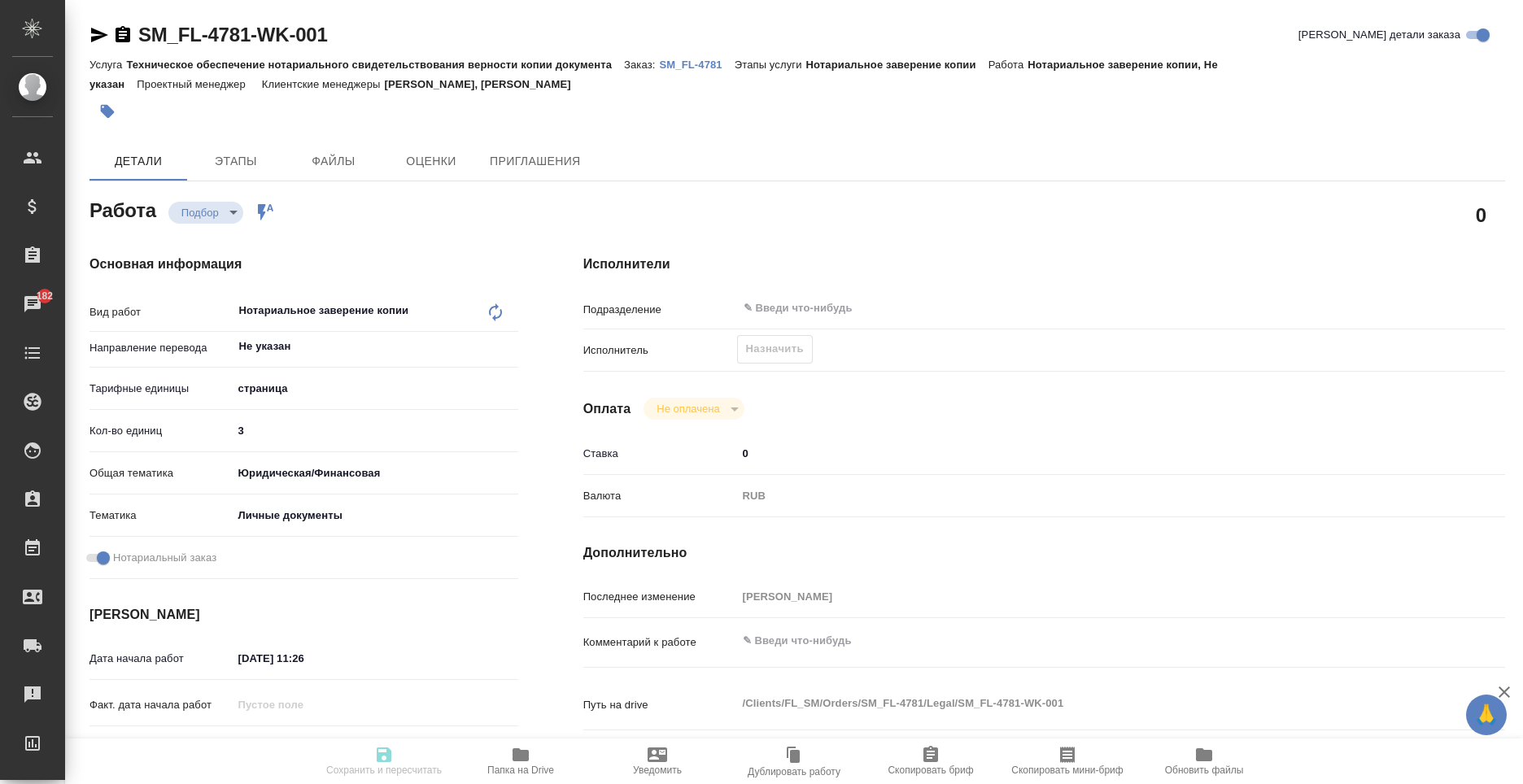
type textarea "x"
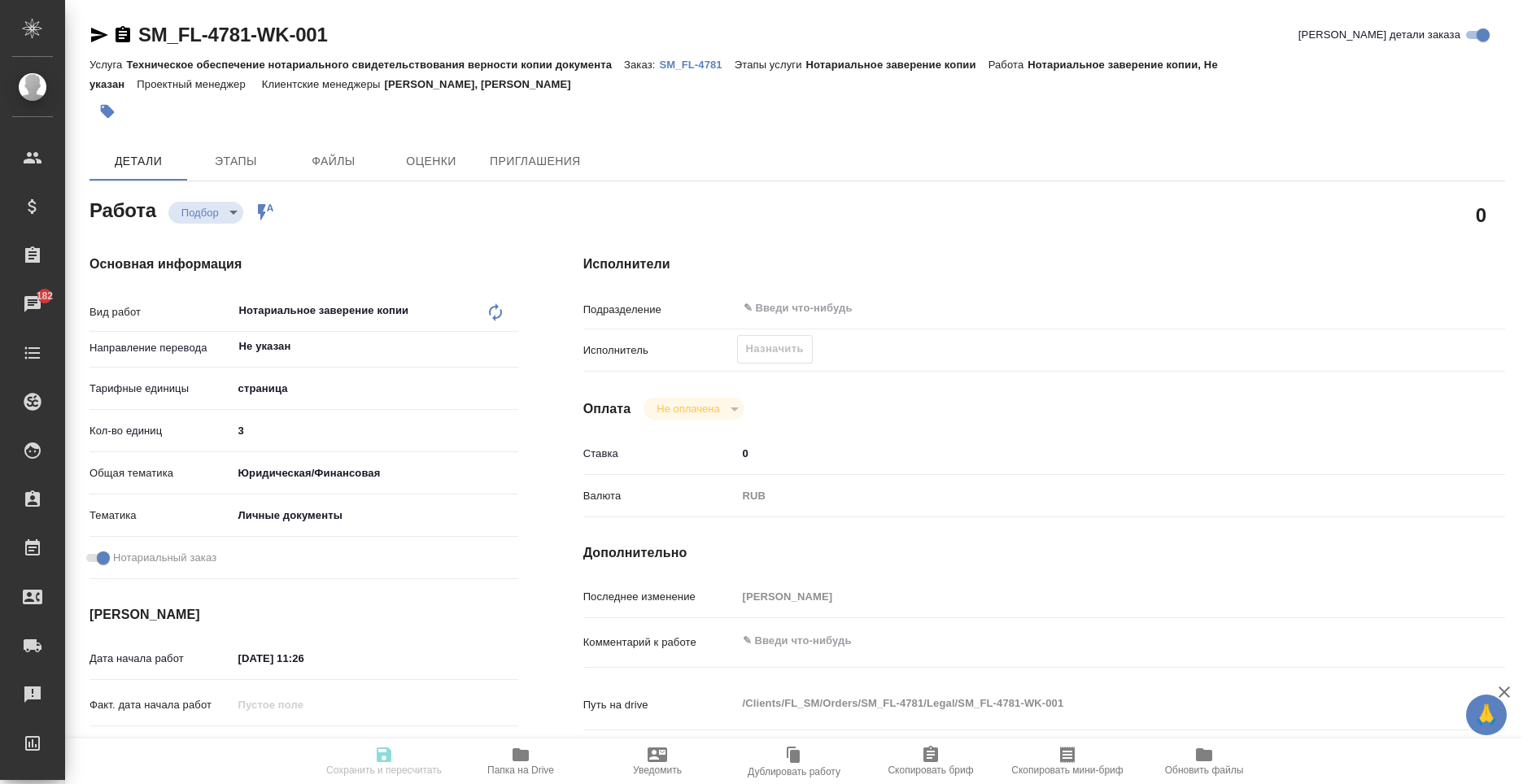
type textarea "x"
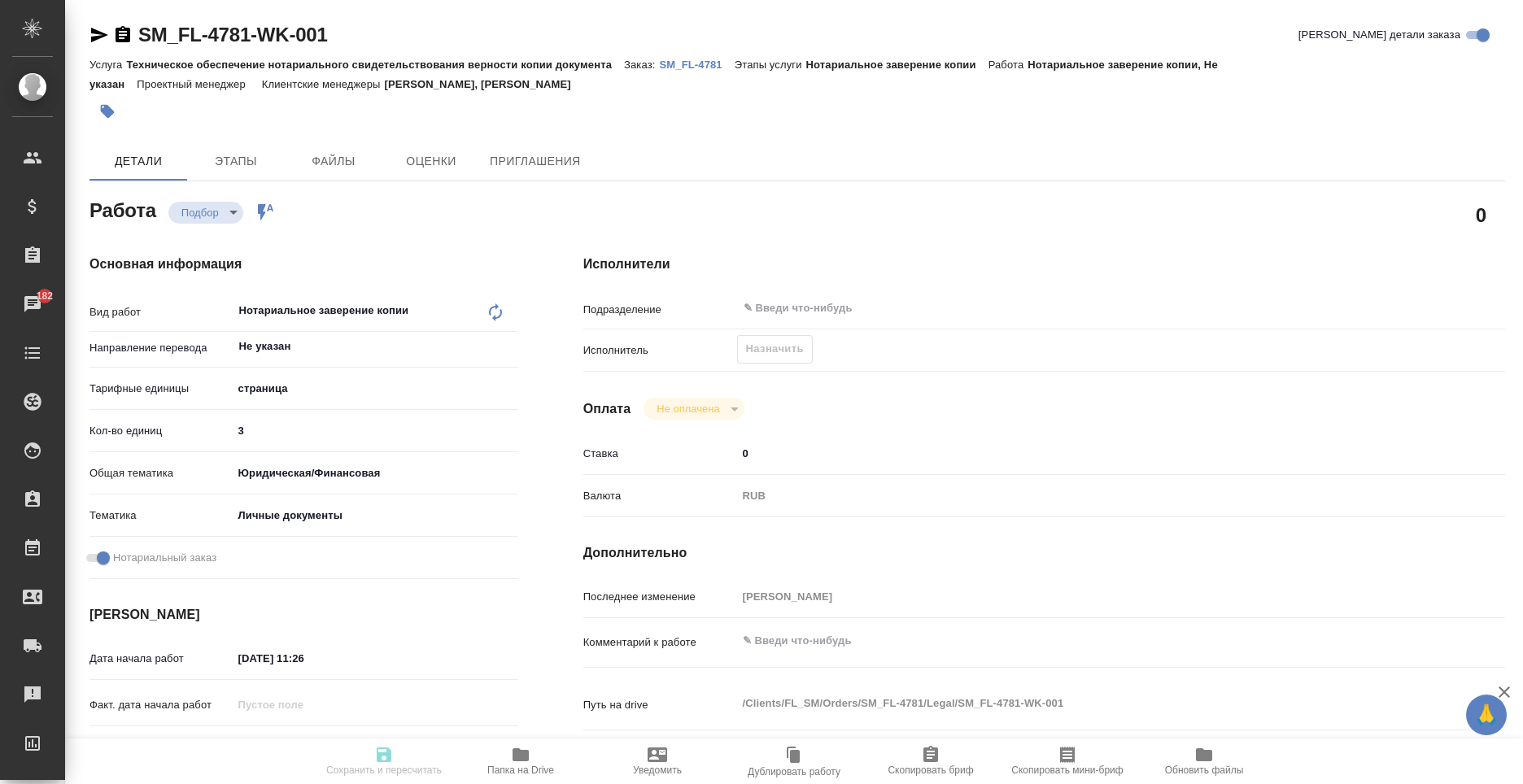
type textarea "x"
type input "recruiting"
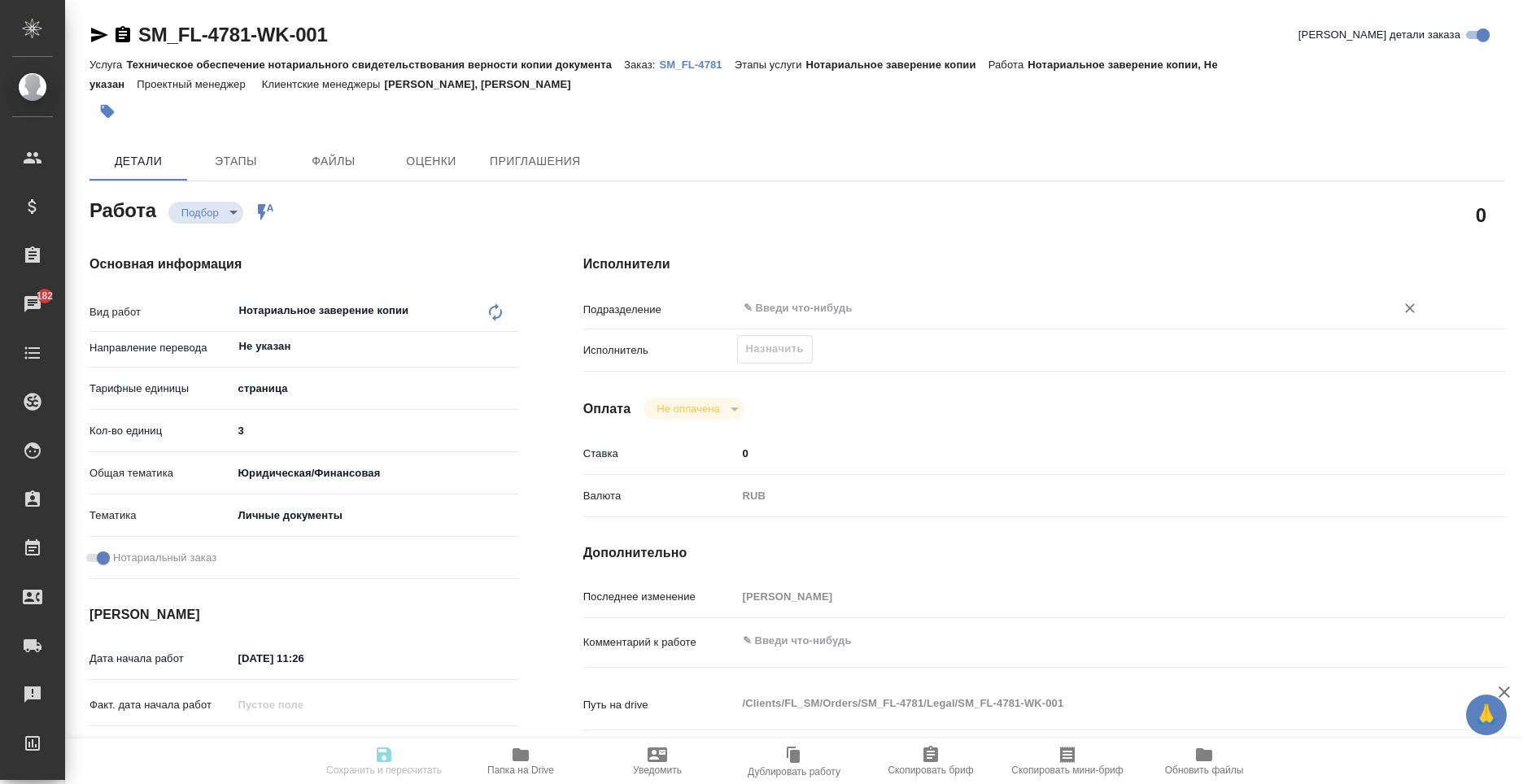
type textarea "Нотариальное заверение копии"
type textarea "x"
type input "Не указан"
type input "5a8b1489cc6b4906c91bfdb2"
type input "3"
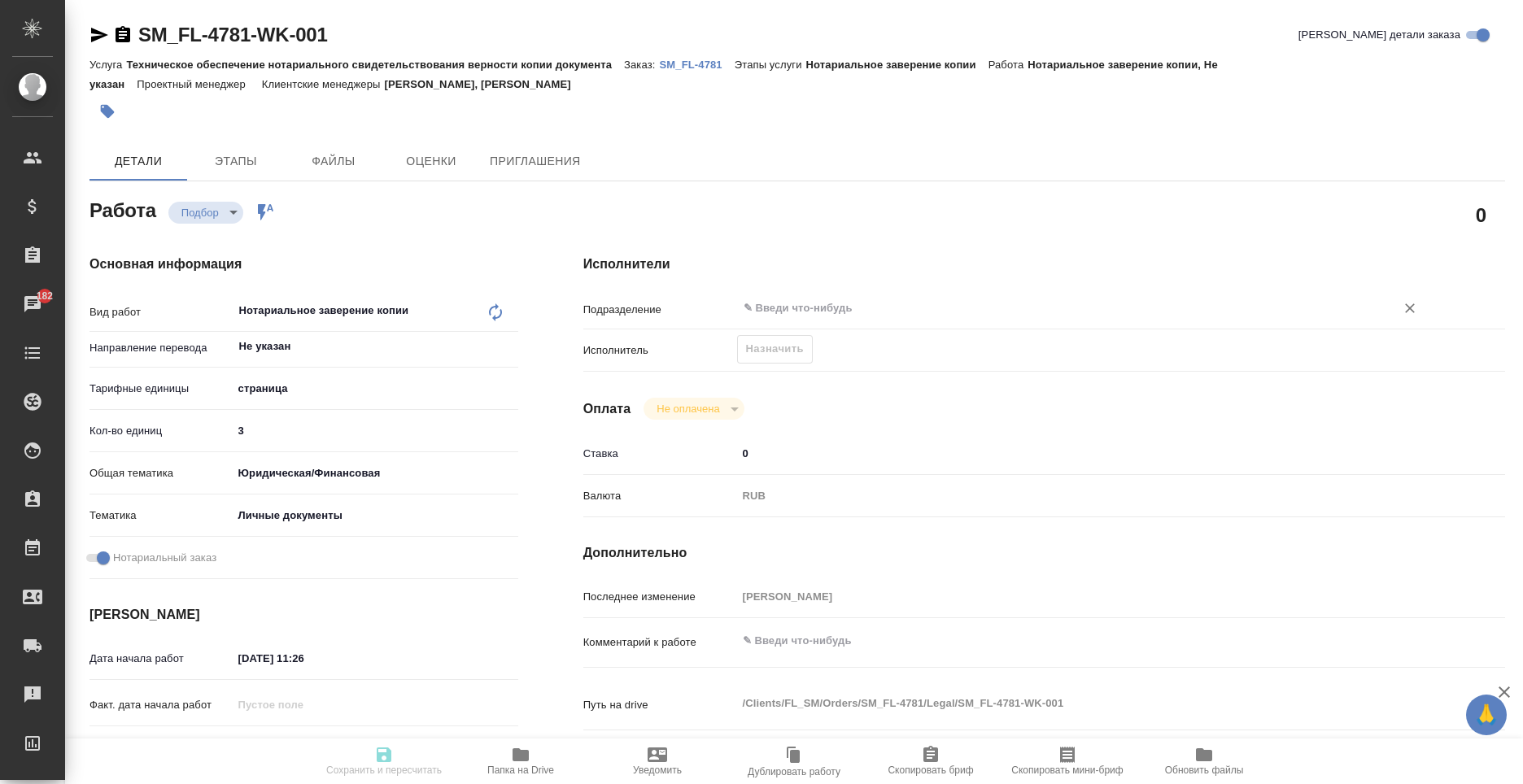
type input "yr-fn"
type input "5a8b8b956a9677013d343cfe"
checkbox input "true"
type input "[DATE] 11:26"
type input "[DATE] 12:00"
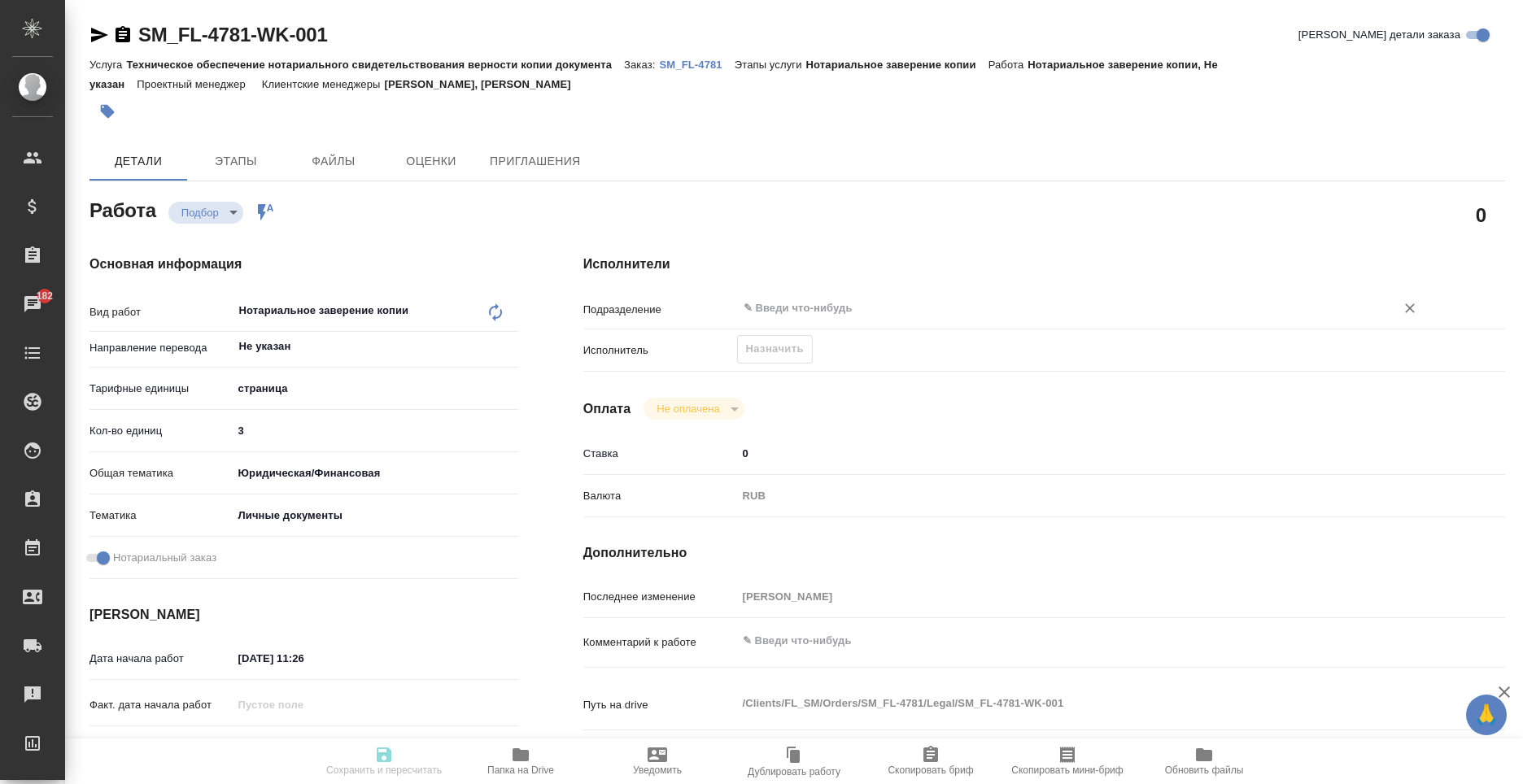
type input "[DATE] 12:00"
type input "notPayed"
type input "0"
type input "RUB"
type input "[PERSON_NAME]"
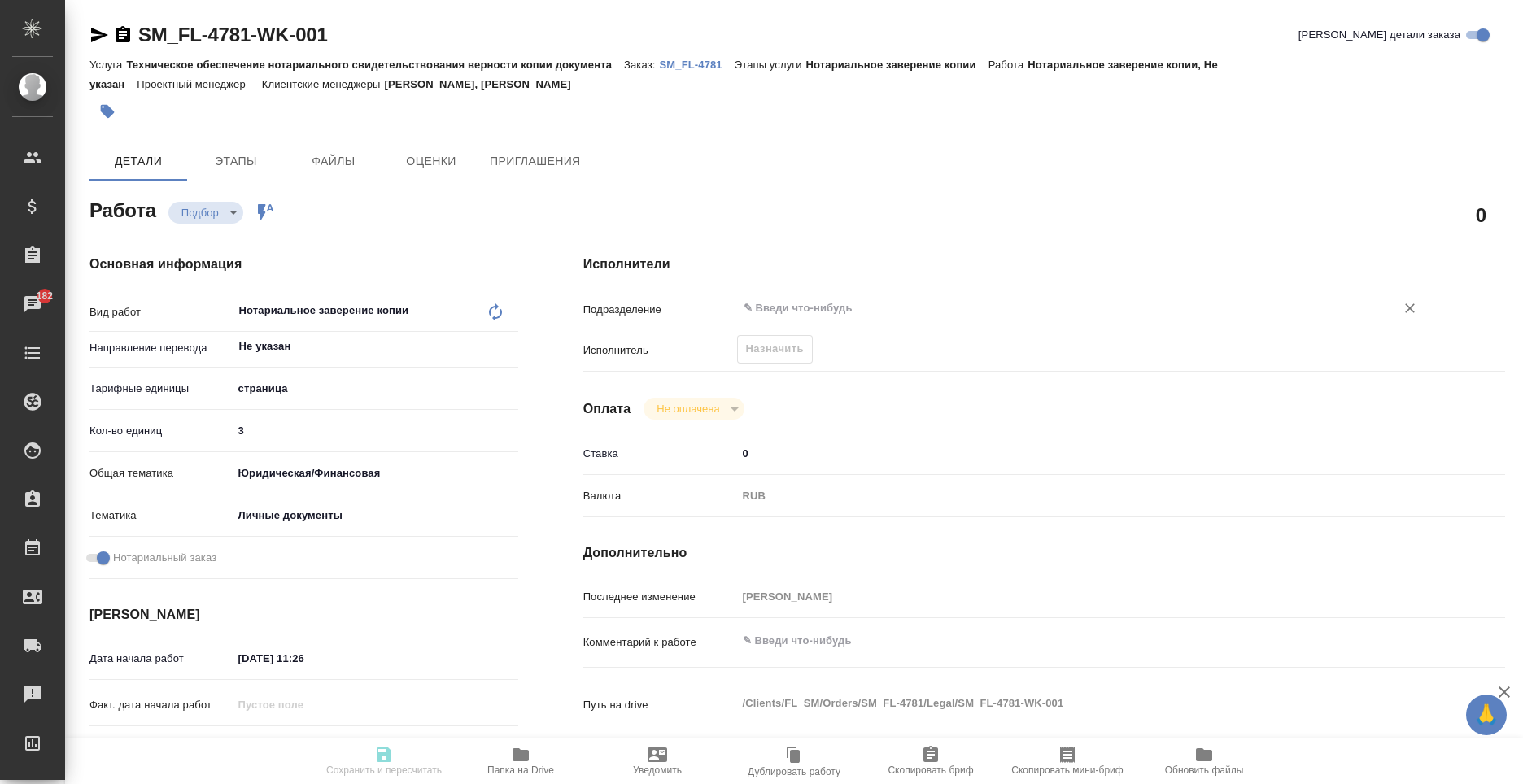
type textarea "x"
type textarea "/Clients/FL_SM/Orders/SM_FL-4781/Legal/SM_FL-4781-WK-001"
type textarea "x"
type input "SM_FL-4781"
type input "Техническое обеспечение нотариального свидетельствования верности копии докумен…"
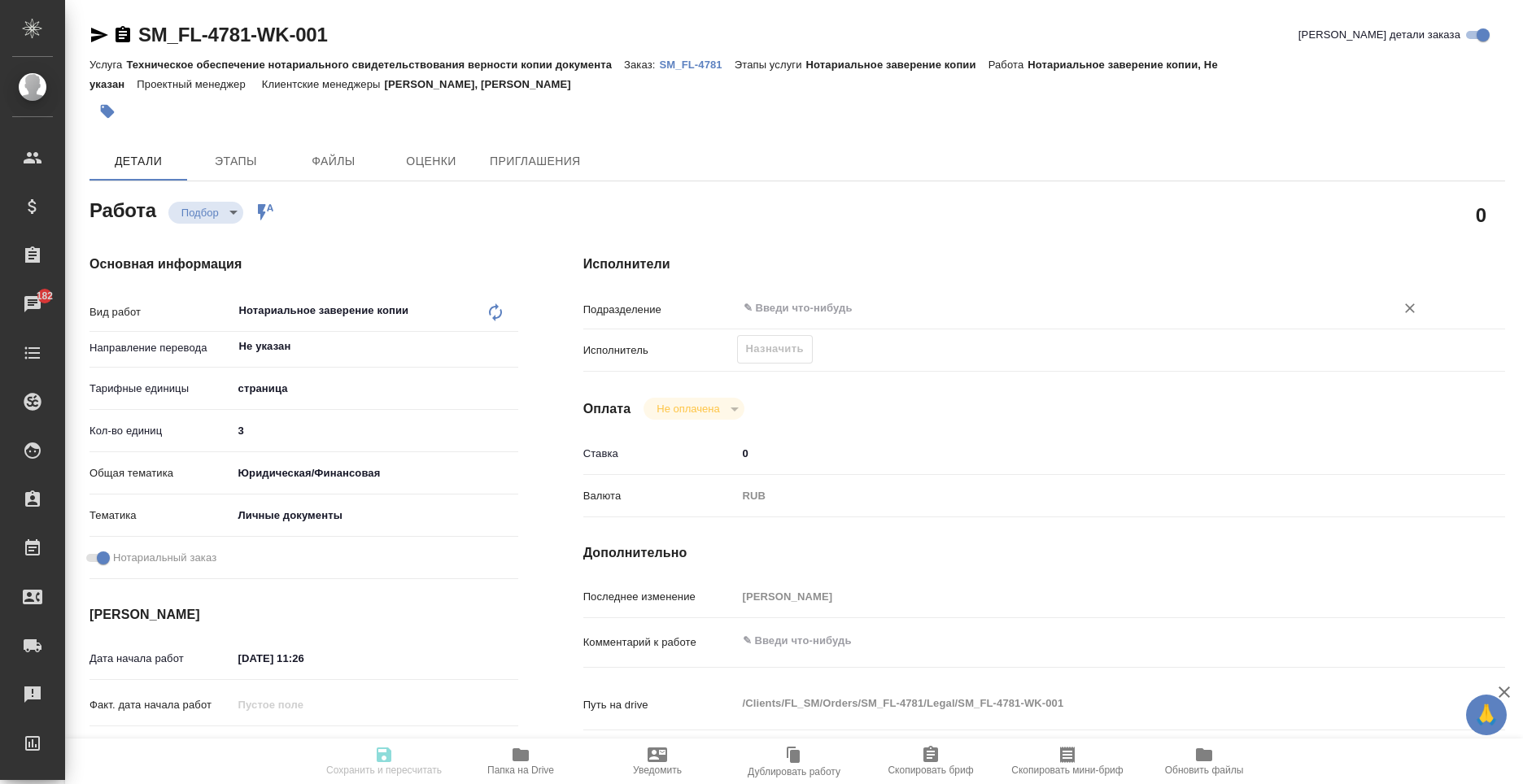
type input "Нотариальное заверение копии"
type input "[PERSON_NAME], [PERSON_NAME]"
type input "/Clients/FL_SM/Orders/SM_FL-4781"
type textarea "x"
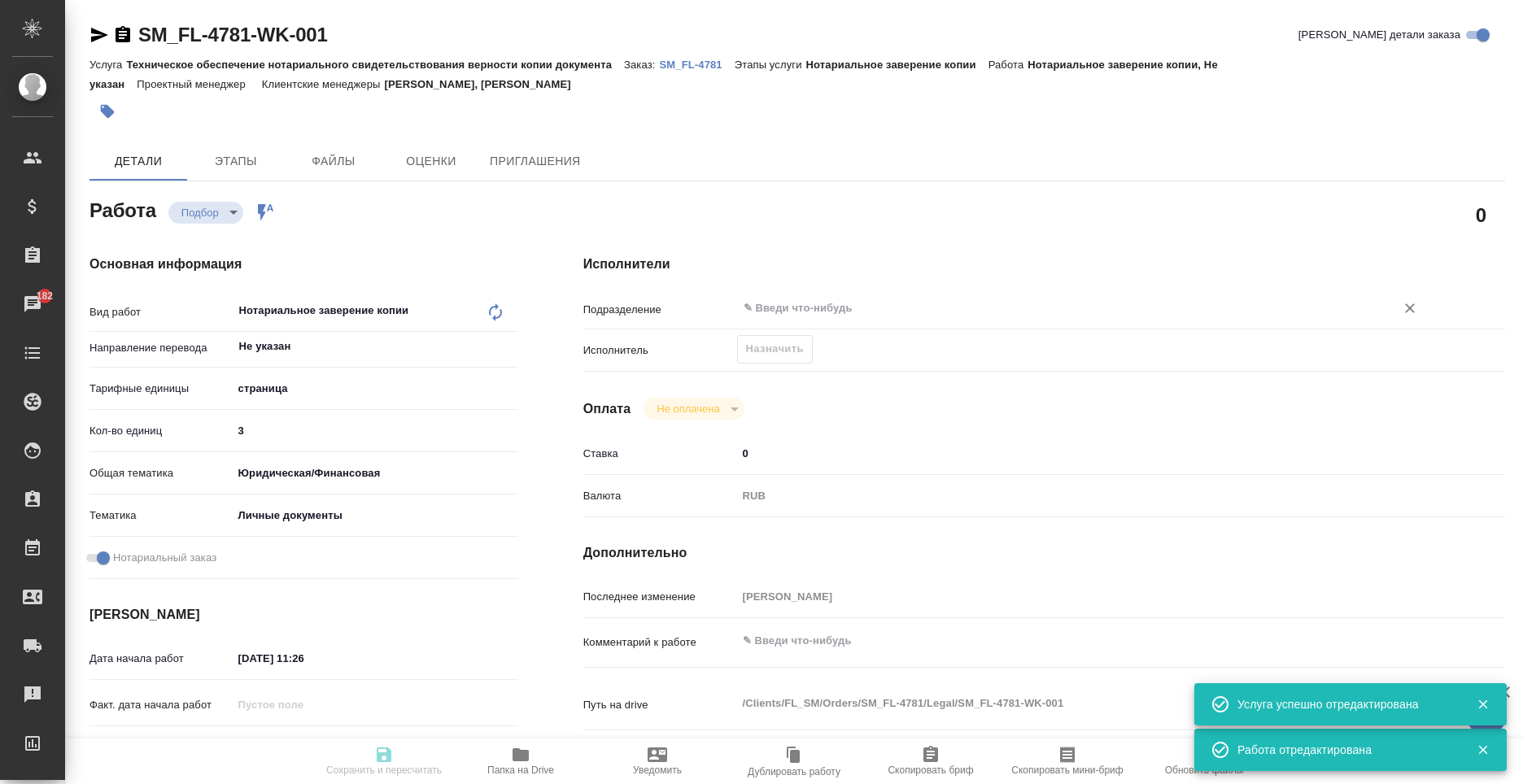
type textarea "x"
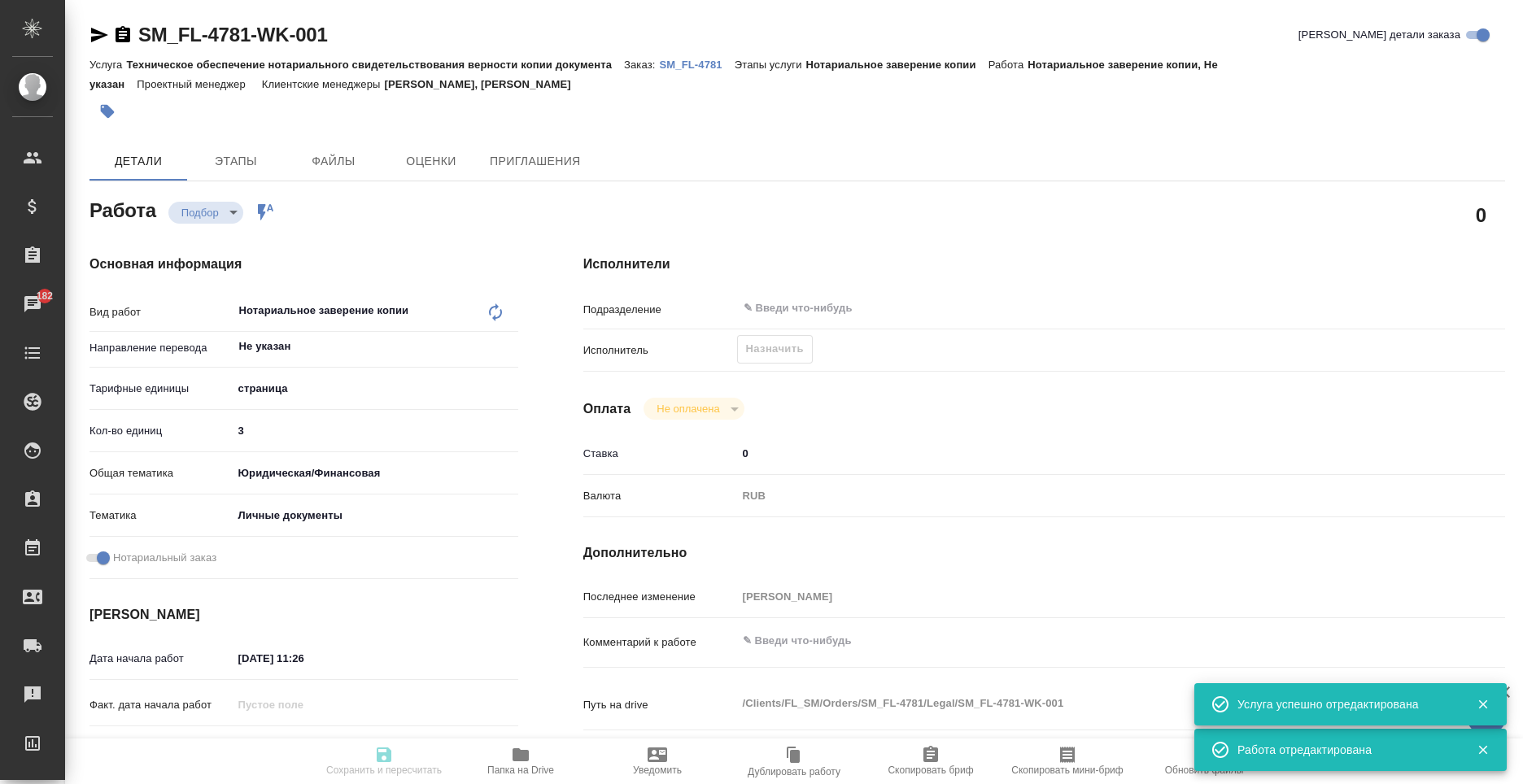
type textarea "x"
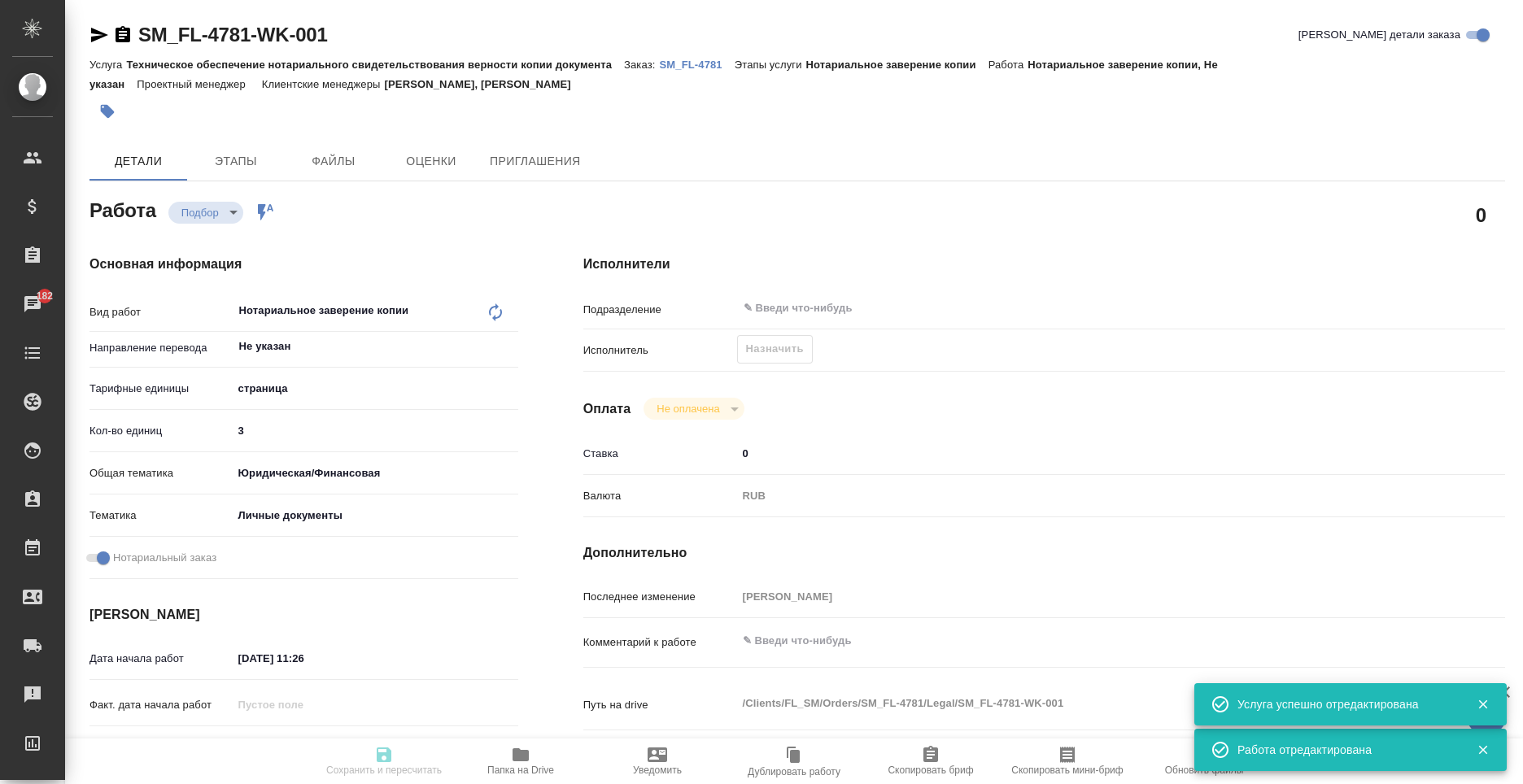
type textarea "x"
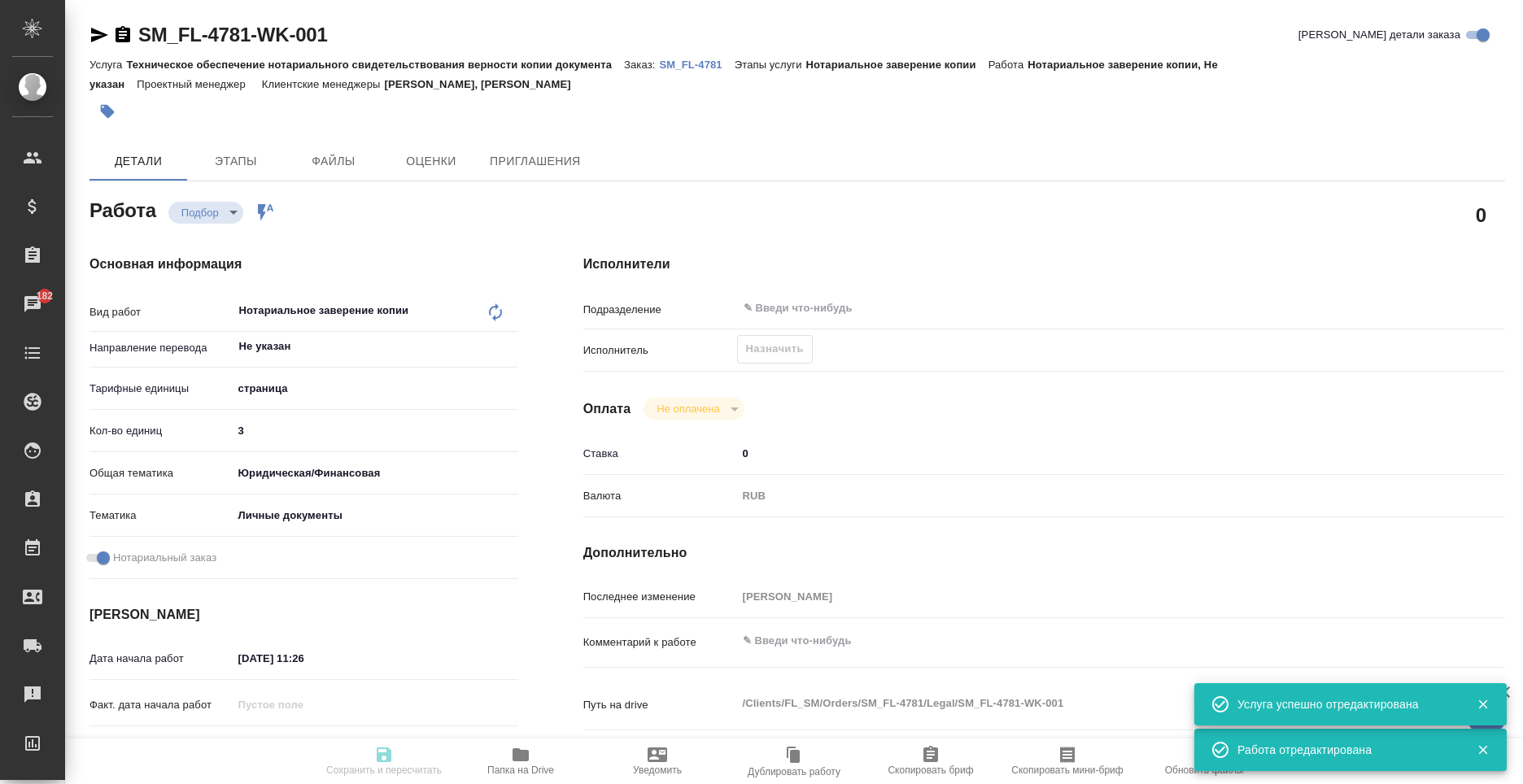
type textarea "x"
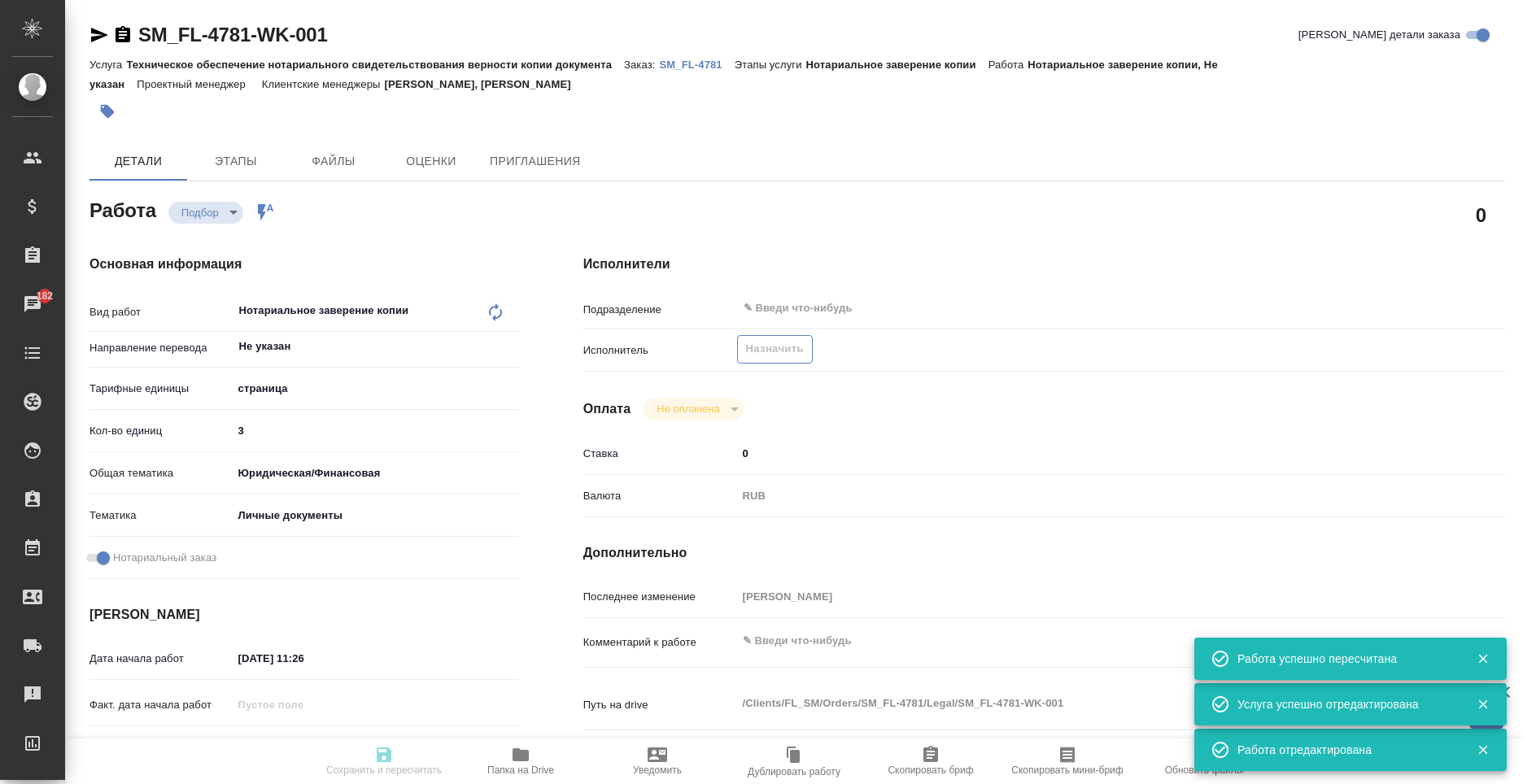
type input "recruiting"
type textarea "Нотариальное заверение копии"
type textarea "x"
type input "Не указан"
type input "5a8b1489cc6b4906c91bfdb2"
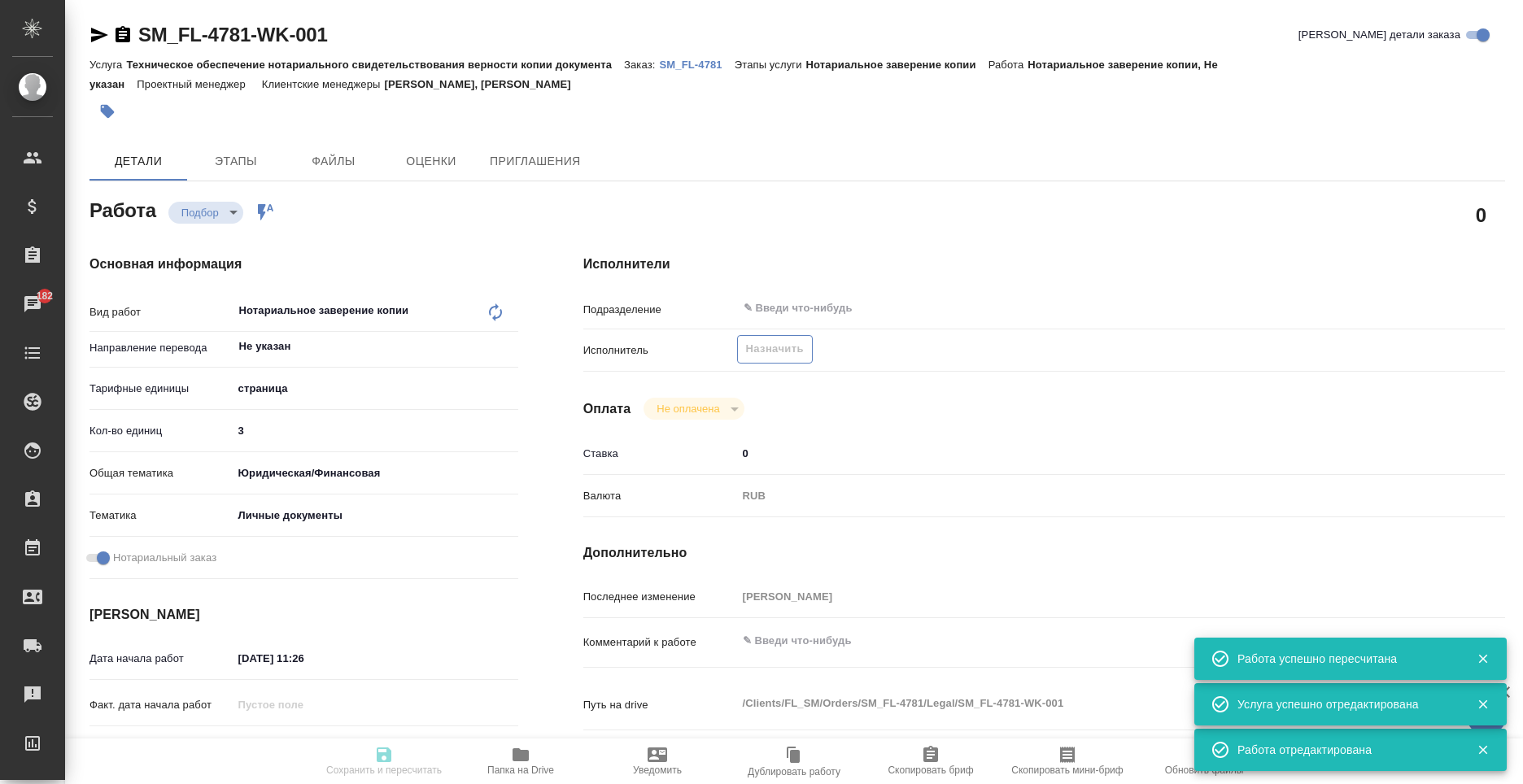
type input "3"
type input "yr-fn"
type input "5a8b8b956a9677013d343cfe"
checkbox input "true"
type input "[DATE] 11:26"
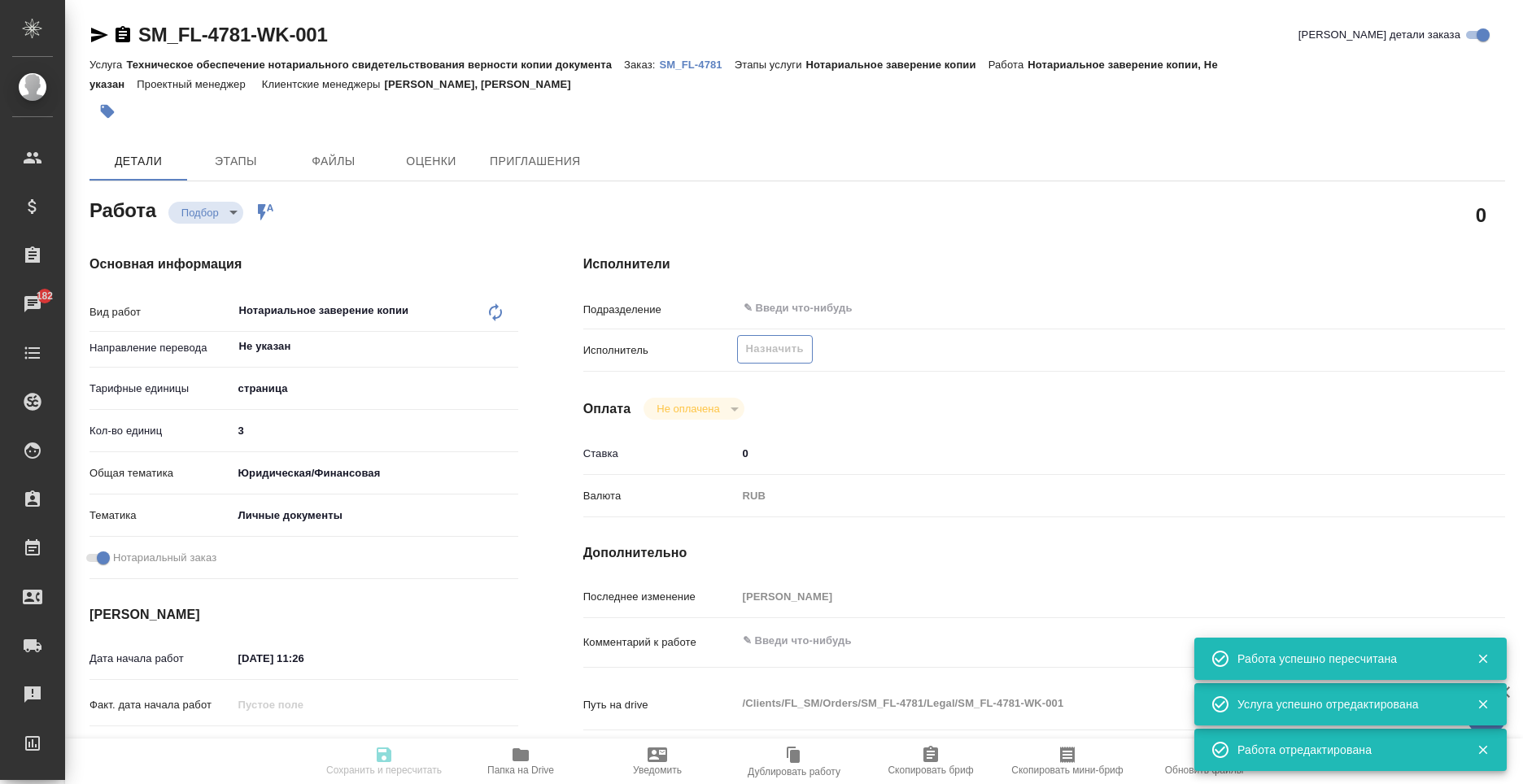
type input "[DATE] 12:00"
type input "notPayed"
type input "0"
type input "RUB"
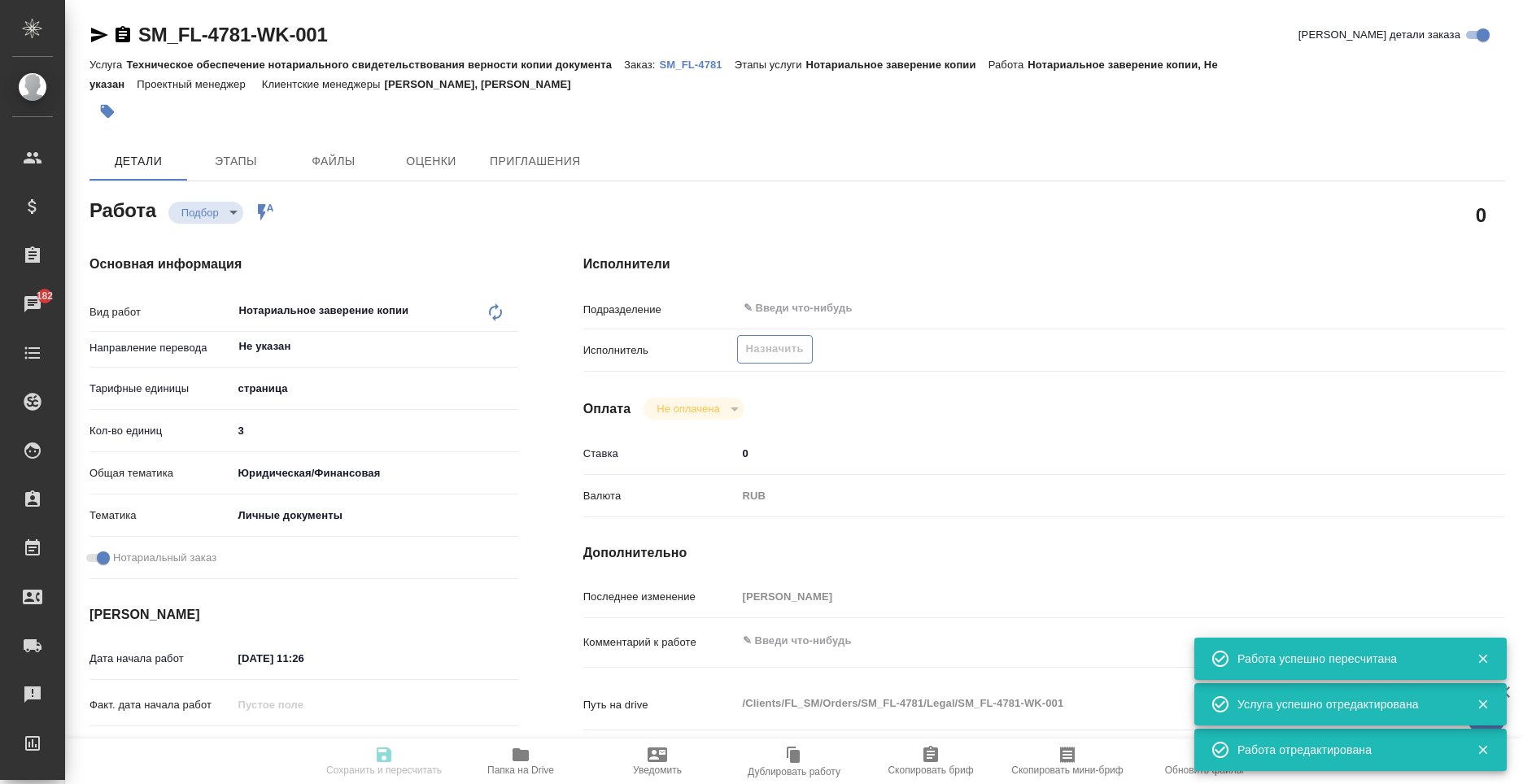
type input "[PERSON_NAME]"
type textarea "x"
type textarea "/Clients/FL_SM/Orders/SM_FL-4781/Legal/SM_FL-4781-WK-001"
type textarea "x"
type input "SM_FL-4781"
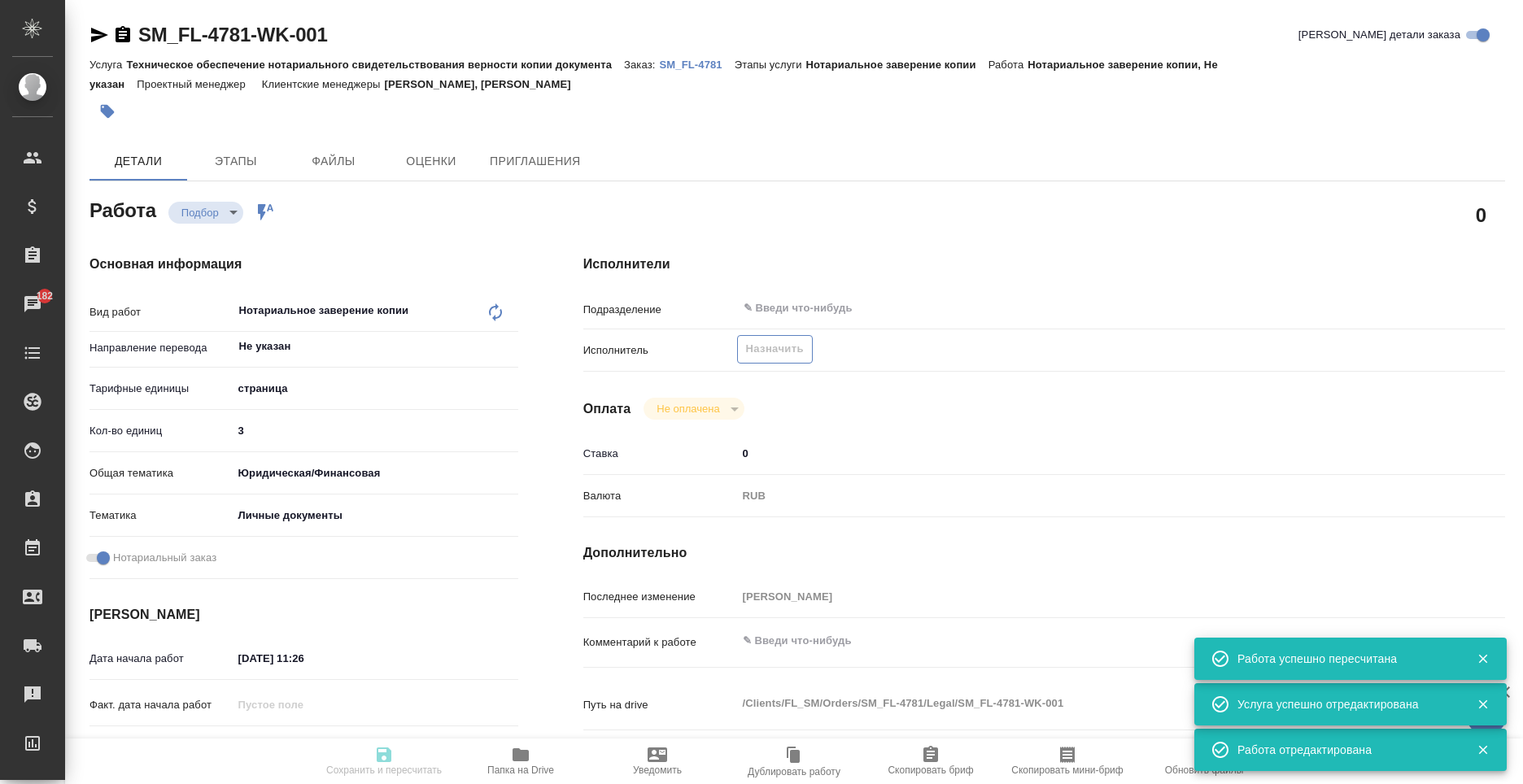
type input "Техническое обеспечение нотариального свидетельствования верности копии докумен…"
type input "Нотариальное заверение копии"
type input "[PERSON_NAME], [PERSON_NAME]"
type input "/Clients/FL_SM/Orders/SM_FL-4781"
type textarea "x"
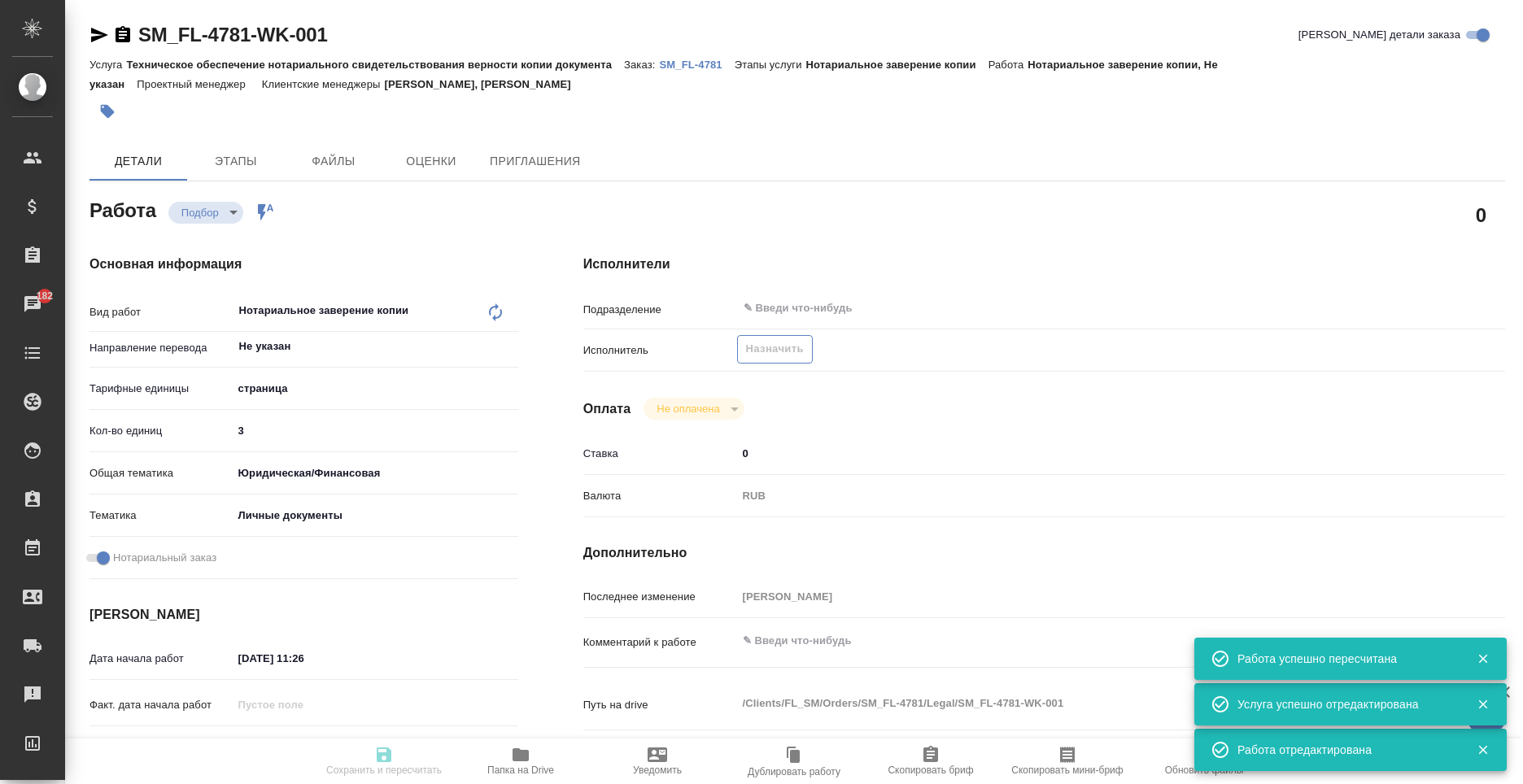
type textarea "x"
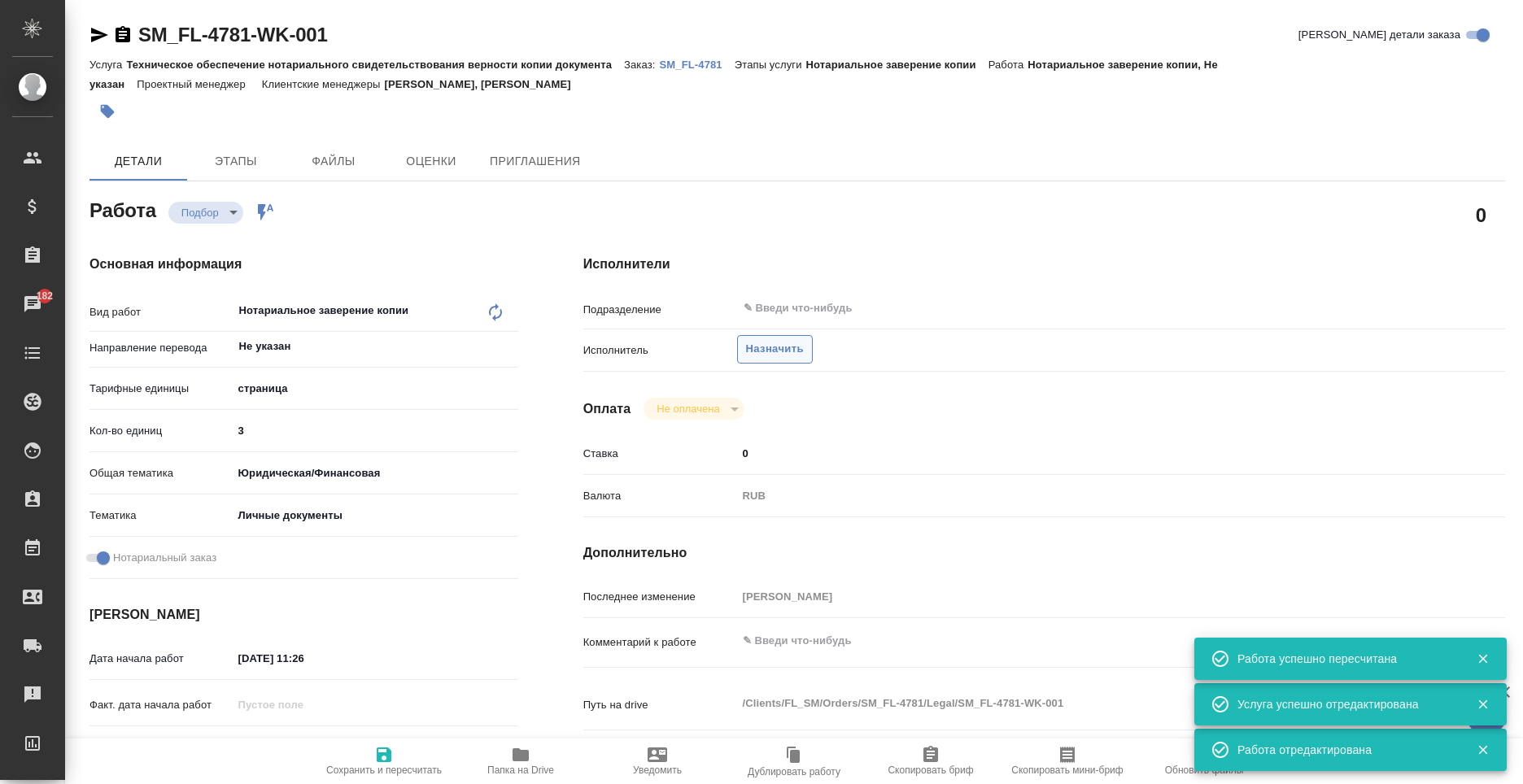
type textarea "x"
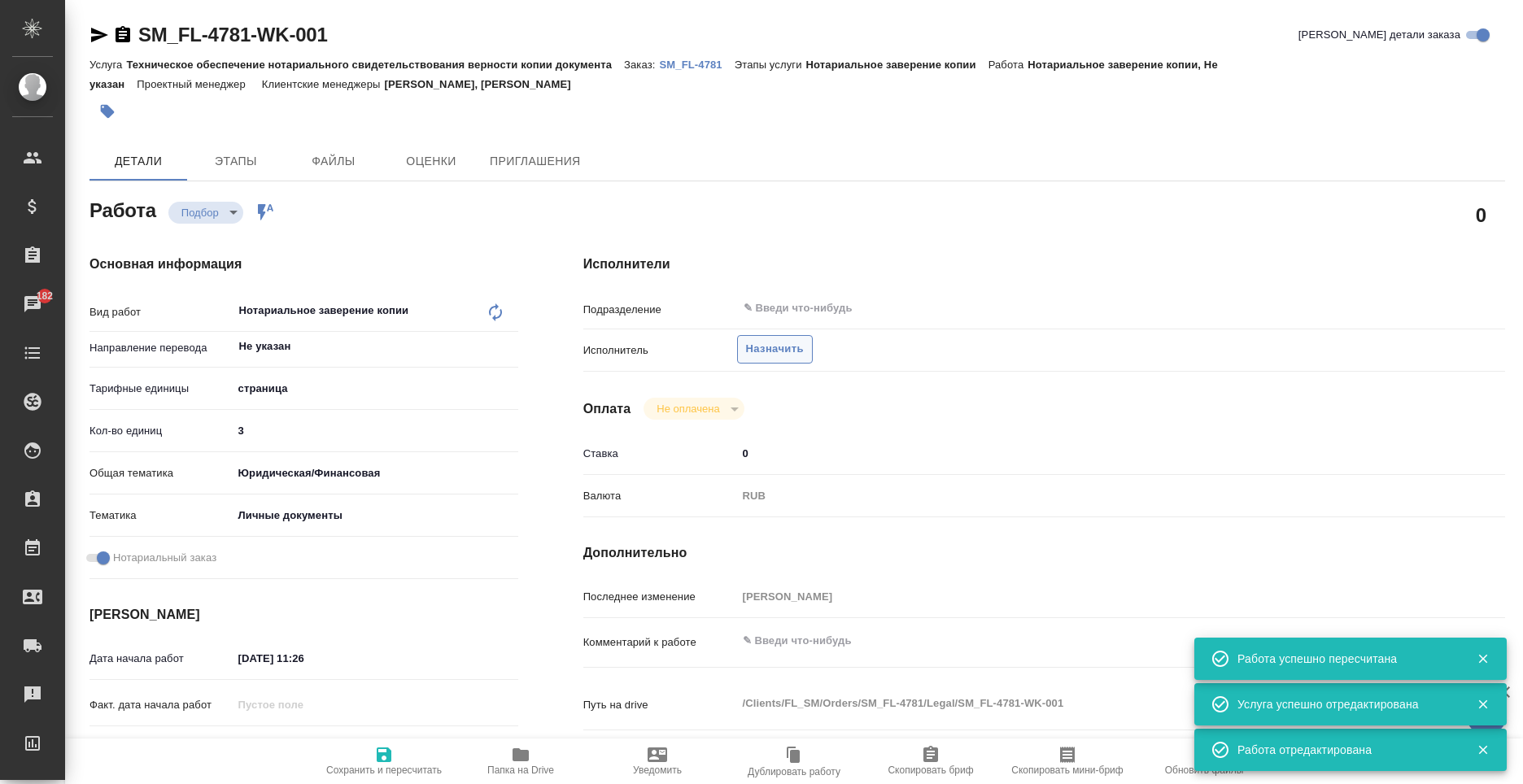
type textarea "x"
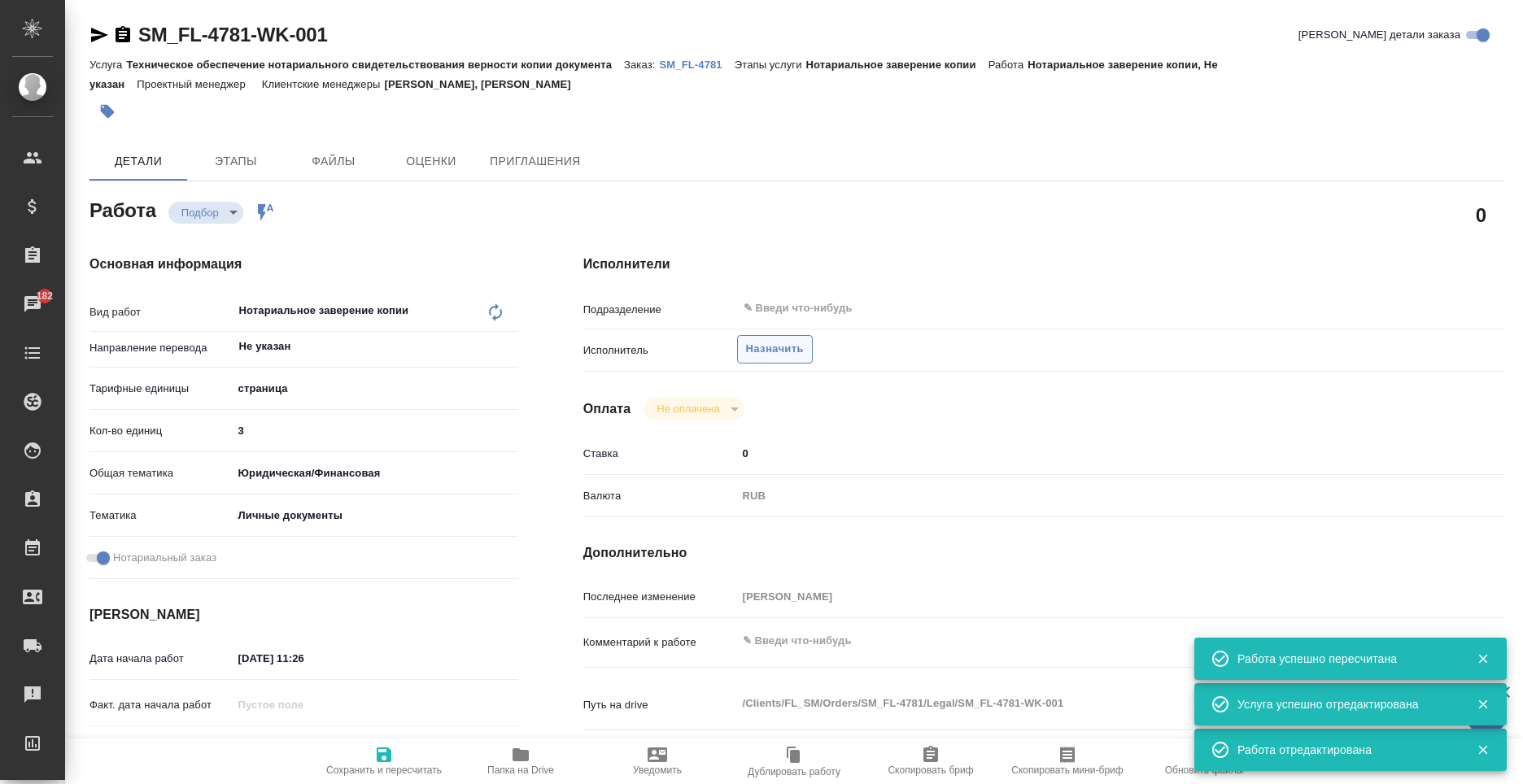
type textarea "x"
click at [779, 358] on span "Назначить" at bounding box center [775, 350] width 58 height 19
type textarea "x"
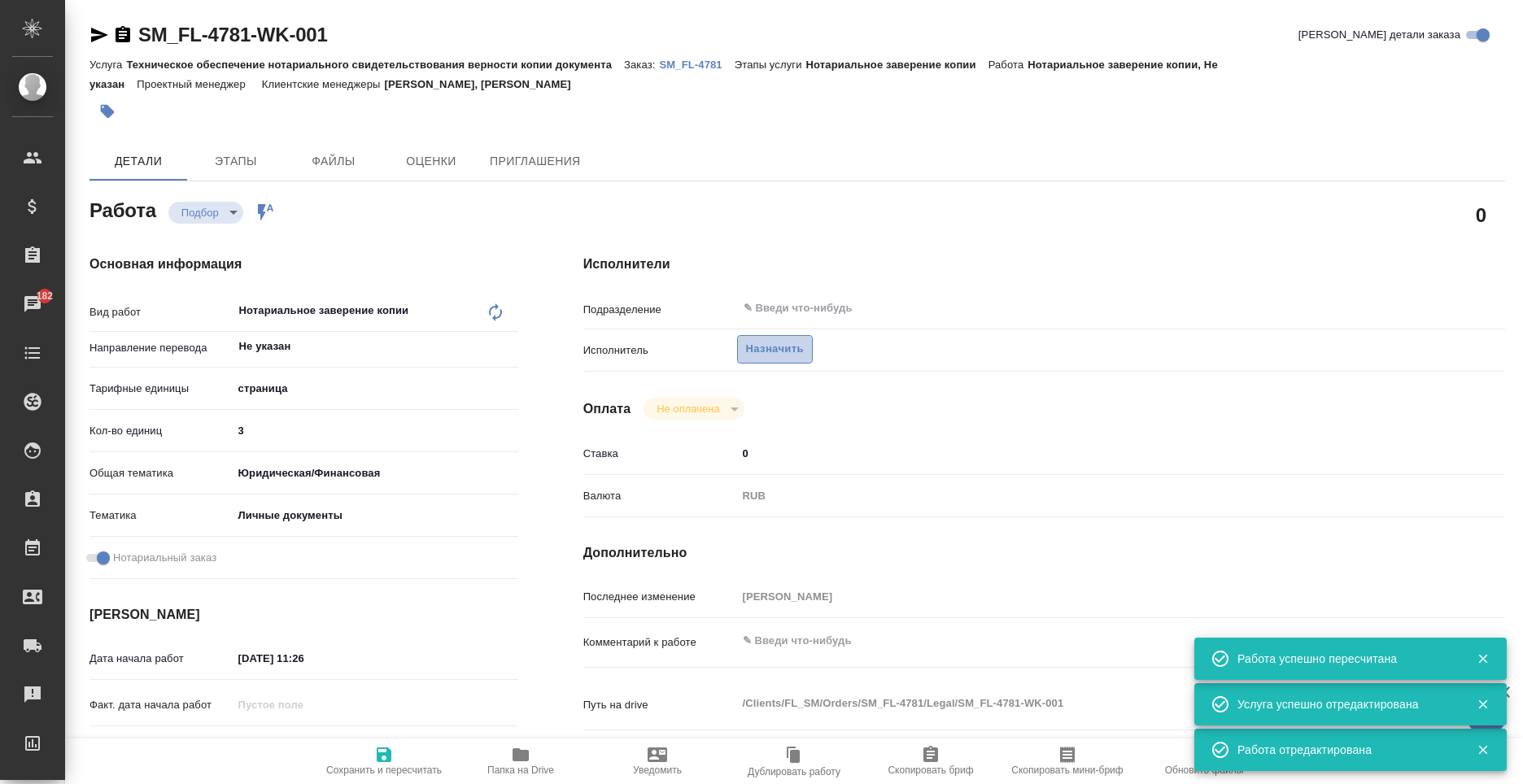
type textarea "x"
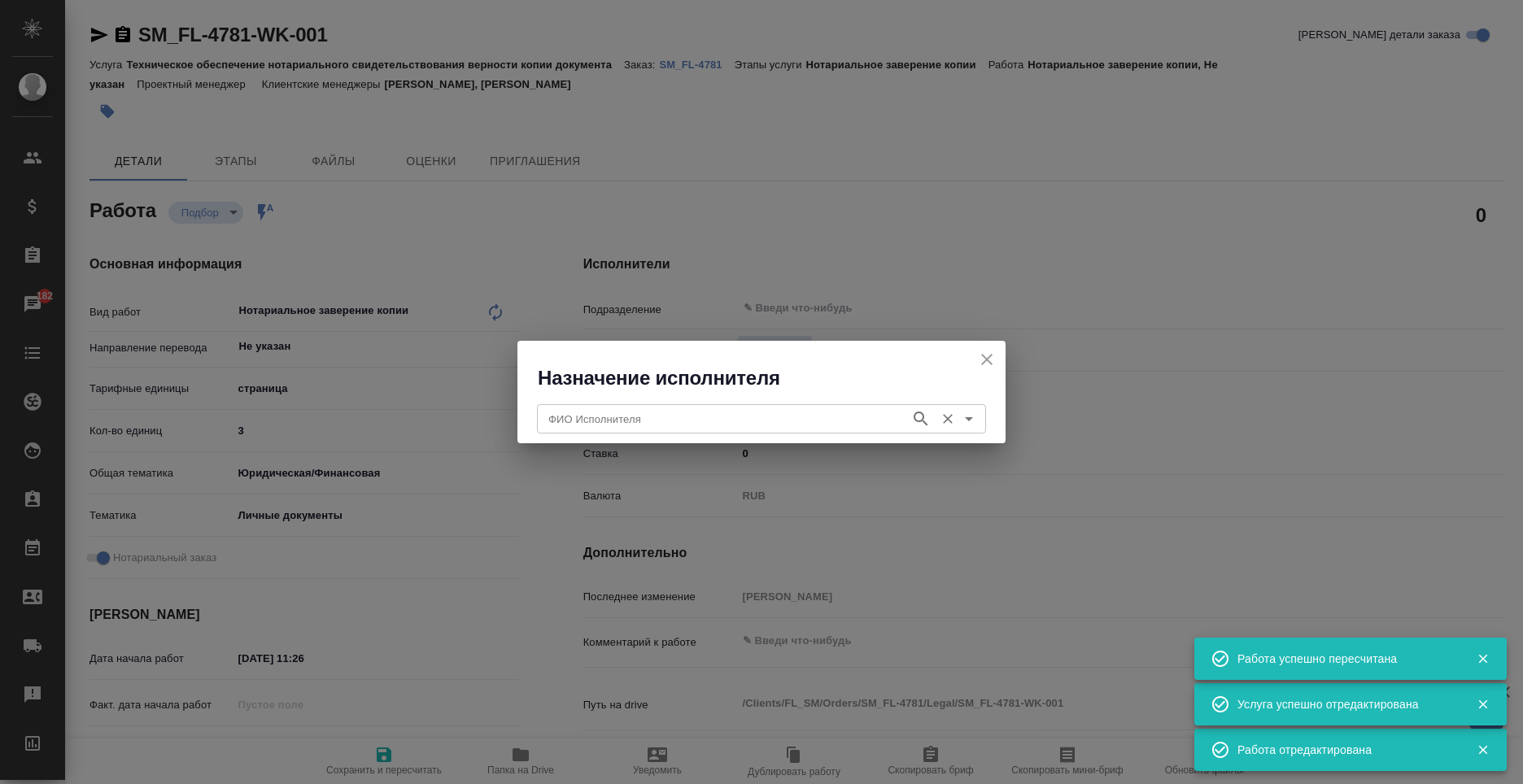
click at [725, 402] on div "ФИО Исполнителя ФИО Исполнителя" at bounding box center [762, 416] width 450 height 39
type textarea "x"
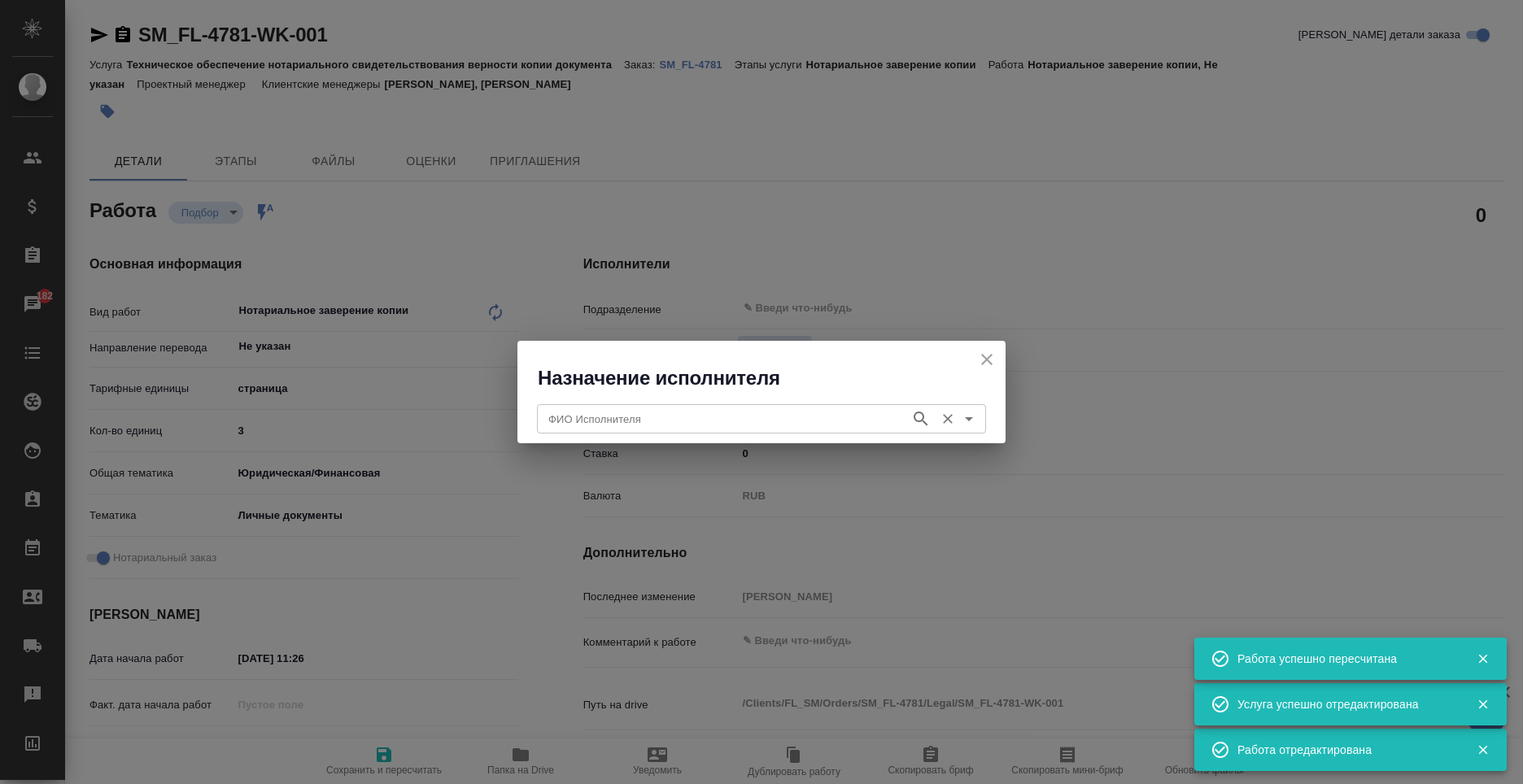
type textarea "x"
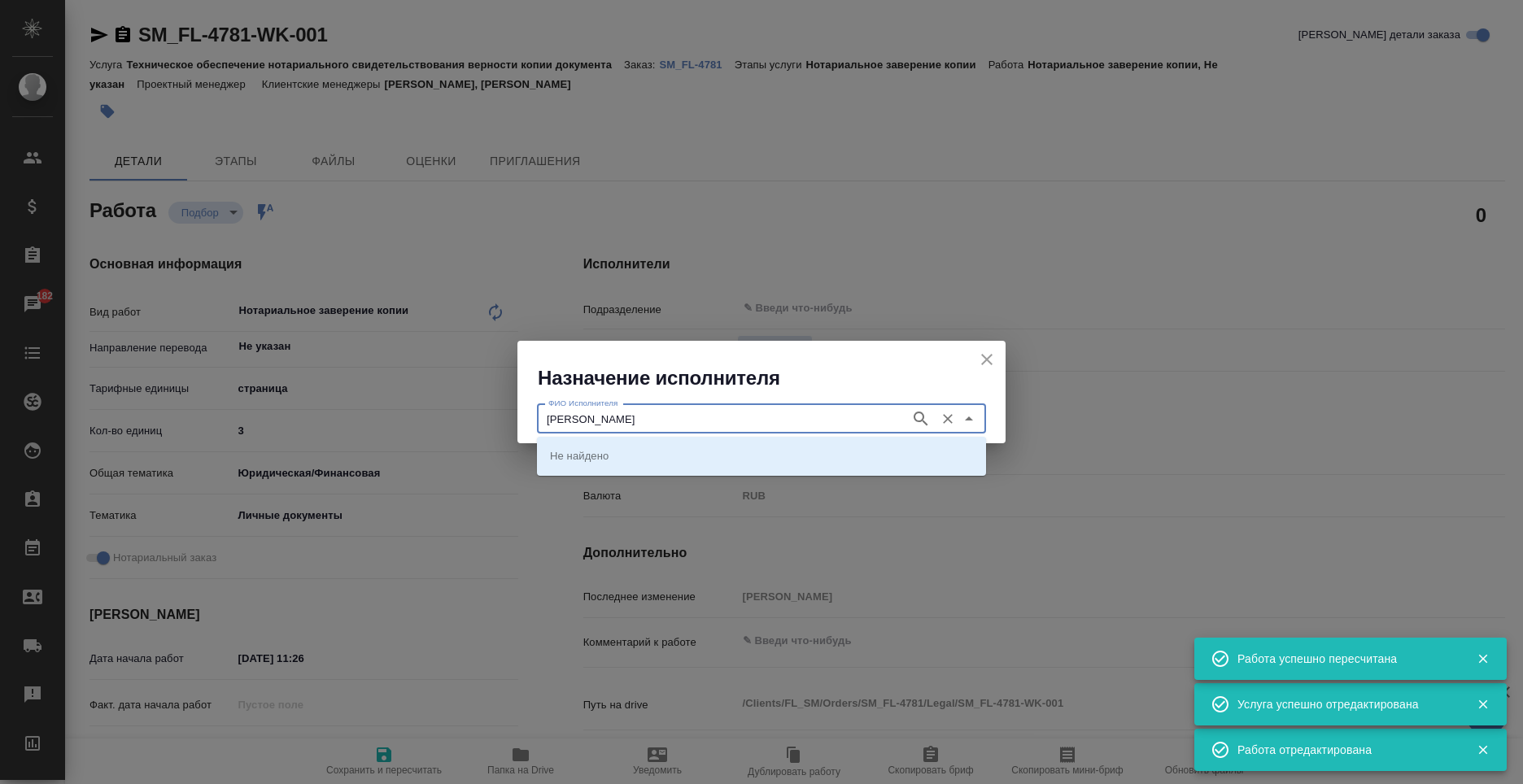
type input "карпунина"
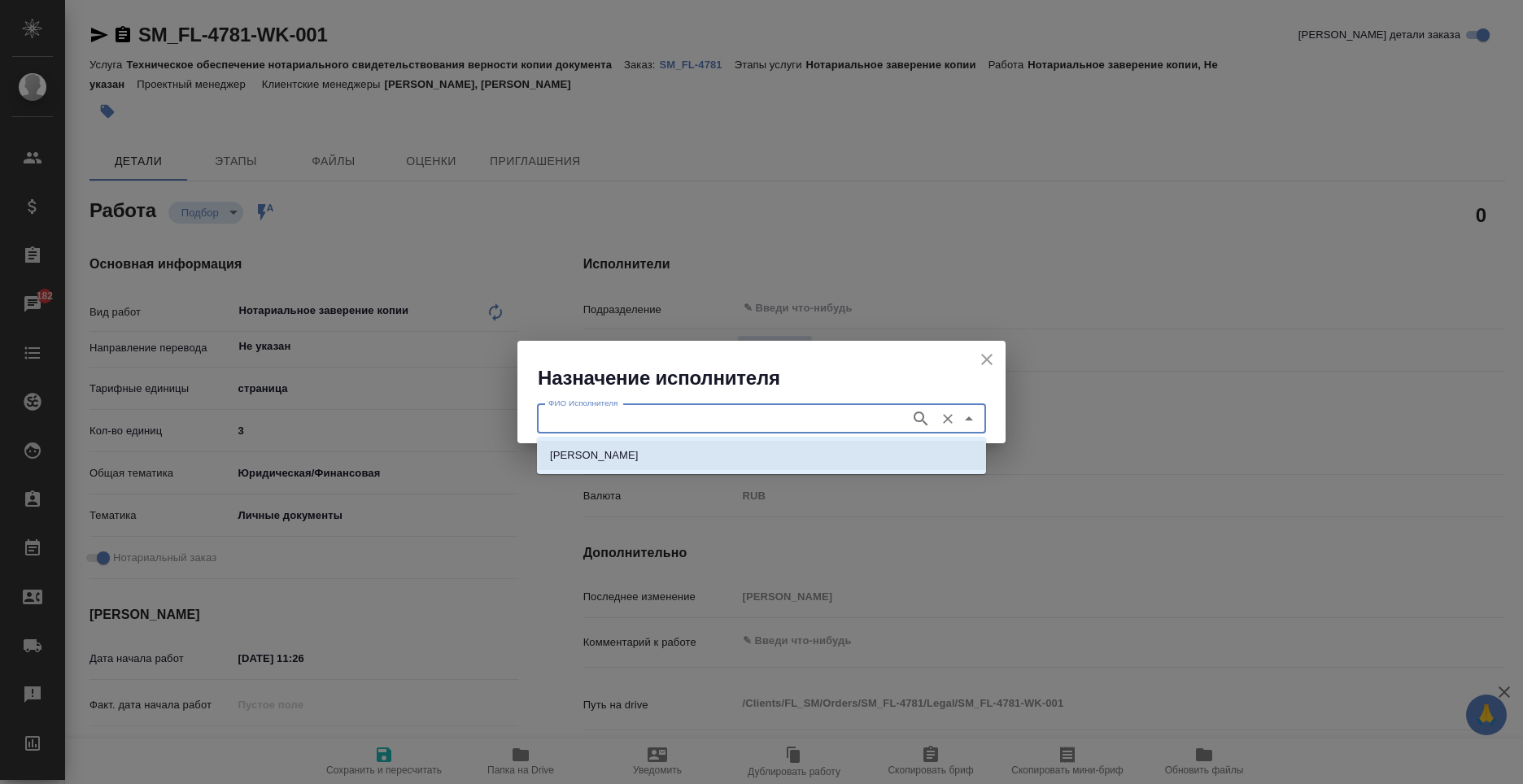
click at [857, 461] on li "НОТАРИУС Карпунина Ольга Васильевна" at bounding box center [762, 455] width 450 height 29
type input "НОТАРИУС Карпунина Ольга Васильевна"
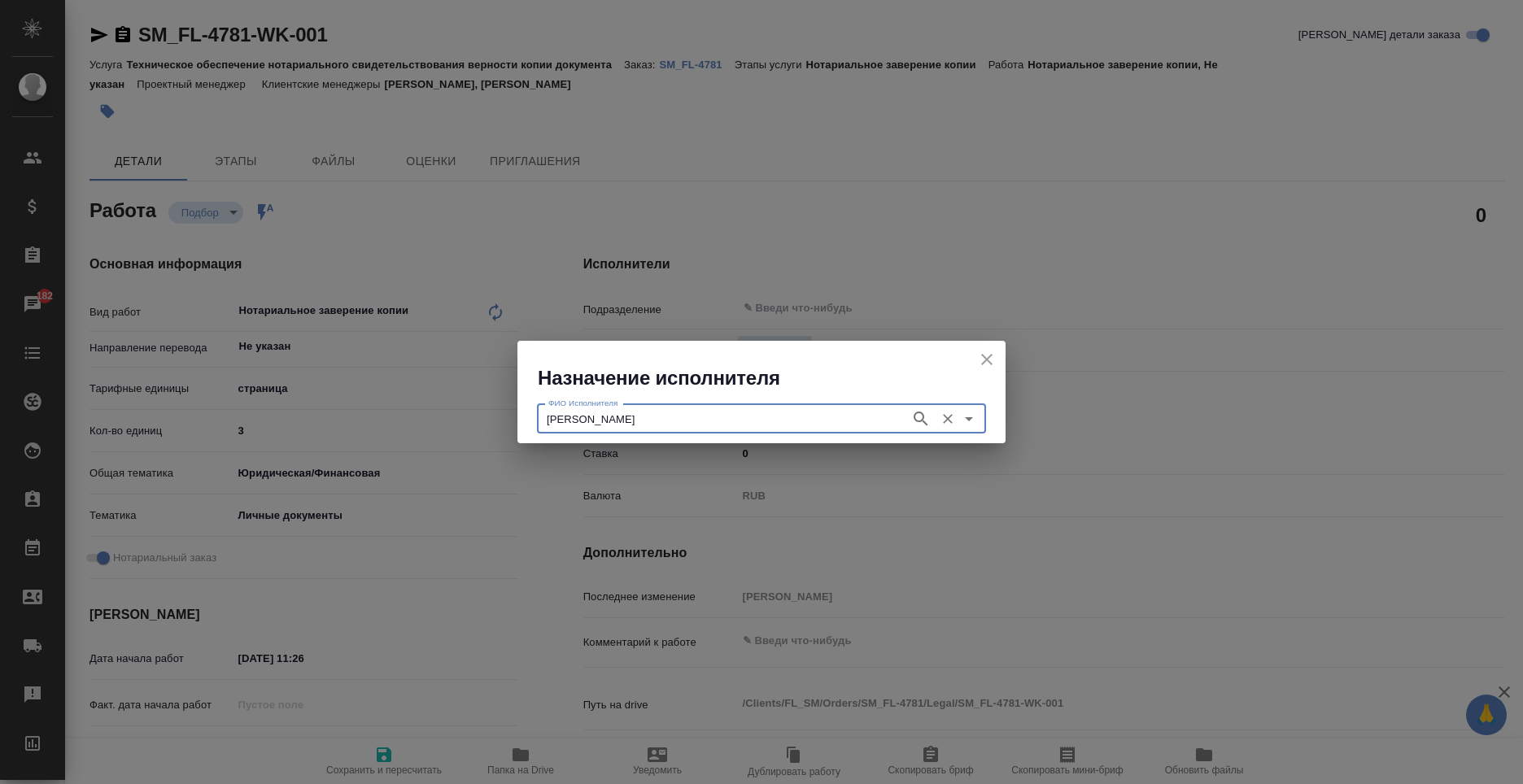
type textarea "x"
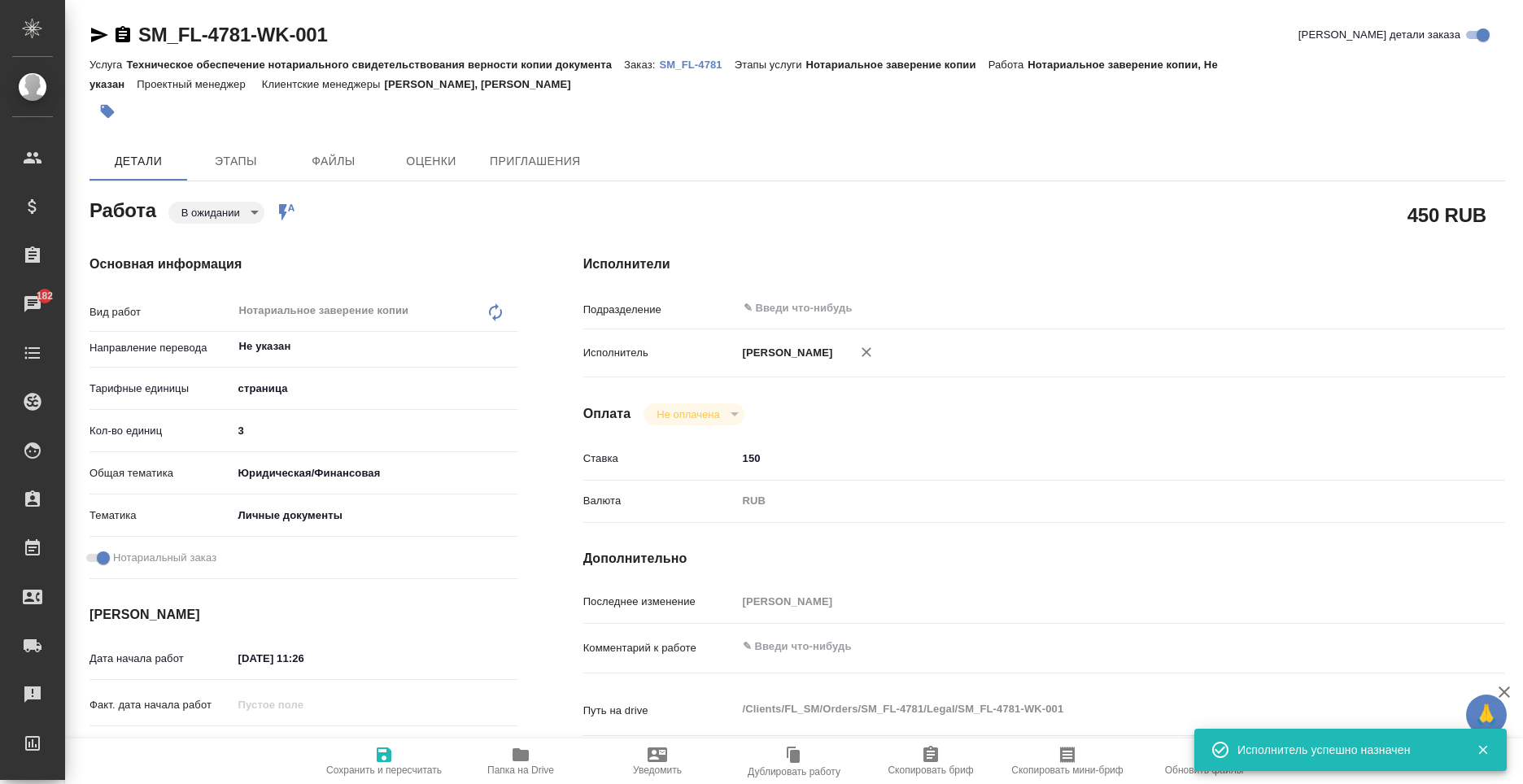
type textarea "x"
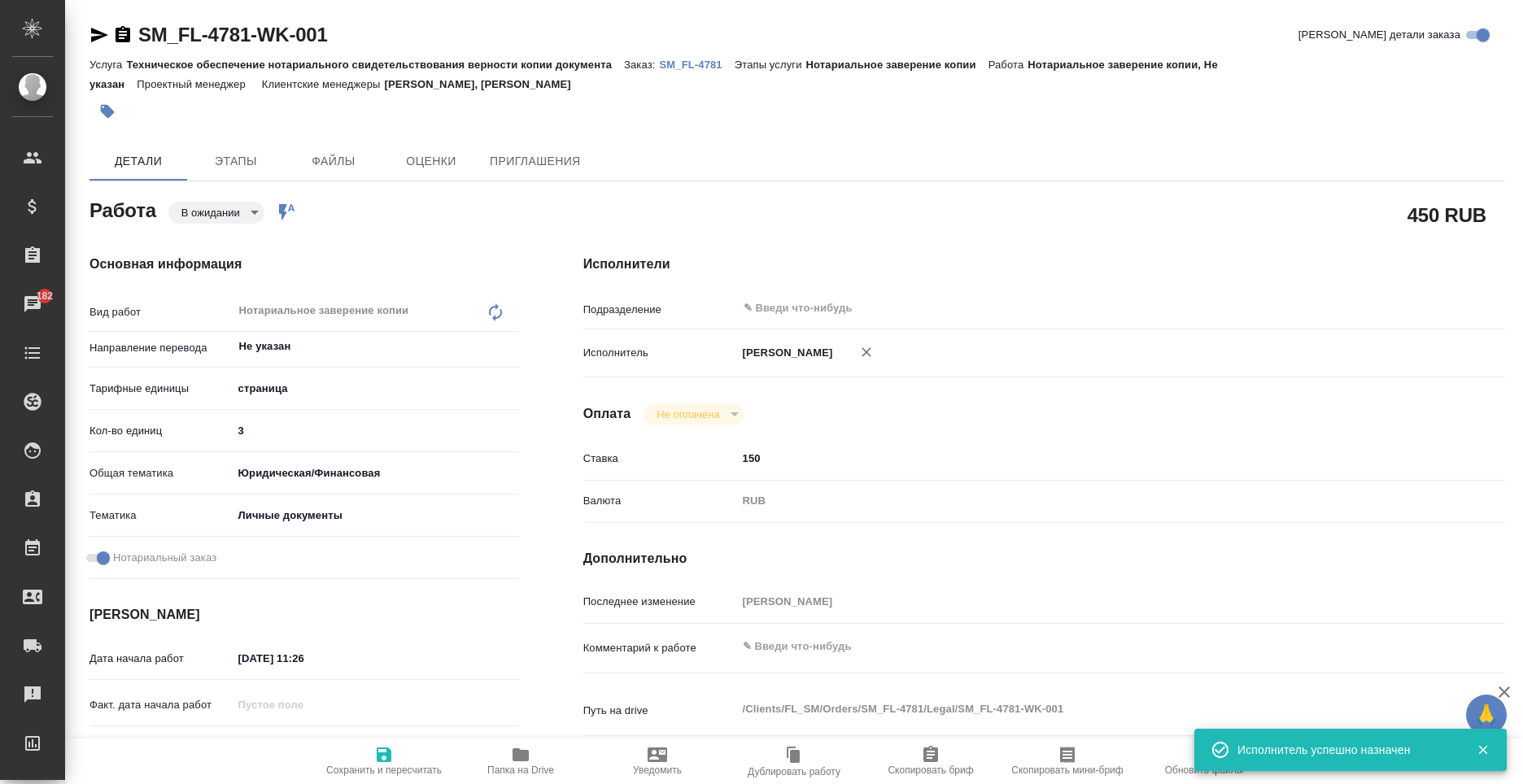
type textarea "x"
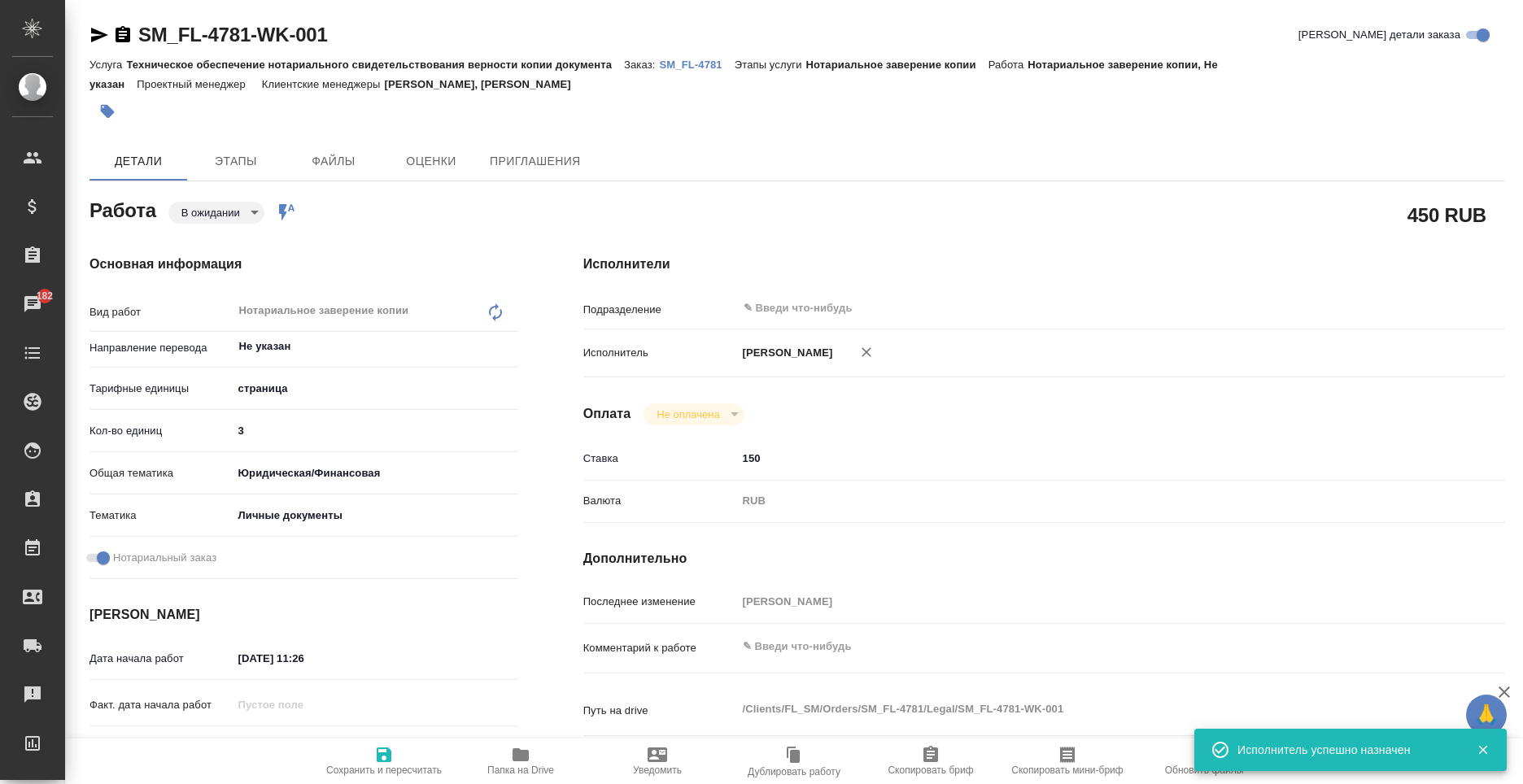
click at [355, 757] on span "Сохранить и пересчитать" at bounding box center [384, 761] width 117 height 31
type textarea "x"
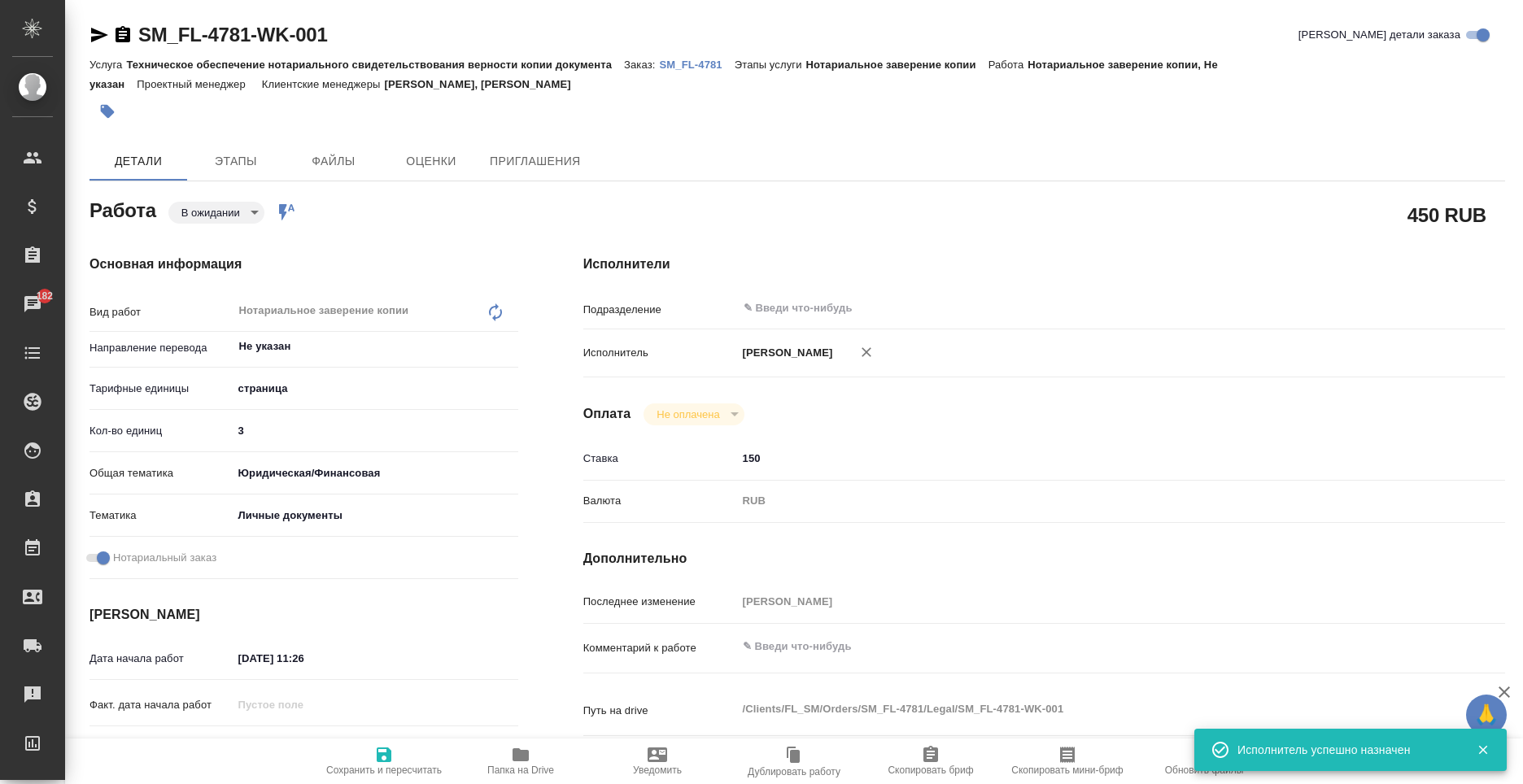
type textarea "x"
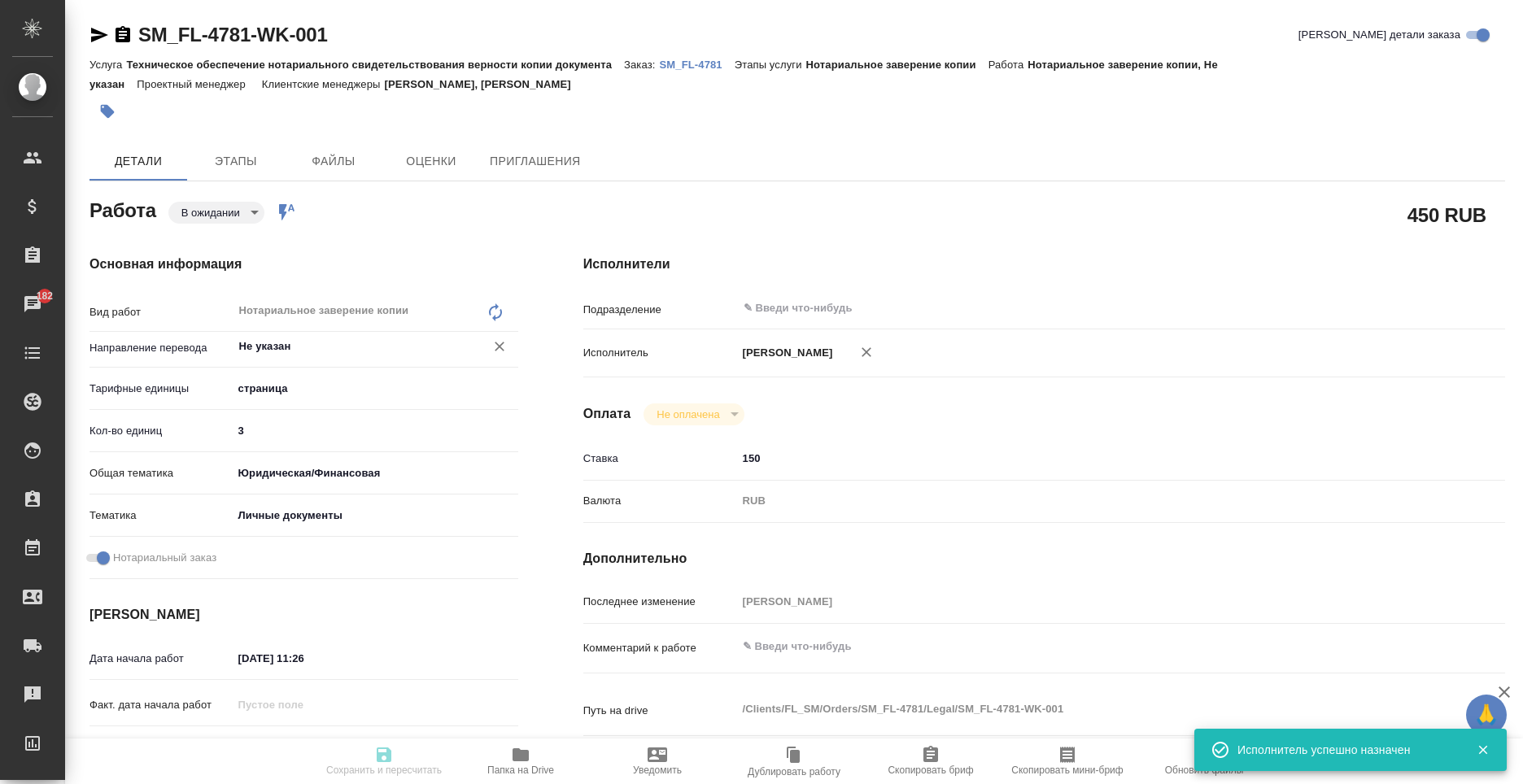
type textarea "x"
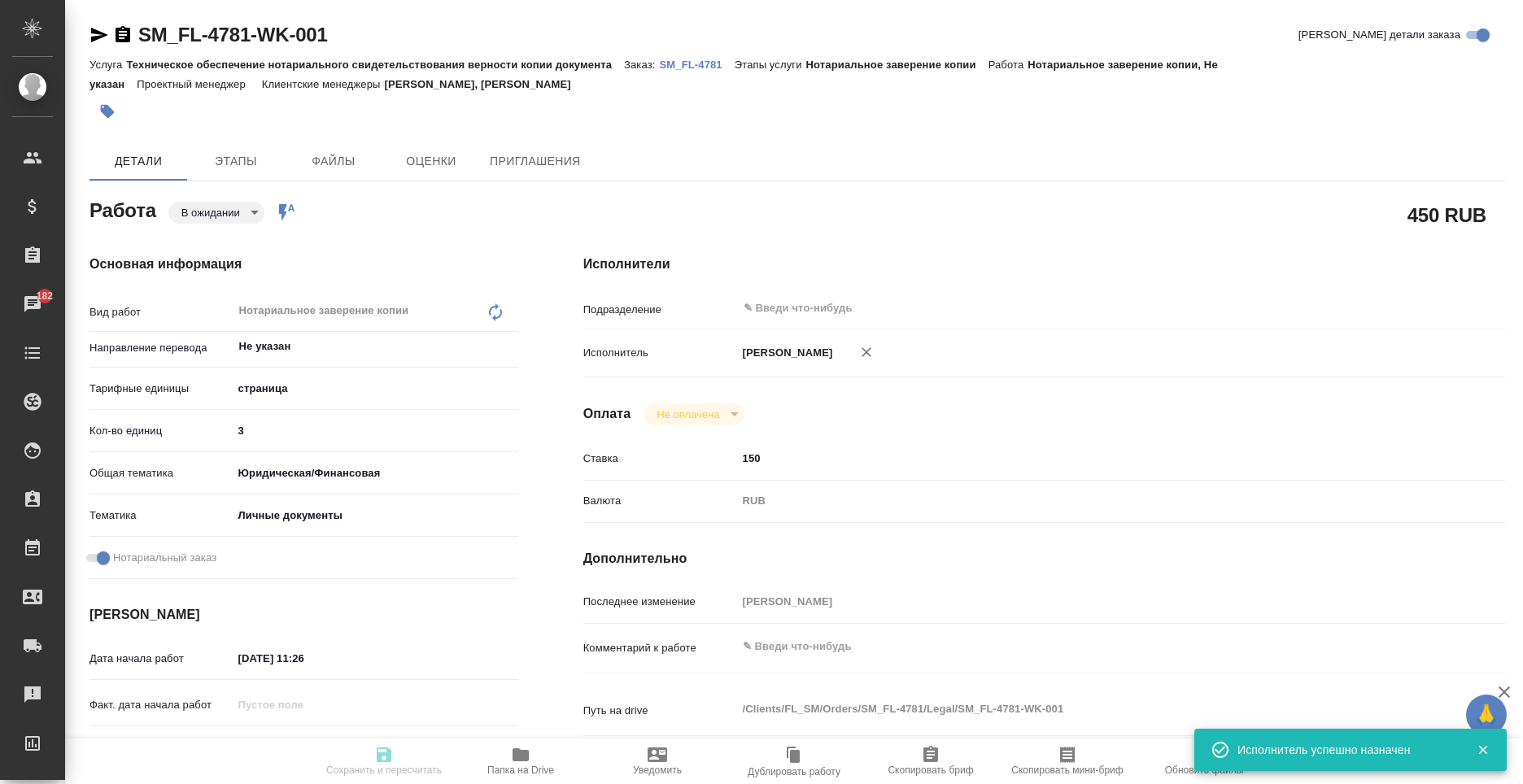
type textarea "x"
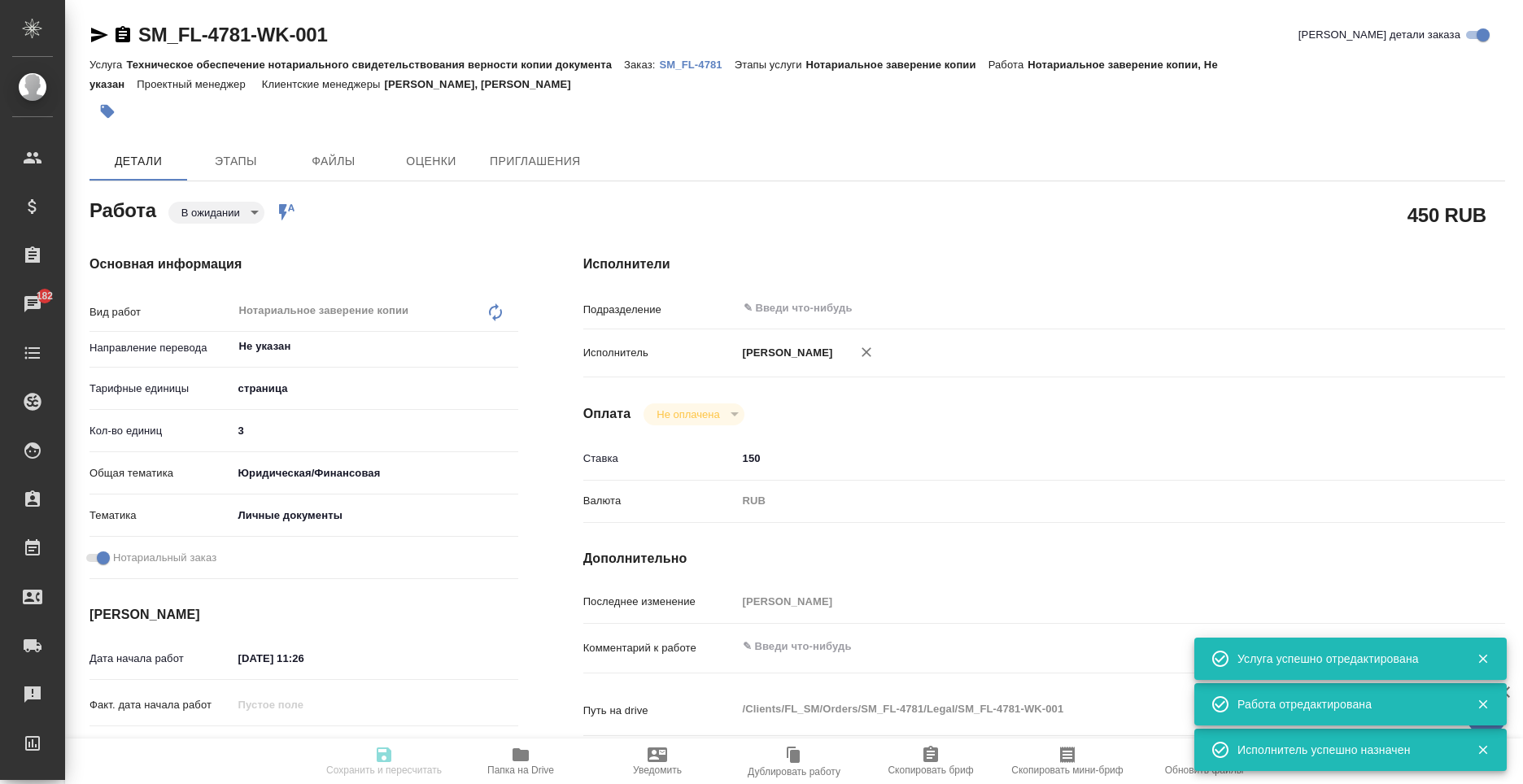
type input "pending"
type textarea "Нотариальное заверение копии"
type textarea "x"
type input "Не указан"
type input "5a8b1489cc6b4906c91bfdb2"
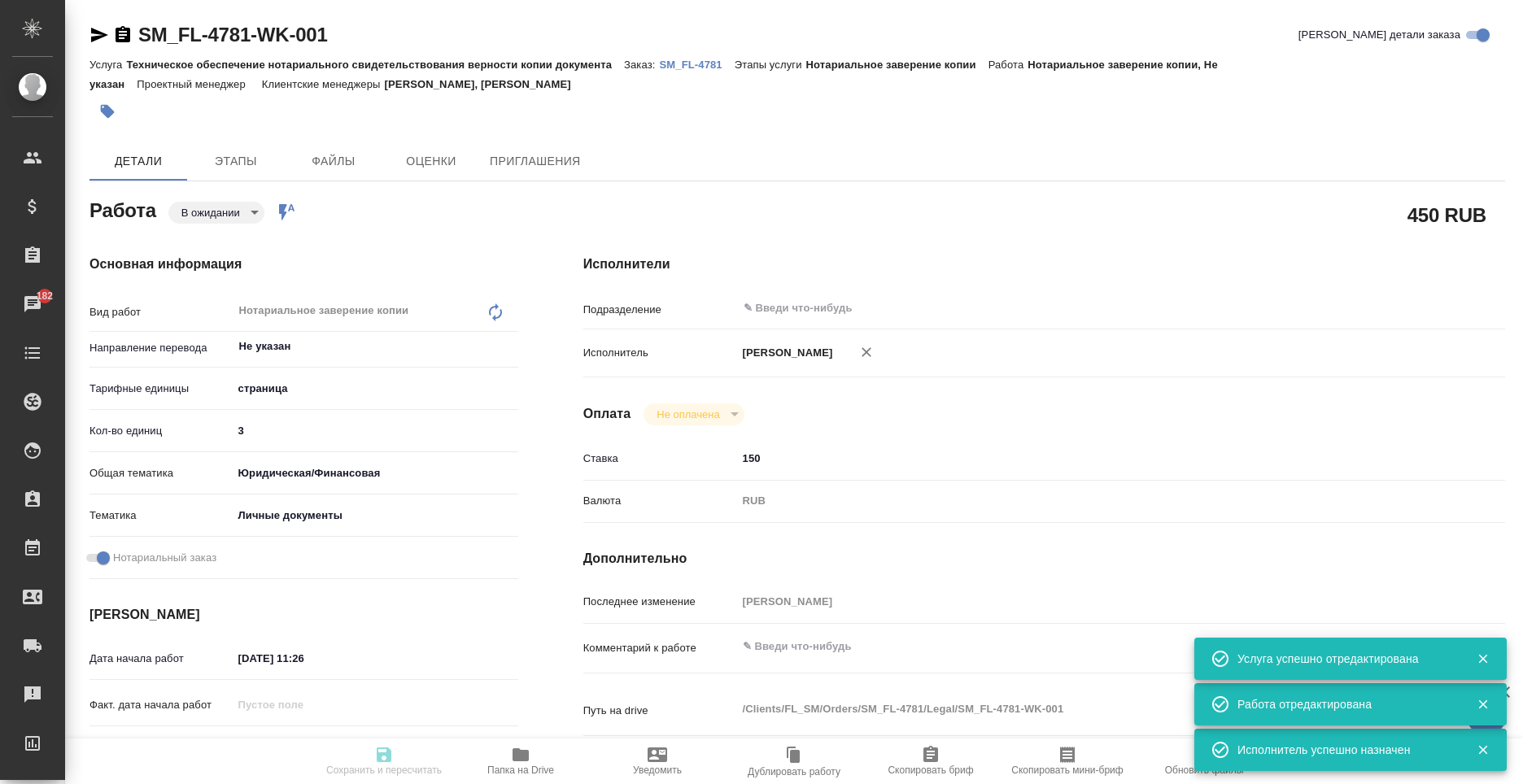
type input "3"
type input "yr-fn"
type input "5a8b8b956a9677013d343cfe"
checkbox input "true"
type input "02.10.2025 11:26"
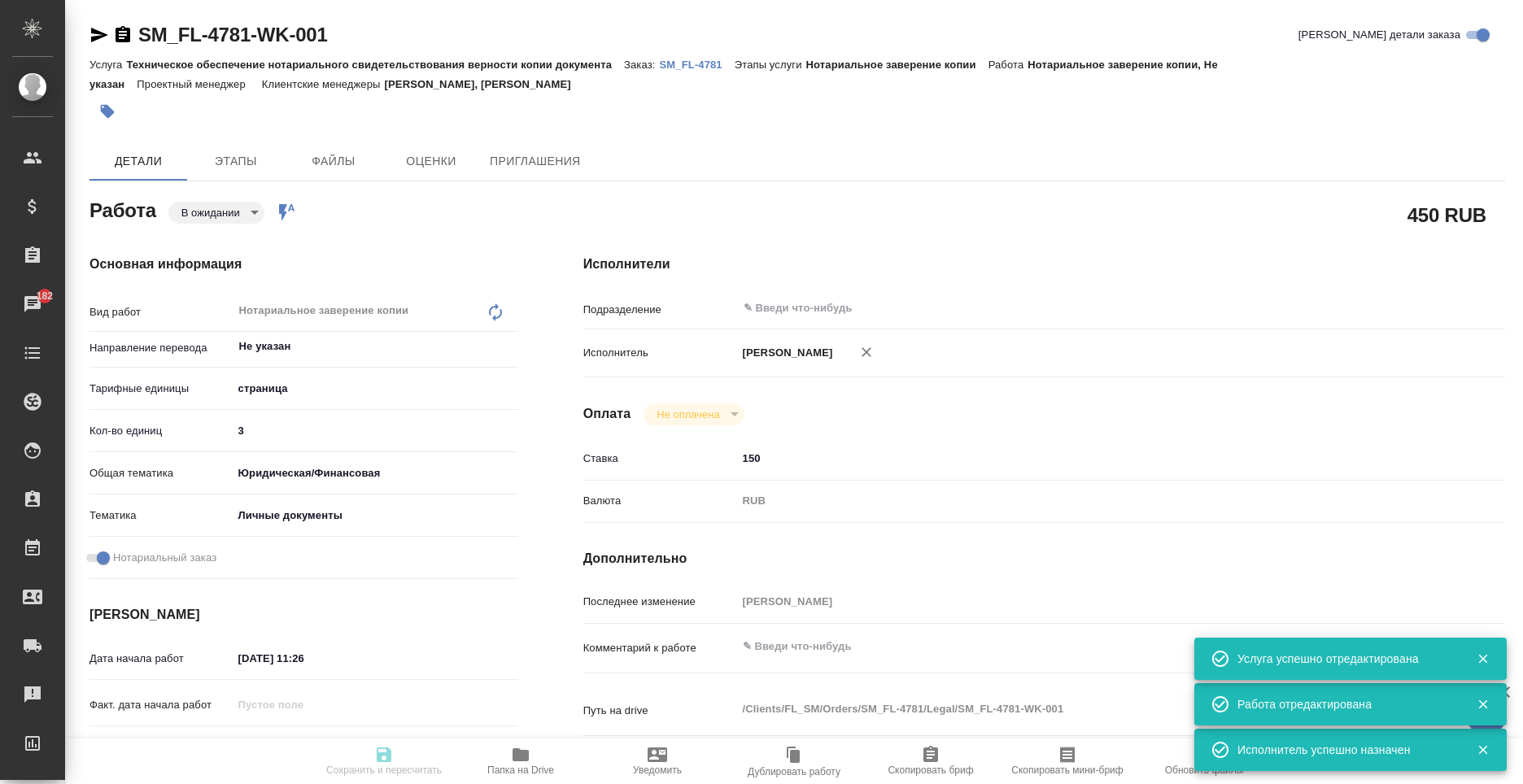
type input "[DATE] 12:00"
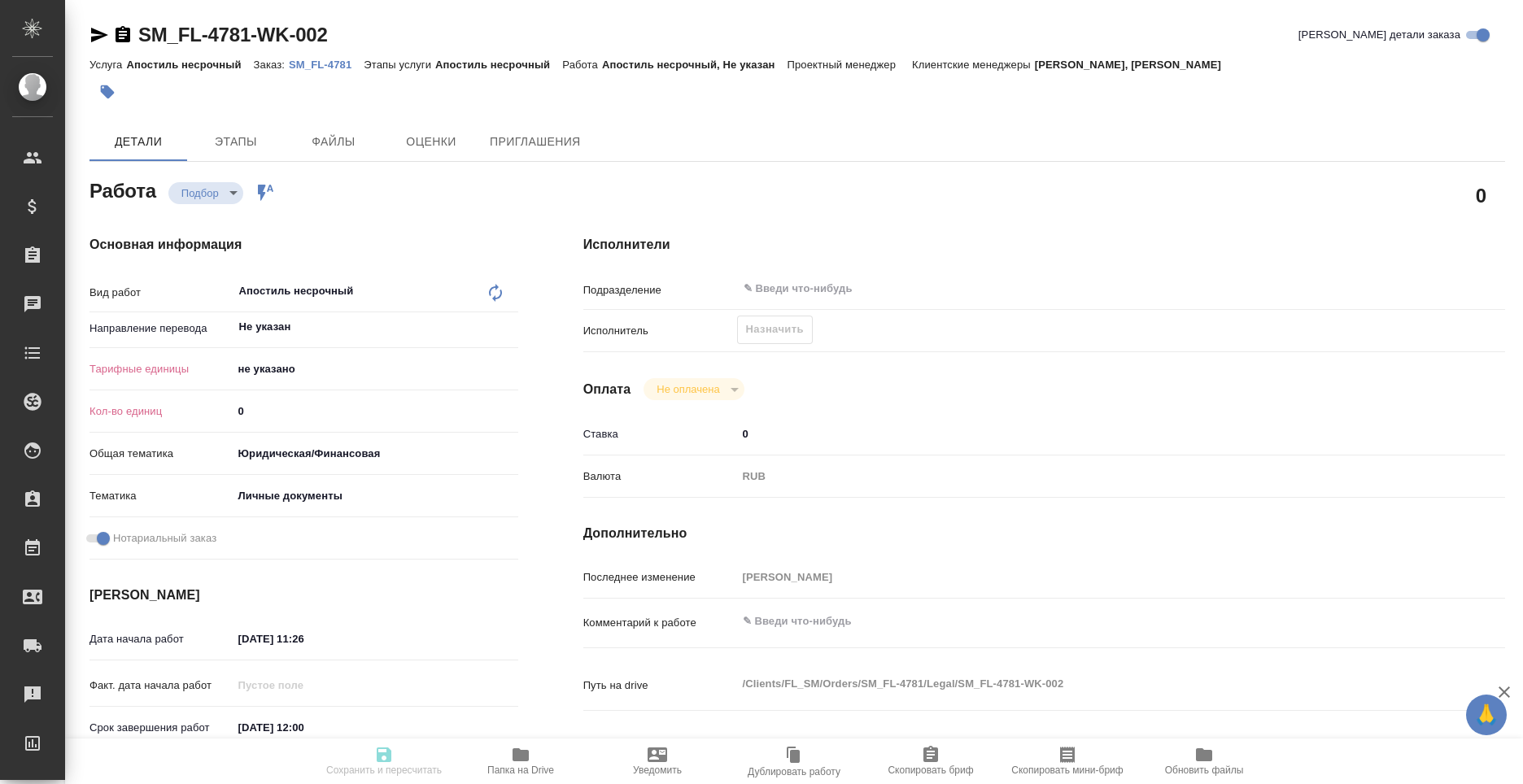
click at [275, 410] on input "0" at bounding box center [375, 410] width 286 height 23
type input "2"
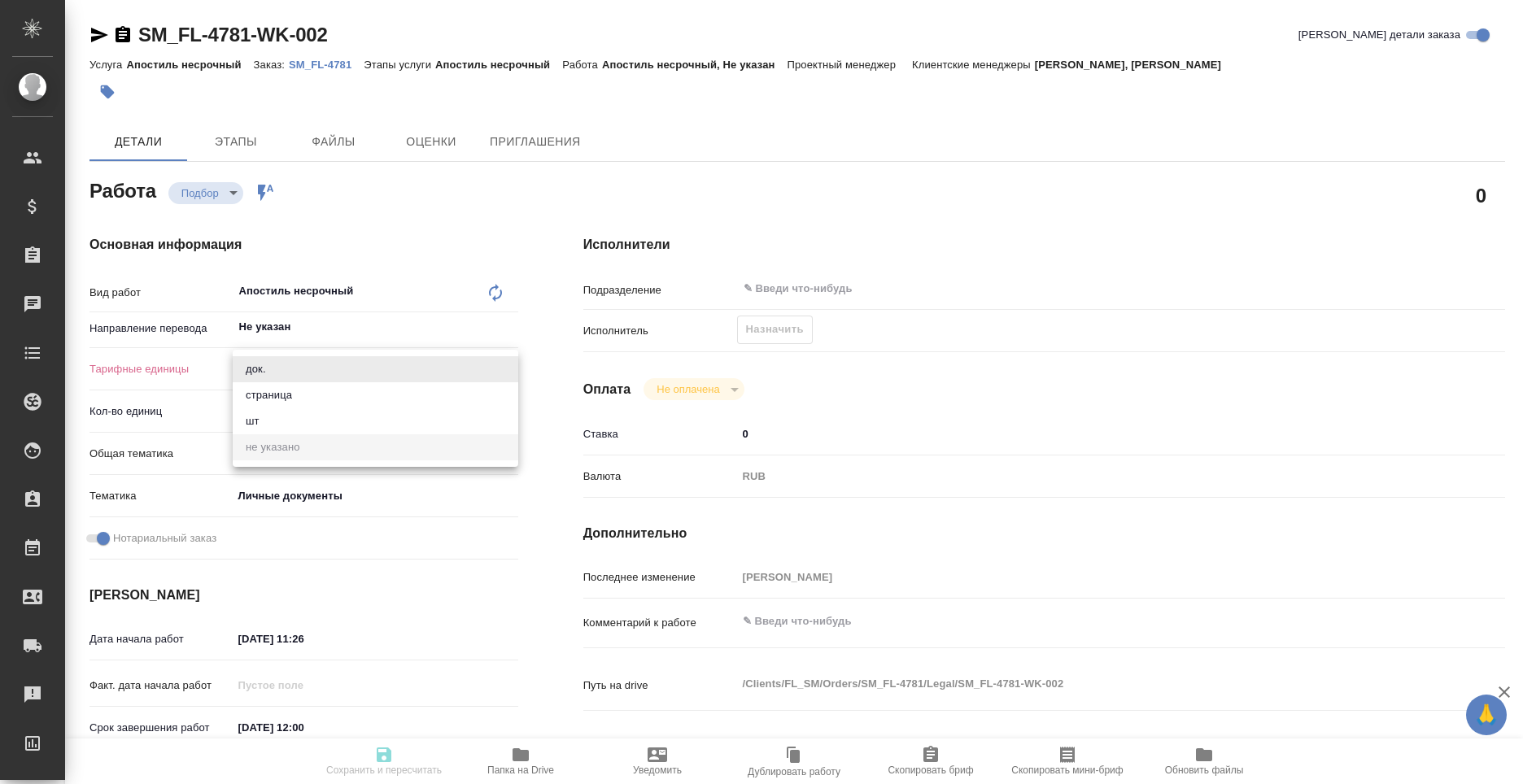
click at [311, 363] on body "🙏 .cls-1 fill:#fff; AWATERA [PERSON_NAME] Спецификации Заказы Чаты Todo Проекты…" at bounding box center [761, 392] width 1523 height 784
click at [304, 363] on li "док." at bounding box center [375, 369] width 286 height 26
type input "5a8b1489cc6b4906c91bfd8b"
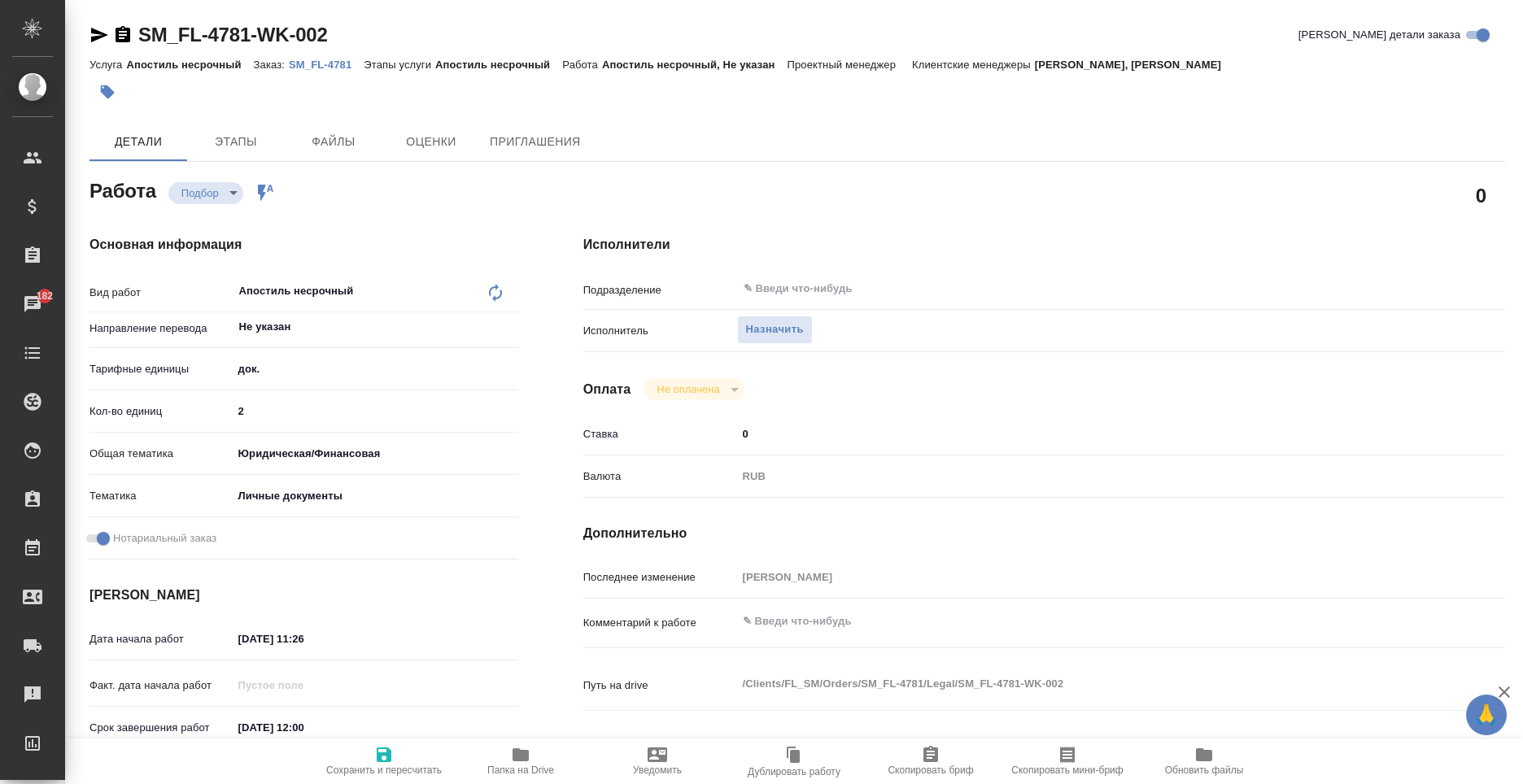
click at [375, 748] on icon "button" at bounding box center [384, 755] width 20 height 20
type input "recruiting"
type input "Не указан"
type input "5a8b1489cc6b4906c91bfd8b"
type input "2"
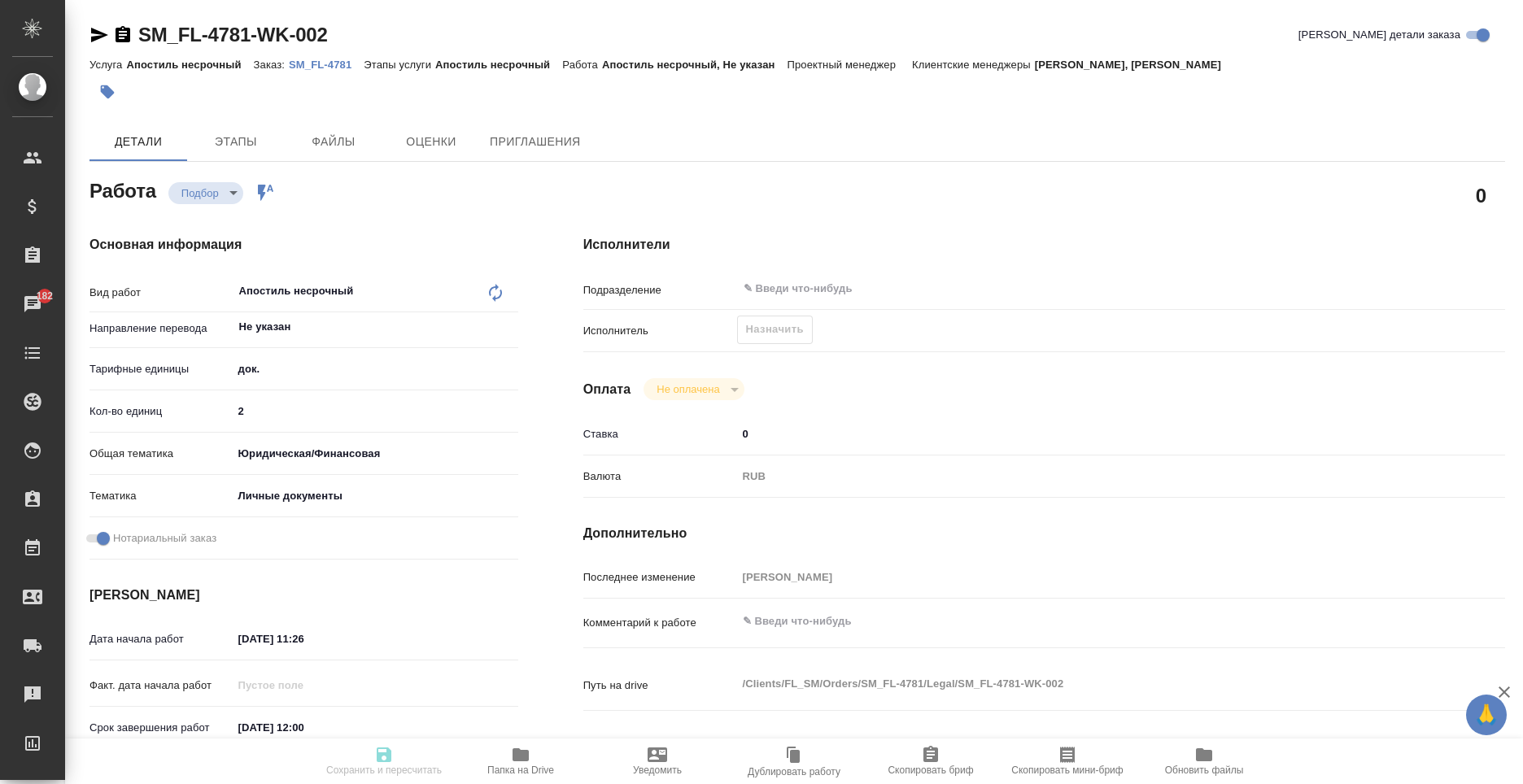
type input "yr-fn"
type input "5a8b8b956a9677013d343cfe"
checkbox input "true"
type input "[DATE] 11:26"
type input "[DATE] 12:00"
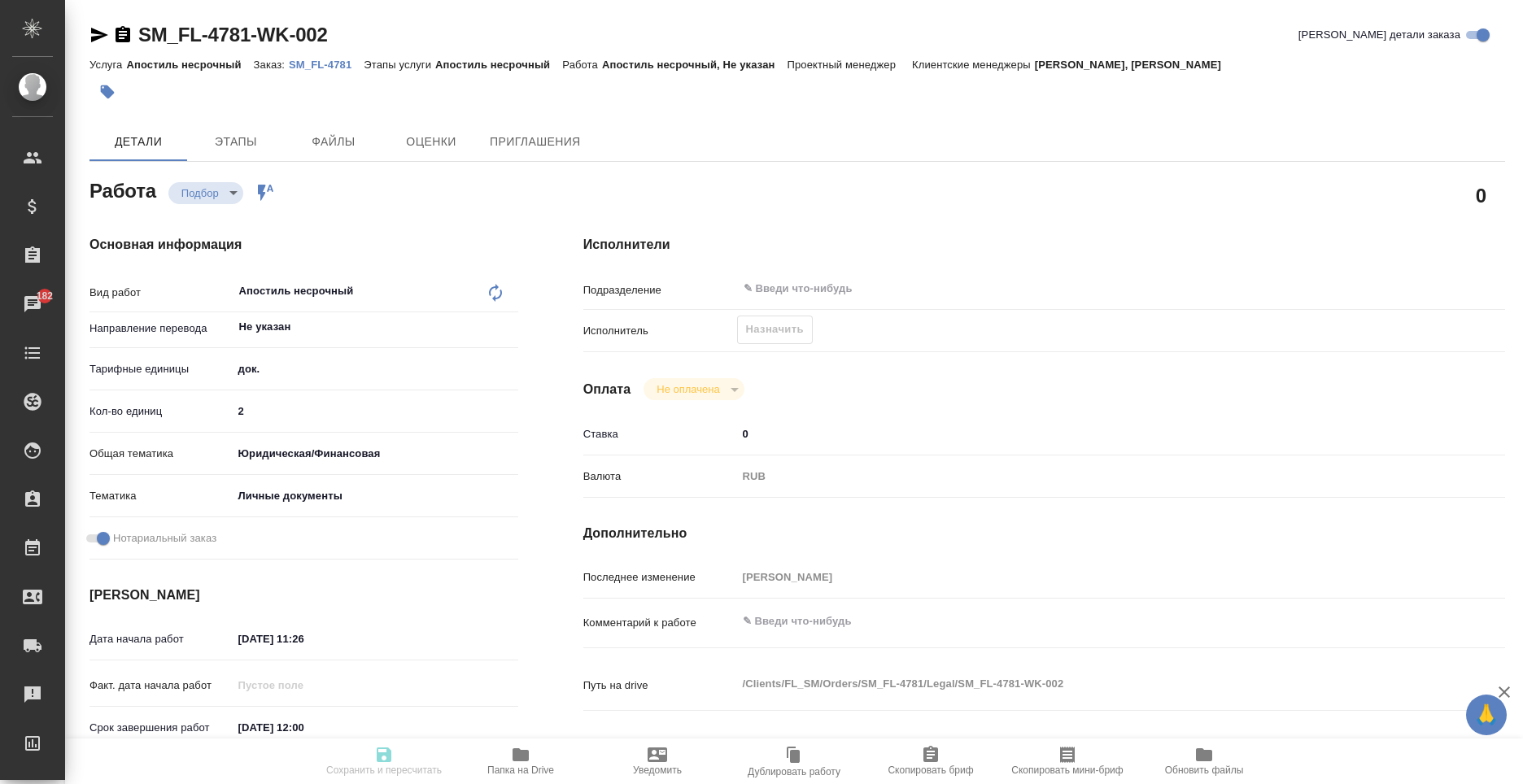
type input "[DATE] 12:00"
type input "notPayed"
type input "0"
type input "RUB"
type input "[PERSON_NAME]"
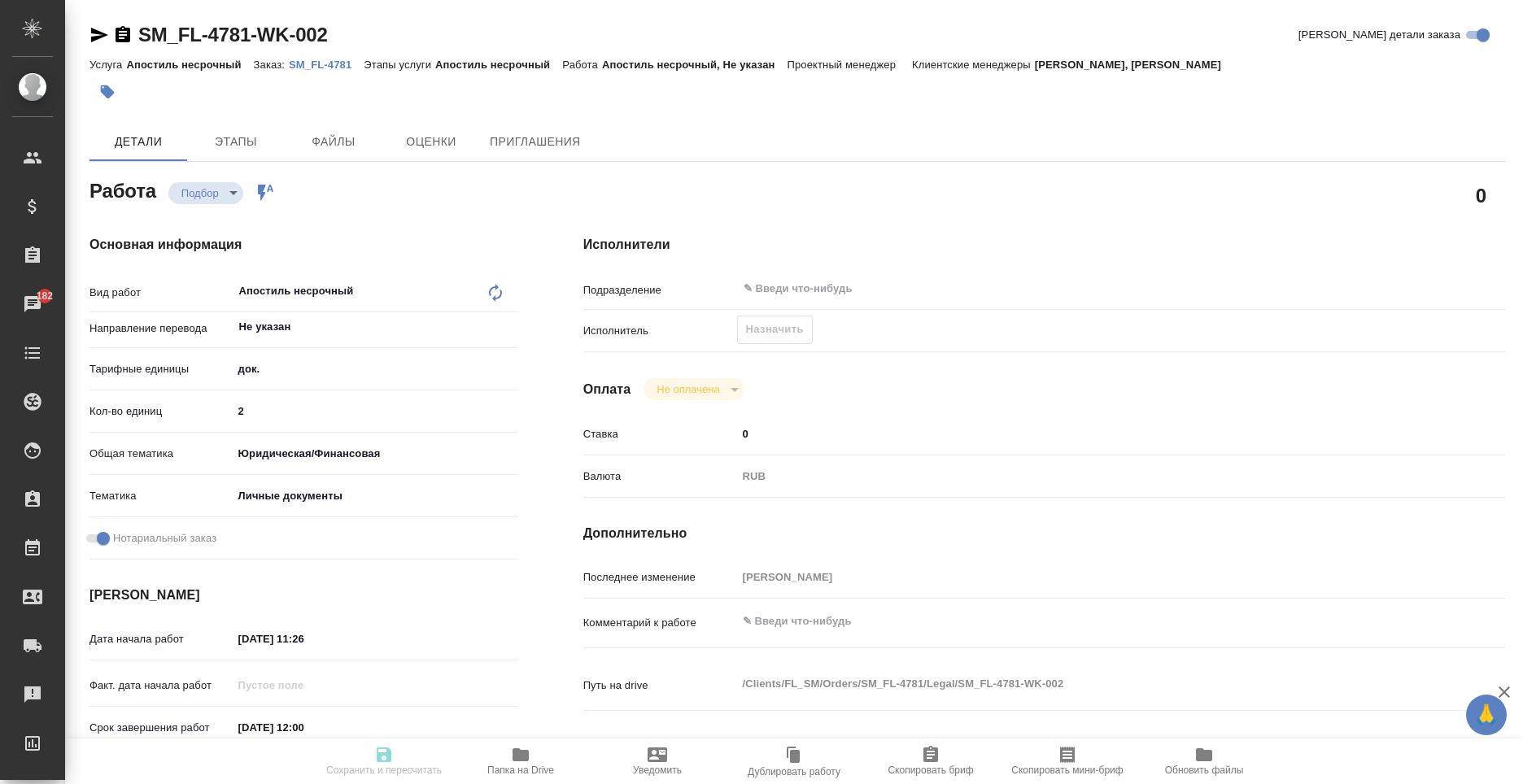
type input "SM_FL-4781"
type input "Апостиль несрочный"
type input "[PERSON_NAME], [PERSON_NAME]"
type input "/Clients/FL_SM/Orders/SM_FL-4781"
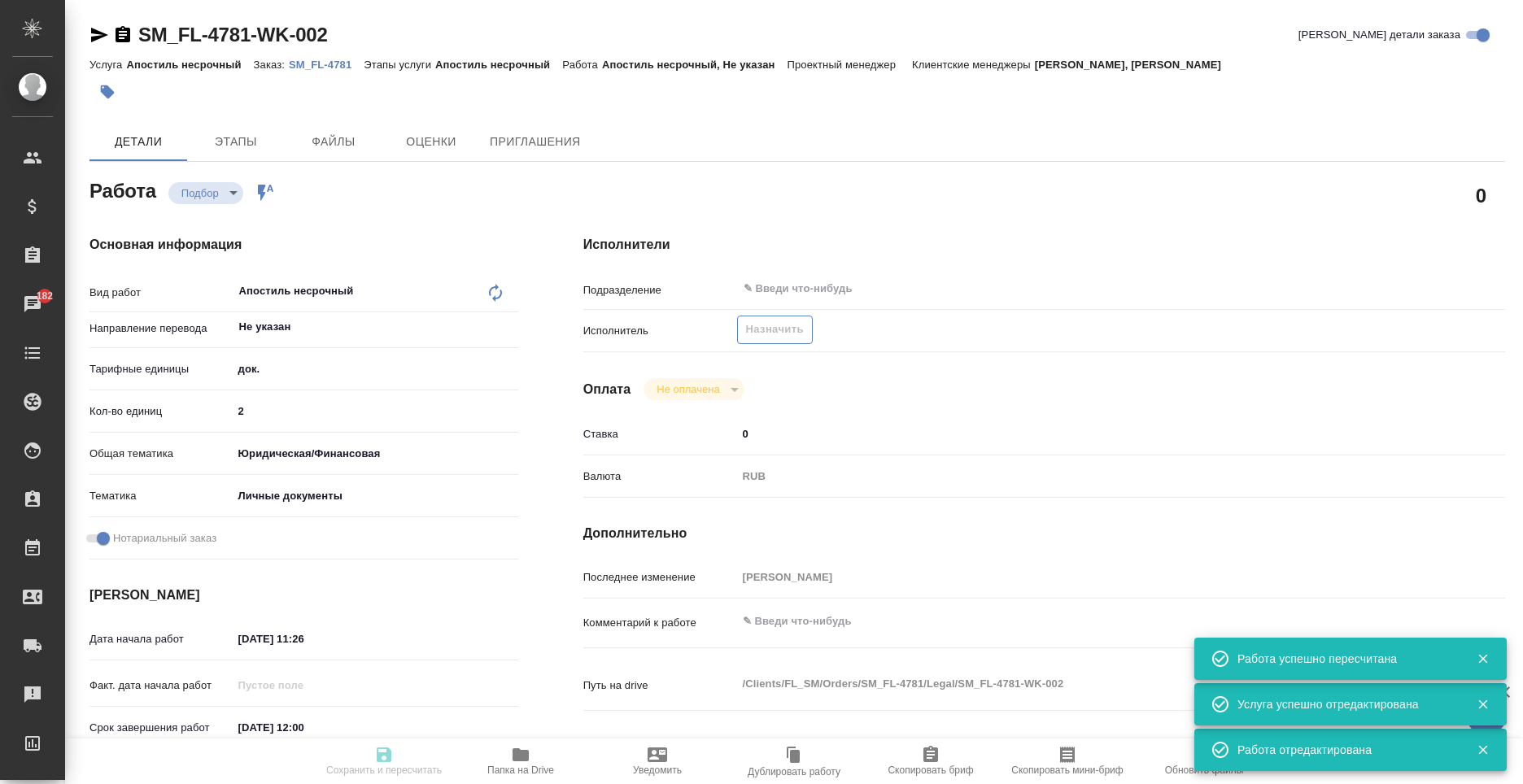
type input "recruiting"
type input "Не указан"
type input "5a8b1489cc6b4906c91bfd8b"
type input "2"
type input "yr-fn"
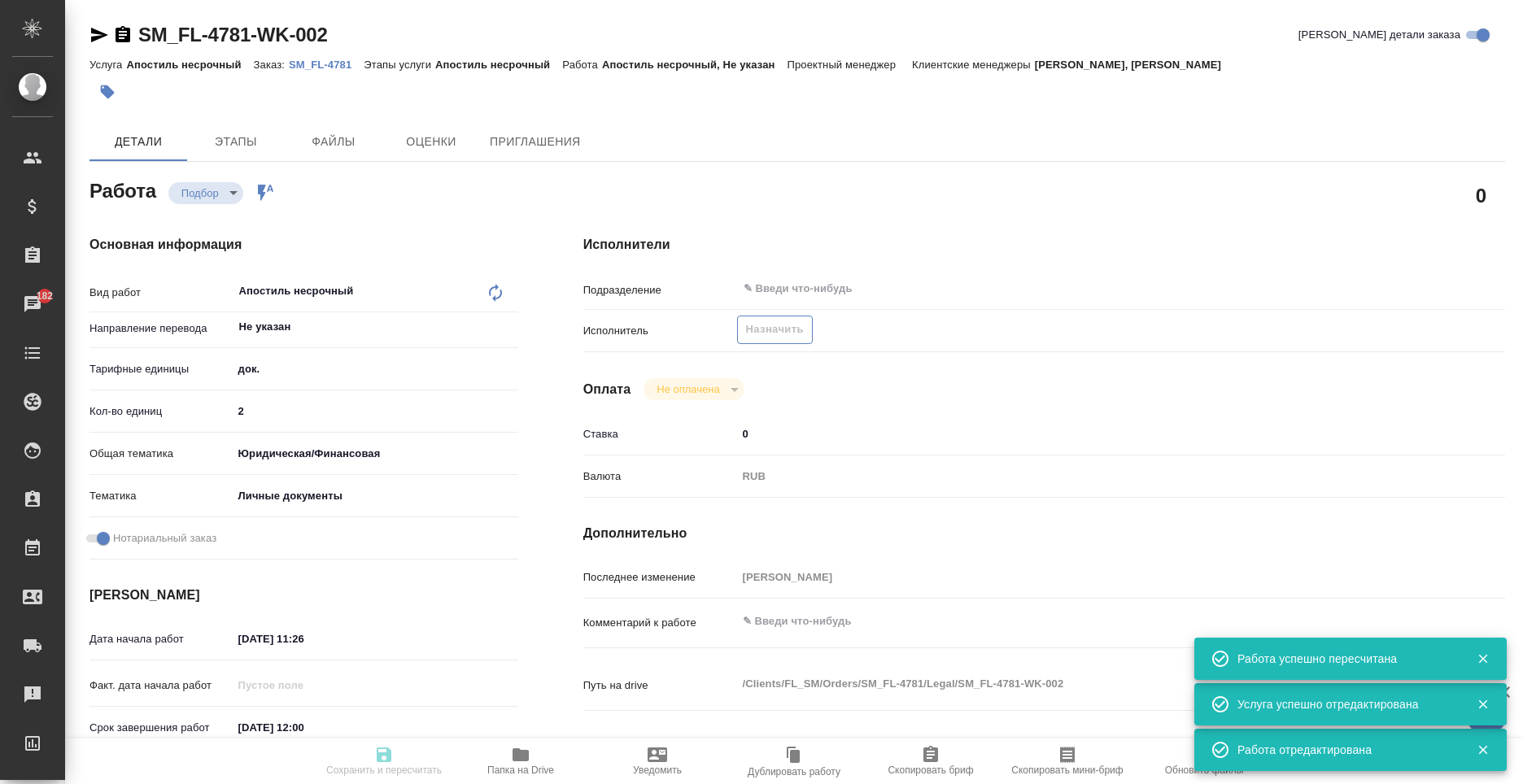
type input "5a8b8b956a9677013d343cfe"
checkbox input "true"
type input "[DATE] 11:26"
type input "[DATE] 12:00"
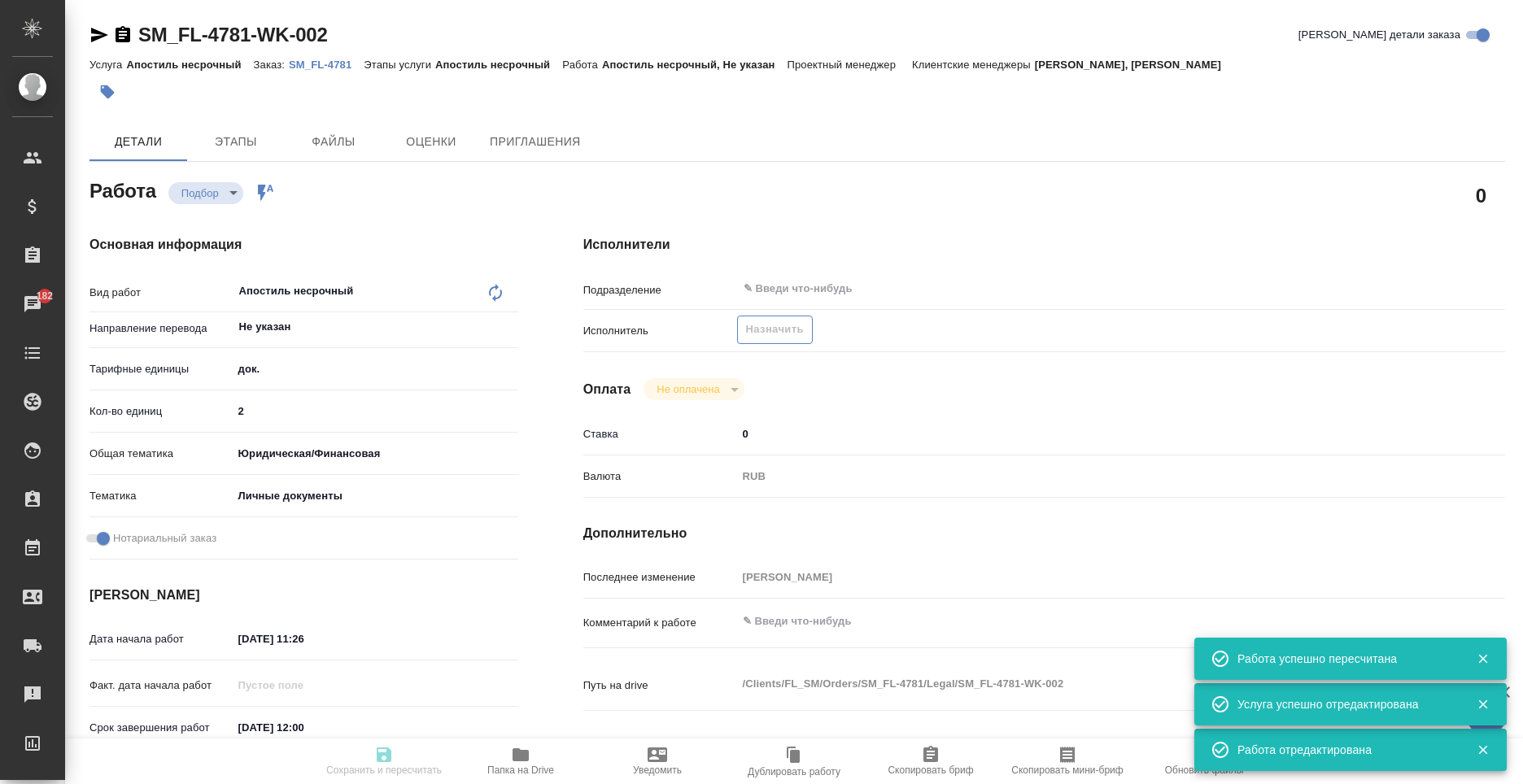
type input "notPayed"
type input "0"
type input "RUB"
type input "[PERSON_NAME]"
type input "SM_FL-4781"
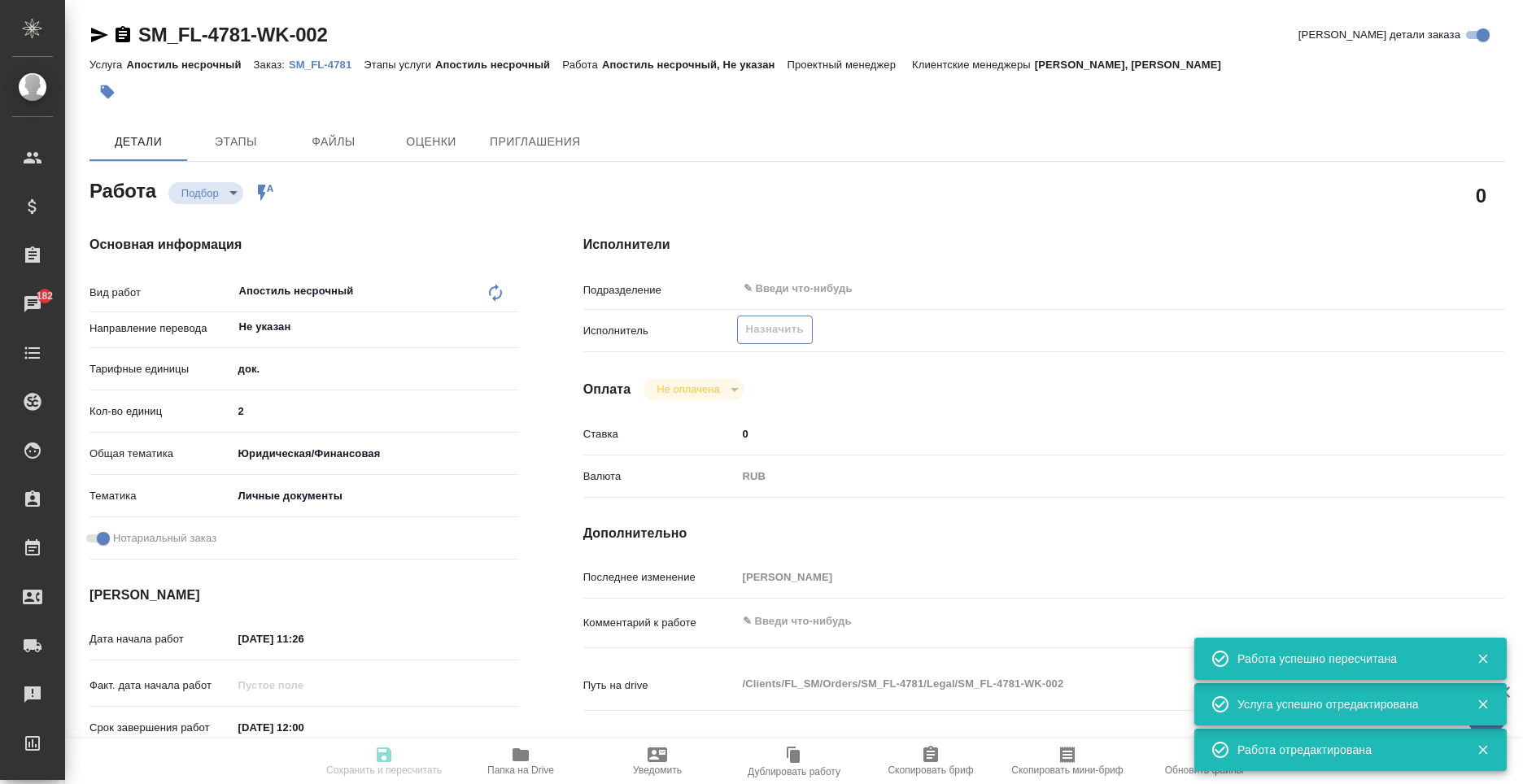
type input "Апостиль несрочный"
type input "[PERSON_NAME], [PERSON_NAME]"
type input "/Clients/FL_SM/Orders/SM_FL-4781"
click at [772, 329] on span "Назначить" at bounding box center [775, 330] width 58 height 19
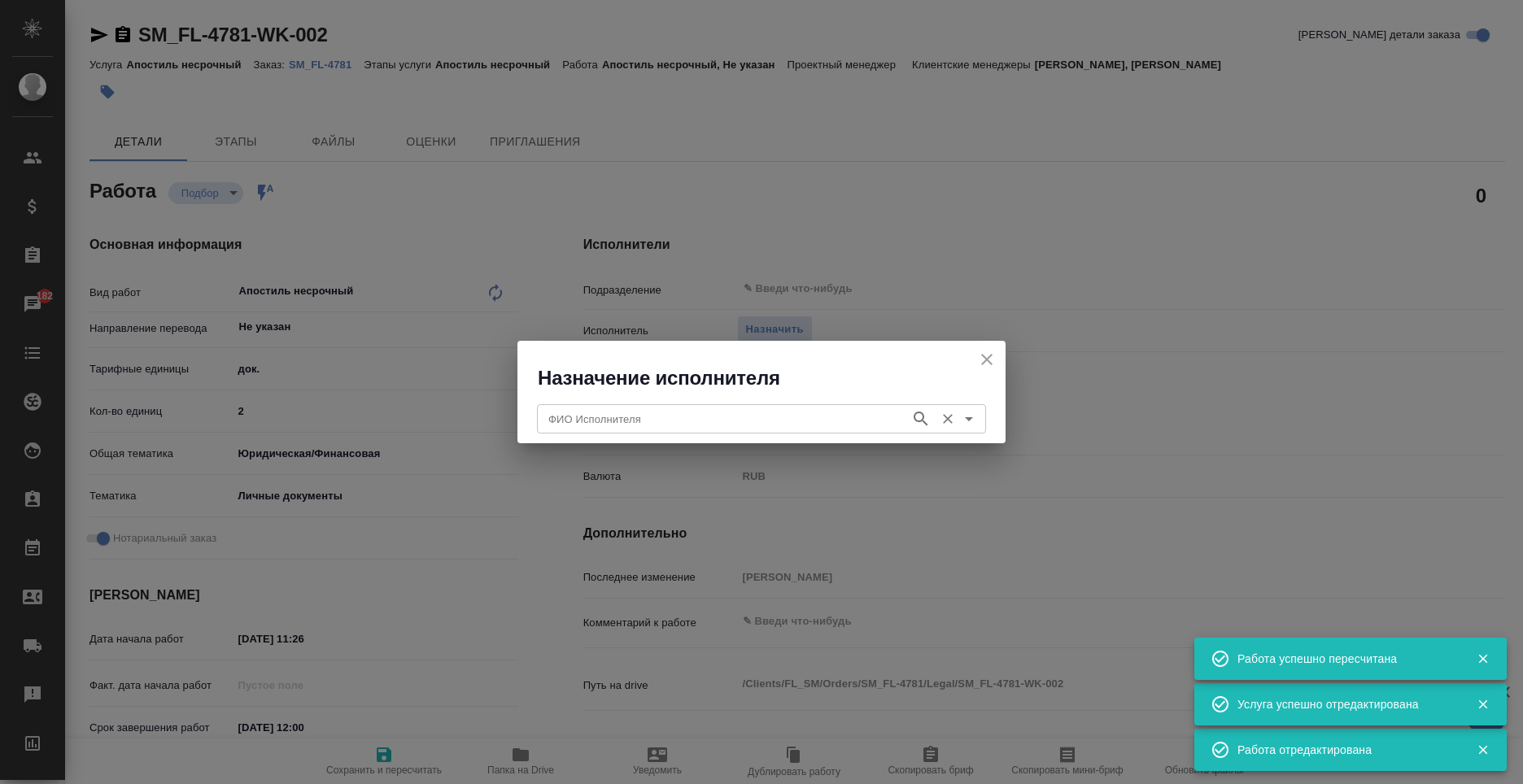
click at [658, 426] on input "ФИО Исполнителя" at bounding box center [721, 419] width 360 height 20
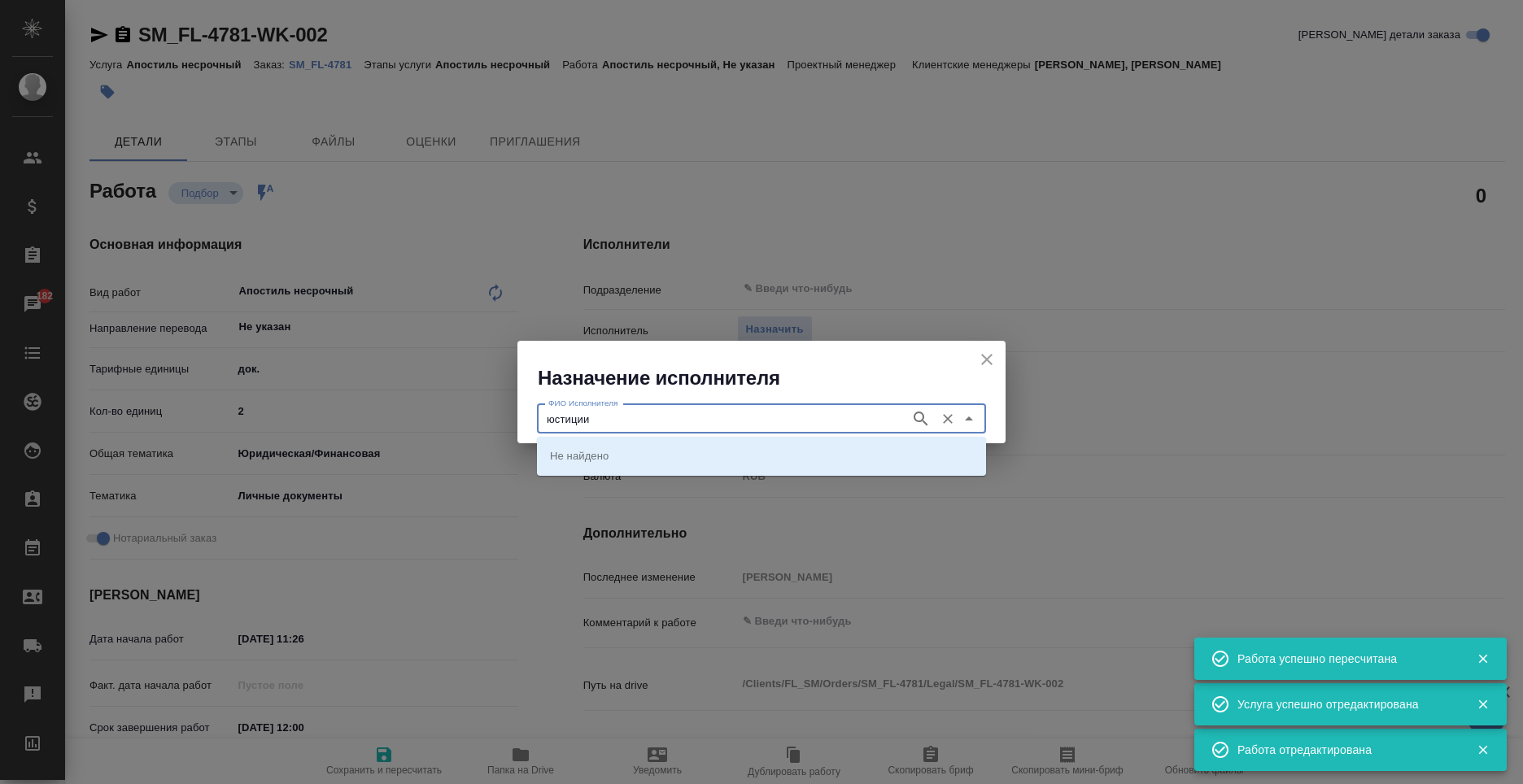
type input "юстиции"
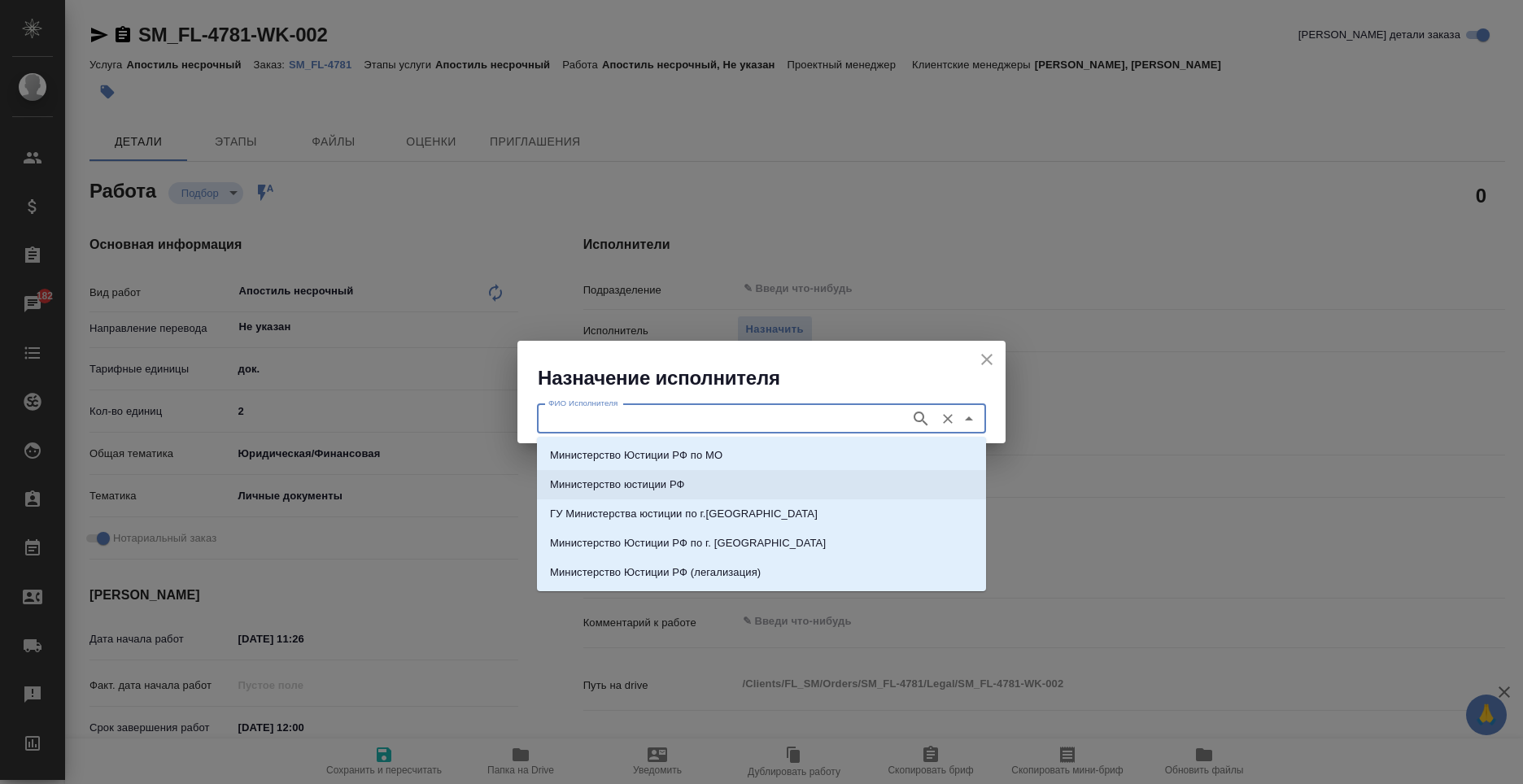
click at [721, 486] on li "Министерство юстиции РФ" at bounding box center [762, 485] width 450 height 29
type input "Министерство юстиции РФ"
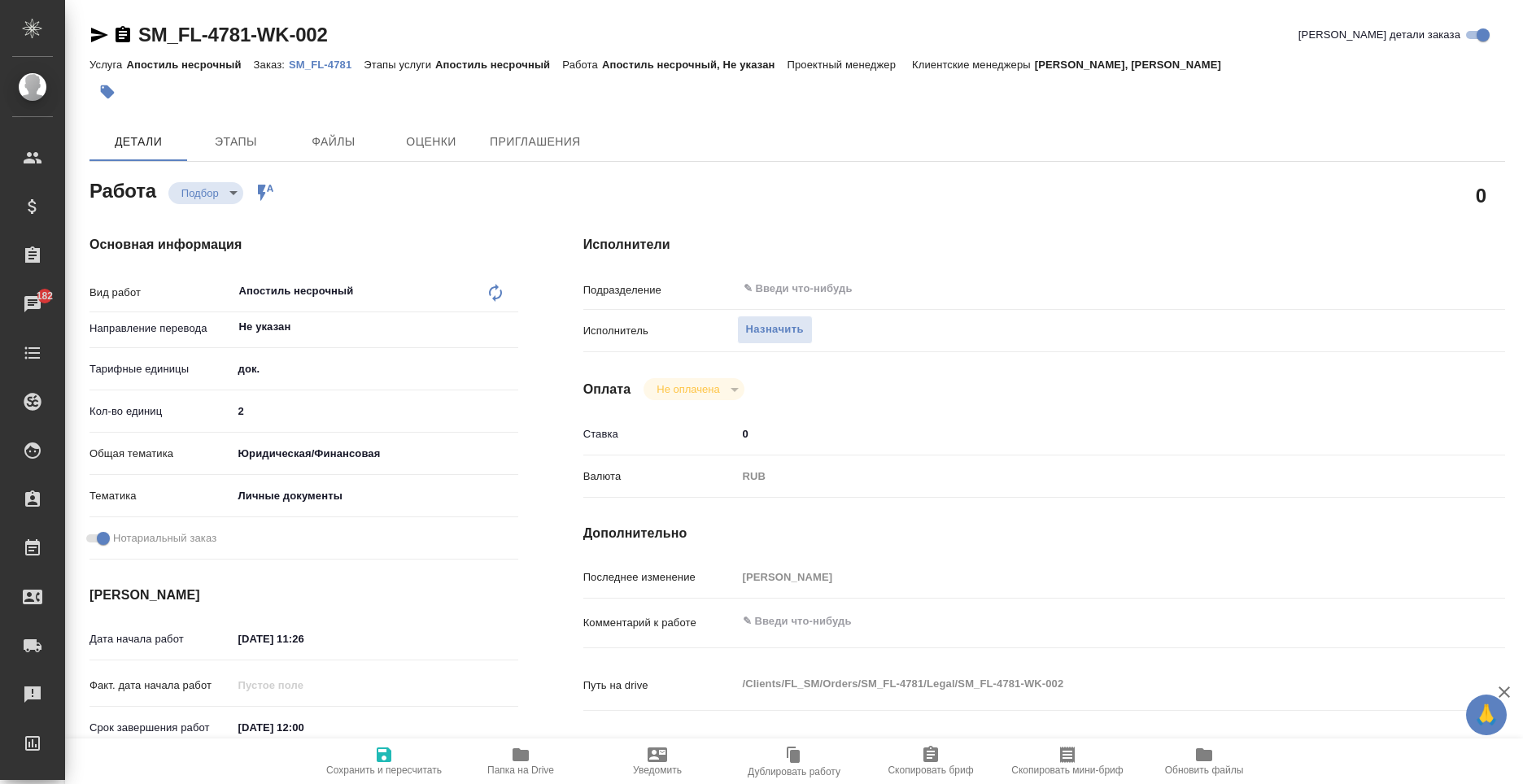
click at [397, 761] on span "Сохранить и пересчитать" at bounding box center [384, 761] width 117 height 31
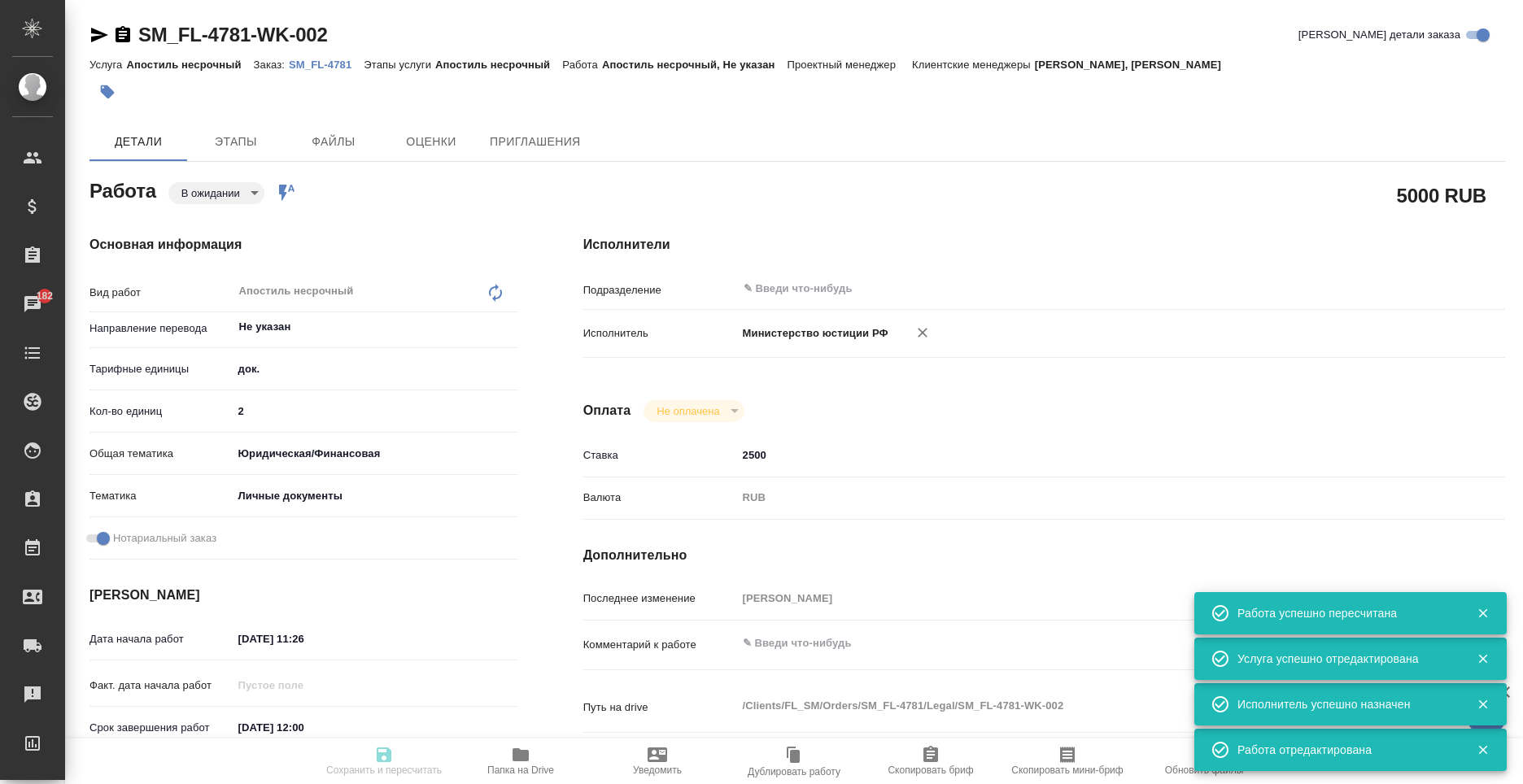
type textarea "x"
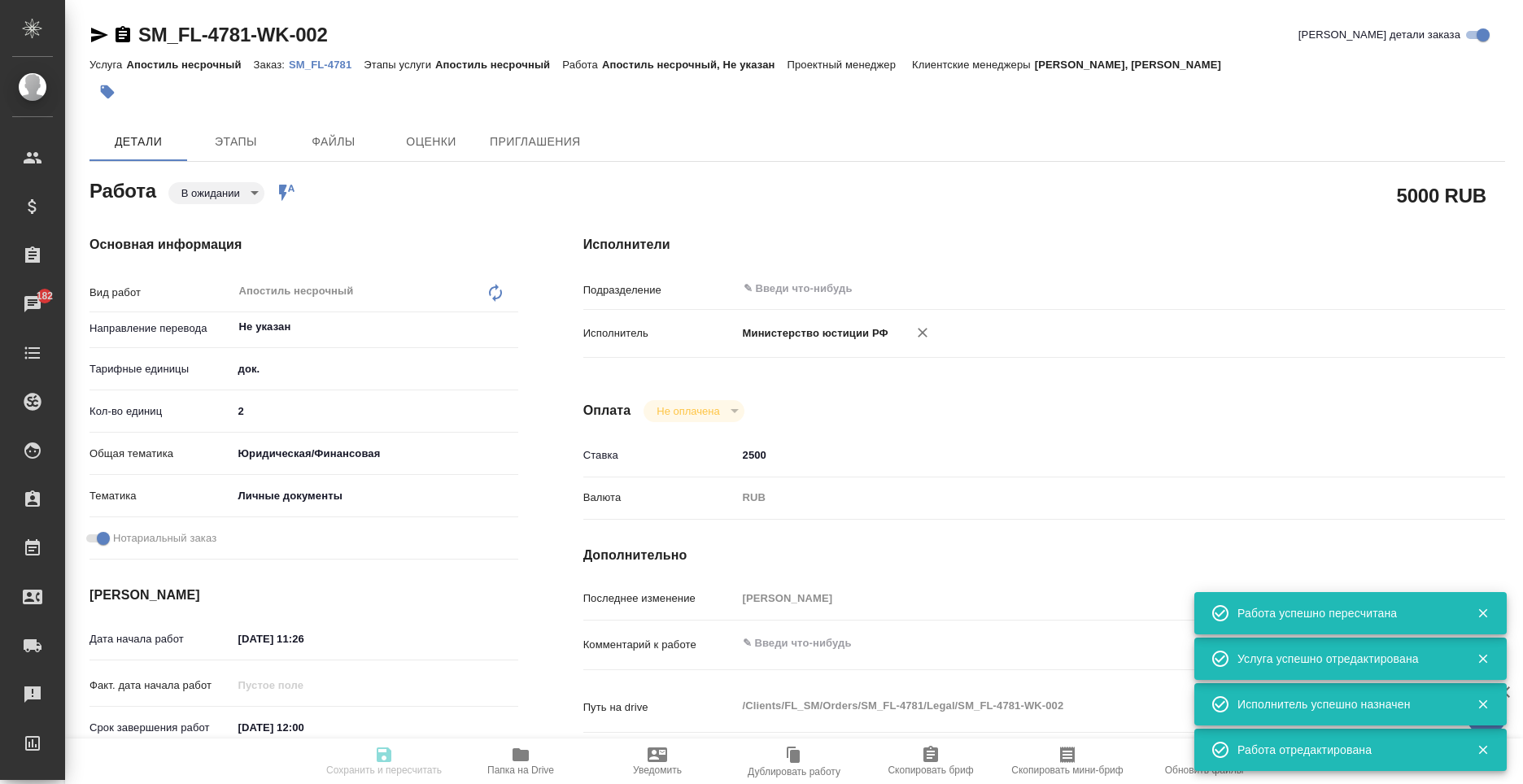
type input "pending"
type textarea "Апостиль несрочный"
type textarea "x"
type input "Не указан"
type input "5a8b1489cc6b4906c91bfd8b"
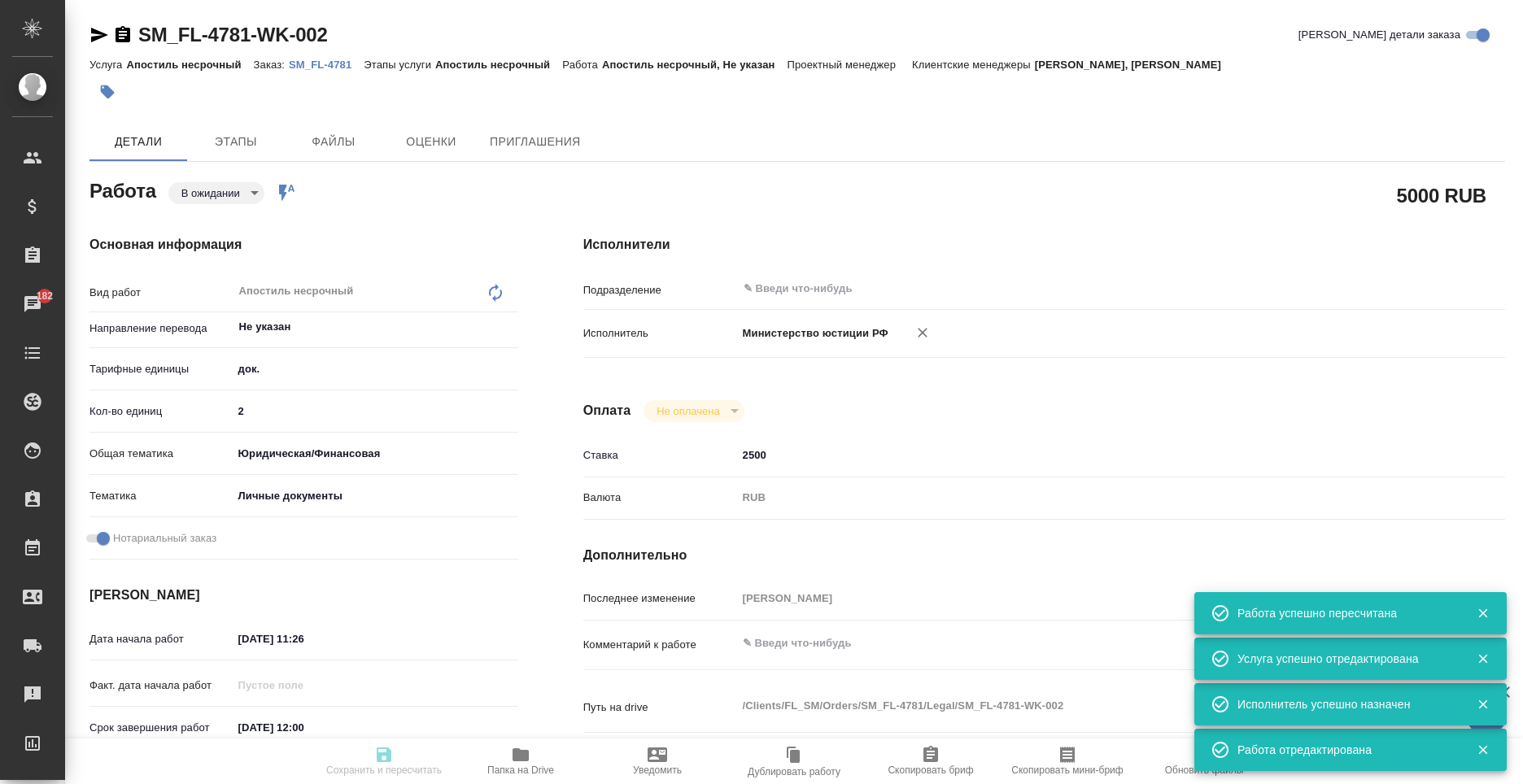
type input "2"
type input "yr-fn"
type input "5a8b8b956a9677013d343cfe"
checkbox input "true"
type input "[DATE] 11:26"
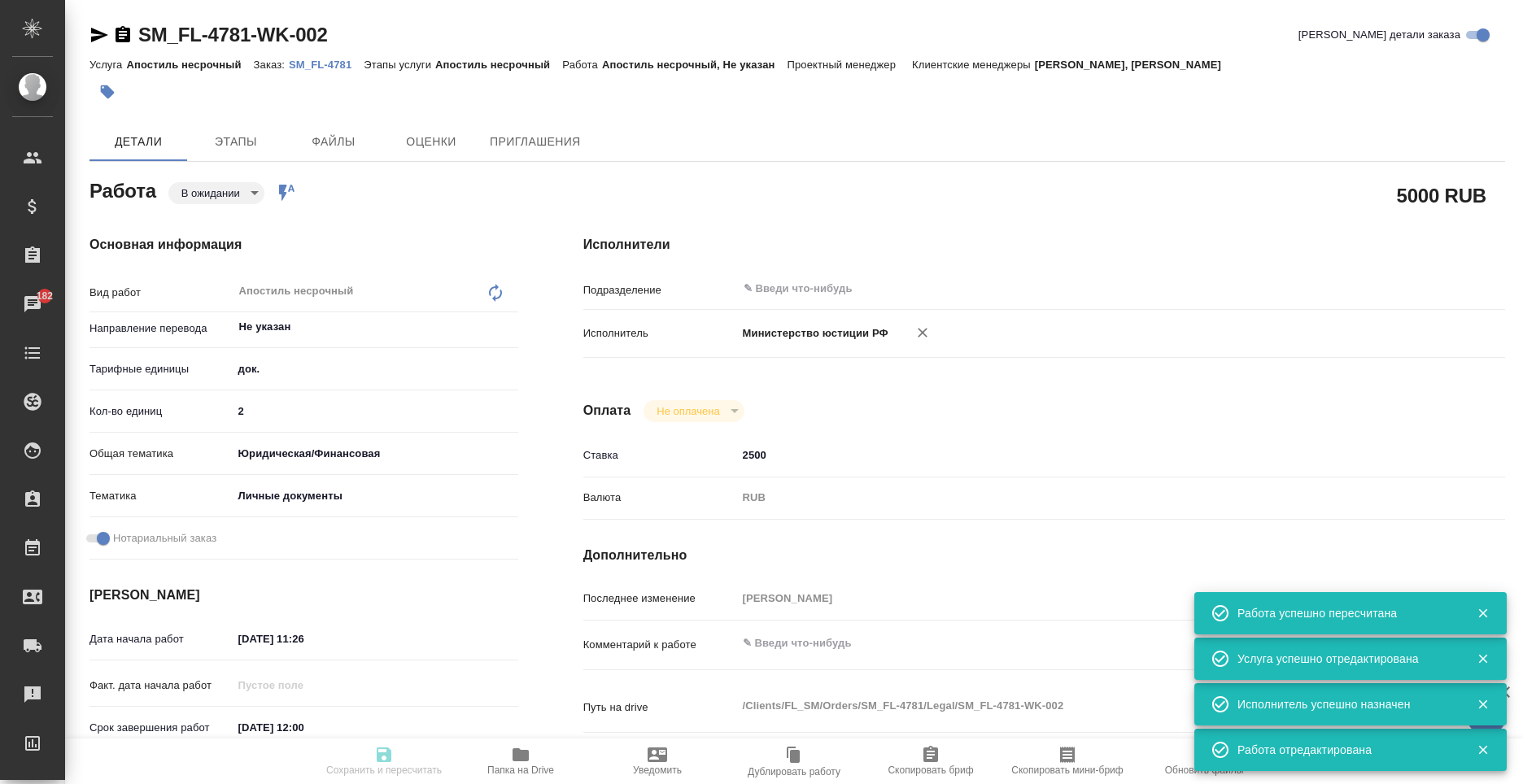
type input "[DATE] 12:00"
type input "notPayed"
type input "2500"
type input "RUB"
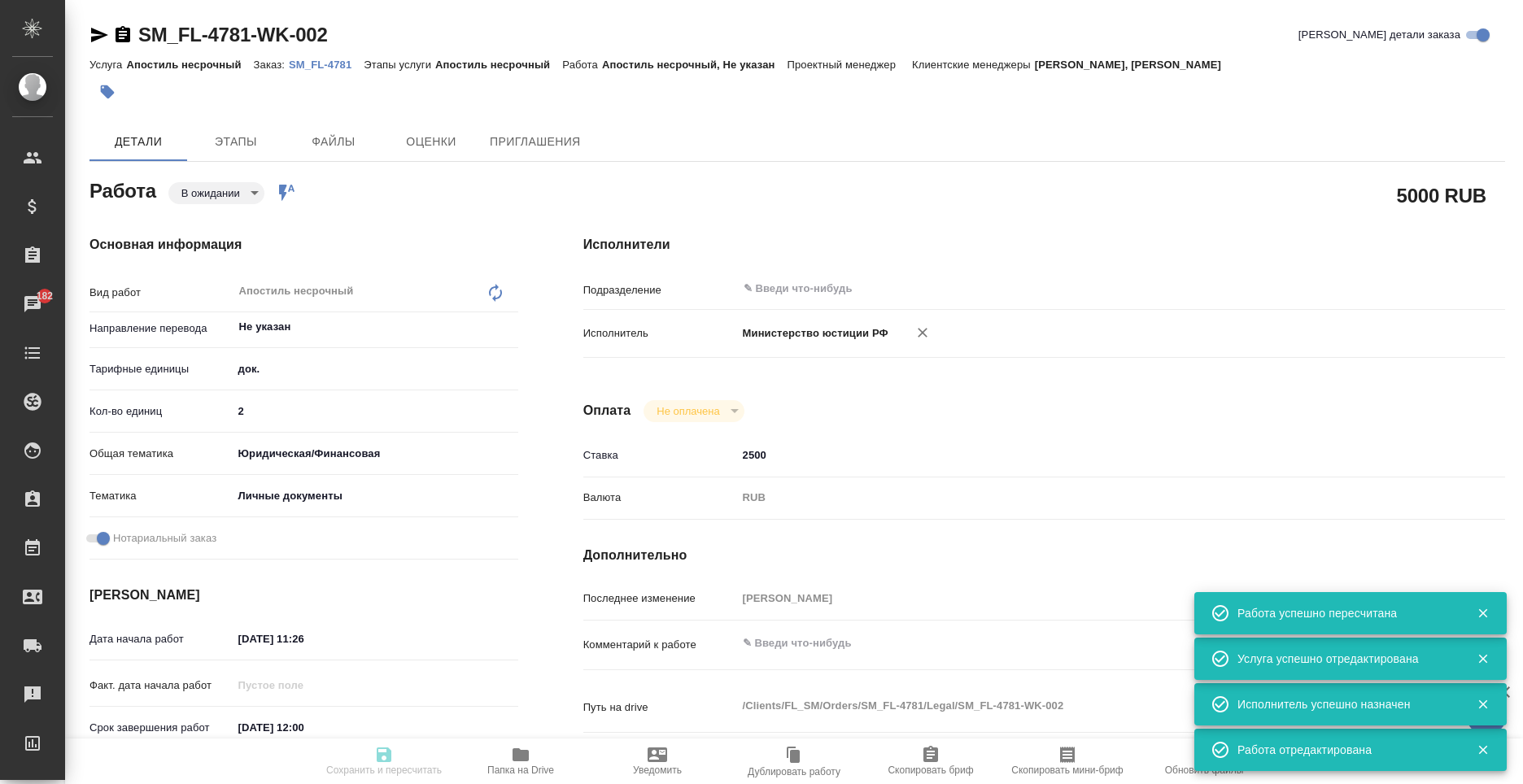
type input "[PERSON_NAME]"
type textarea "x"
type textarea "/Clients/FL_SM/Orders/SM_FL-4781/Legal/SM_FL-4781-WK-002"
type textarea "x"
type input "SM_FL-4781"
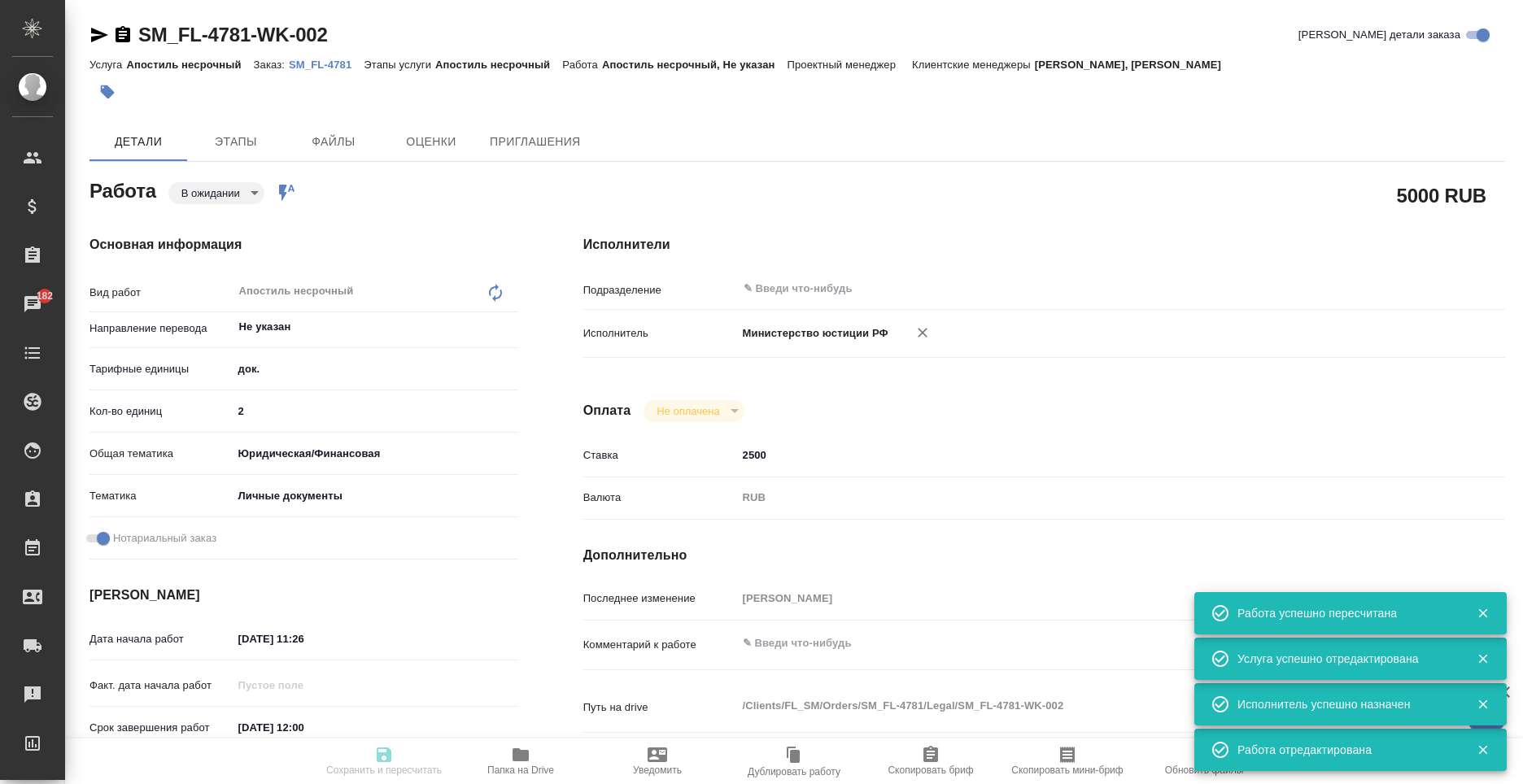
type input "Апостиль несрочный"
type input "[PERSON_NAME], [PERSON_NAME]"
type input "/Clients/FL_SM/Orders/SM_FL-4781"
type textarea "x"
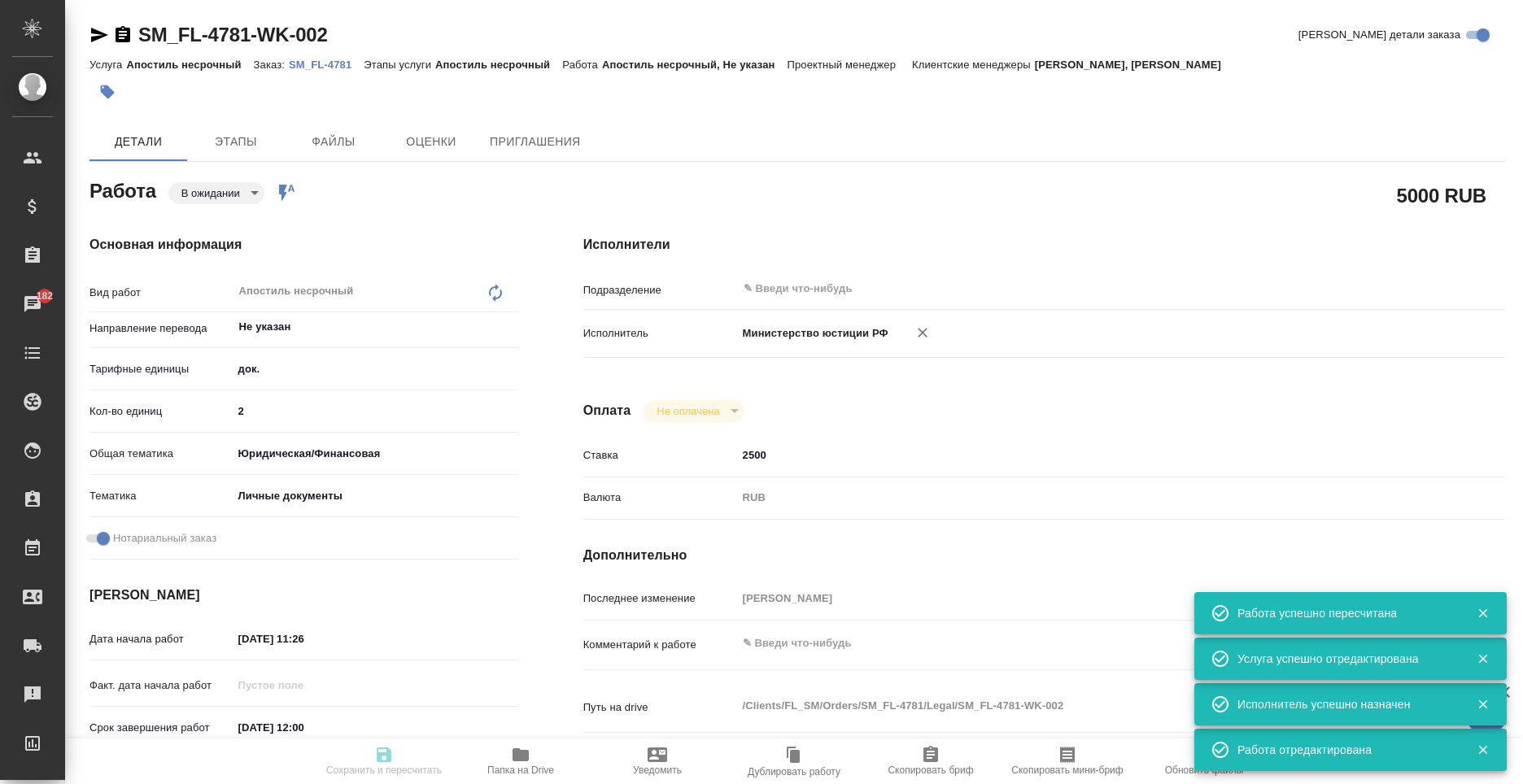
type textarea "x"
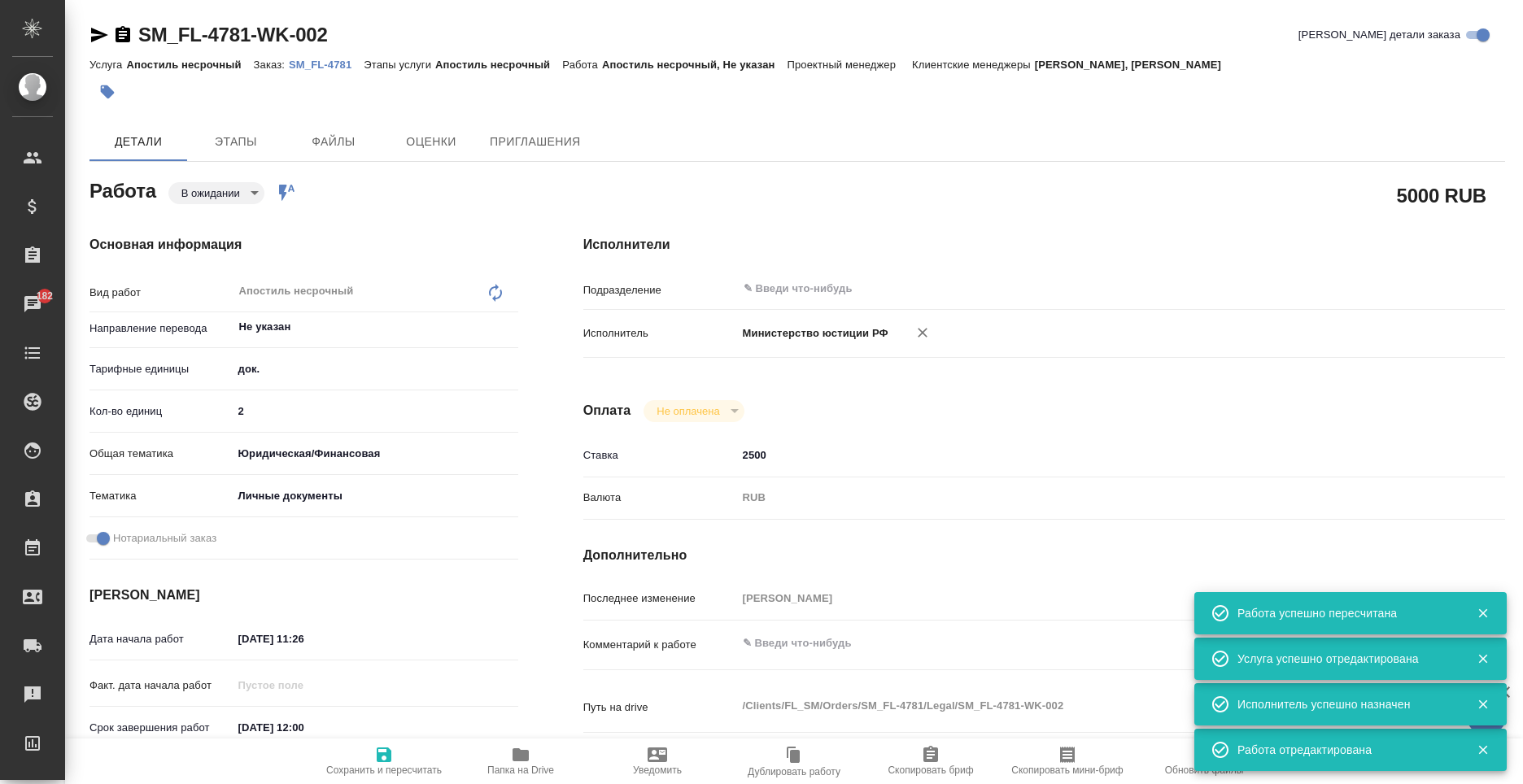
type textarea "x"
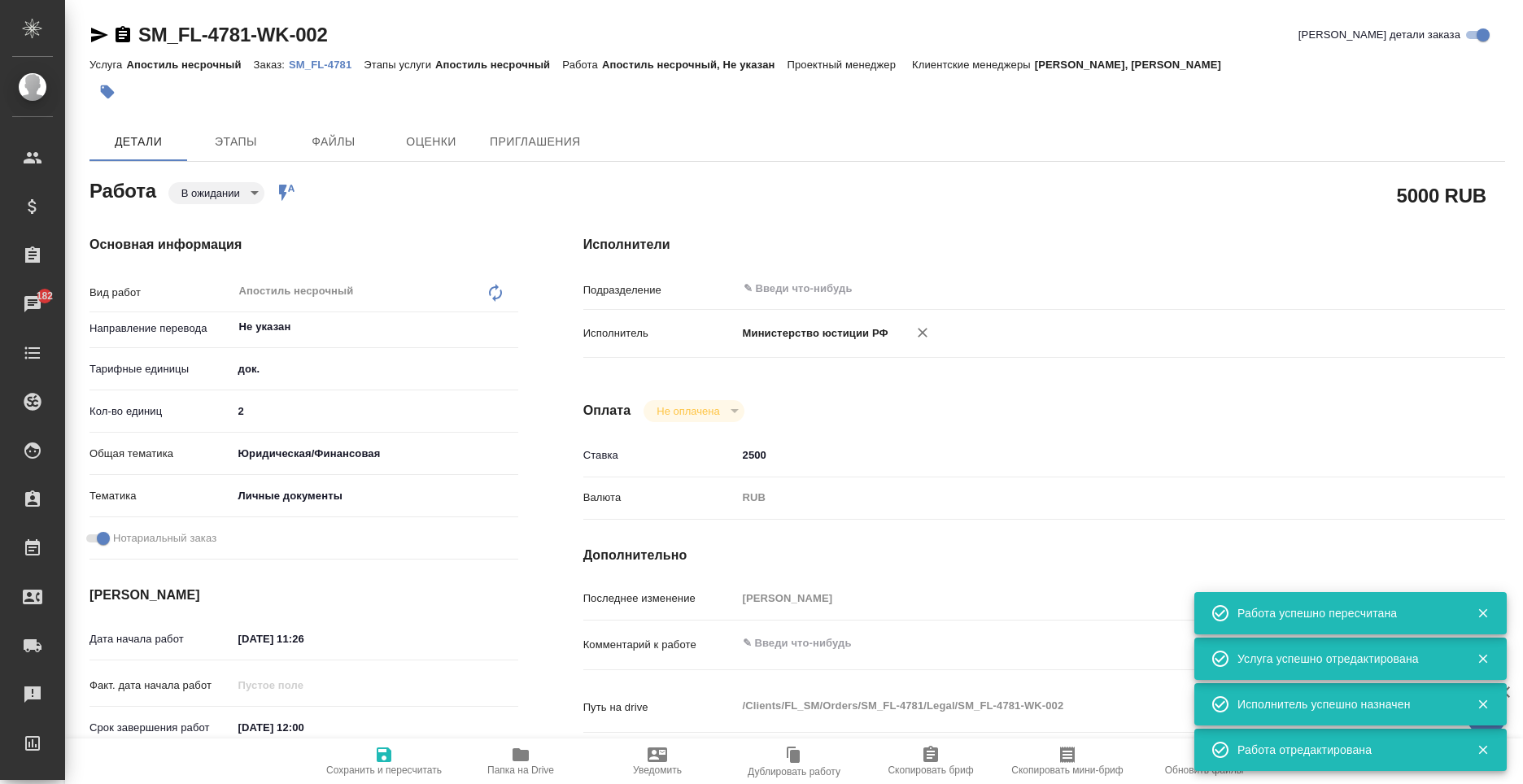
type textarea "x"
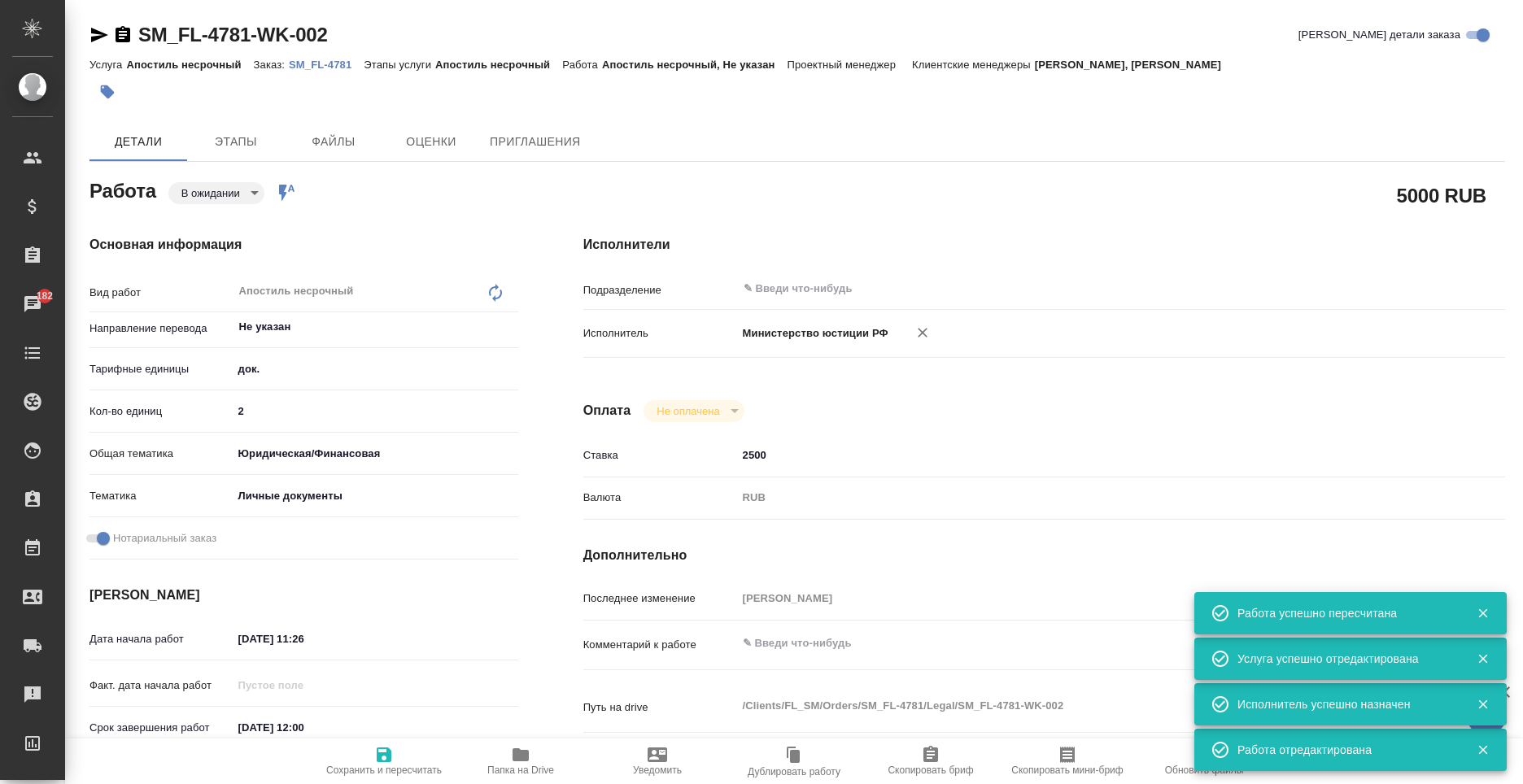
type textarea "x"
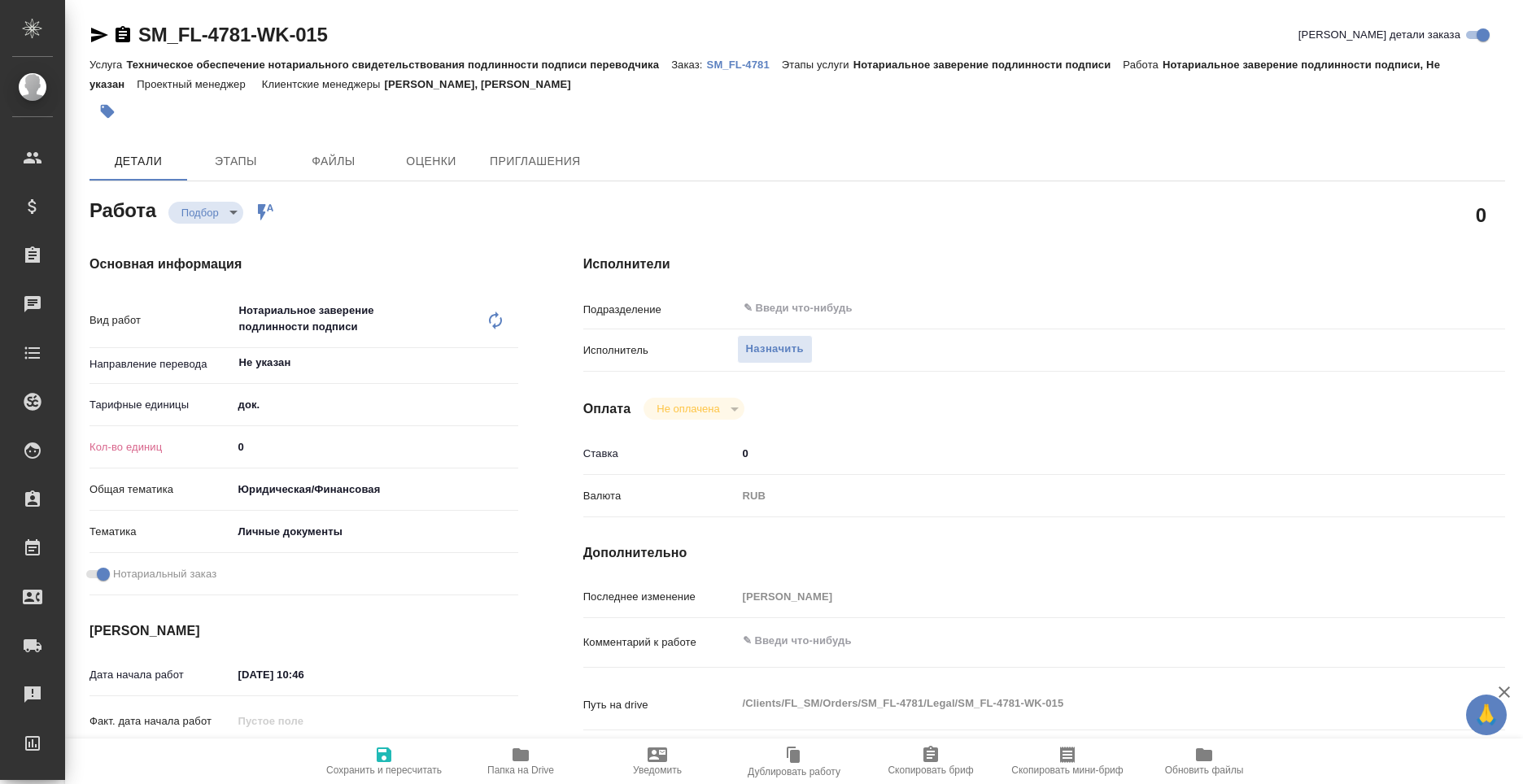
type textarea "x"
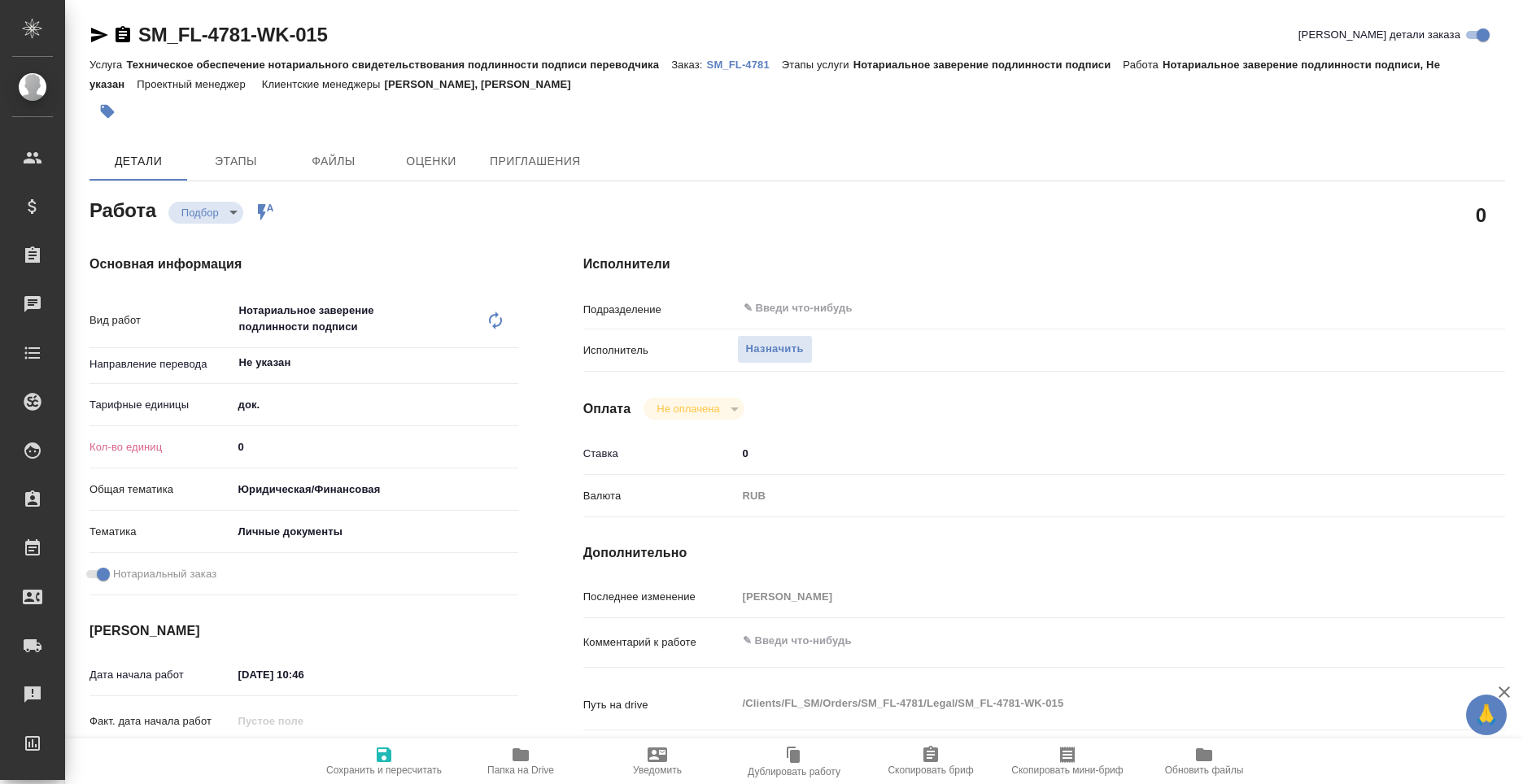
type textarea "x"
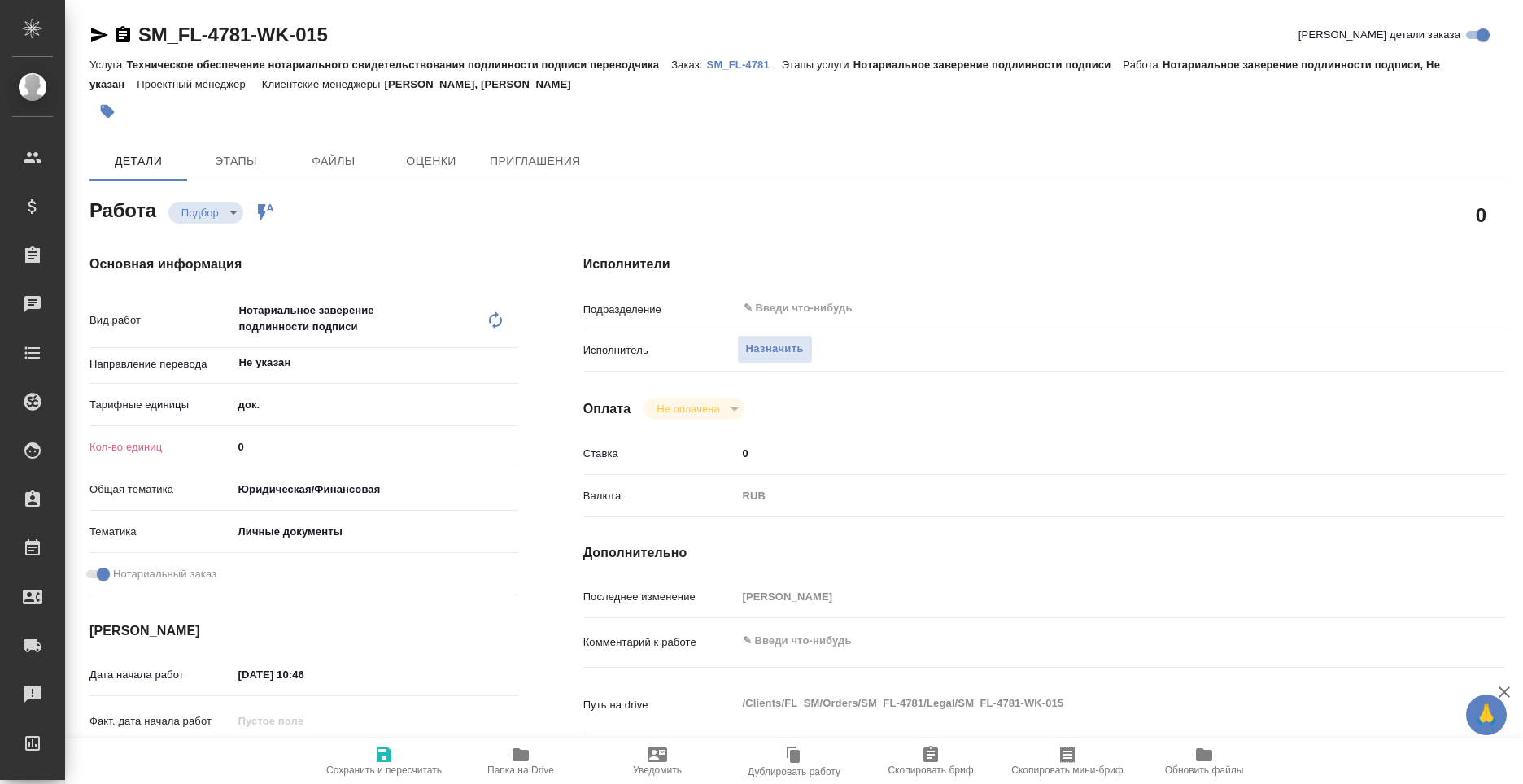
type textarea "x"
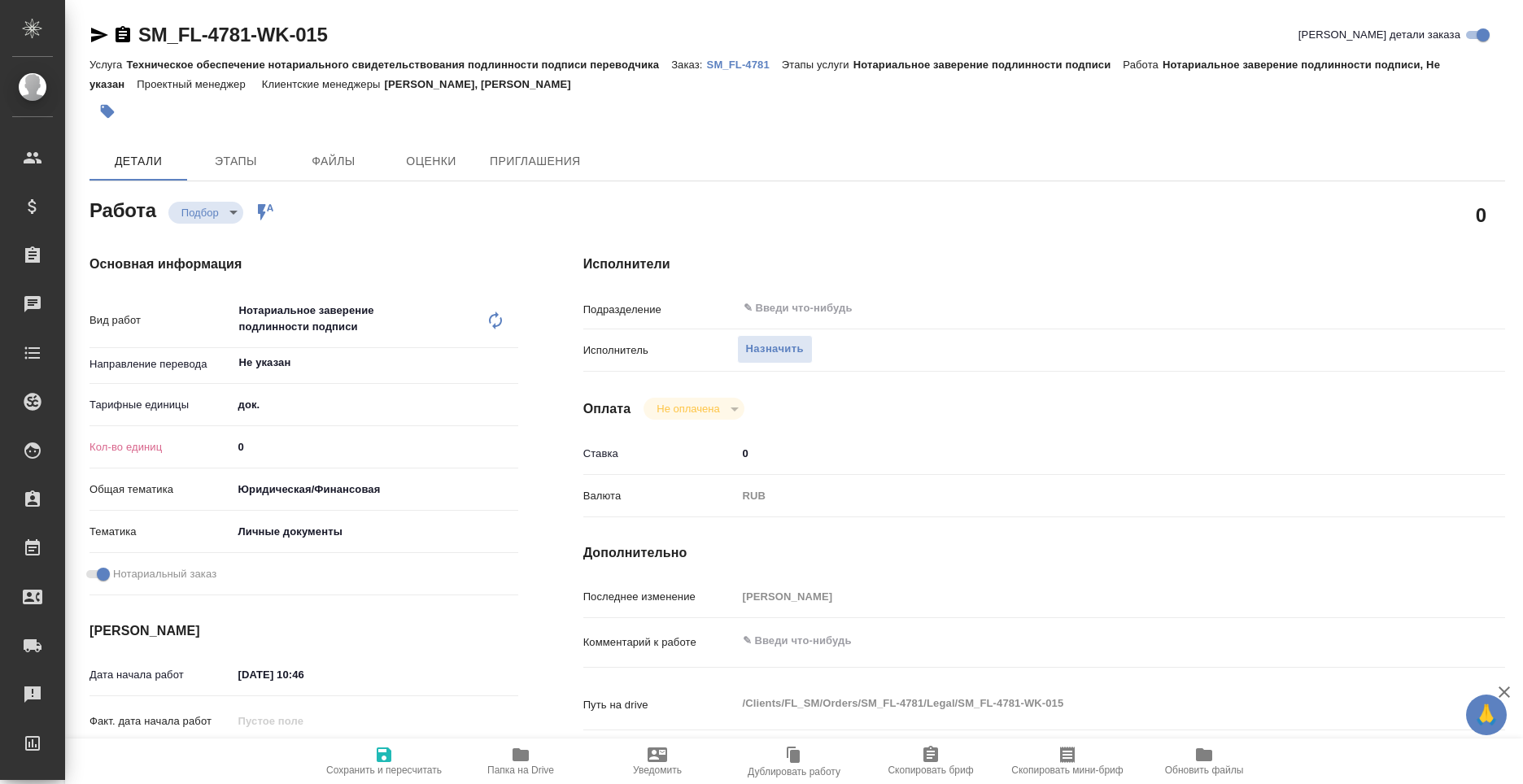
click at [287, 445] on input "0" at bounding box center [375, 447] width 286 height 23
type textarea "x"
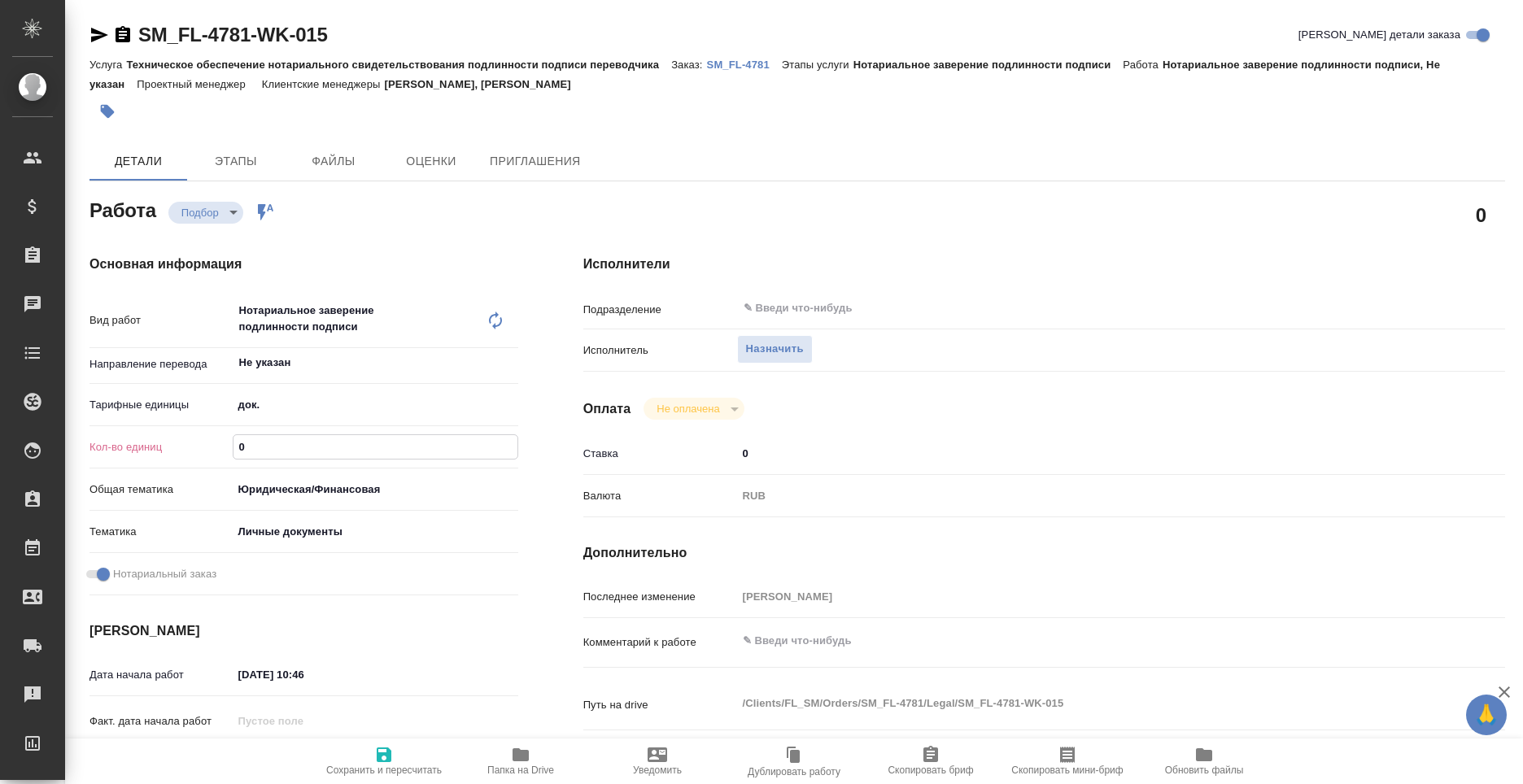
type textarea "x"
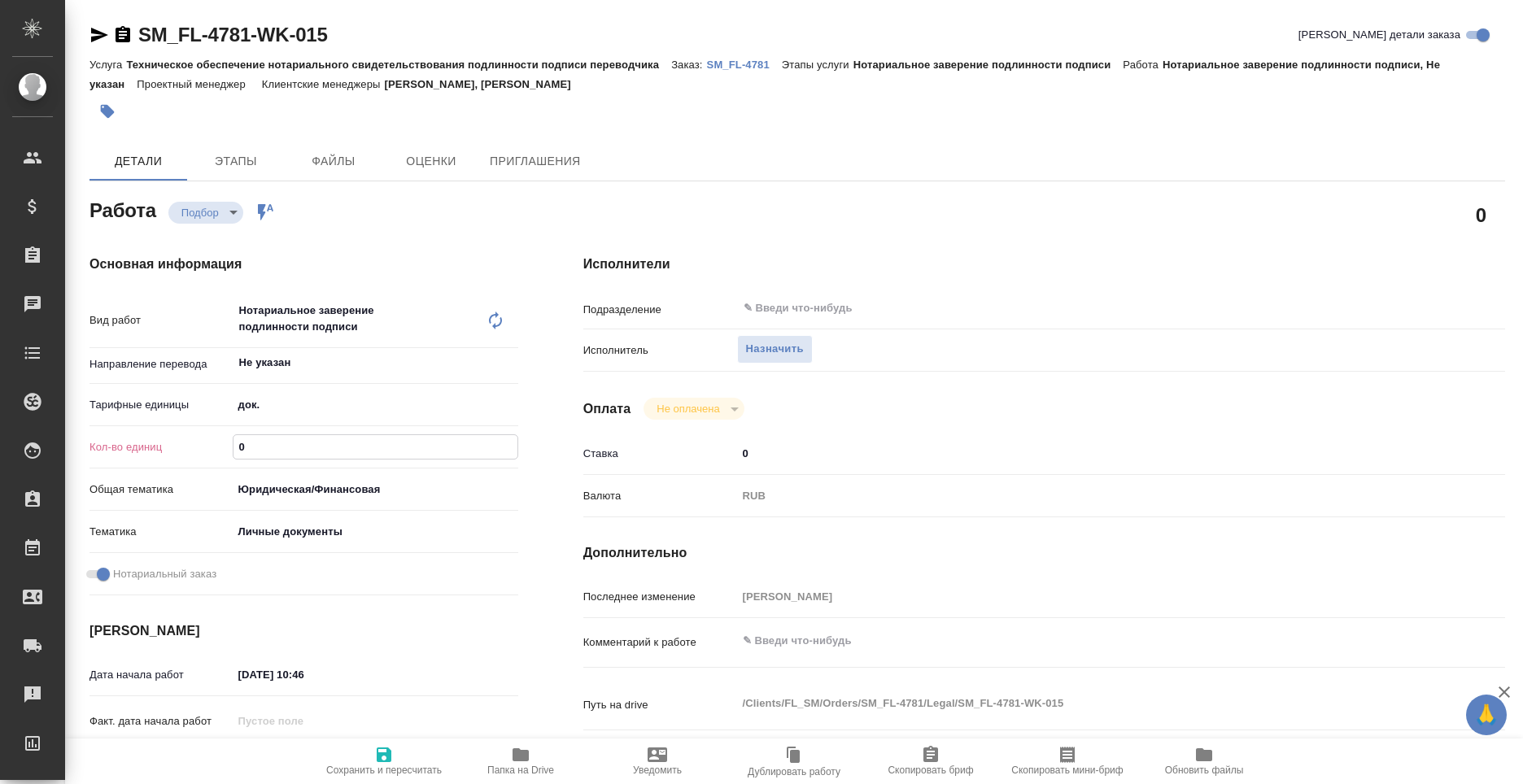
type textarea "x"
type input "2"
type textarea "x"
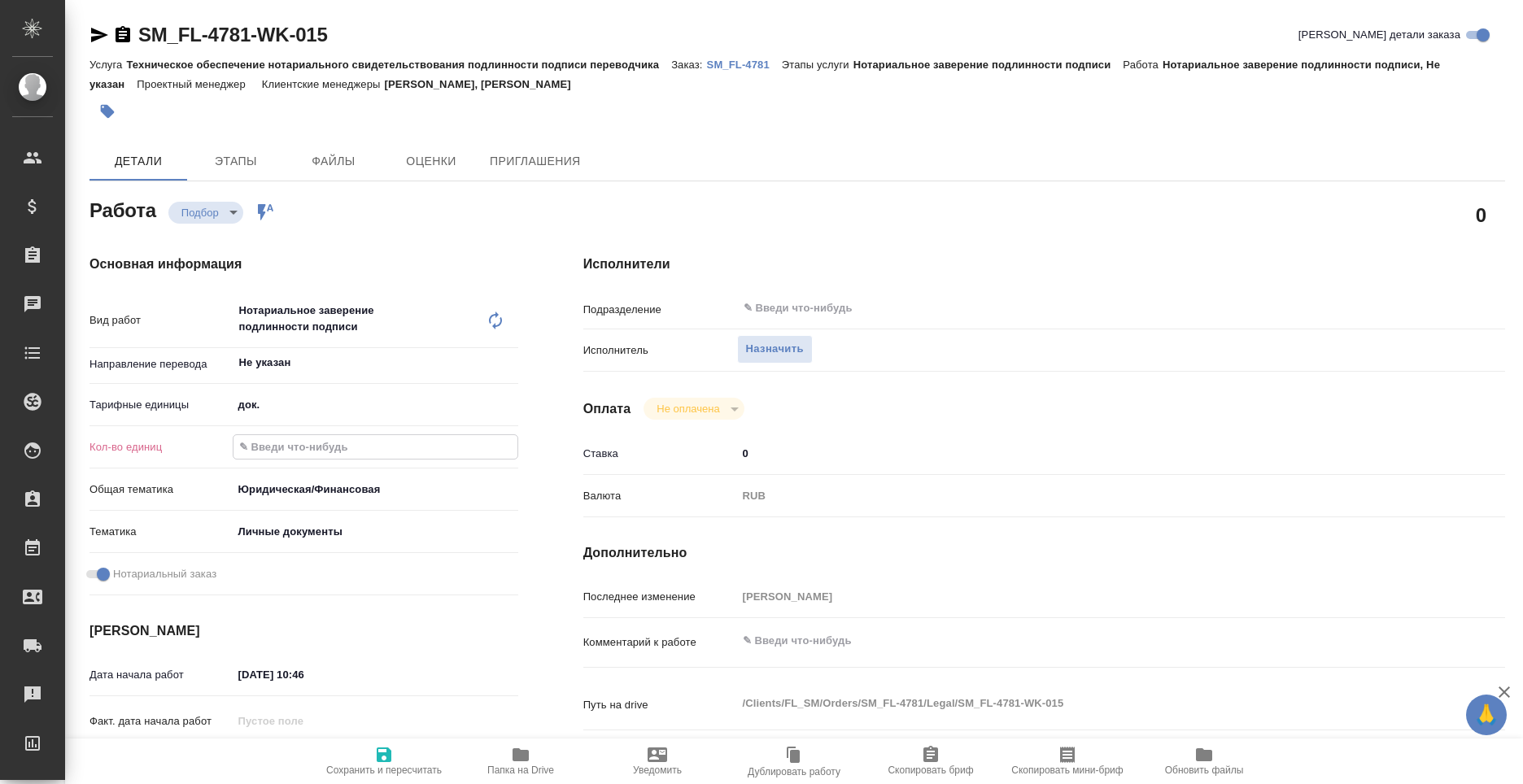
type textarea "x"
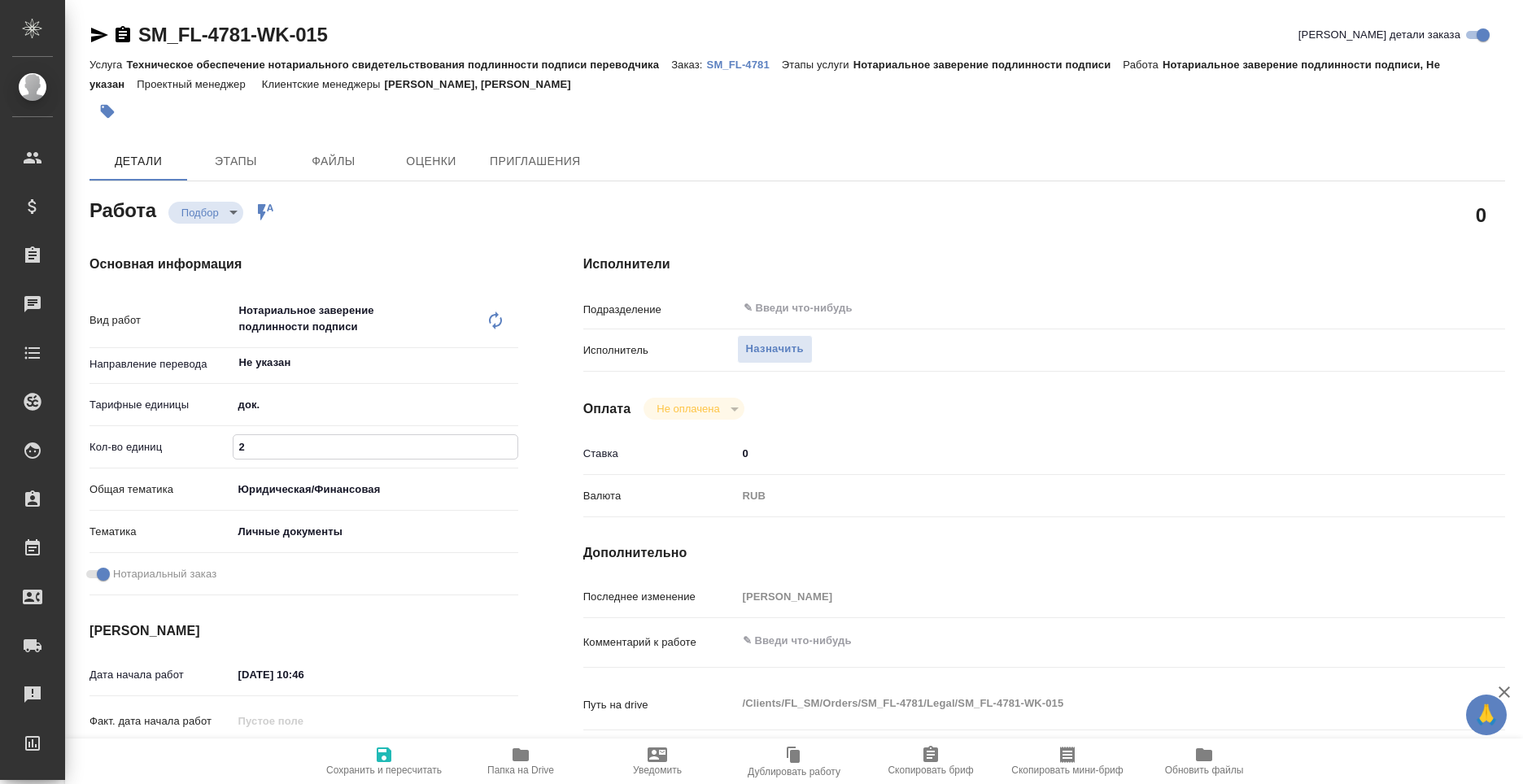
type textarea "x"
type input "2"
click at [374, 756] on icon "button" at bounding box center [384, 755] width 20 height 20
type textarea "x"
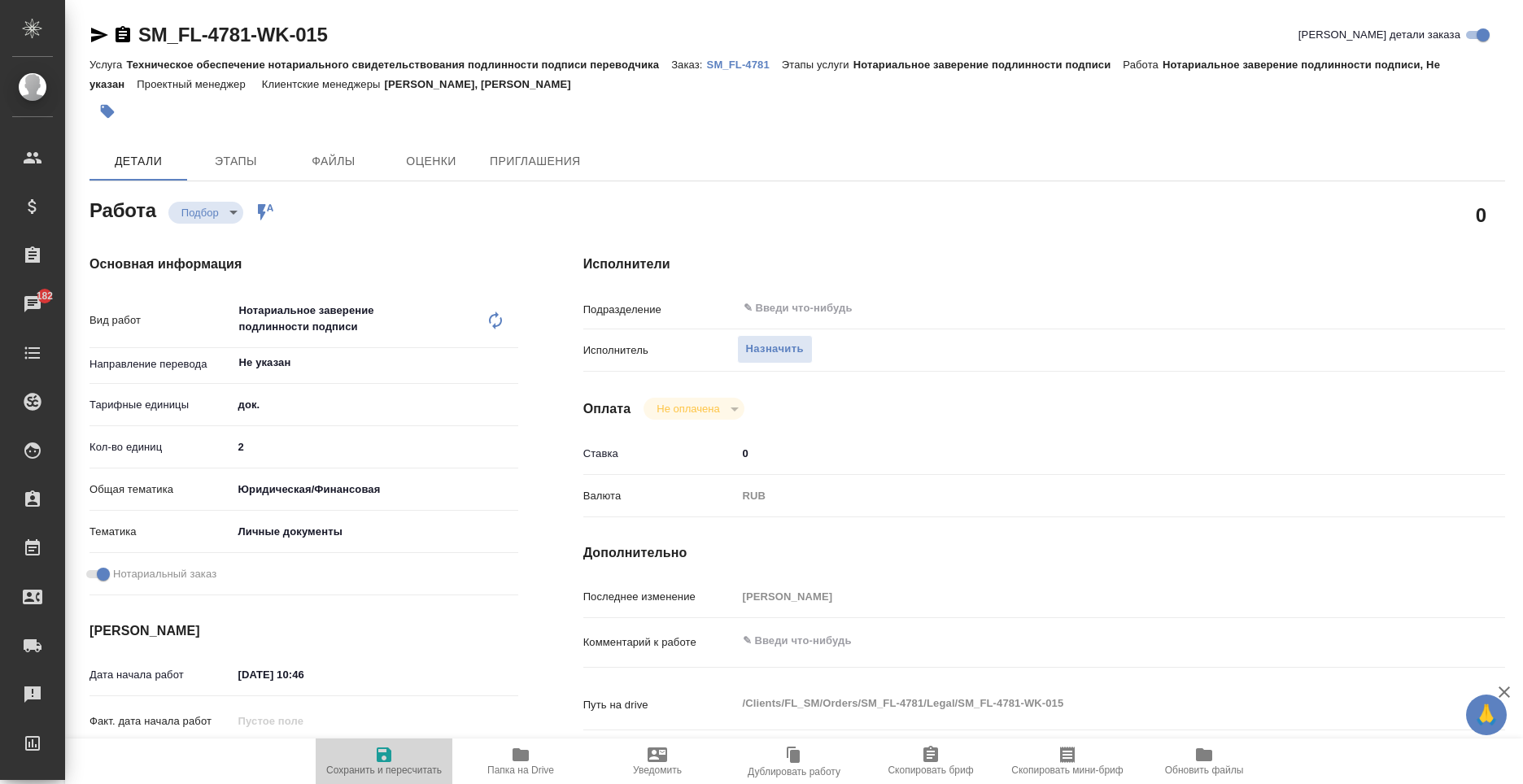
type textarea "x"
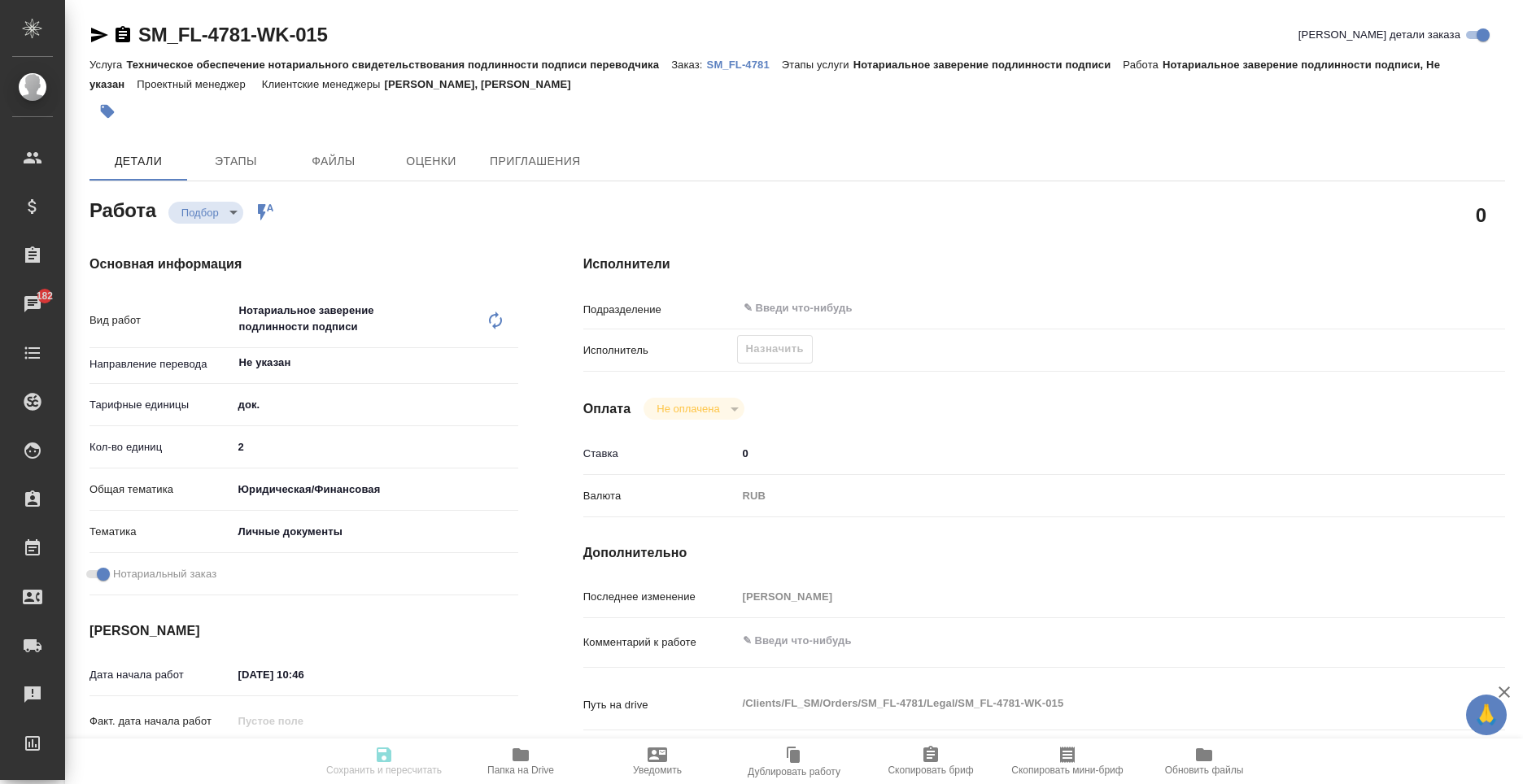
type textarea "x"
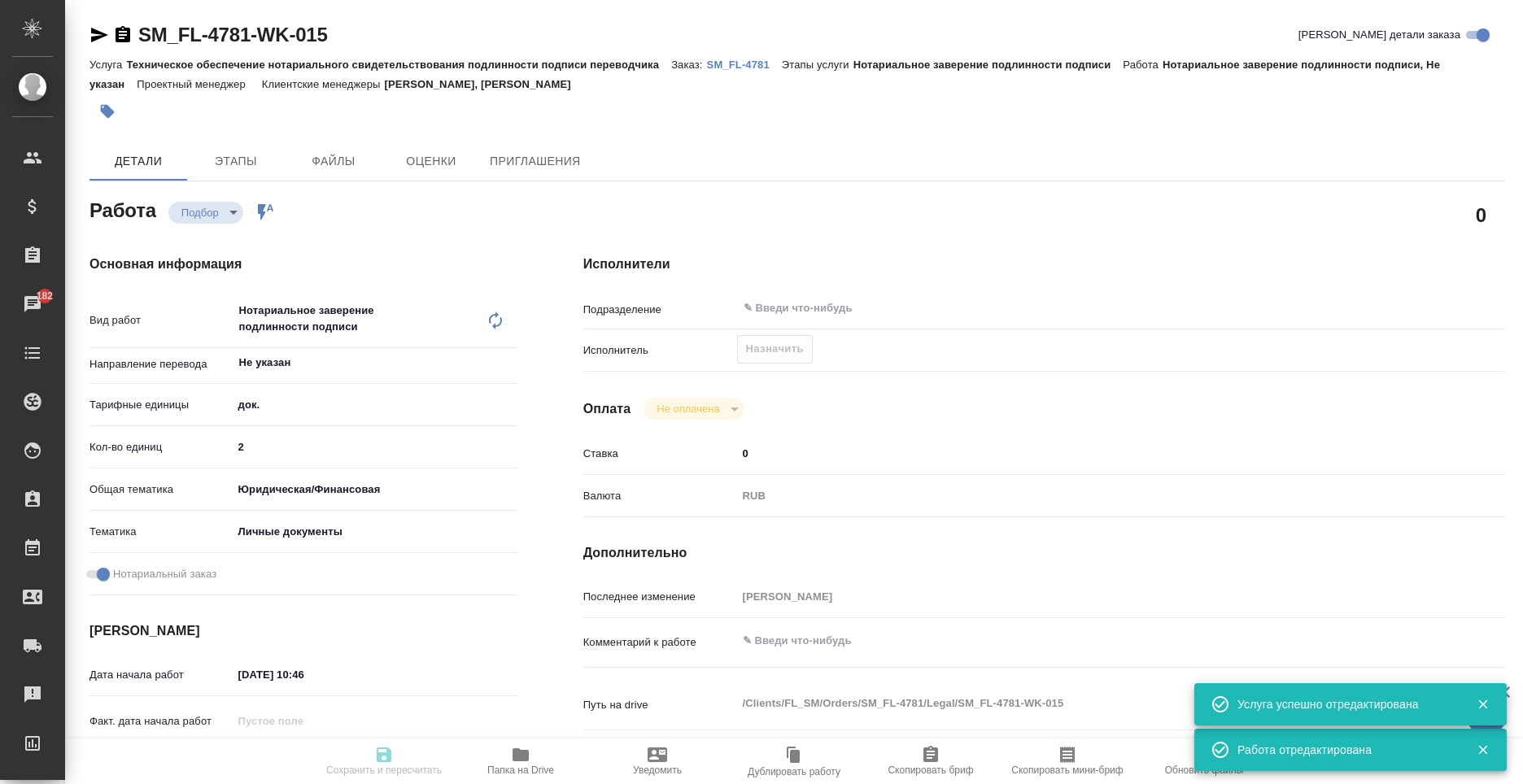
type input "recruiting"
type textarea "Нотариальное заверение подлинности подписи"
type textarea "x"
type input "Не указан"
type input "5a8b1489cc6b4906c91bfd8b"
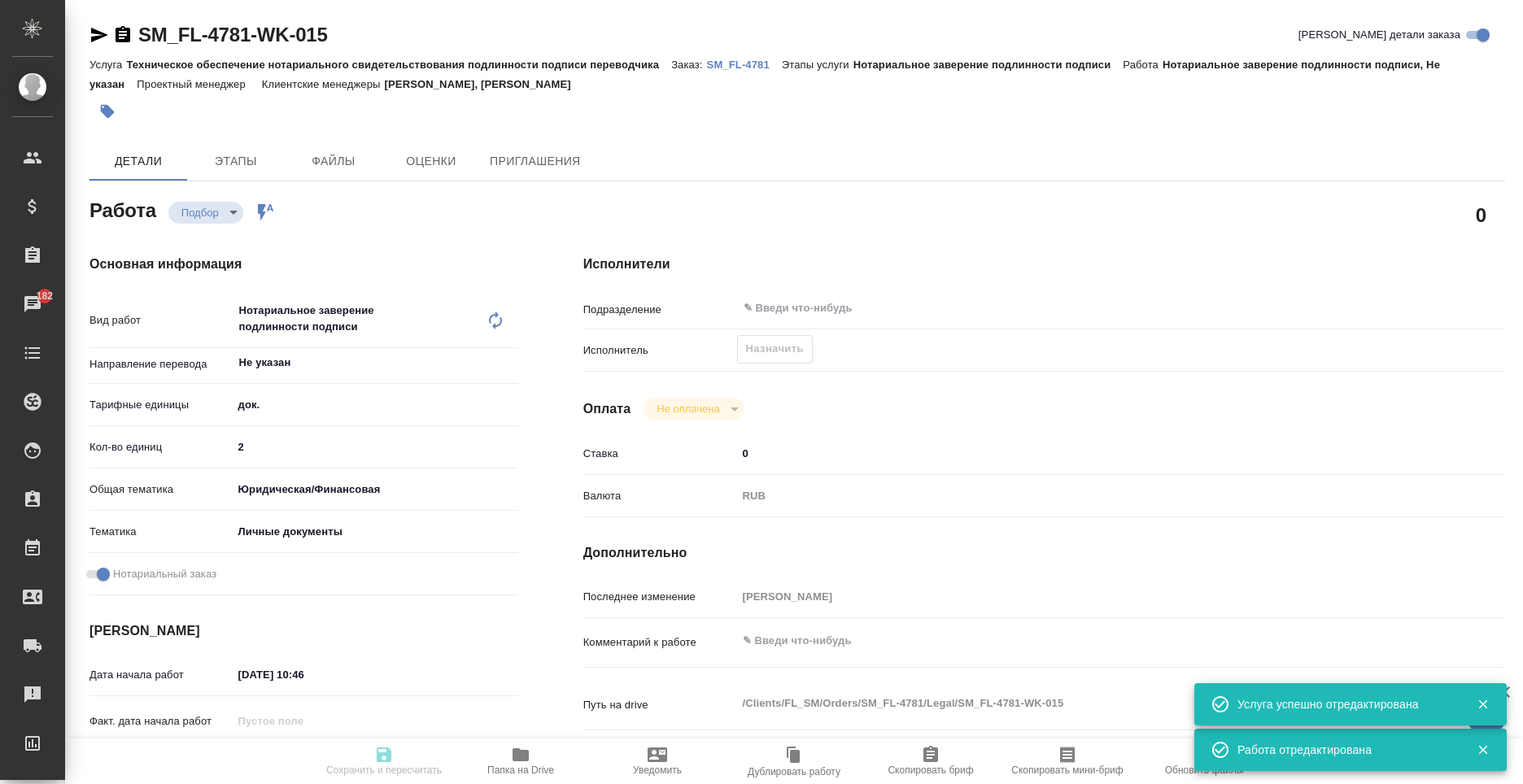
type input "2"
type input "yr-fn"
type input "5a8b8b956a9677013d343cfe"
checkbox input "true"
type input "03.10.2025 10:46"
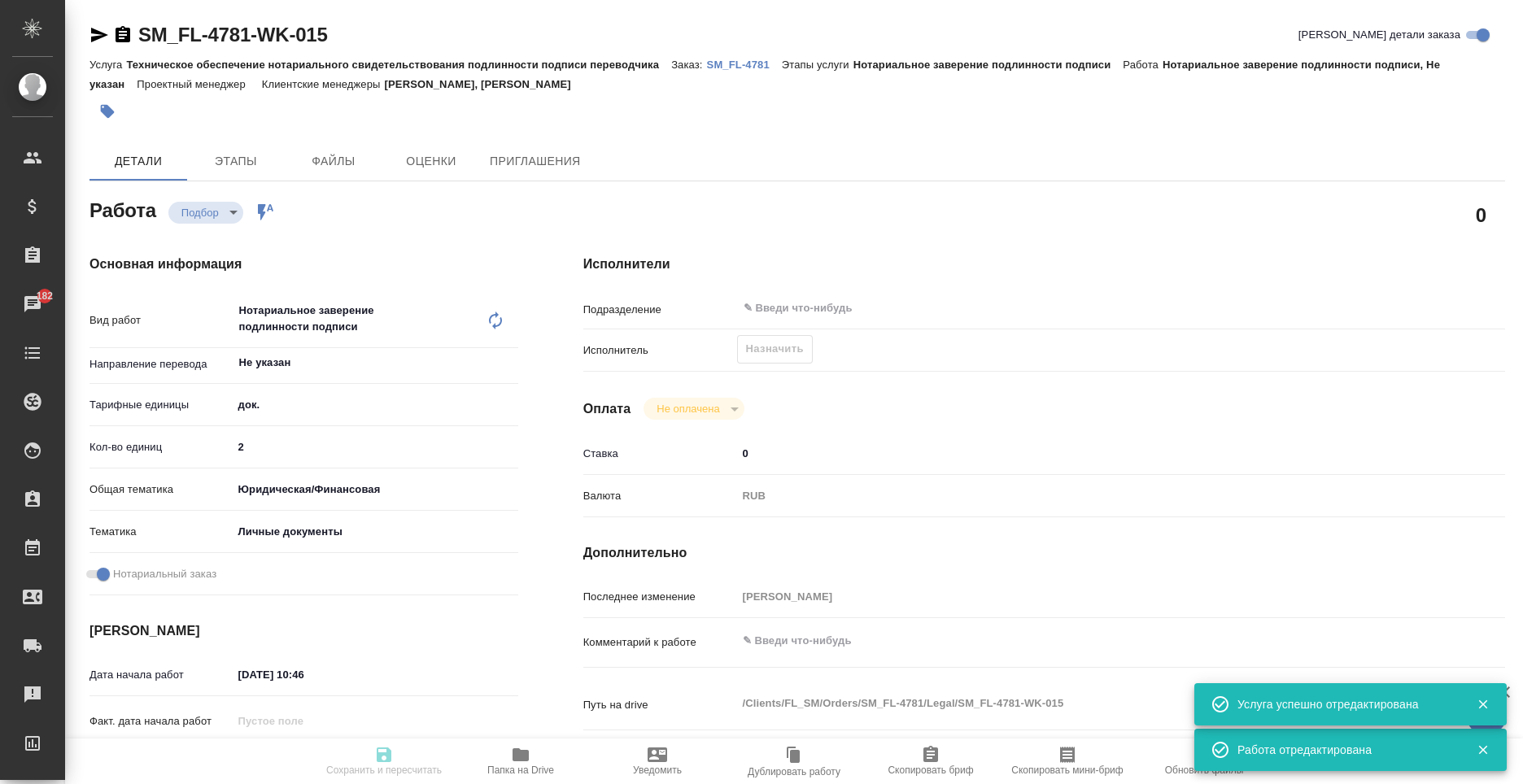
type input "09.10.2025 12:00"
type input "notPayed"
type input "0"
type input "RUB"
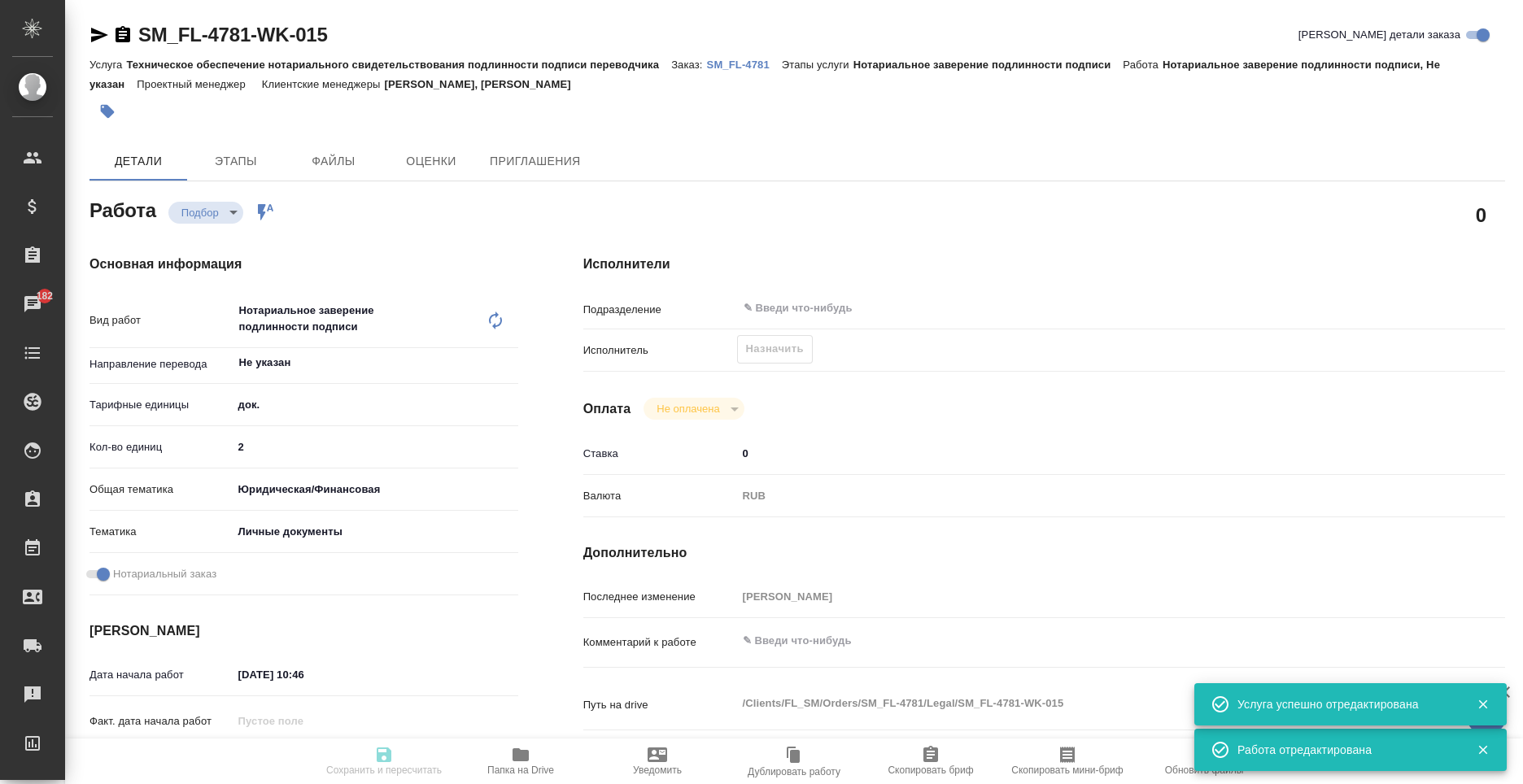
type input "[PERSON_NAME]"
type textarea "x"
type textarea "/Clients/FL_SM/Orders/SM_FL-4781/Legal/SM_FL-4781-WK-015"
type textarea "x"
type input "SM_FL-4781"
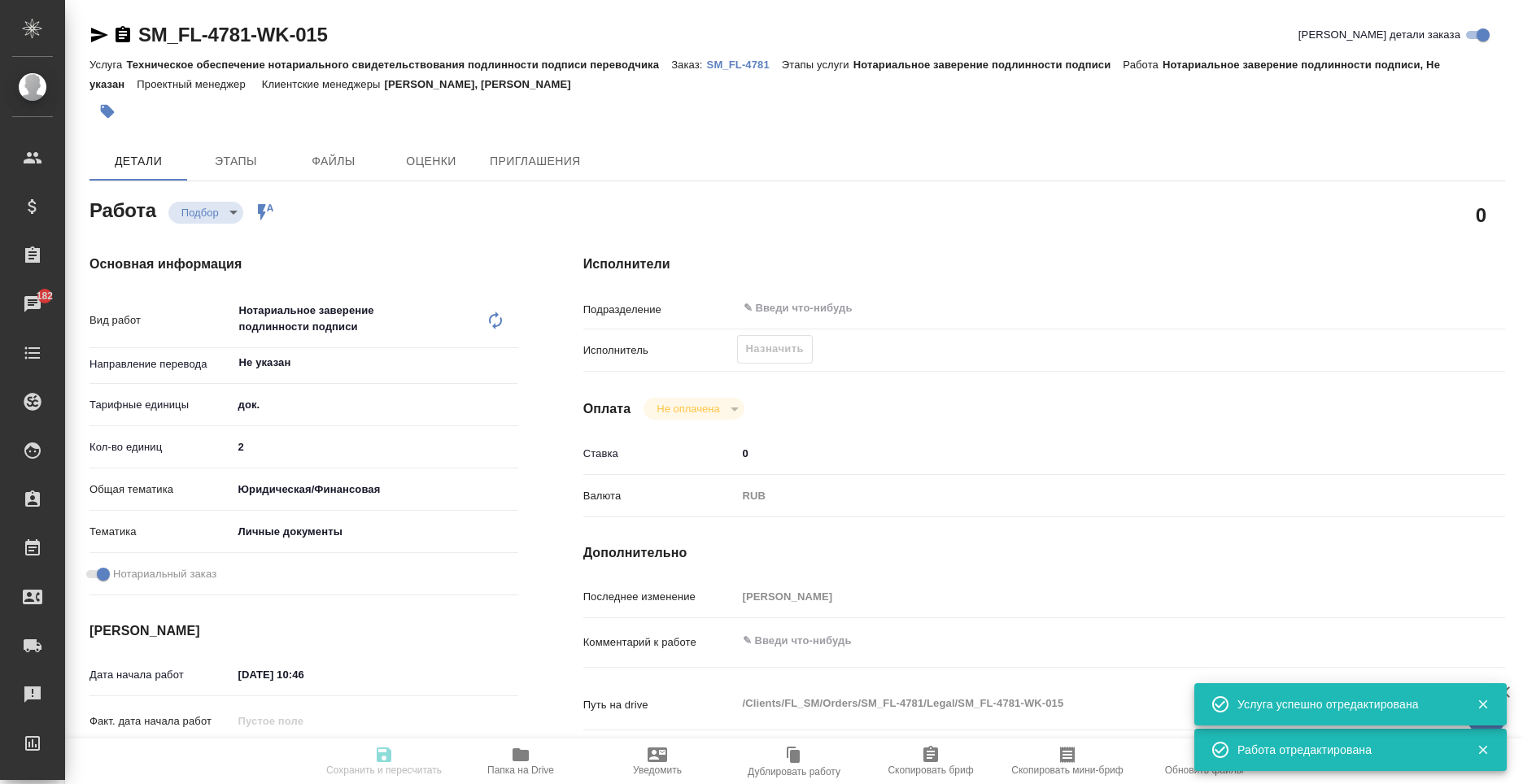
type input "Техническое обеспечение нотариального свидетельствования подлинности подписи пе…"
type input "Нотариальное заверение подлинности подписи"
type input "Шульгина Анна, Москалец Алина"
type input "/Clients/FL_SM/Orders/SM_FL-4781"
type textarea "x"
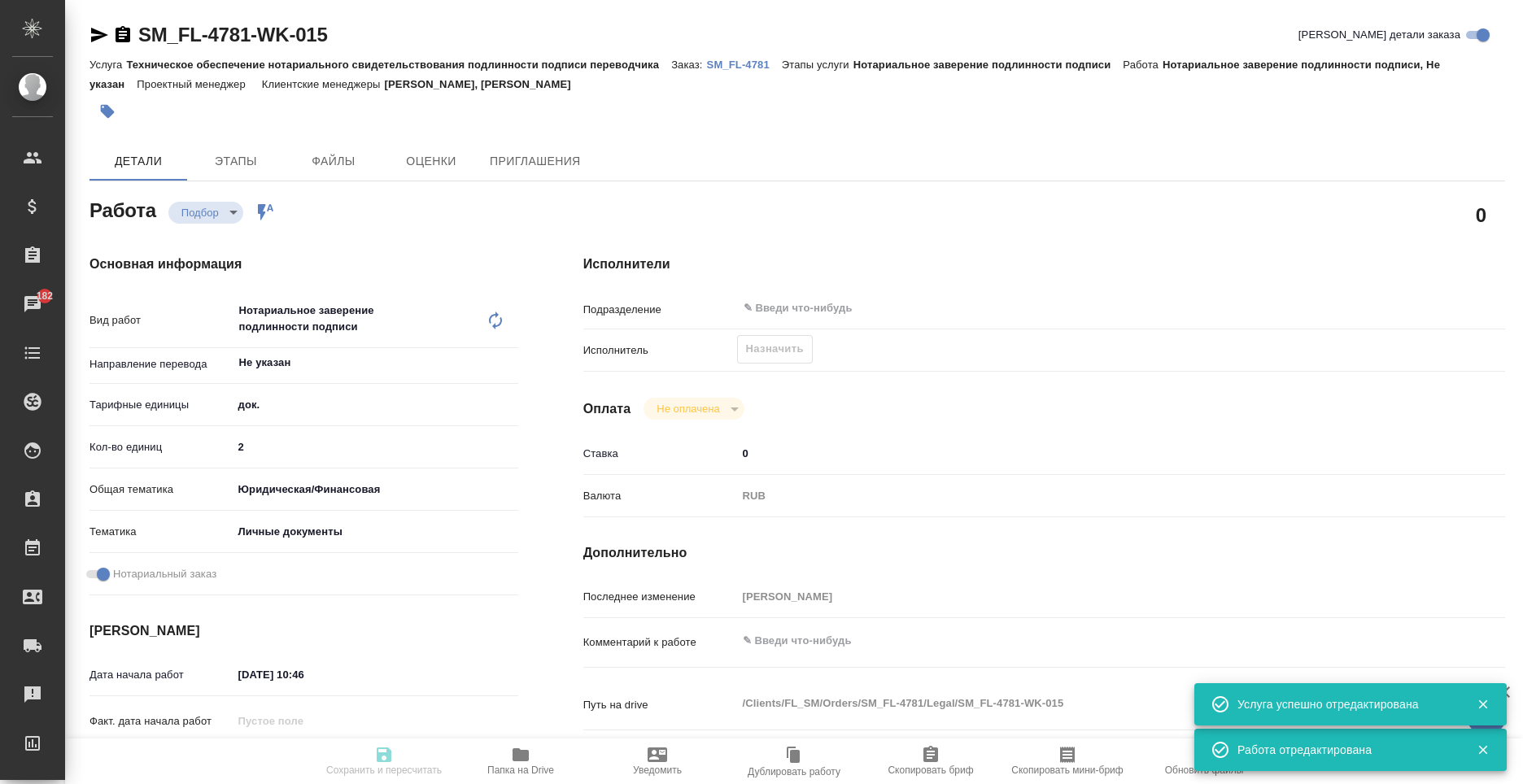
type textarea "x"
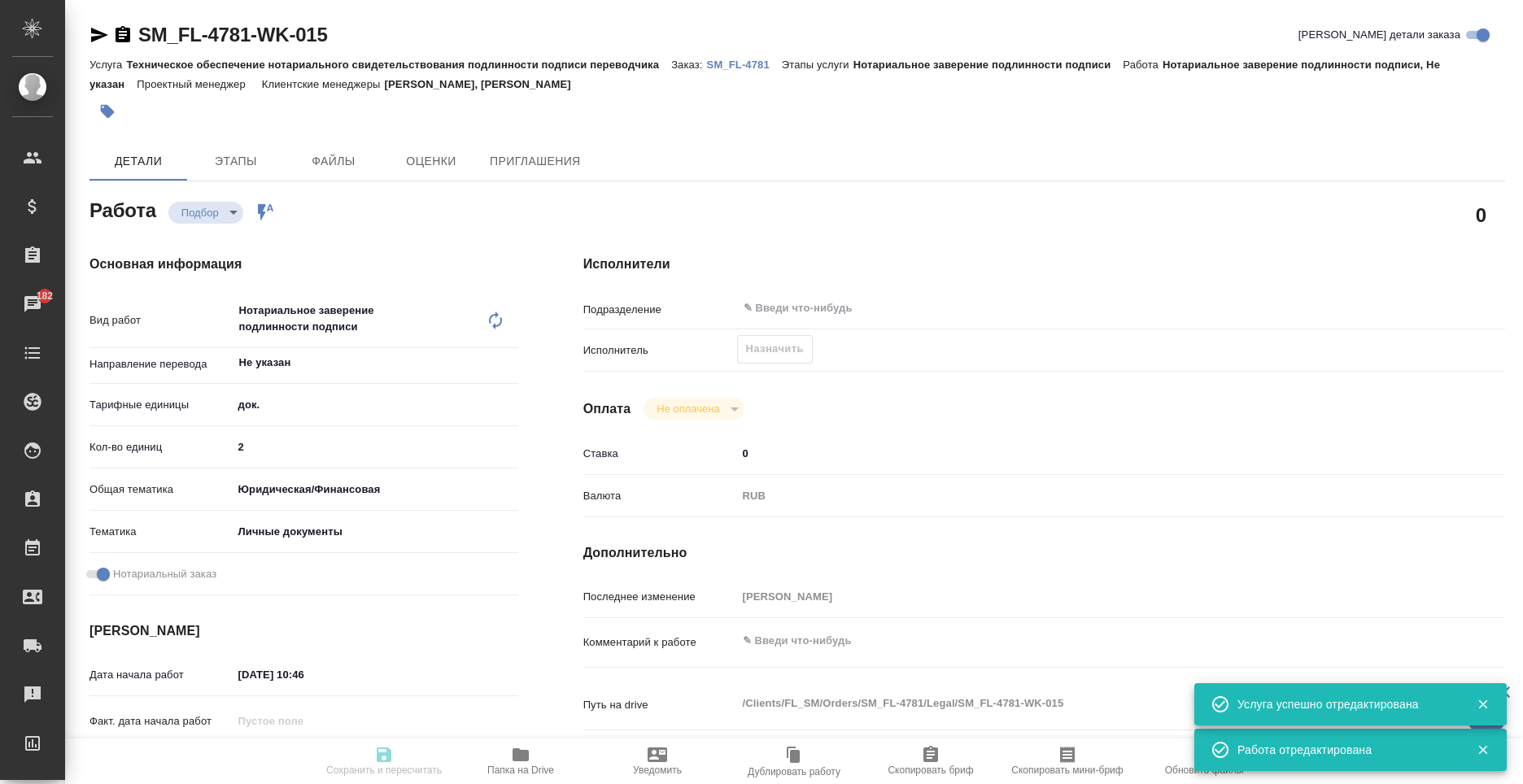
type textarea "x"
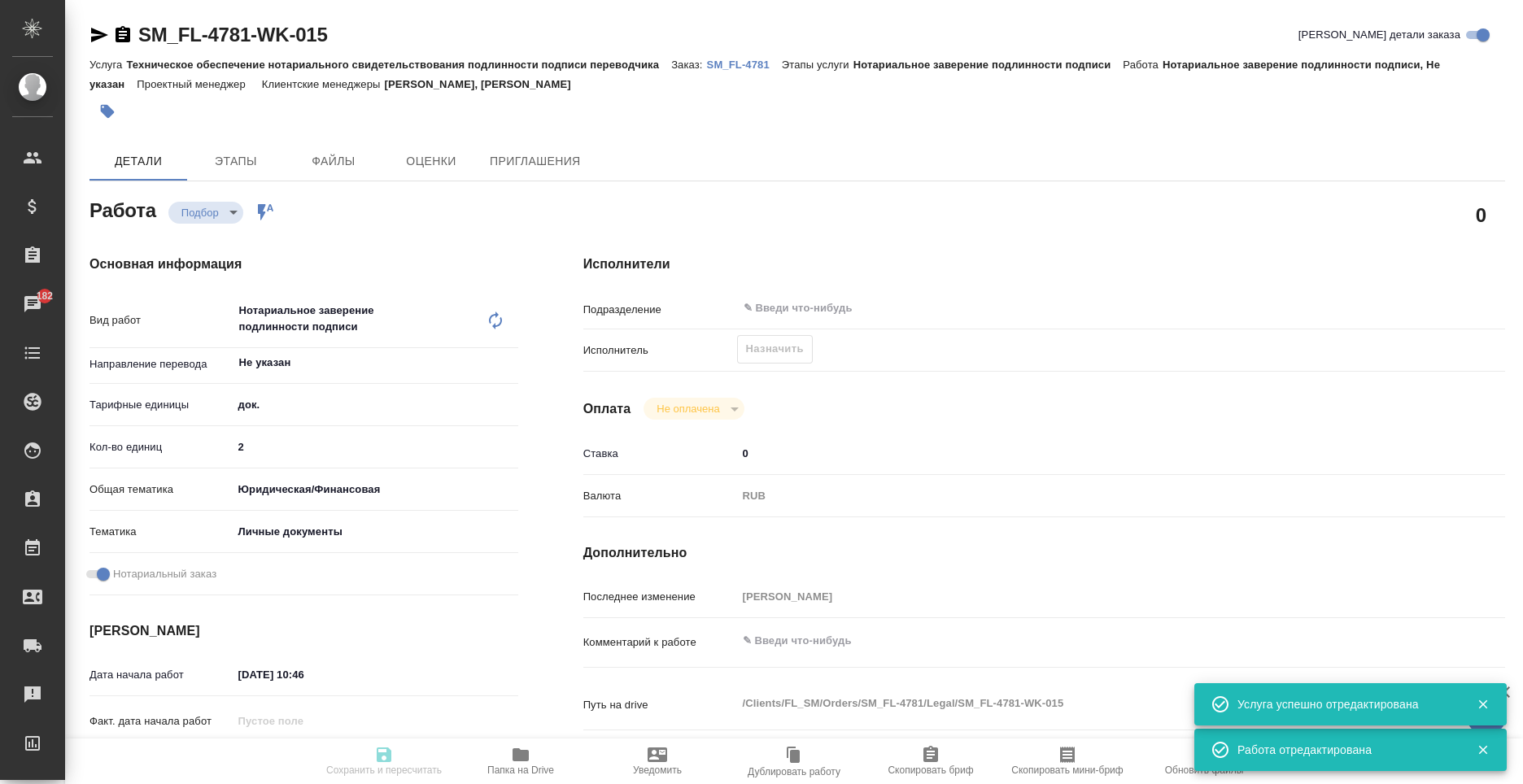
type textarea "x"
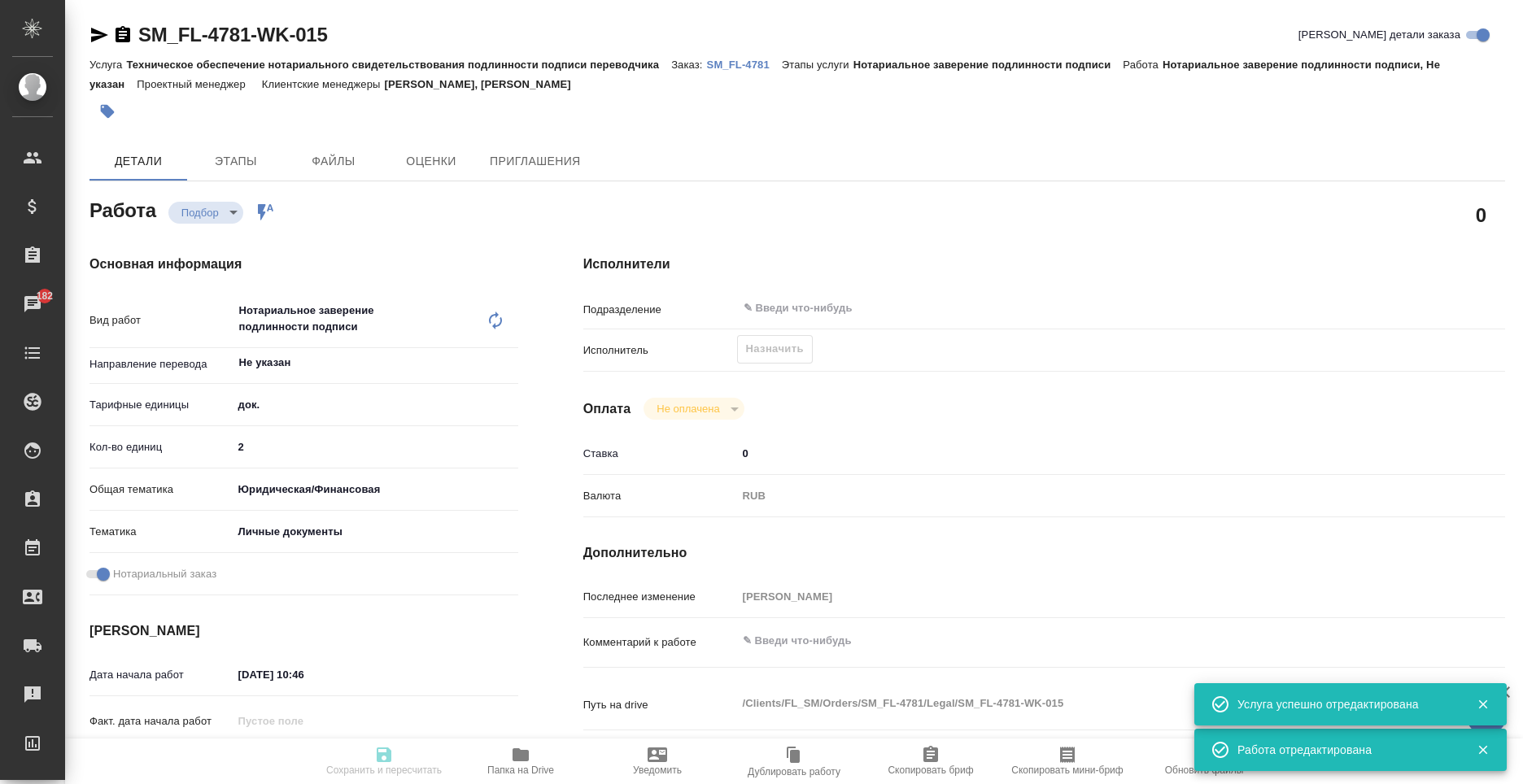
type textarea "x"
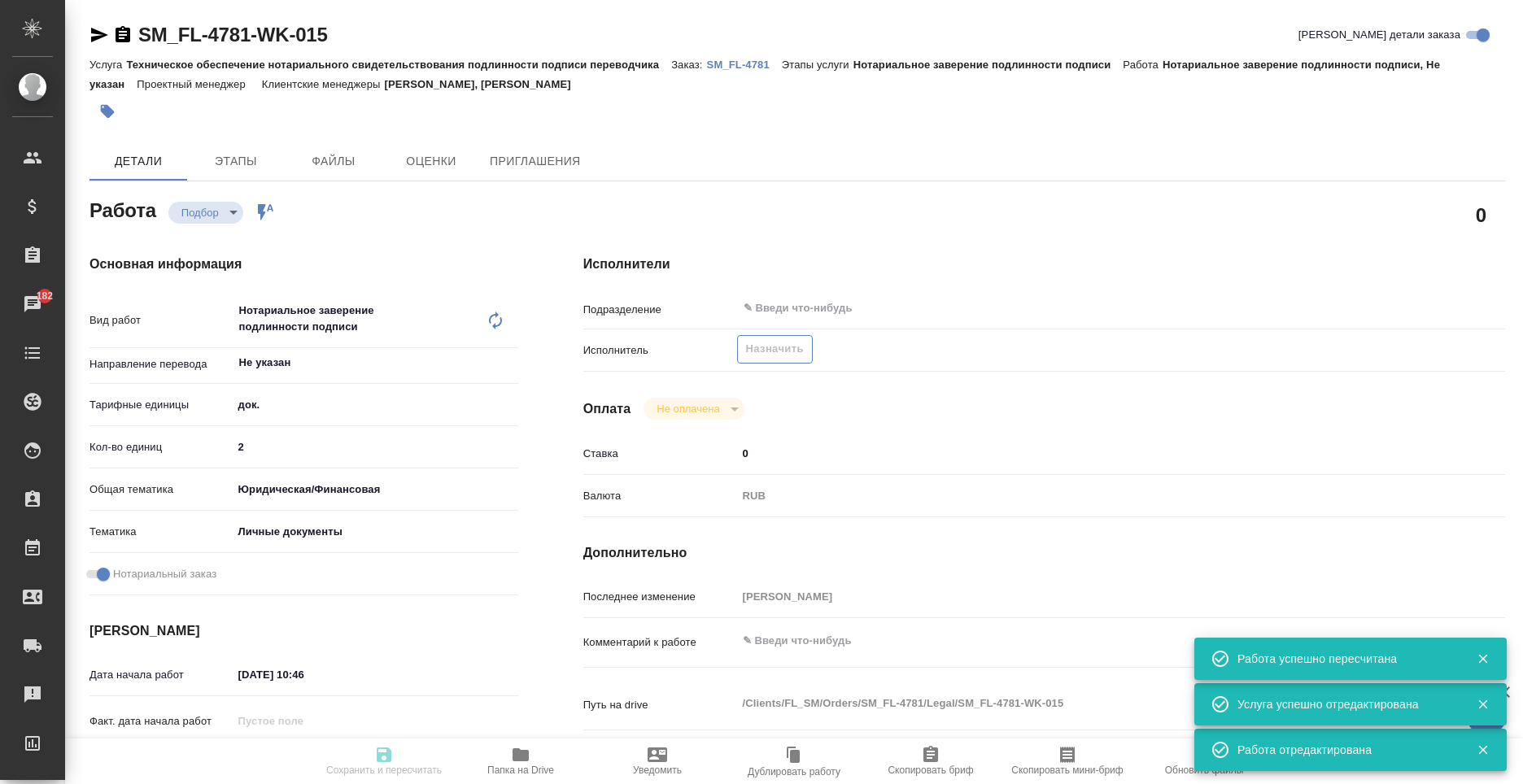
type input "recruiting"
type textarea "Нотариальное заверение подлинности подписи"
type textarea "x"
type input "Не указан"
type input "5a8b1489cc6b4906c91bfd8b"
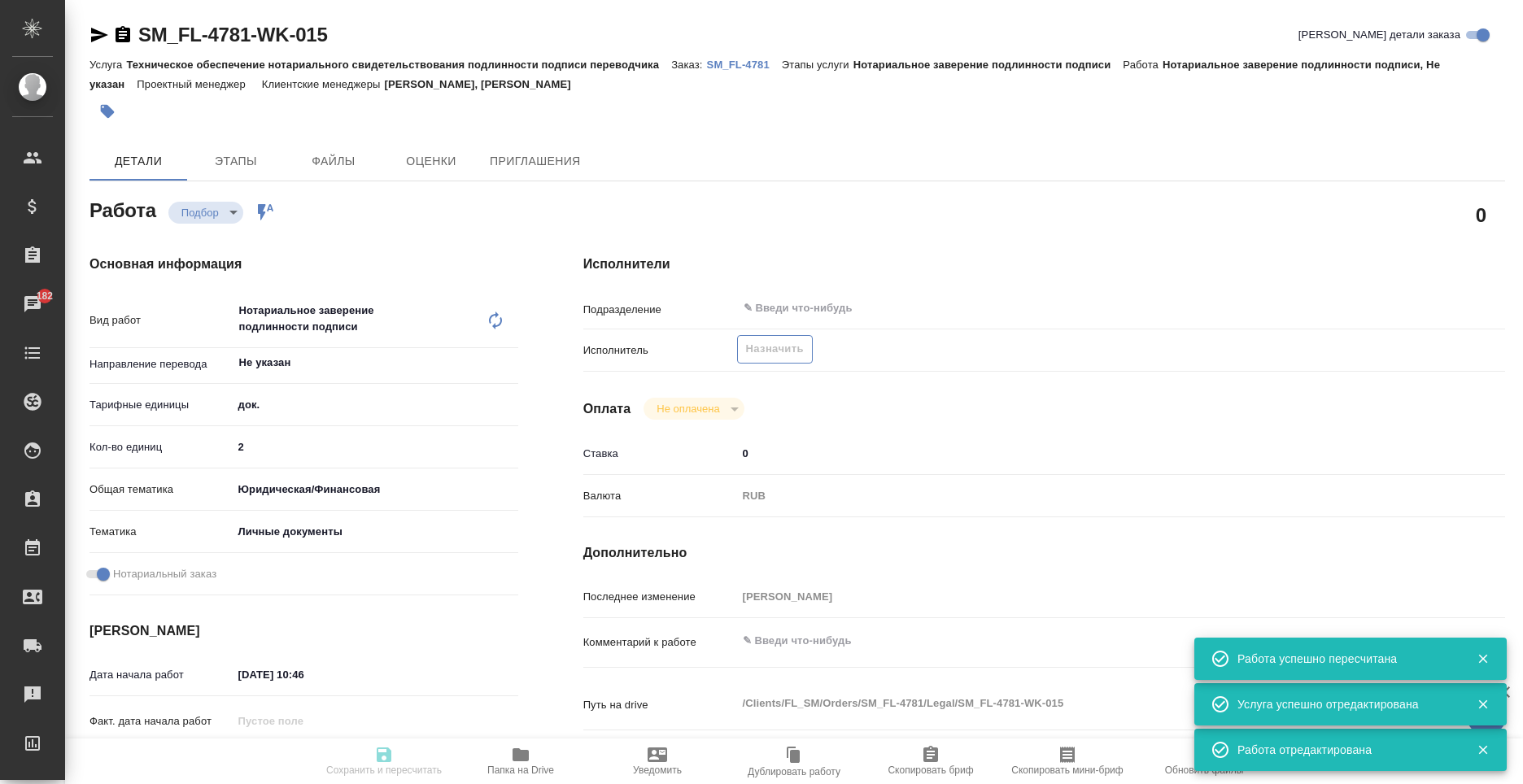
type input "2"
type input "yr-fn"
type input "5a8b8b956a9677013d343cfe"
checkbox input "true"
type input "03.10.2025 10:46"
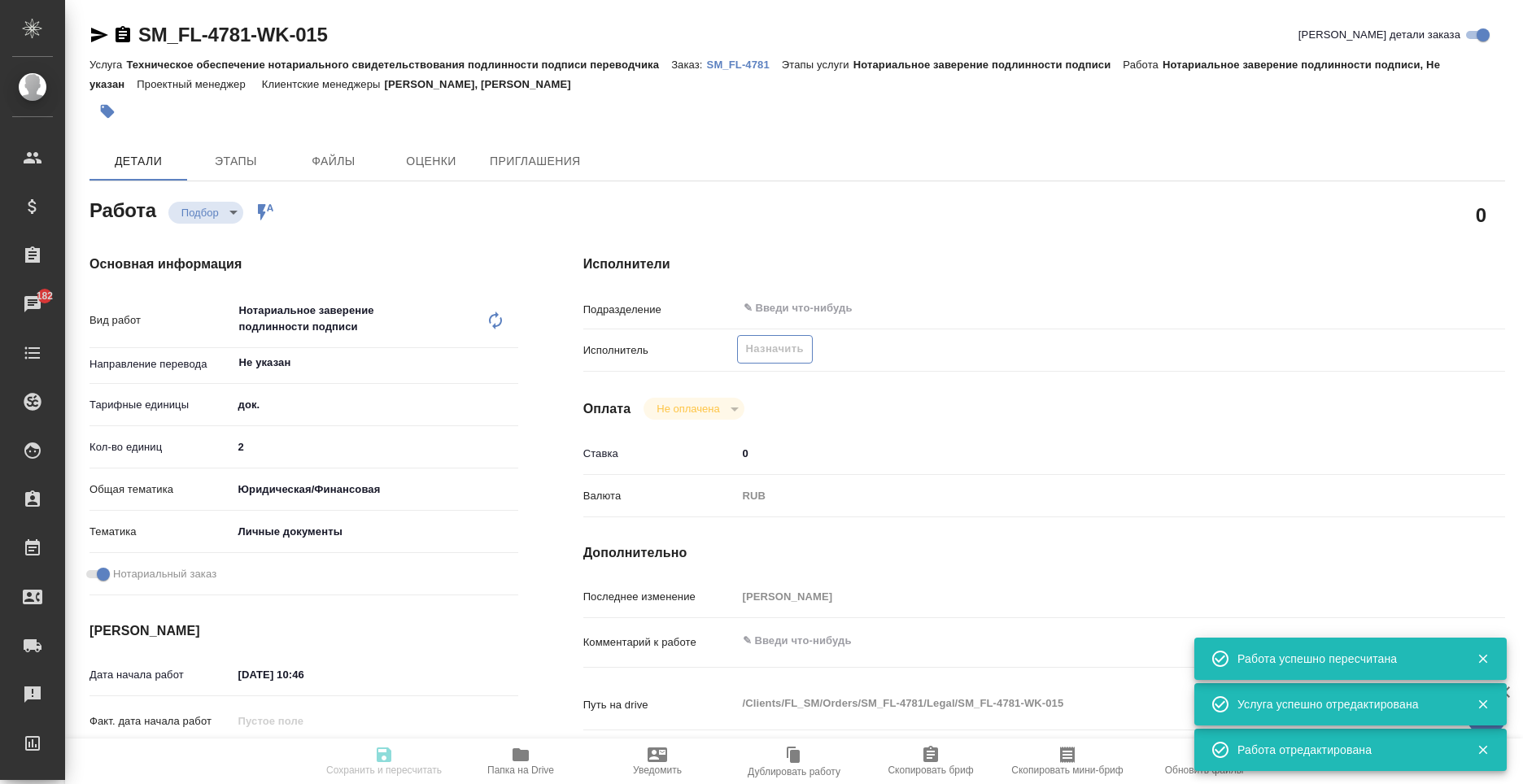
type input "[DATE] 12:00"
type input "notPayed"
type input "0"
type input "RUB"
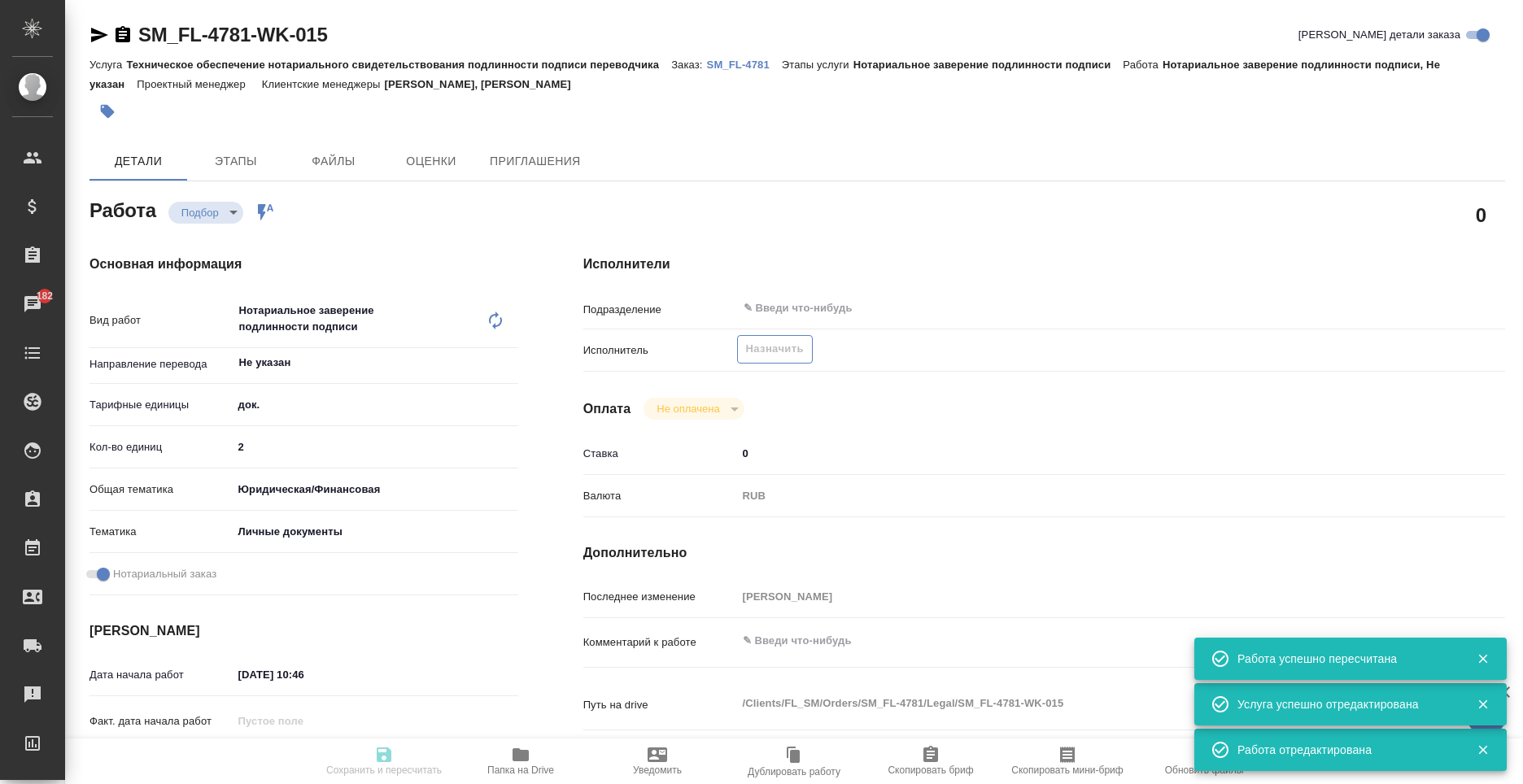
type input "[PERSON_NAME]"
type textarea "x"
type textarea "/Clients/FL_SM/Orders/SM_FL-4781/Legal/SM_FL-4781-WK-015"
type textarea "x"
type input "SM_FL-4781"
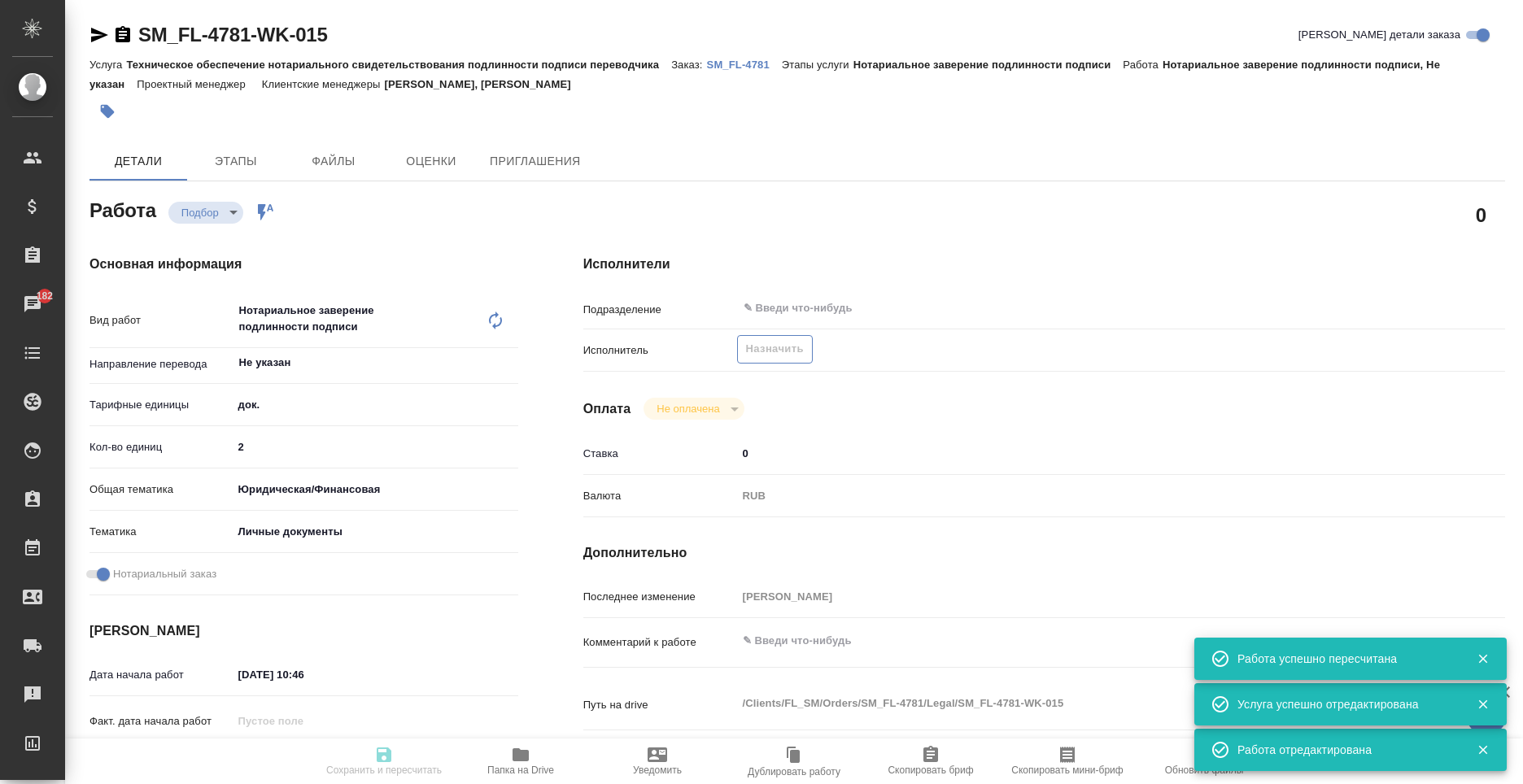
type input "Техническое обеспечение нотариального свидетельствования подлинности подписи пе…"
type input "Нотариальное заверение подлинности подписи"
type input "Шульгина Анна, Москалец Алина"
type input "/Clients/FL_SM/Orders/SM_FL-4781"
type textarea "x"
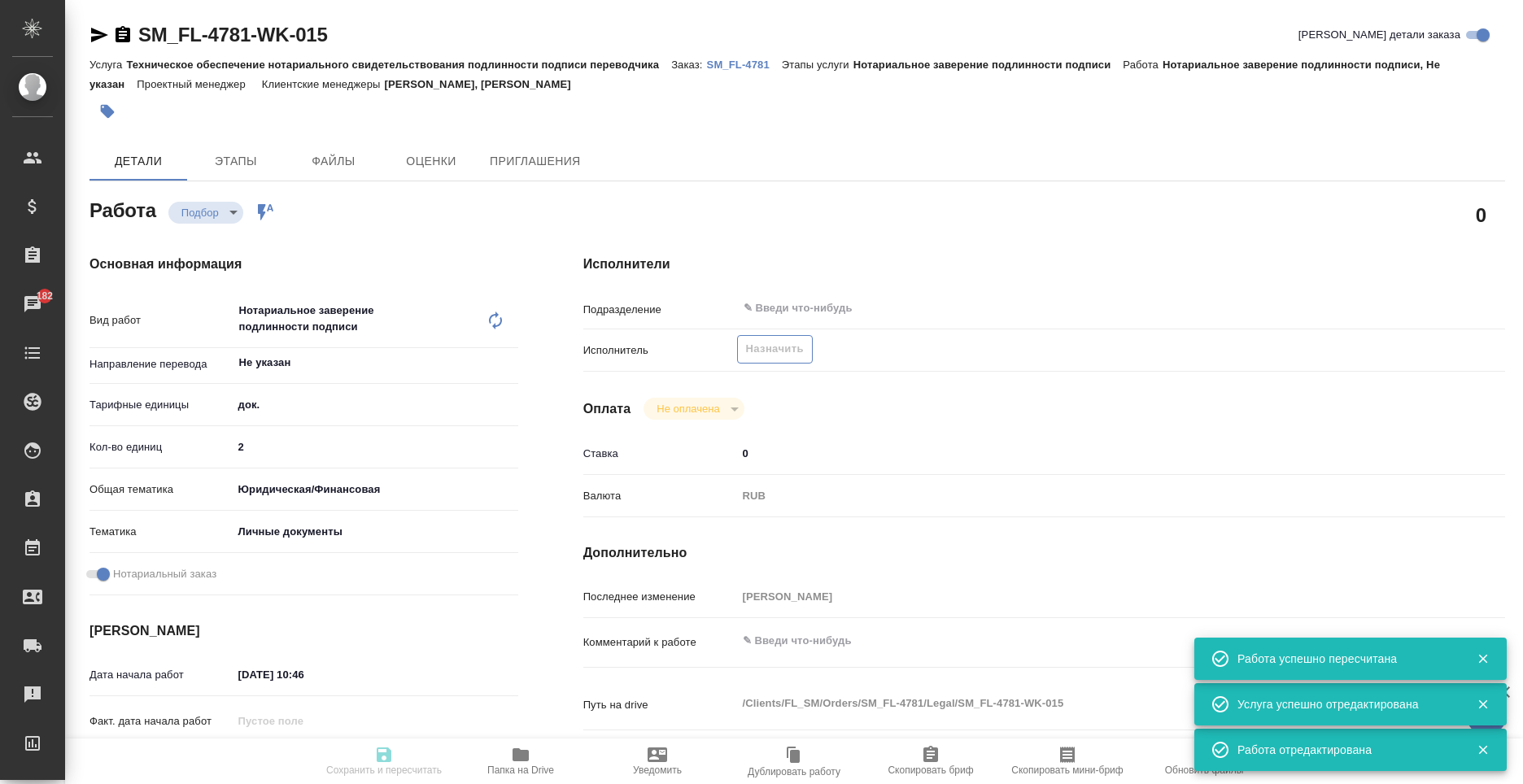
type textarea "x"
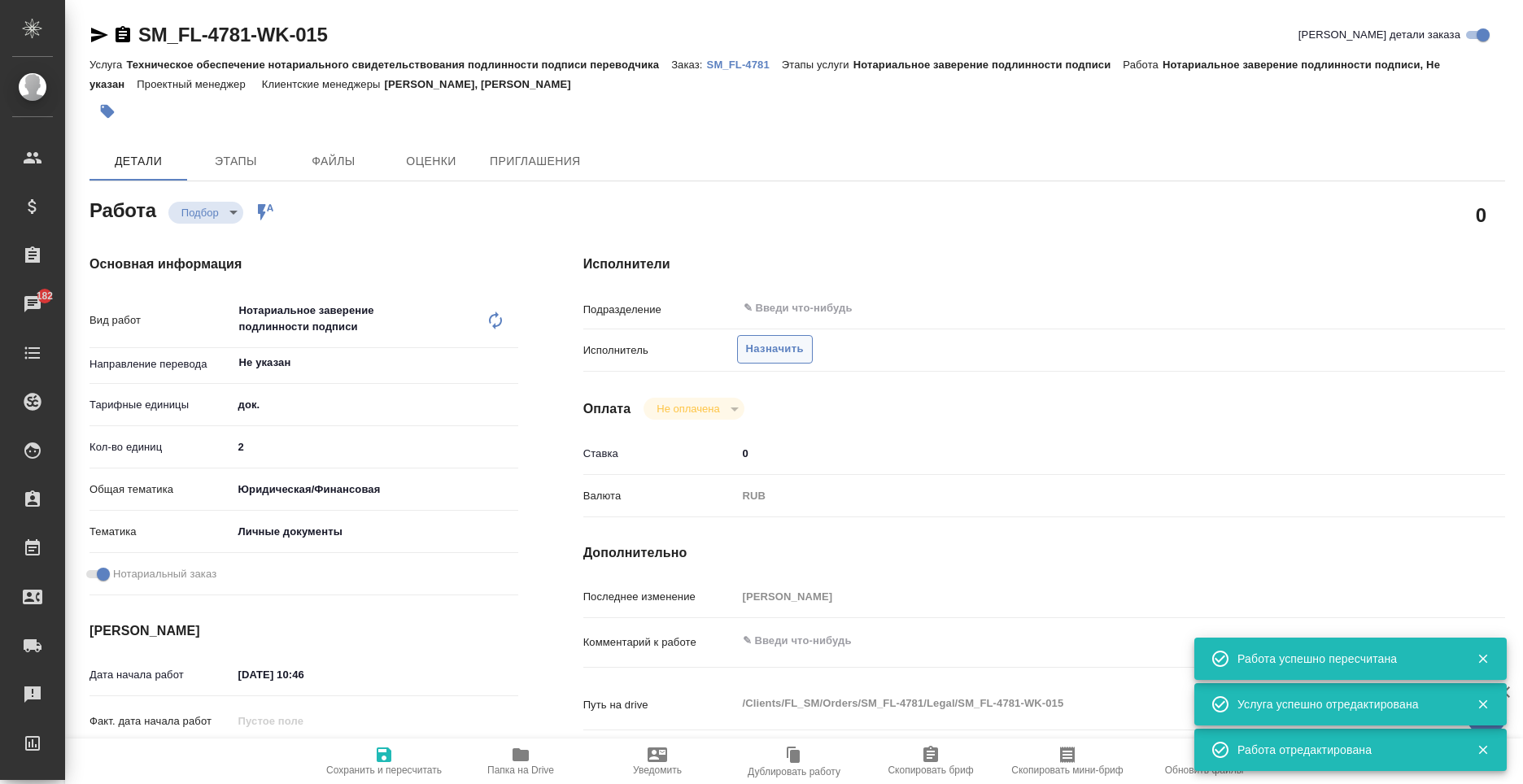
type textarea "x"
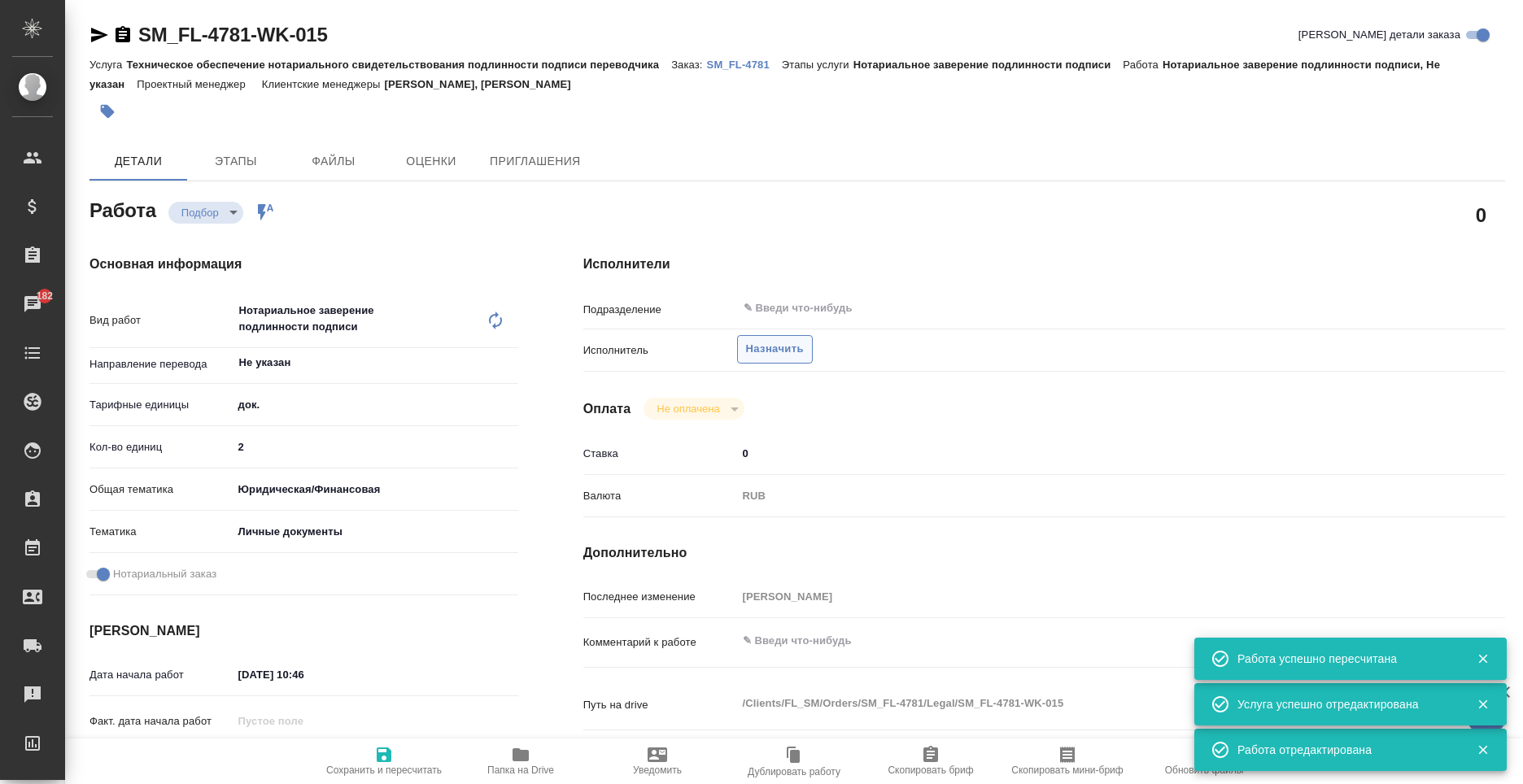
type textarea "x"
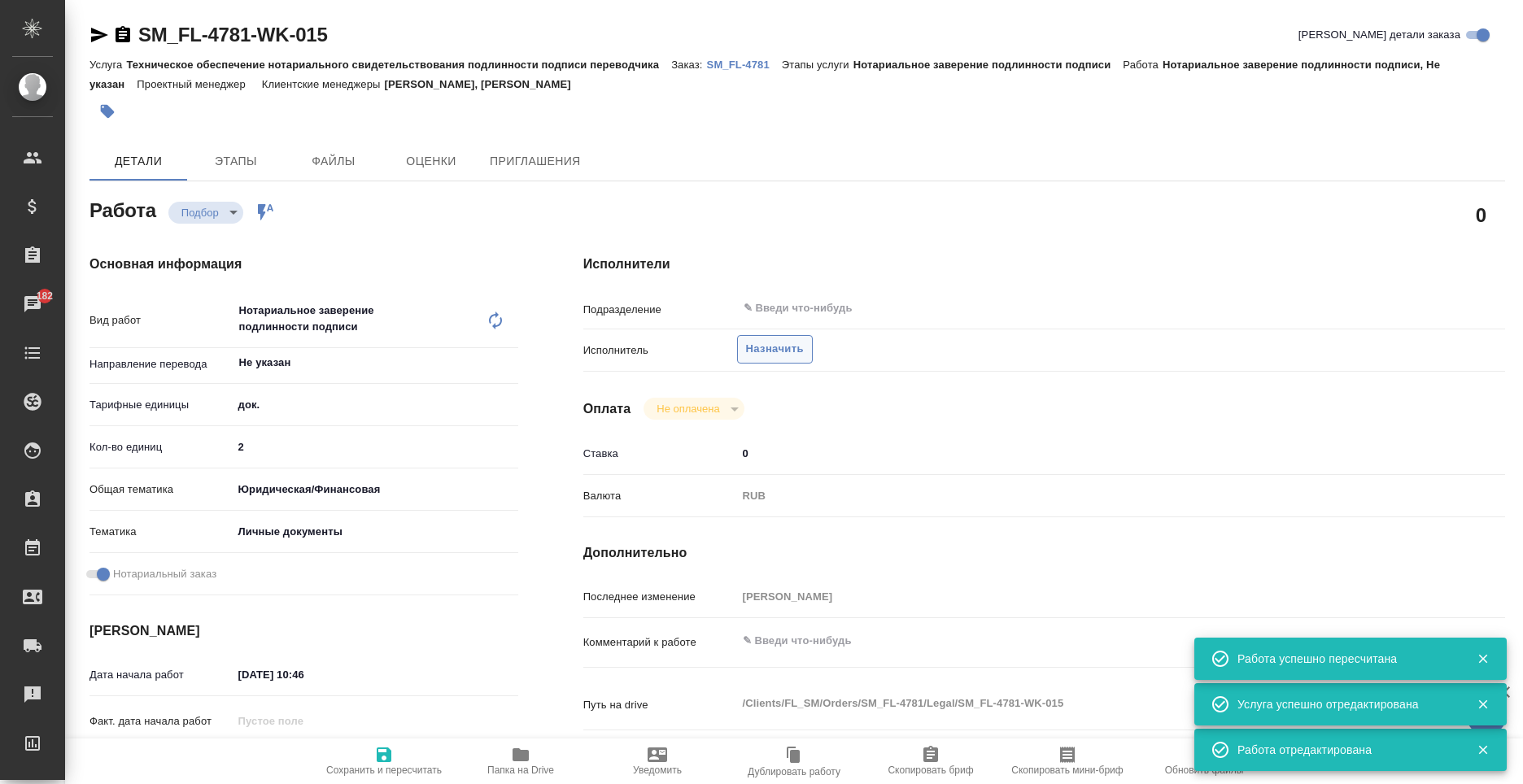
type textarea "x"
click at [781, 351] on span "Назначить" at bounding box center [775, 350] width 58 height 19
type textarea "x"
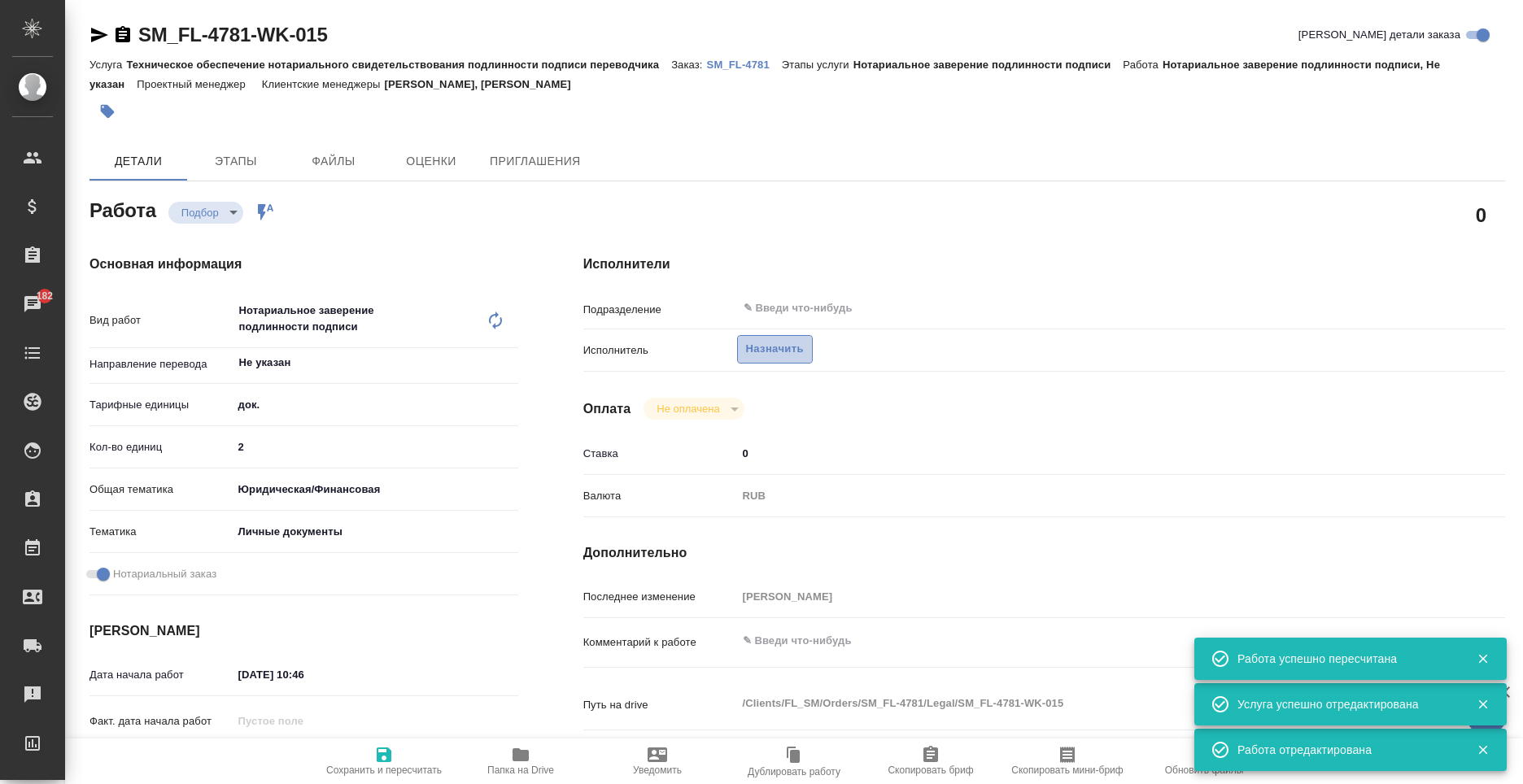
type textarea "x"
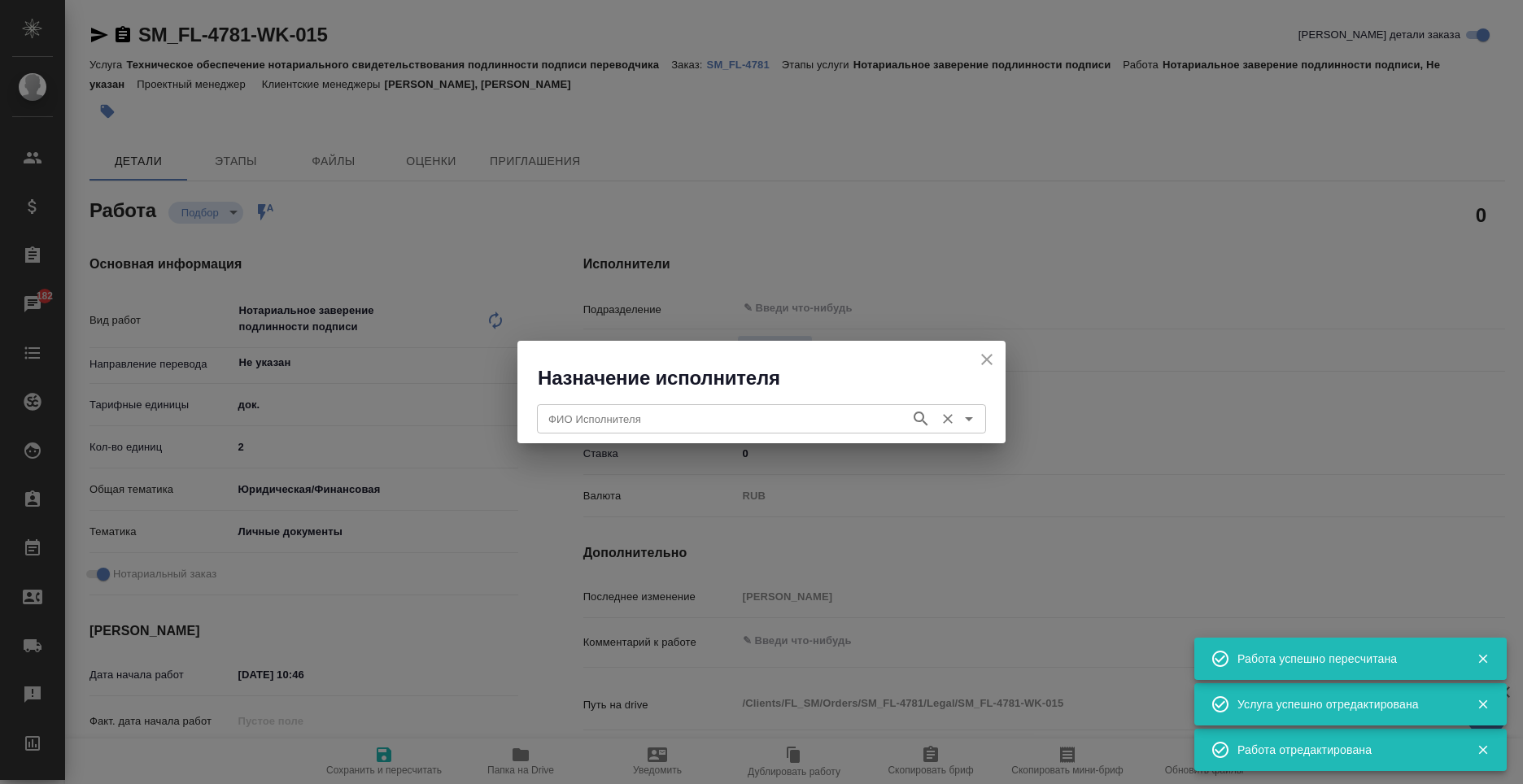
click at [722, 412] on input "ФИО Исполнителя" at bounding box center [721, 419] width 360 height 20
type textarea "x"
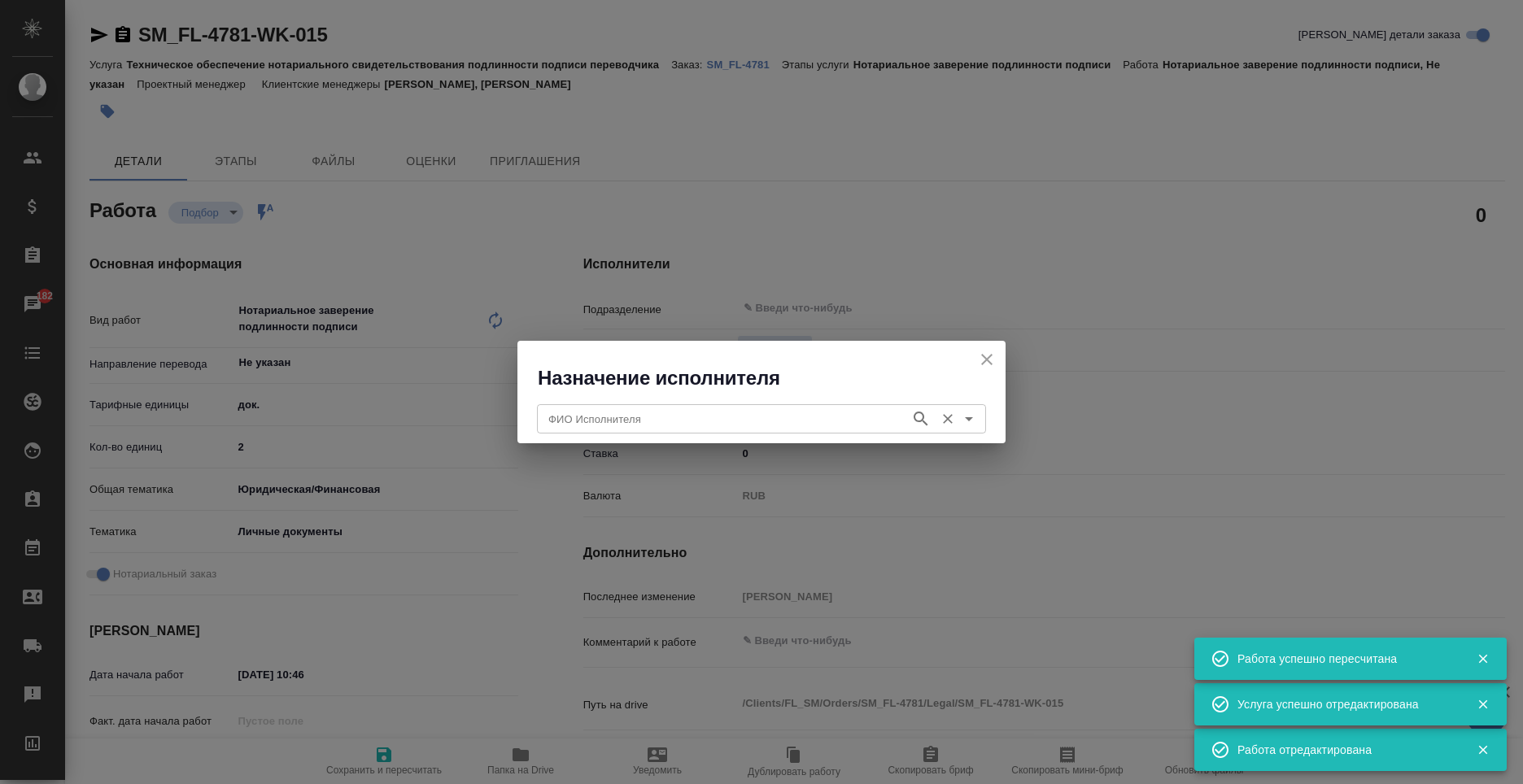
type textarea "x"
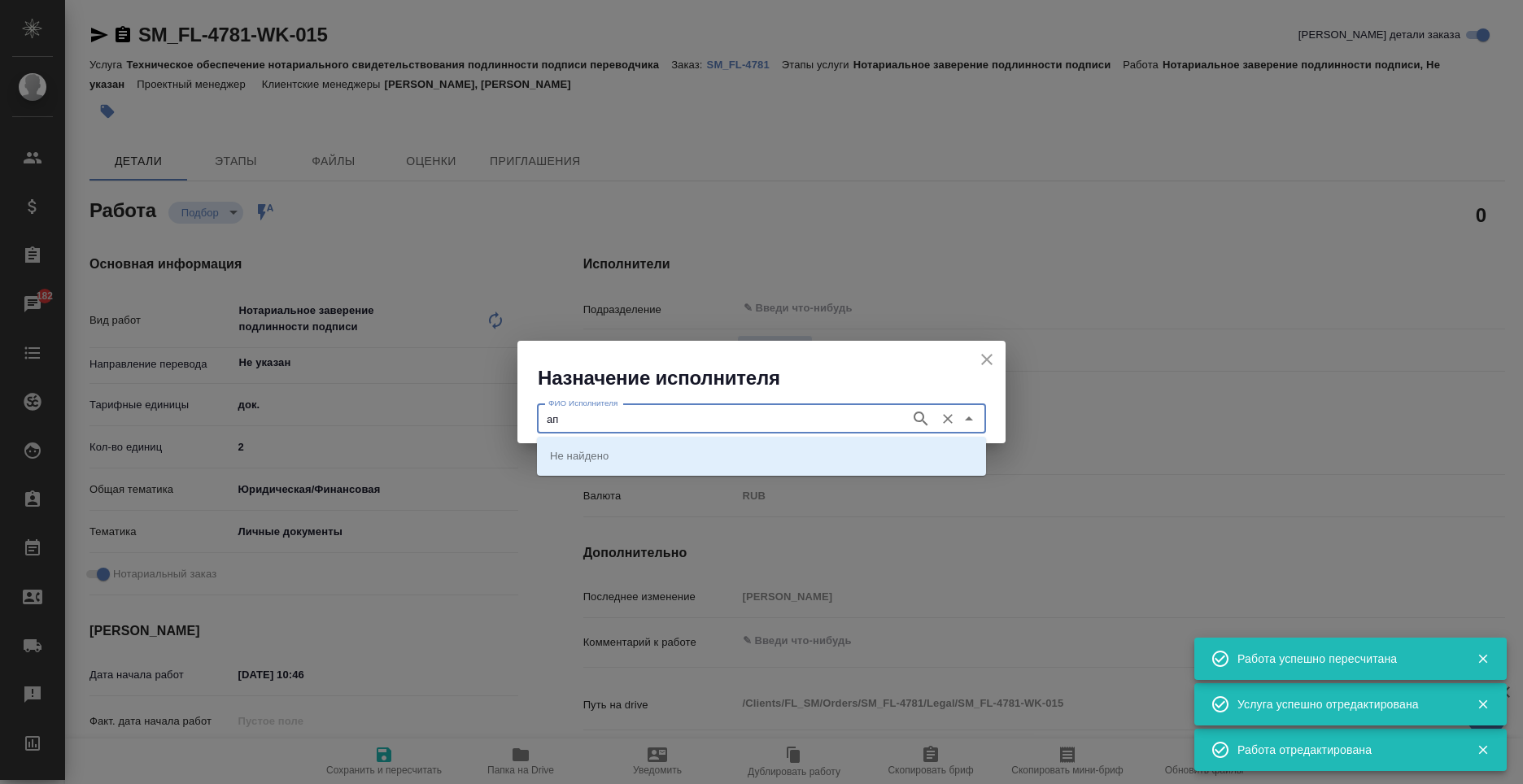
type input "а"
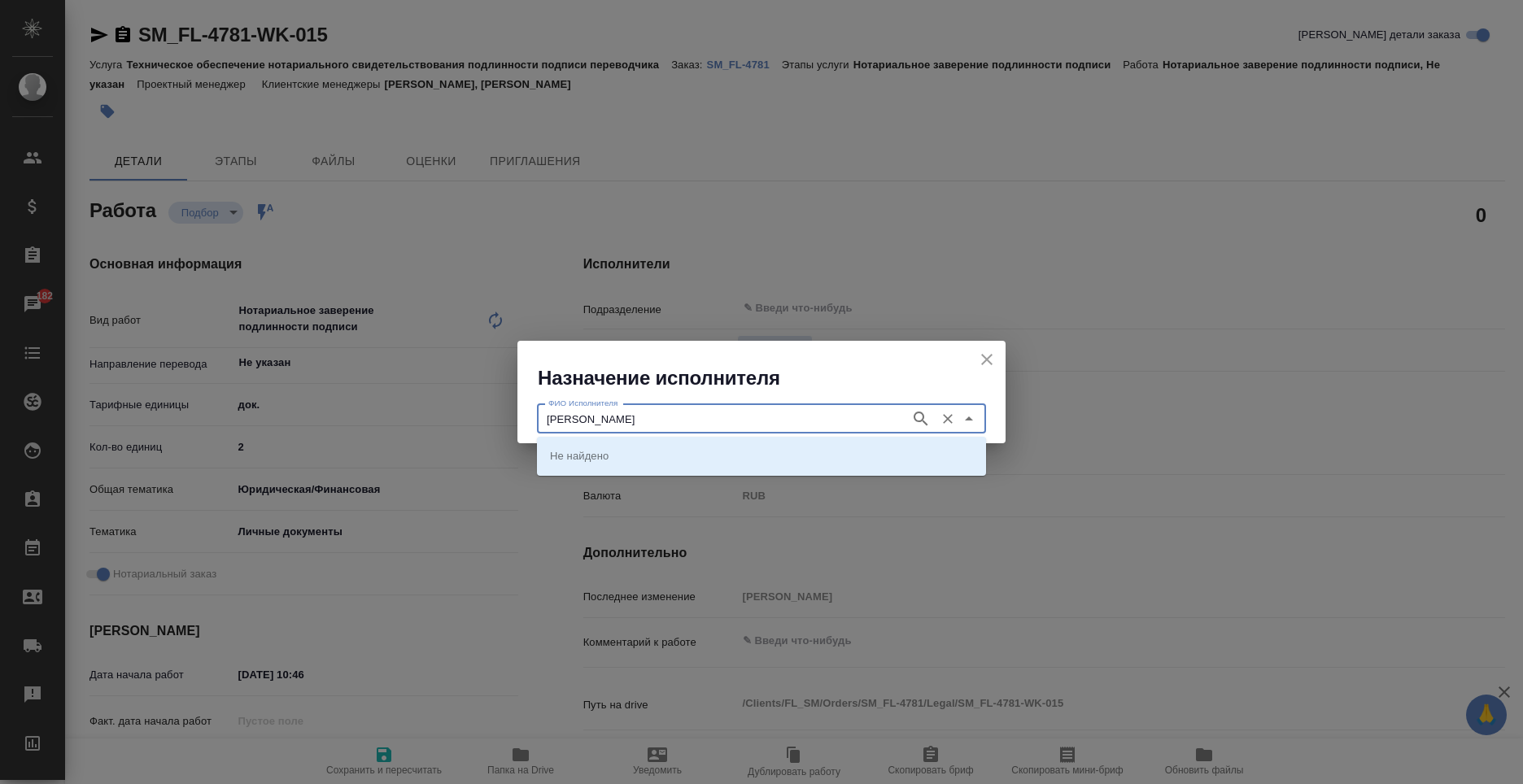
type input "карпунина"
click at [704, 443] on li "НОТАРИУС Карпунина Ольга Васильевна" at bounding box center [762, 455] width 450 height 29
type input "НОТАРИУС Карпунина Ольга Васильевна"
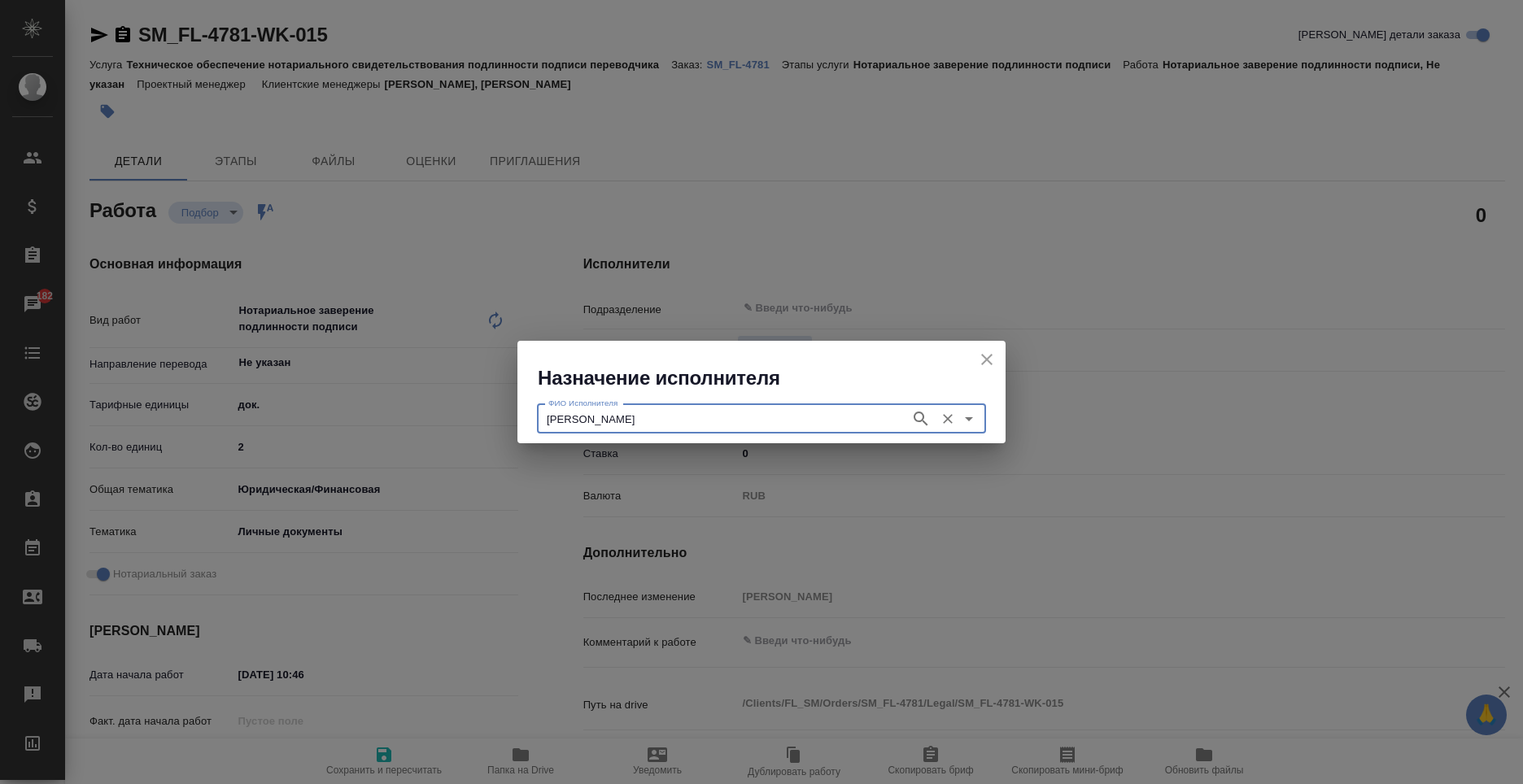
type textarea "x"
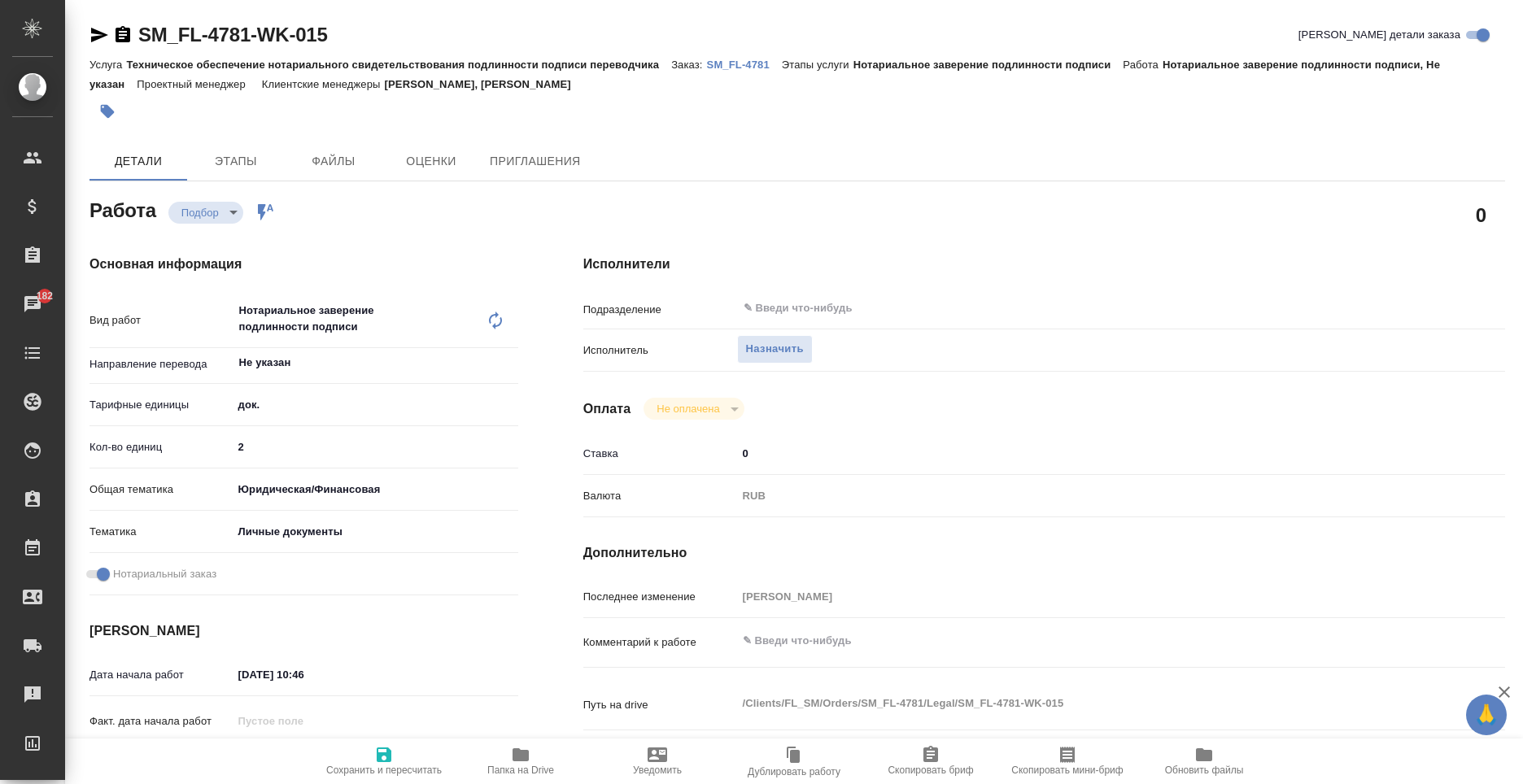
click at [383, 762] on icon "button" at bounding box center [384, 755] width 15 height 15
type textarea "x"
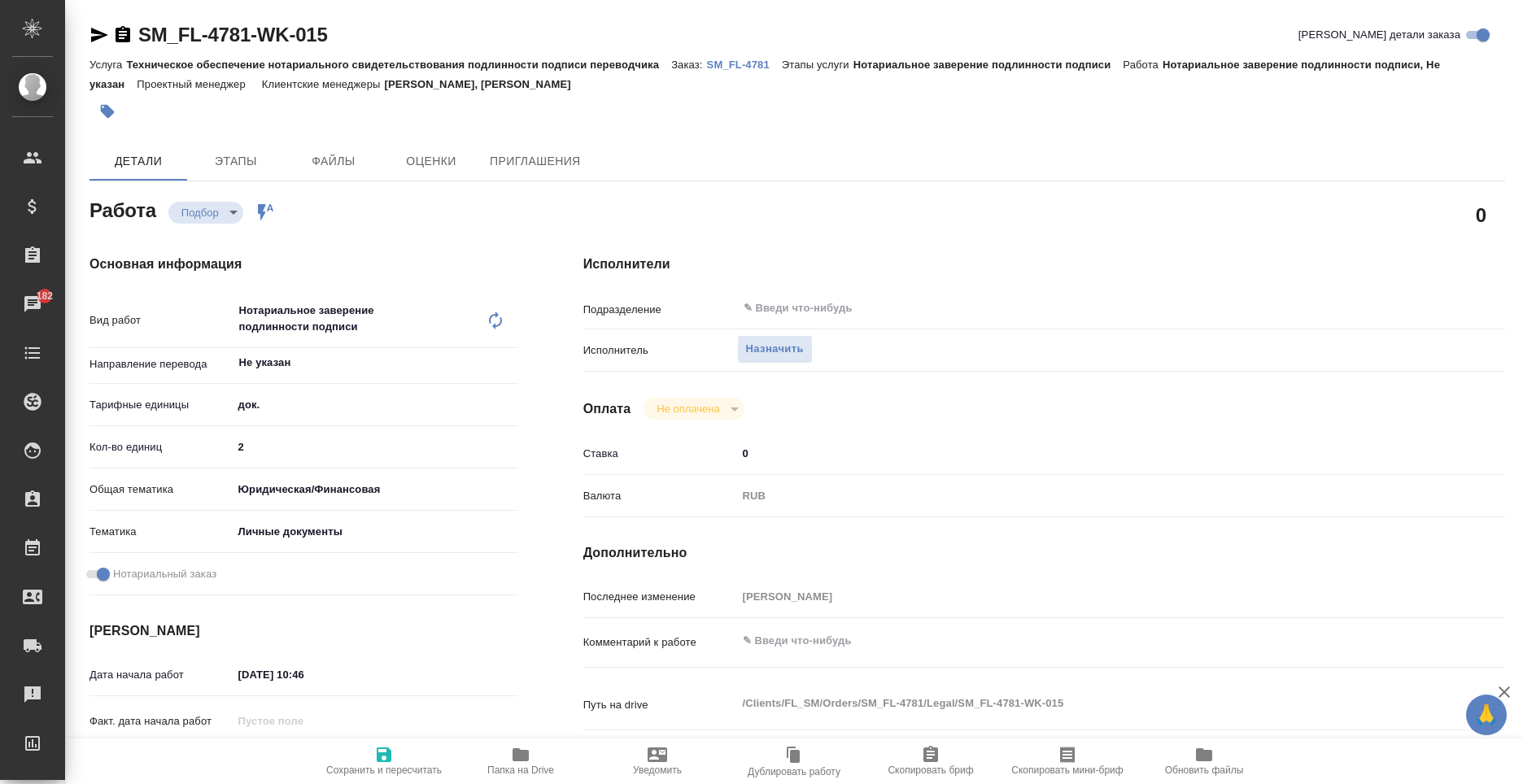
type textarea "x"
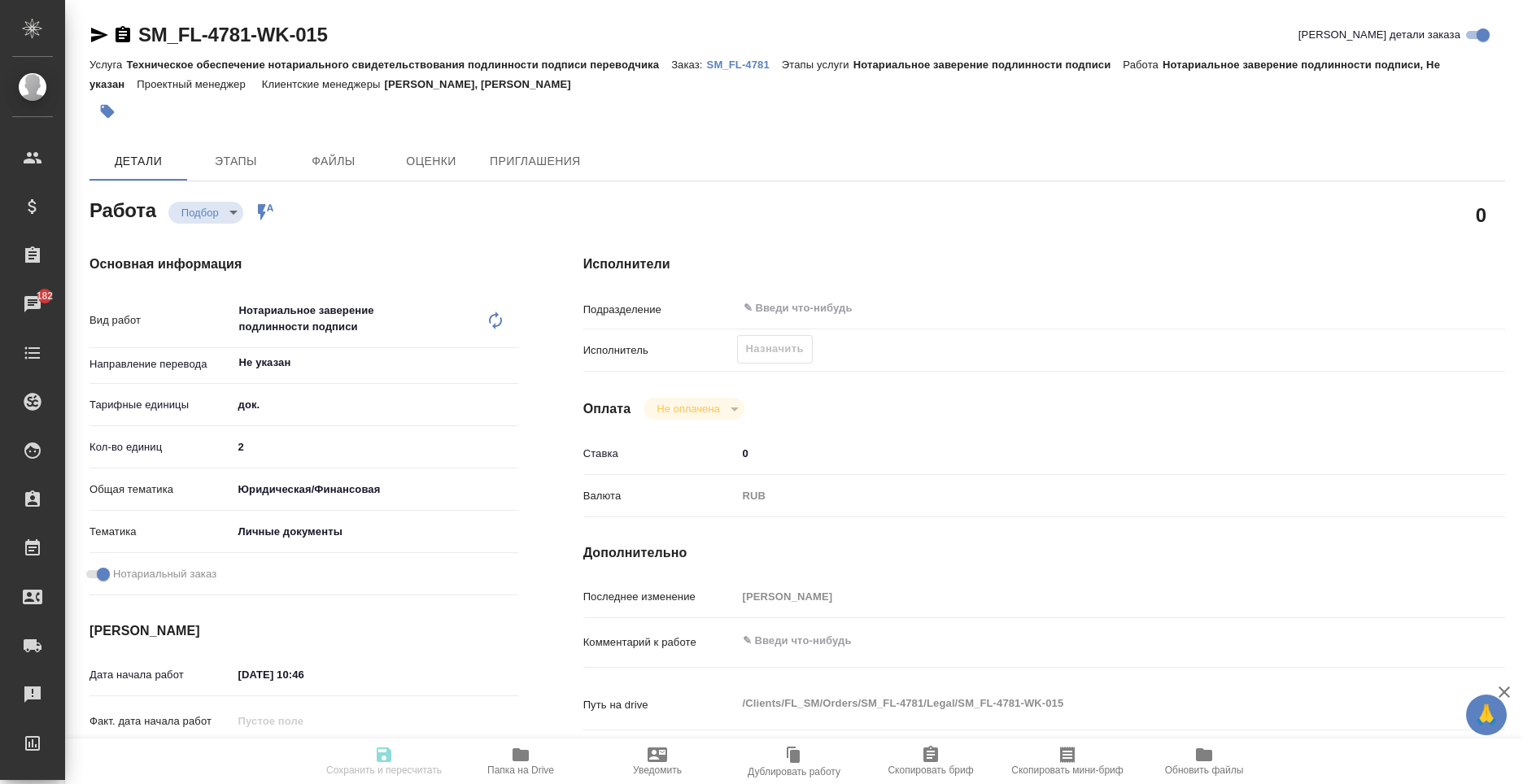
type textarea "x"
type input "recruiting"
type textarea "Нотариальное заверение подлинности подписи"
type textarea "x"
type input "Не указан"
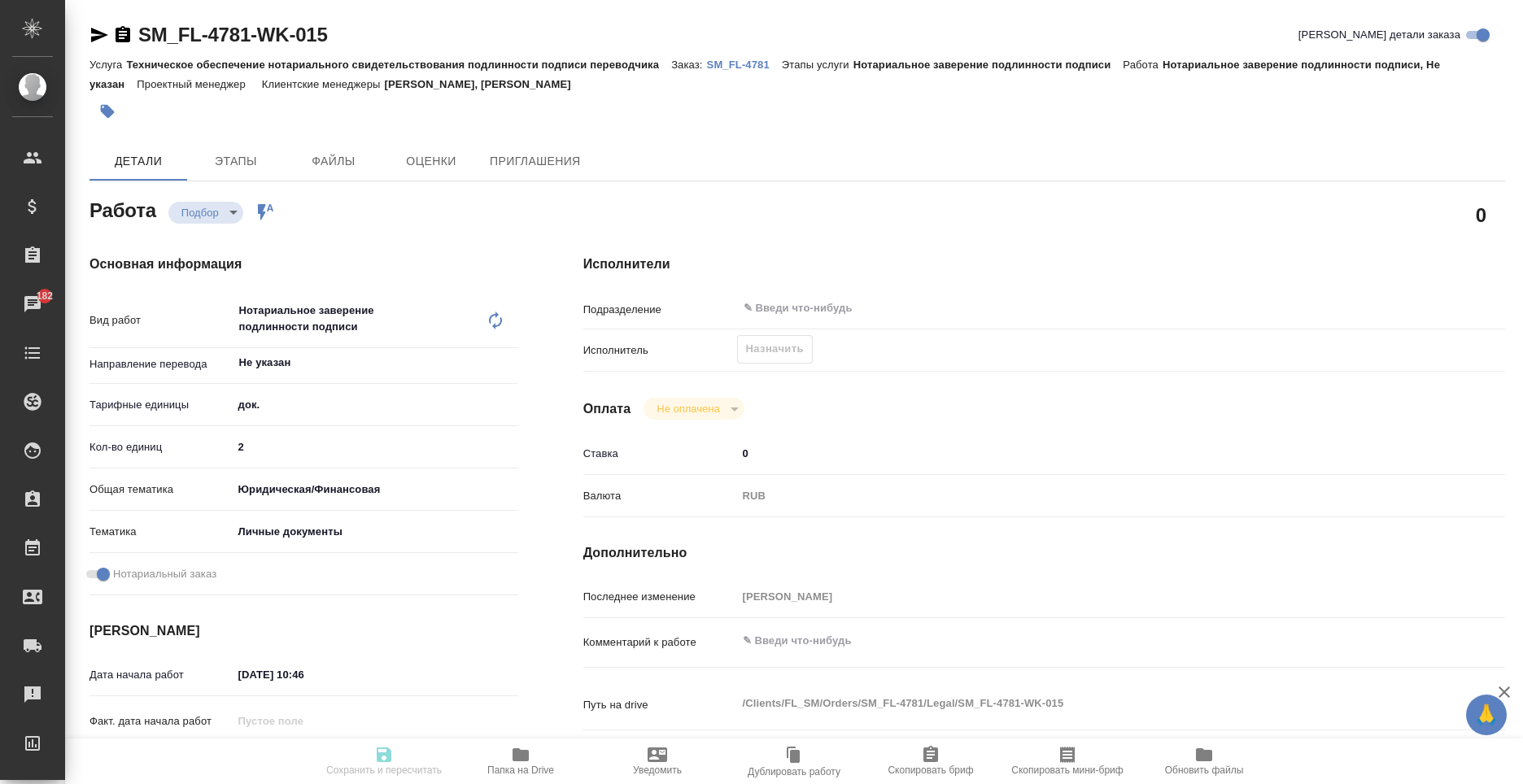
type input "5a8b1489cc6b4906c91bfd8b"
type input "2"
type input "yr-fn"
type input "5a8b8b956a9677013d343cfe"
checkbox input "true"
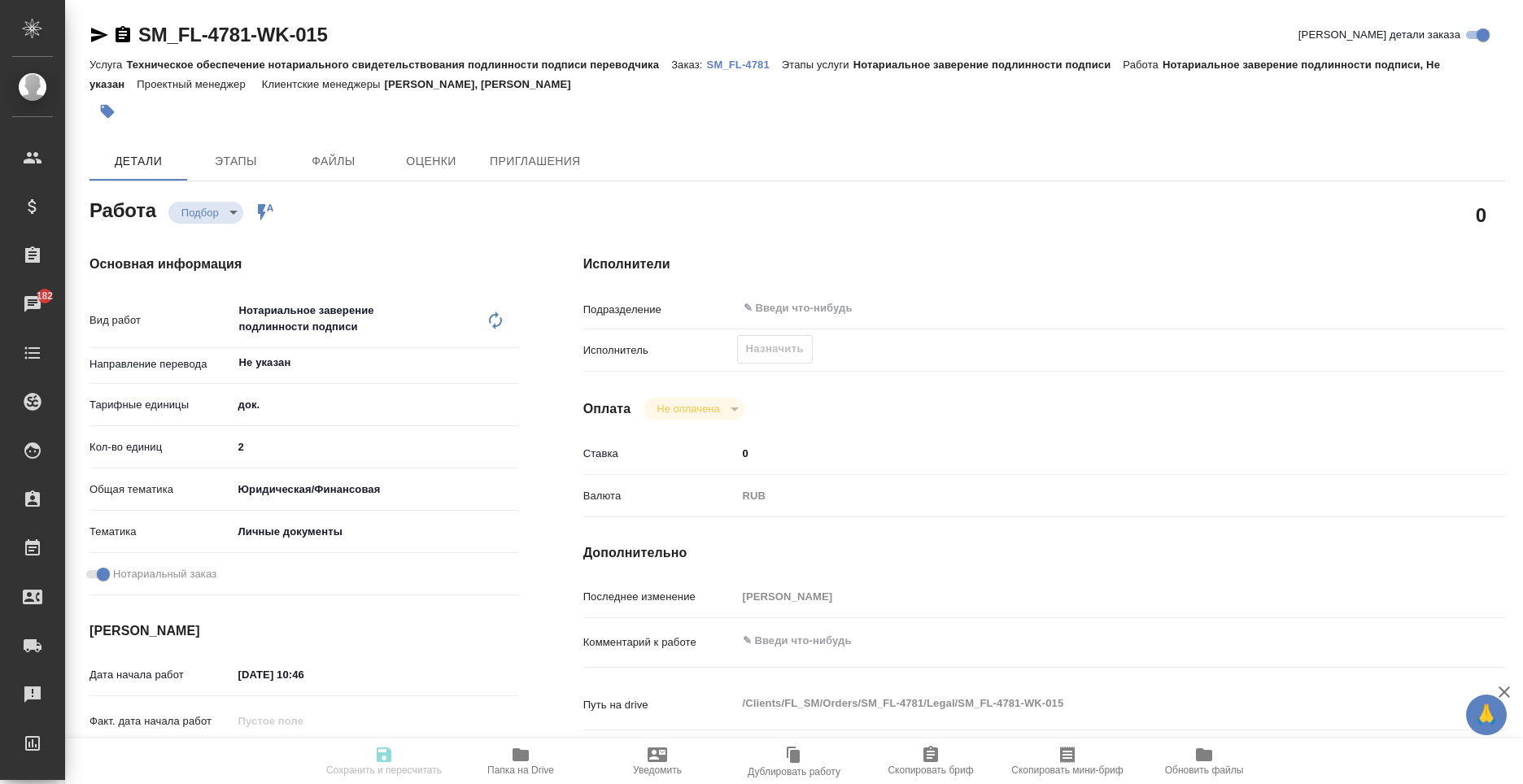
type input "03.10.2025 10:46"
type input "[DATE] 12:00"
type input "notPayed"
type input "0"
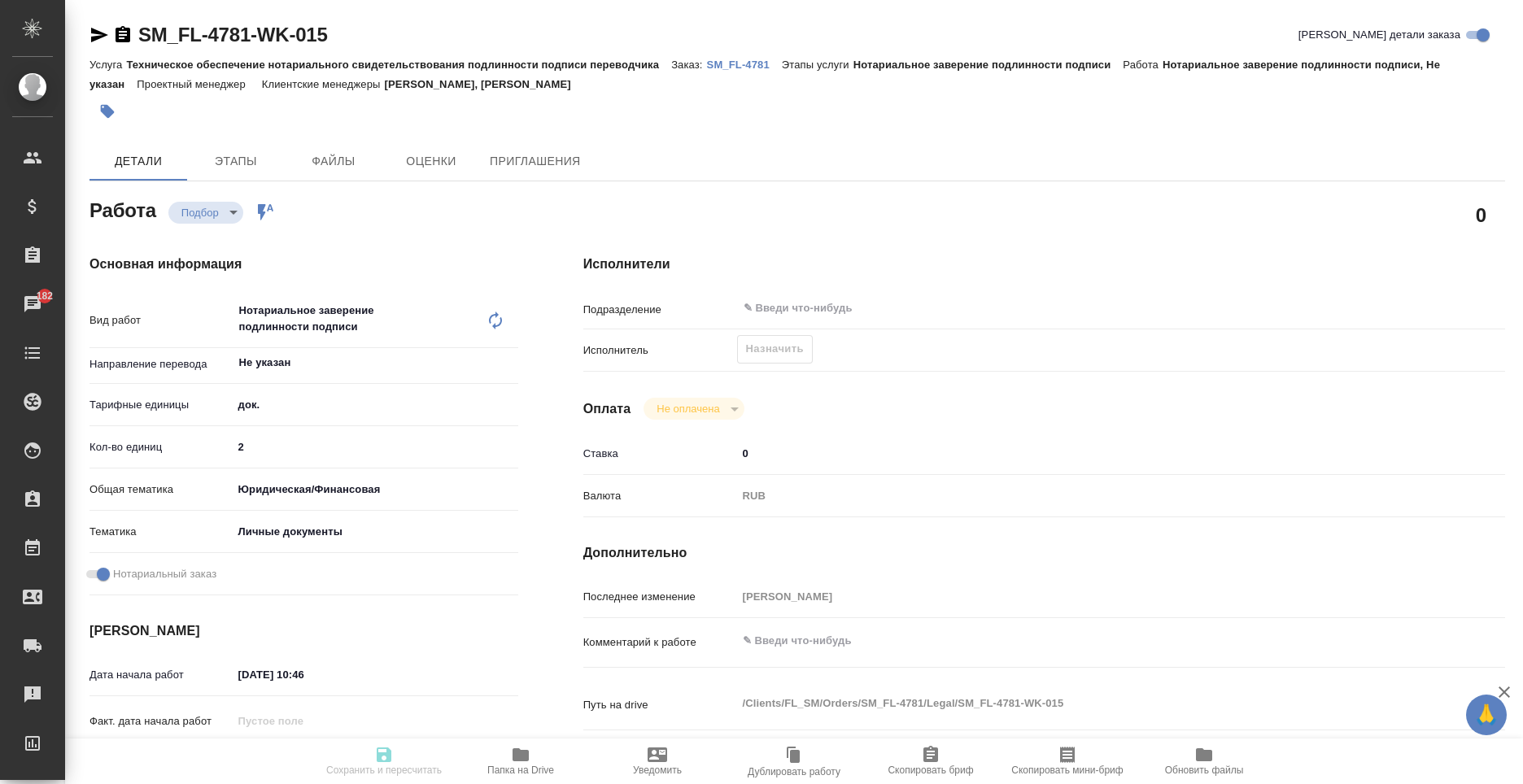
type input "RUB"
type input "[PERSON_NAME]"
type textarea "x"
type textarea "/Clients/FL_SM/Orders/SM_FL-4781/Legal/SM_FL-4781-WK-015"
type textarea "x"
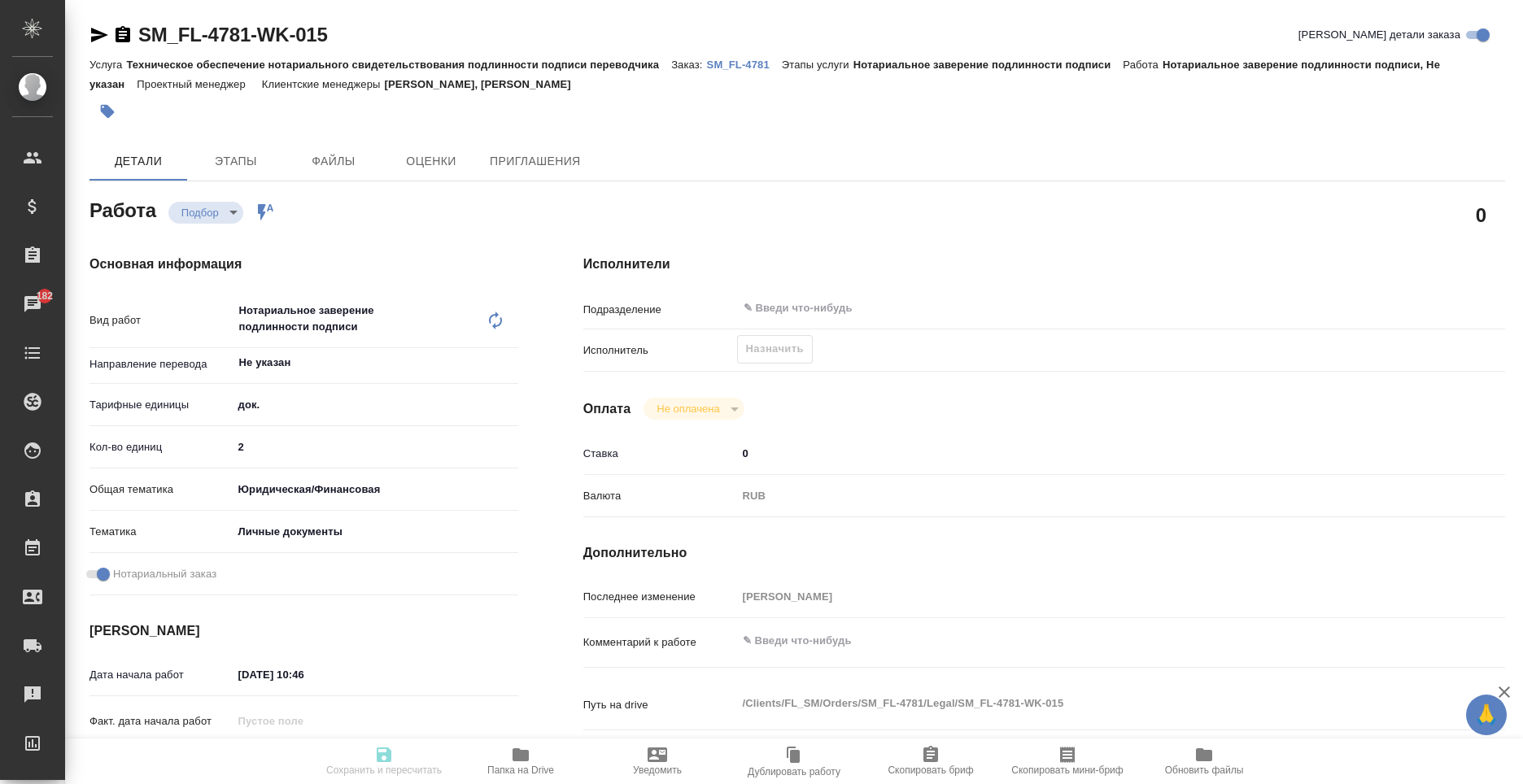
type input "SM_FL-4781"
type input "Техническое обеспечение нотариального свидетельствования подлинности подписи пе…"
type input "Нотариальное заверение подлинности подписи"
type input "Шульгина Анна, Москалец Алина"
type input "/Clients/FL_SM/Orders/SM_FL-4781"
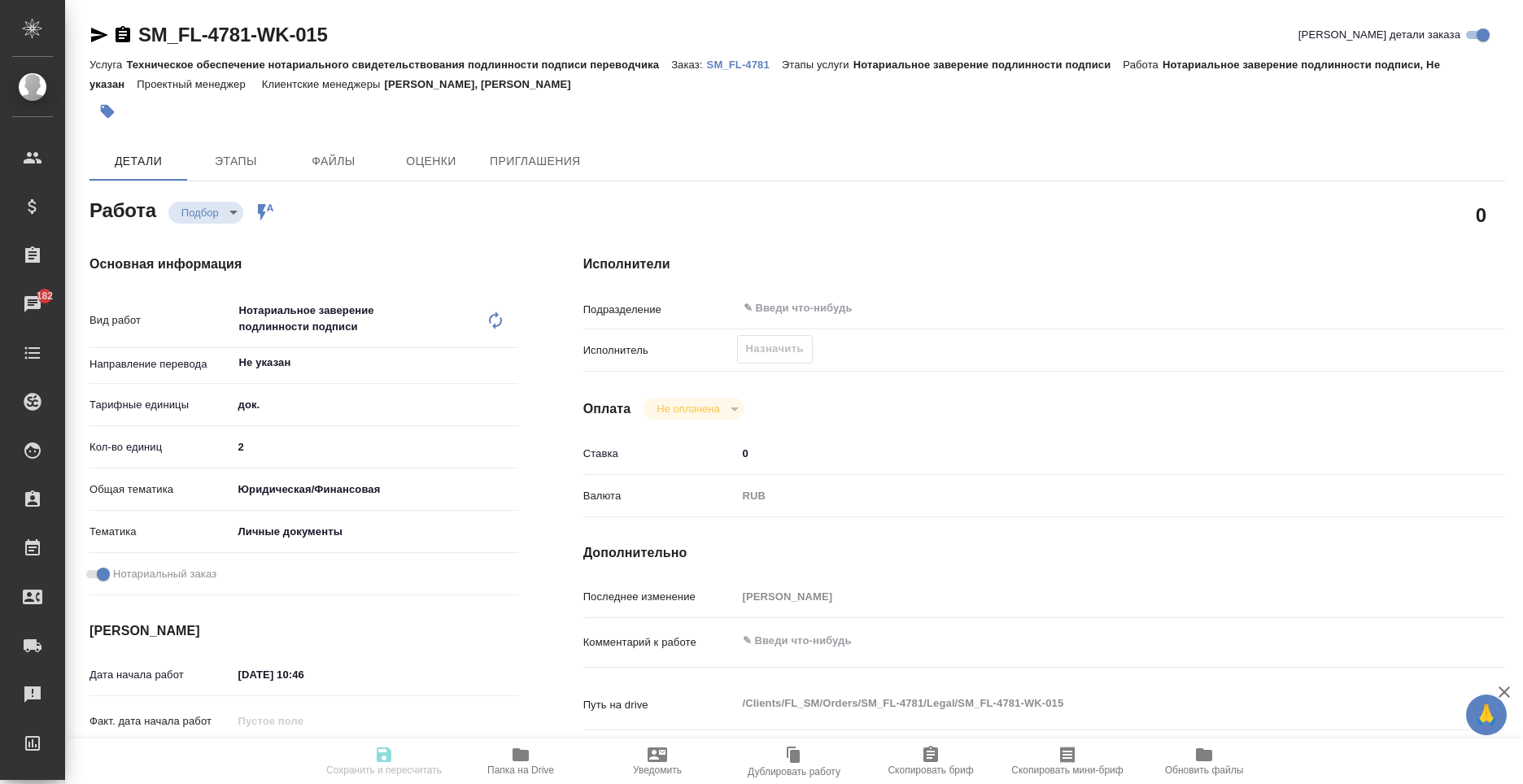
type textarea "x"
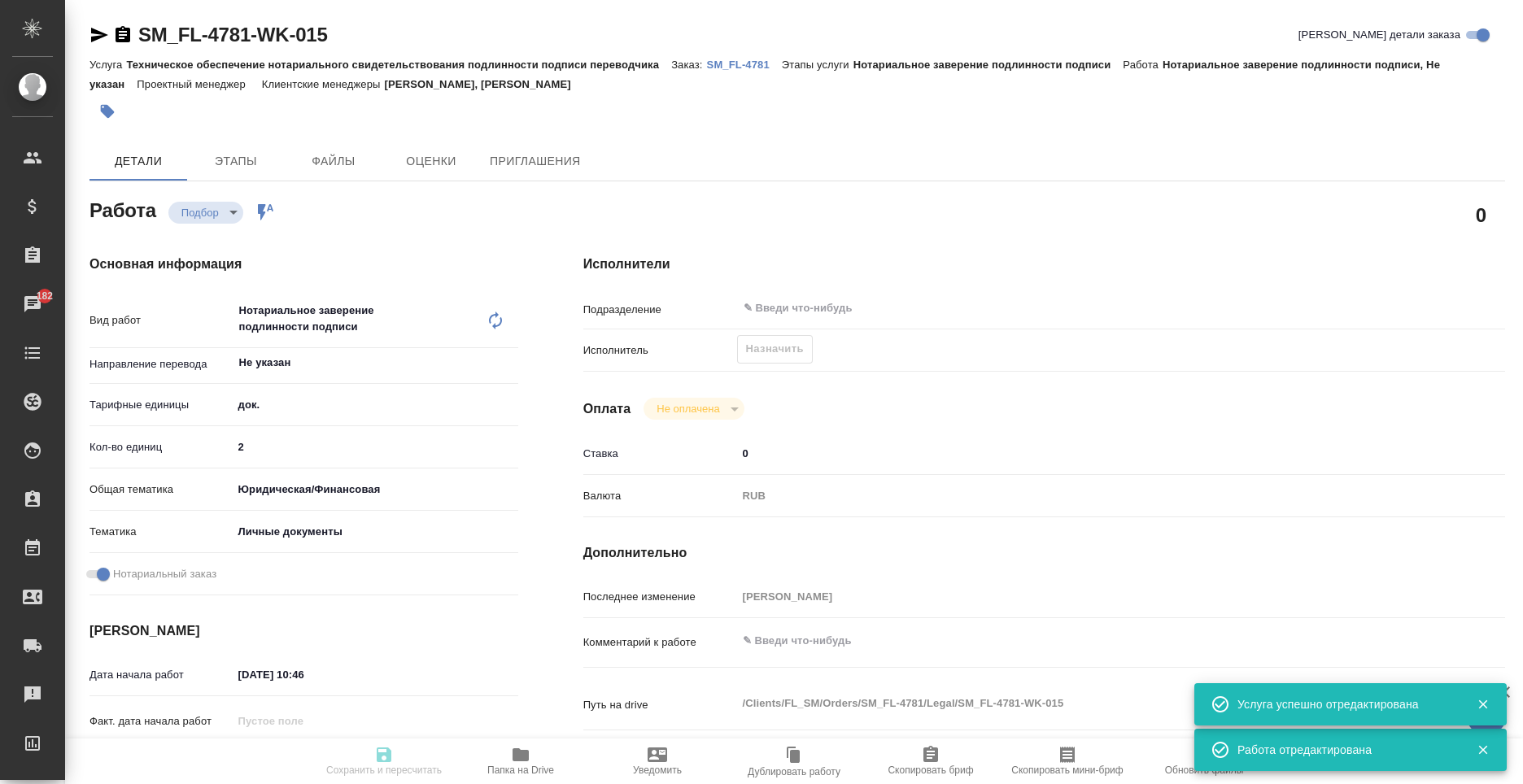
type textarea "x"
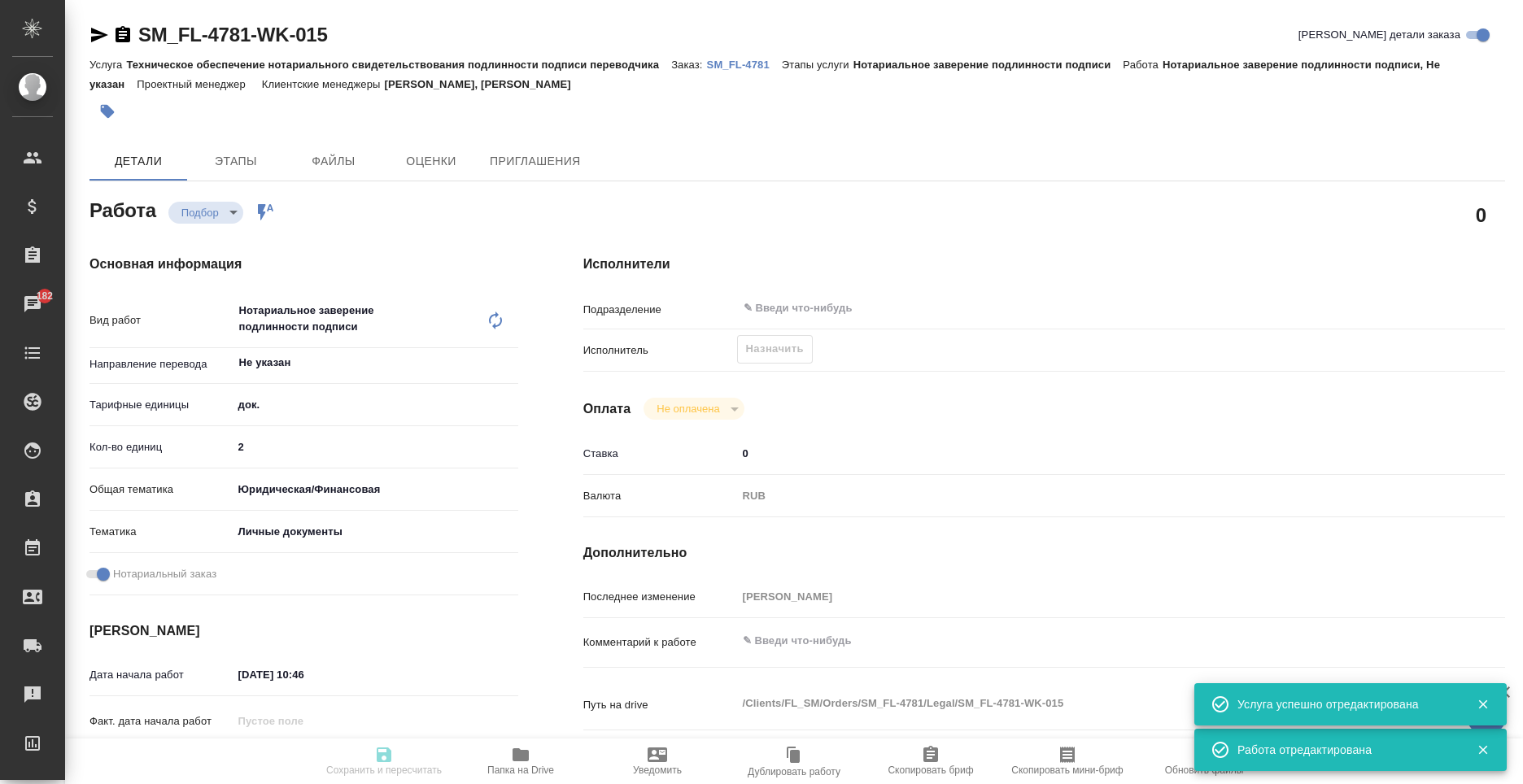
type textarea "x"
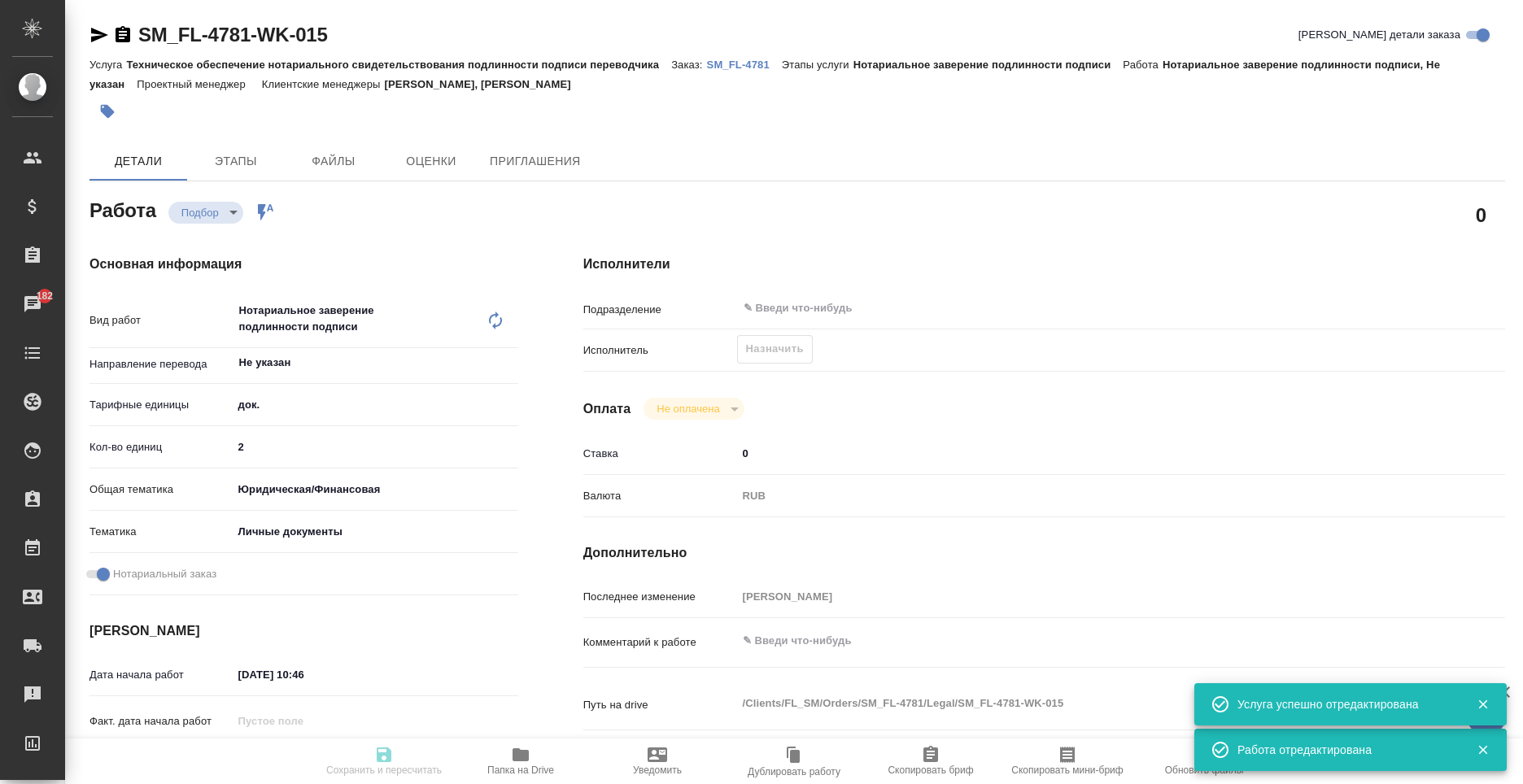
type textarea "x"
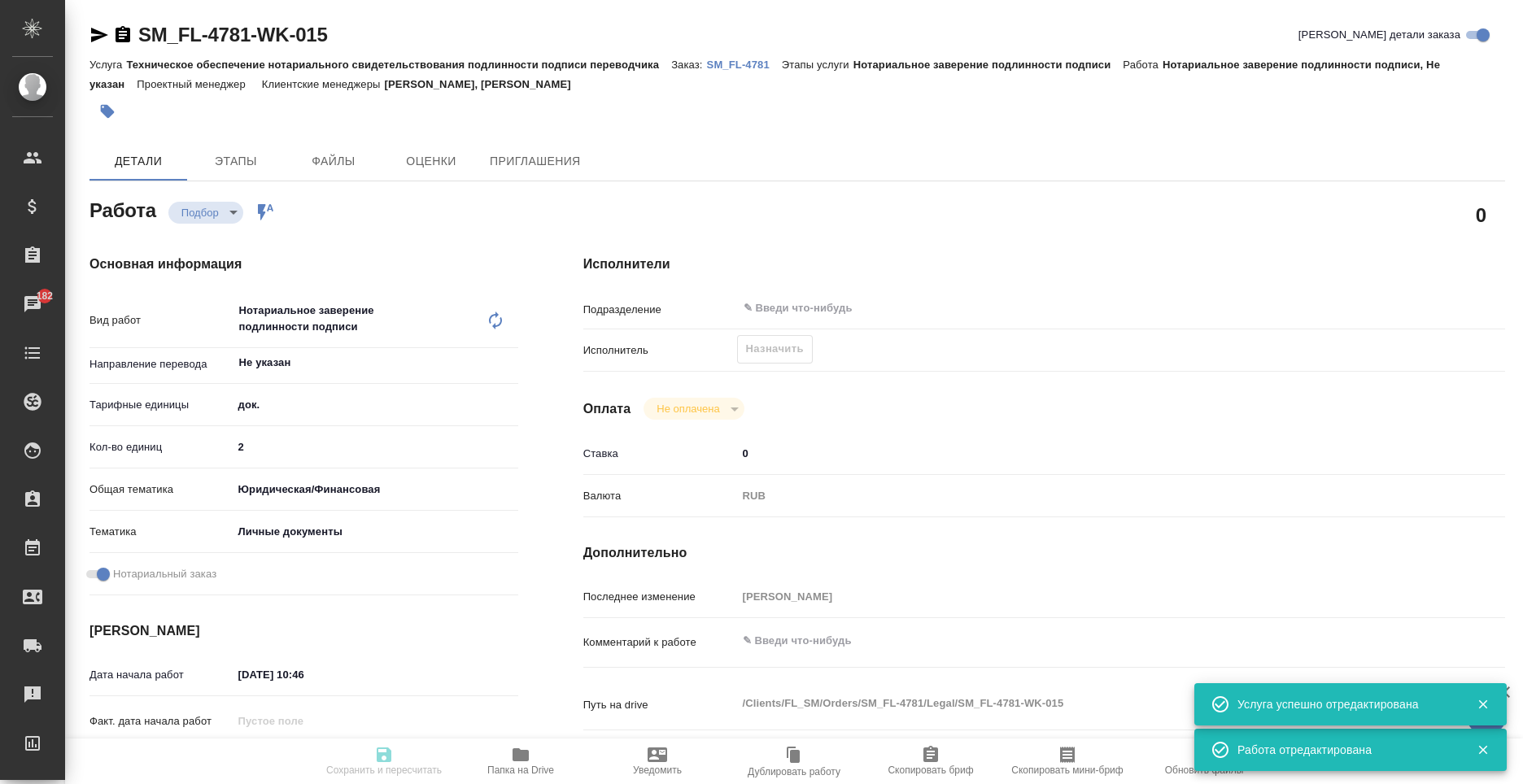
type textarea "x"
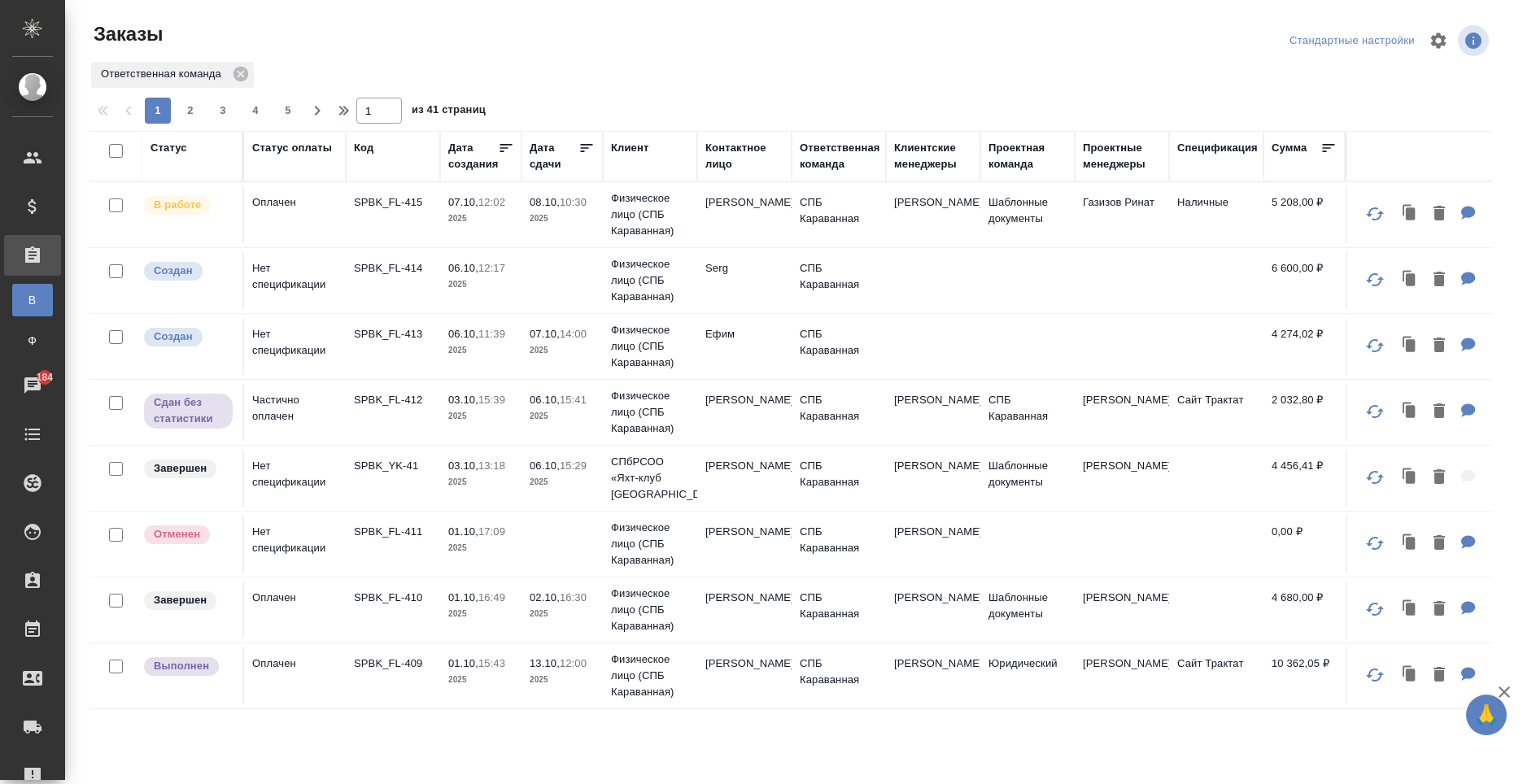
scroll to position [82, 0]
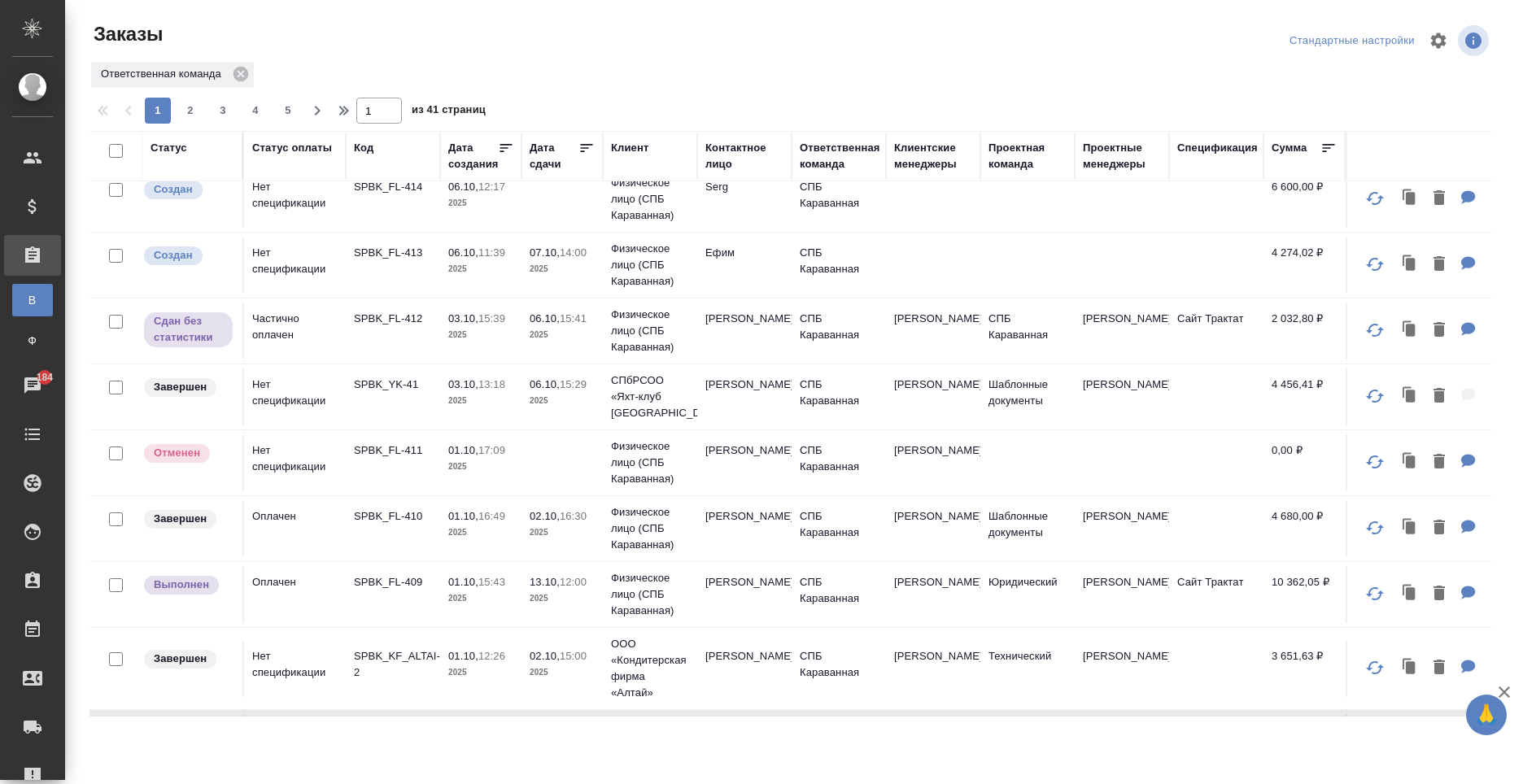
click at [733, 612] on td "[PERSON_NAME]" at bounding box center [745, 595] width 95 height 57
click at [733, 612] on td "Татьяна" at bounding box center [745, 595] width 95 height 57
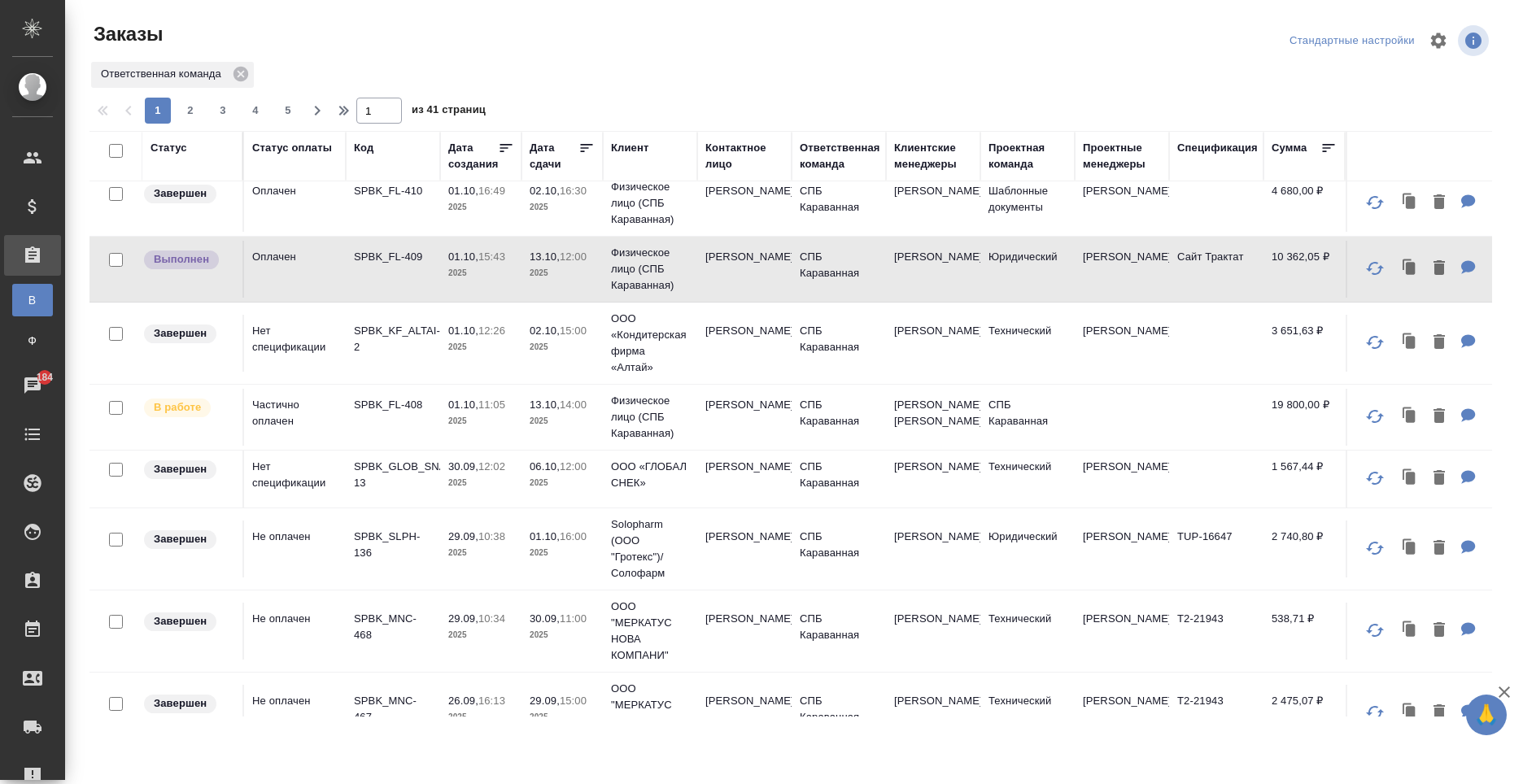
scroll to position [0, 0]
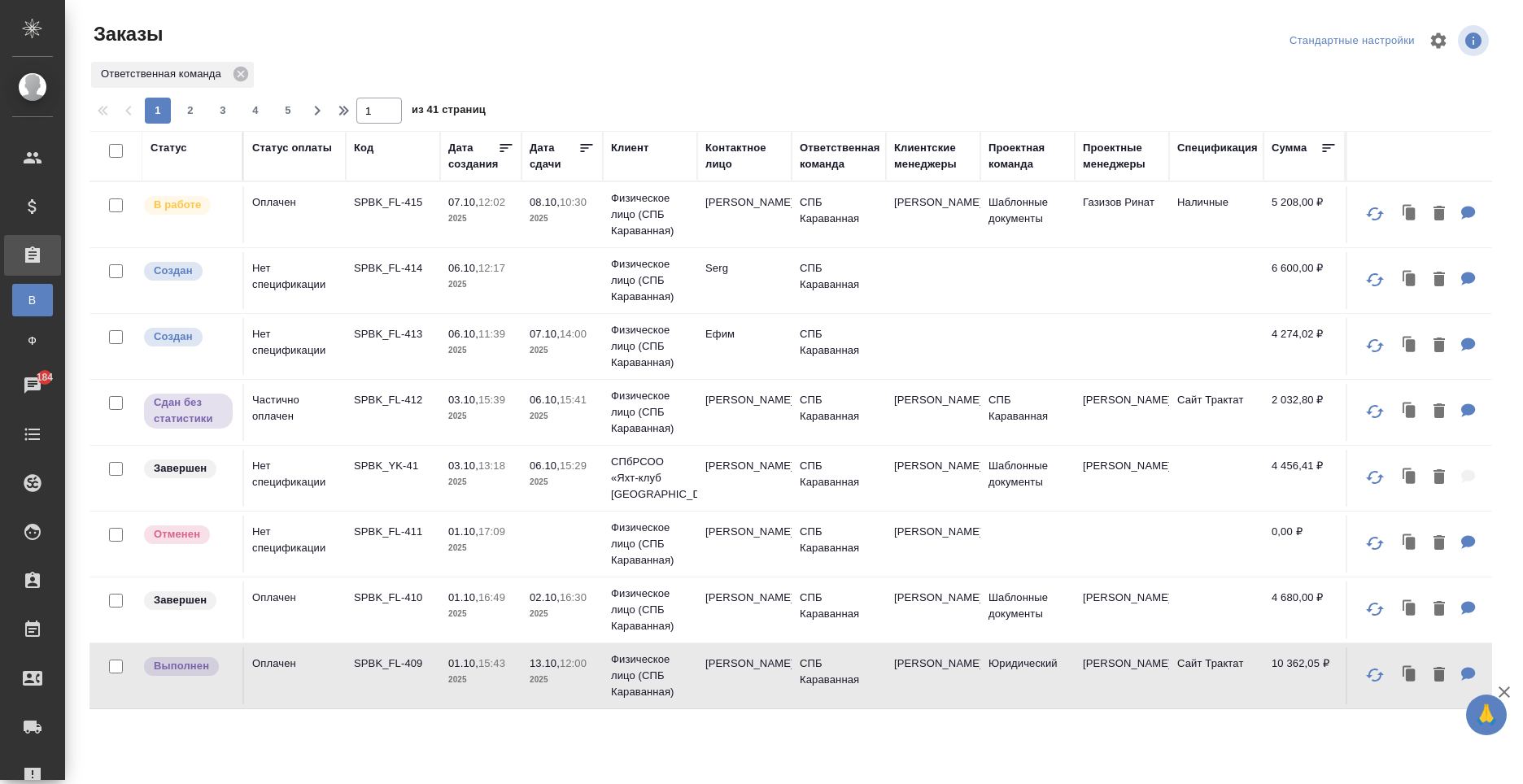
click at [750, 206] on td "[PERSON_NAME]" at bounding box center [745, 215] width 95 height 57
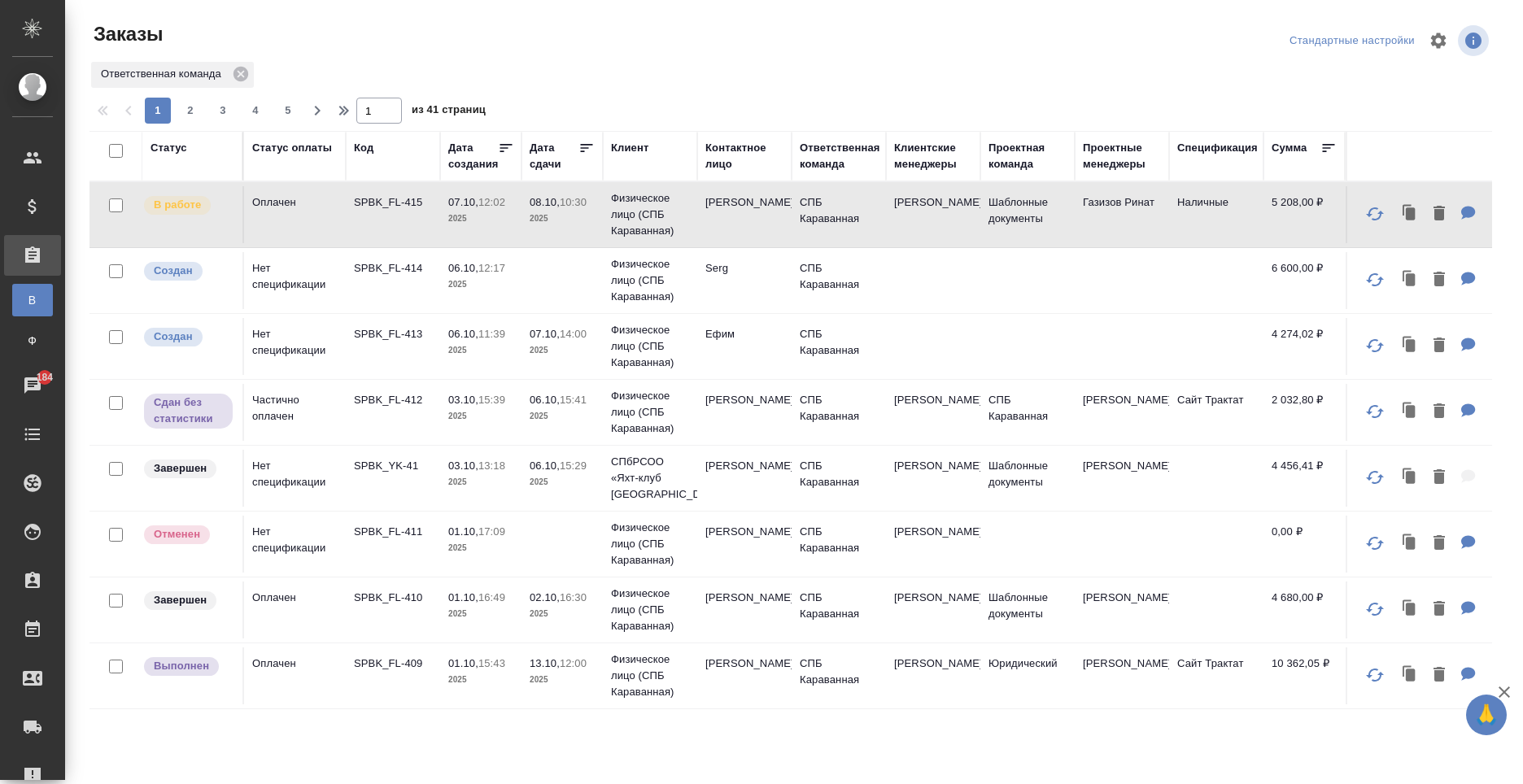
click at [759, 666] on td "Татьяна" at bounding box center [745, 676] width 95 height 57
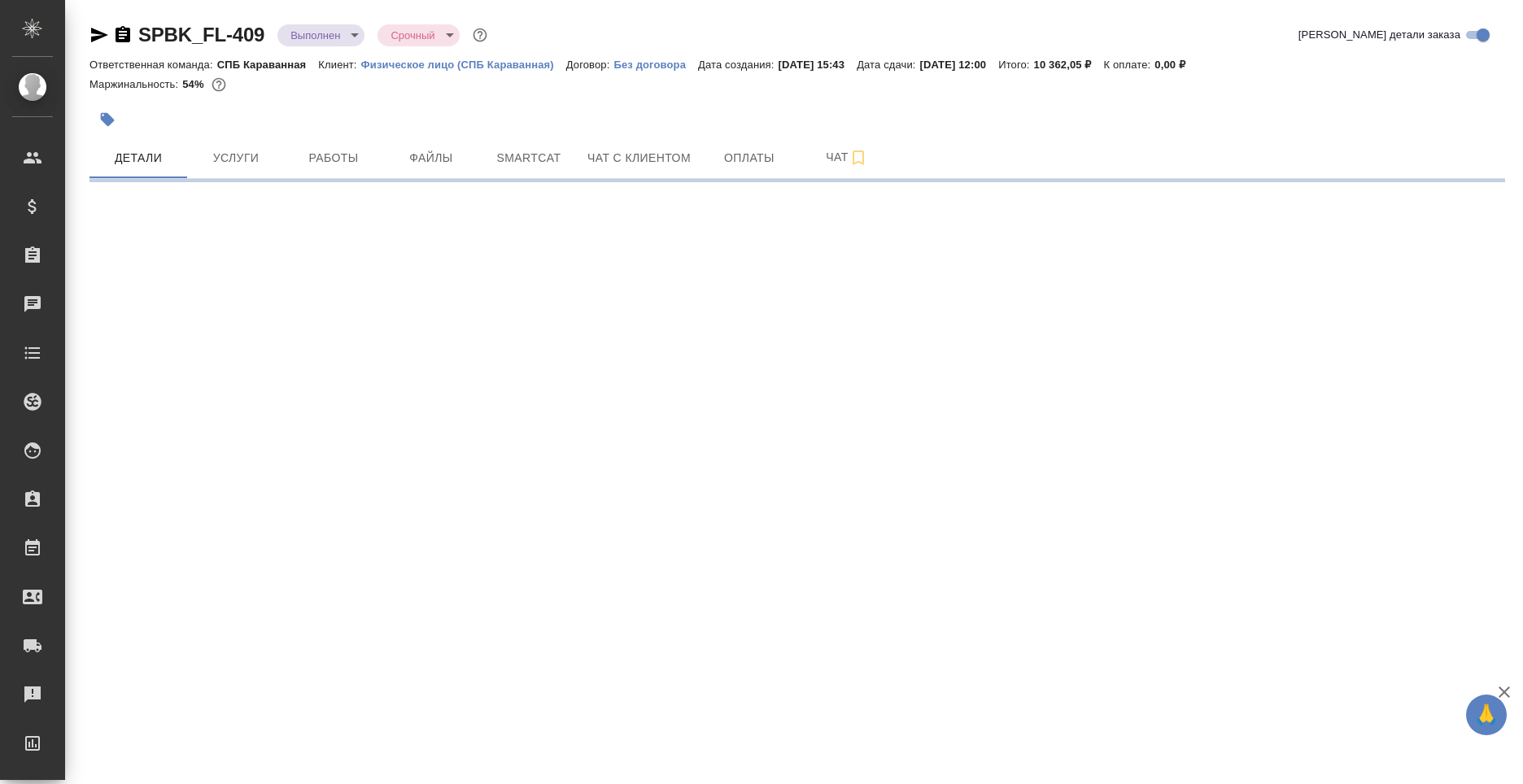
select select "RU"
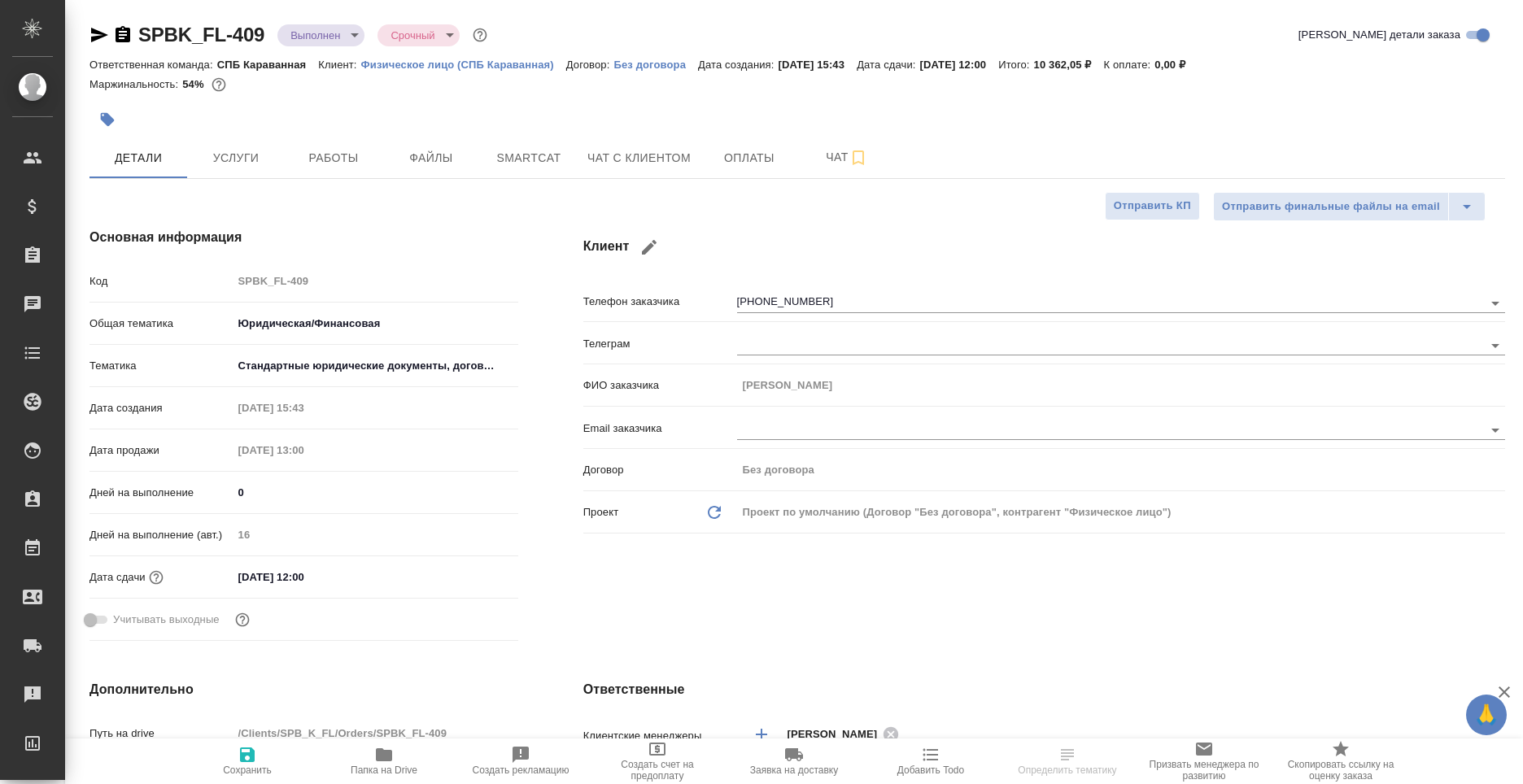
type textarea "x"
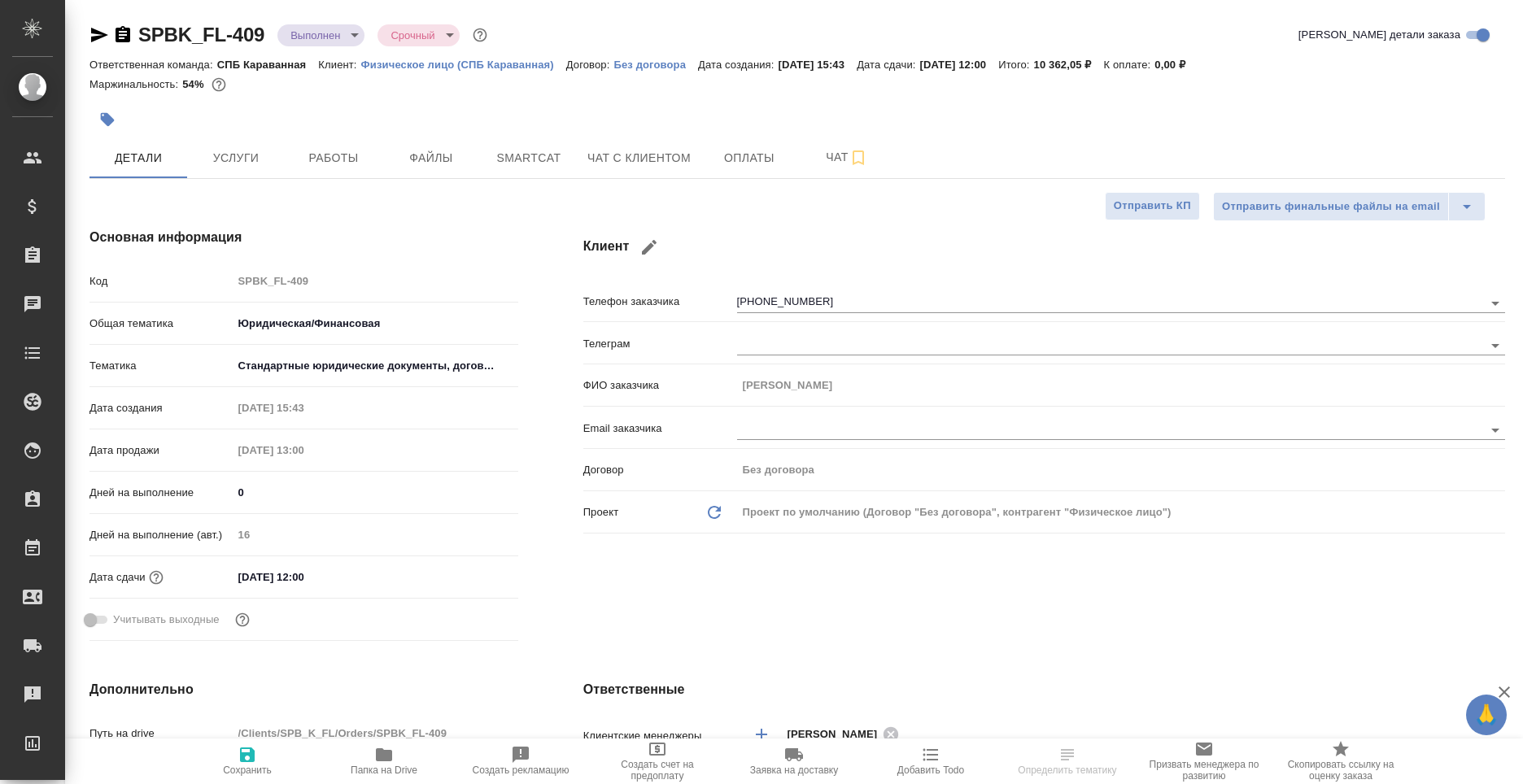
type textarea "x"
click at [226, 173] on button "Услуги" at bounding box center [236, 157] width 98 height 41
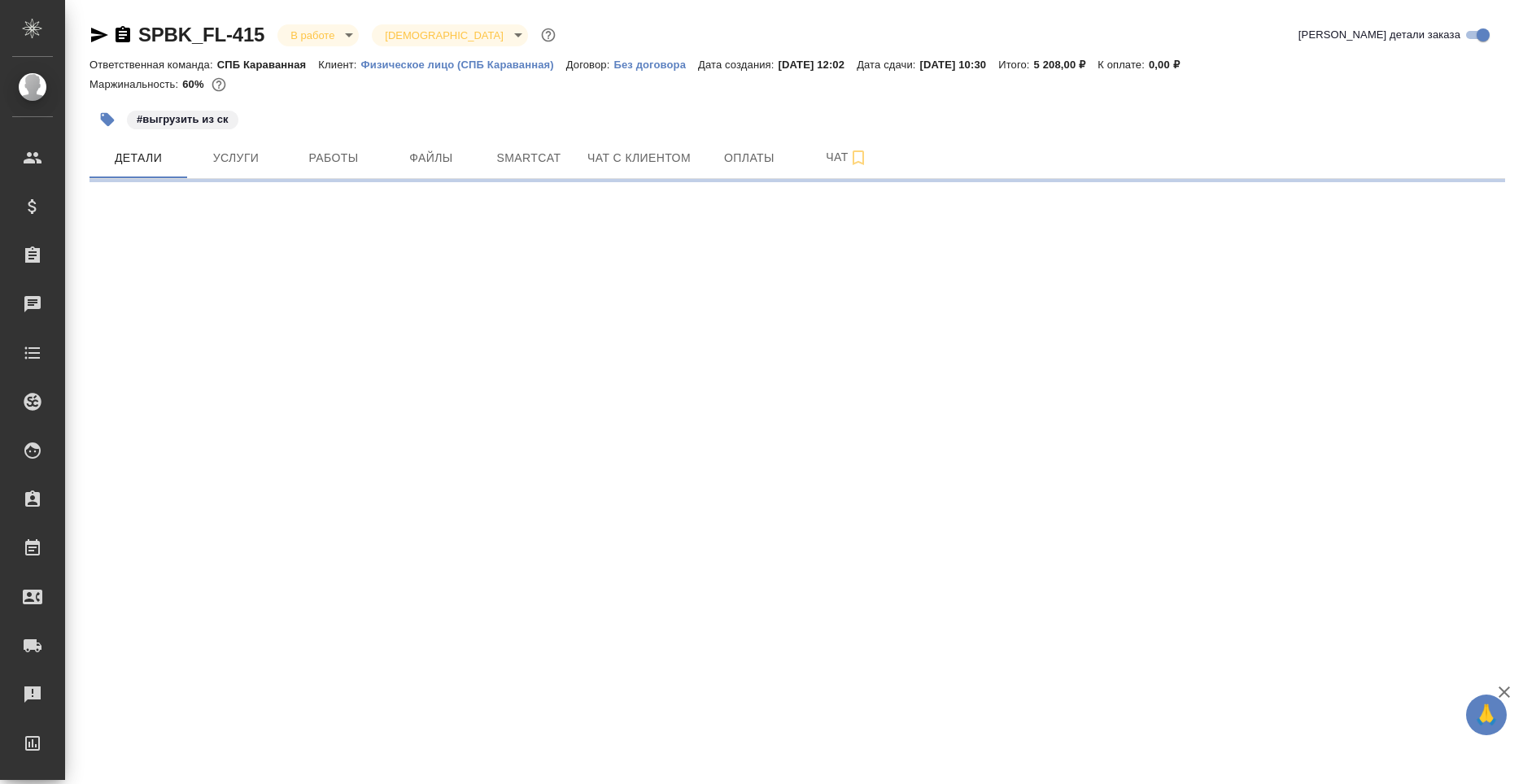
select select "RU"
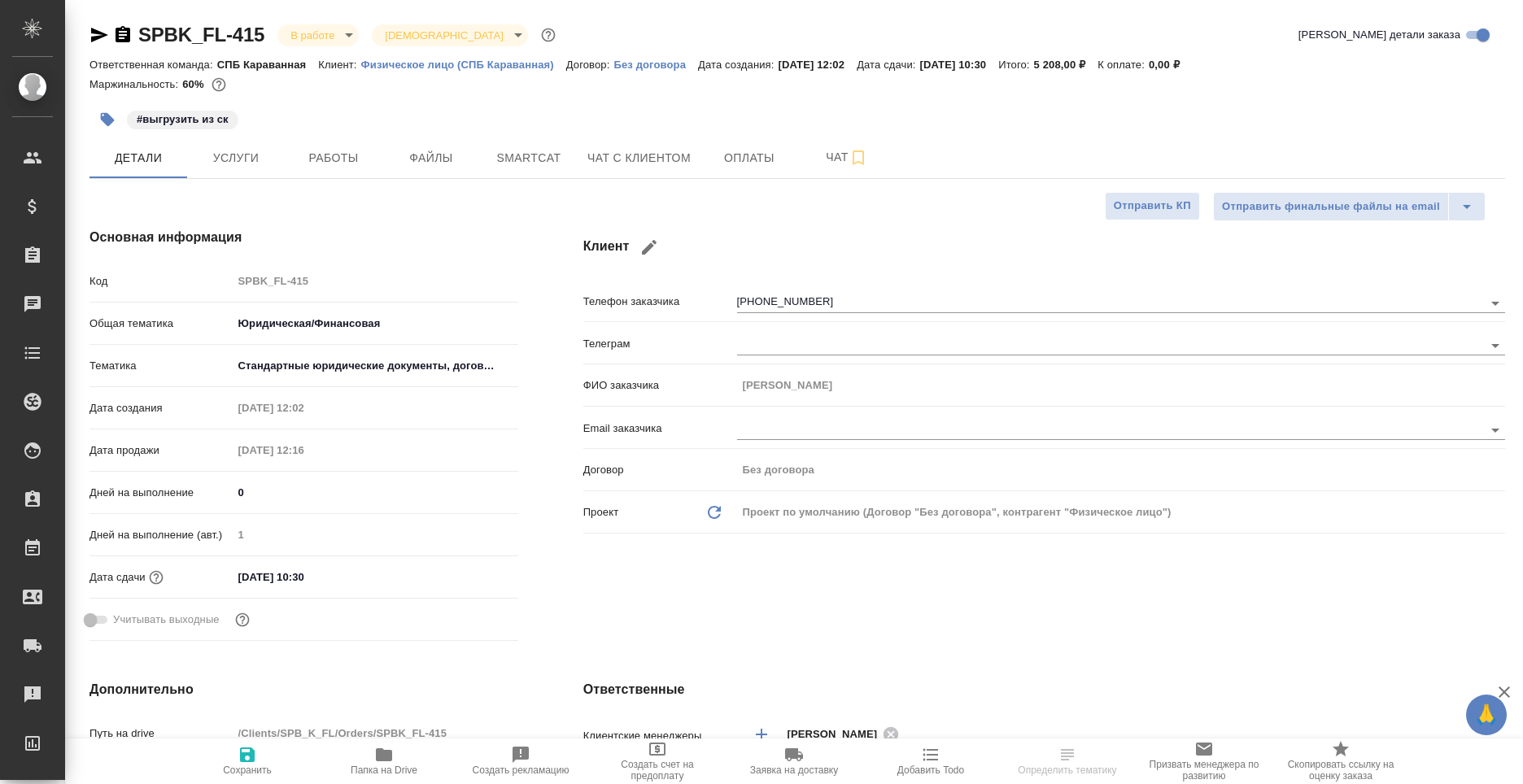
type textarea "x"
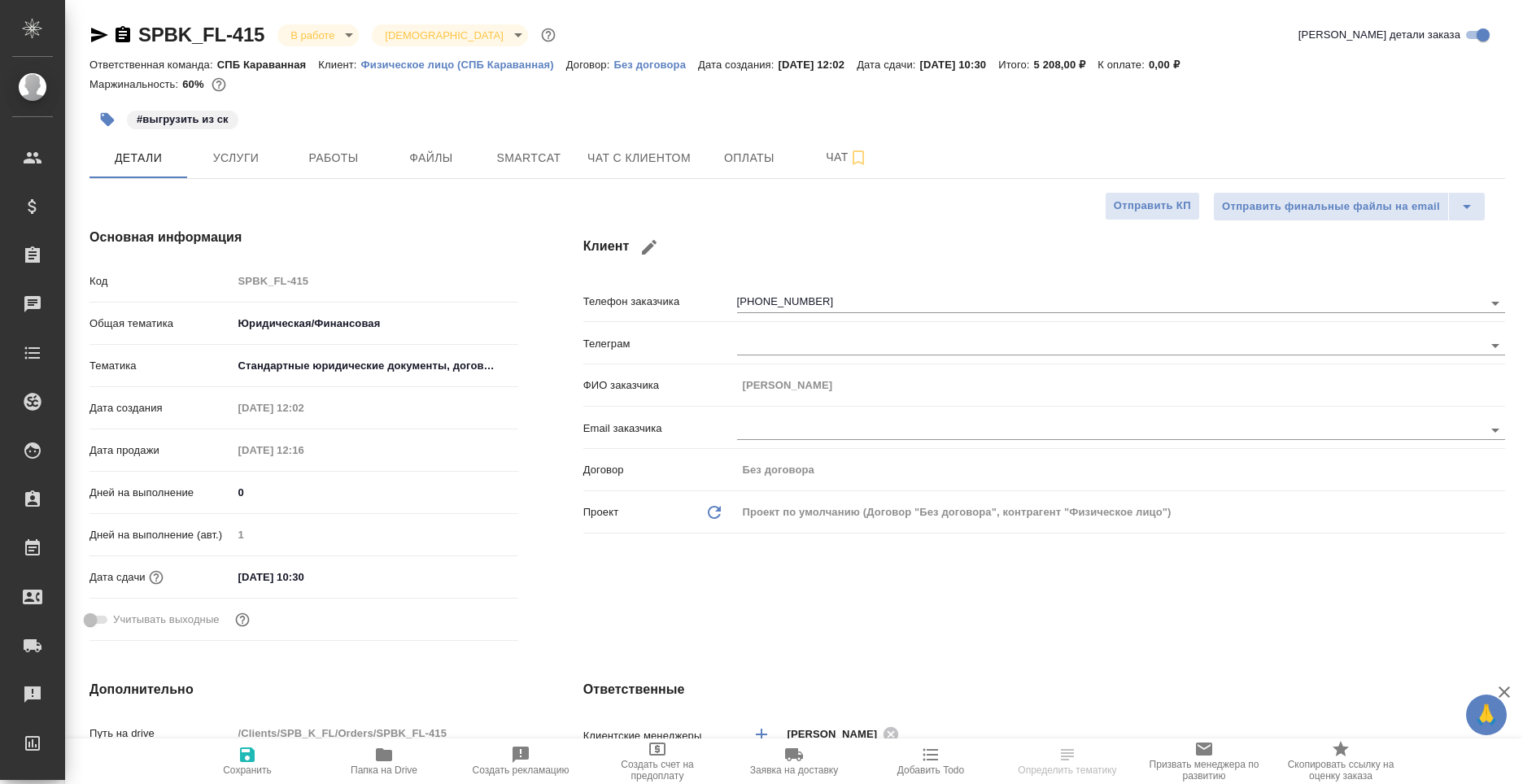
type textarea "x"
click at [345, 154] on span "Работы" at bounding box center [333, 158] width 78 height 20
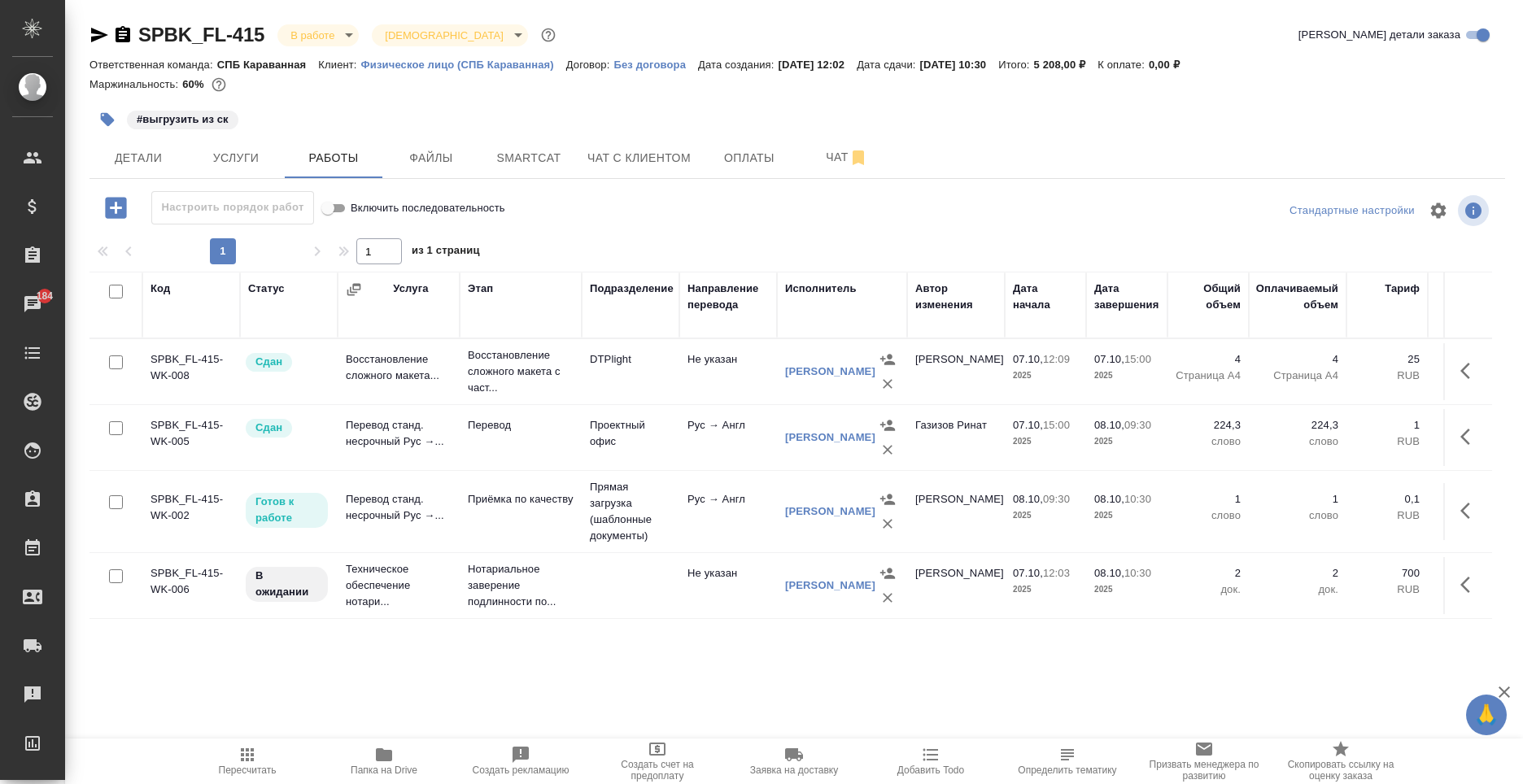
click at [120, 42] on icon "button" at bounding box center [122, 34] width 15 height 16
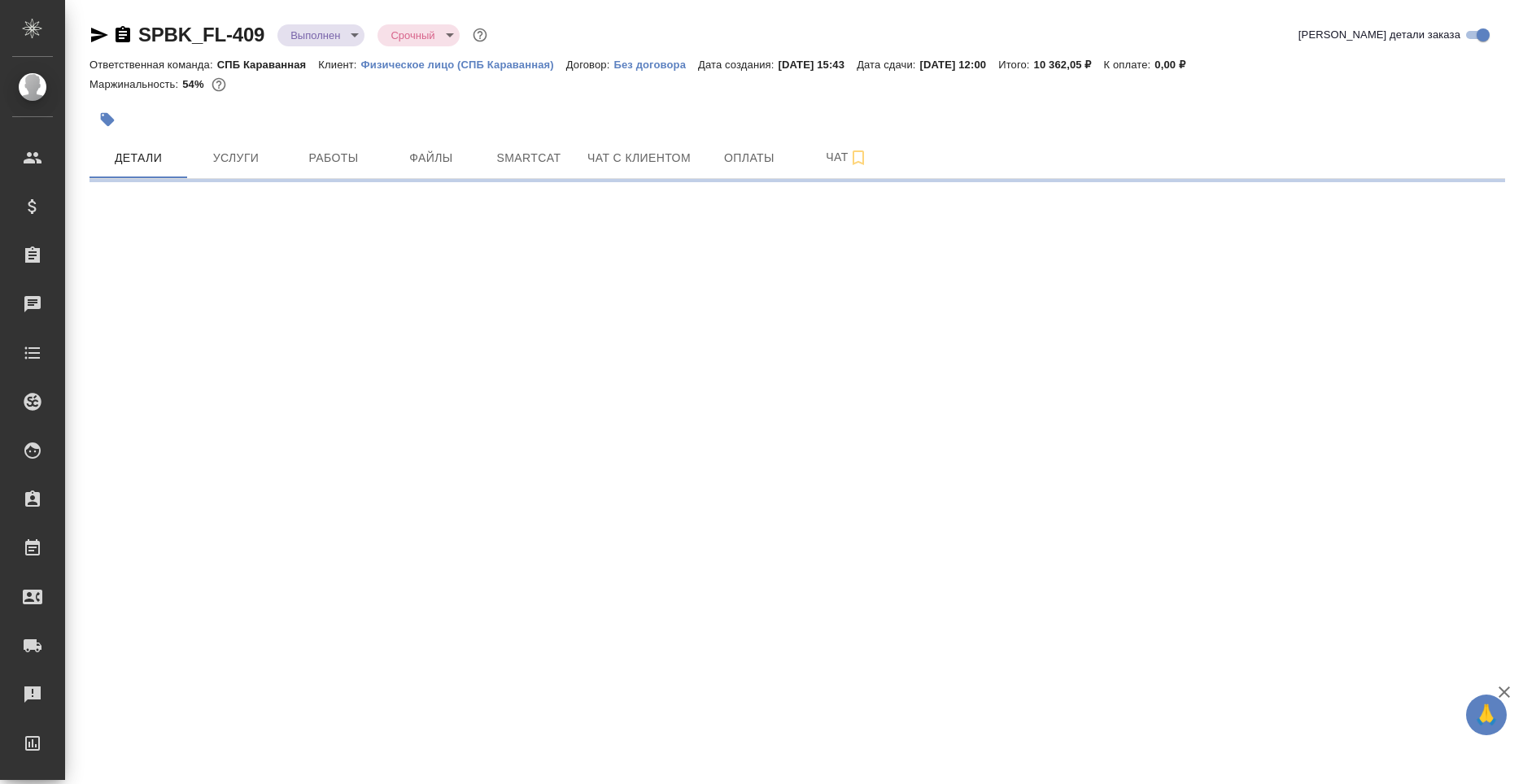
select select "RU"
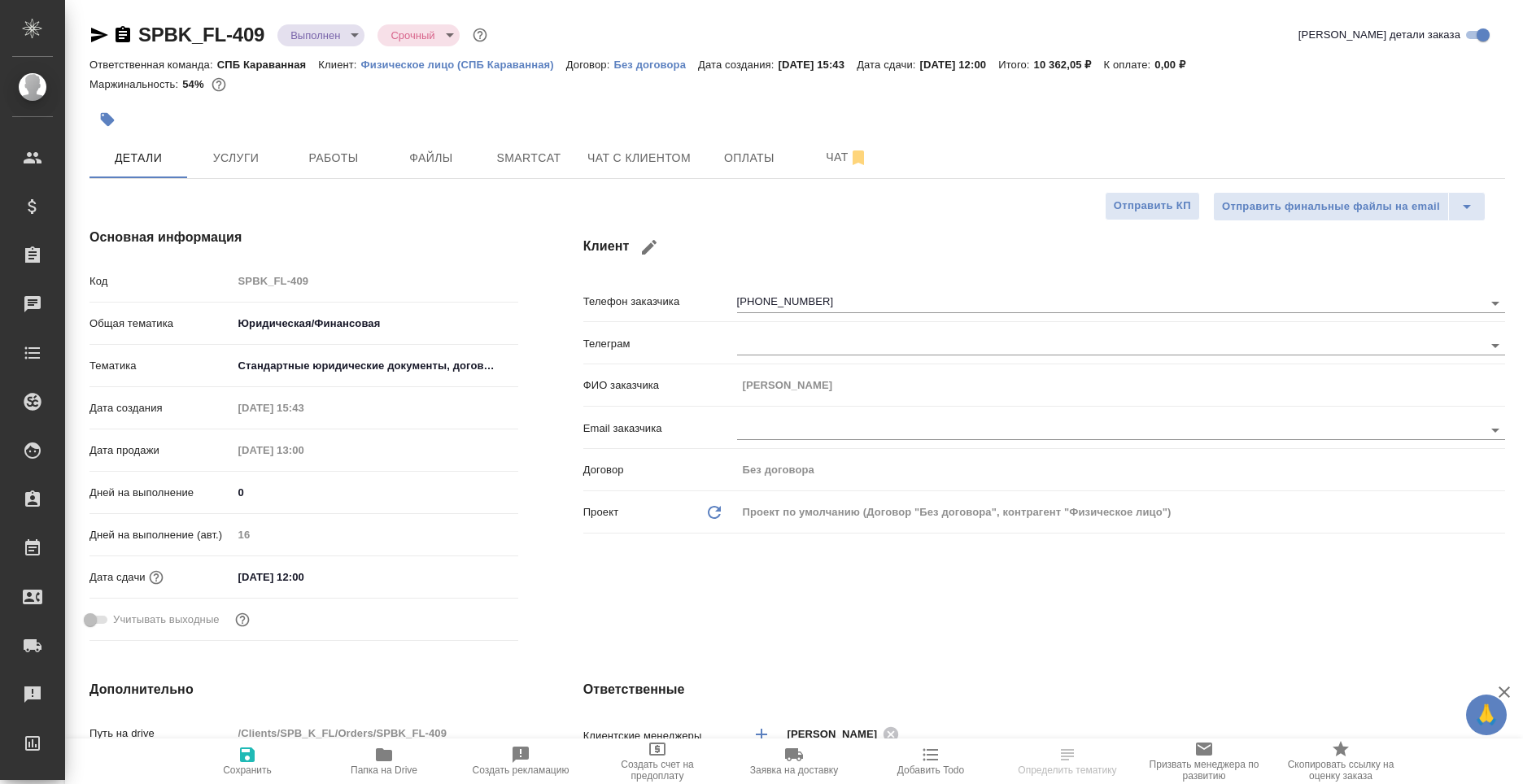
type textarea "x"
click at [128, 33] on icon "button" at bounding box center [122, 34] width 15 height 16
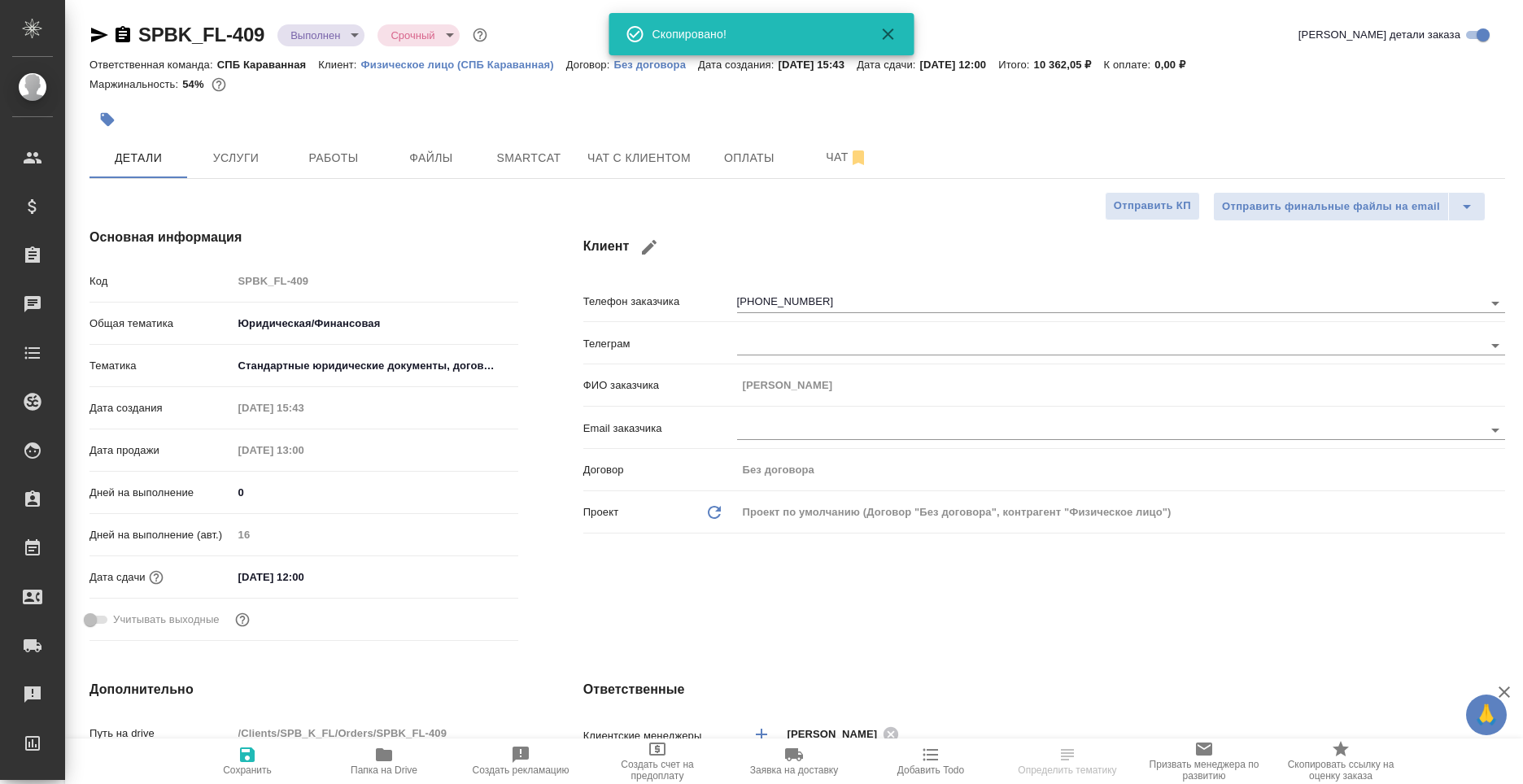
type textarea "x"
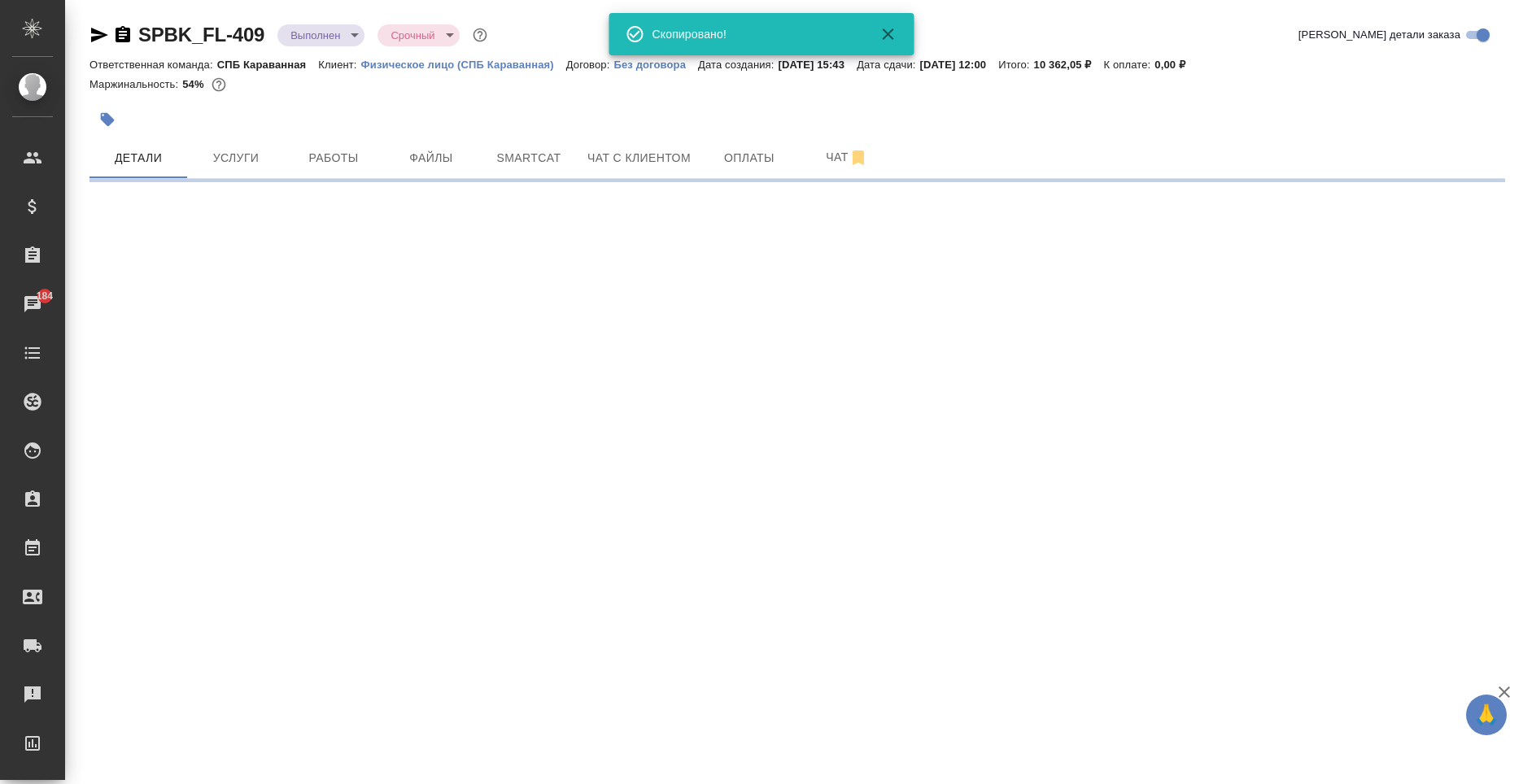
select select "RU"
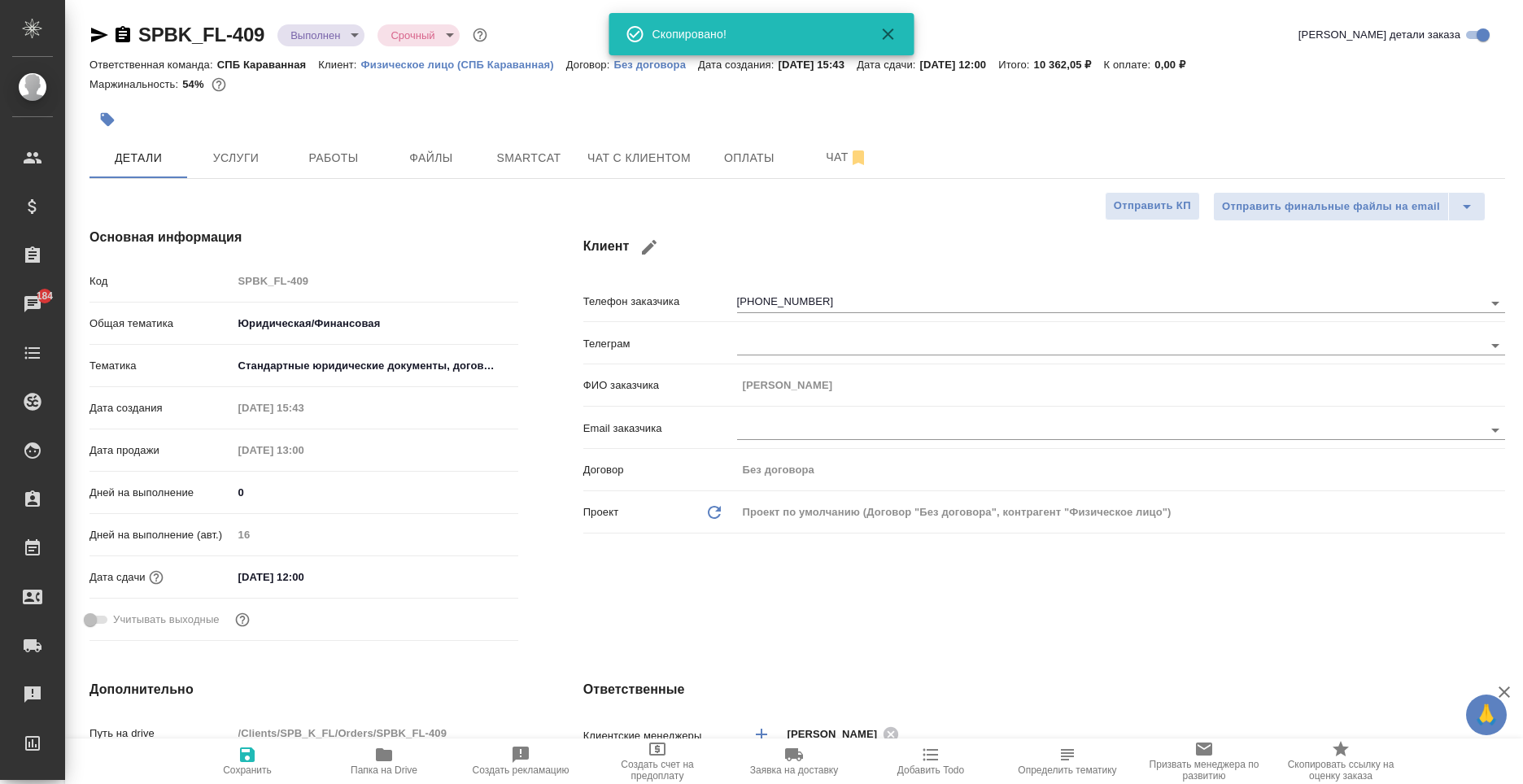
type textarea "x"
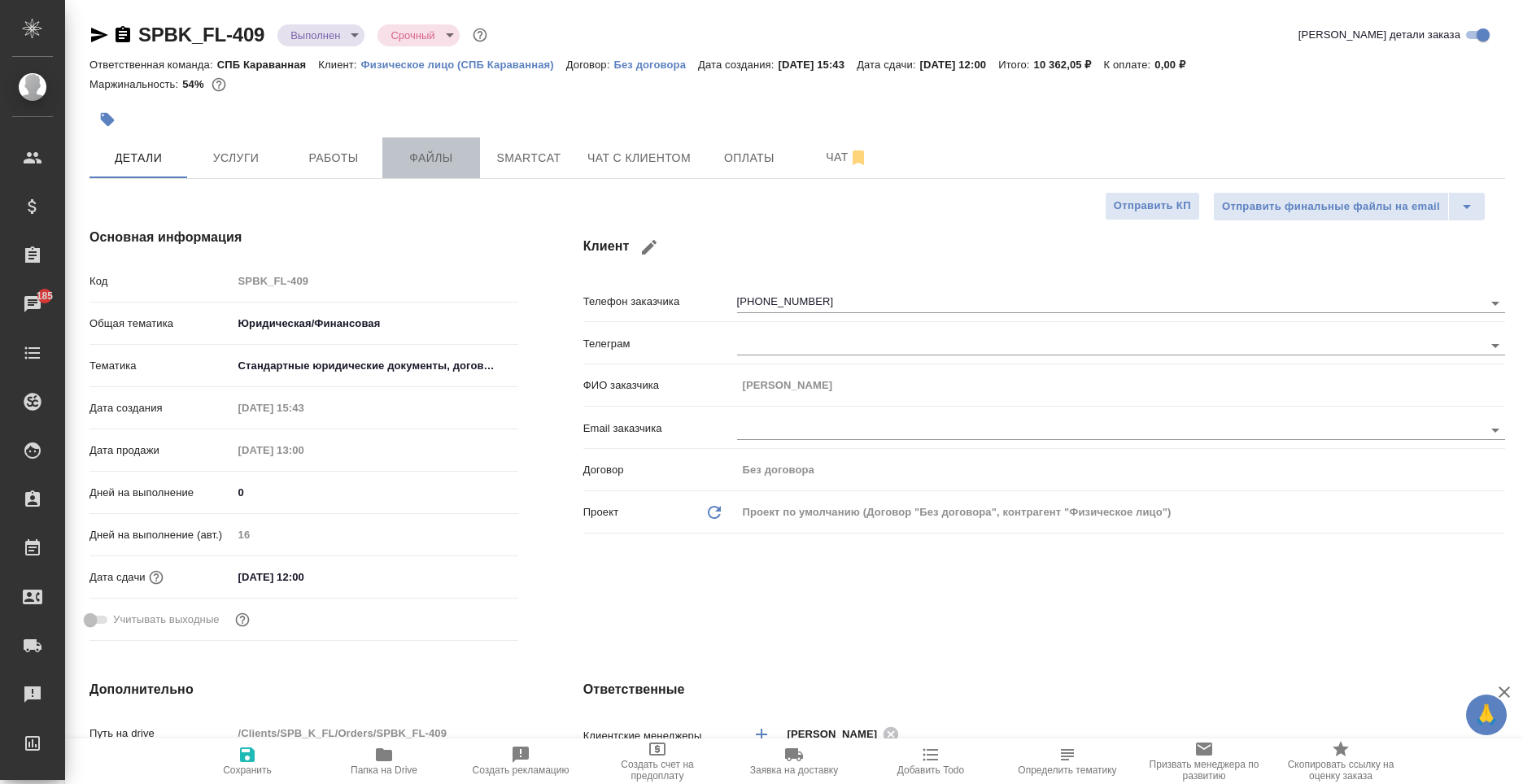
click at [394, 163] on span "Файлы" at bounding box center [431, 158] width 78 height 20
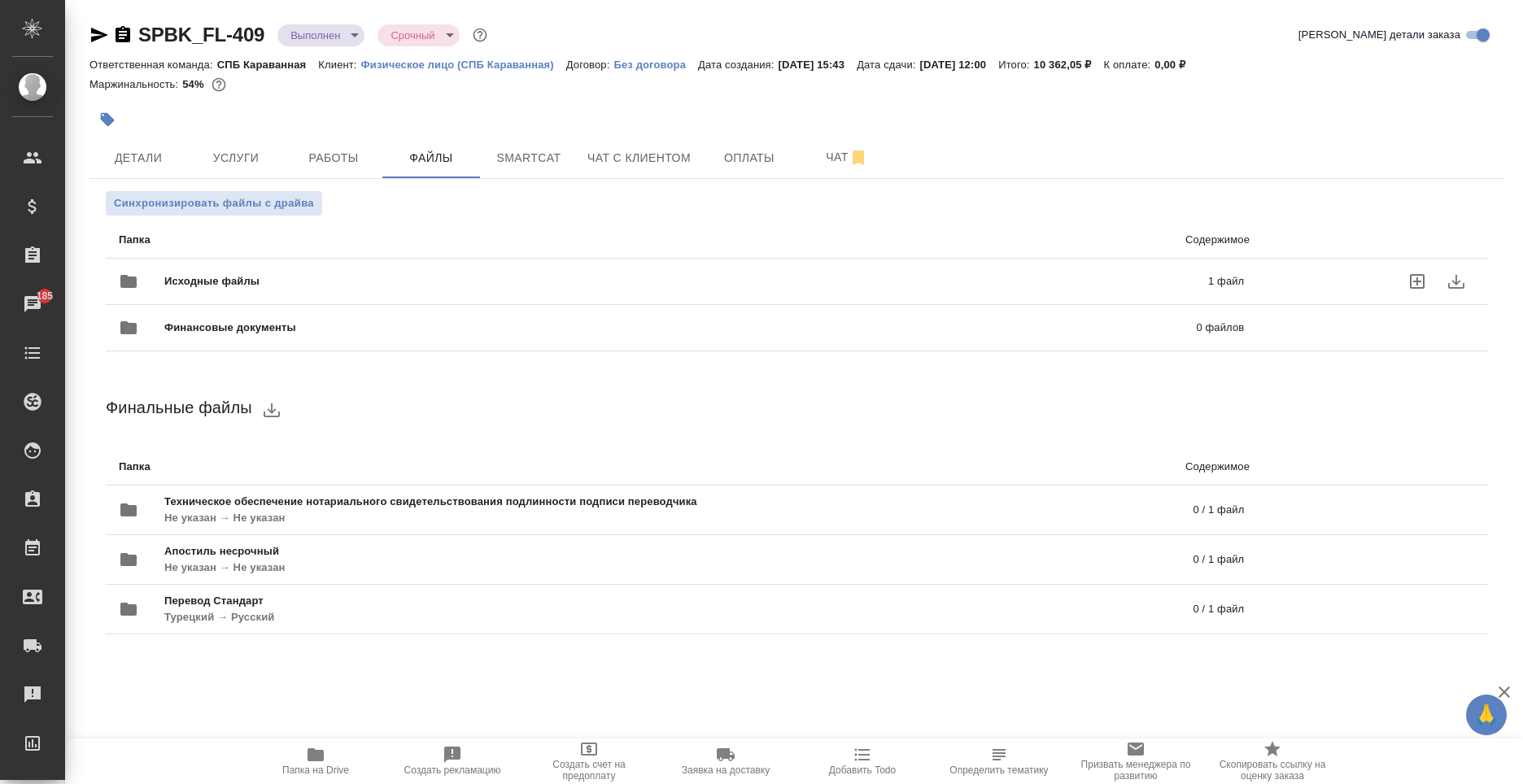
click at [307, 286] on span "Исходные файлы" at bounding box center [449, 281] width 569 height 16
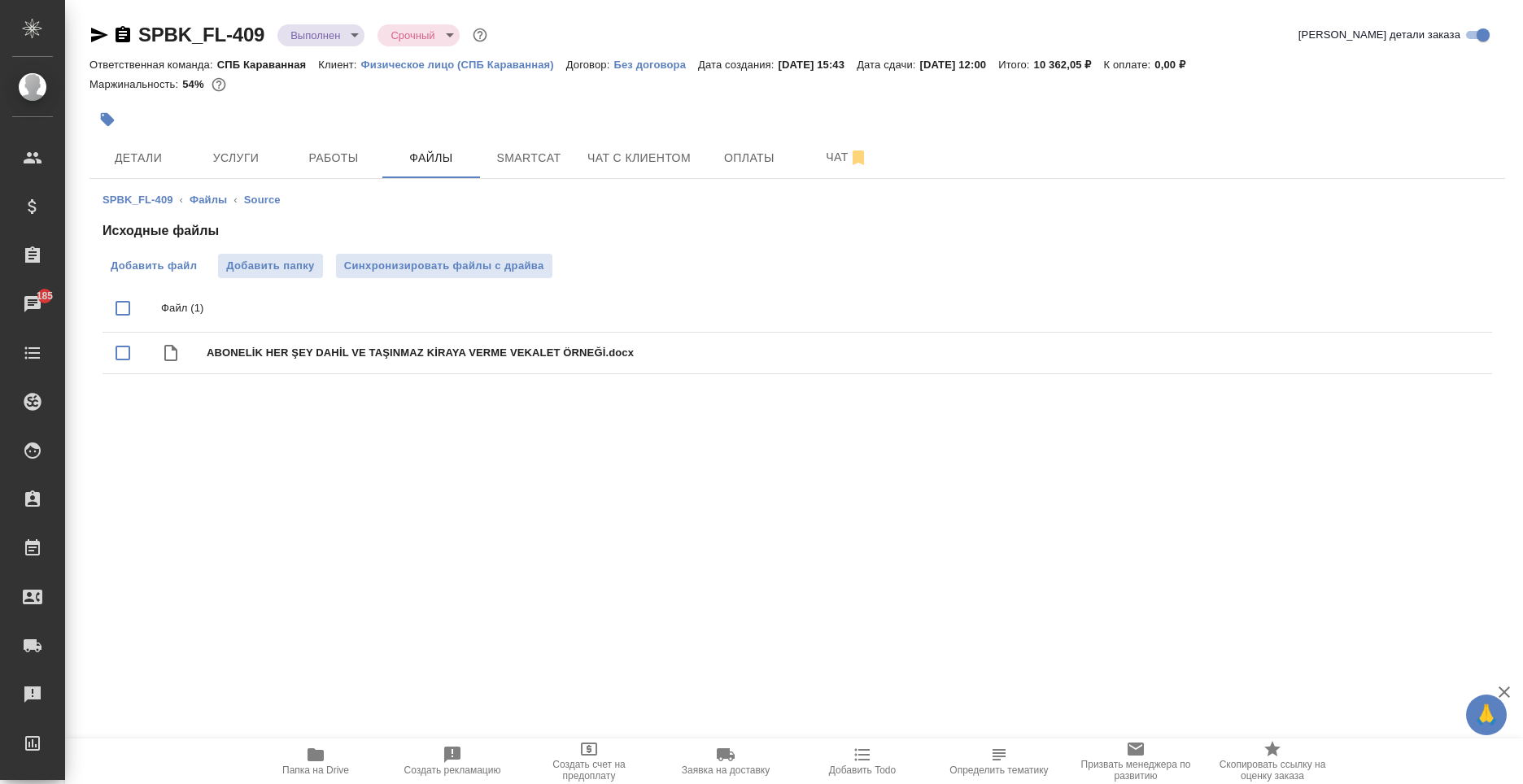
click at [110, 275] on label "Добавить файл" at bounding box center [154, 266] width 102 height 24
click at [0, 0] on input "Добавить файл" at bounding box center [0, 0] width 0 height 0
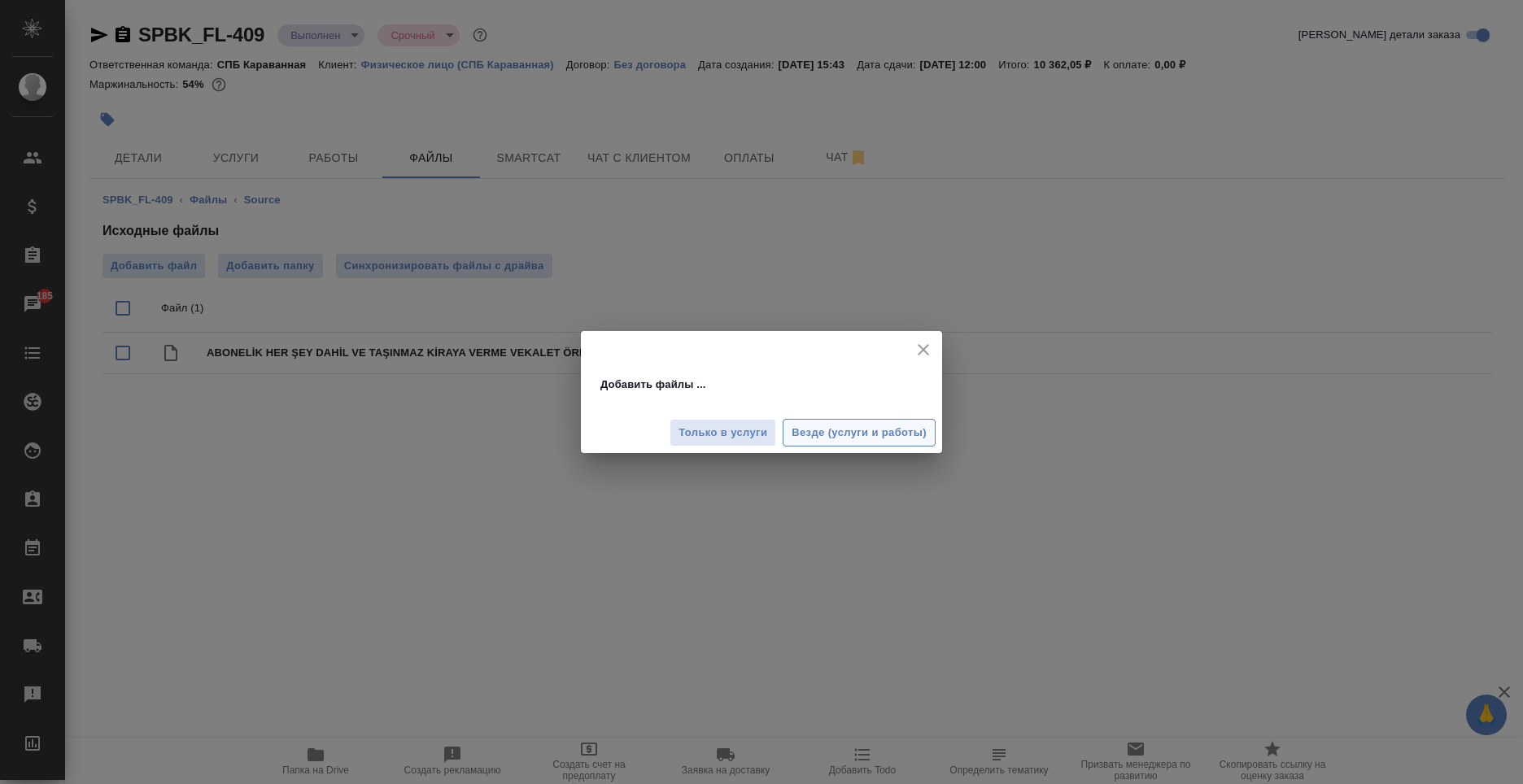
click at [809, 444] on button "Везде (услуги и работы)" at bounding box center [859, 433] width 153 height 29
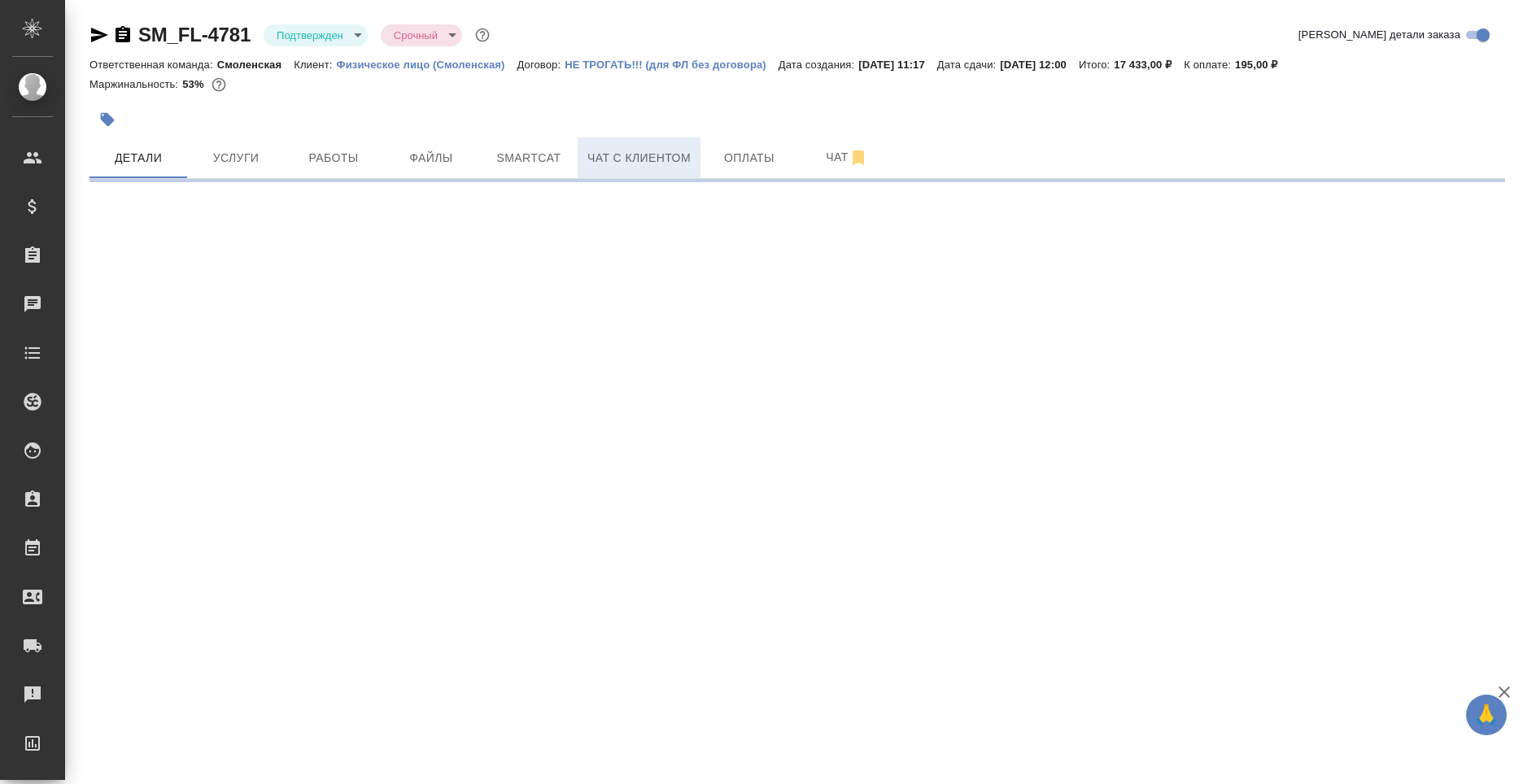
select select "RU"
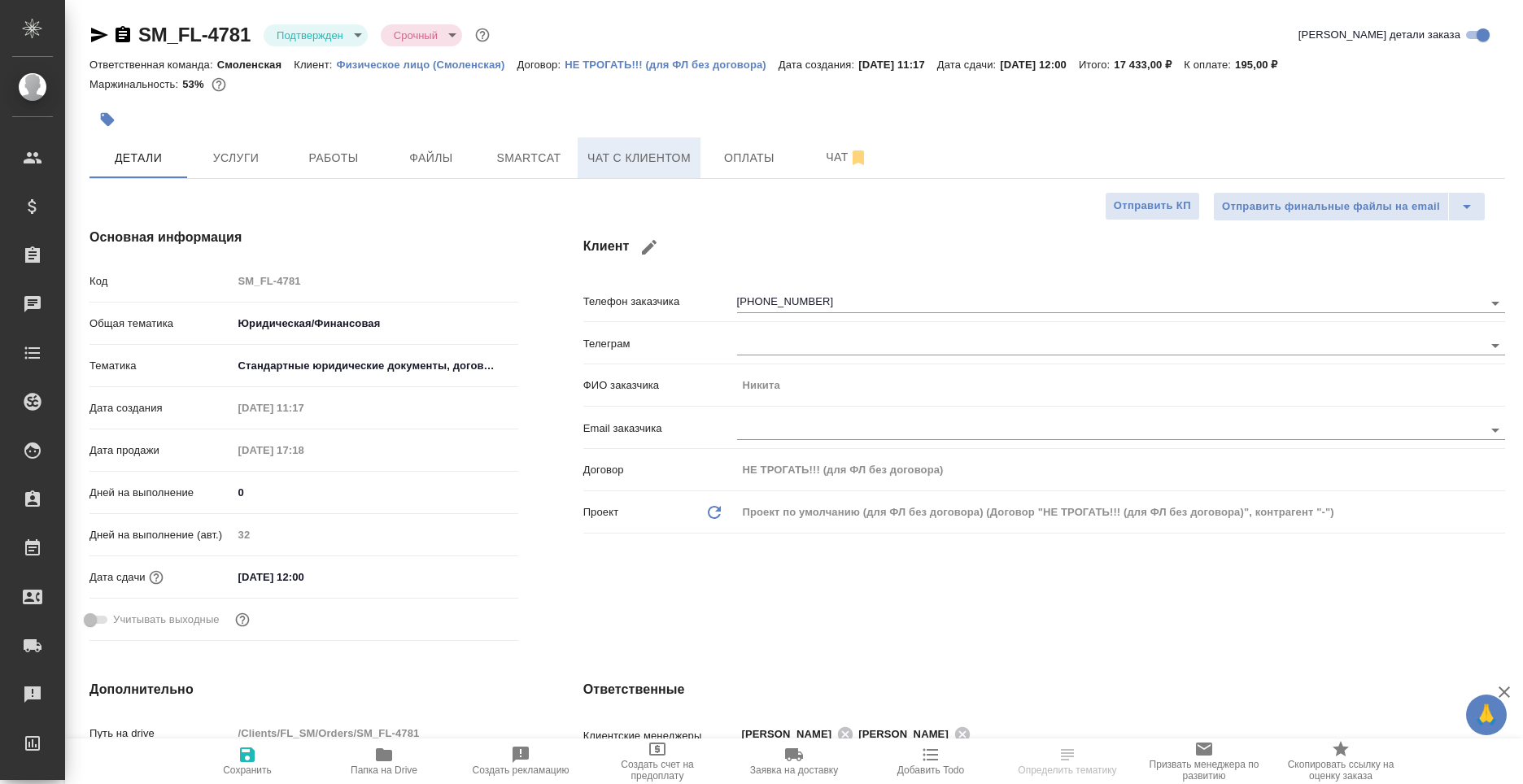
type textarea "x"
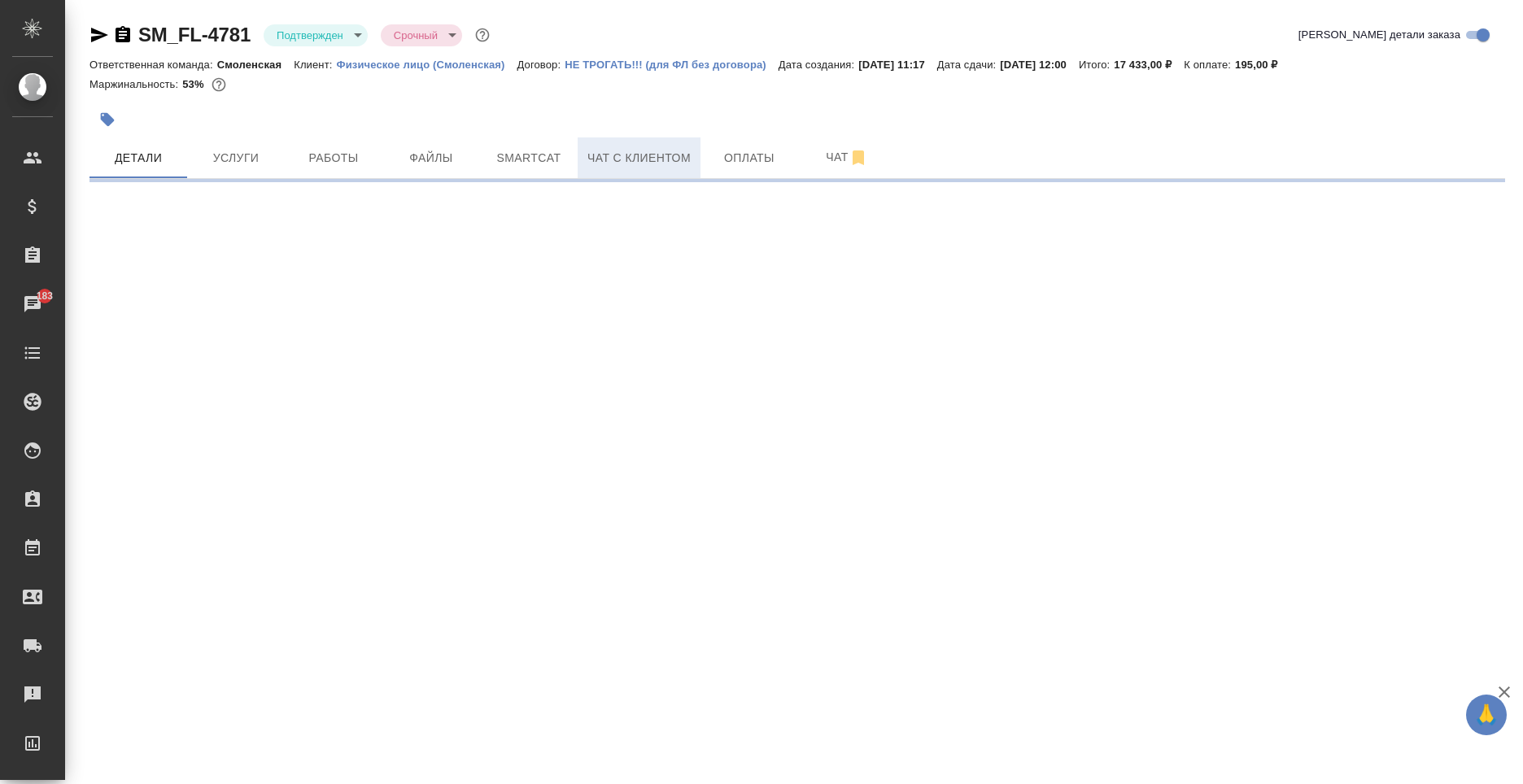
select select "RU"
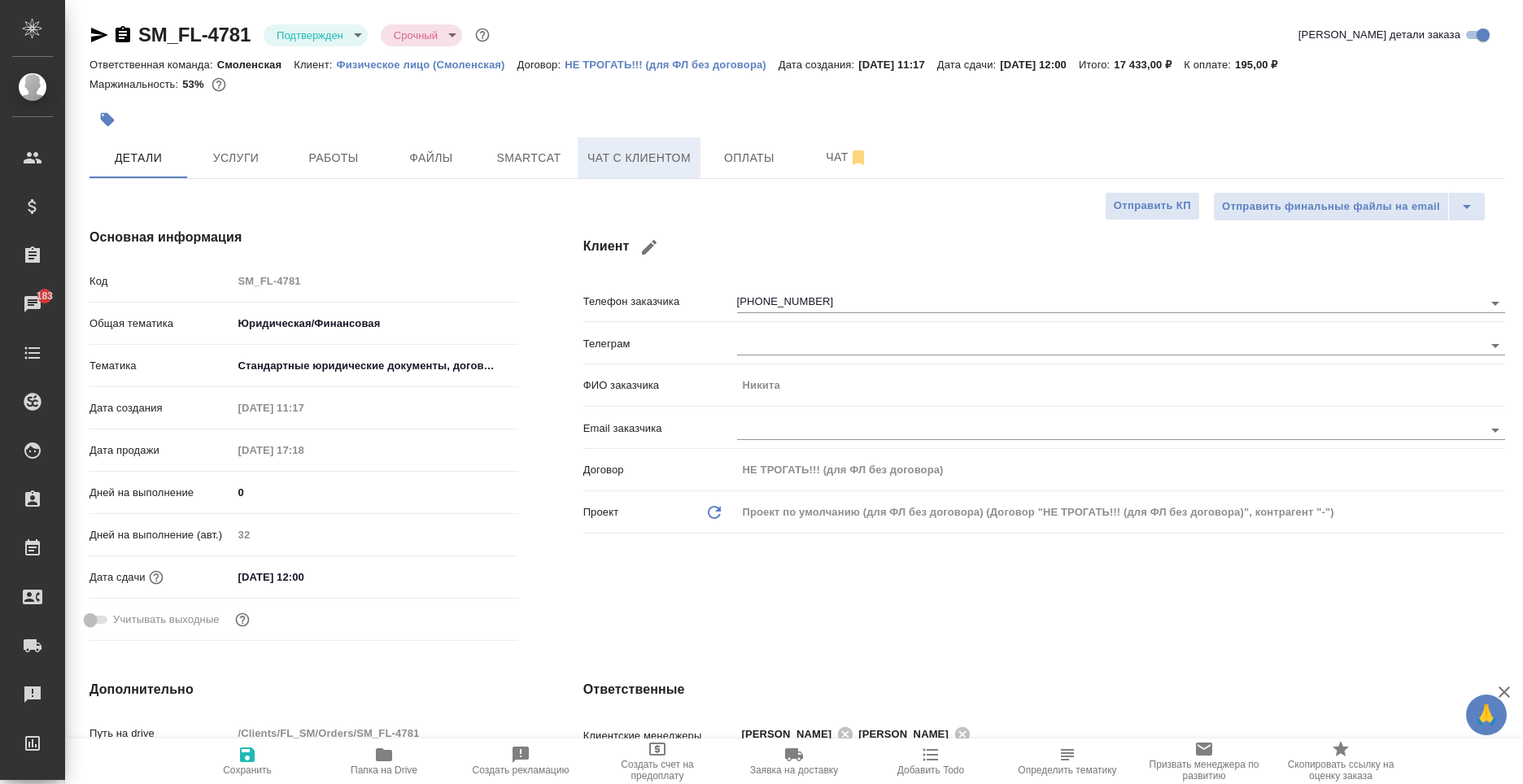
type textarea "x"
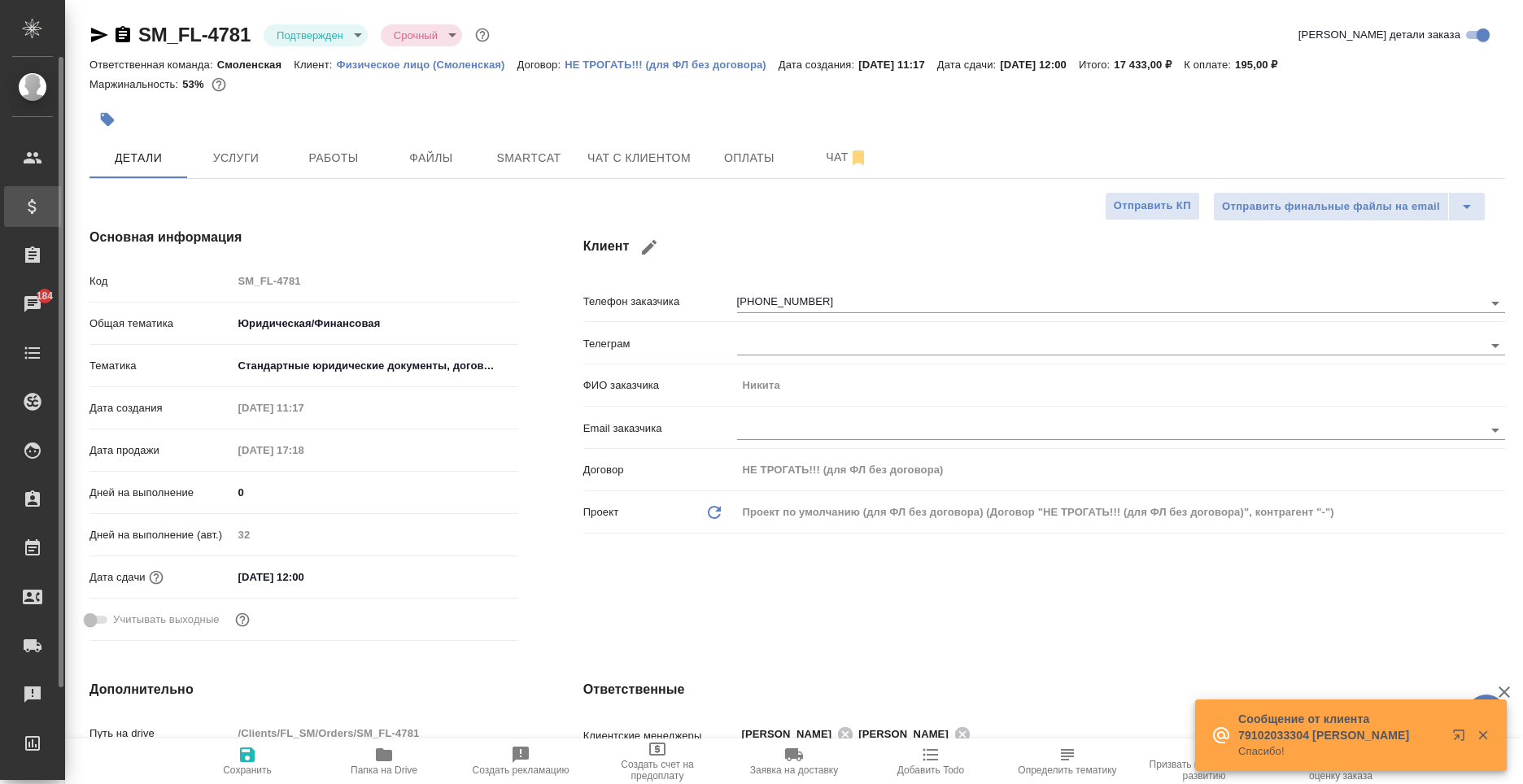
type textarea "x"
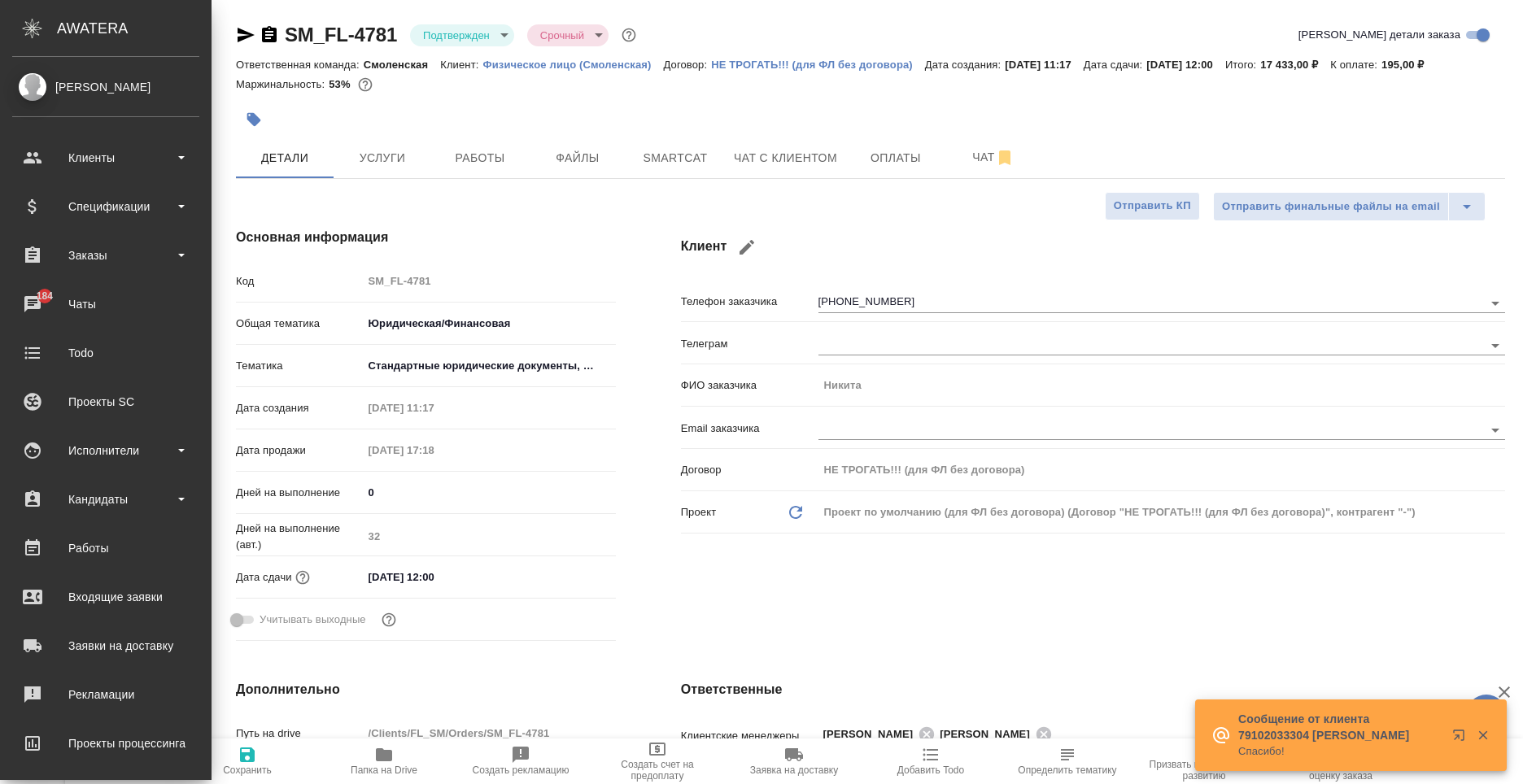
type textarea "x"
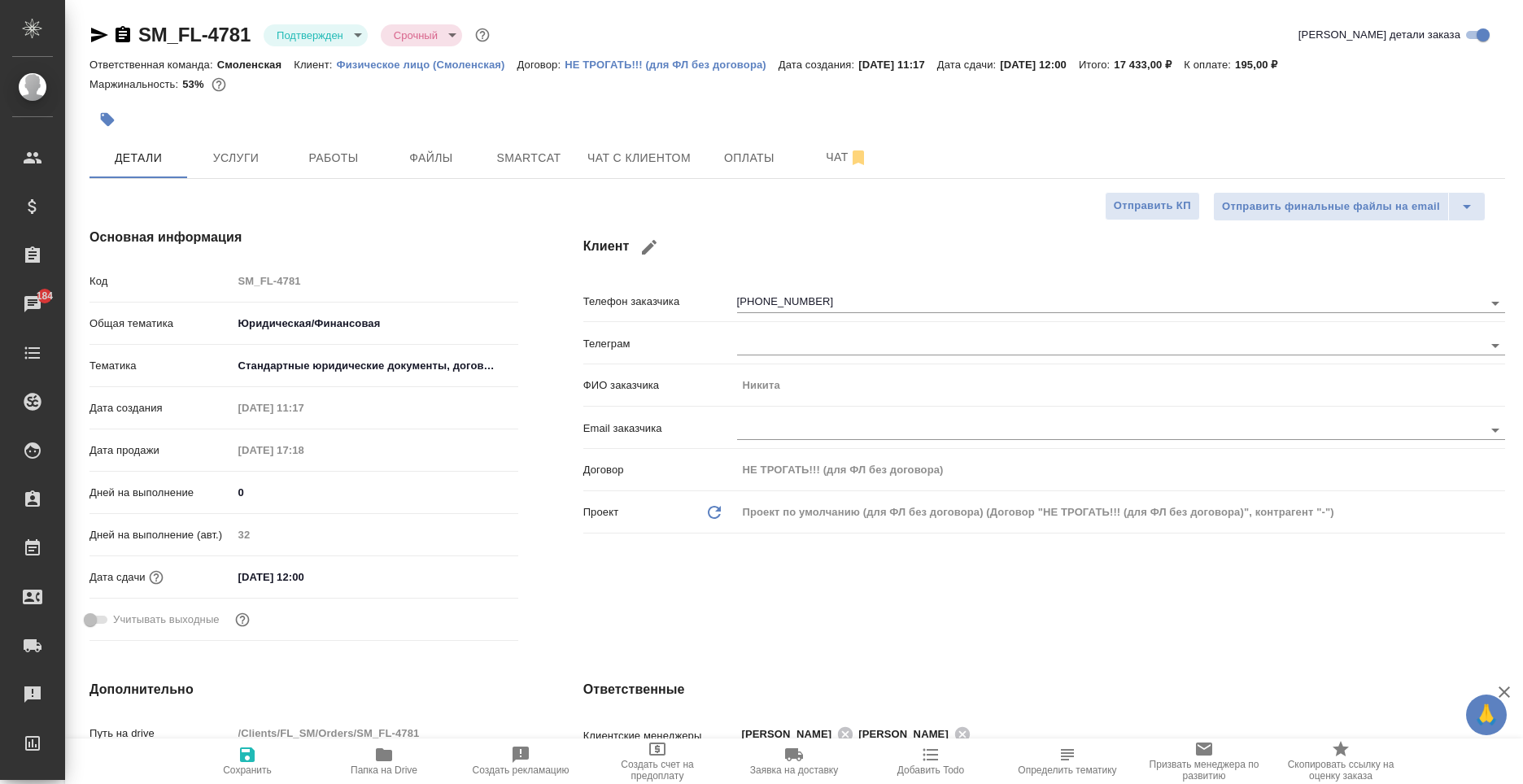
type textarea "x"
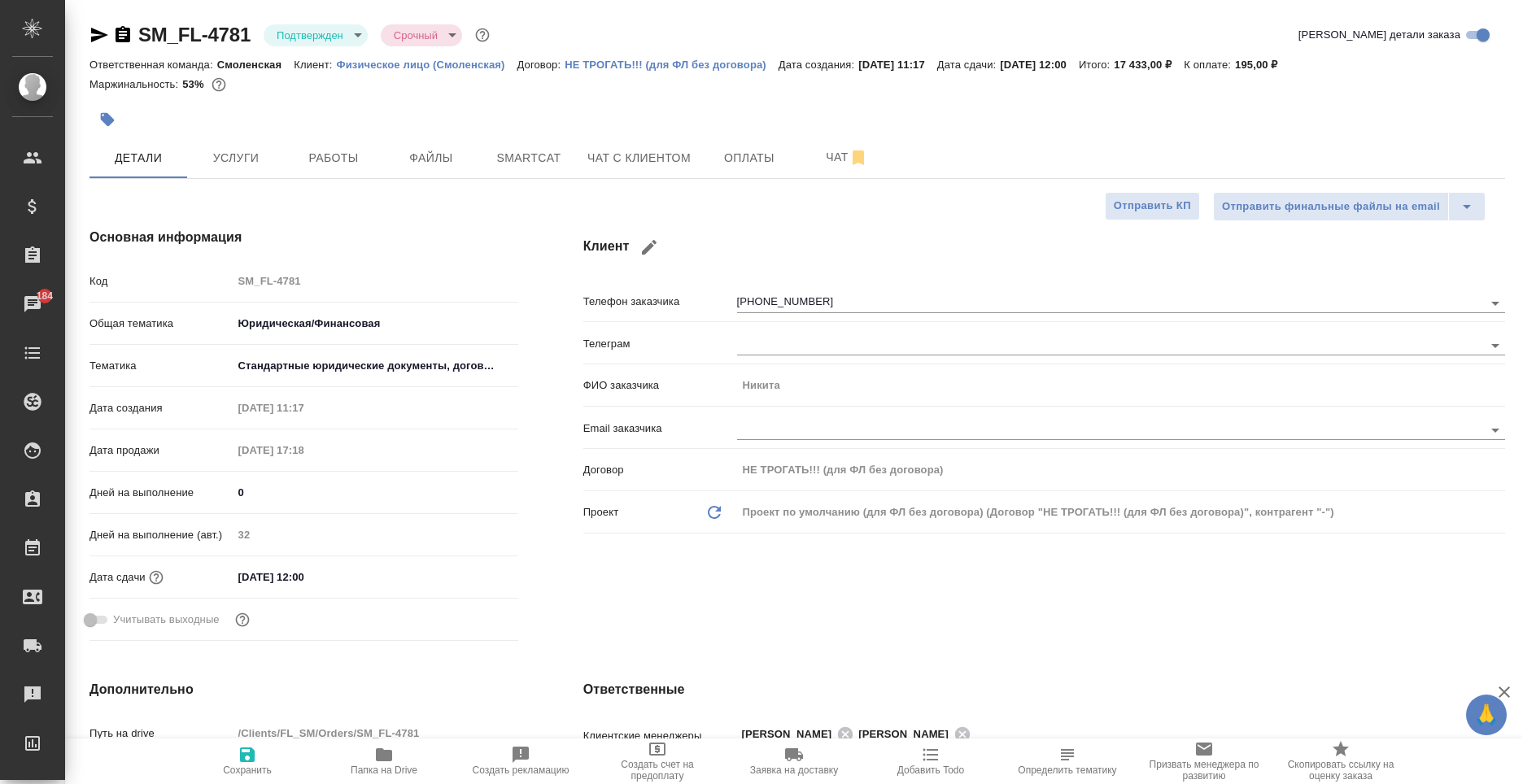
type textarea "x"
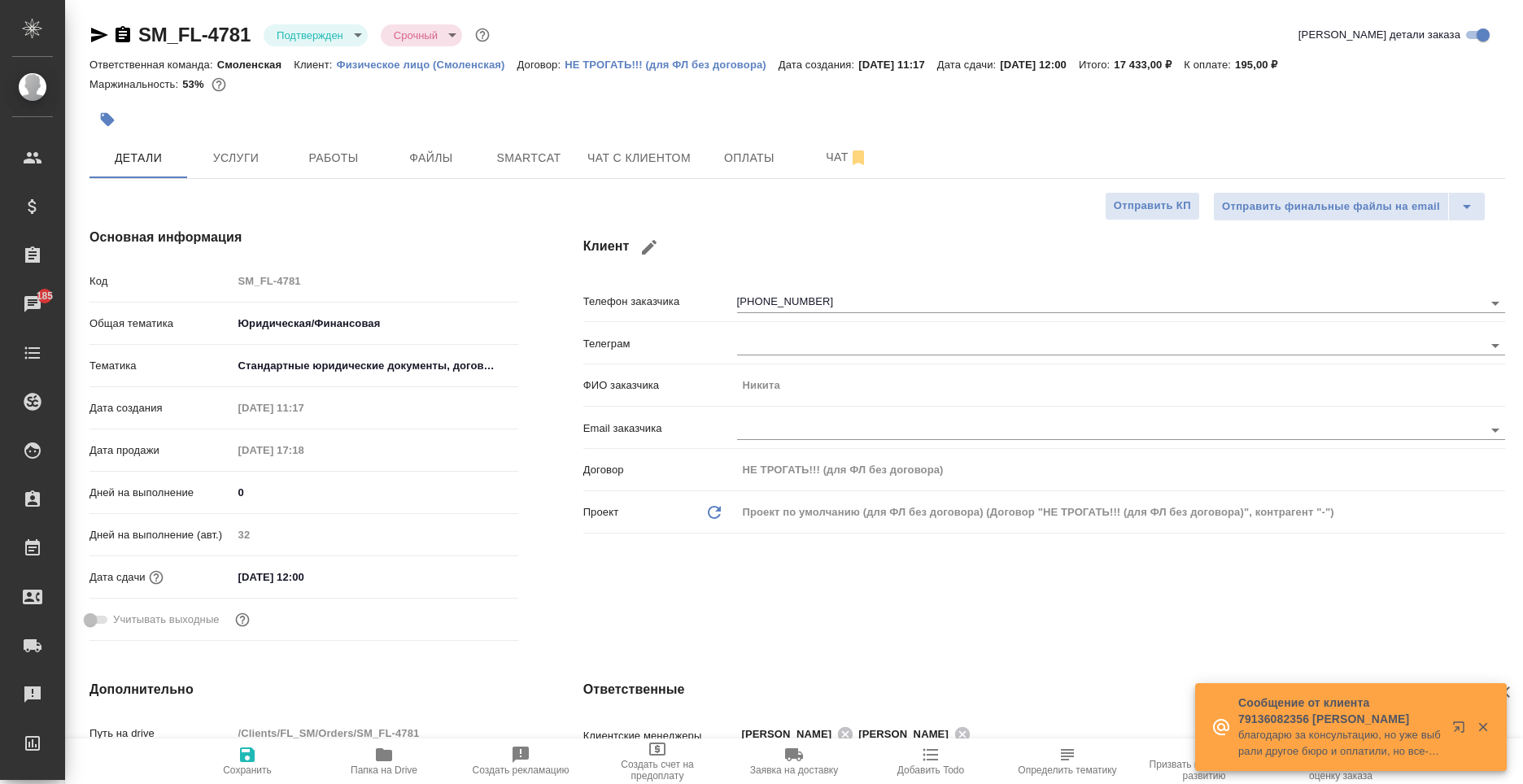
type textarea "x"
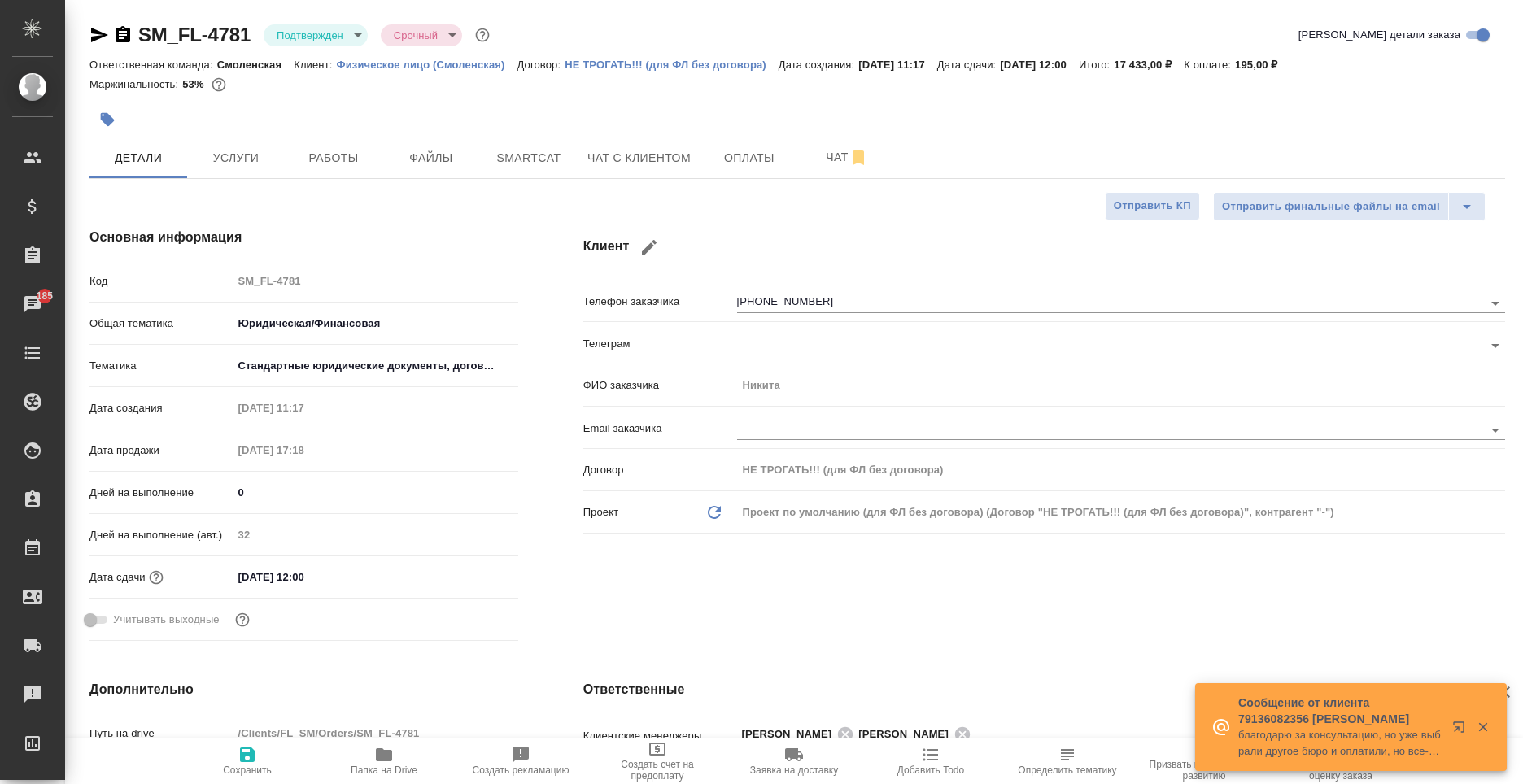
type textarea "x"
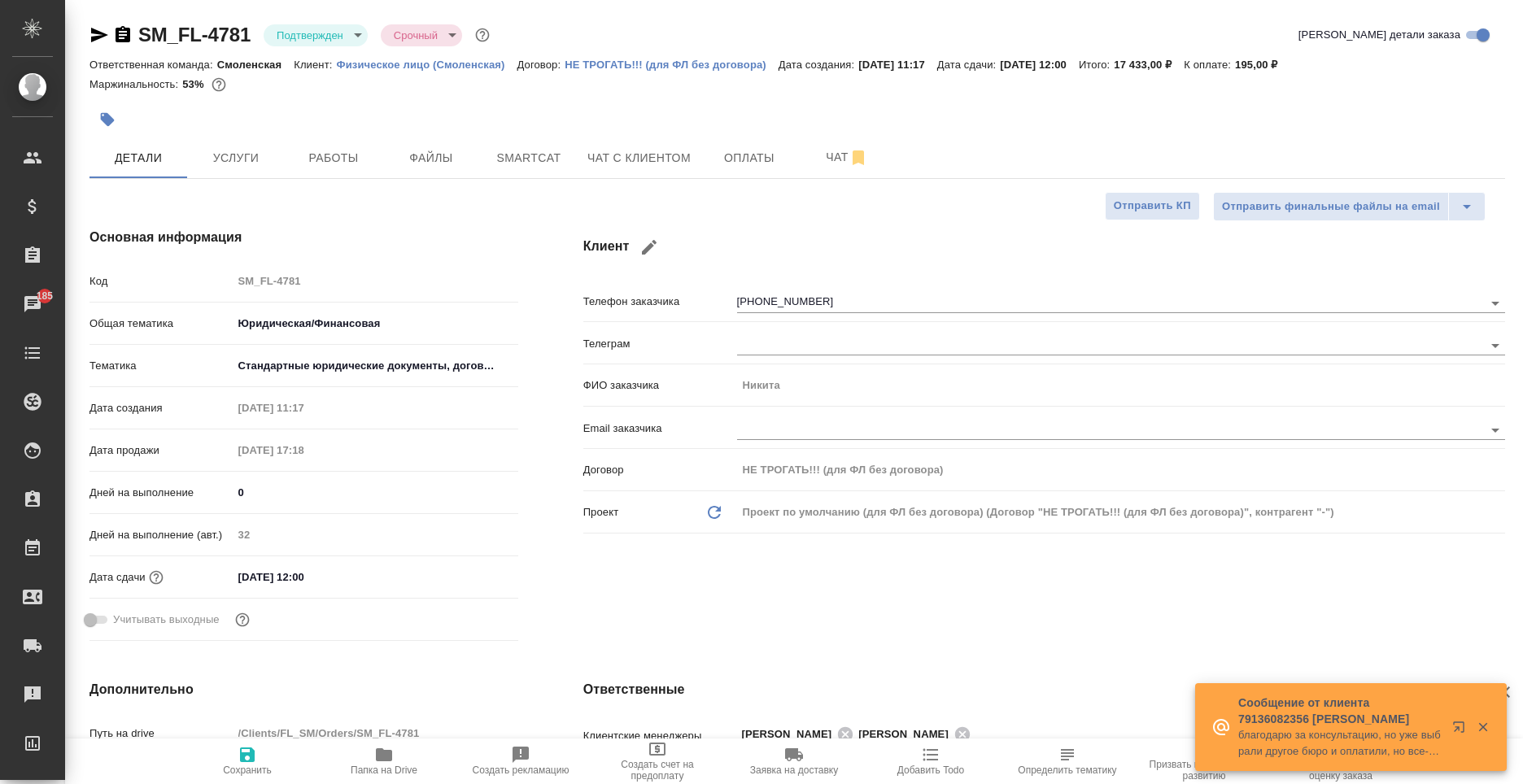
type textarea "x"
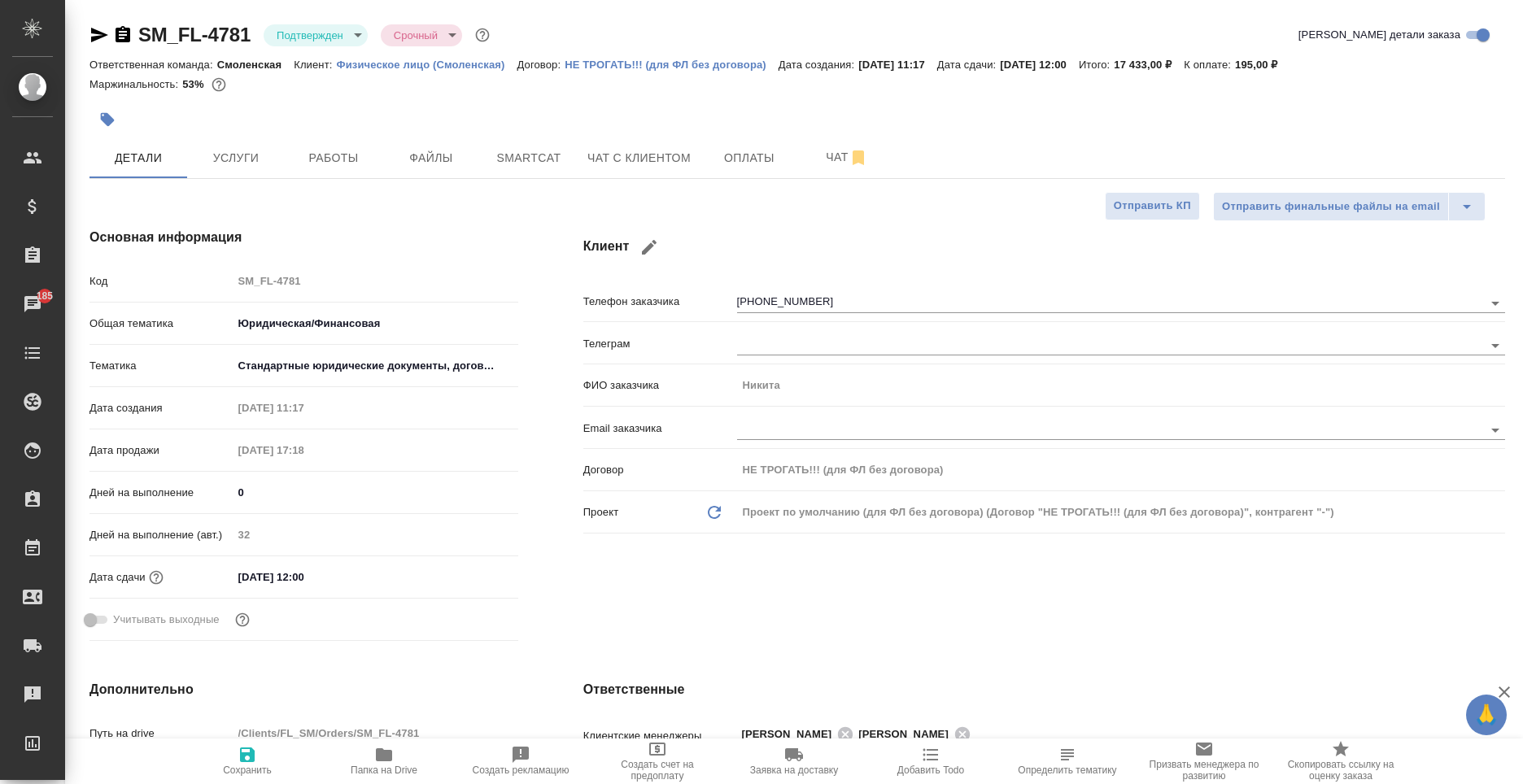
type textarea "x"
